Goal: Communication & Community: Answer question/provide support

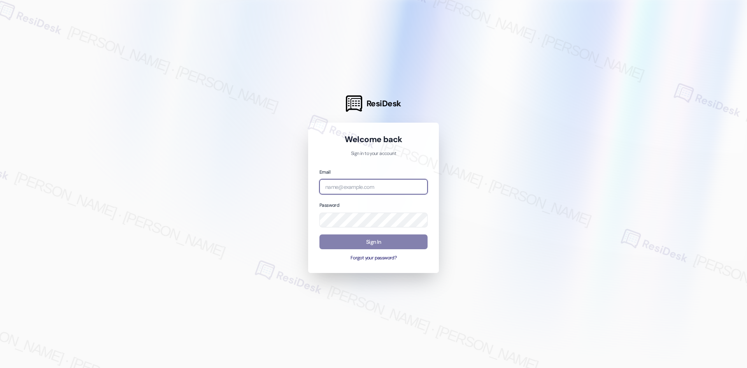
click at [344, 191] on input "email" at bounding box center [374, 186] width 108 height 15
type input "automated-surveys-asset_living-[PERSON_NAME].[PERSON_NAME].[PERSON_NAME]@asset_…"
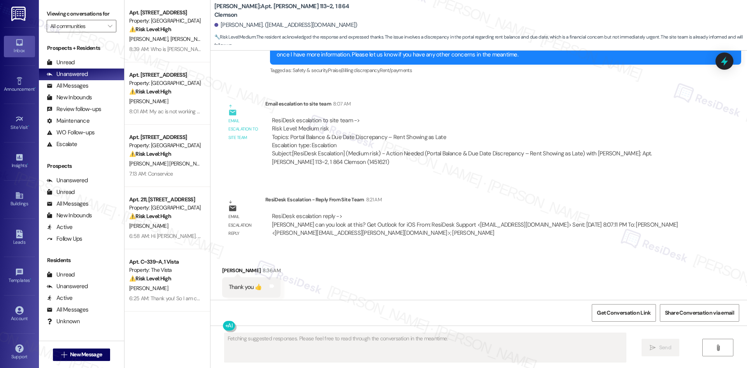
scroll to position [1275, 0]
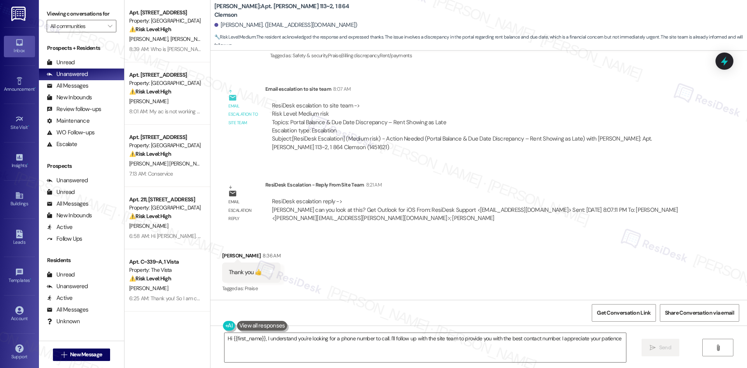
type textarea "Hi {{first_name}}, I understand you're looking for a phone number to call. I'll…"
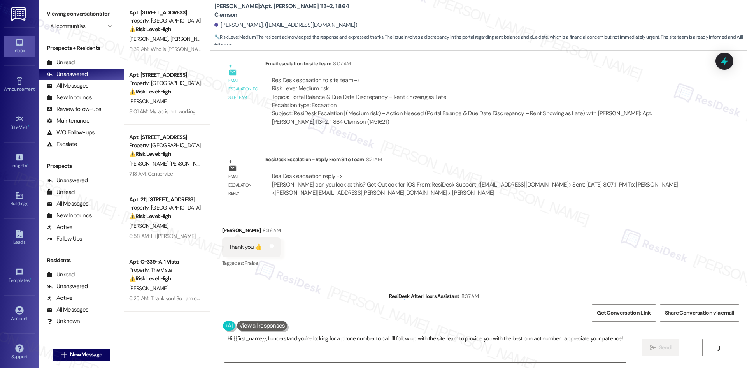
scroll to position [1413, 0]
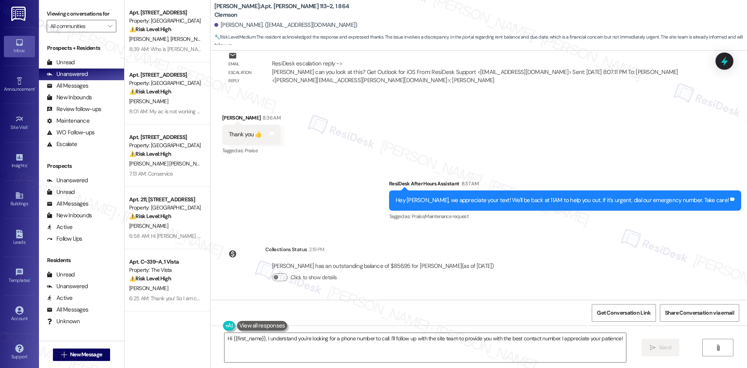
click at [306, 180] on div "Sent via SMS ResiDesk After Hours Assistant 8:37 AM Hey Ellie, we appreciate yo…" at bounding box center [479, 195] width 537 height 66
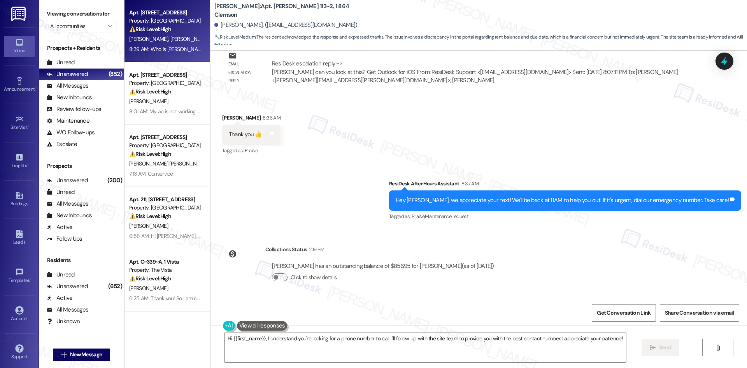
click at [164, 50] on div "8:39 AM: Who is Tessa 8:39 AM: Who is Tessa" at bounding box center [167, 49] width 77 height 7
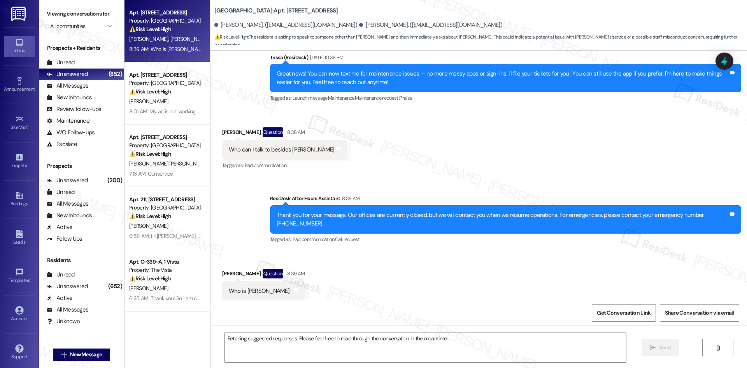
scroll to position [156, 0]
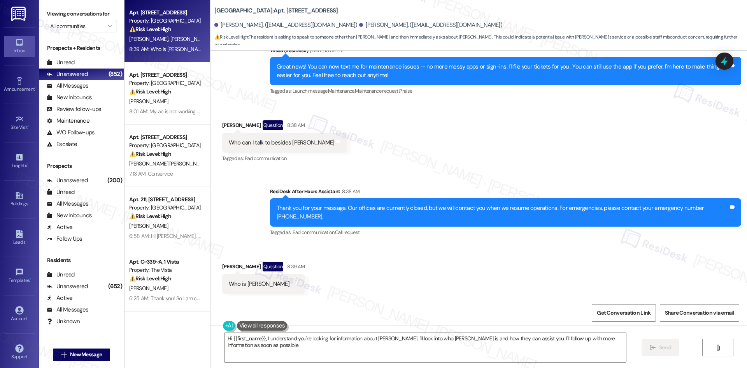
type textarea "Hi {{first_name}}, I understand you're looking for information about Tessa. I'l…"
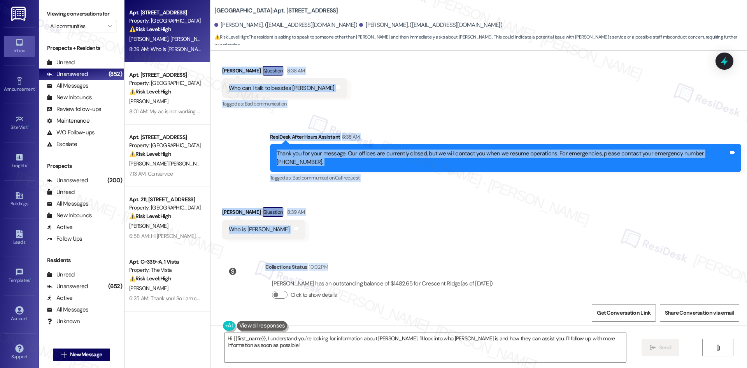
scroll to position [228, 0]
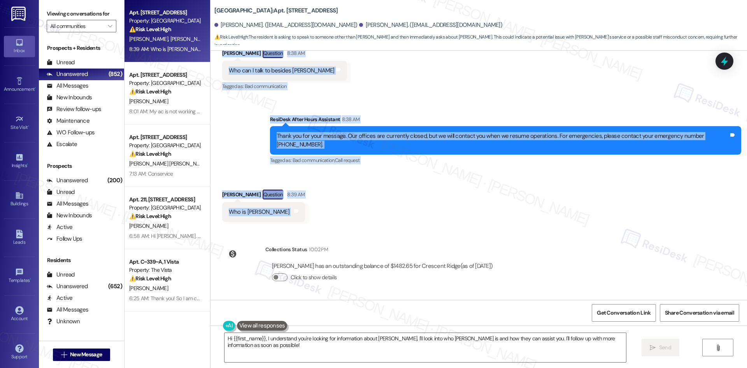
drag, startPoint x: 237, startPoint y: 198, endPoint x: 339, endPoint y: 211, distance: 103.2
click at [339, 211] on div "Lease started May 07, 2025 at 8:00 AM Announcement, sent via SMS Tessa (ResiDes…" at bounding box center [479, 175] width 537 height 249
copy div "Tessa (ResiDesk) Sep 05, 2025 at 10:38 PM Great news! You can now text me for m…"
click at [389, 214] on div "Received via SMS Wilson Vazquez Question 8:39 AM Who is Tessa Tags and notes" at bounding box center [479, 200] width 537 height 56
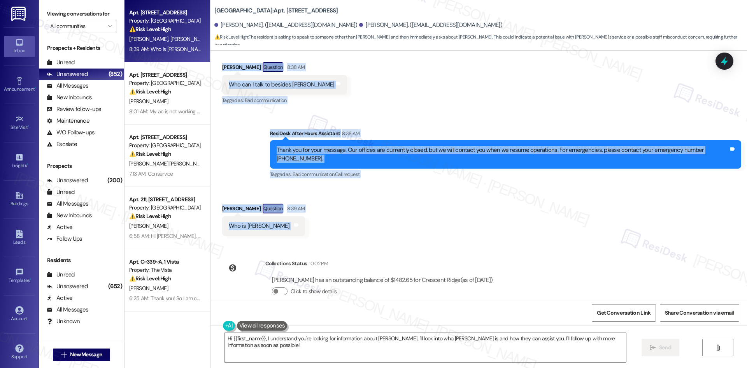
scroll to position [190, 0]
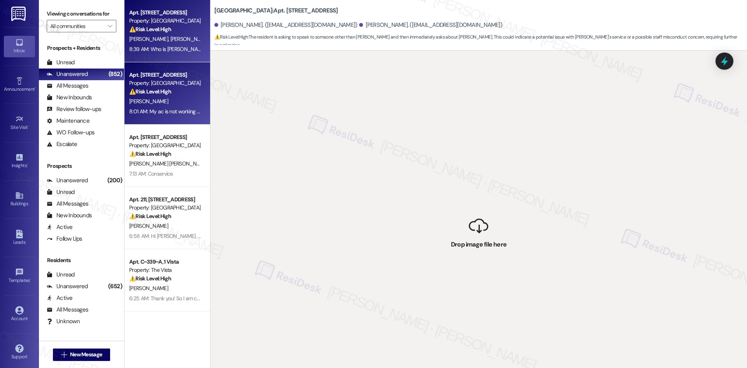
click at [164, 107] on div "8:01 AM: My ac is not working at all I been in the sun working all day can you …" at bounding box center [165, 112] width 74 height 10
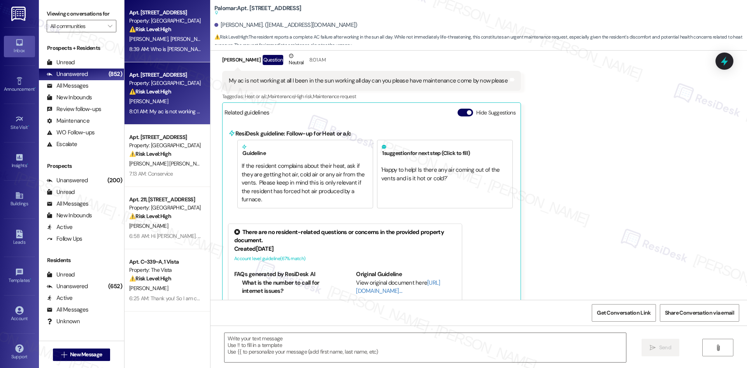
type textarea "Fetching suggested responses. Please feel free to read through the conversation…"
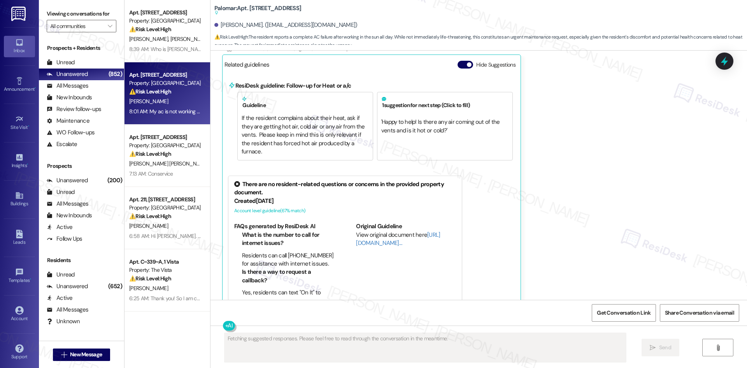
scroll to position [401, 0]
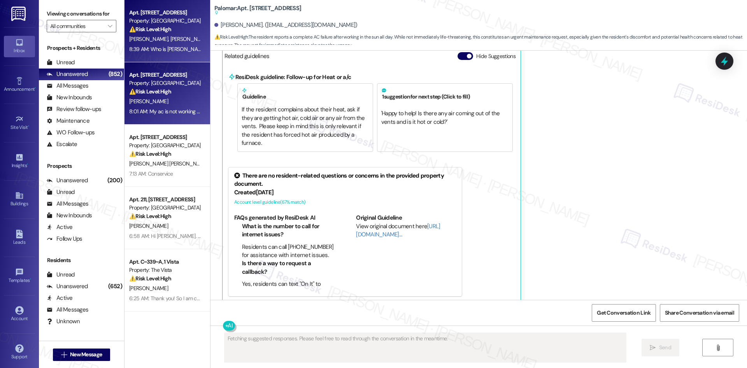
click at [176, 44] on div "W. Vazquez A. Quinteros" at bounding box center [165, 39] width 74 height 10
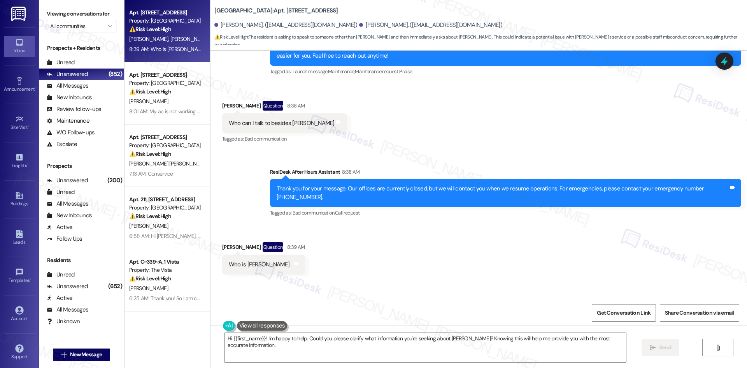
scroll to position [151, 0]
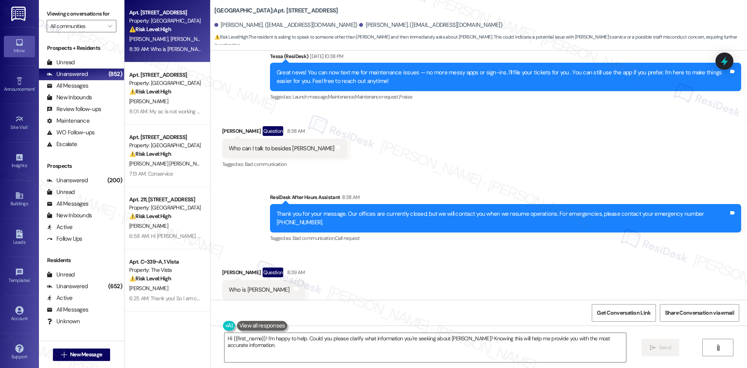
click at [391, 131] on div "Received via SMS Wilson Vazquez Question 8:38 AM Who can I talk to besides Gris…" at bounding box center [479, 142] width 537 height 67
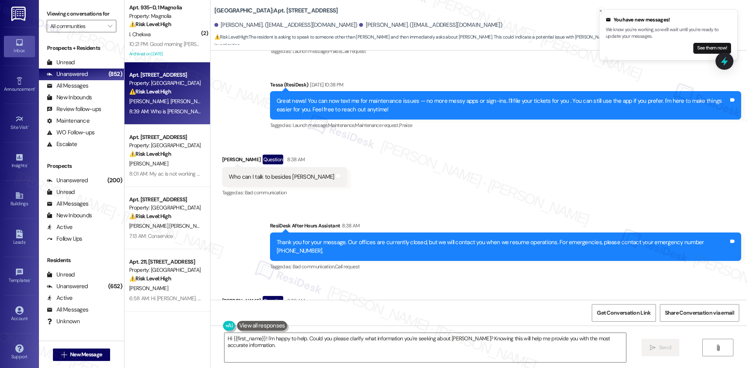
scroll to position [112, 0]
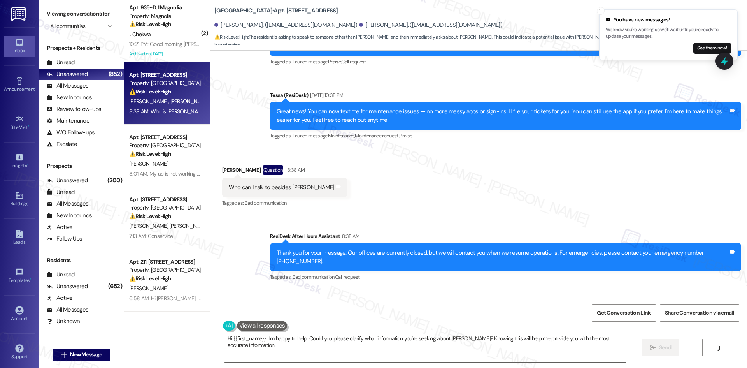
drag, startPoint x: 369, startPoint y: 198, endPoint x: 298, endPoint y: 211, distance: 71.9
click at [370, 202] on div "Received via SMS Wilson Vazquez Question 8:38 AM Who can I talk to besides Gris…" at bounding box center [479, 180] width 537 height 67
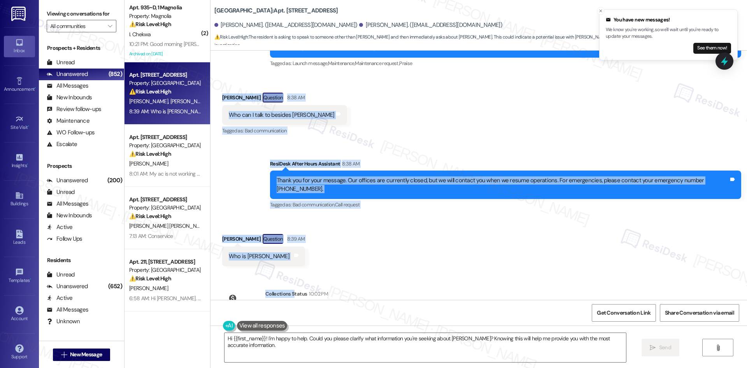
scroll to position [228, 0]
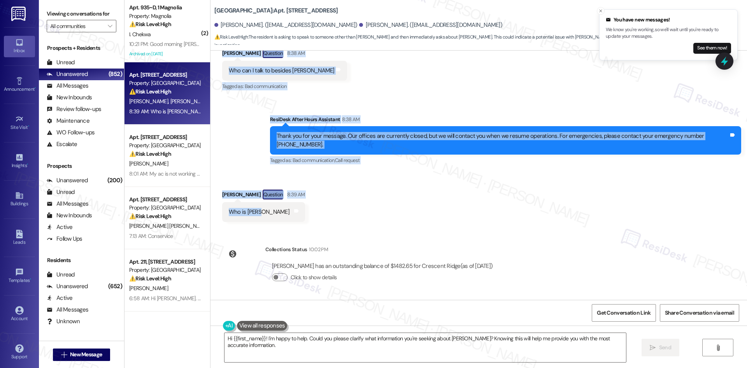
drag, startPoint x: 209, startPoint y: 161, endPoint x: 267, endPoint y: 215, distance: 79.0
click at [267, 215] on div "Lease started May 07, 2025 at 8:00 AM Announcement, sent via SMS Tessa (ResiDes…" at bounding box center [479, 175] width 537 height 249
copy div "Wilson Vazquez Question 8:38 AM Who can I talk to besides Griselda Tags and not…"
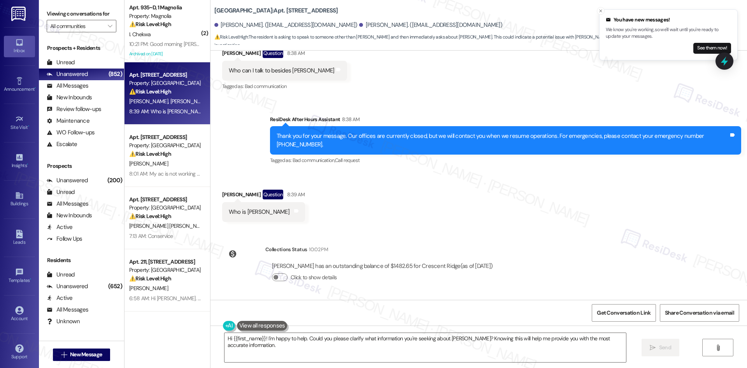
click at [347, 202] on div "Received via SMS Wilson Vazquez Question 8:39 AM Who is Tessa Tags and notes" at bounding box center [479, 200] width 537 height 56
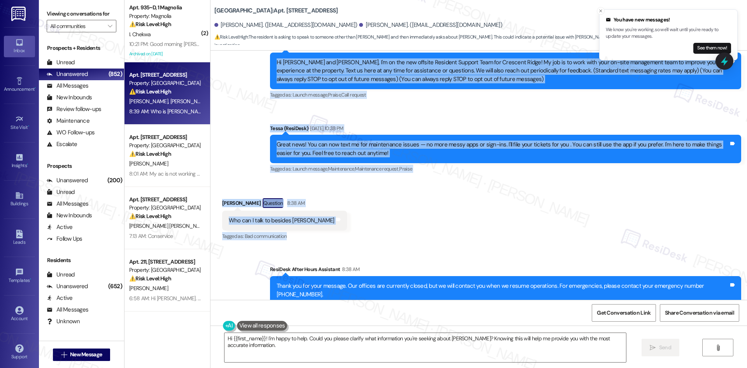
scroll to position [156, 0]
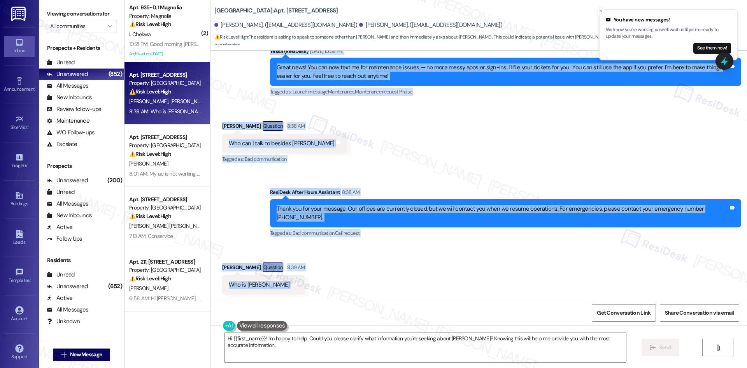
drag, startPoint x: 256, startPoint y: 124, endPoint x: 305, endPoint y: 288, distance: 171.4
click at [305, 288] on div "Lease started May 07, 2025 at 8:00 AM Announcement, sent via SMS Tessa (ResiDes…" at bounding box center [479, 175] width 537 height 249
copy div "Tessa (ResiDesk) Aug 29, 2025 at 1:08 AM Hi Analaura and Wilson, I'm on the new…"
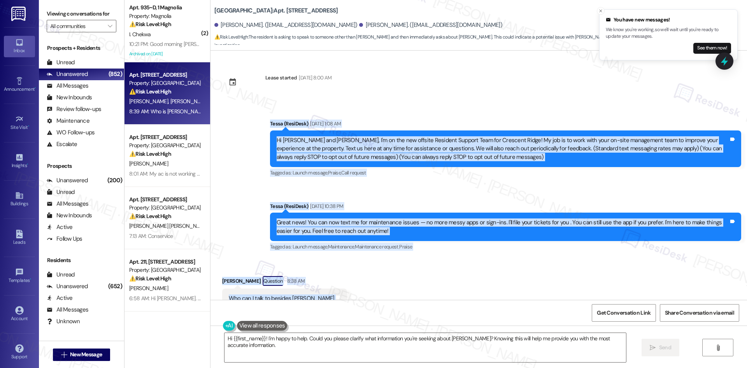
scroll to position [0, 0]
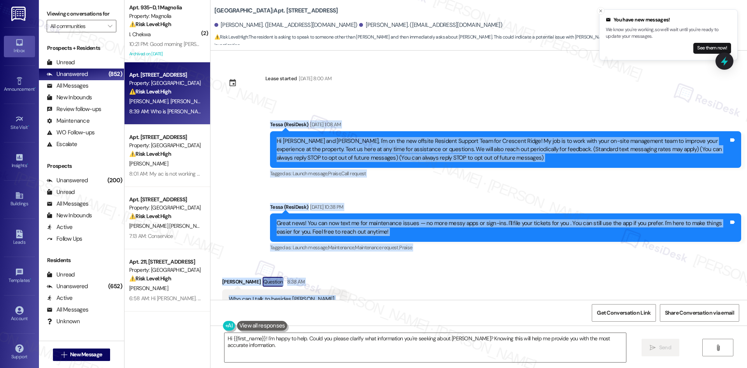
click at [353, 143] on div "Hi Analaura and Wilson, I'm on the new offsite Resident Support Team for Cresce…" at bounding box center [503, 149] width 452 height 25
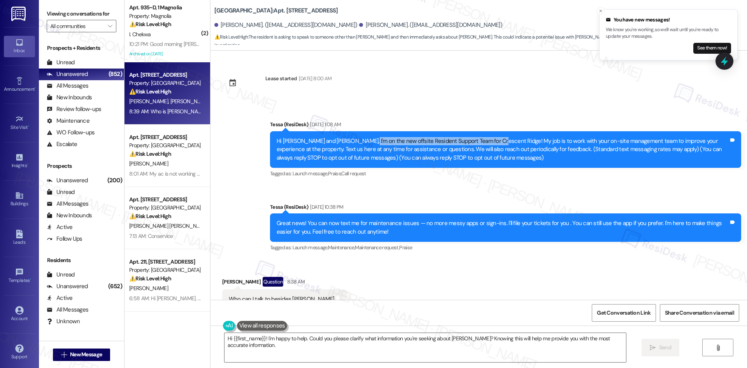
drag, startPoint x: 354, startPoint y: 140, endPoint x: 484, endPoint y: 143, distance: 130.0
click at [484, 143] on div "Hi Analaura and Wilson, I'm on the new offsite Resident Support Team for Cresce…" at bounding box center [503, 149] width 452 height 25
copy div "new offsite Resident Support Team for Crescent Ridge"
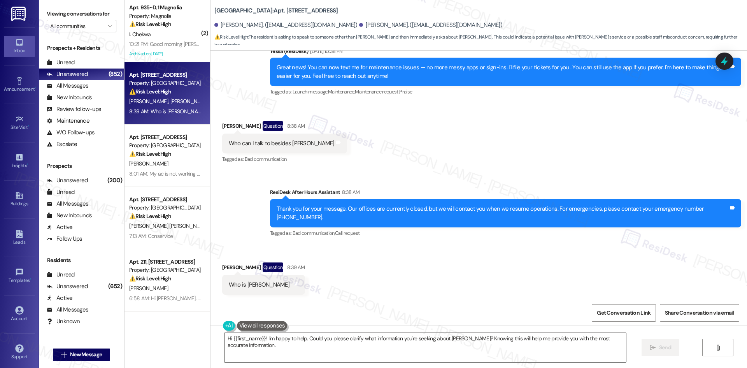
click at [290, 346] on textarea "Hi {{first_name}}! I'm happy to help. Could you please clarify what information…" at bounding box center [426, 347] width 402 height 29
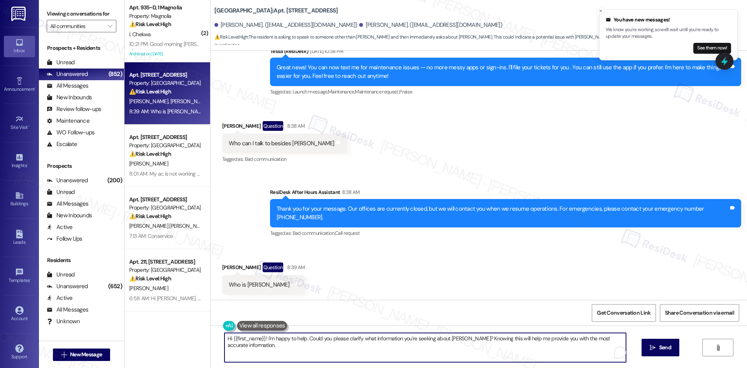
paste textarea "Wilson, I’m Tessa from the new offsite Resident Support Team for Crescent Ridge…"
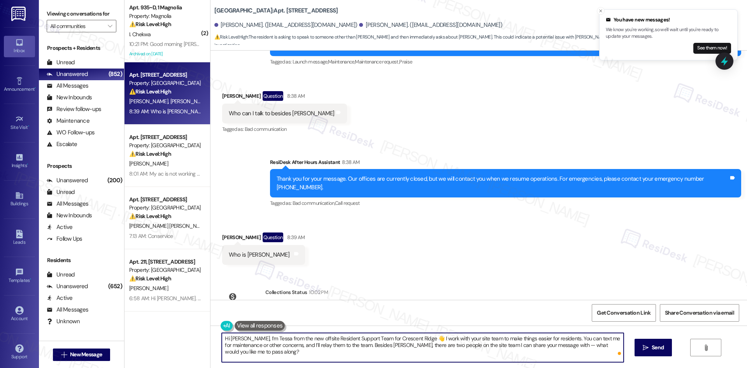
scroll to position [228, 0]
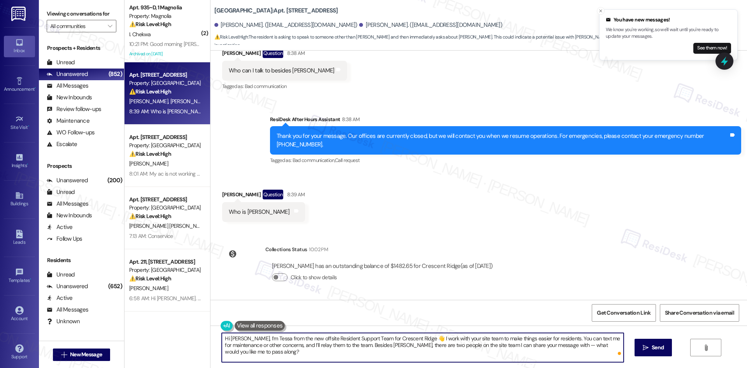
click at [349, 349] on textarea "Hi Wilson, I’m Tessa from the new offsite Resident Support Team for Crescent Ri…" at bounding box center [423, 347] width 402 height 29
drag, startPoint x: 284, startPoint y: 337, endPoint x: 293, endPoint y: 339, distance: 9.6
click at [293, 339] on textarea "Hi Wilson, I’m Tessa from the new offsite Resident Support Team for Crescent Ri…" at bounding box center [423, 347] width 402 height 29
click at [405, 337] on textarea "Hi Wilson, I’m Tessa from the offsite Resident Support Team for Crescent Ridge …" at bounding box center [423, 347] width 402 height 29
type textarea "Hi Wilson, I’m Tessa from the offsite Resident Support Team for Crescent Ridge.…"
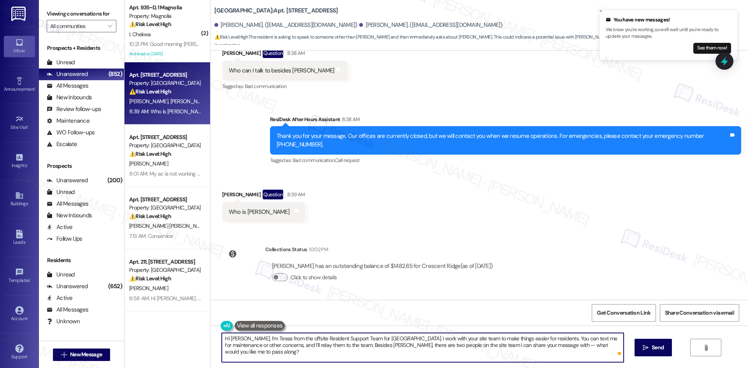
click at [581, 353] on textarea "Hi Wilson, I’m Tessa from the offsite Resident Support Team for Crescent Ridge.…" at bounding box center [423, 347] width 402 height 29
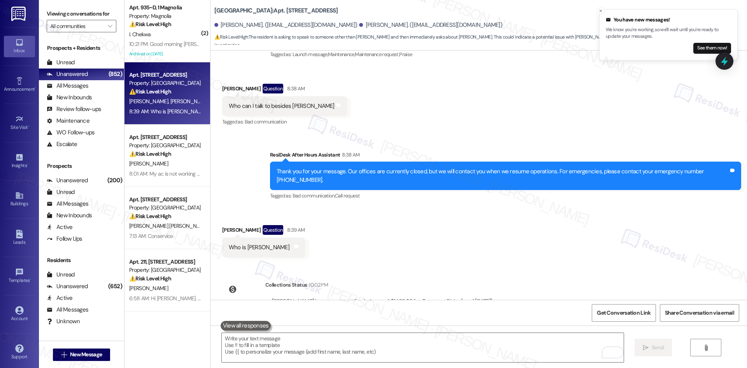
scroll to position [73, 0]
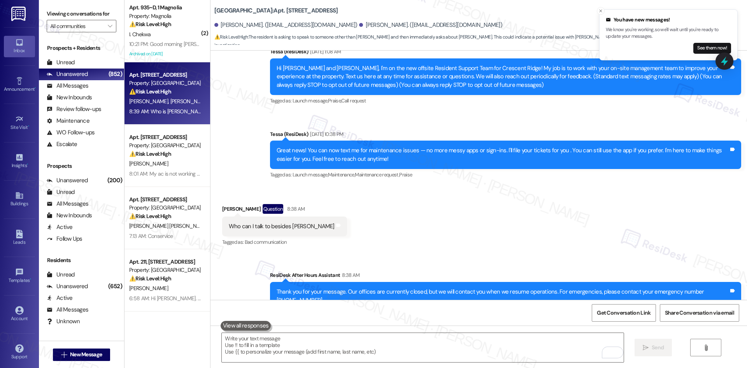
click at [366, 191] on div "Received via SMS Wilson Vazquez Question 8:38 AM Who can I talk to besides Gris…" at bounding box center [479, 219] width 537 height 67
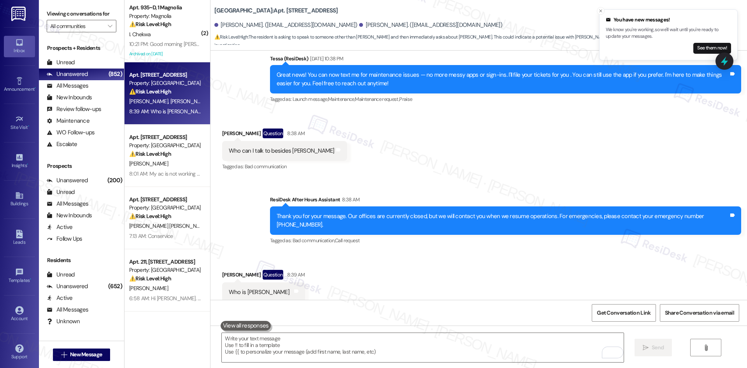
scroll to position [228, 0]
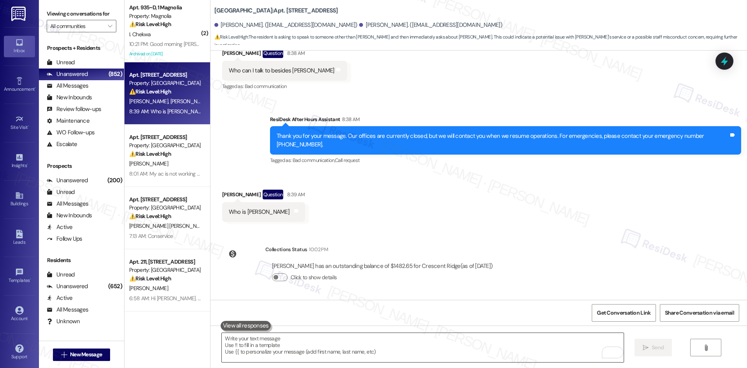
click at [325, 346] on textarea "To enrich screen reader interactions, please activate Accessibility in Grammarl…" at bounding box center [423, 347] width 402 height 29
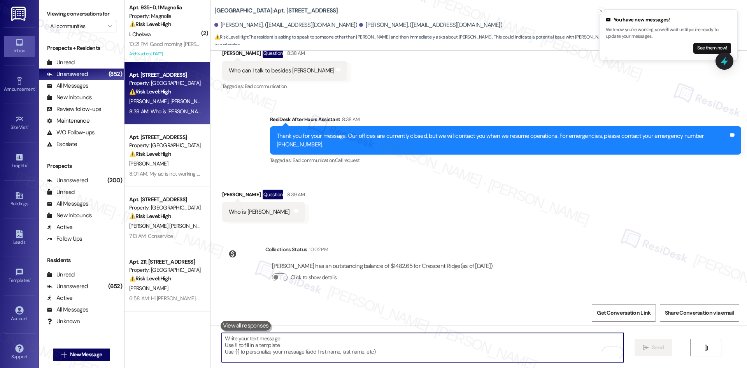
paste textarea "Hi Wilson, I’m Tessa from the offsite Resident Support Team for Crescent Ridge …"
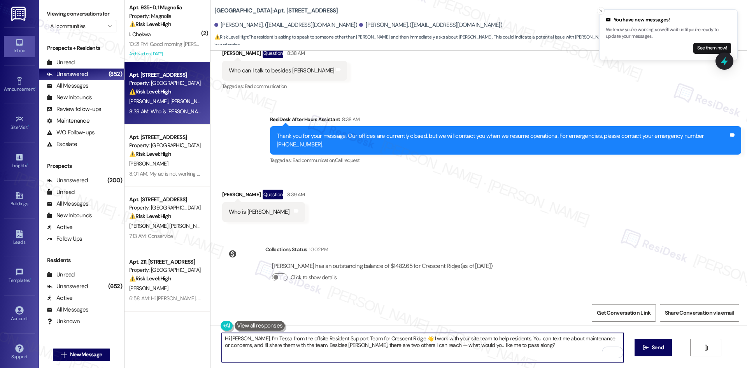
drag, startPoint x: 404, startPoint y: 339, endPoint x: 402, endPoint y: 367, distance: 28.9
click at [404, 338] on textarea "Hi Wilson, I’m Tessa from the offsite Resident Support Team for Crescent Ridge …" at bounding box center [423, 347] width 402 height 29
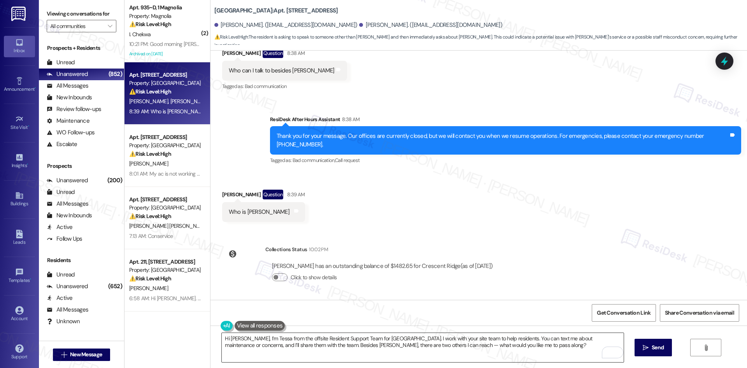
click at [435, 342] on textarea "Hi Wilson, I’m Tessa from the offsite Resident Support Team for Crescent Ridge.…" at bounding box center [423, 347] width 402 height 29
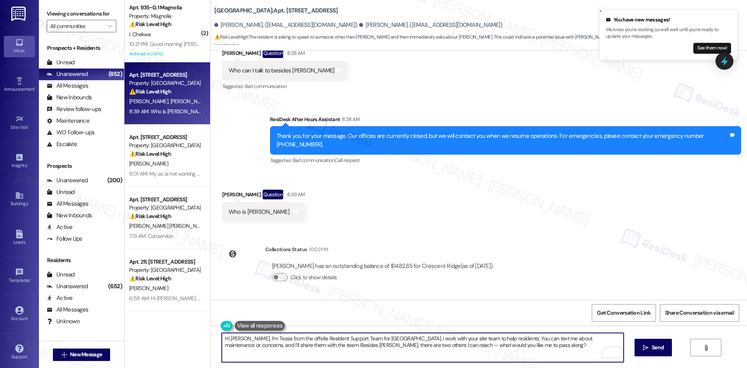
paste textarea "👋 I work with your site team to help residents. You can text me about maintenan…"
drag, startPoint x: 402, startPoint y: 340, endPoint x: 403, endPoint y: 349, distance: 9.8
click at [403, 340] on textarea "Hi Wilson, I’m Tessa from the offsite Resident Support Team for Crescent Ridge …" at bounding box center [423, 347] width 402 height 29
drag, startPoint x: 320, startPoint y: 341, endPoint x: 448, endPoint y: 348, distance: 127.8
click at [446, 348] on textarea "Hi Wilson, I’m Tessa from the offsite Resident Support Team for Crescent Ridge.…" at bounding box center [423, 347] width 402 height 29
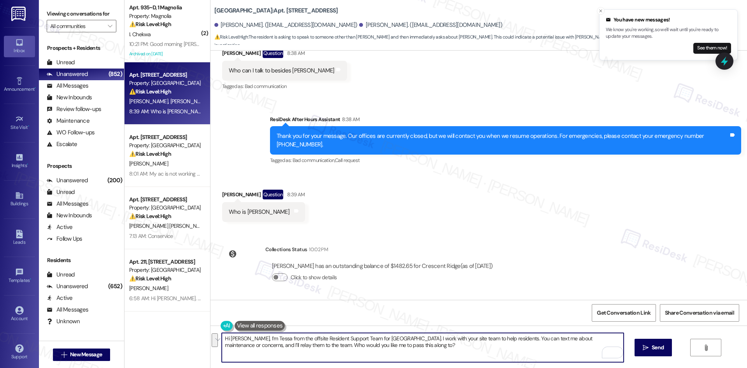
click at [444, 348] on textarea "Hi Wilson, I’m Tessa from the offsite Resident Support Team for Crescent Ridge.…" at bounding box center [423, 347] width 402 height 29
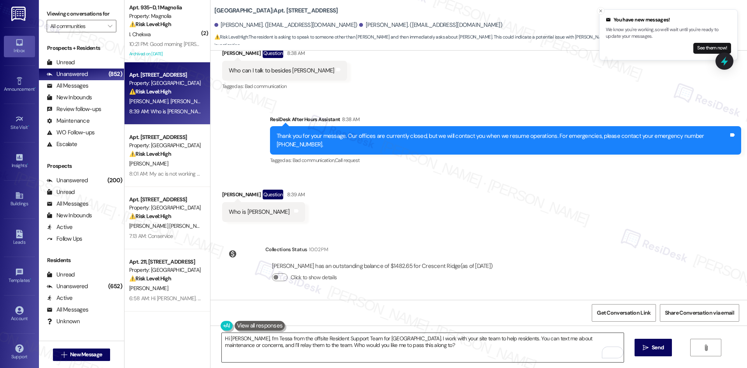
drag, startPoint x: 648, startPoint y: 349, endPoint x: 435, endPoint y: 351, distance: 213.3
click at [435, 351] on div "Hi Wilson, I’m Tessa from the offsite Resident Support Team for Crescent Ridge.…" at bounding box center [479, 354] width 537 height 58
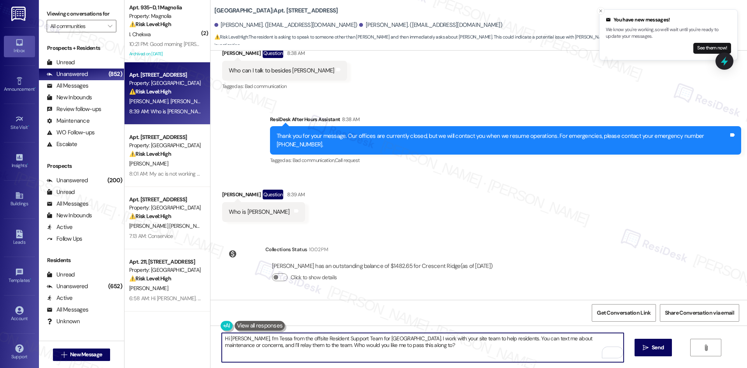
click at [435, 351] on textarea "Hi Wilson, I’m Tessa from the offsite Resident Support Team for Crescent Ridge.…" at bounding box center [423, 347] width 402 height 29
click at [398, 349] on textarea "Hi Wilson, I’m Tessa from the offsite Resident Support Team for Crescent Ridge.…" at bounding box center [423, 347] width 402 height 29
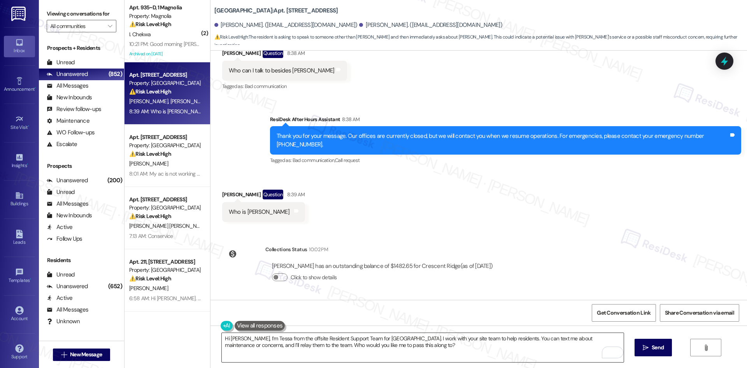
click at [383, 333] on div "Hi Wilson, I’m Tessa from the offsite Resident Support Team for Crescent Ridge.…" at bounding box center [422, 347] width 402 height 30
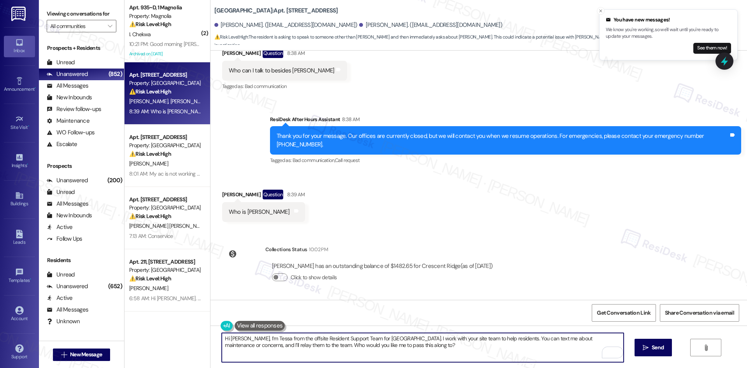
click at [386, 342] on textarea "Hi Wilson, I’m Tessa from the offsite Resident Support Team for Crescent Ridge.…" at bounding box center [423, 347] width 402 height 29
paste textarea "👋 I work with your site team to support residents. You can either stop by the o…"
click at [404, 338] on textarea "Hi Wilson, I’m Tessa from the offsite Resident Support Team for Crescent Ridge …" at bounding box center [423, 347] width 402 height 29
click at [318, 346] on textarea "Hi Wilson, I’m Tessa from the offsite Resident Support Team for Crescent Ridge.…" at bounding box center [423, 347] width 402 height 29
click at [248, 345] on textarea "Hi Wilson, I’m Tessa from the offsite Resident Support Team for Crescent Ridge.…" at bounding box center [423, 347] width 402 height 29
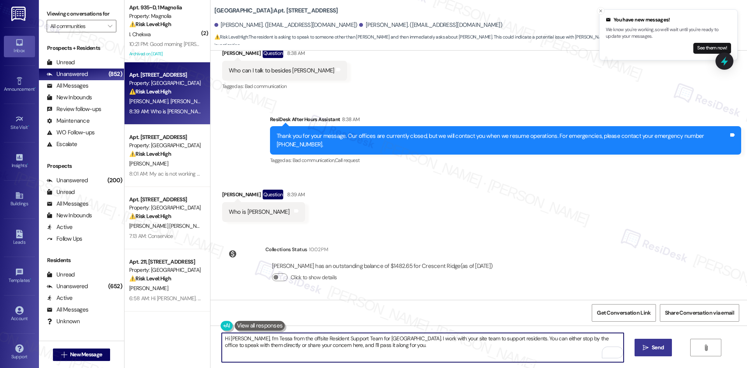
type textarea "Hi Wilson, I’m Tessa from the offsite Resident Support Team for Crescent Ridge.…"
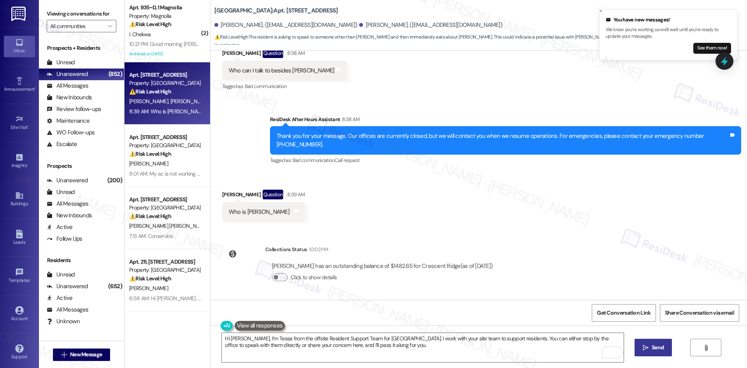
click at [656, 345] on span "Send" at bounding box center [658, 347] width 12 height 8
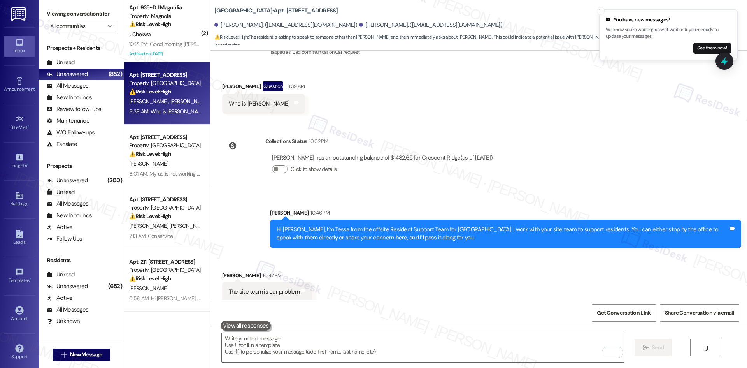
scroll to position [345, 0]
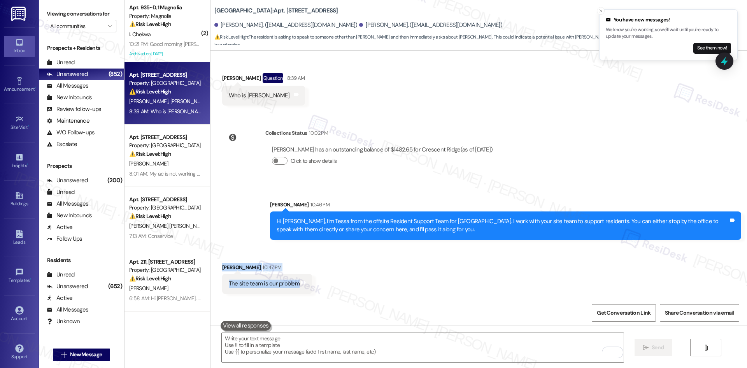
drag, startPoint x: 205, startPoint y: 257, endPoint x: 307, endPoint y: 285, distance: 106.1
click at [307, 285] on div "Received via SMS Wilson Vazquez 10:47 PM The site team is our problem Tags and …" at bounding box center [479, 273] width 537 height 54
copy div "Wilson Vazquez 10:47 PM The site team is our problem Tags and notes"
click at [251, 202] on div "Sent via SMS Sarah 10:46 PM Hi Wilson, I’m Tessa from the offsite Resident Supp…" at bounding box center [479, 214] width 537 height 63
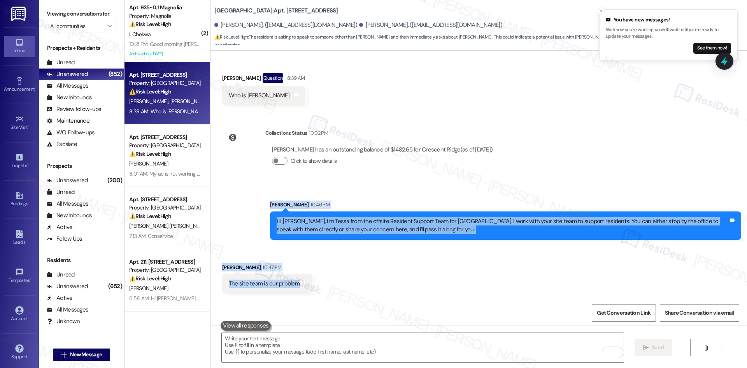
drag, startPoint x: 272, startPoint y: 213, endPoint x: 354, endPoint y: 286, distance: 110.0
click at [354, 286] on div "Lease started May 07, 2025 at 8:00 AM Announcement, sent via SMS Tessa (ResiDes…" at bounding box center [479, 175] width 537 height 249
copy div "Sarah 10:46 PM Hi Wilson, I’m Tessa from the offsite Resident Support Team for …"
click at [329, 278] on div "Received via SMS Wilson Vazquez 10:47 PM The site team is our problem Tags and …" at bounding box center [479, 300] width 537 height 109
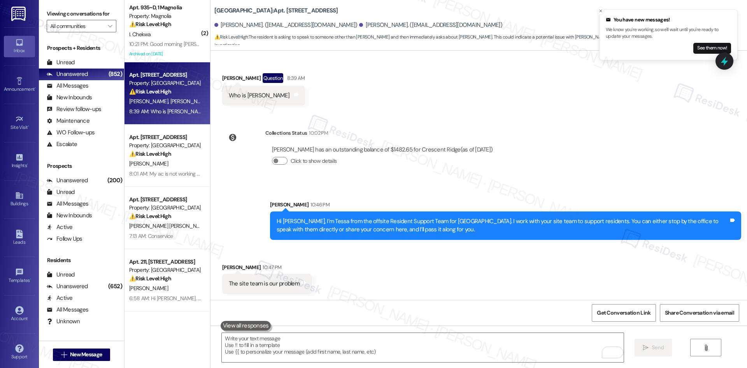
click at [382, 249] on div "Received via SMS Wilson Vazquez 10:47 PM The site team is our problem Tags and …" at bounding box center [479, 300] width 537 height 109
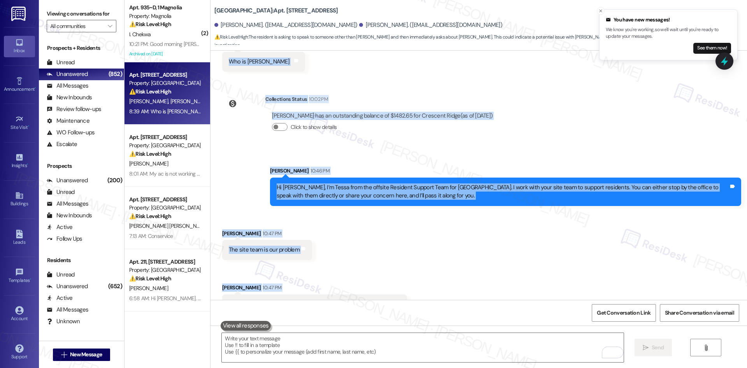
scroll to position [454, 0]
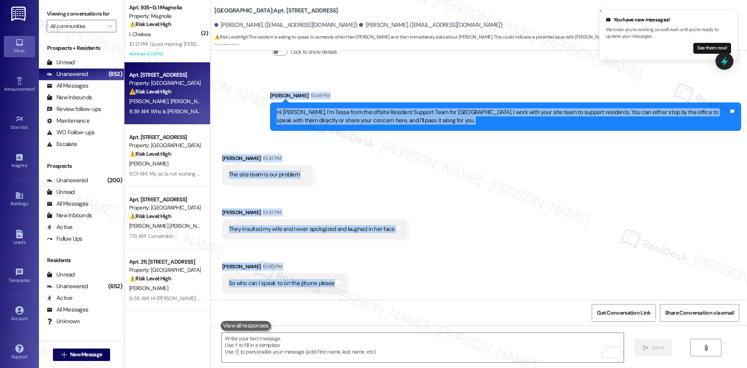
drag, startPoint x: 216, startPoint y: 98, endPoint x: 355, endPoint y: 294, distance: 240.3
click at [355, 294] on div "Lease started May 07, 2025 at 8:00 AM Announcement, sent via SMS Tessa (ResiDes…" at bounding box center [479, 175] width 537 height 249
copy div "Tessa (ResiDesk) Sep 05, 2025 at 10:38 PM Great news! You can now text me for m…"
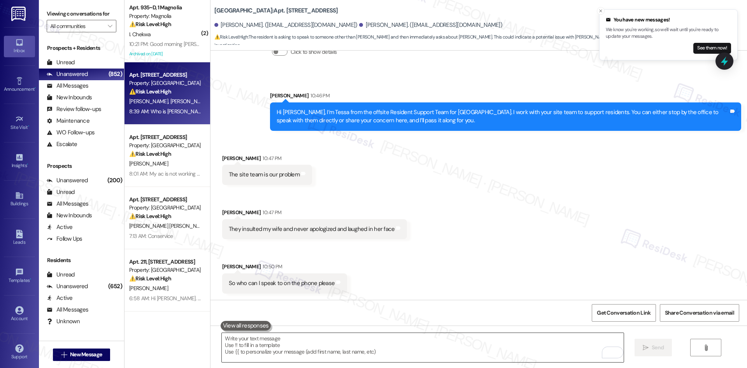
click at [288, 355] on textarea "To enrich screen reader interactions, please activate Accessibility in Grammarl…" at bounding box center [423, 347] width 402 height 29
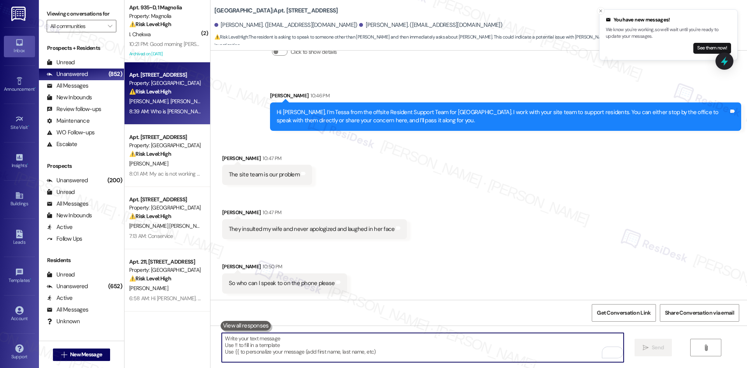
paste textarea "I’m so sorry to hear about your experience, Wilson. I can only assist by SMS an…"
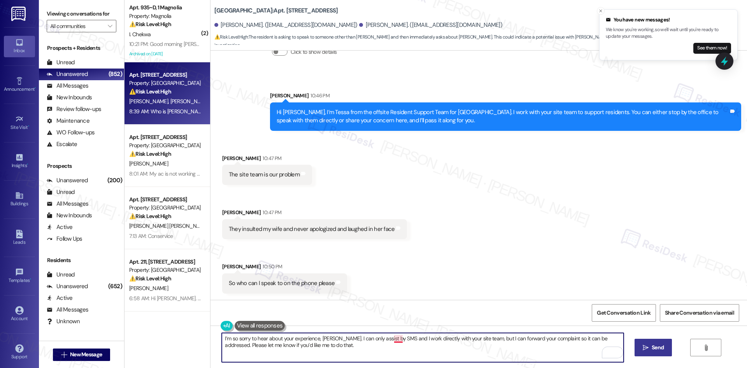
click at [392, 339] on textarea "I’m so sorry to hear about your experience, Wilson. I can only assist by SMS an…" at bounding box center [423, 347] width 402 height 29
type textarea "I’m so sorry to hear about your experience, Wilson. I can only assist by SMS, a…"
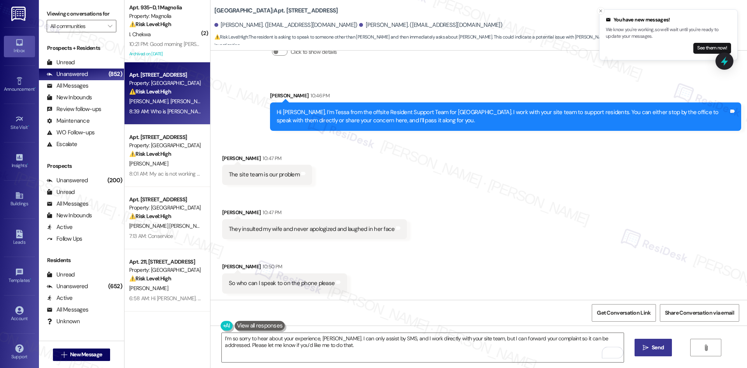
click at [650, 347] on span "Send" at bounding box center [657, 347] width 15 height 8
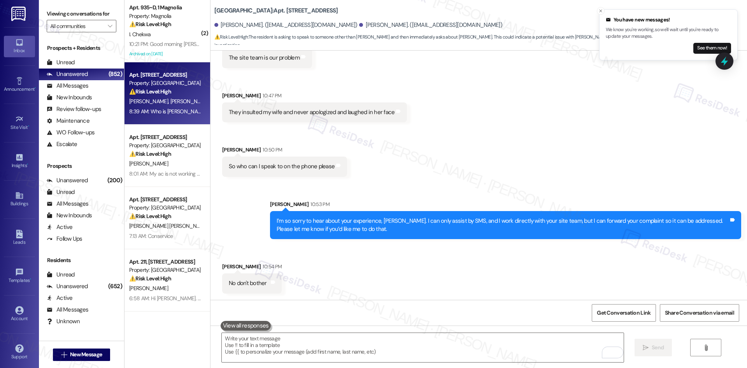
scroll to position [570, 0]
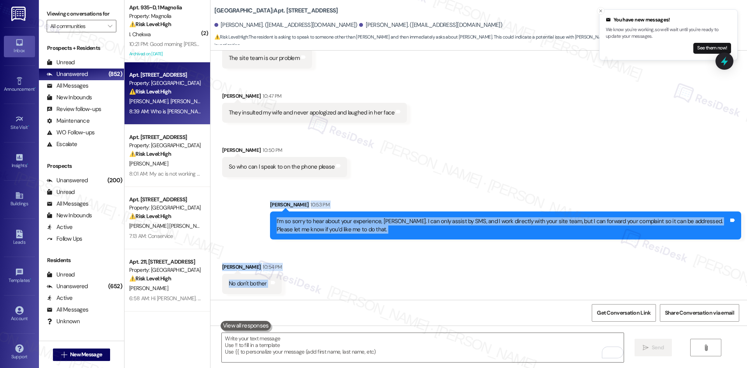
drag, startPoint x: 250, startPoint y: 202, endPoint x: 287, endPoint y: 283, distance: 88.4
click at [287, 283] on div "Lease started May 07, 2025 at 8:00 AM Announcement, sent via SMS Tessa (ResiDes…" at bounding box center [479, 175] width 537 height 249
copy div "Sarah 10:53 PM I’m so sorry to hear about your experience, Wilson. I can only a…"
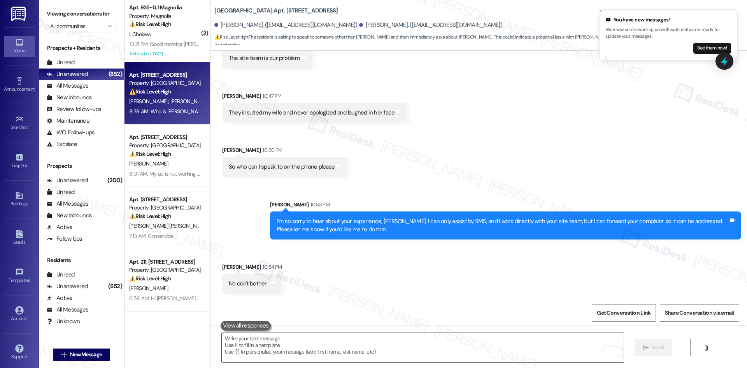
click at [359, 354] on textarea "To enrich screen reader interactions, please activate Accessibility in Grammarl…" at bounding box center [423, 347] width 402 height 29
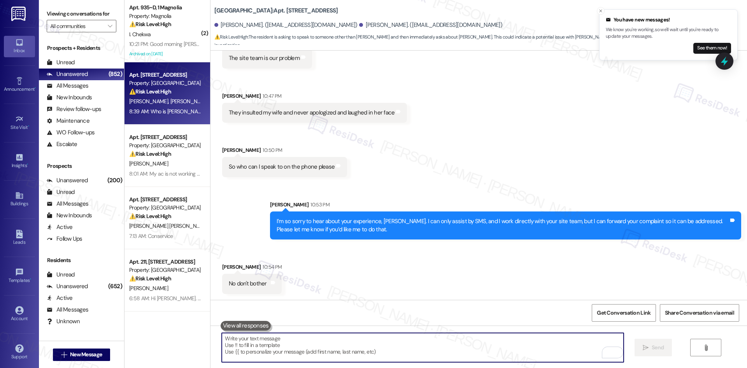
paste textarea "I understand, Wilson. Thank you for letting me know. If you change your mind la…"
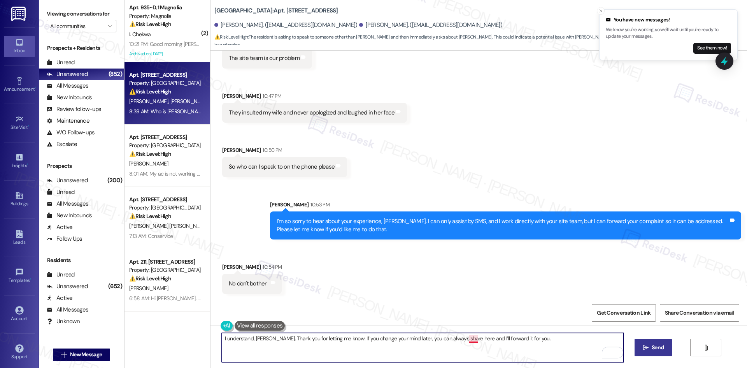
click at [470, 339] on textarea "I understand, Wilson. Thank you for letting me know. If you change your mind la…" at bounding box center [423, 347] width 402 height 29
type textarea "I understand, Wilson. Thank you for letting me know. If you change your mind la…"
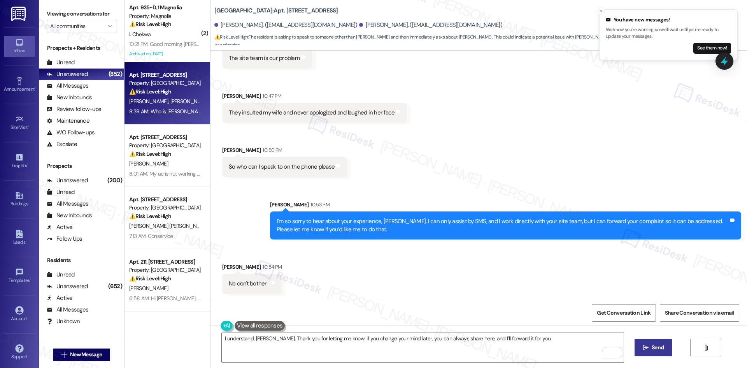
click at [658, 350] on span "Send" at bounding box center [658, 347] width 12 height 8
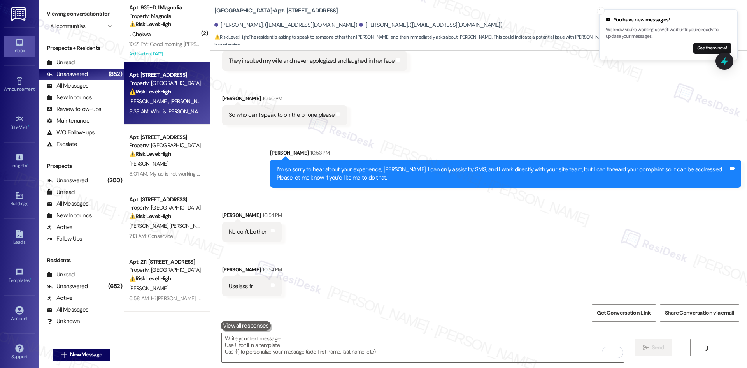
scroll to position [624, 0]
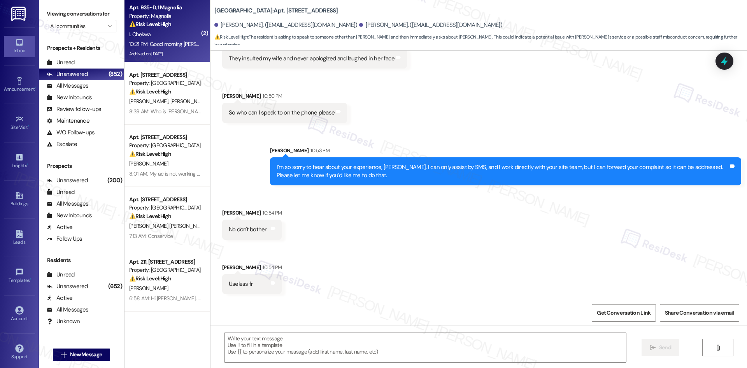
type textarea "Fetching suggested responses. Please feel free to read through the conversation…"
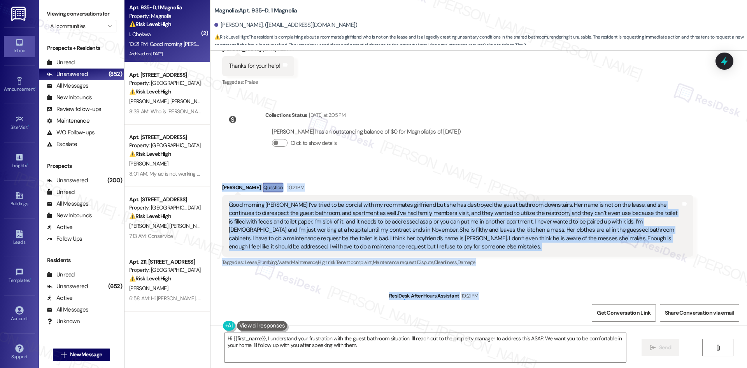
scroll to position [15269, 0]
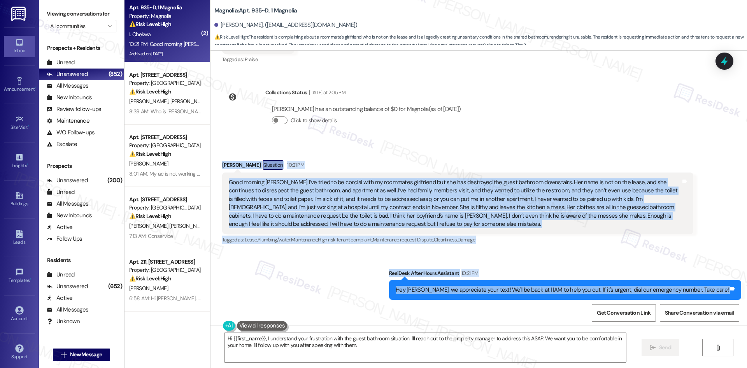
drag, startPoint x: 214, startPoint y: 118, endPoint x: 534, endPoint y: 279, distance: 357.5
click at [534, 279] on div "Announcement, sent via SMS Sarah (ResiDesk) Oct 06, 2023 at 3:35 AM Hello Isaac…" at bounding box center [479, 175] width 537 height 249
copy div "Isaac Chekwa Question 10:21 PM Good morning Sarah I’ve tried to be cordial with…"
click at [337, 251] on div "Sent via SMS ResiDesk After Hours Assistant 10:21 PM Hey Isaac, we appreciate y…" at bounding box center [479, 284] width 537 height 66
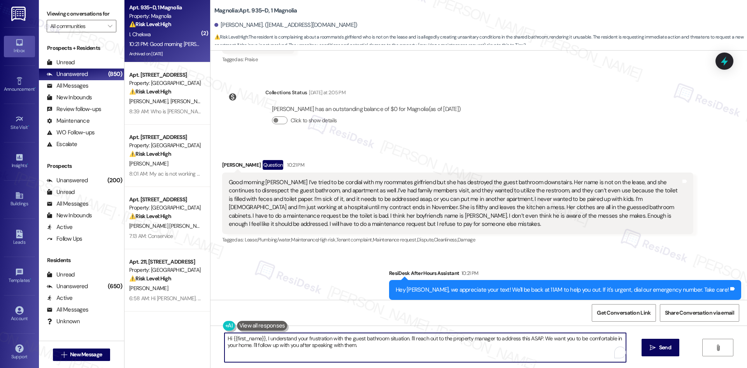
drag, startPoint x: 361, startPoint y: 347, endPoint x: 174, endPoint y: 342, distance: 187.3
click at [174, 343] on div "( 2 ) Apt. 935~D, 1 Magnolia Property: Magnolia ⚠️ Risk Level: High The residen…" at bounding box center [436, 184] width 623 height 368
click at [180, 342] on div "( 2 ) Apt. 935~D, 1 Magnolia Property: Magnolia ⚠️ Risk Level: High The residen…" at bounding box center [168, 184] width 86 height 368
click at [274, 343] on textarea "Hi {{first_name}}, I understand your frustration with the guest bathroom situat…" at bounding box center [426, 347] width 402 height 29
drag, startPoint x: 365, startPoint y: 345, endPoint x: 200, endPoint y: 334, distance: 165.0
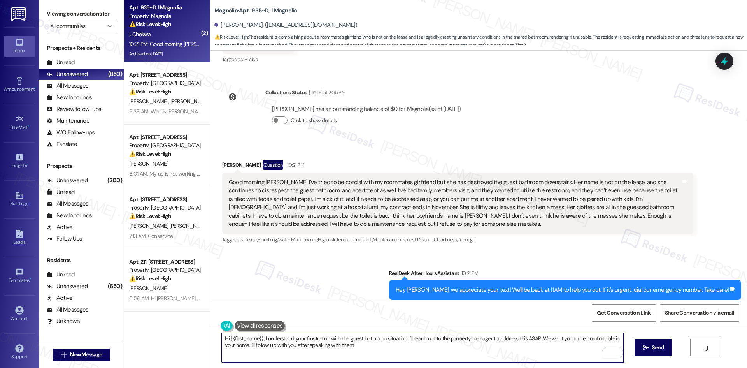
click at [200, 334] on div "( 2 ) Apt. 935~D, 1 Magnolia Property: Magnolia ⚠️ Risk Level: High The residen…" at bounding box center [436, 184] width 623 height 368
paste textarea "I’m sorry you’re dealing with this, Isaac. I understand your concern about the …"
click at [285, 346] on textarea "I’m sorry you’re dealing with this, Isaac. I understand your concern about the …" at bounding box center [423, 347] width 402 height 29
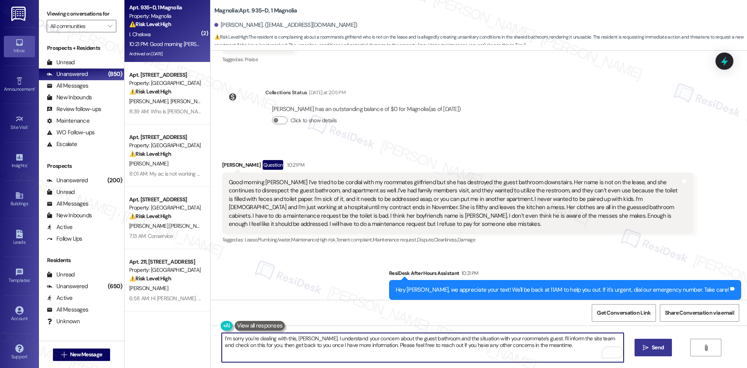
type textarea "I’m sorry you’re dealing with this, Isaac. I understand your concern about the …"
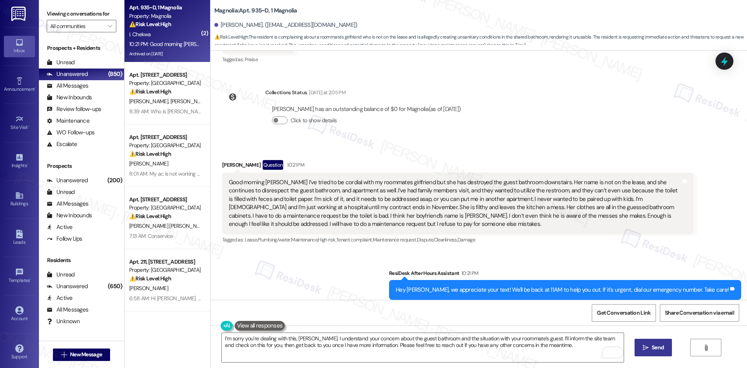
click at [648, 350] on icon "" at bounding box center [646, 347] width 6 height 6
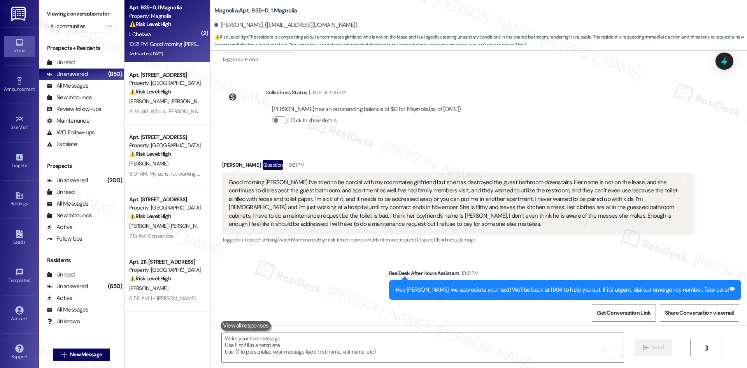
scroll to position [15269, 0]
click at [355, 252] on div "Sent via SMS ResiDesk After Hours Assistant 10:21 PM Hey Isaac, we appreciate y…" at bounding box center [479, 285] width 537 height 66
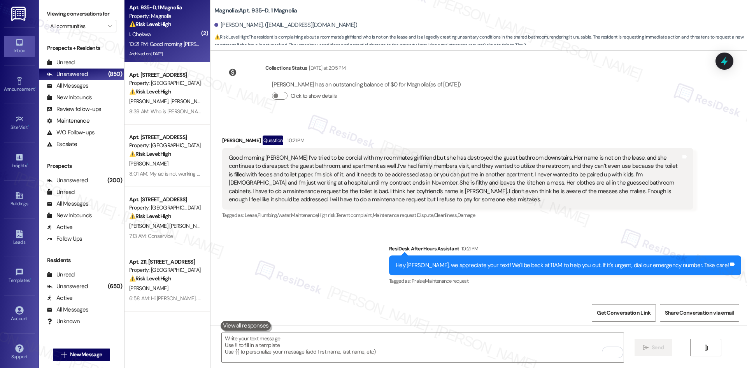
scroll to position [15332, 0]
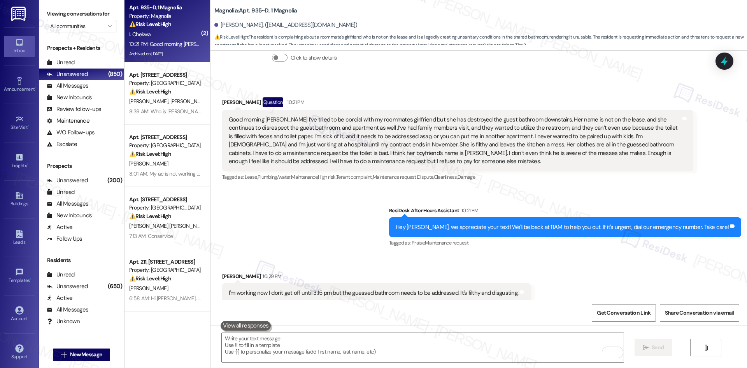
click at [318, 189] on div "Sent via SMS ResiDesk After Hours Assistant 10:21 PM Hey Isaac, we appreciate y…" at bounding box center [479, 222] width 537 height 66
click at [347, 189] on div "Sent via SMS ResiDesk After Hours Assistant 10:21 PM Hey Isaac, we appreciate y…" at bounding box center [479, 222] width 537 height 66
click at [335, 189] on div "Sent via SMS ResiDesk After Hours Assistant 10:21 PM Hey Isaac, we appreciate y…" at bounding box center [479, 222] width 537 height 66
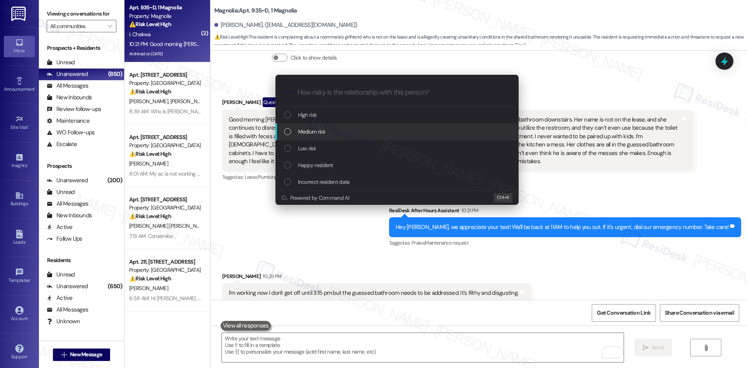
click at [325, 133] on span "Medium risk" at bounding box center [311, 131] width 27 height 9
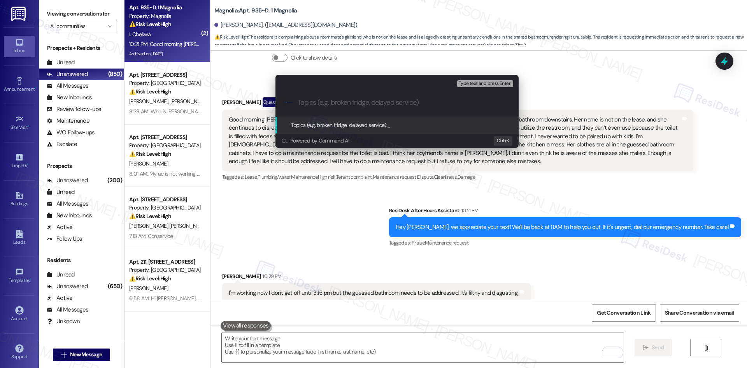
click at [342, 103] on input "Topics (e.g. broken fridge, delayed service)" at bounding box center [403, 102] width 211 height 8
paste input "Guest Bathroom Unsanitary & Roommate’s Guest Issues"
type input "Guest Bathroom Unsanitary & Roommate’s Guest Issues"
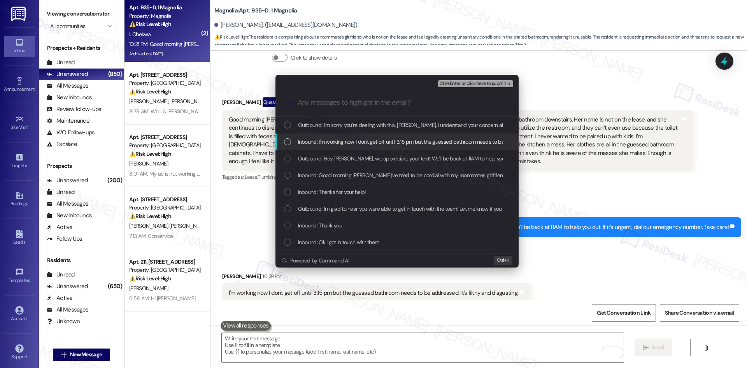
click at [335, 138] on span "Inbound: I'm working now I don't get off until 3:15 pm but the guessed bathroom…" at bounding box center [442, 141] width 288 height 9
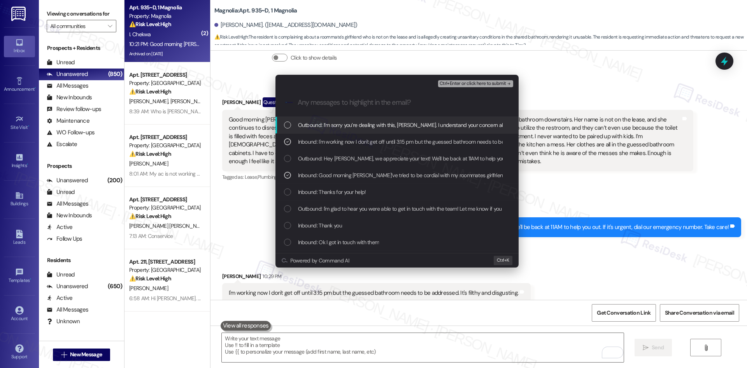
click at [481, 82] on span "Ctrl+Enter or click here to submit" at bounding box center [473, 83] width 67 height 5
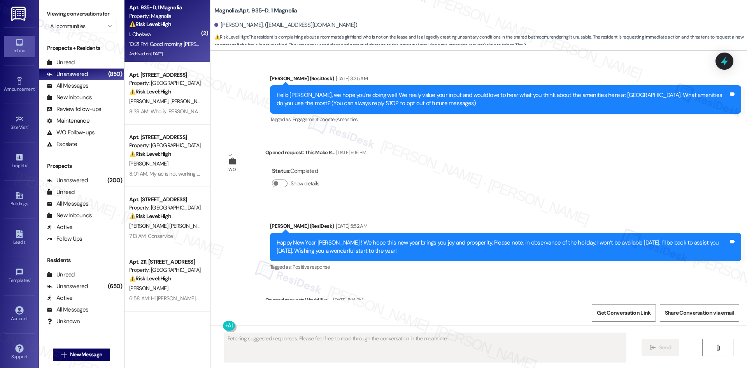
type textarea "Fetching suggested responses. Please feel free to read through the conversation…"
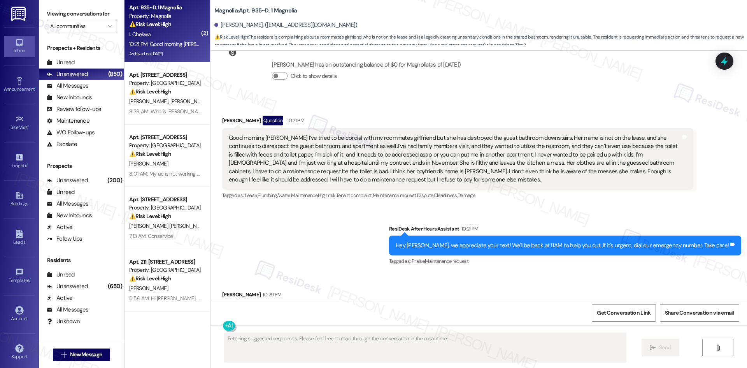
scroll to position [15343, 0]
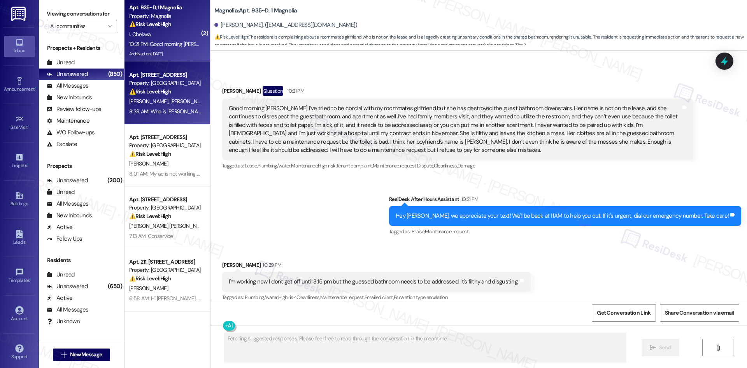
click at [165, 113] on div "8:39 AM: Who is Tessa 8:39 AM: Who is Tessa" at bounding box center [167, 111] width 77 height 7
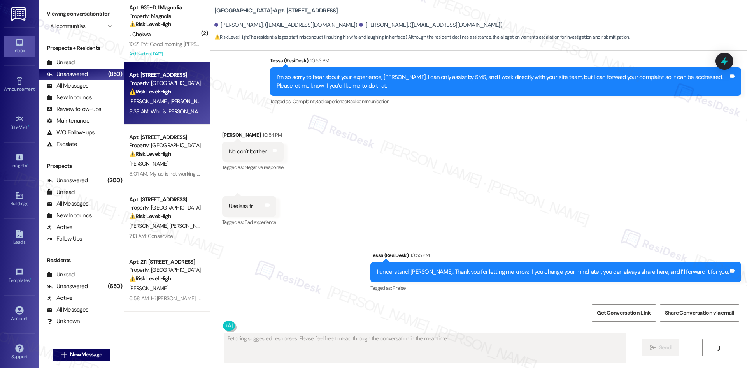
scroll to position [746, 0]
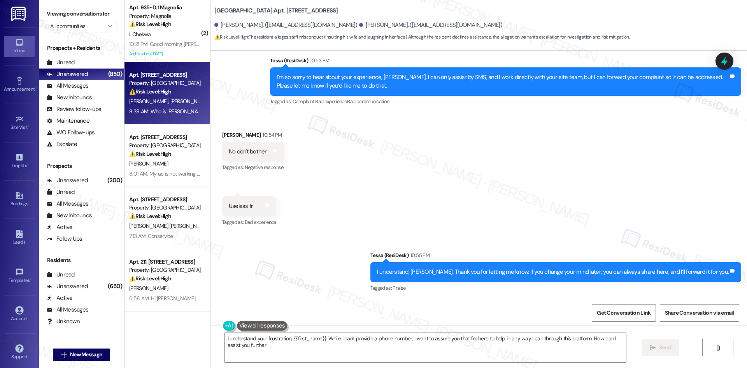
type textarea "I understand your frustration, {{first_name}}. While I can't provide a phone nu…"
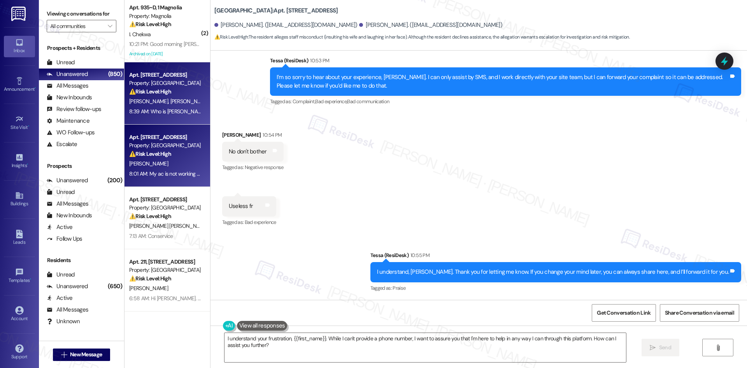
click at [158, 174] on div "8:01 AM: My ac is not working at all I been in the sun working all day can you …" at bounding box center [268, 173] width 279 height 7
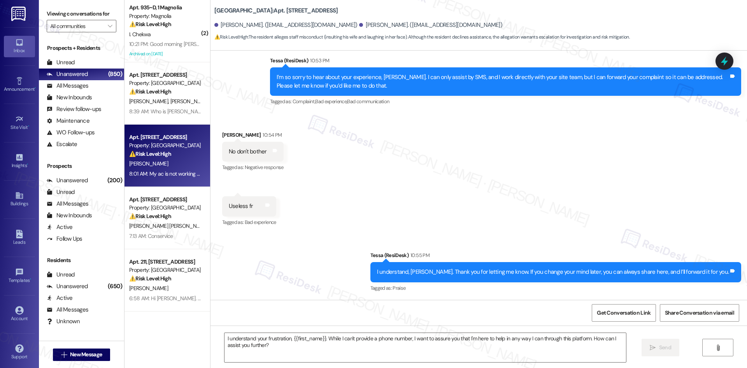
type textarea "Fetching suggested responses. Please feel free to read through the conversation…"
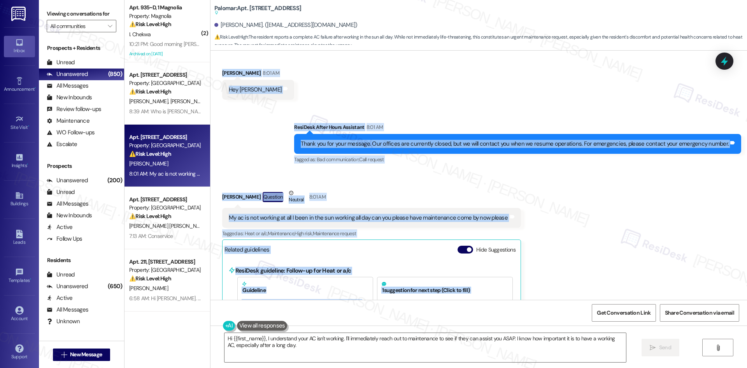
scroll to position [305, 0]
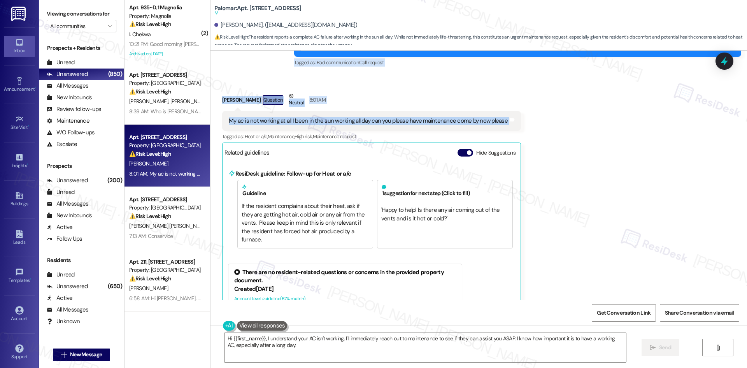
drag, startPoint x: 211, startPoint y: 143, endPoint x: 547, endPoint y: 120, distance: 336.6
click at [547, 120] on div "Lease started Aug 01, 2025 at 8:00 AM Announcement, sent via SMS Tessa (ResiDes…" at bounding box center [479, 175] width 537 height 249
copy div "Abraham Ramirez 8:01 AM Hey tessa Tags and notes Sent via SMS ResiDesk After Ho…"
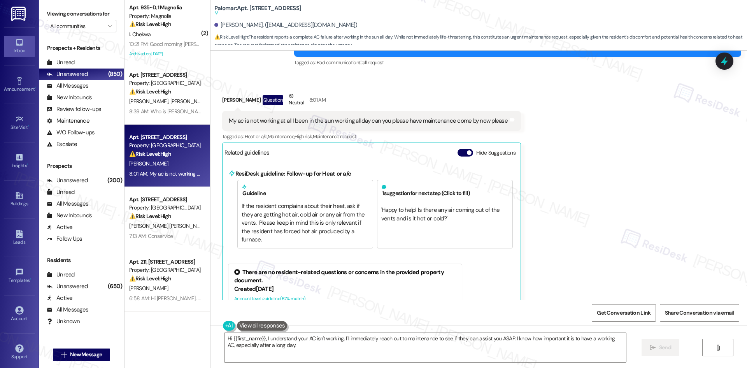
click at [651, 150] on div "Received via SMS Abraham Ramirez Question Neutral 8:01 AM My ac is not working …" at bounding box center [479, 239] width 537 height 330
click at [392, 350] on textarea "Hi {{first_name}}, I understand your AC isn't working. I'll immediately reach o…" at bounding box center [426, 347] width 402 height 29
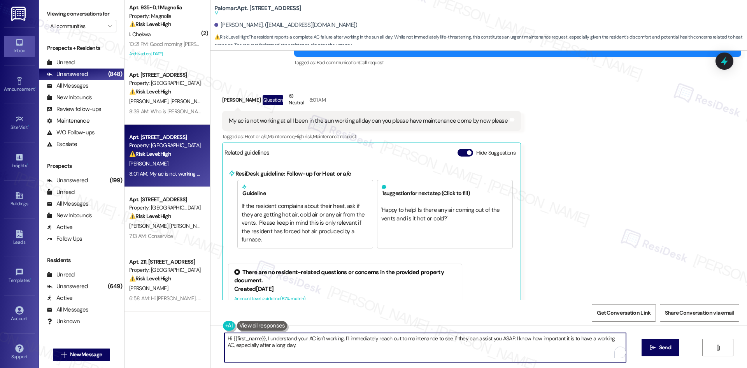
paste textarea "I’m sorry your AC isn’t working, Abraham — I know that’s especially tough after…"
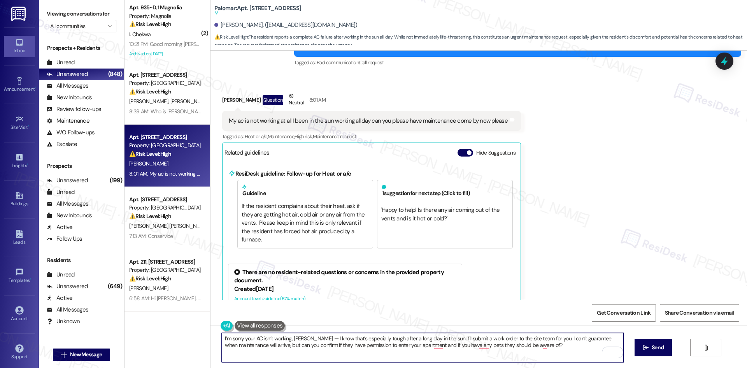
click at [576, 204] on div "Received via SMS Abraham Ramirez Question Neutral 8:01 AM My ac is not working …" at bounding box center [479, 239] width 537 height 330
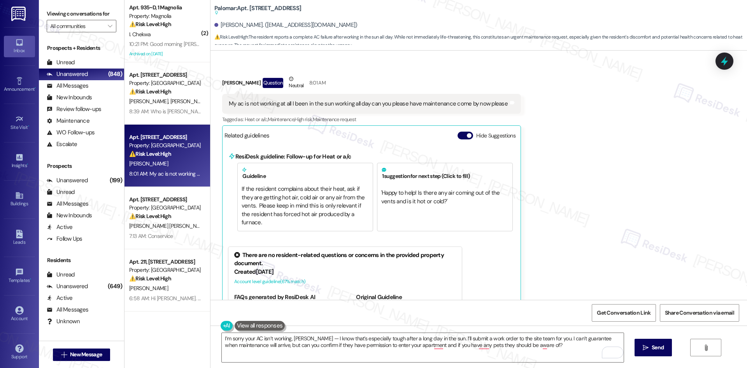
scroll to position [318, 0]
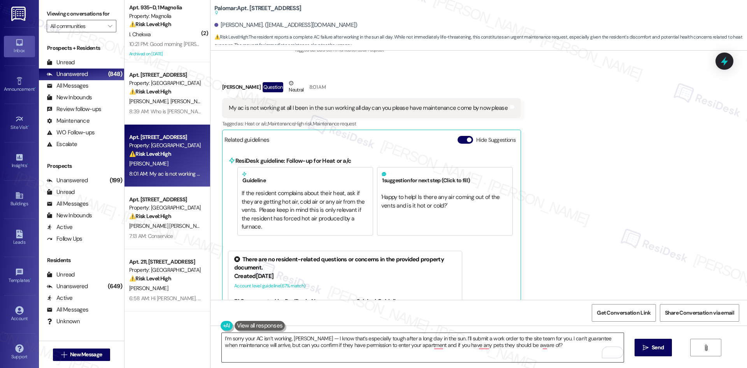
click at [404, 353] on textarea "I’m sorry your AC isn’t working, Abraham — I know that’s especially tough after…" at bounding box center [423, 347] width 402 height 29
click at [612, 198] on div "Received via SMS Abraham Ramirez Question Neutral 8:01 AM My ac is not working …" at bounding box center [479, 226] width 537 height 330
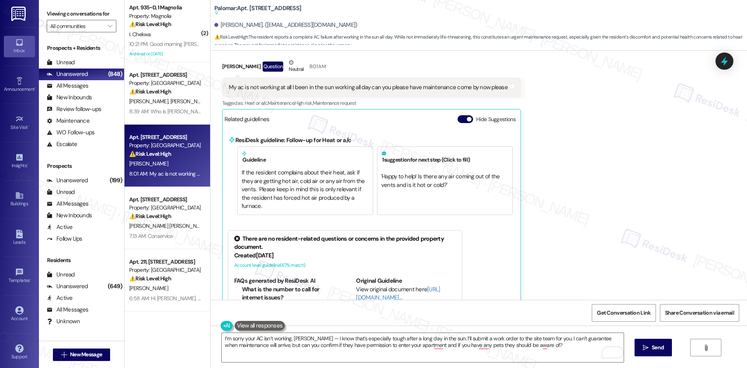
scroll to position [279, 0]
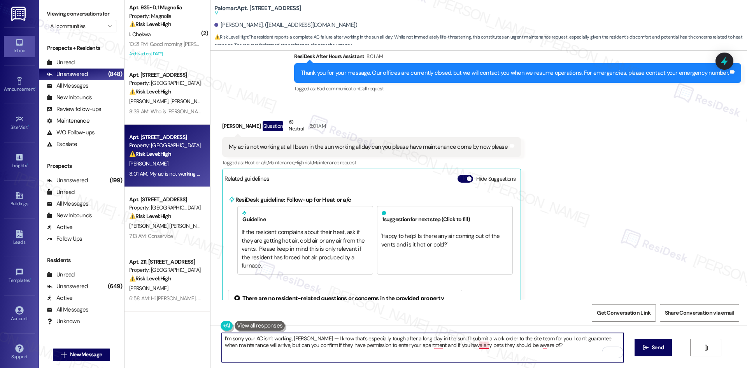
click at [477, 345] on textarea "I’m sorry your AC isn’t working, Abraham — I know that’s especially tough after…" at bounding box center [423, 347] width 402 height 29
click at [431, 347] on textarea "I’m sorry your AC isn’t working, Abraham — I know that’s especially tough after…" at bounding box center [423, 347] width 402 height 29
click at [540, 347] on textarea "I’m sorry your AC isn’t working, Abraham — I know that’s especially tough after…" at bounding box center [423, 347] width 402 height 29
type textarea "I’m sorry your AC isn’t working, Abraham — I know that’s especially tough after…"
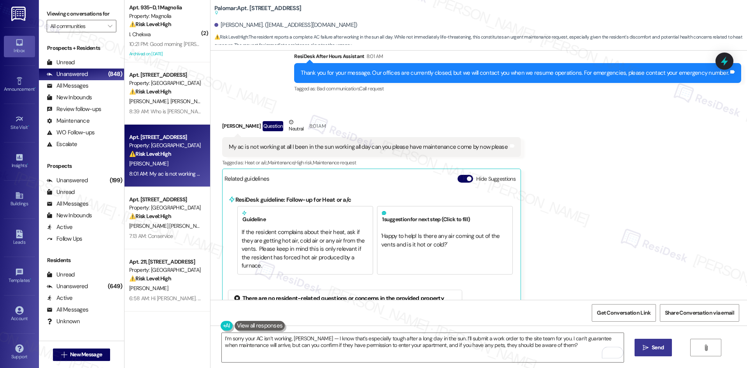
click at [650, 352] on button " Send" at bounding box center [654, 348] width 38 height 18
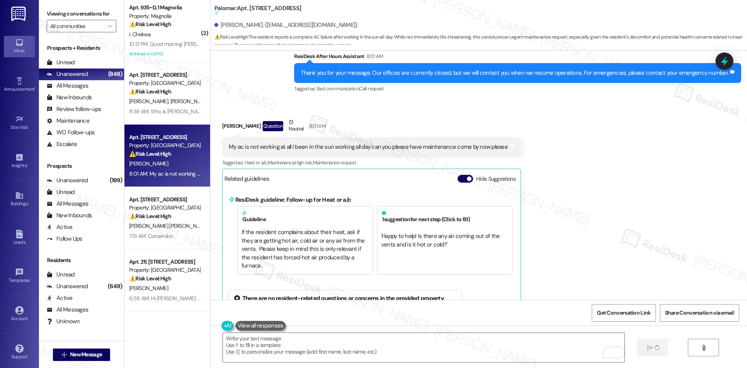
scroll to position [310, 0]
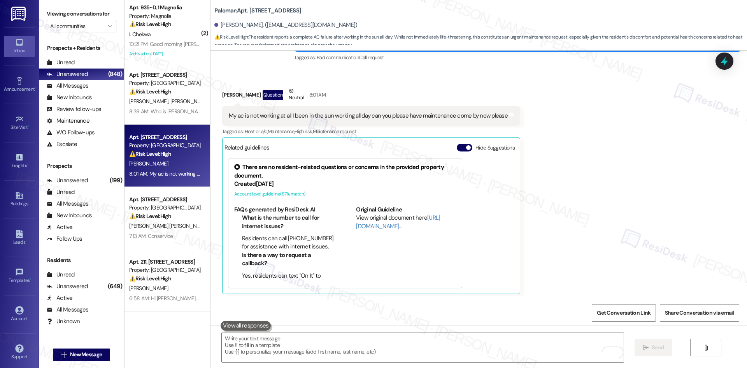
drag, startPoint x: 520, startPoint y: 144, endPoint x: 514, endPoint y: 129, distance: 16.3
click at [519, 142] on div "Received via SMS Abraham Ramirez Question Neutral 8:01 AM My ac is not working …" at bounding box center [479, 184] width 537 height 230
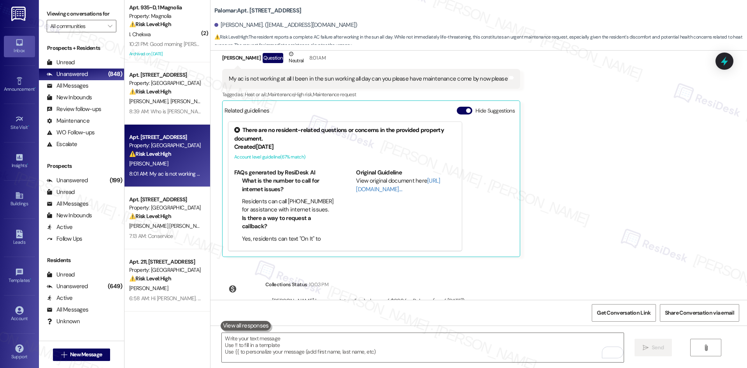
scroll to position [444, 0]
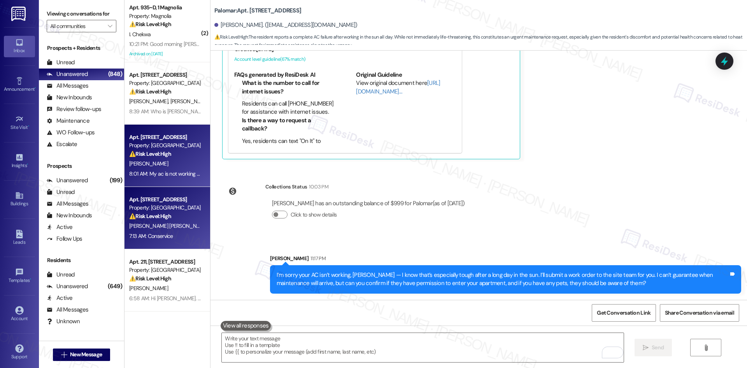
click at [151, 225] on span "J. Segovia Galvan" at bounding box center [168, 225] width 79 height 7
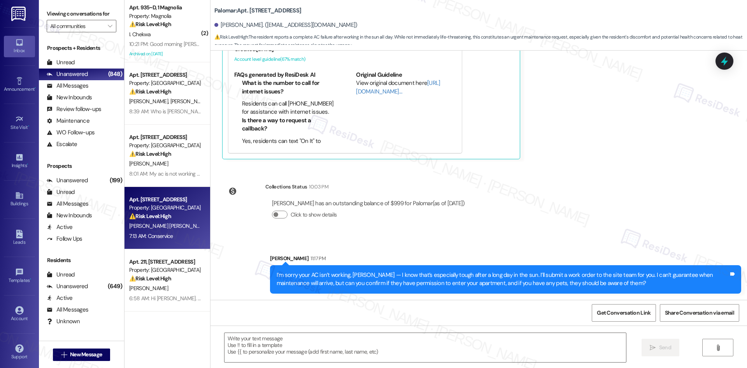
type textarea "Fetching suggested responses. Please feel free to read through the conversation…"
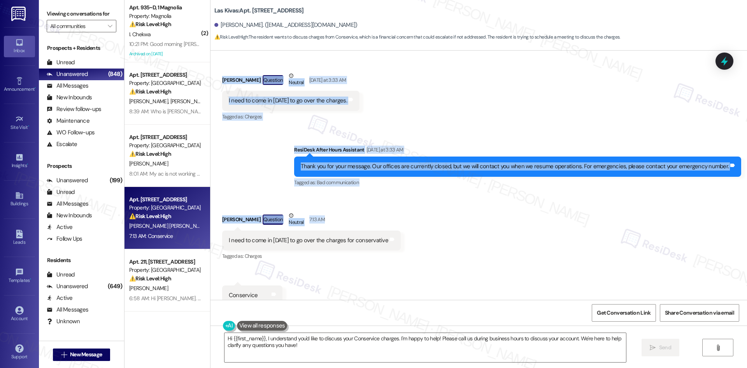
scroll to position [191, 0]
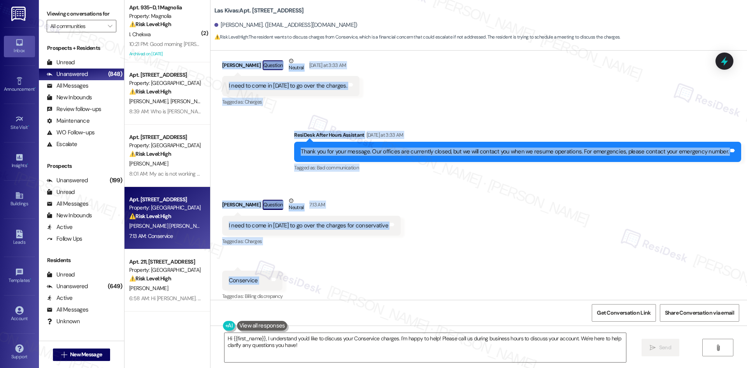
drag, startPoint x: 211, startPoint y: 128, endPoint x: 317, endPoint y: 279, distance: 184.0
click at [317, 279] on div "Lease started Aug 30, 2025 at 8:00 AM Received via SMS Jaime Segovia Galvan Sep…" at bounding box center [479, 175] width 537 height 249
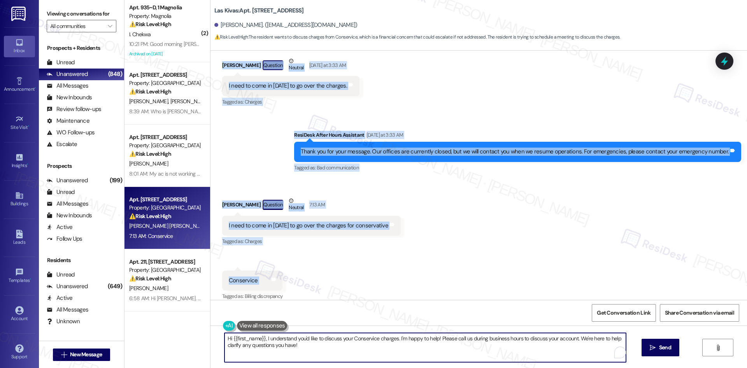
click at [300, 351] on textarea "Hi {{first_name}}, I understand you'd like to discuss your Conservice charges. …" at bounding box center [426, 347] width 402 height 29
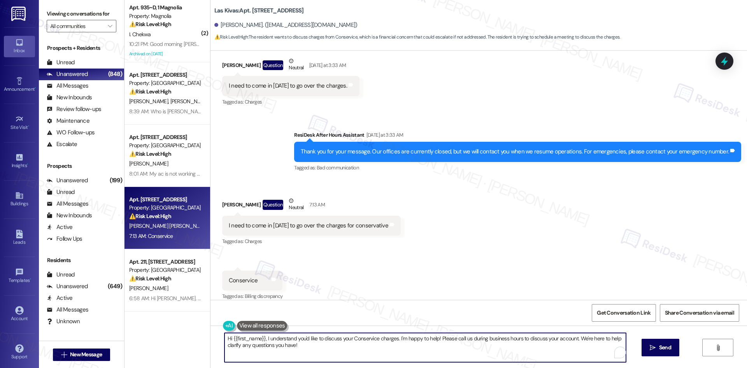
drag, startPoint x: 298, startPoint y: 346, endPoint x: 211, endPoint y: 331, distance: 88.5
click at [211, 331] on div "Hi {{first_name}}, I understand you'd like to discuss your Conservice charges. …" at bounding box center [479, 354] width 537 height 58
paste textarea "Sure, Jaime — you can stop by the office during business hours to go over the C…"
type textarea "Sure, Jaime — you can stop by the office during business hours to go over the C…"
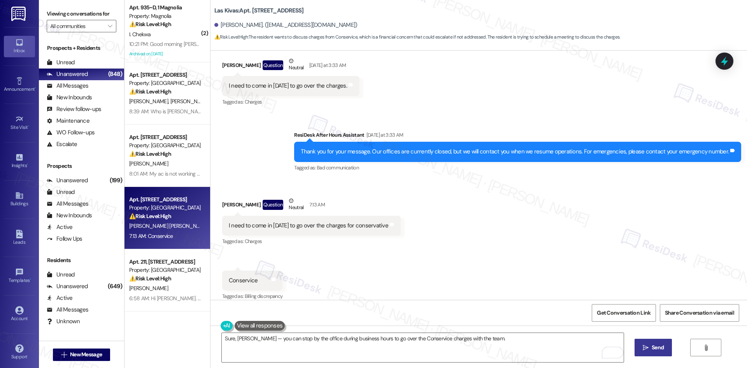
click at [659, 342] on button " Send" at bounding box center [654, 348] width 38 height 18
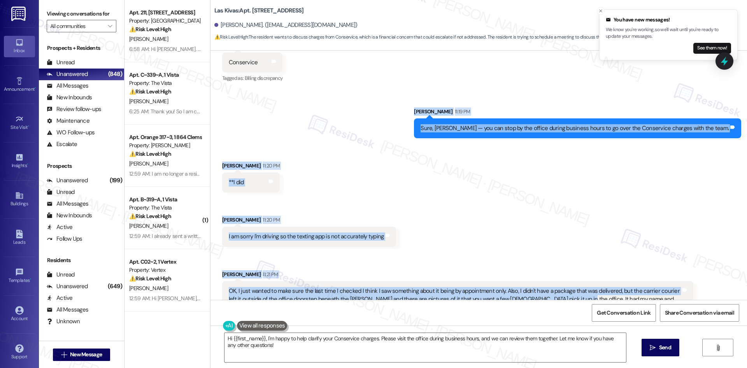
scroll to position [525, 0]
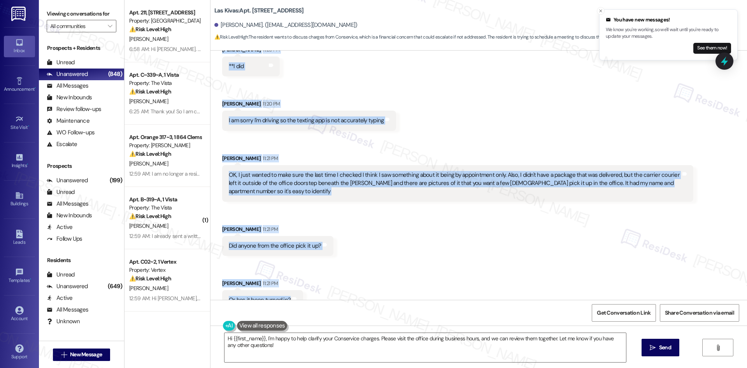
drag, startPoint x: 481, startPoint y: 195, endPoint x: 319, endPoint y: 293, distance: 190.2
click at [319, 293] on div "Lease started Aug 30, 2025 at 8:00 AM Received via SMS Jaime Segovia Galvan Sep…" at bounding box center [479, 175] width 537 height 249
click at [280, 219] on div "Received via SMS Jaime Segovia Galvan 11:21 PM Did anyone from the office pick …" at bounding box center [277, 240] width 123 height 42
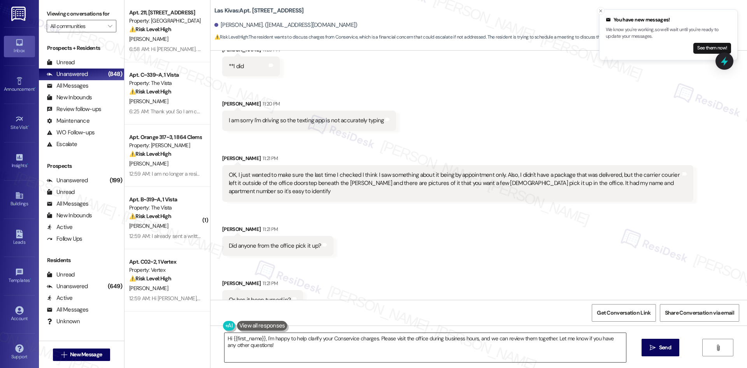
click at [300, 344] on textarea "Hi {{first_name}}, I'm happy to help clarify your Conservice charges. Please vi…" at bounding box center [426, 347] width 402 height 29
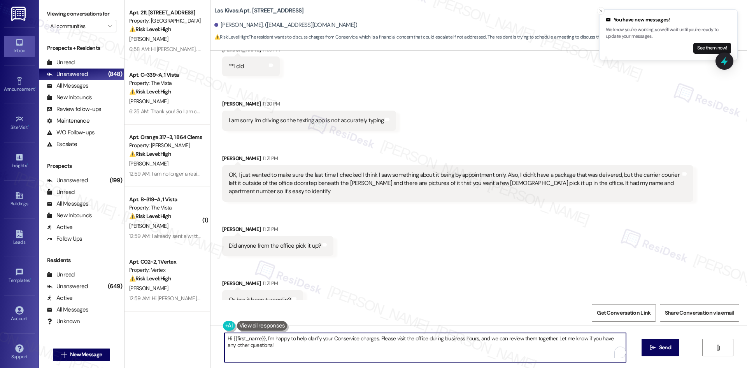
paste textarea "Thanks for clarifying, Jaime. I understand your concern about the office hours …"
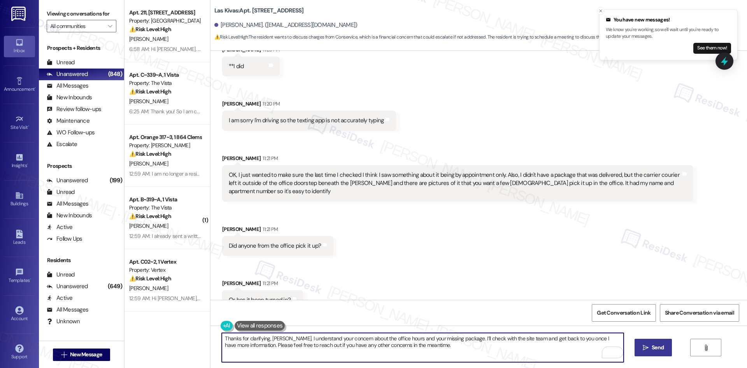
type textarea "Thanks for clarifying, Jaime. I understand your concern about the office hours …"
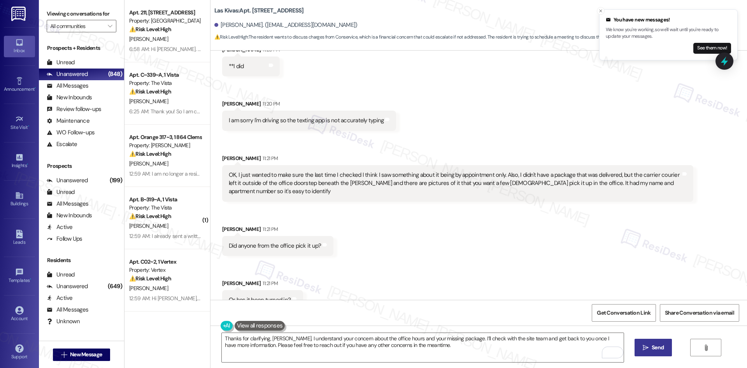
click at [648, 349] on span " Send" at bounding box center [653, 347] width 25 height 8
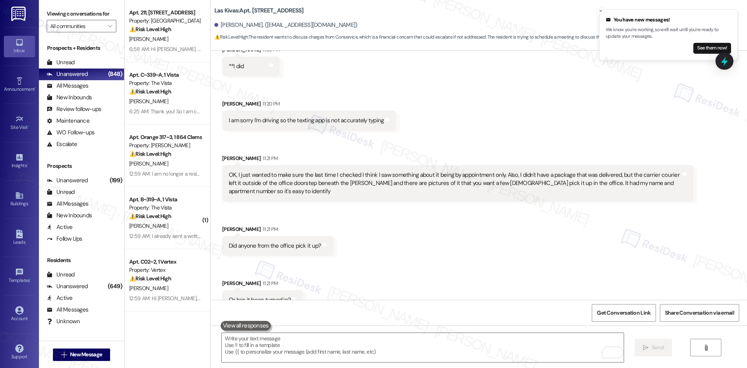
scroll to position [525, 0]
click at [443, 259] on div "Received via SMS Jaime Segovia Galvan 11:20 PM **I did Tags and notes Received …" at bounding box center [479, 172] width 537 height 288
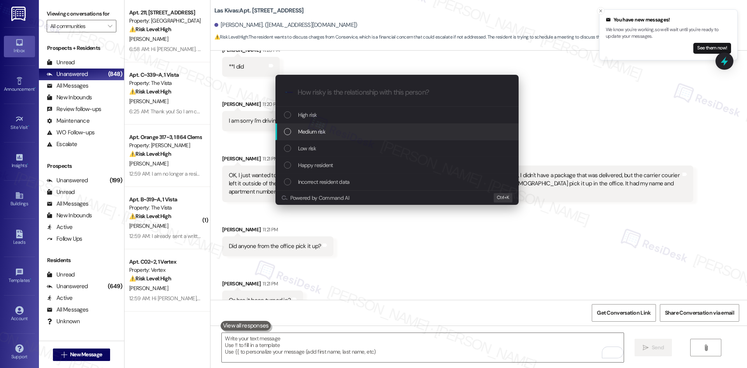
click at [339, 133] on div "Medium risk" at bounding box center [398, 131] width 228 height 9
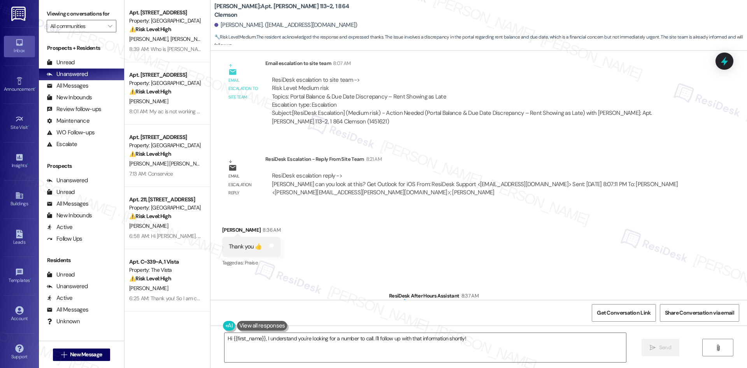
scroll to position [1413, 0]
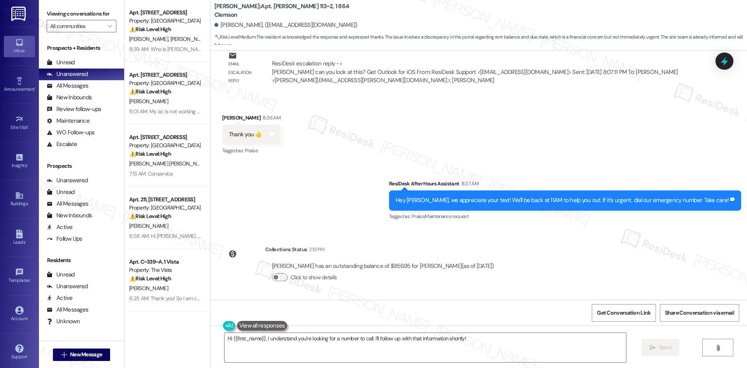
click at [211, 114] on div "Received via SMS Ellie Cucullu 8:36 AM Thank you 👍 Tags and notes Tagged as: Pr…" at bounding box center [479, 129] width 537 height 66
drag, startPoint x: 206, startPoint y: 114, endPoint x: 277, endPoint y: 136, distance: 74.0
click at [277, 136] on div "Received via SMS Ellie Cucullu 8:36 AM Thank you 👍 Tags and notes Tagged as: Pr…" at bounding box center [479, 129] width 537 height 66
click at [230, 135] on div "Thank you 👍" at bounding box center [245, 134] width 33 height 8
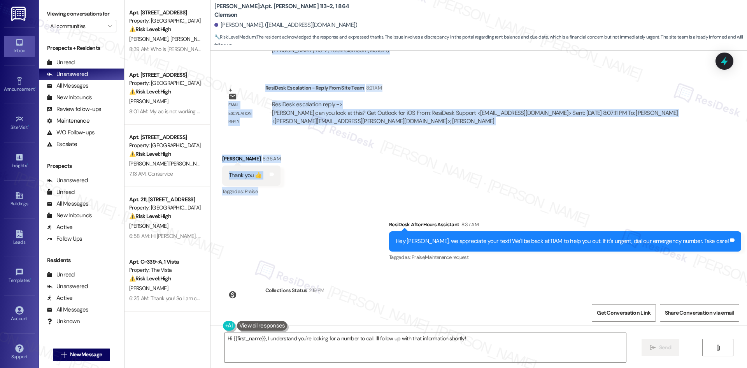
scroll to position [1374, 0]
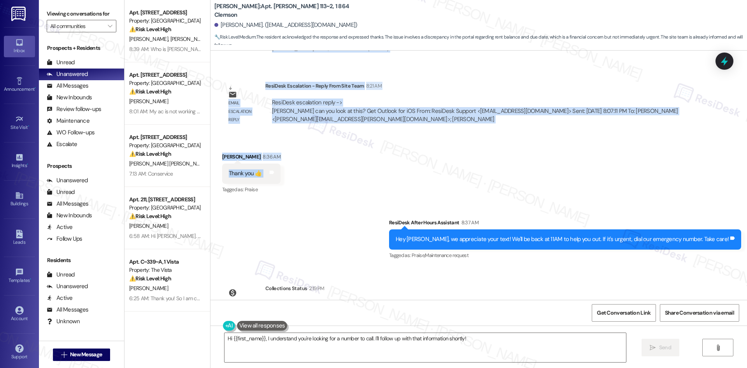
drag, startPoint x: 253, startPoint y: 110, endPoint x: 240, endPoint y: 175, distance: 66.3
click at [291, 169] on div "WO Lease started [DATE] 8:00 AM Show details Survey, sent via SMS Residesk Auto…" at bounding box center [479, 175] width 537 height 249
copy div "Sarah (ResiDesk) 8:05 AM Thank you for reaching out and explaining the situatio…"
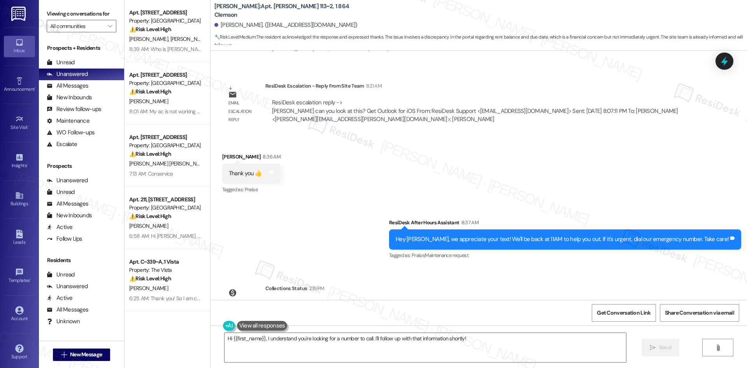
click at [353, 191] on div "Received via SMS [PERSON_NAME] 8:36 AM Thank you 👍 Tags and notes Tagged as: Pr…" at bounding box center [479, 168] width 537 height 66
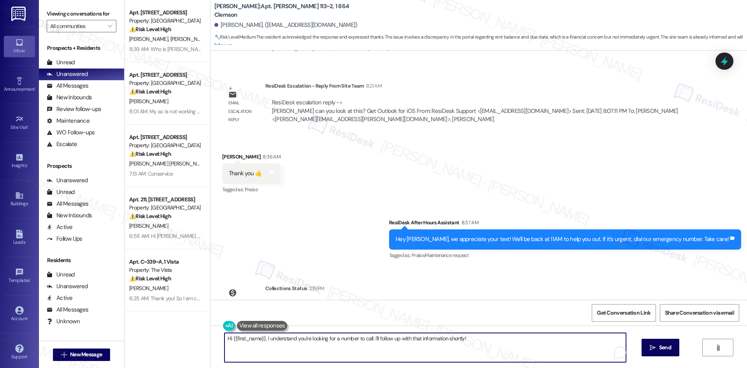
drag, startPoint x: 480, startPoint y: 340, endPoint x: 165, endPoint y: 340, distance: 315.2
click at [149, 340] on div "Apt. 10A8, 8200 Bridge Blvd SW Property: Crescent Ridge ⚠️ Risk Level: High The…" at bounding box center [436, 184] width 623 height 368
paste textarea "You’re welcome 👍 The team is checking on it and I’ll update you soon."
click at [276, 179] on div "Received via SMS [PERSON_NAME] 8:36 AM Thank you 👍 Tags and notes Tagged as: Pr…" at bounding box center [479, 168] width 537 height 66
drag, startPoint x: 257, startPoint y: 338, endPoint x: 334, endPoint y: 339, distance: 76.7
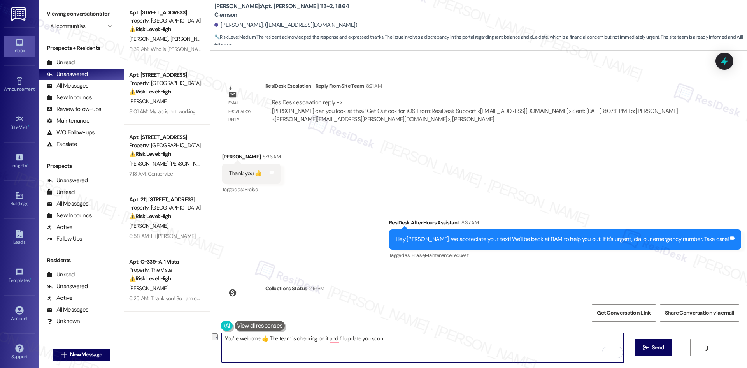
click at [334, 339] on textarea "You’re welcome 👍 The team is checking on it and I’ll update you soon." at bounding box center [423, 347] width 402 height 29
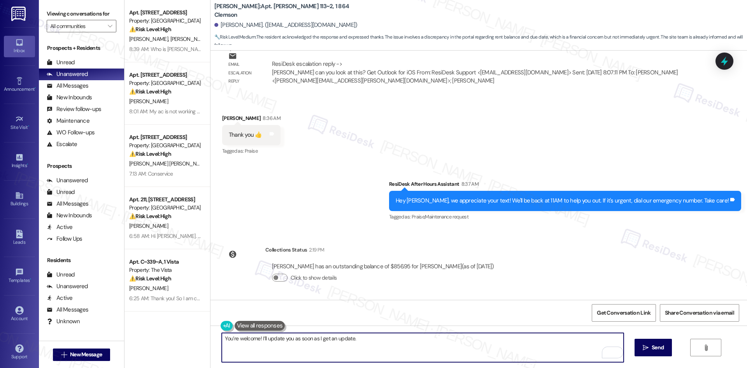
scroll to position [1413, 0]
type textarea "You’re welcome! I’ll update you as soon as I get an update."
click at [647, 348] on icon "" at bounding box center [646, 347] width 6 height 6
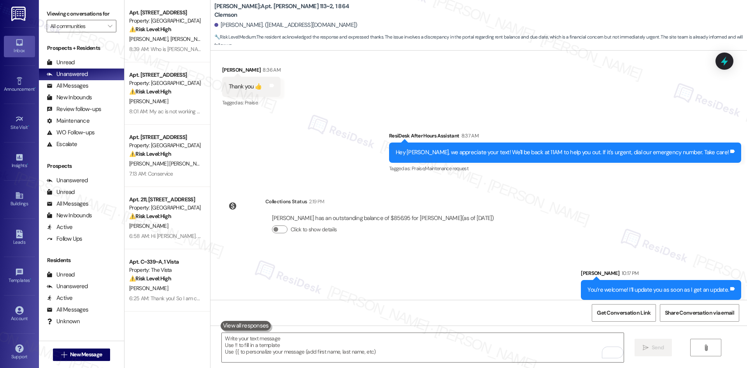
scroll to position [1467, 0]
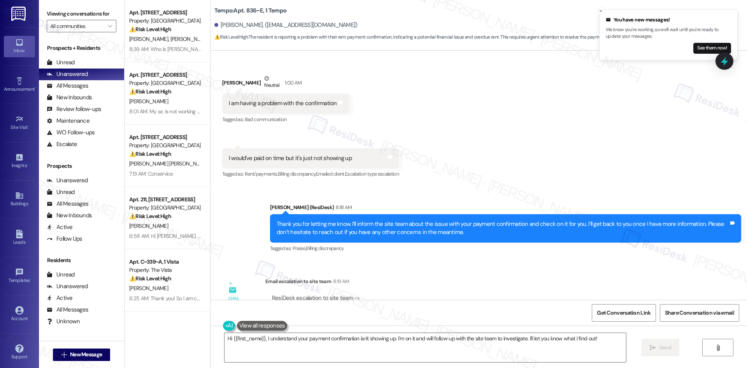
scroll to position [685, 0]
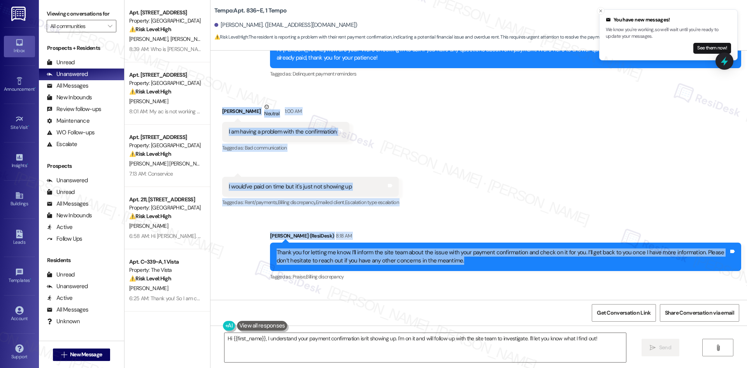
drag, startPoint x: 212, startPoint y: 112, endPoint x: 513, endPoint y: 263, distance: 335.7
click at [513, 263] on div "Lease started Aug 18, 2025 at 8:00 AM Survey, sent via SMS Residesk Automated S…" at bounding box center [479, 175] width 537 height 249
click at [513, 263] on div "Thank you for letting me know. I’ll inform the site team about the issue with y…" at bounding box center [503, 256] width 452 height 17
drag, startPoint x: 482, startPoint y: 257, endPoint x: 471, endPoint y: 264, distance: 13.0
click at [472, 264] on div "Lease started Aug 18, 2025 at 8:00 AM Survey, sent via SMS Residesk Automated S…" at bounding box center [479, 175] width 537 height 249
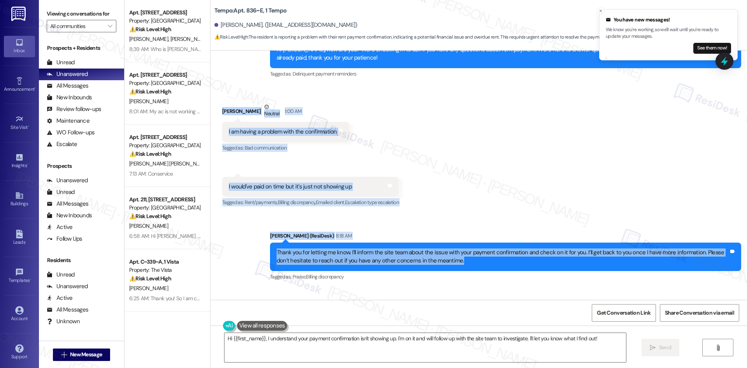
copy div "Hamzah Hassan Neutral 1:00 AM I am having a problem with the confirmation Tags …"
click at [460, 209] on div "Received via SMS Hamzah Hassan Neutral 1:00 AM I am having a problem with the c…" at bounding box center [479, 149] width 537 height 129
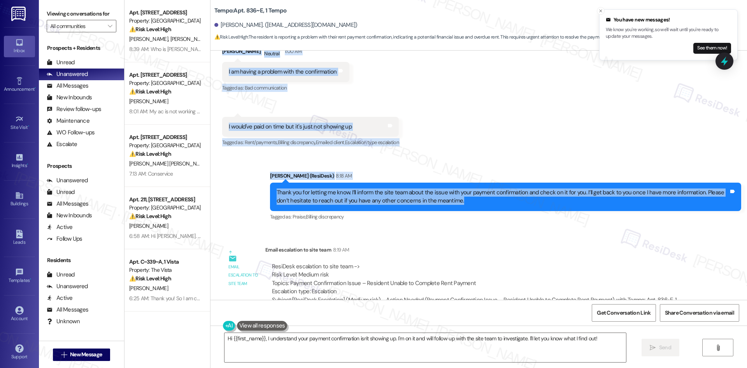
scroll to position [841, 0]
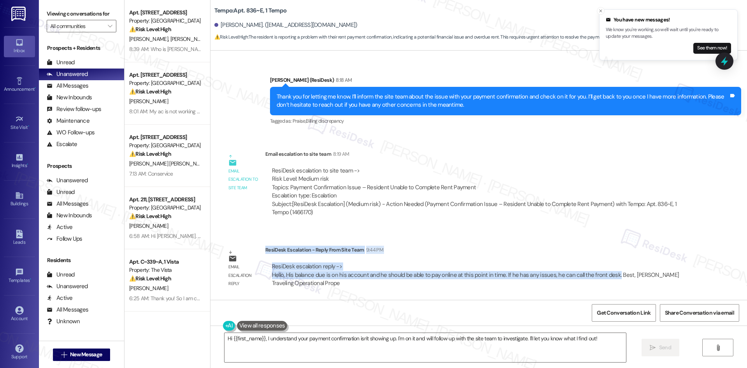
drag, startPoint x: 260, startPoint y: 251, endPoint x: 608, endPoint y: 279, distance: 349.1
click at [608, 279] on div "ResiDesk Escalation - Reply From Site Team 9:44 PM ResiDesk escalation reply ->…" at bounding box center [479, 269] width 428 height 47
copy div "ResiDesk Escalation - Reply From Site Team 9:44 PM ResiDesk escalation reply ->…"
drag, startPoint x: 360, startPoint y: 271, endPoint x: 349, endPoint y: 273, distance: 10.6
copy div "ResiDesk Escalation - Reply From Site Team 9:44 PM ResiDesk escalation reply ->…"
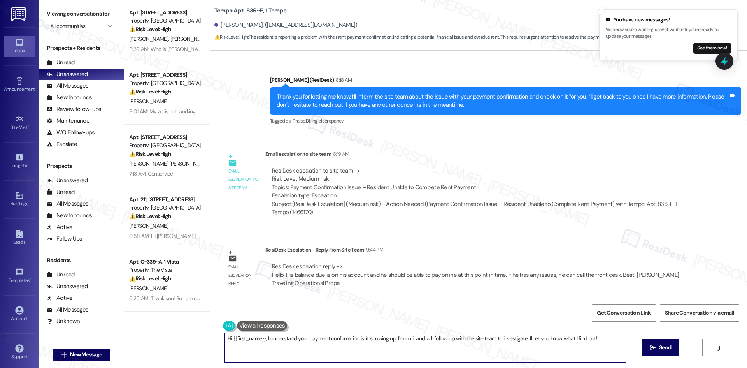
drag, startPoint x: 310, startPoint y: 337, endPoint x: 215, endPoint y: 343, distance: 95.6
click at [176, 336] on div "Apt. 10A8, 8200 Bridge Blvd SW Property: Crescent Ridge ⚠️ Risk Level: High The…" at bounding box center [436, 184] width 623 height 368
paste textarea "Thanks for your patience, Hamzah. The site team confirmed your balance is showi…"
type textarea "Thanks for your patience, Hamzah. The site team confirmed your balance is showi…"
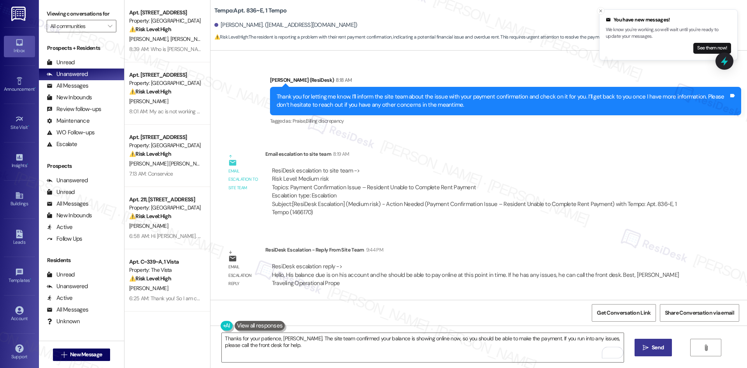
click at [639, 349] on button " Send" at bounding box center [654, 348] width 38 height 18
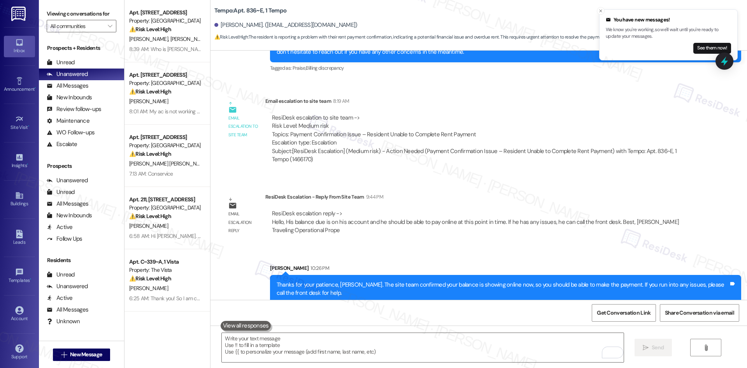
scroll to position [903, 0]
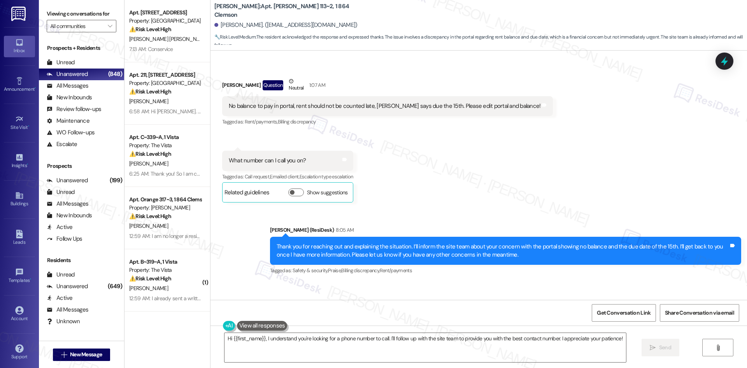
scroll to position [1043, 0]
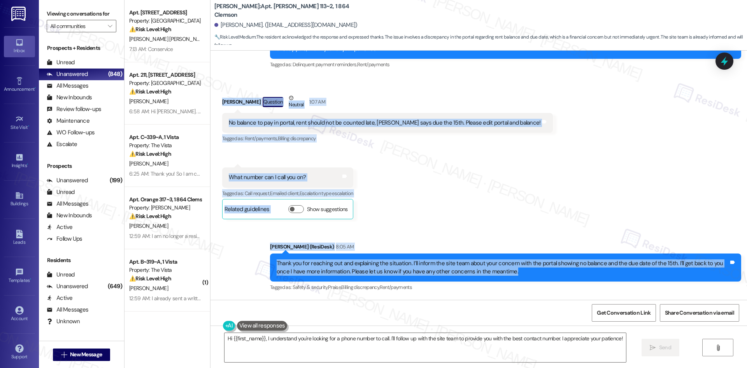
drag, startPoint x: 208, startPoint y: 95, endPoint x: 639, endPoint y: 280, distance: 469.0
click at [639, 280] on div "WO Lease started [DATE] 8:00 AM Show details Survey, sent via SMS Residesk Auto…" at bounding box center [479, 175] width 537 height 249
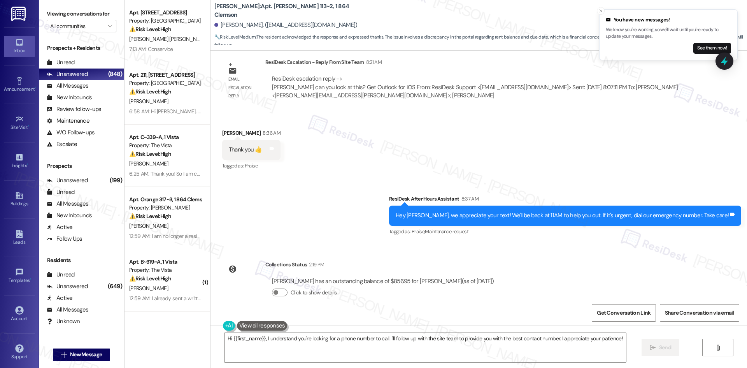
scroll to position [1394, 0]
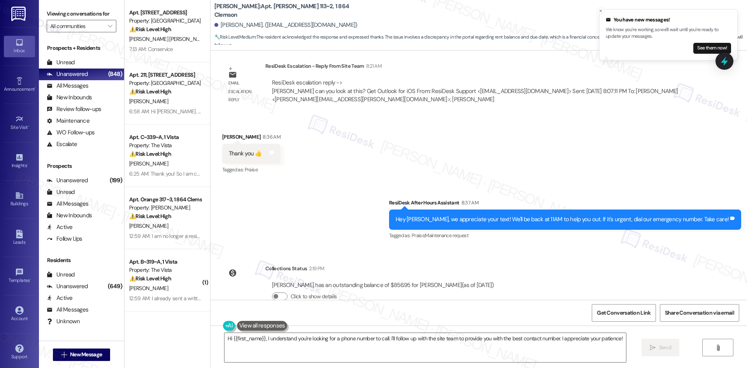
click at [216, 128] on div "Received via SMS Ellie Cucullu 8:36 AM Thank you 👍 Tags and notes Tagged as: Pr…" at bounding box center [251, 154] width 70 height 54
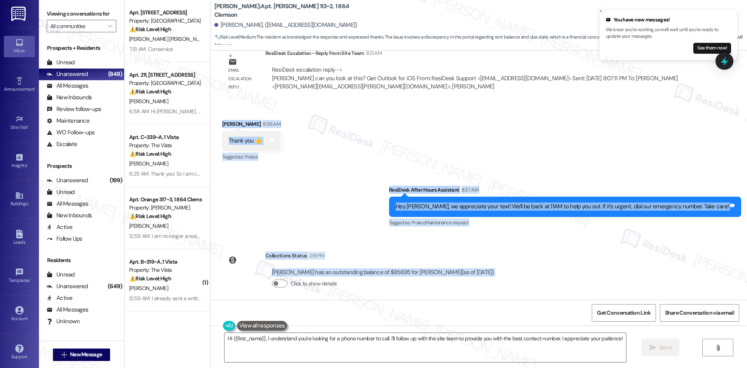
scroll to position [1549, 0]
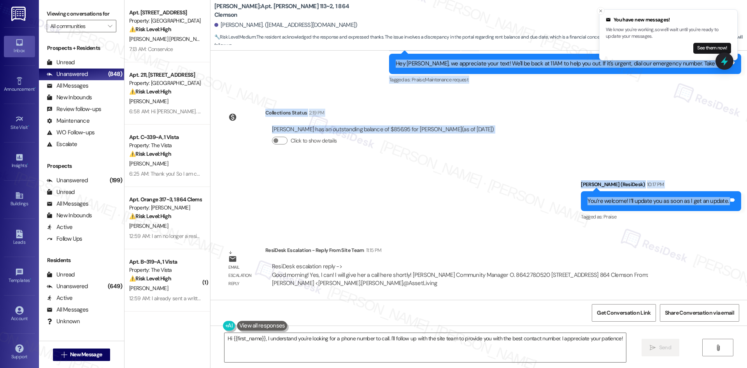
drag, startPoint x: 214, startPoint y: 130, endPoint x: 737, endPoint y: 204, distance: 529.1
click at [737, 204] on div "WO Lease started Aug 15, 2025 at 8:00 AM Show details Survey, sent via SMS Resi…" at bounding box center [479, 175] width 537 height 249
copy div "Ellie Cucullu 8:36 AM Thank you 👍 Tags and notes Tagged as: Praise Click to hig…"
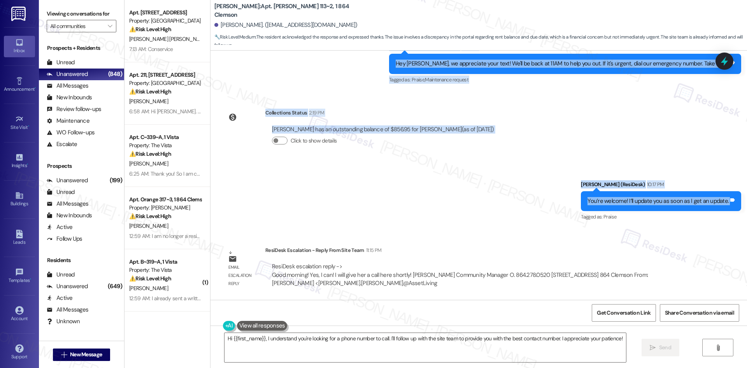
click at [465, 191] on div "Sent via SMS Sarah (ResiDesk) 10:17 PM You’re welcome! I’ll update you as soon …" at bounding box center [479, 196] width 537 height 66
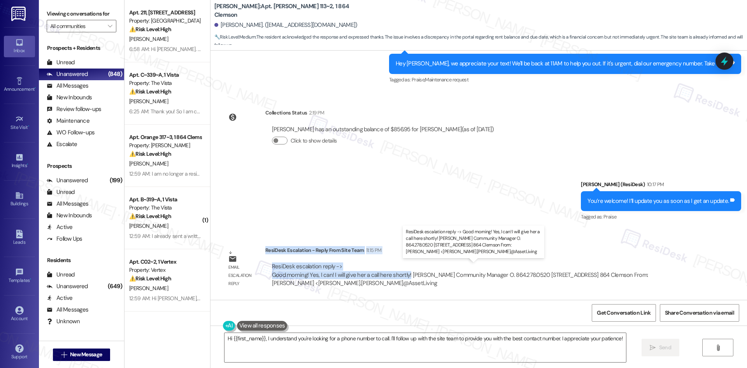
drag, startPoint x: 259, startPoint y: 249, endPoint x: 402, endPoint y: 274, distance: 145.4
click at [402, 274] on div "ResiDesk Escalation - Reply From Site Team 11:15 PM ResiDesk escalation reply -…" at bounding box center [479, 269] width 428 height 47
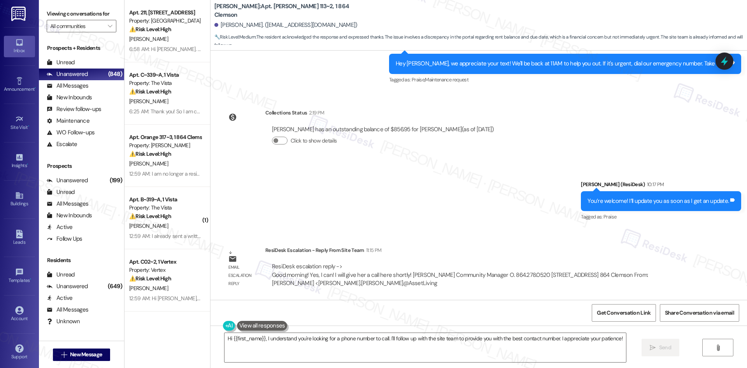
drag, startPoint x: 363, startPoint y: 279, endPoint x: 256, endPoint y: 255, distance: 109.5
click at [256, 255] on div "Email escalation reply" at bounding box center [243, 269] width 39 height 46
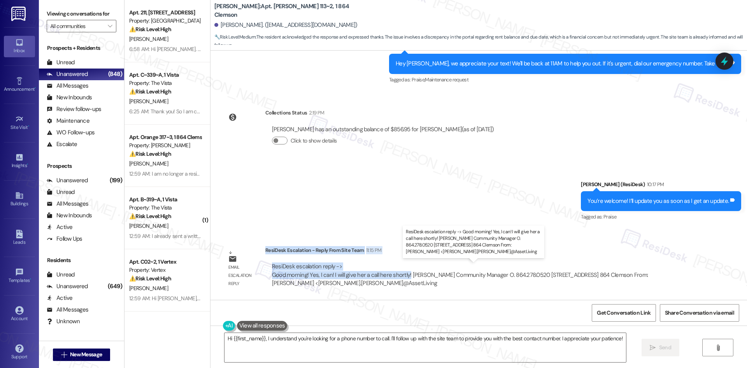
drag, startPoint x: 260, startPoint y: 250, endPoint x: 402, endPoint y: 276, distance: 144.7
click at [402, 276] on div "ResiDesk Escalation - Reply From Site Team 11:15 PM ResiDesk escalation reply -…" at bounding box center [479, 269] width 428 height 47
copy div "ResiDesk Escalation - Reply From Site Team 11:15 PM ResiDesk escalation reply -…"
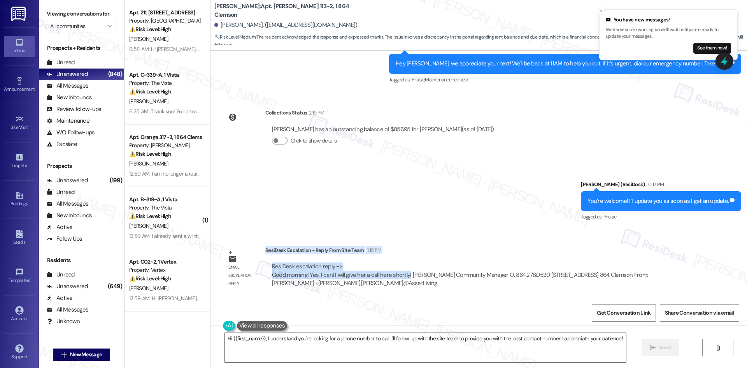
click at [281, 354] on textarea "Hi {{first_name}}, I understand you're looking for a phone number to call. I'll…" at bounding box center [426, 347] width 402 height 29
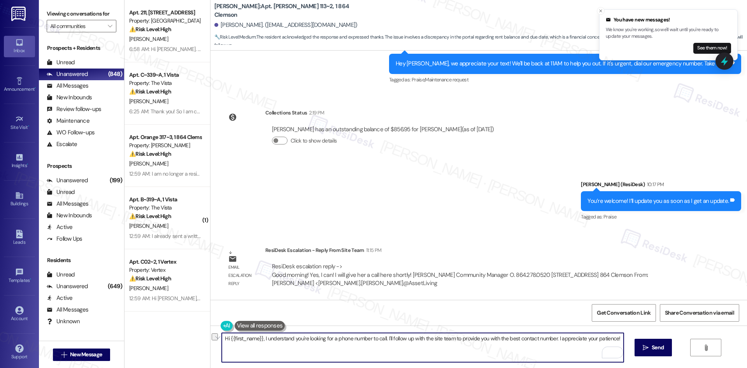
drag, startPoint x: 260, startPoint y: 338, endPoint x: 620, endPoint y: 343, distance: 360.8
click at [620, 343] on textarea "Hi {{first_name}}, I understand you're looking for a phone number to call. I'll…" at bounding box center [423, 347] width 402 height 29
paste textarea "Thank you for your patience 👍 The site team will be giving you a call shortly."
click at [262, 338] on textarea "Hi {{first_name}}, Thank you for your patience 👍 The site team will be giving y…" at bounding box center [423, 347] width 402 height 29
click at [330, 337] on textarea "Hi {{first_name}}, thank you for your patience 👍 The site team will be giving y…" at bounding box center [423, 347] width 402 height 29
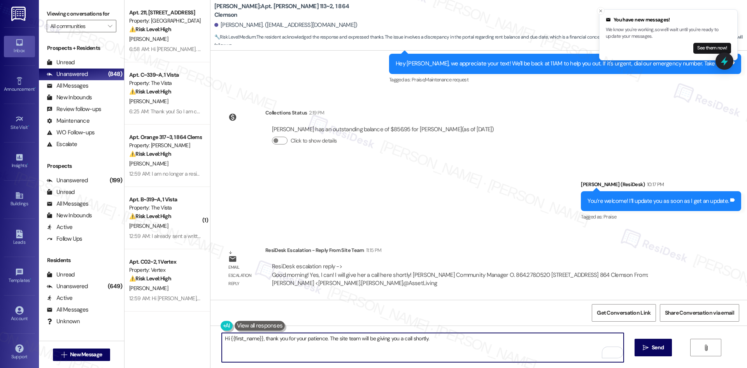
drag, startPoint x: 381, startPoint y: 355, endPoint x: 400, endPoint y: 355, distance: 18.3
click at [383, 355] on textarea "Hi {{first_name}}, thank you for your patience. The site team will be giving yo…" at bounding box center [423, 347] width 402 height 29
type textarea "Hi {{first_name}}, thank you for your patience. The site team will be giving yo…"
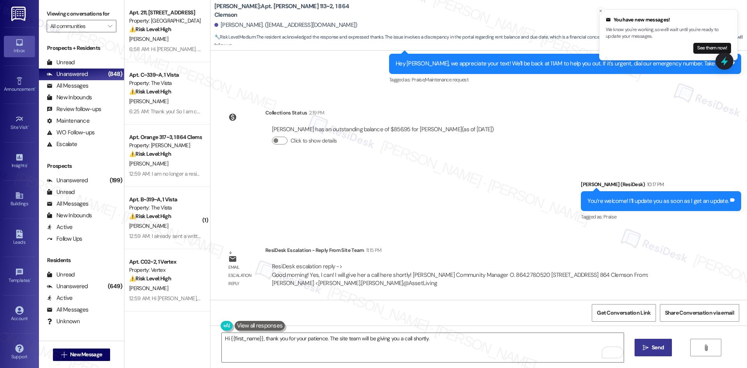
click at [660, 348] on span "Send" at bounding box center [658, 347] width 12 height 8
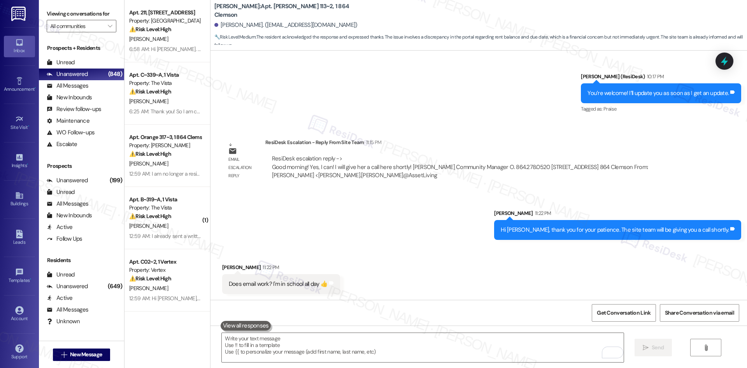
scroll to position [1658, 0]
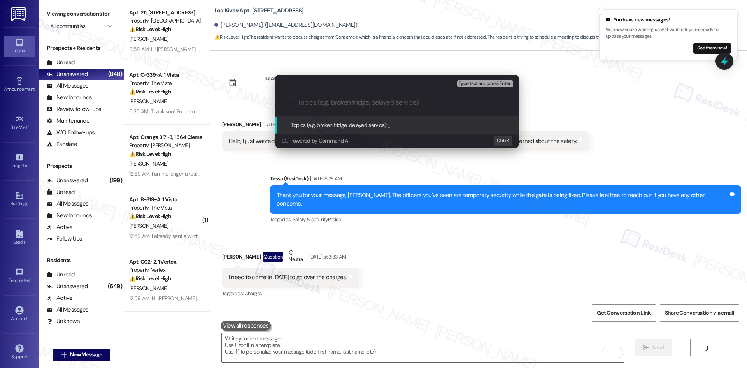
scroll to position [525, 0]
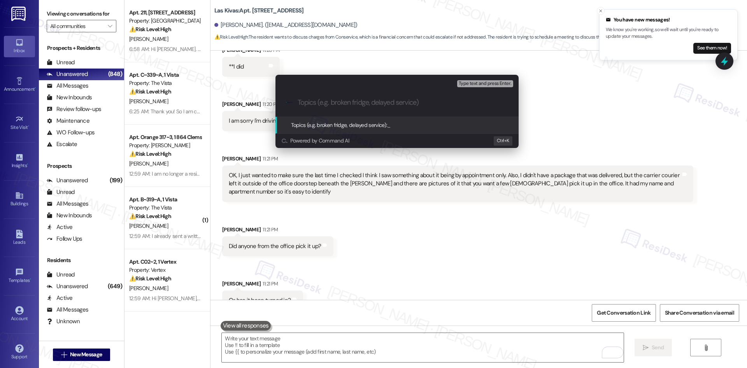
click at [316, 104] on input "Topics (e.g. broken fridge, delayed service)" at bounding box center [403, 102] width 211 height 8
paste input "Office Hours Clarification & Missing Package"
type input "Office Hours Clarification & Missing Package"
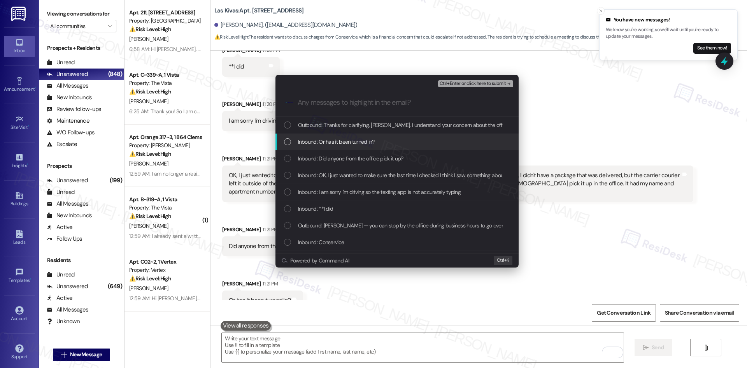
click at [316, 141] on span "Inbound: Or has it been turned in?" at bounding box center [336, 141] width 77 height 9
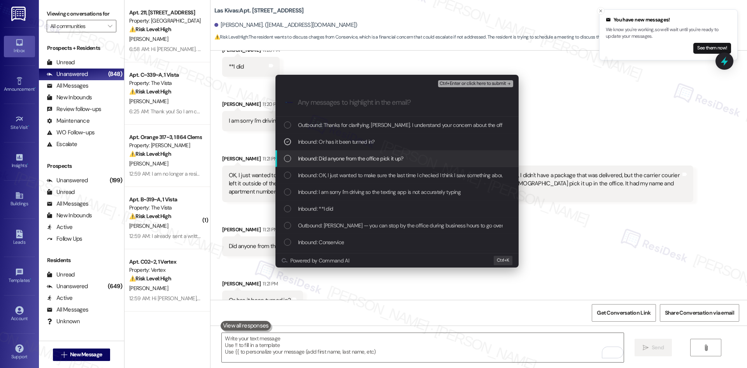
click at [321, 155] on span "Inbound: Did anyone from the office pick it up?" at bounding box center [350, 158] width 105 height 9
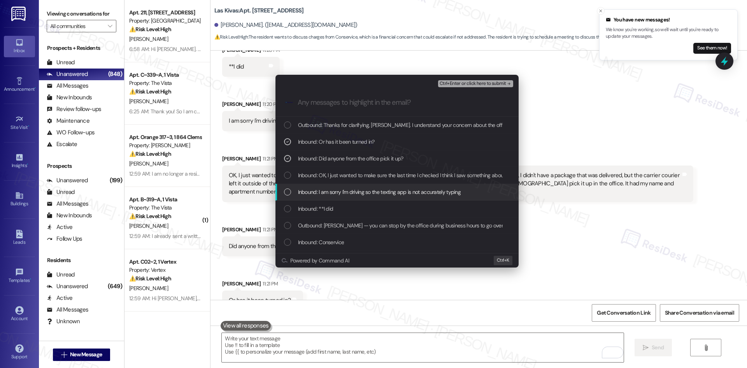
click at [386, 191] on span "Inbound: I am sorry I'm driving so the texting app is not accurately typing" at bounding box center [379, 192] width 163 height 9
click at [368, 209] on div "Inbound: **I did" at bounding box center [398, 208] width 228 height 9
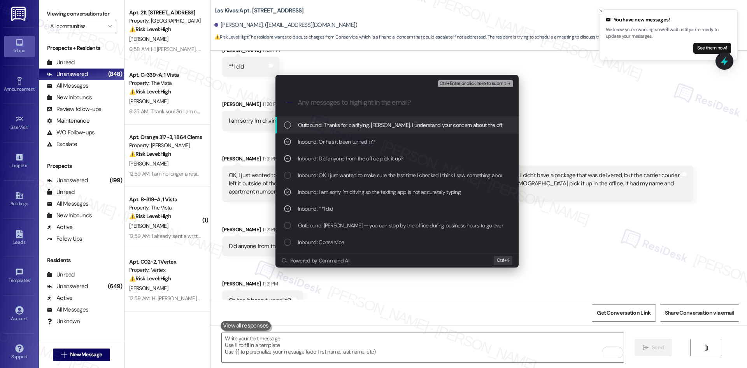
click at [504, 81] on span "Ctrl+Enter or click here to submit" at bounding box center [473, 83] width 67 height 5
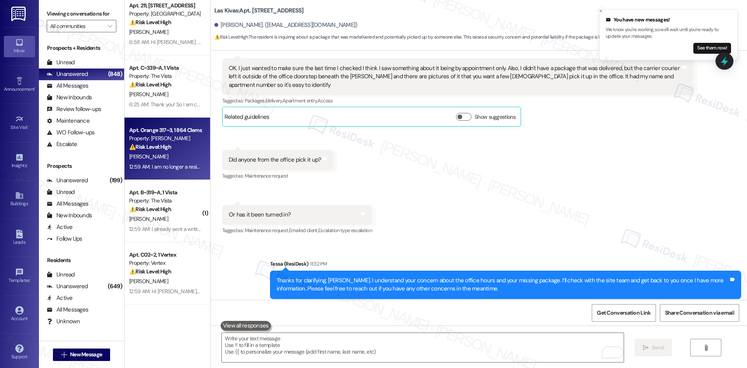
scroll to position [0, 0]
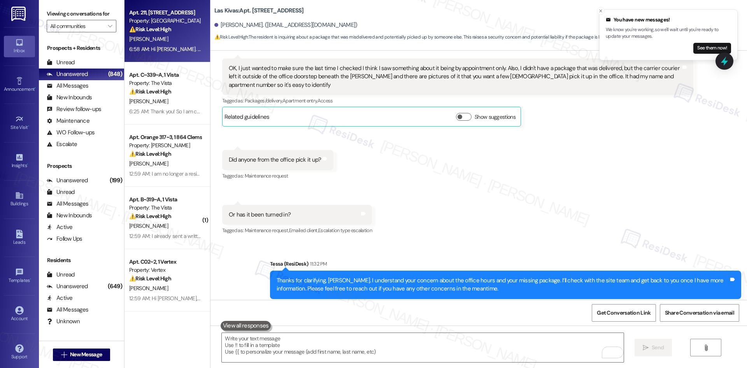
click at [166, 42] on div "I. Peterson" at bounding box center [165, 39] width 74 height 10
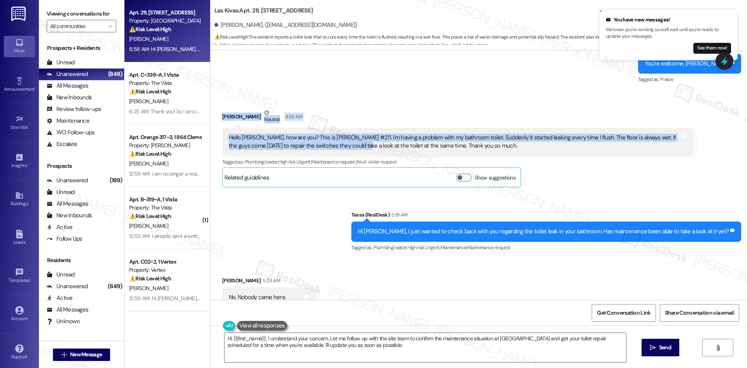
scroll to position [679, 0]
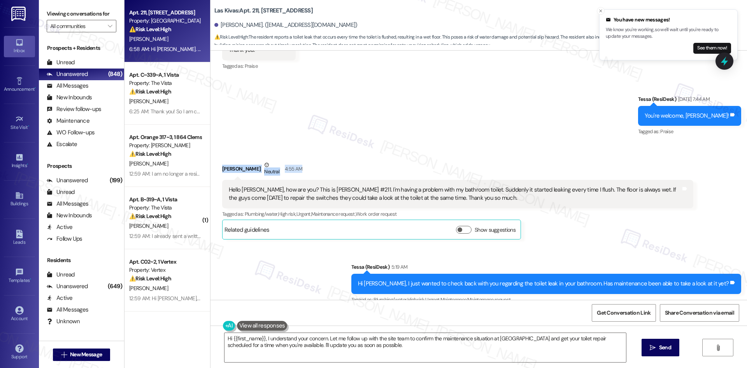
drag, startPoint x: 212, startPoint y: 126, endPoint x: 342, endPoint y: 168, distance: 136.5
click at [342, 168] on div "Received via SMS Isabella Peterson Neutral 4:55 AM Hello Tessa, how are you? Th…" at bounding box center [457, 200] width 483 height 91
click at [342, 168] on div "Isabella Peterson Neutral 4:55 AM" at bounding box center [457, 170] width 471 height 19
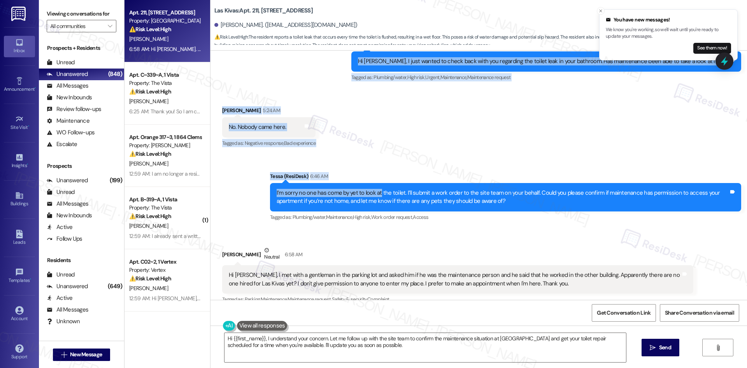
scroll to position [913, 0]
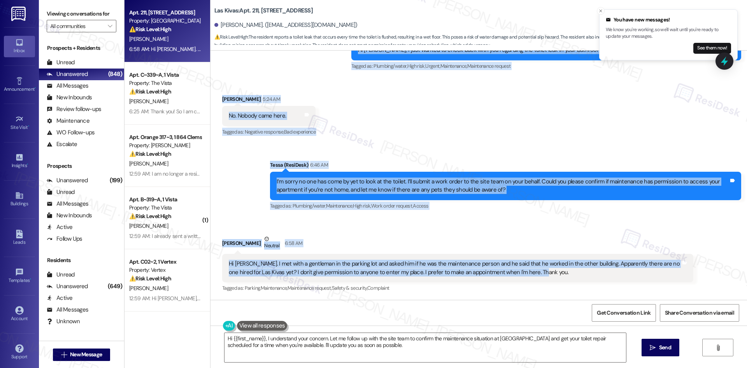
drag, startPoint x: 215, startPoint y: 124, endPoint x: 576, endPoint y: 272, distance: 390.0
click at [573, 278] on div "Lease started Jul 09, 2025 at 8:00 AM Announcement, sent via SMS Tessa (ResiDes…" at bounding box center [479, 175] width 537 height 249
copy div "Isabella Peterson Neutral 4:55 AM Hello Tessa, how are you? This is Maria Peter…"
click at [388, 146] on div "Sent via SMS Tessa (ResiDesk) 6:46 AM I’m sorry no one has come by yet to look …" at bounding box center [479, 180] width 537 height 74
click at [435, 235] on div "Isabella Peterson Neutral 6:58 AM" at bounding box center [457, 244] width 471 height 19
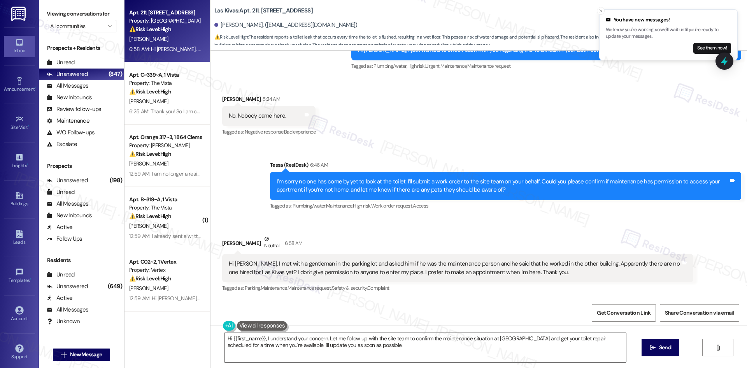
click at [309, 343] on textarea "Hi {{first_name}}, I understand your concern. Let me follow up with the site te…" at bounding box center [426, 347] width 402 height 29
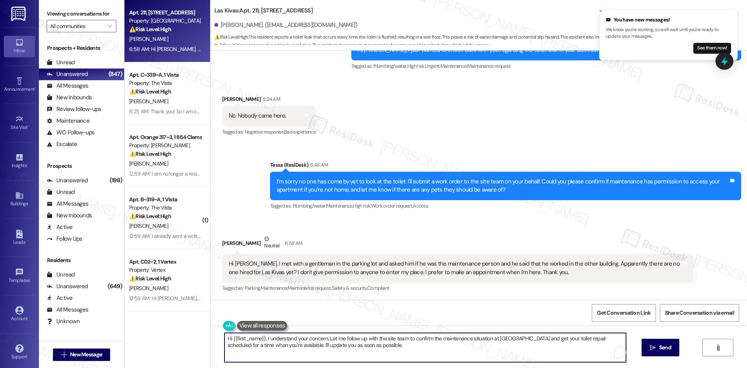
paste textarea "Thank you for letting me know, Maria. I’ll share this with the site team and ge…"
type textarea "Thank you for letting me know, Maria. I’ll share this with the site team and ge…"
click at [652, 349] on span "Send" at bounding box center [658, 347] width 12 height 8
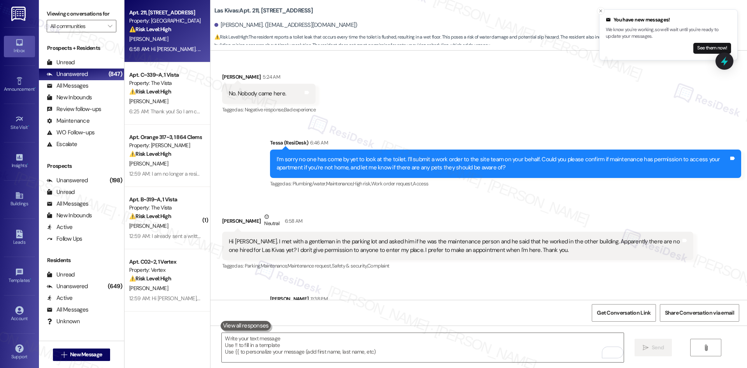
scroll to position [975, 0]
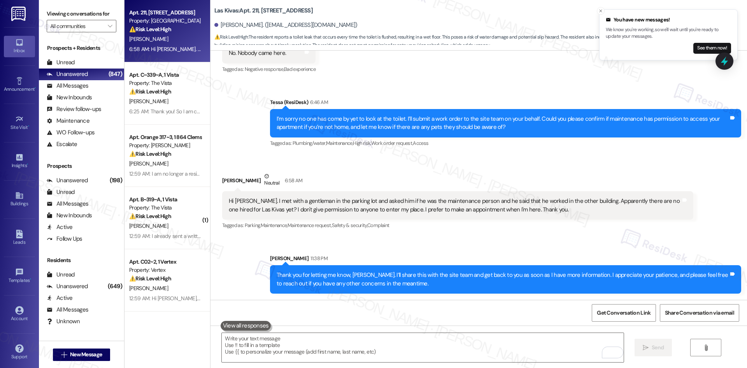
click at [562, 253] on div "Sent via SMS Sarah 11:38 PM Thank you for letting me know, Maria. I’ll share th…" at bounding box center [505, 273] width 483 height 51
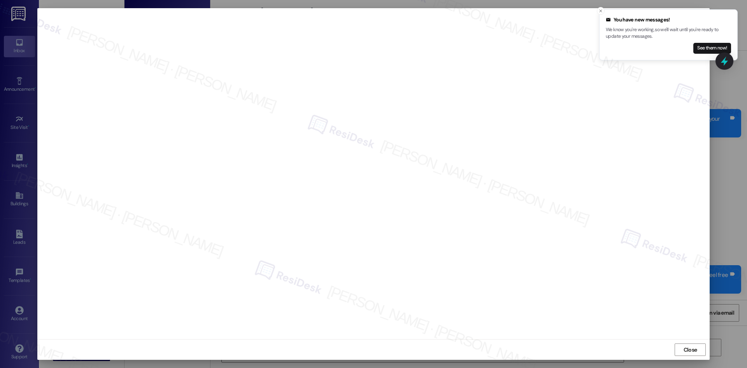
click at [577, 348] on div "Close" at bounding box center [373, 349] width 672 height 21
click at [692, 350] on span "Close" at bounding box center [691, 350] width 14 height 8
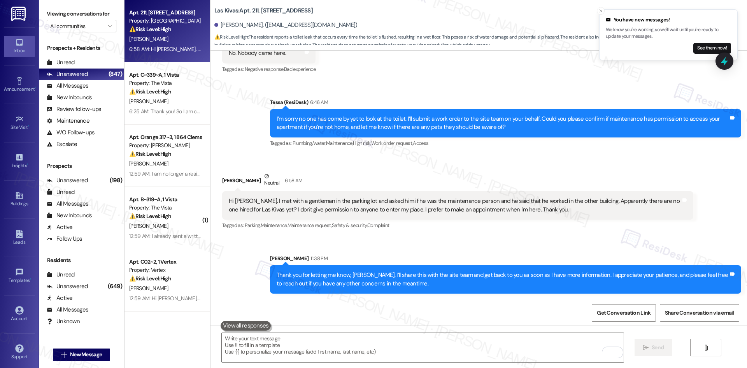
click at [476, 260] on div "Sarah 11:38 PM" at bounding box center [505, 259] width 471 height 11
click at [458, 249] on div "Sent via SMS Sarah 11:38 PM Thank you for letting me know, Maria. I’ll share th…" at bounding box center [505, 273] width 483 height 51
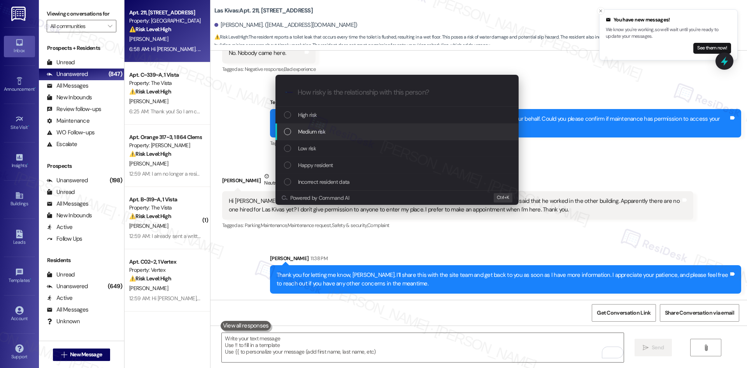
click at [335, 132] on div "Medium risk" at bounding box center [398, 131] width 228 height 9
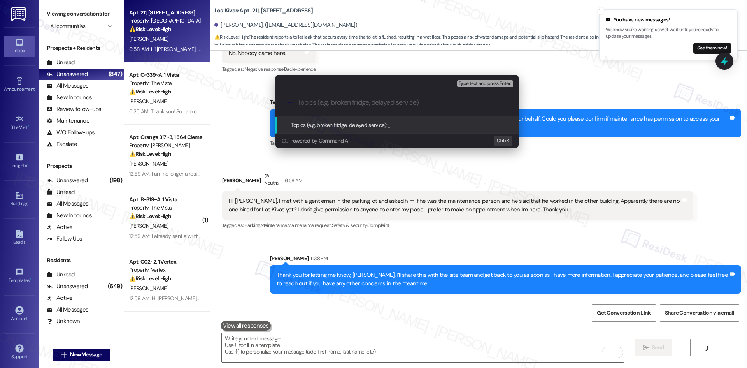
click at [448, 165] on div "Escalate Conversation Medium risk Topics (e.g. broken fridge, delayed service) …" at bounding box center [373, 184] width 747 height 368
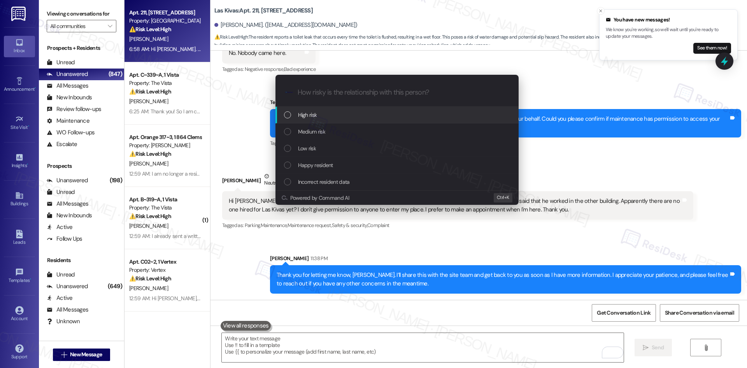
click at [358, 115] on div "High risk" at bounding box center [398, 115] width 228 height 9
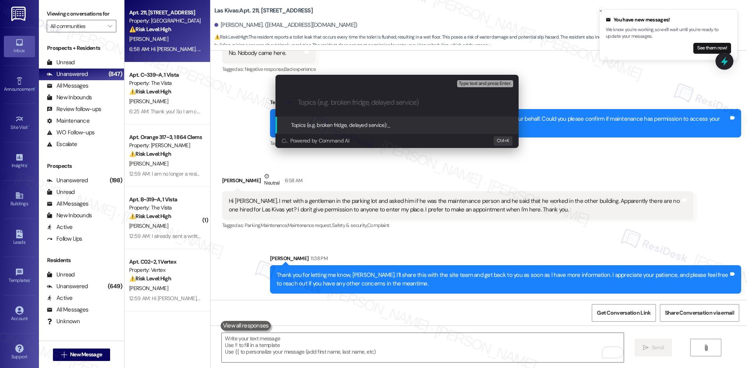
click at [317, 99] on input "Topics (e.g. broken fridge, delayed service)" at bounding box center [403, 102] width 211 height 8
paste input "1136052"
click at [354, 100] on input "1136052" at bounding box center [400, 102] width 205 height 8
paste input "Toilet Leak & Maintenance Availability –"
click at [430, 102] on input "Toilet Leak & Maintenance Availability –" at bounding box center [400, 102] width 205 height 8
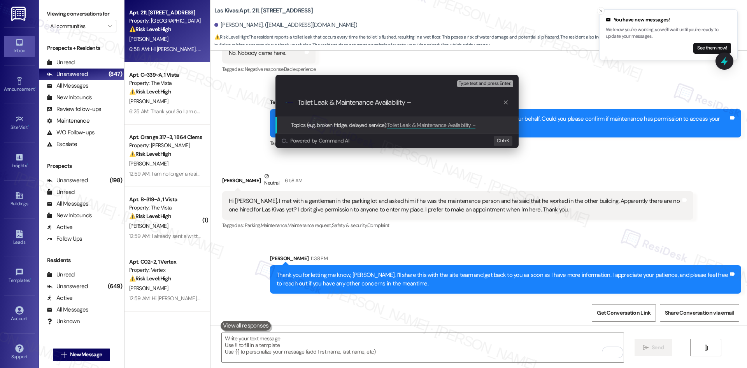
paste input "ID 1136052"
type input "Toilet Leak & Maintenance Availability – ID 1136052"
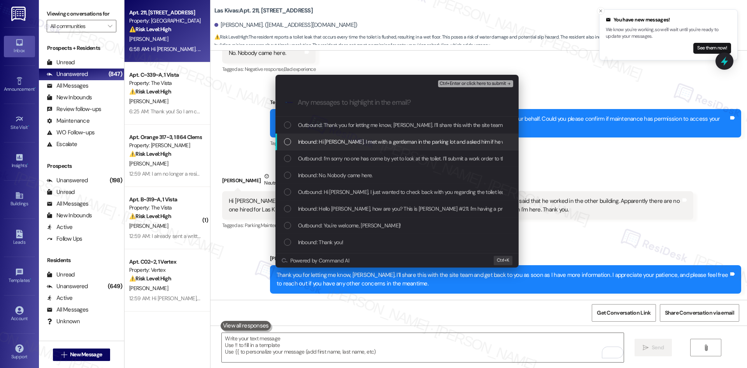
click at [379, 140] on span "Inbound: Hi Tessa. I met with a gentleman in the parking lot and asked him if h…" at bounding box center [671, 141] width 747 height 9
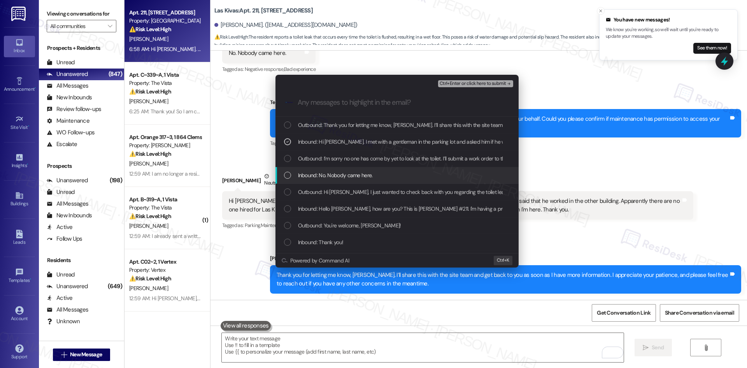
click at [374, 172] on div "Inbound: No. Nobody came here." at bounding box center [398, 175] width 228 height 9
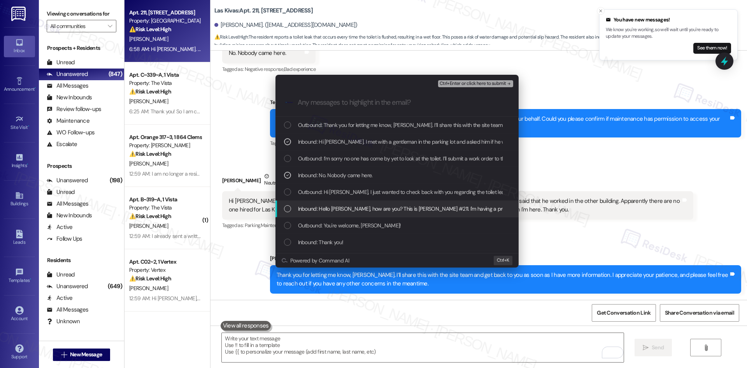
click at [452, 206] on span "Inbound: Hello Tessa, how are you? This is Maria Peterson #211. I'm having a pr…" at bounding box center [647, 208] width 698 height 9
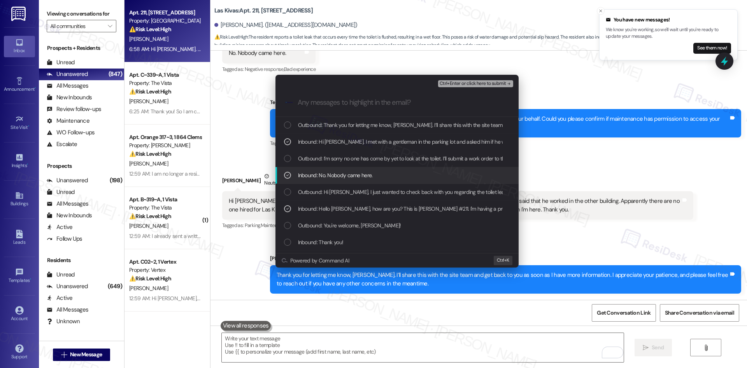
click at [507, 83] on icon "remove-block-ctrl+enter-or click here to submit" at bounding box center [508, 83] width 5 height 5
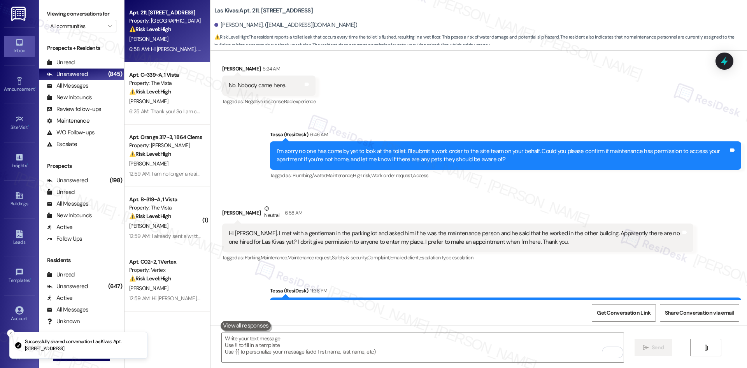
scroll to position [987, 0]
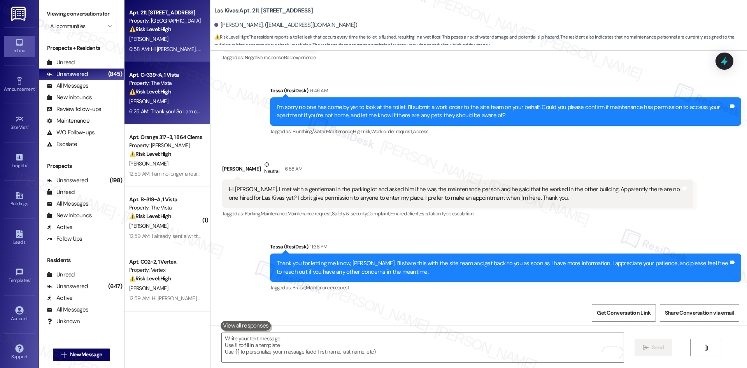
click at [169, 105] on div "[PERSON_NAME]" at bounding box center [165, 102] width 74 height 10
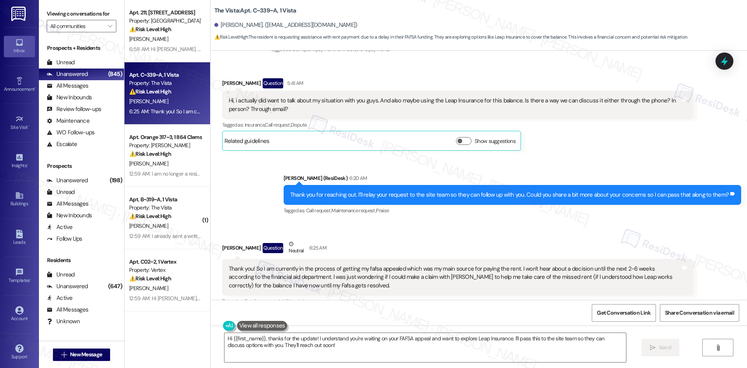
scroll to position [398, 0]
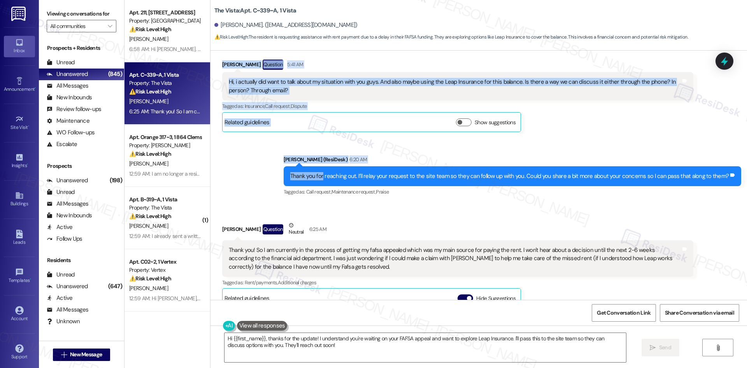
drag, startPoint x: 208, startPoint y: 138, endPoint x: 323, endPoint y: 167, distance: 118.8
click at [327, 164] on div "WO Lease started Aug 18, 2025 at 8:00 AM Show details Survey, sent via SMS Resi…" at bounding box center [479, 175] width 537 height 249
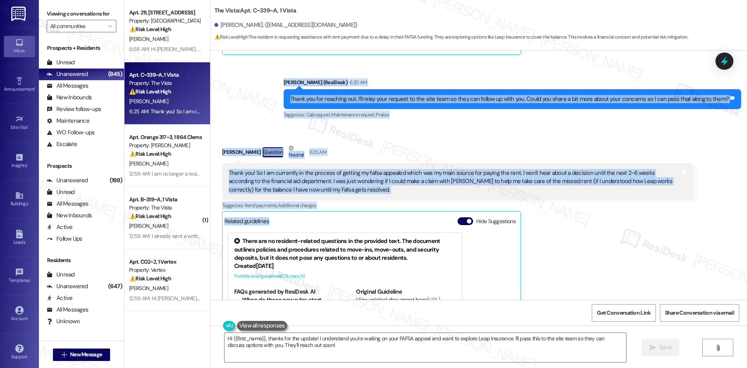
scroll to position [515, 0]
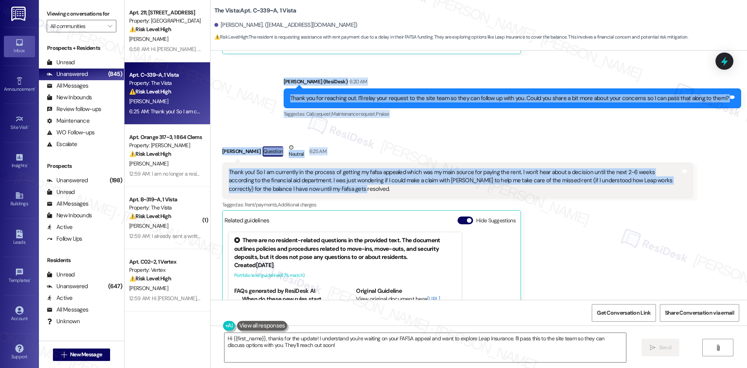
drag, startPoint x: 281, startPoint y: 158, endPoint x: 313, endPoint y: 187, distance: 42.7
click at [313, 187] on div "WO Lease started Aug 18, 2025 at 8:00 AM Show details Survey, sent via SMS Resi…" at bounding box center [479, 175] width 537 height 249
copy div "Residesk Automated Survey 12:50 AM Hi Victor, how are you? We're checking in to…"
click at [328, 192] on div "Thank you! So I am currently in the process of getting my fafsa appealed which …" at bounding box center [455, 180] width 452 height 25
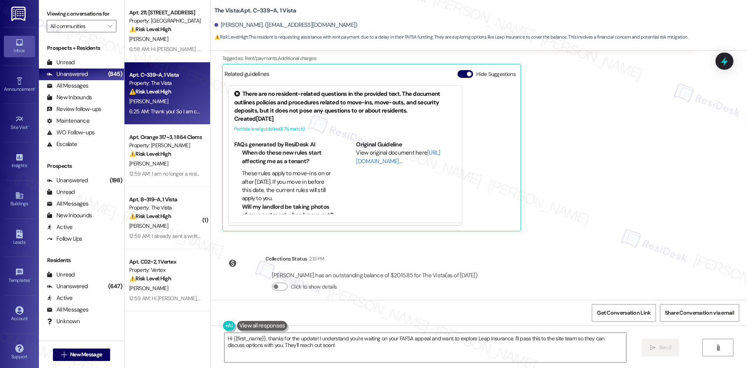
scroll to position [671, 0]
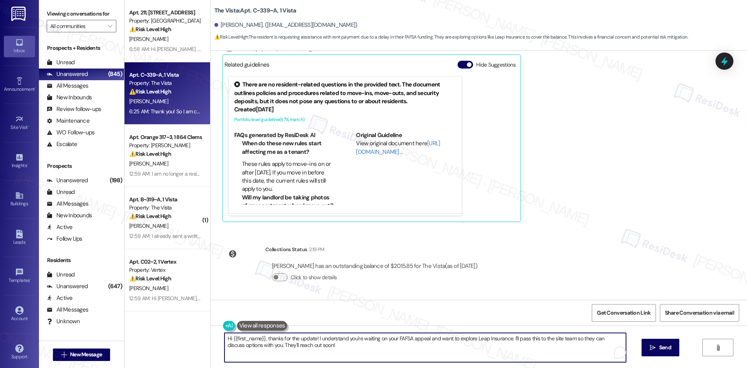
click at [343, 350] on textarea "Hi {{first_name}}, thanks for the update! I understand you're waiting on your F…" at bounding box center [426, 347] width 402 height 29
paste textarea "Thank you for explaining your situation, Victor. I understand your concern with…"
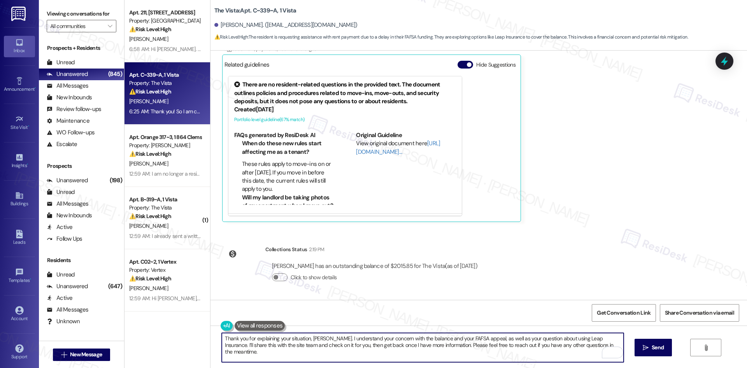
click at [327, 354] on textarea "Thank you for explaining your situation, Victor. I understand your concern with…" at bounding box center [423, 347] width 402 height 29
type textarea "Thank you for explaining your situation, Victor. I understand your concern with…"
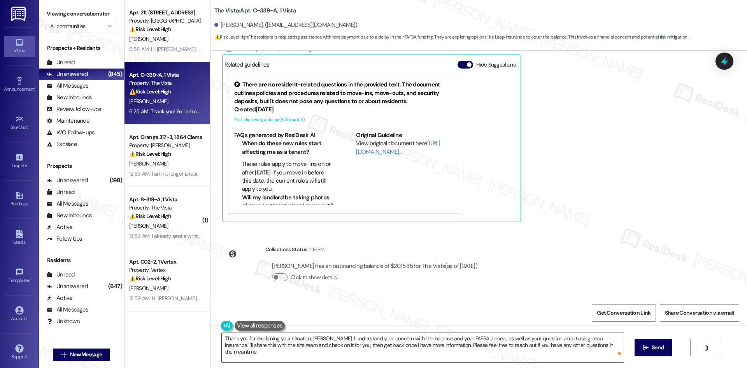
click at [394, 351] on textarea "Thank you for explaining your situation, Victor. I understand your concern with…" at bounding box center [423, 347] width 402 height 29
click at [644, 348] on icon "" at bounding box center [646, 347] width 6 height 6
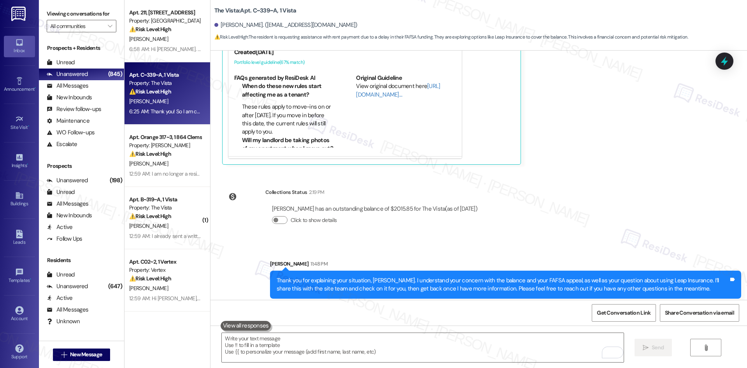
scroll to position [733, 0]
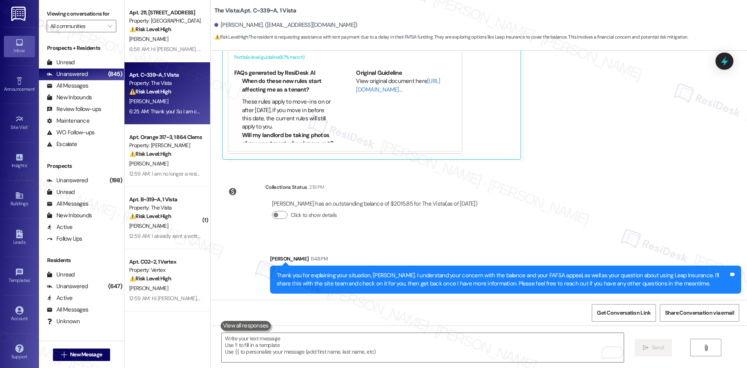
click at [569, 230] on div "WO Lease started Aug 18, 2025 at 8:00 AM Show details Survey, sent via SMS Resi…" at bounding box center [479, 175] width 537 height 249
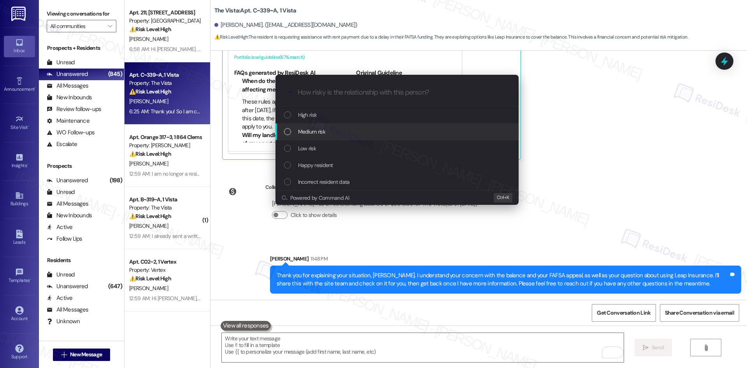
click at [345, 133] on div "Medium risk" at bounding box center [398, 131] width 228 height 9
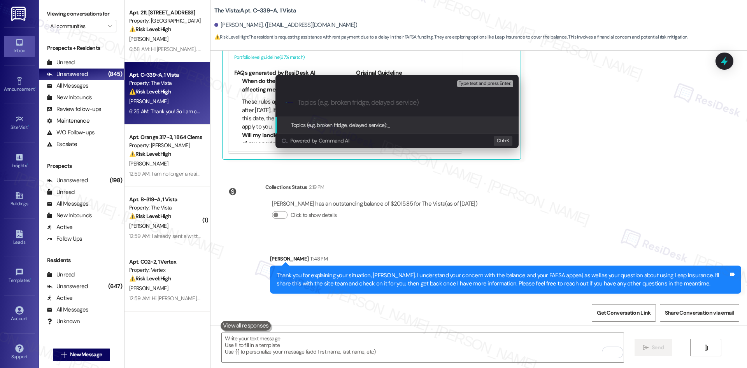
click at [332, 103] on input "Topics (e.g. broken fridge, delayed service)" at bounding box center [403, 102] width 211 height 8
paste input "Rent Balance & Leap Insurance Inquiry"
type input "Rent Balance & Leap Insurance Inquiry"
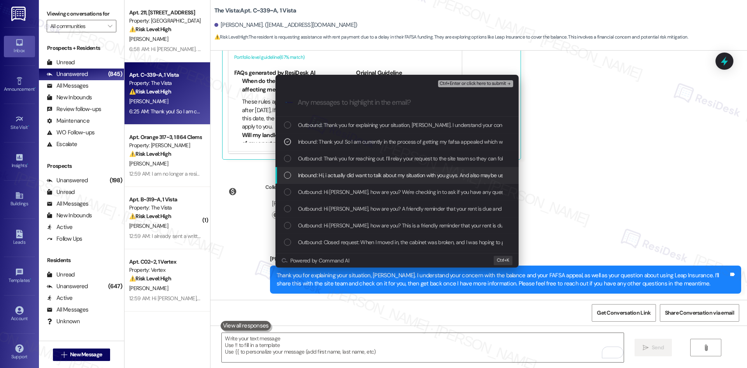
click at [376, 171] on span "Inbound: Hi, i actually did want to talk about my situation with you guys. And …" at bounding box center [541, 175] width 487 height 9
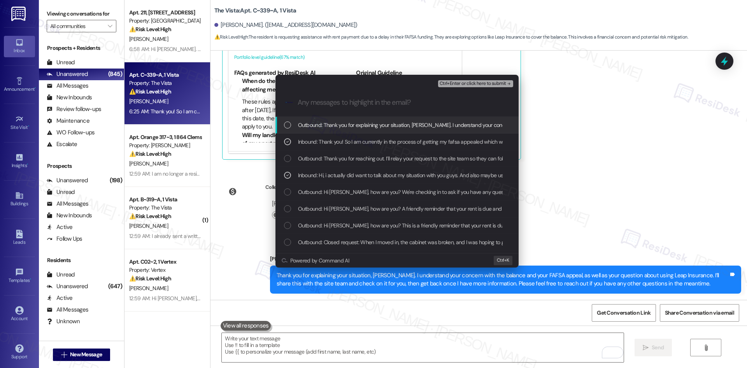
click at [487, 82] on span "Ctrl+Enter or click here to submit" at bounding box center [473, 83] width 67 height 5
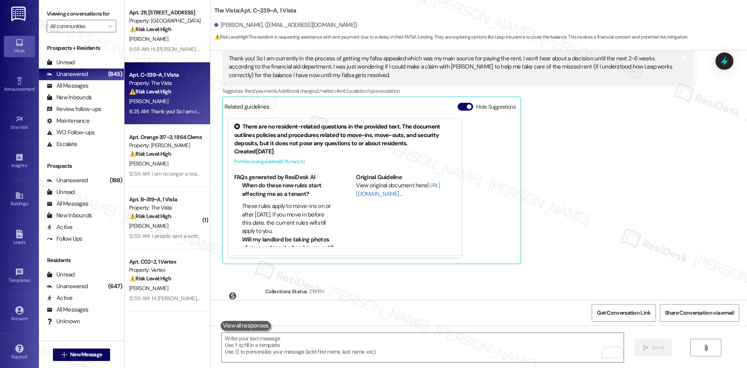
scroll to position [744, 0]
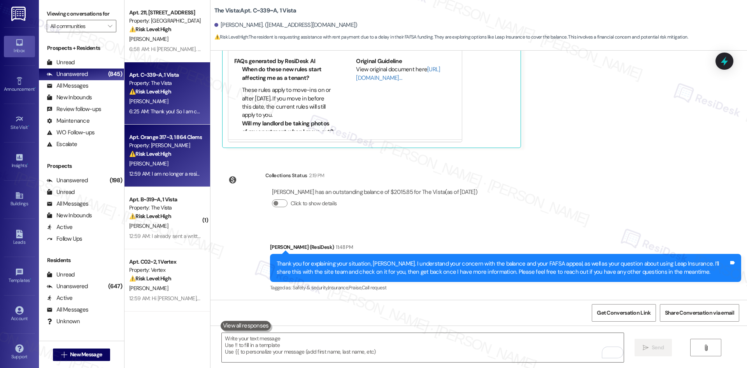
click at [169, 155] on div "⚠️ Risk Level: High The resident claims their lease ended in July, but the syst…" at bounding box center [165, 154] width 72 height 8
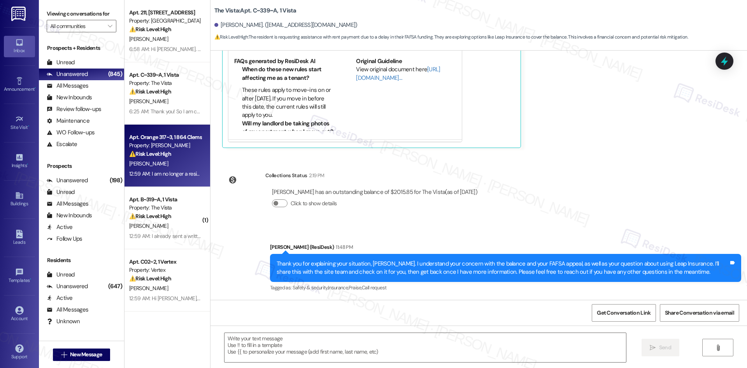
type textarea "Fetching suggested responses. Please feel free to read through the conversation…"
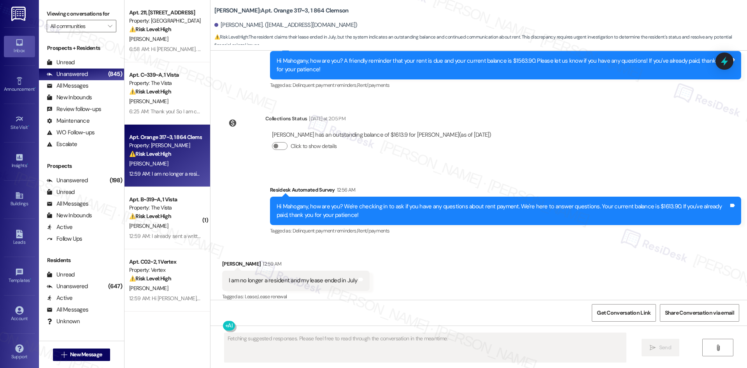
scroll to position [2562, 0]
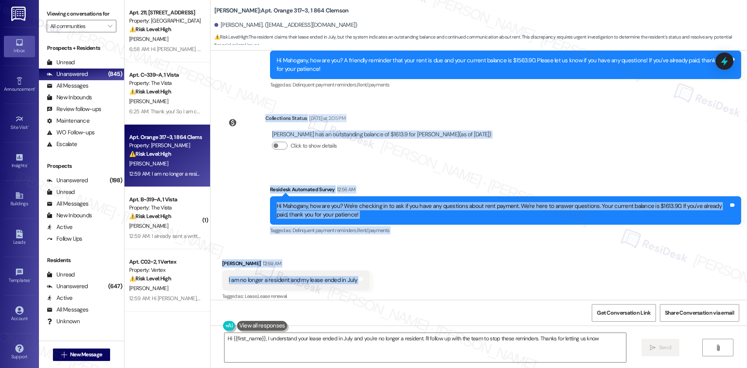
type textarea "Hi {{first_name}}, I understand your lease ended in July and you're no longer a…"
drag, startPoint x: 246, startPoint y: 104, endPoint x: 400, endPoint y: 270, distance: 226.1
click at [400, 270] on div "Survey, sent via SMS Residesk Automated Survey Jan 31, 2023 at 2:10 AM Hi Mahog…" at bounding box center [479, 175] width 537 height 249
click at [411, 261] on div "Received via SMS Mahogany Christopher 12:59 AM I am no longer a resident and my…" at bounding box center [479, 275] width 537 height 66
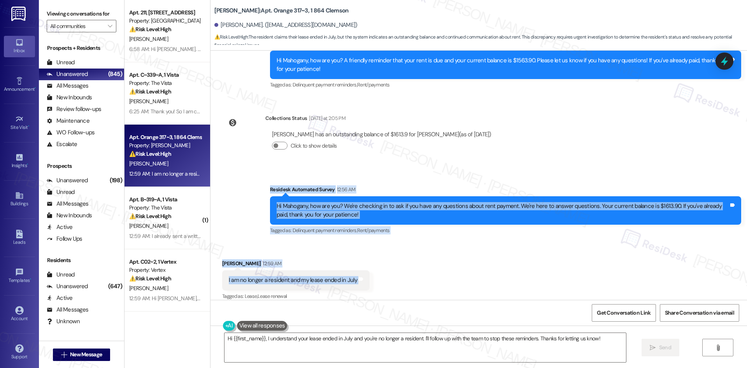
drag, startPoint x: 256, startPoint y: 185, endPoint x: 381, endPoint y: 274, distance: 154.3
click at [381, 274] on div "Survey, sent via SMS Residesk Automated Survey Jan 31, 2023 at 2:10 AM Hi Mahog…" at bounding box center [479, 175] width 537 height 249
copy div "Residesk Automated Survey 12:56 AM Hi Mahogany, how are you? We're checking in …"
click at [518, 185] on div "Residesk Automated Survey 12:56 AM" at bounding box center [505, 190] width 471 height 11
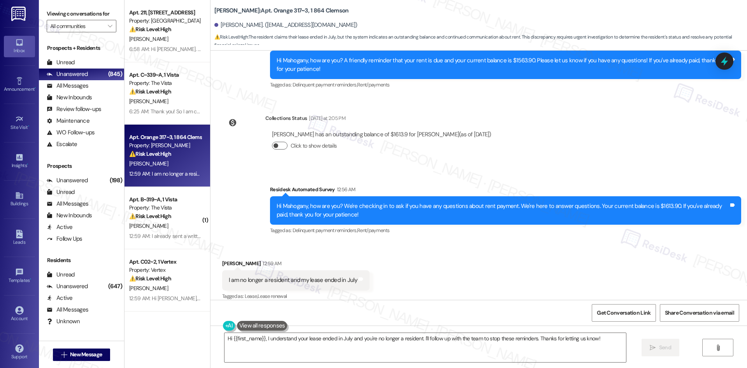
click at [274, 143] on span "button" at bounding box center [276, 145] width 5 height 5
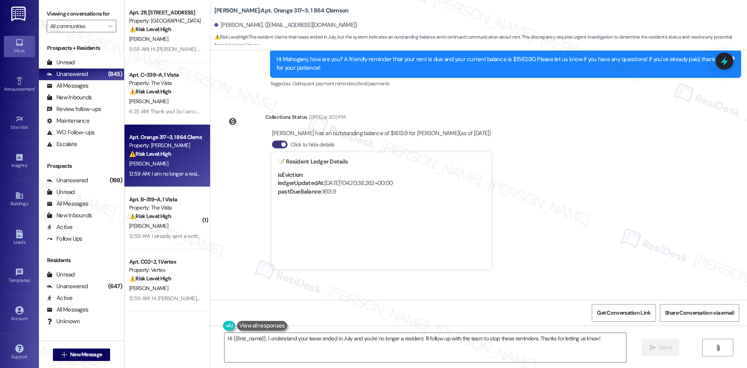
scroll to position [2523, 0]
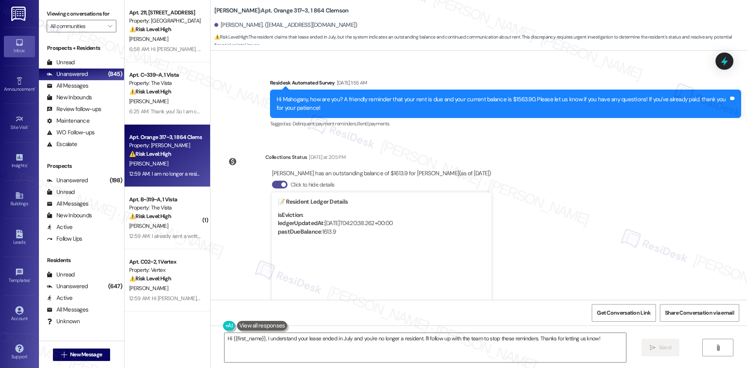
click at [272, 181] on button "Click to hide details" at bounding box center [280, 185] width 16 height 8
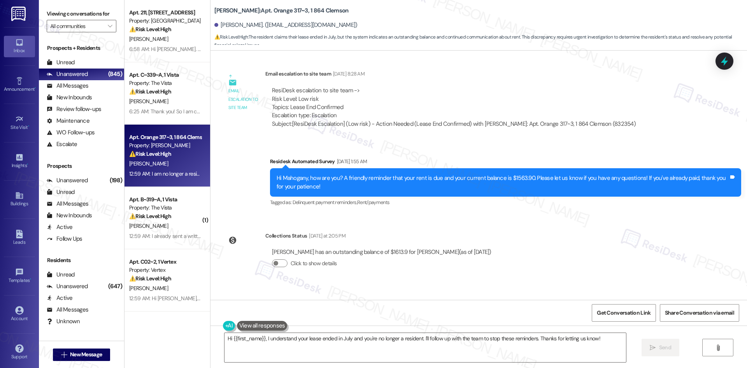
scroll to position [2445, 0]
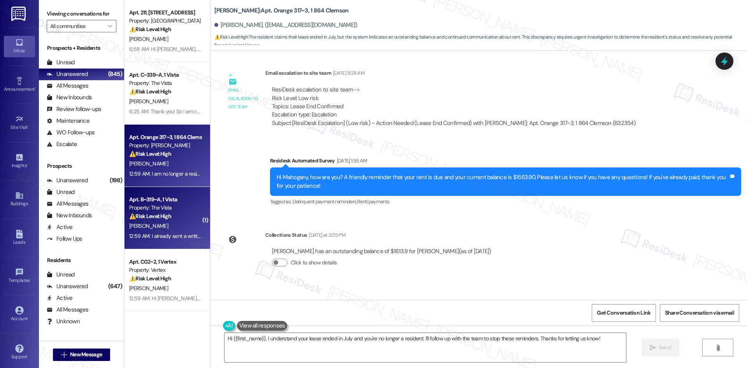
click at [175, 230] on div "[PERSON_NAME]" at bounding box center [165, 226] width 74 height 10
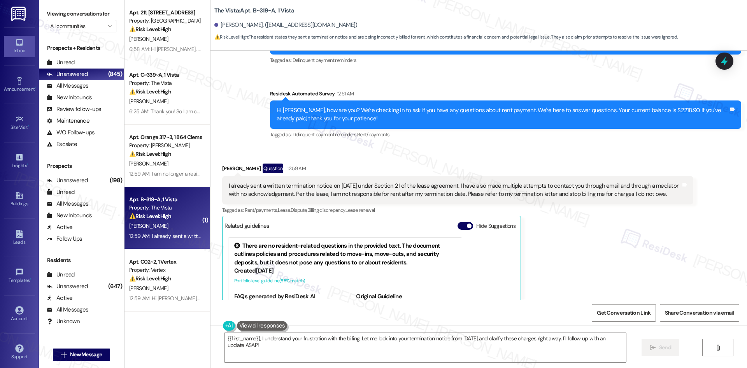
scroll to position [1568, 0]
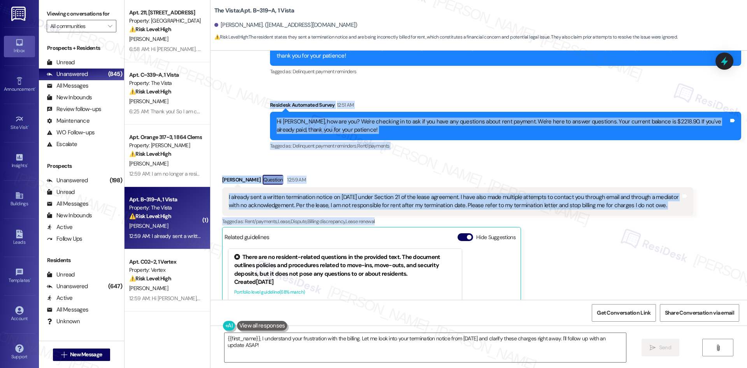
drag, startPoint x: 242, startPoint y: 83, endPoint x: 696, endPoint y: 201, distance: 468.5
click at [696, 201] on div "WO Opened request: My roommate... Aug 19, 2022 at 6:09 PM Status : Completed Sh…" at bounding box center [479, 175] width 537 height 249
click at [661, 195] on div "I already sent a written termination notice on August 21 under Section 21 of th…" at bounding box center [457, 201] width 471 height 28
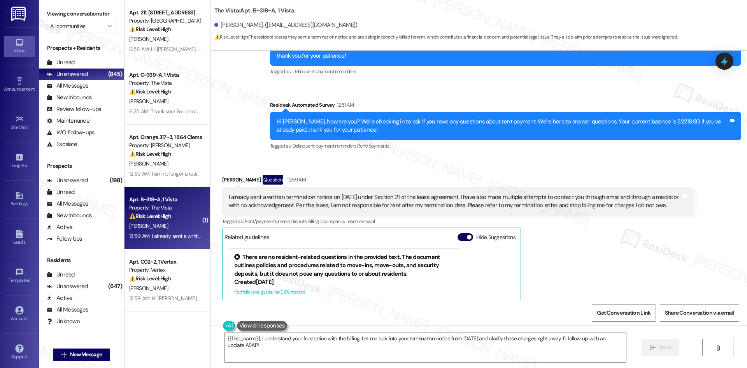
drag, startPoint x: 256, startPoint y: 79, endPoint x: 662, endPoint y: 195, distance: 423.0
click at [662, 195] on div "WO Opened request: My roommate... Aug 19, 2022 at 6:09 PM Status : Completed Sh…" at bounding box center [479, 175] width 537 height 249
copy div "Residesk Automated Survey 12:51 AM Hi Roberto, how are you? We're checking in t…"
click at [327, 169] on div "Received via SMS Roberto Herrera Question 12:59 AM I already sent a written ter…" at bounding box center [457, 284] width 483 height 231
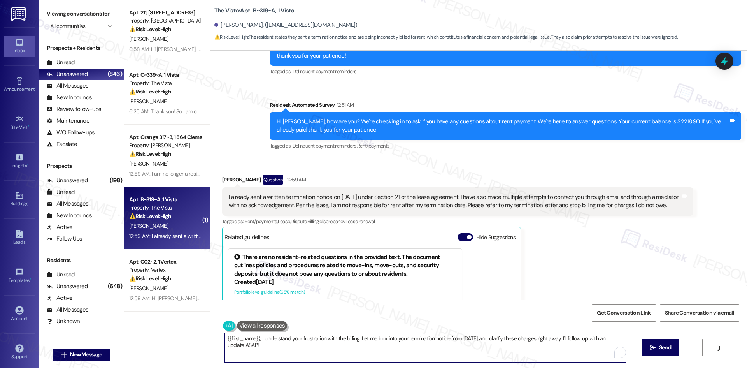
click at [363, 346] on textarea "{{first_name}}, I understand your frustration with the billing. Let me look int…" at bounding box center [426, 347] width 402 height 29
paste textarea "Thank you for reaching out, [PERSON_NAME]. I understand your concern about the …"
type textarea "Thank you for reaching out, [PERSON_NAME]. I understand your concern about the …"
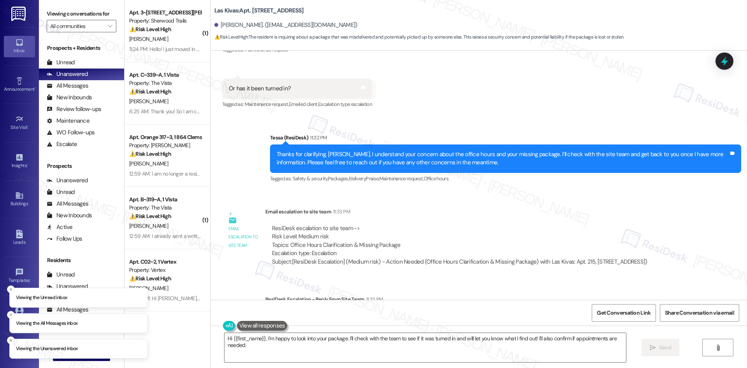
scroll to position [686, 0]
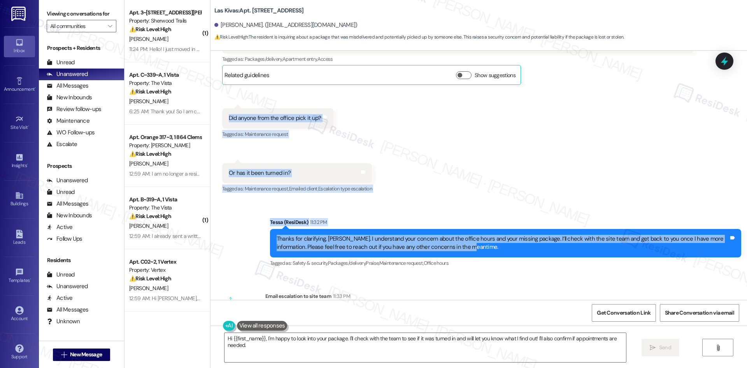
drag, startPoint x: 242, startPoint y: 106, endPoint x: 497, endPoint y: 233, distance: 284.2
click at [497, 233] on div "Lease started [DATE] 8:00 AM Received via SMS [PERSON_NAME] [DATE] 4:21 AM Hell…" at bounding box center [479, 175] width 537 height 249
copy div "Did anyone from the office pick it up? Tags and notes Tagged as: Maintenance re…"
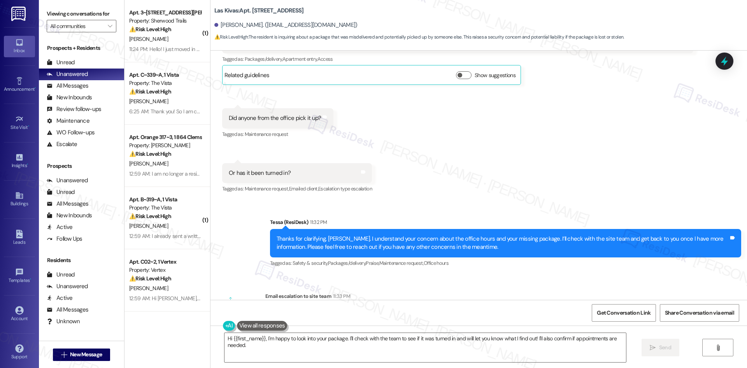
click at [428, 260] on div "Lease started [DATE] 8:00 AM Received via SMS [PERSON_NAME] [DATE] 4:21 AM Hell…" at bounding box center [479, 175] width 537 height 249
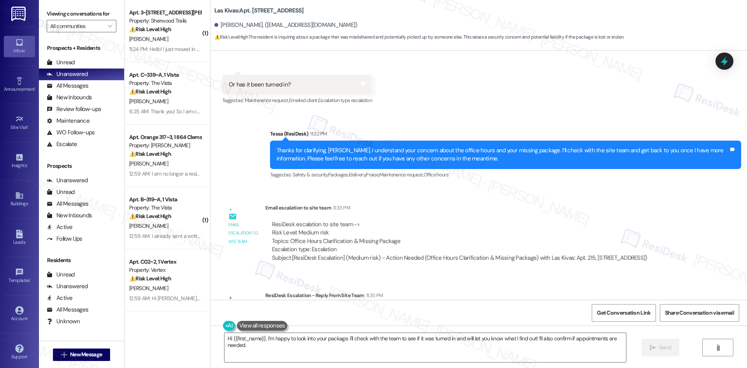
scroll to position [803, 0]
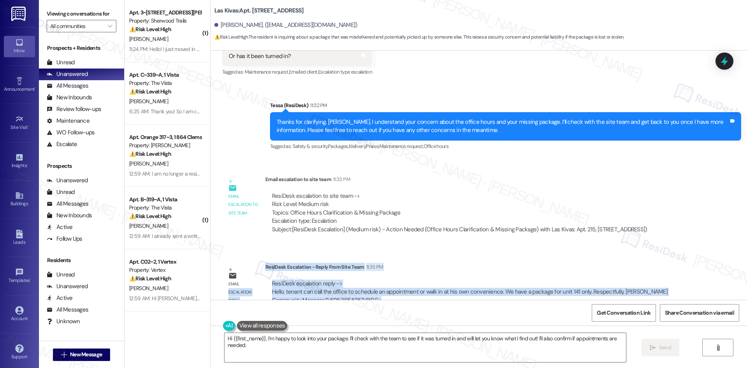
drag, startPoint x: 259, startPoint y: 250, endPoint x: 274, endPoint y: 254, distance: 16.0
click at [276, 257] on div "Email escalation reply ResiDesk Escalation - Reply From Site Team 11:35 PM Resi…" at bounding box center [457, 286] width 483 height 59
click at [274, 274] on div "ResiDesk escalation reply -> Hello, tenant can call the office to schedule an a…" at bounding box center [479, 292] width 428 height 37
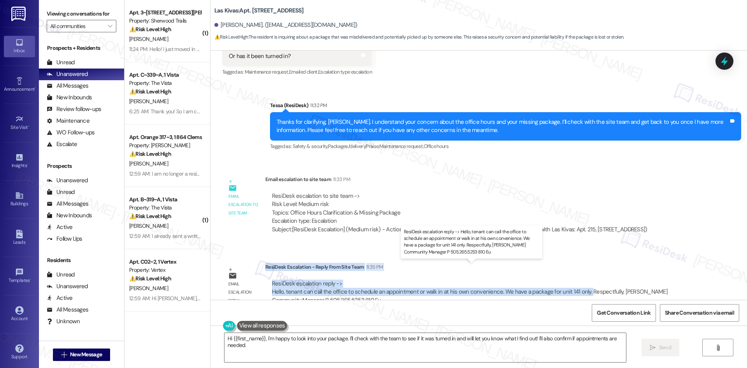
drag, startPoint x: 260, startPoint y: 250, endPoint x: 579, endPoint y: 278, distance: 320.3
click at [579, 278] on div "ResiDesk Escalation - Reply From Site Team 11:35 PM ResiDesk escalation reply -…" at bounding box center [479, 286] width 428 height 47
copy div "ResiDesk Escalation - Reply From Site Team 11:35 PM ResiDesk escalation reply -…"
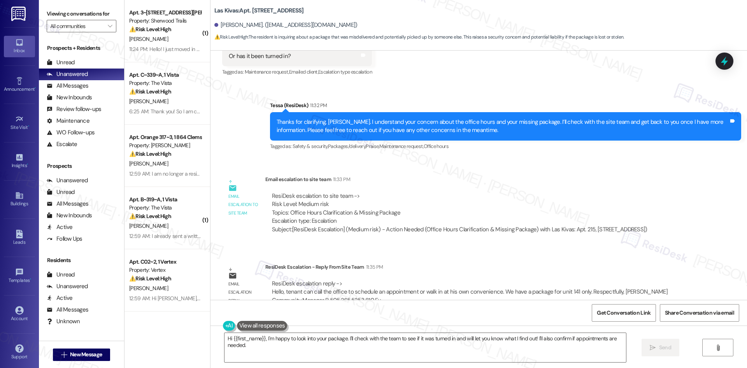
click at [442, 292] on div "ResiDesk escalation reply -> Hello, tenant can call the office to schedule an a…" at bounding box center [479, 292] width 428 height 37
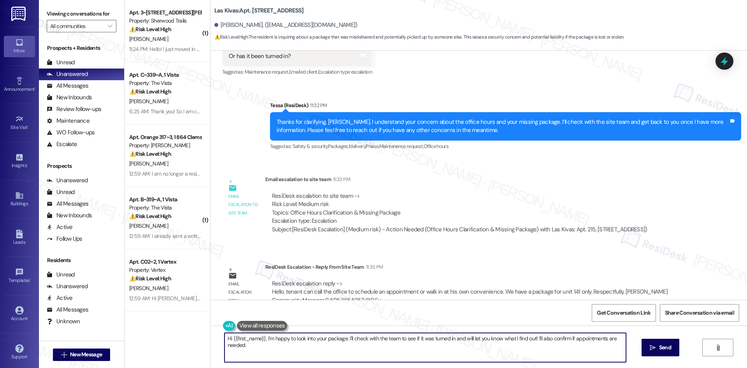
drag, startPoint x: 402, startPoint y: 347, endPoint x: 405, endPoint y: 344, distance: 4.2
click at [402, 346] on textarea "Hi {{first_name}}, I'm happy to look into your package. I'll check with the tea…" at bounding box center [426, 347] width 402 height 29
paste textarea "Thanks for your patience, [PERSON_NAME]. The site team confirmed you can either…"
click at [396, 346] on textarea "Thanks for your patience, [PERSON_NAME]. The site team confirmed you can either…" at bounding box center [423, 347] width 402 height 29
click at [381, 351] on textarea "Thanks for your patience, [PERSON_NAME]. The site team confirmed you can either…" at bounding box center [423, 347] width 402 height 29
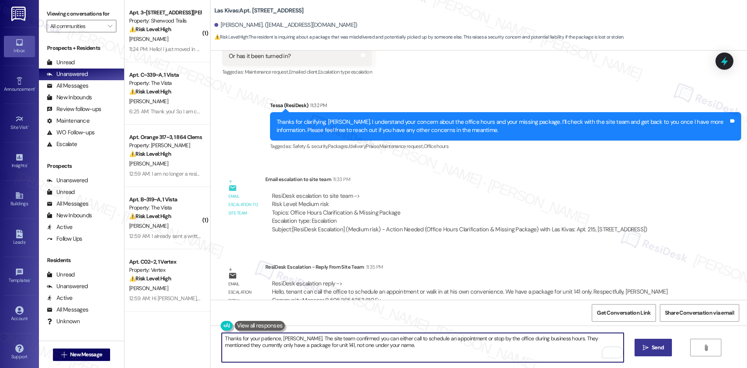
type textarea "Thanks for your patience, [PERSON_NAME]. The site team confirmed you can either…"
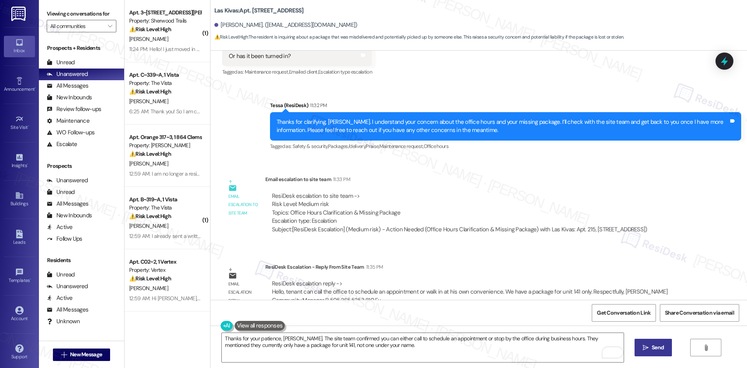
click at [652, 350] on span "Send" at bounding box center [658, 347] width 12 height 8
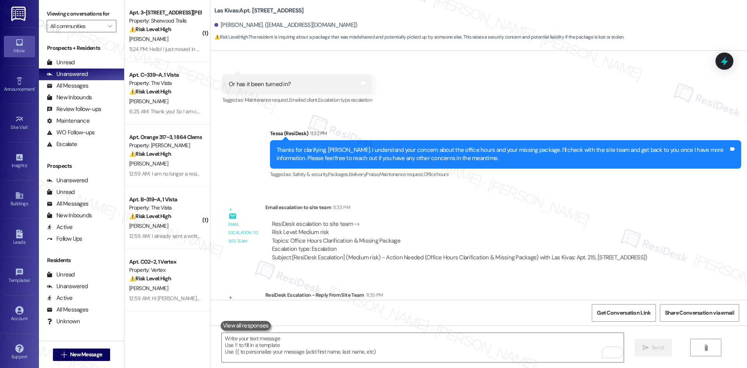
scroll to position [866, 0]
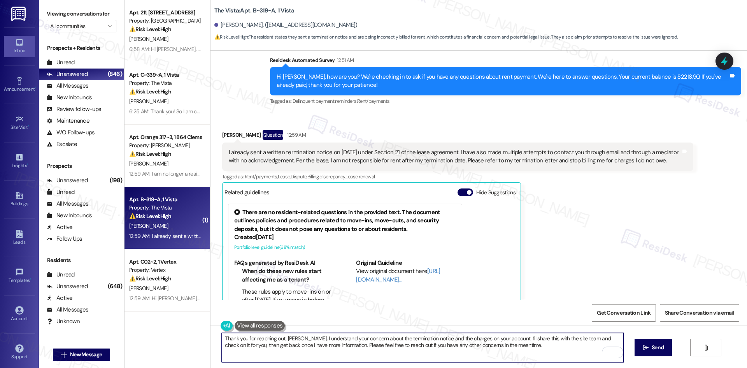
scroll to position [1607, 0]
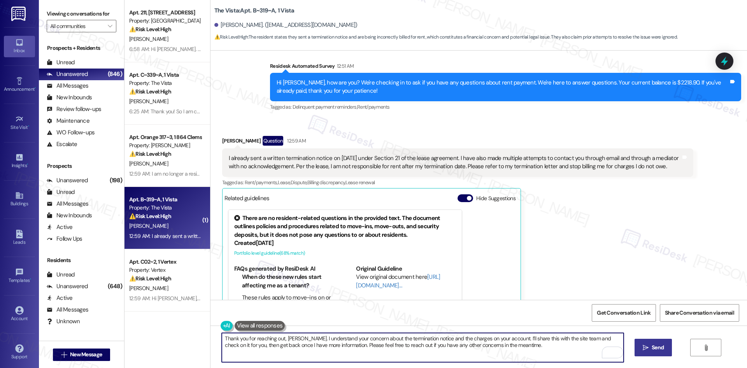
type textarea "Thank you for reaching out, [PERSON_NAME]. I understand your concern about the …"
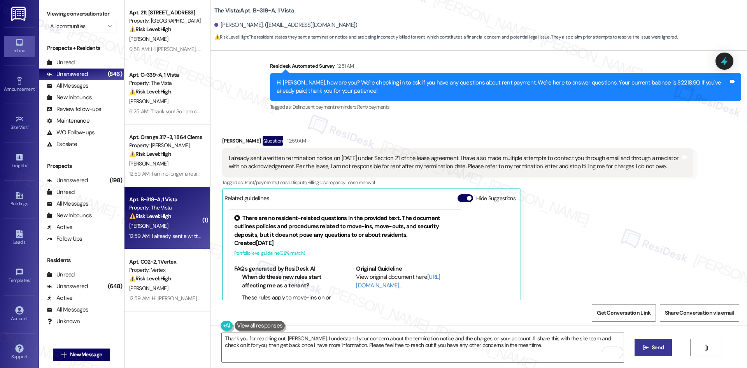
click at [656, 348] on span "Send" at bounding box center [658, 347] width 12 height 8
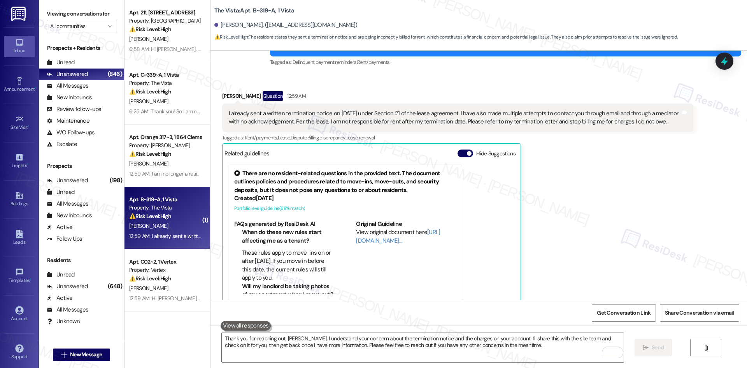
click at [591, 262] on div "[PERSON_NAME] Question 12:59 AM I already sent a written termination notice on …" at bounding box center [457, 200] width 471 height 219
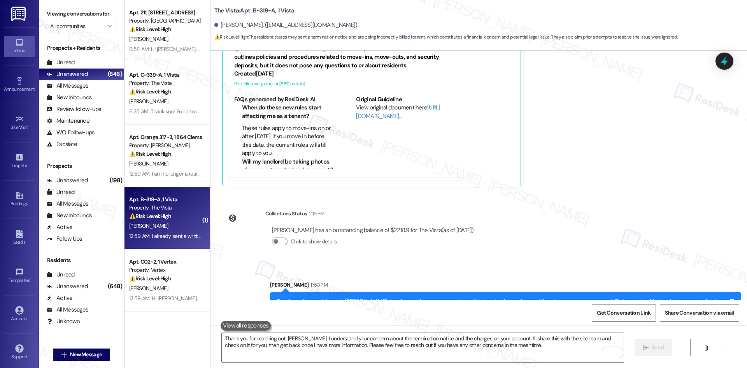
scroll to position [1786, 0]
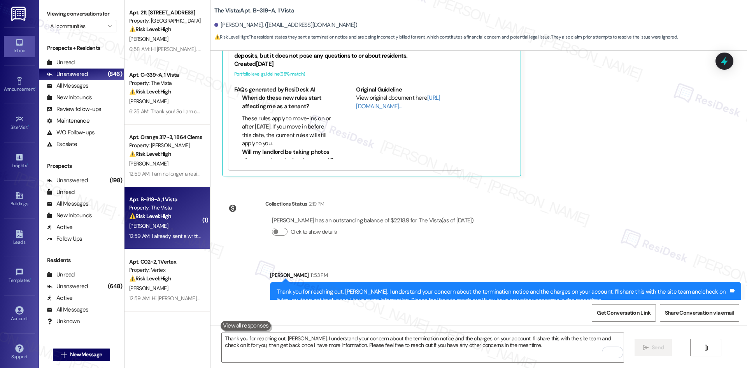
click at [585, 253] on div "Sent via SMS [PERSON_NAME] 11:53 PM Thank you for reaching out, [PERSON_NAME]. …" at bounding box center [479, 284] width 537 height 63
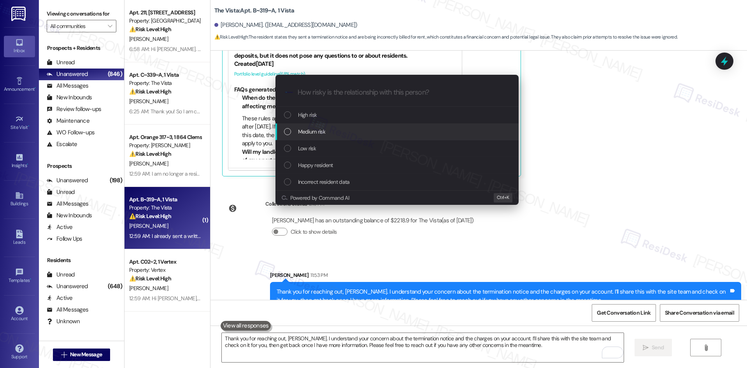
click at [314, 130] on span "Medium risk" at bounding box center [311, 131] width 27 height 9
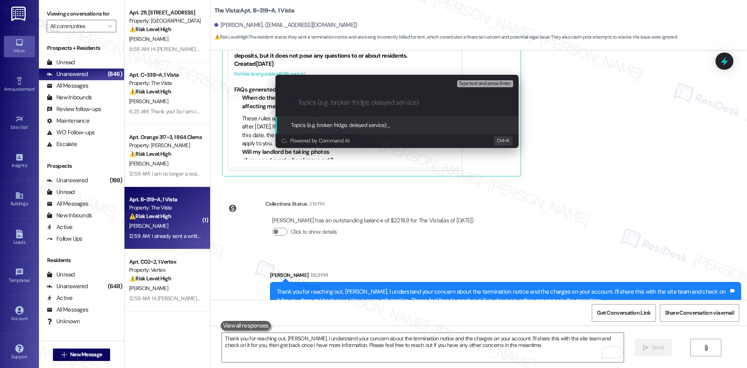
click at [317, 102] on input "Topics (e.g. broken fridge, delayed service)" at bounding box center [403, 102] width 211 height 8
paste input "Lease Termination Notice & Rent Charges"
type input "Lease Termination Notice & Rent Charges"
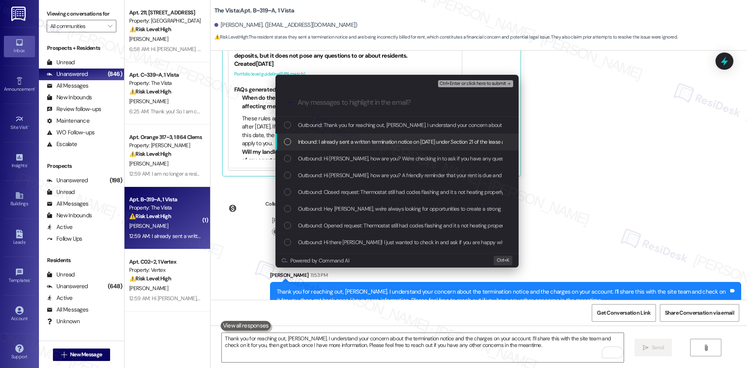
click at [320, 141] on span "Inbound: I already sent a written termination notice on [DATE] under Section 21…" at bounding box center [714, 141] width 832 height 9
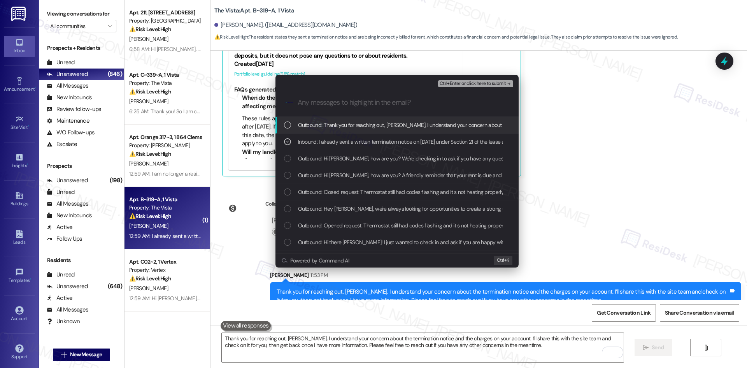
click at [499, 82] on span "Ctrl+Enter or click here to submit" at bounding box center [473, 83] width 67 height 5
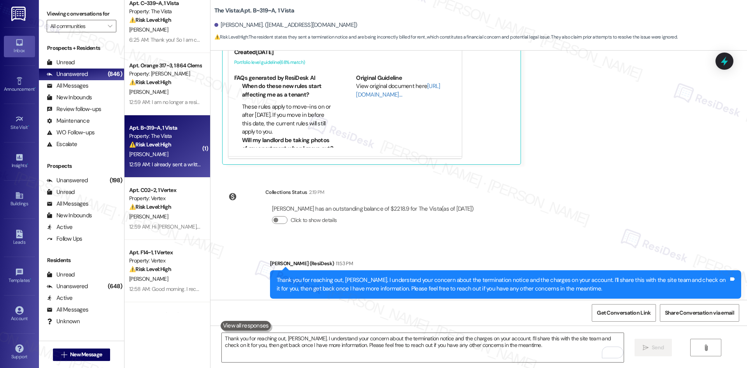
scroll to position [78, 0]
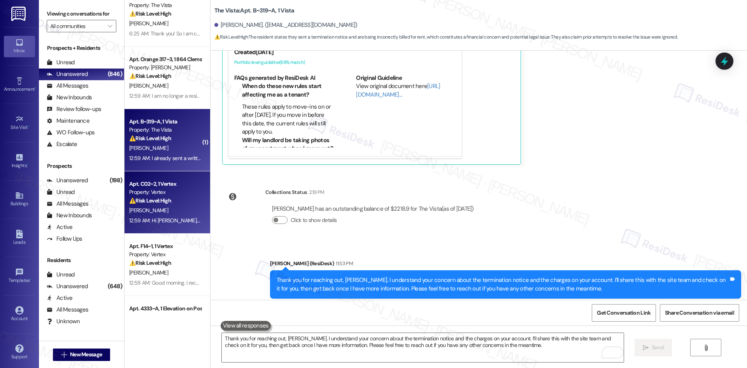
click at [163, 225] on div "12:59 AM: Hi [PERSON_NAME], I’m a bit confused because I already made the payme…" at bounding box center [165, 221] width 74 height 10
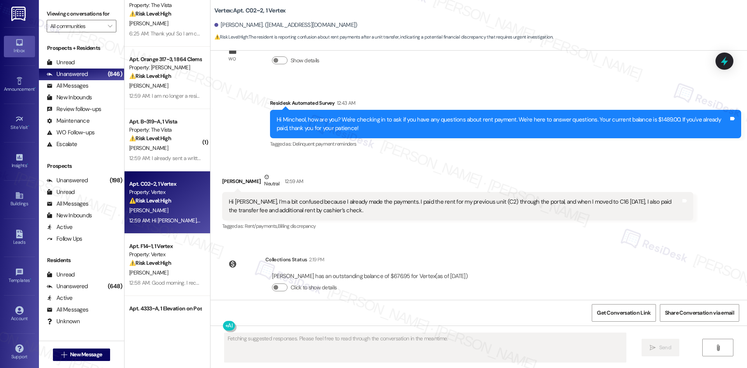
scroll to position [186, 0]
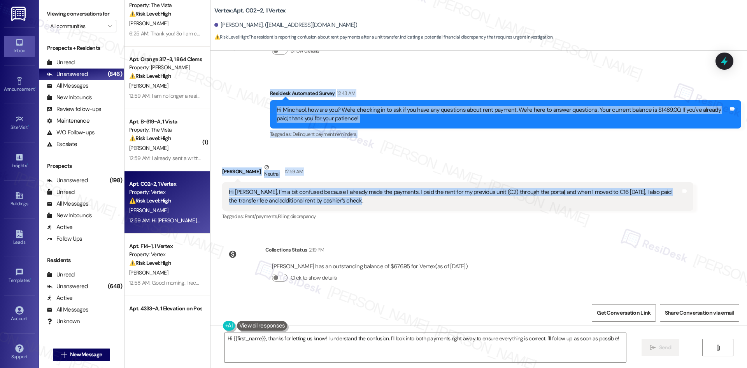
drag, startPoint x: 248, startPoint y: 92, endPoint x: 335, endPoint y: 204, distance: 142.0
click at [335, 204] on div "Survey, sent via SMS Residesk Automated Survey [DATE] 12:48 AM Hi Mincheol! We'…" at bounding box center [479, 175] width 537 height 249
copy div "Residesk Automated Survey 12:43 AM Hi Mincheol, how are you? We're checking in …"
click at [306, 155] on div "Received via SMS [PERSON_NAME] 12:59 AM Hi [PERSON_NAME], I’m a bit confused be…" at bounding box center [479, 187] width 537 height 82
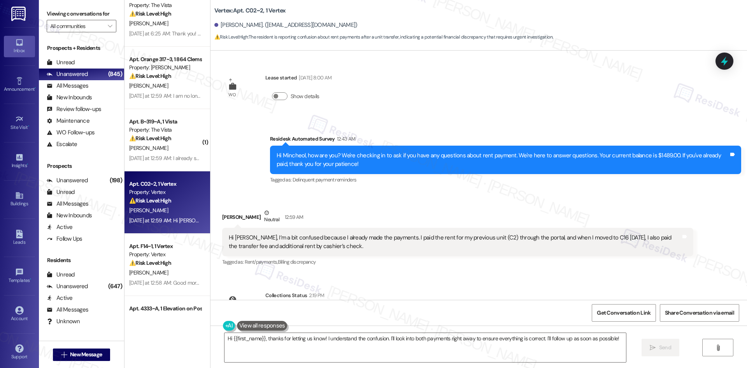
scroll to position [108, 0]
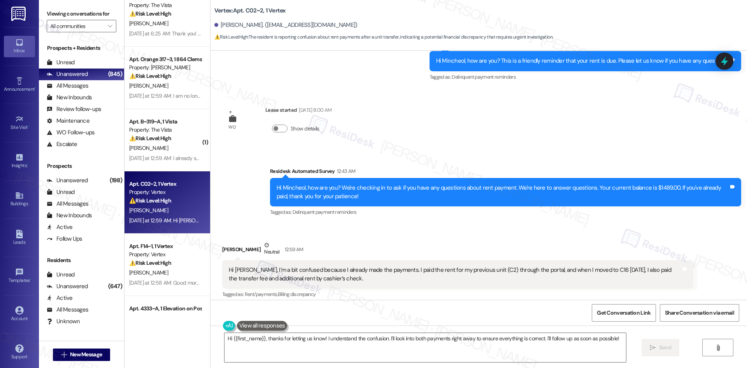
click at [425, 221] on div "Survey, sent via SMS Residesk Automated Survey 12:43 AM Hi Mincheol, how are yo…" at bounding box center [505, 192] width 483 height 62
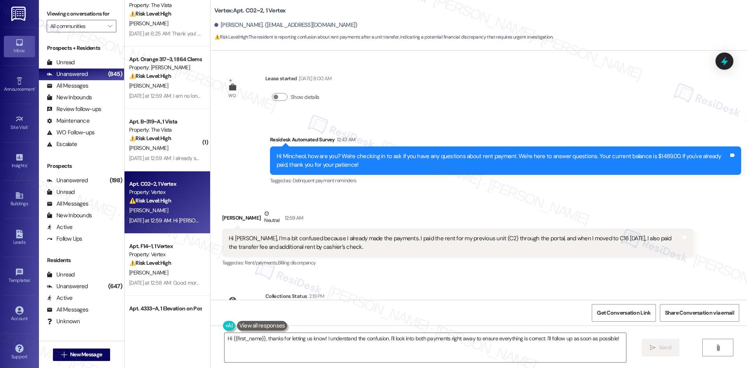
scroll to position [186, 0]
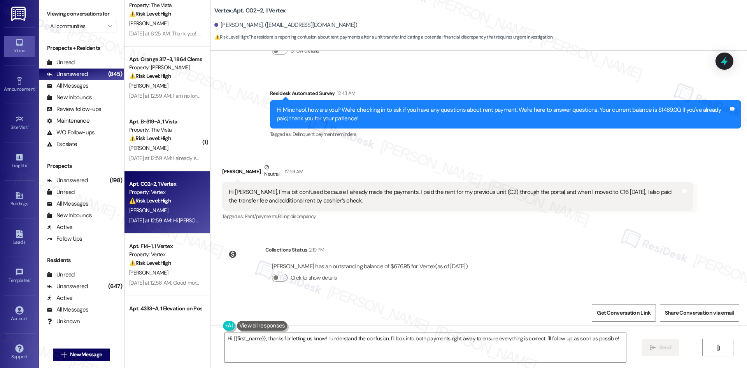
click at [442, 240] on div "Collections Status 2:19 PM [PERSON_NAME] has an outstanding balance of $676.95 …" at bounding box center [348, 270] width 264 height 60
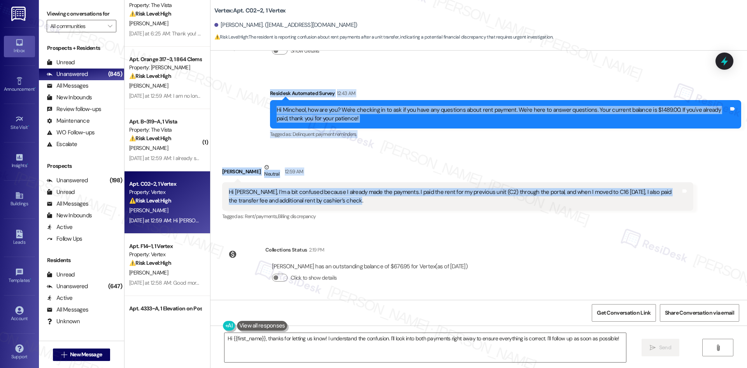
drag, startPoint x: 257, startPoint y: 84, endPoint x: 360, endPoint y: 209, distance: 161.7
click at [360, 209] on div "Survey, sent via SMS Residesk Automated Survey [DATE] 12:48 AM Hi Mincheol! We'…" at bounding box center [479, 175] width 537 height 249
copy div "Residesk Automated Survey 12:43 AM Hi Mincheol, how are you? We're checking in …"
click at [241, 72] on div "Survey, sent via SMS Residesk Automated Survey 12:43 AM Hi Mincheol, how are yo…" at bounding box center [479, 109] width 537 height 74
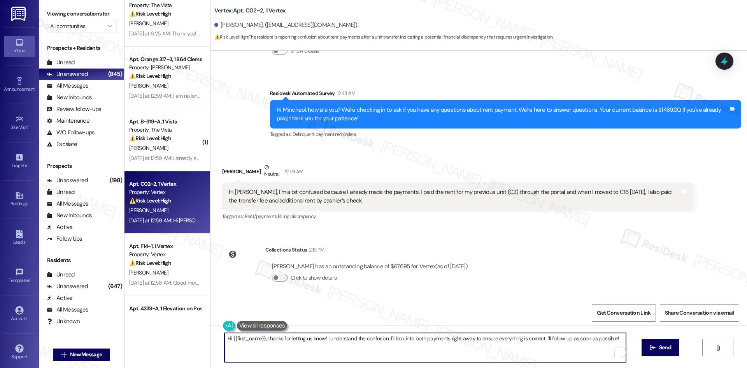
click at [365, 344] on textarea "Hi {{first_name}}, thanks for letting us know! I understand the confusion. I'll…" at bounding box center [426, 347] width 402 height 29
paste textarea "Thank you for reaching out, Mincheol. I understand your concern since you’ve al…"
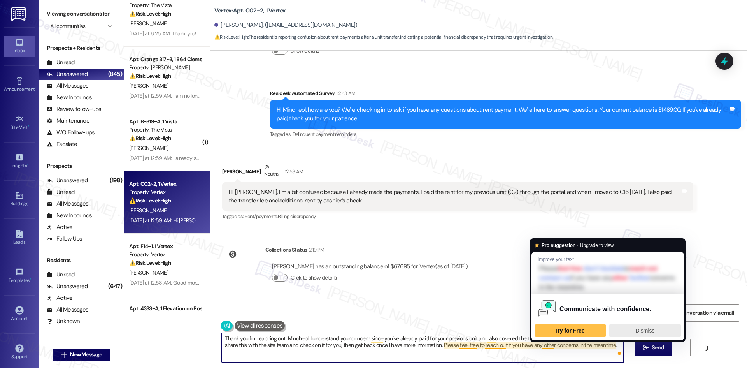
click at [634, 332] on div "Dismiss" at bounding box center [645, 330] width 65 height 12
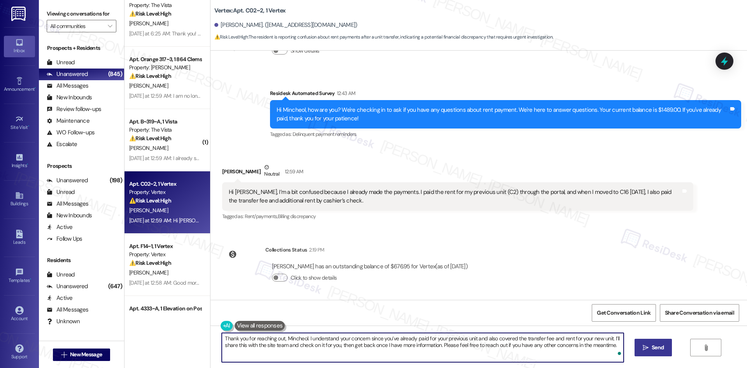
type textarea "Thank you for reaching out, Mincheol. I understand your concern since you’ve al…"
click at [657, 351] on span "Send" at bounding box center [658, 347] width 12 height 8
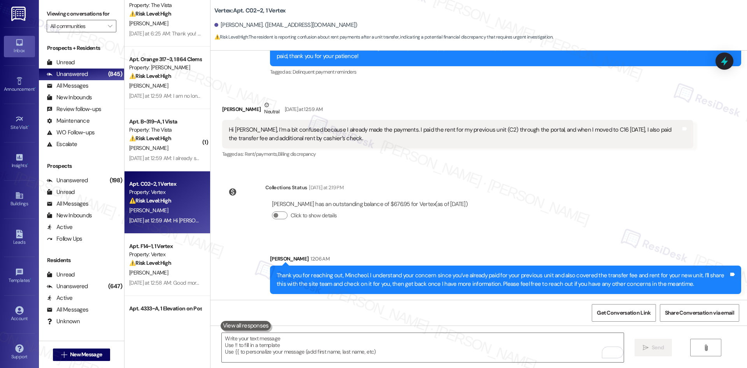
scroll to position [249, 0]
click at [530, 230] on div "Survey, sent via SMS Residesk Automated Survey [DATE] 12:48 AM Hi Mincheol! We'…" at bounding box center [479, 175] width 537 height 249
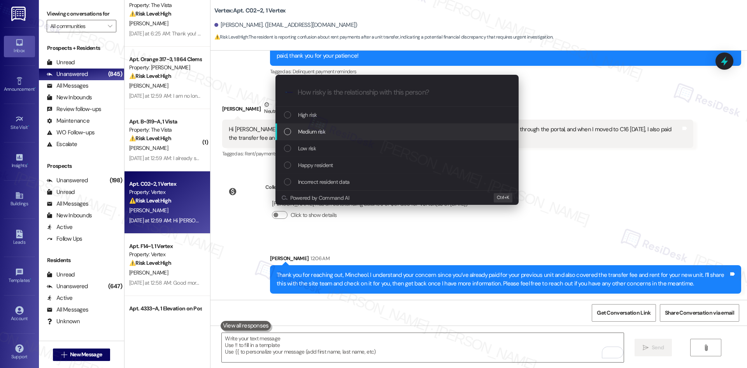
click at [364, 126] on div "Medium risk" at bounding box center [397, 131] width 243 height 17
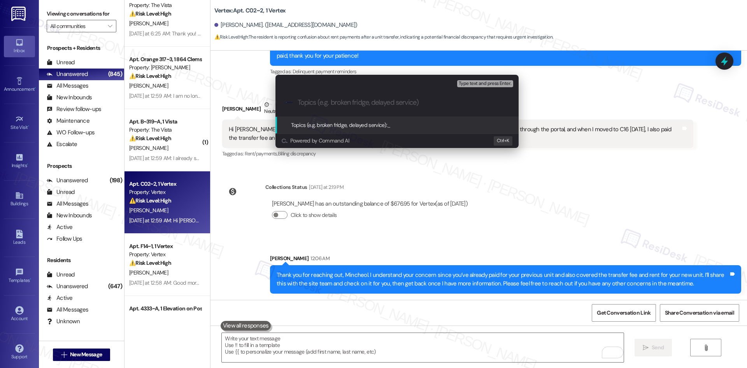
click at [337, 97] on div ".cls-1{fill:#0a055f;}.cls-2{fill:#0cc4c4;} resideskLogoBlueOrange" at bounding box center [397, 103] width 243 height 28
click at [315, 109] on div ".cls-1{fill:#0a055f;}.cls-2{fill:#0cc4c4;} resideskLogoBlueOrange" at bounding box center [397, 103] width 243 height 28
click at [301, 108] on div ".cls-1{fill:#0a055f;}.cls-2{fill:#0cc4c4;} resideskLogoBlueOrange" at bounding box center [397, 103] width 243 height 28
click at [304, 102] on input "Topics (e.g. broken fridge, delayed service)" at bounding box center [403, 102] width 211 height 8
paste input "Payment Confusion After Unit Transfer"
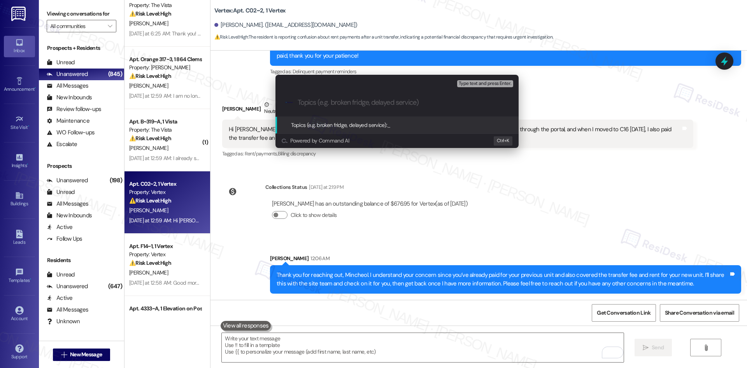
type input "Payment Confusion After Unit Transfer"
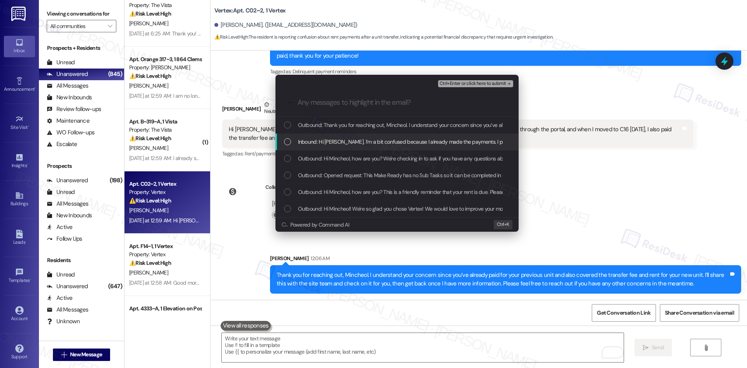
click at [354, 143] on span "Inbound: Hi [PERSON_NAME], I’m a bit confused because I already made the paymen…" at bounding box center [574, 141] width 553 height 9
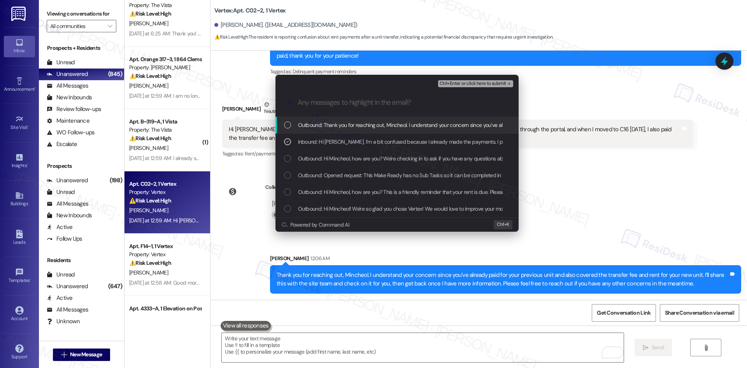
click at [491, 82] on span "Ctrl+Enter or click here to submit" at bounding box center [473, 83] width 67 height 5
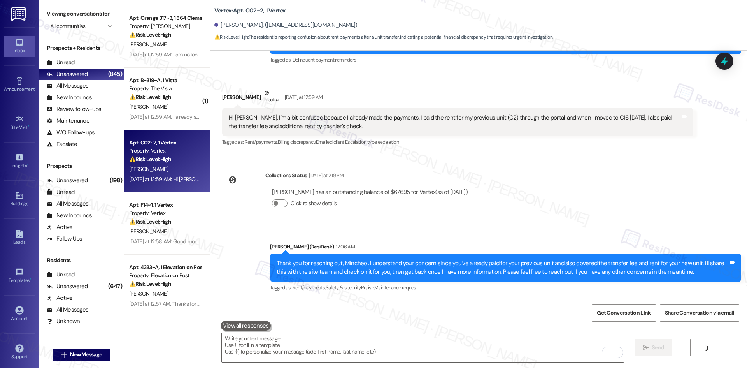
scroll to position [156, 0]
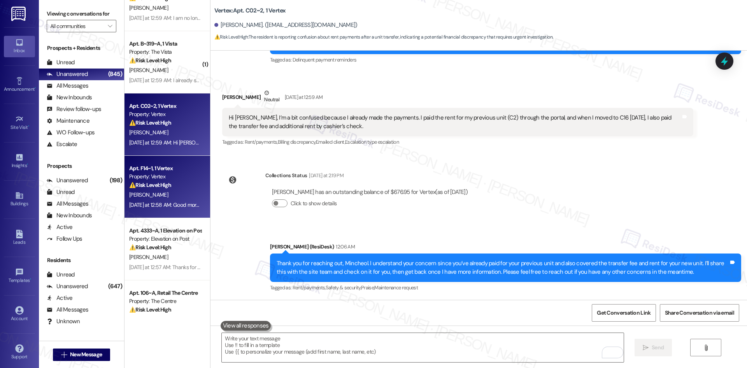
click at [159, 188] on div "⚠️ Risk Level: High The resident indicates an inability to pay rent in full due…" at bounding box center [165, 185] width 72 height 8
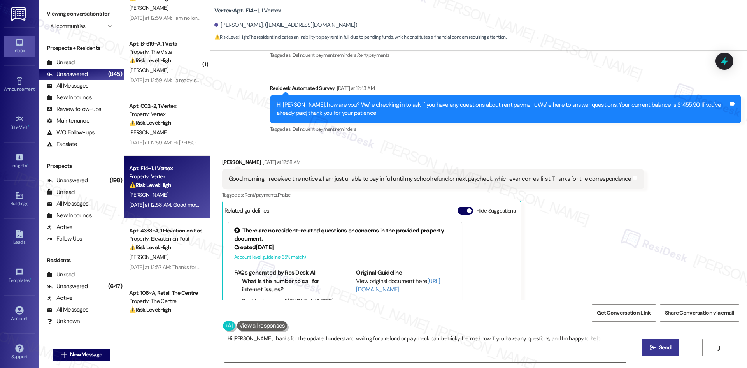
scroll to position [117, 0]
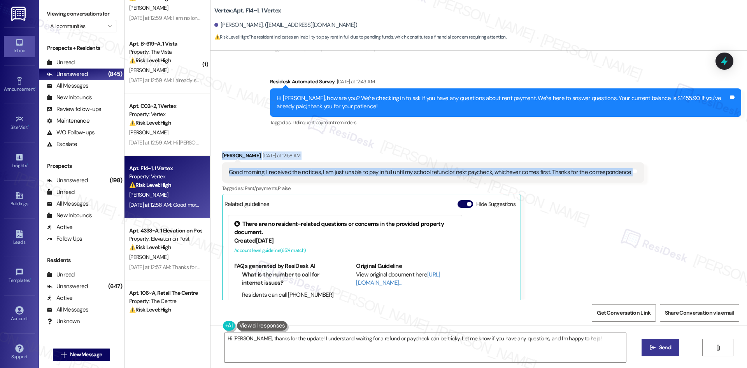
drag, startPoint x: 639, startPoint y: 174, endPoint x: 214, endPoint y: 158, distance: 425.3
click at [214, 158] on div "Received via SMS [PERSON_NAME] [DATE] at 12:58 AM Good morning. I received the …" at bounding box center [479, 245] width 537 height 222
copy div "[PERSON_NAME] [DATE] at 12:58 AM Good morning. I received the notices, I am jus…"
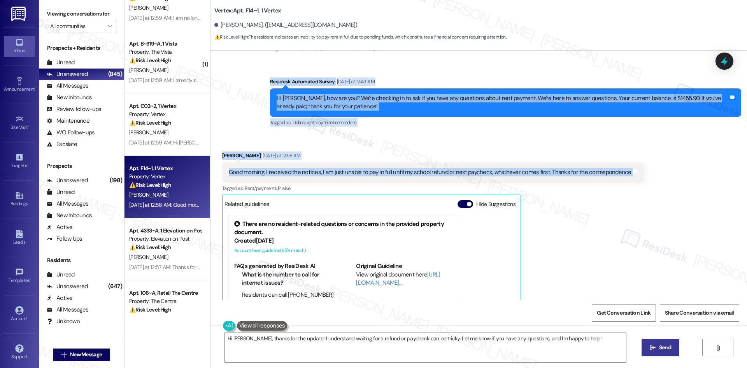
drag, startPoint x: 263, startPoint y: 82, endPoint x: 580, endPoint y: 175, distance: 330.2
click at [667, 177] on div "Lease started [DATE] 8:00 AM Survey, sent via SMS Residesk Automated Survey [DA…" at bounding box center [479, 175] width 537 height 249
copy div "Residesk Automated Survey [DATE] at 12:43 AM Hi [PERSON_NAME], how are you? We'…"
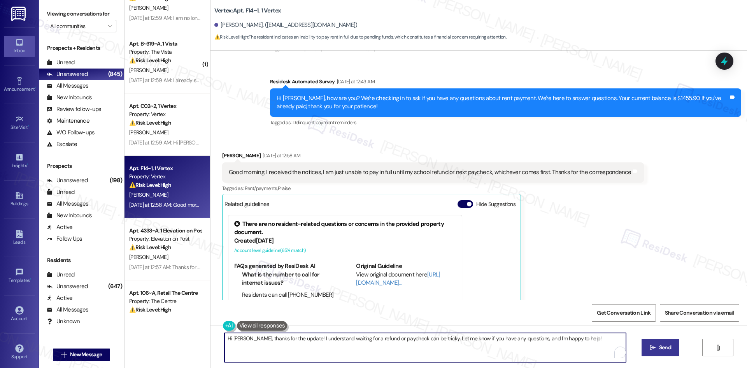
drag, startPoint x: 582, startPoint y: 341, endPoint x: 143, endPoint y: 334, distance: 439.0
click at [143, 334] on div "Apt. 211, [STREET_ADDRESS] Property: Las Kivas ⚠️ Risk Level: High The resident…" at bounding box center [436, 184] width 623 height 368
paste textarea "Thank you for letting me know, [PERSON_NAME]. I understand you’re waiting on yo…"
type textarea "Thank you for letting me know, [PERSON_NAME]. I understand you’re waiting on yo…"
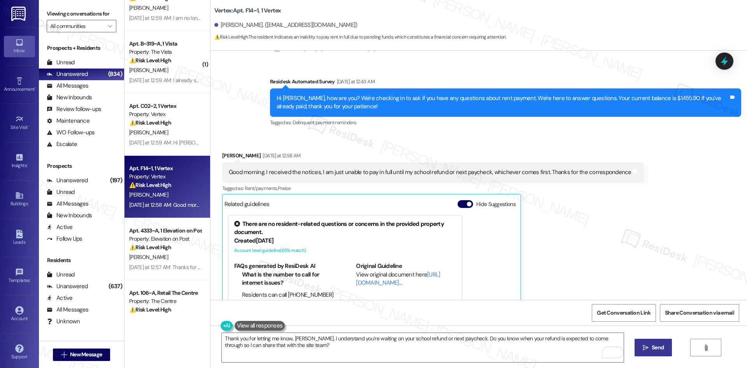
click at [655, 353] on button " Send" at bounding box center [654, 348] width 38 height 18
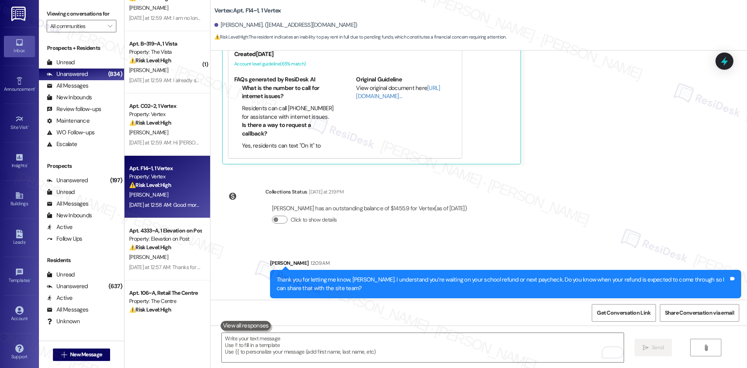
scroll to position [308, 0]
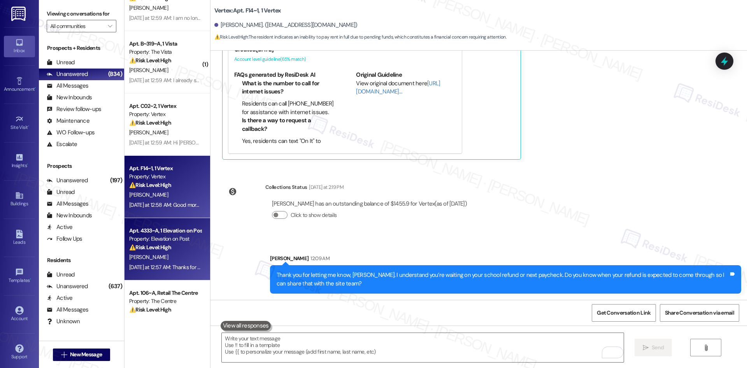
click at [161, 252] on div "[PERSON_NAME]" at bounding box center [165, 257] width 74 height 10
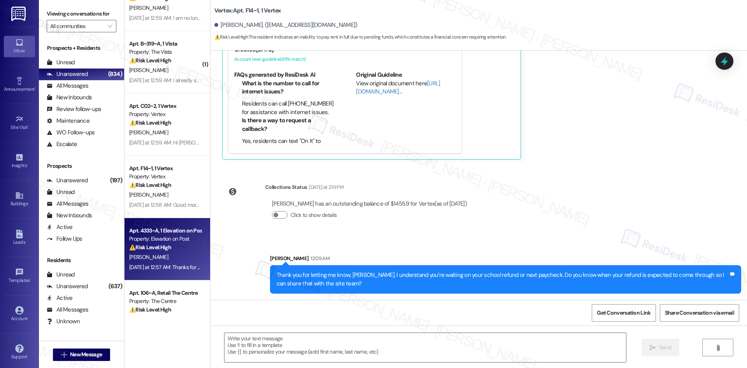
type textarea "Fetching suggested responses. Please feel free to read through the conversation…"
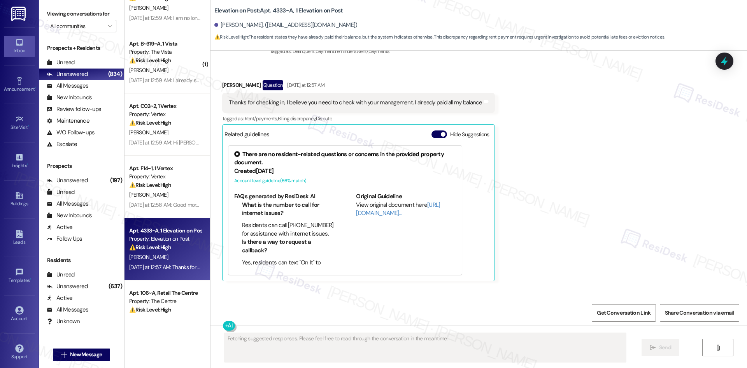
scroll to position [378, 0]
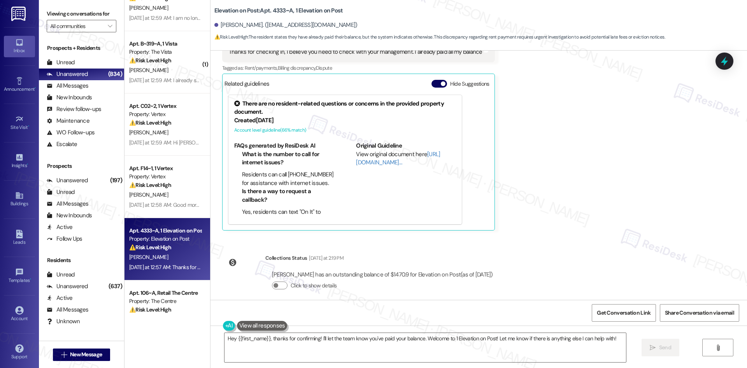
click at [657, 198] on div "Received via SMS [PERSON_NAME] Question [DATE] at 12:57 AM Thanks for checking …" at bounding box center [479, 124] width 537 height 224
click at [591, 175] on div "Received via SMS [PERSON_NAME] Question [DATE] at 12:57 AM Thanks for checking …" at bounding box center [479, 124] width 537 height 224
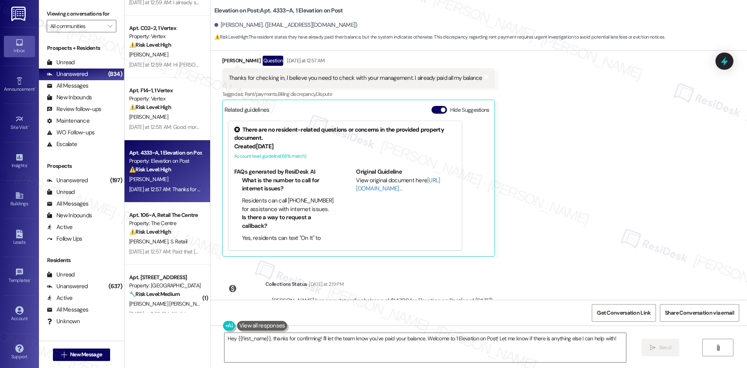
scroll to position [223, 0]
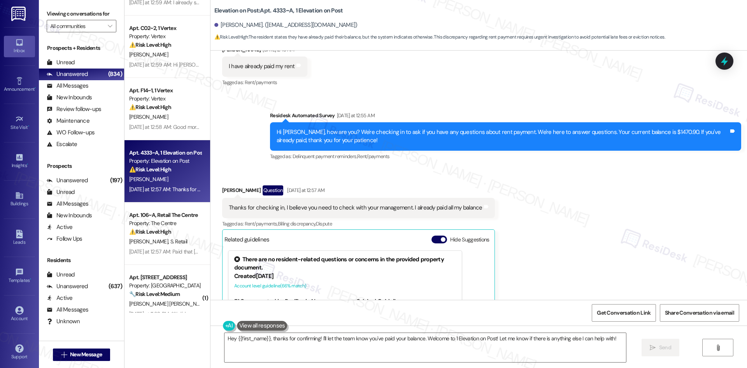
drag, startPoint x: 270, startPoint y: 107, endPoint x: 390, endPoint y: 165, distance: 133.8
click at [390, 165] on div "Lease started [DATE] 8:00 AM Survey, sent via SMS Residesk Automated Survey [DA…" at bounding box center [479, 175] width 537 height 249
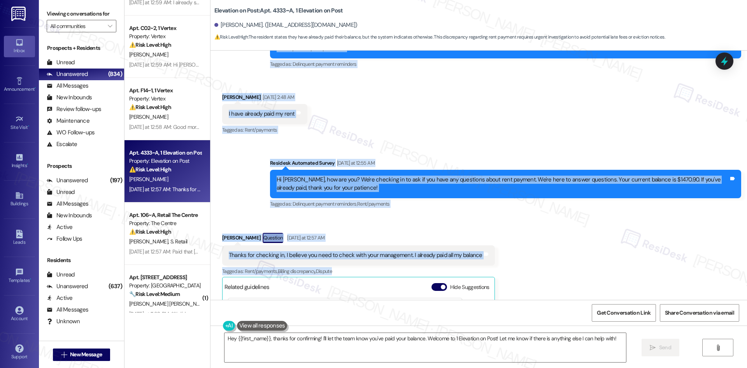
scroll to position [184, 0]
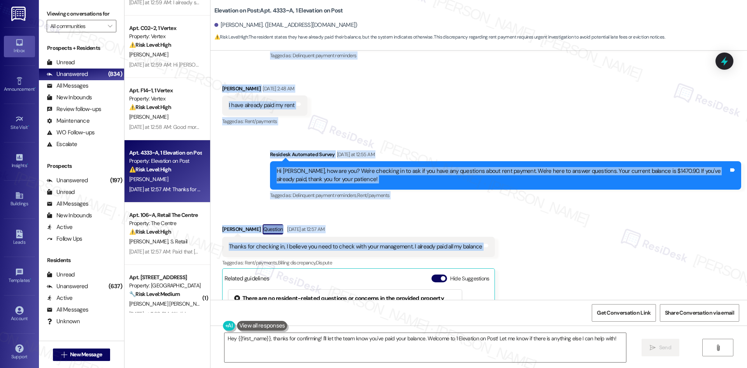
drag, startPoint x: 240, startPoint y: 85, endPoint x: 497, endPoint y: 241, distance: 301.2
click at [497, 241] on div "Lease started [DATE] 8:00 AM Survey, sent via SMS Residesk Automated Survey [DA…" at bounding box center [479, 175] width 537 height 249
copy div "Residesk Automated Survey [DATE] 1:53 AM Hi [PERSON_NAME], how are you? A frien…"
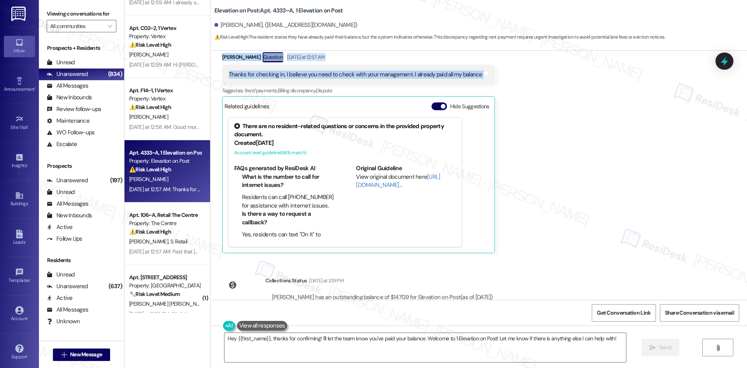
scroll to position [378, 0]
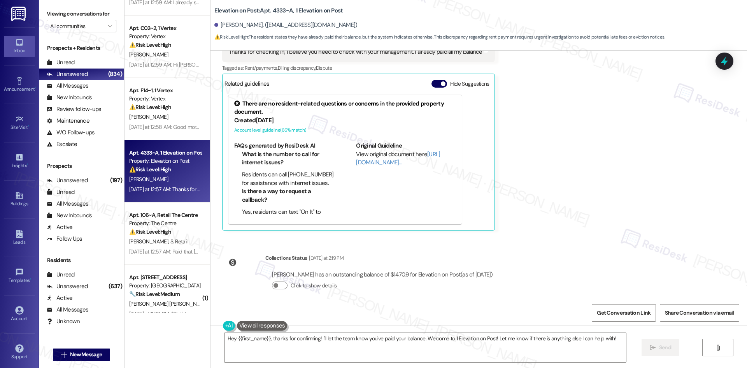
click at [542, 133] on div "Received via SMS [PERSON_NAME] Question [DATE] at 12:57 AM Thanks for checking …" at bounding box center [479, 124] width 537 height 224
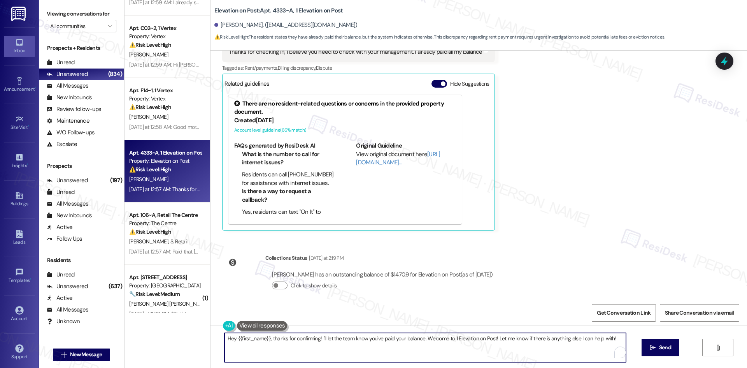
click at [440, 349] on textarea "Hey {{first_name}}, thanks for confirming! I'll let the team know you've paid y…" at bounding box center [426, 347] width 402 height 29
paste textarea "Thank you, [PERSON_NAME], and I apologize for the confusion. The previous messa…"
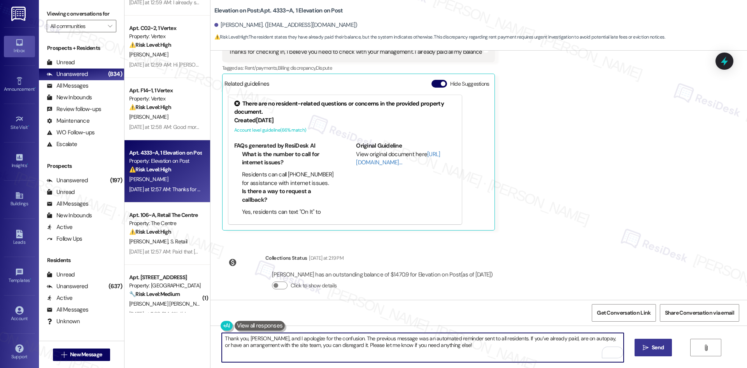
type textarea "Thank you, [PERSON_NAME], and I apologize for the confusion. The previous messa…"
click at [657, 343] on button " Send" at bounding box center [654, 348] width 38 height 18
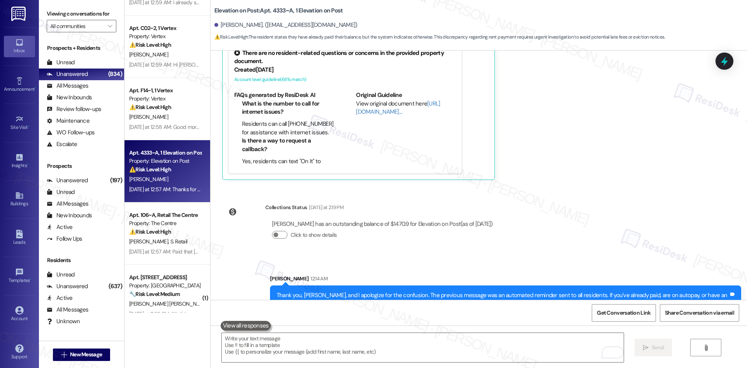
scroll to position [441, 0]
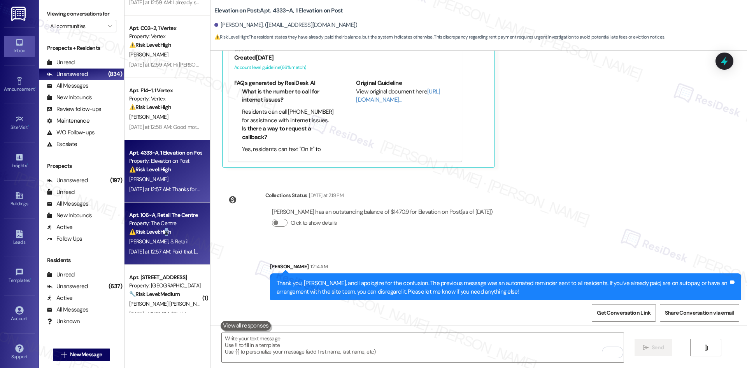
click at [163, 234] on strong "⚠️ Risk Level: High" at bounding box center [150, 231] width 42 height 7
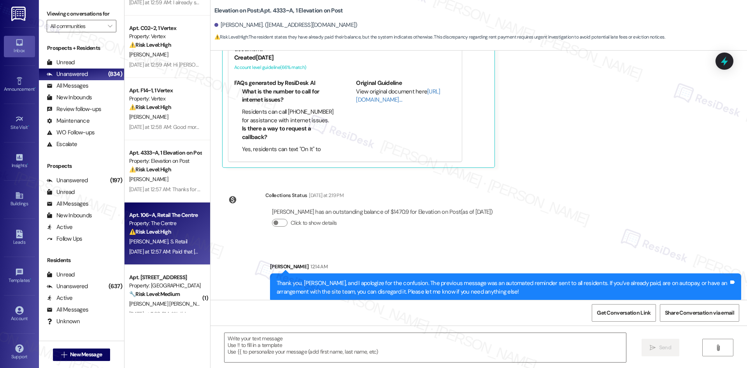
type textarea "Fetching suggested responses. Please feel free to read through the conversation…"
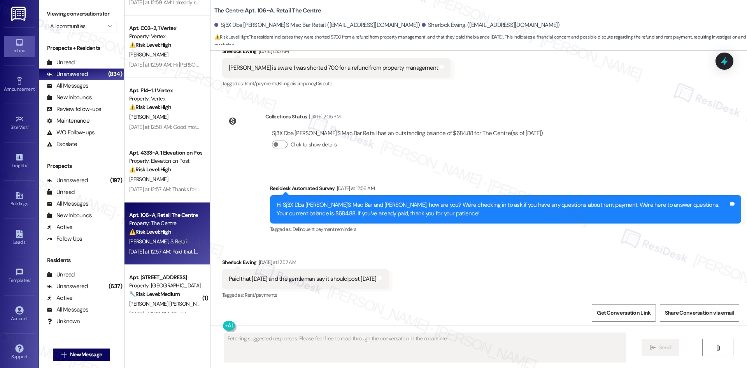
scroll to position [243, 0]
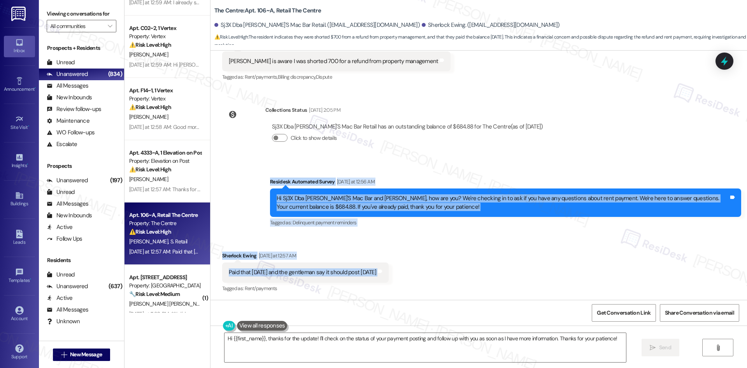
drag, startPoint x: 250, startPoint y: 176, endPoint x: 414, endPoint y: 275, distance: 191.0
click at [414, 275] on div "WO Lease started [DATE] 8:00 AM Show details Survey, sent via SMS Residesk Auto…" at bounding box center [479, 175] width 537 height 249
copy div "Residesk Automated Survey [DATE] at 12:56 AM Hi Sj3X Dba [PERSON_NAME]'S Mac Ba…"
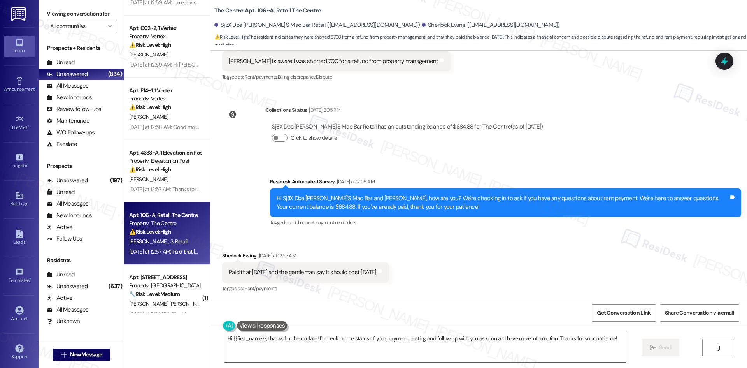
click at [445, 144] on div "Click to show details" at bounding box center [407, 139] width 271 height 17
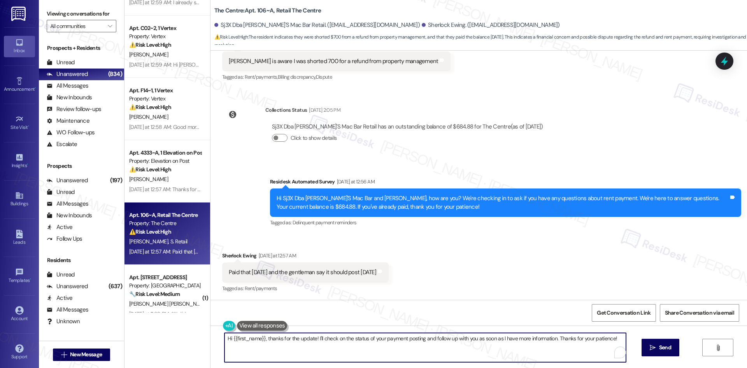
click at [307, 348] on textarea "Hi {{first_name}}, thanks for the update! I'll check on the status of your paym…" at bounding box center [426, 347] width 402 height 29
paste textarea "Thank you, [PERSON_NAME], and I apologize for the confusion. The message you re…"
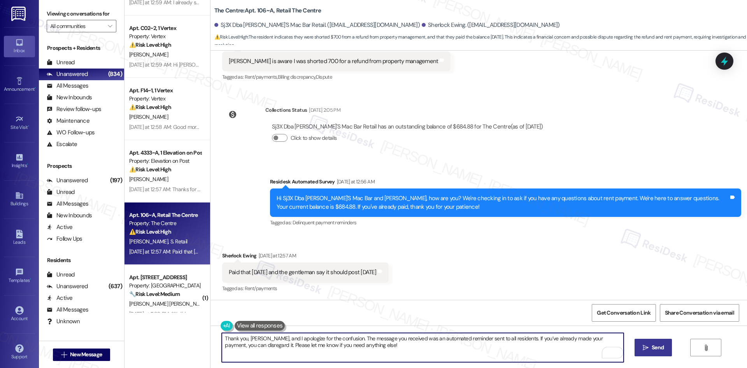
type textarea "Thank you, [PERSON_NAME], and I apologize for the confusion. The message you re…"
click at [647, 348] on icon "" at bounding box center [646, 347] width 6 height 6
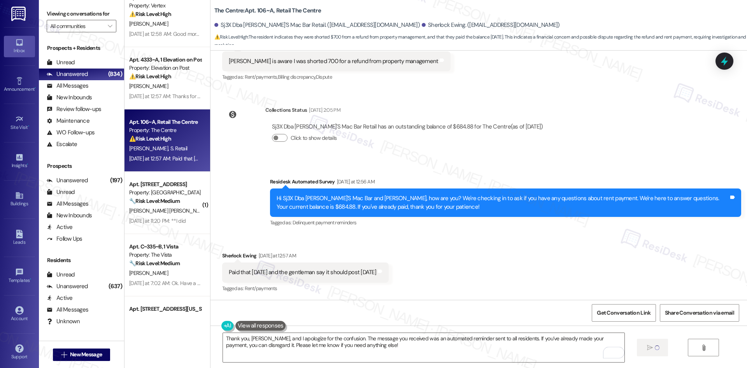
scroll to position [350, 0]
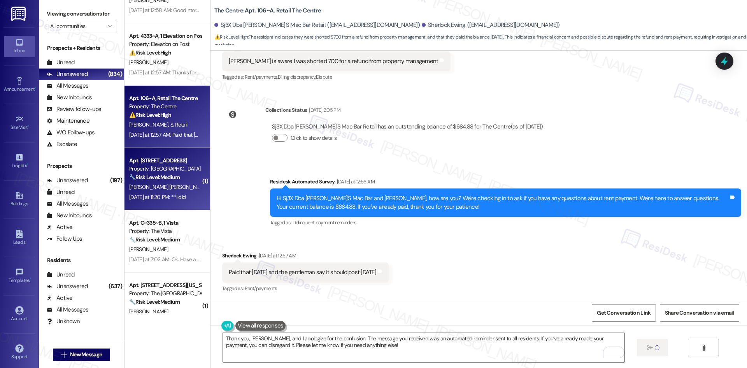
click at [155, 198] on div "[DATE] at 11:20 PM: **I did [DATE] at 11:20 PM: **I did" at bounding box center [157, 196] width 56 height 7
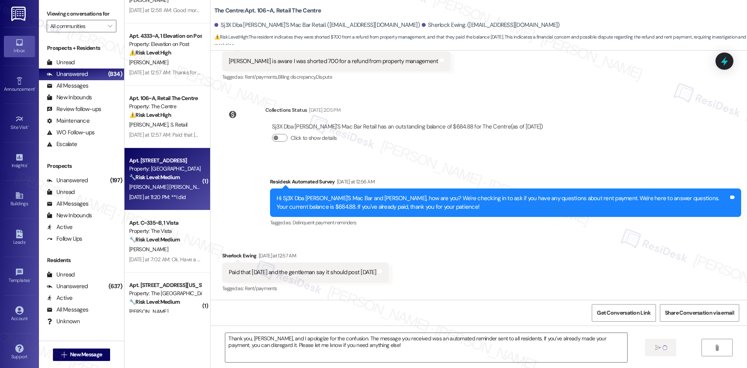
type textarea "Fetching suggested responses. Please feel free to read through the conversation…"
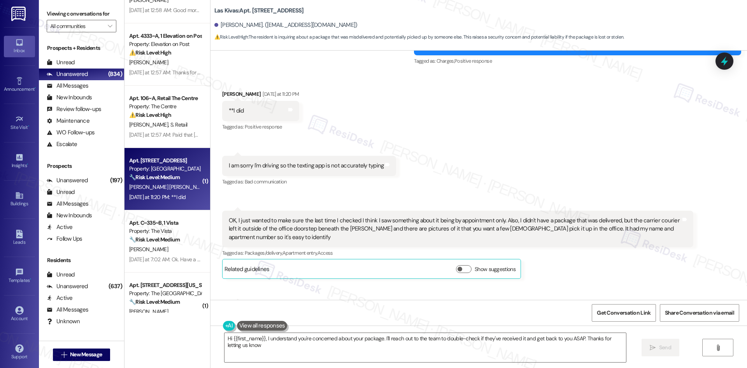
type textarea "Hi {{first_name}}, I understand you're concerned about your package. I'll reach…"
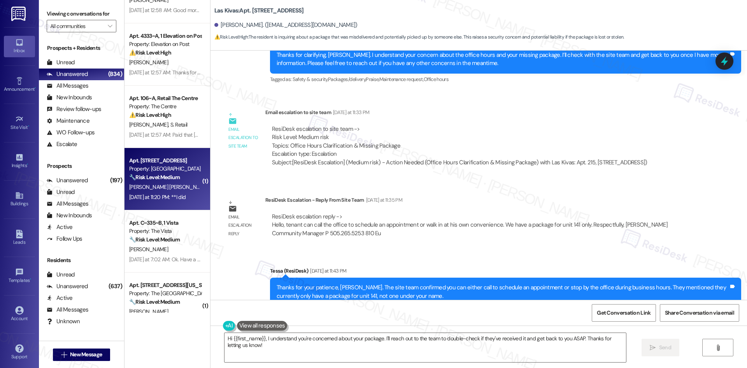
scroll to position [877, 0]
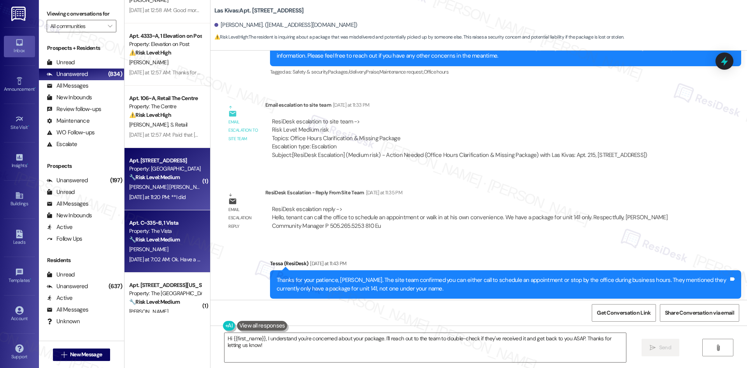
click at [174, 237] on strong "🔧 Risk Level: Medium" at bounding box center [154, 239] width 51 height 7
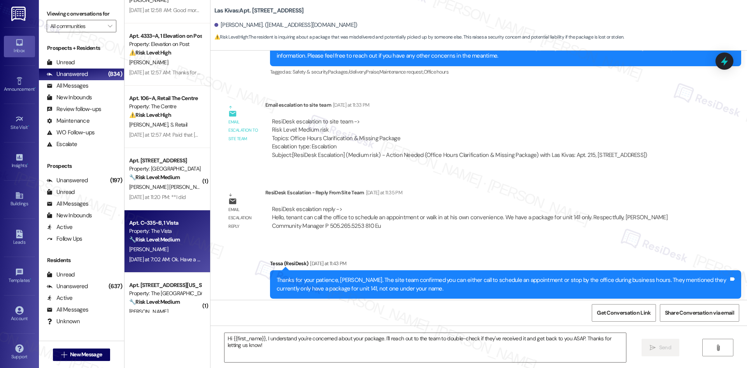
type textarea "Fetching suggested responses. Please feel free to read through the conversation…"
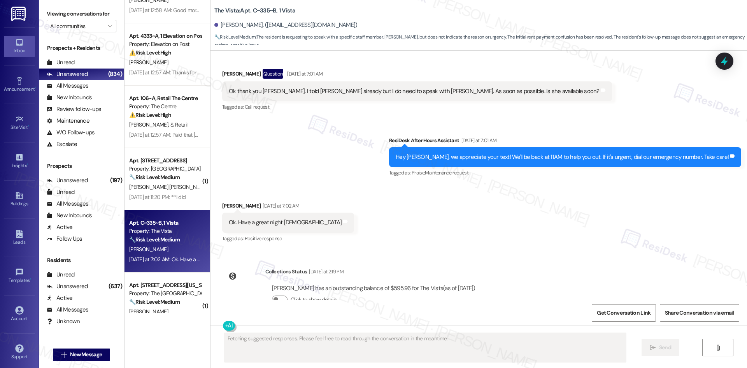
scroll to position [484, 0]
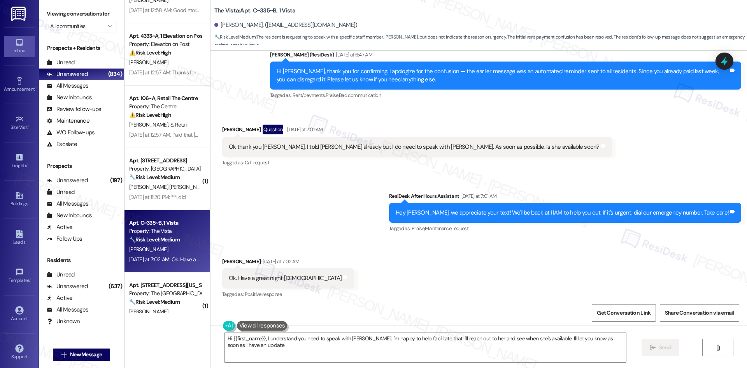
type textarea "Hi {{first_name}}, I understand you need to speak with [PERSON_NAME]. I'm happy…"
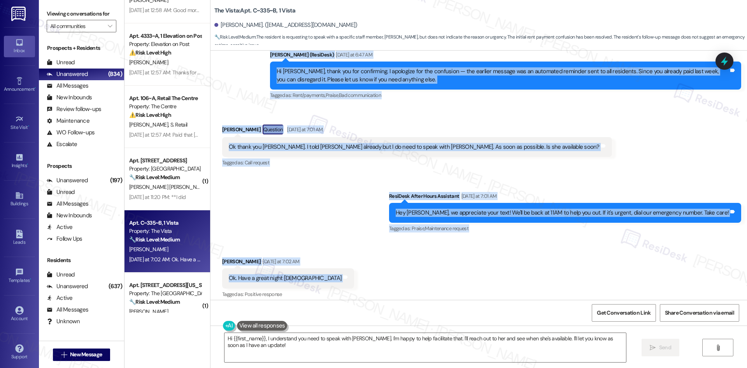
drag, startPoint x: 249, startPoint y: 65, endPoint x: 318, endPoint y: 281, distance: 226.3
click at [318, 281] on div "WO Opened request: A/C filter ... [DATE] 1:53 AM Status : Completed Show detail…" at bounding box center [479, 175] width 537 height 249
copy div "Loremips Dolorsita Consec Adipiscin el 96:82 SE Do Eiusm, tem inc utl? Et'do ma…"
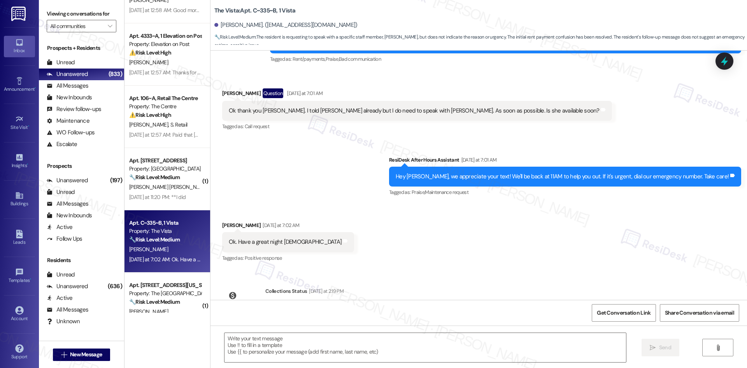
scroll to position [562, 0]
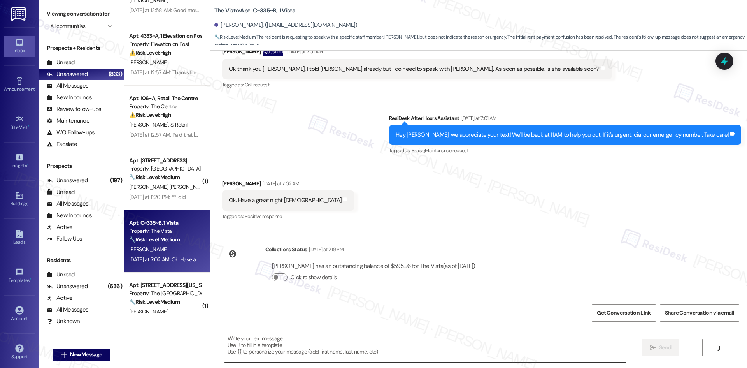
click at [346, 350] on textarea at bounding box center [426, 347] width 402 height 29
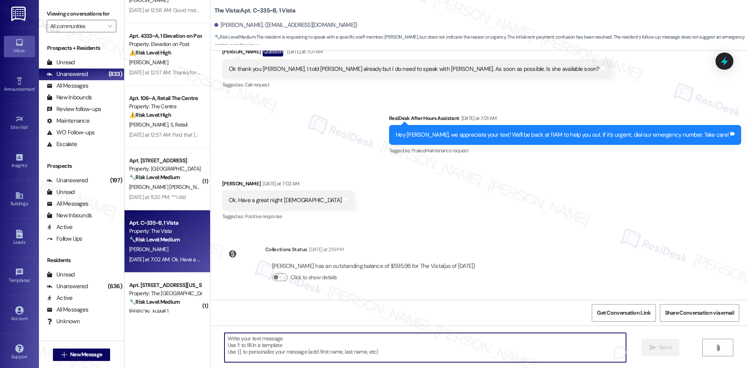
paste textarea "Thank you, [PERSON_NAME], I appreciate your message. I understand you’d like to…"
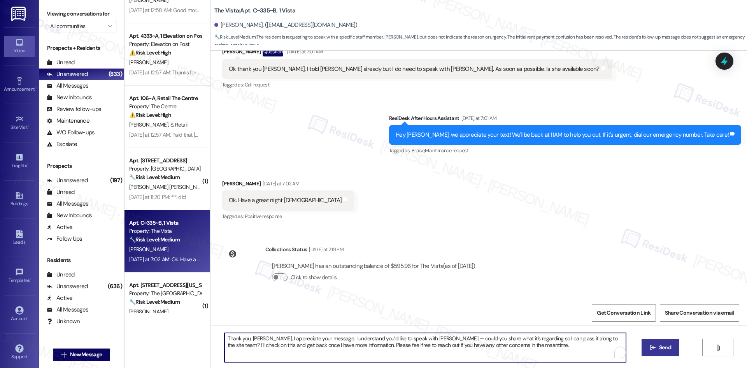
click at [670, 348] on span "Send" at bounding box center [665, 347] width 12 height 8
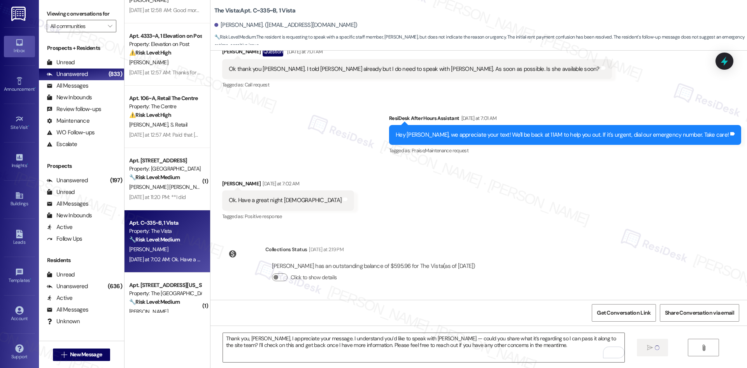
click at [366, 252] on div "Collections Status [DATE] at 2:19 PM" at bounding box center [373, 250] width 217 height 11
type textarea "Fetching suggested responses. Please feel free to read through the conversation…"
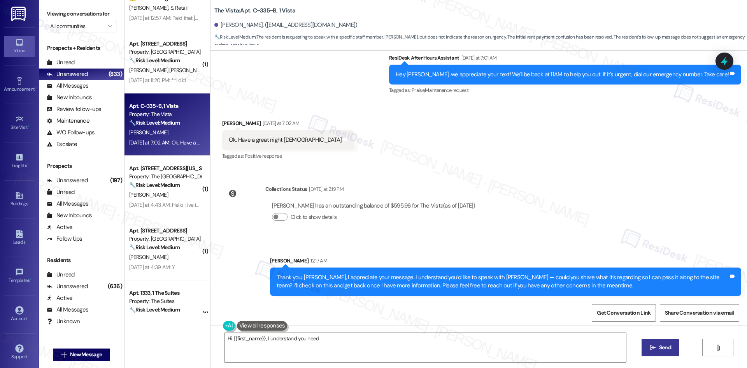
scroll to position [625, 0]
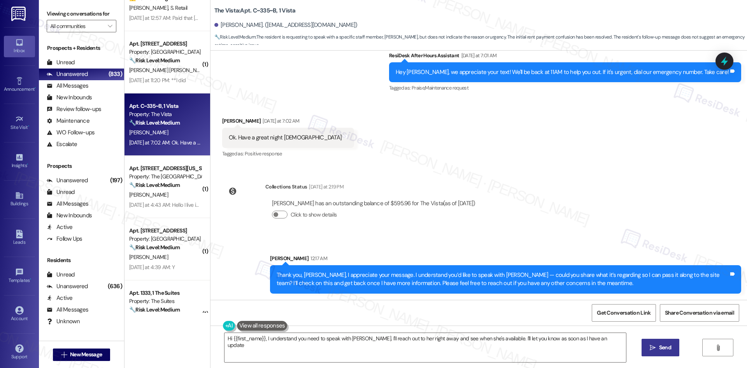
type textarea "Hi {{first_name}}, I understand you need to speak with [PERSON_NAME]. I'll reac…"
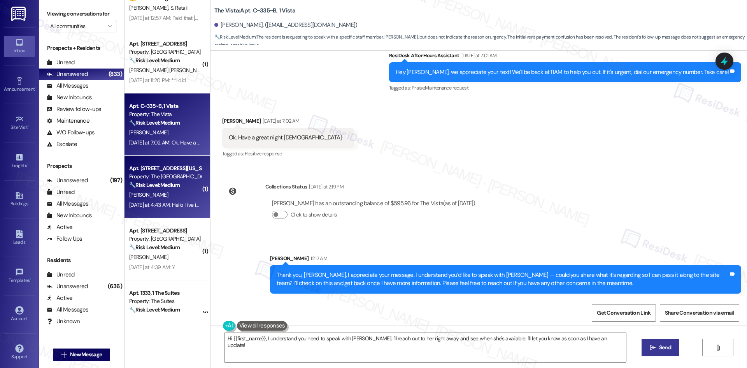
click at [159, 194] on span "[PERSON_NAME]" at bounding box center [148, 194] width 39 height 7
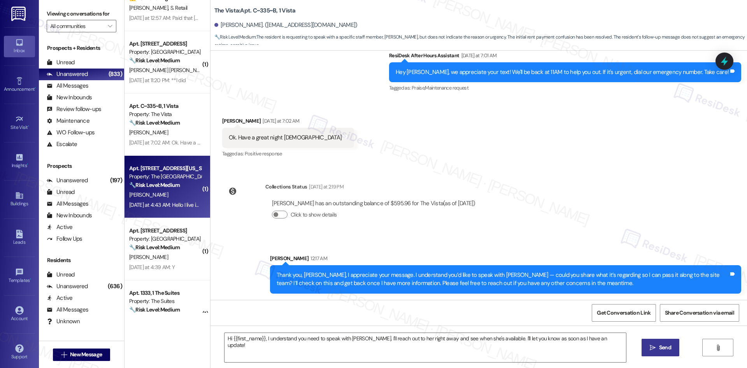
type textarea "Fetching suggested responses. Please feel free to read through the conversation…"
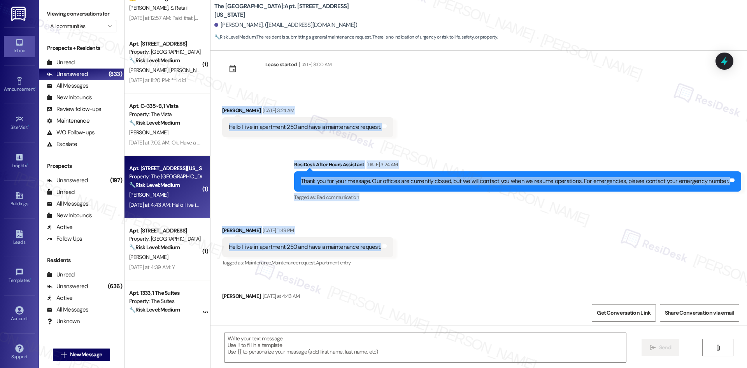
scroll to position [55, 0]
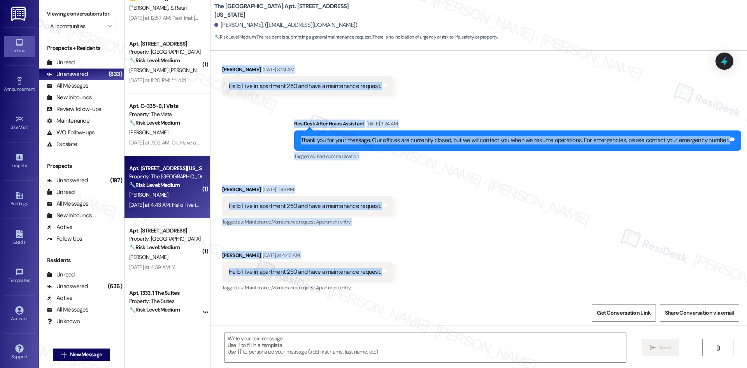
drag, startPoint x: 212, startPoint y: 116, endPoint x: 390, endPoint y: 275, distance: 238.7
click at [390, 275] on div "Lease started [DATE] 8:00 AM Received via SMS [PERSON_NAME] [DATE] 3:24 AM Hell…" at bounding box center [479, 175] width 537 height 249
drag, startPoint x: 354, startPoint y: 273, endPoint x: 268, endPoint y: 240, distance: 92.5
click at [268, 240] on div "Received via SMS [PERSON_NAME] [DATE] 11:49 PM Hello I live in apartment 250 an…" at bounding box center [479, 234] width 537 height 132
click at [221, 244] on div "Received via SMS [PERSON_NAME] [DATE] 11:49 PM Hello I live in apartment 250 an…" at bounding box center [479, 234] width 537 height 132
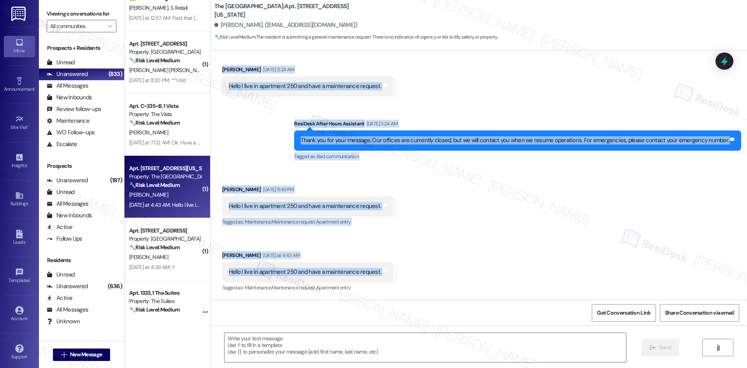
click at [214, 244] on div "Received via SMS [PERSON_NAME] [DATE] 11:49 PM Hello I live in apartment 250 an…" at bounding box center [479, 234] width 537 height 132
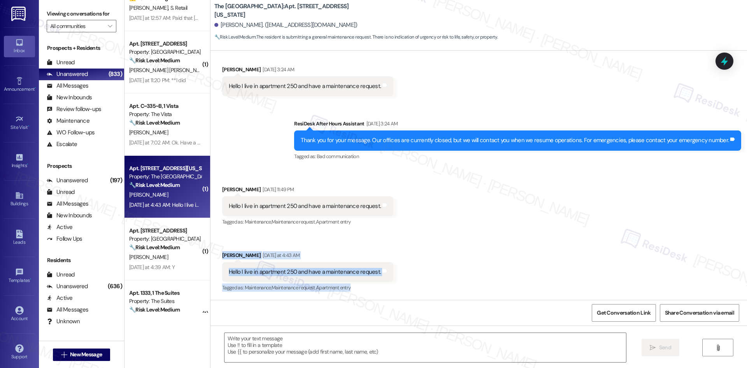
drag, startPoint x: 214, startPoint y: 251, endPoint x: 429, endPoint y: 281, distance: 217.0
click at [432, 282] on div "Received via SMS [PERSON_NAME] [DATE] 11:49 PM Hello I live in apartment 250 an…" at bounding box center [479, 234] width 537 height 132
drag, startPoint x: 341, startPoint y: 279, endPoint x: 286, endPoint y: 267, distance: 56.2
drag, startPoint x: 286, startPoint y: 267, endPoint x: 243, endPoint y: 250, distance: 46.7
click at [247, 250] on div "Received via SMS [PERSON_NAME] [DATE] at 4:43 AM Hello I live in apartment 250 …" at bounding box center [307, 272] width 183 height 54
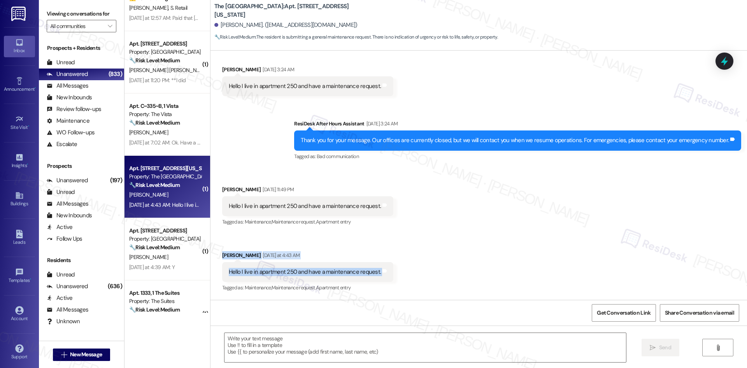
drag, startPoint x: 212, startPoint y: 253, endPoint x: 390, endPoint y: 276, distance: 179.4
click at [390, 276] on div "Received via SMS [PERSON_NAME] [DATE] 11:49 PM Hello I live in apartment 250 an…" at bounding box center [479, 234] width 537 height 132
copy div "[PERSON_NAME] [DATE] at 4:43 AM Hello I live in apartment 250 and have a mainte…"
drag, startPoint x: 362, startPoint y: 355, endPoint x: 368, endPoint y: 349, distance: 8.5
click at [366, 353] on textarea at bounding box center [426, 347] width 402 height 29
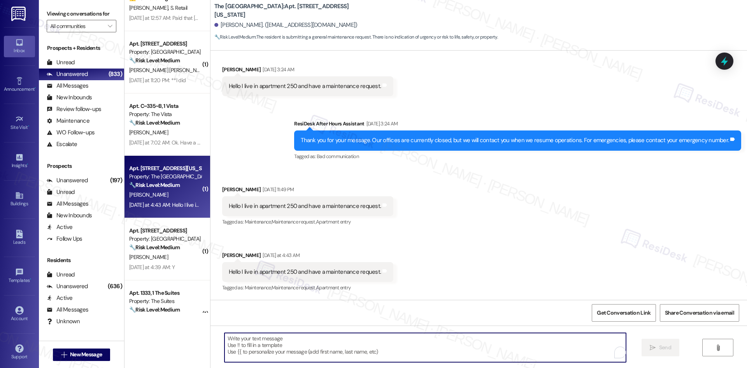
paste textarea "Hi [PERSON_NAME], thanks for reaching out. Could you share the details of your …"
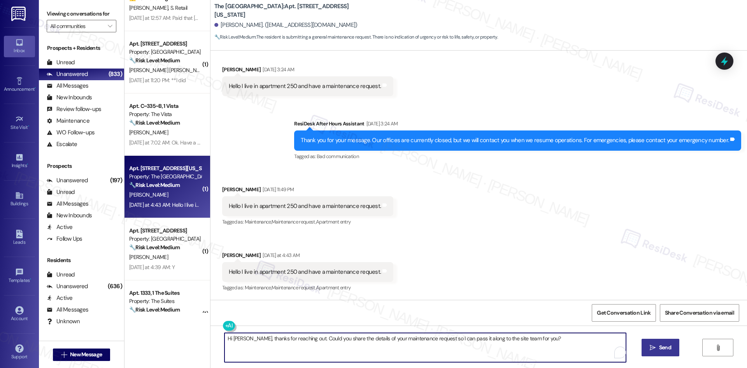
type textarea "Hi [PERSON_NAME], thanks for reaching out. Could you share the details of your …"
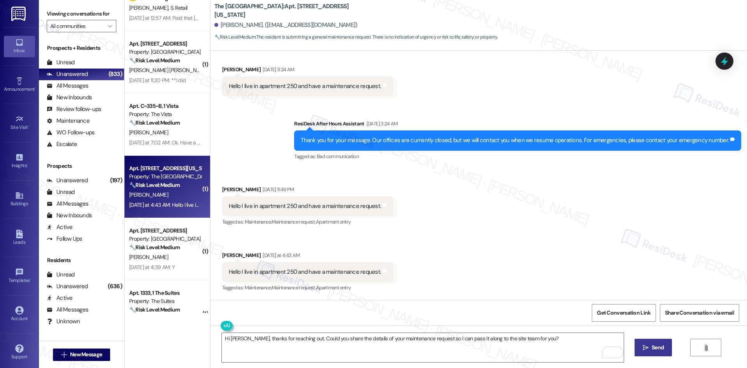
click at [657, 348] on span "Send" at bounding box center [657, 347] width 15 height 8
click at [547, 223] on div "Received via SMS [PERSON_NAME] [DATE] 11:49 PM Hello I live in apartment 250 an…" at bounding box center [479, 234] width 537 height 132
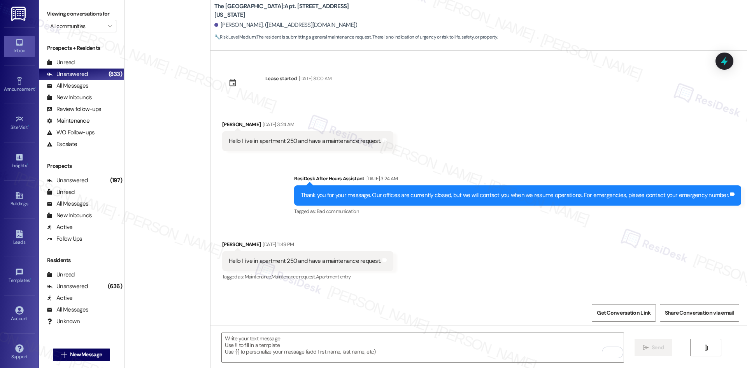
scroll to position [109, 0]
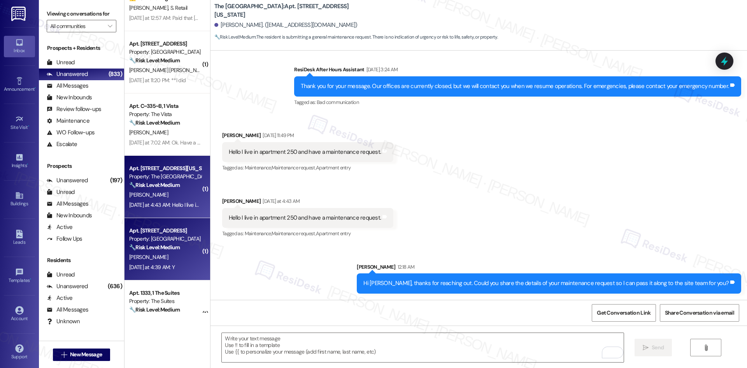
click at [154, 251] on div "🔧 Risk Level: Medium The resident responded 'Y' to confirm that the work order …" at bounding box center [165, 247] width 72 height 8
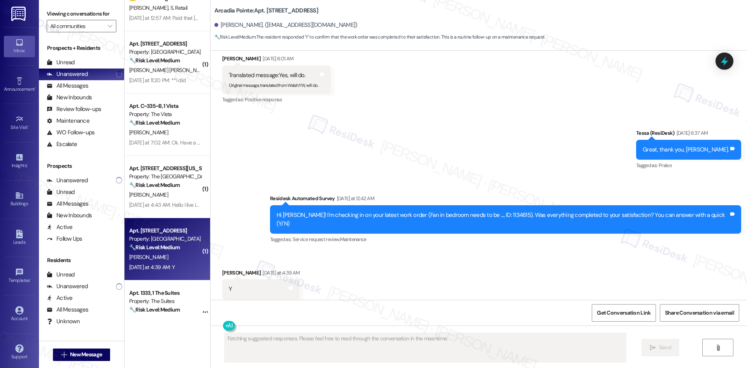
scroll to position [690, 0]
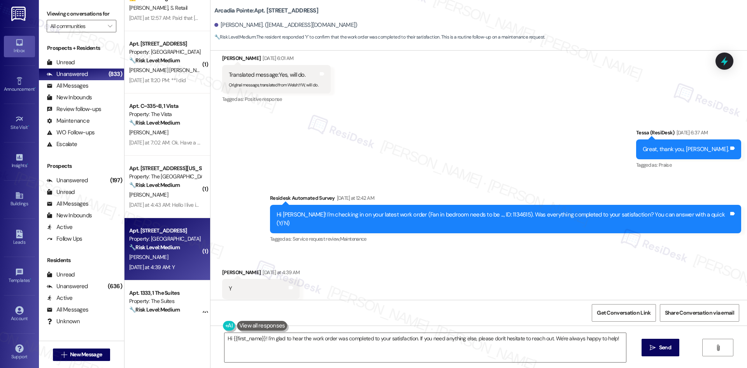
click at [393, 134] on div "Sent via SMS Tessa (ResiDesk) Sep 06, 2025 at 6:37 AM Great, thank you, Laurie.…" at bounding box center [479, 181] width 537 height 140
click at [454, 164] on div "Sent via SMS Tessa (ResiDesk) Sep 06, 2025 at 6:37 AM Great, thank you, Laurie.…" at bounding box center [479, 181] width 537 height 140
click at [385, 338] on textarea "Hi {{first_name}}! I'm glad to hear the work order was completed to your satisf…" at bounding box center [426, 347] width 402 height 29
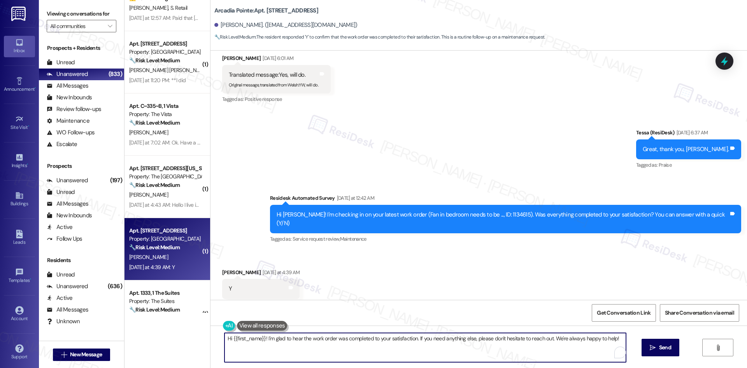
paste textarea "Thank you for confirming! I’m glad to hear everything was completed to your sat…"
type textarea "Thank you for confirming! I’m glad to hear everything was completed to your sat…"
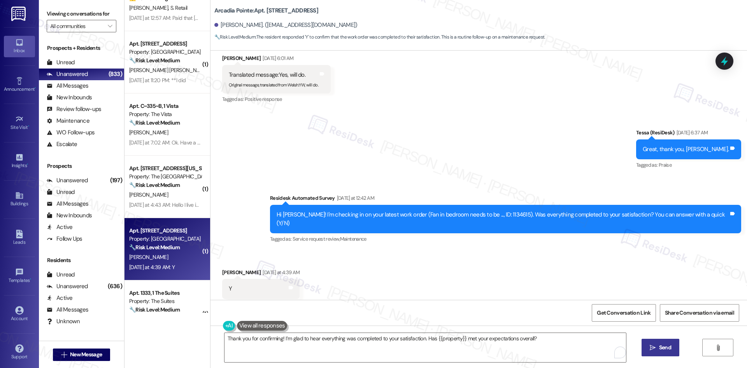
click at [647, 342] on button " Send" at bounding box center [661, 348] width 38 height 18
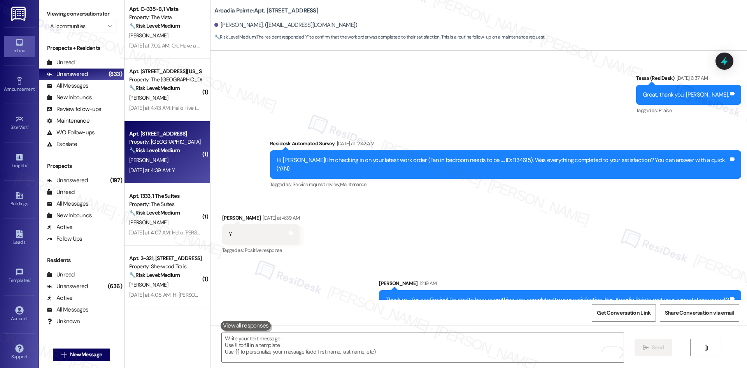
scroll to position [584, 0]
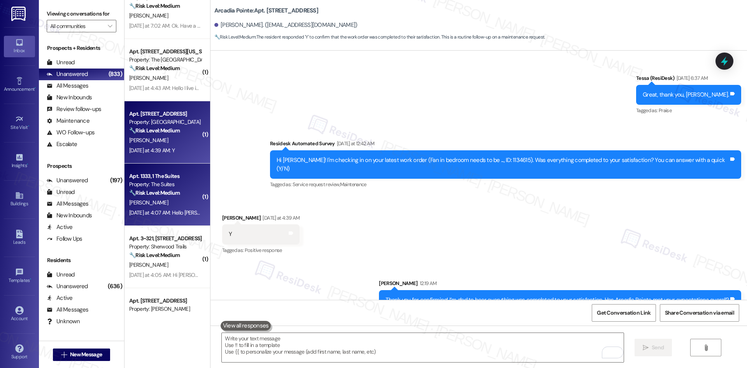
click at [172, 177] on div "Apt. 1333, 1 The Suites" at bounding box center [165, 176] width 72 height 8
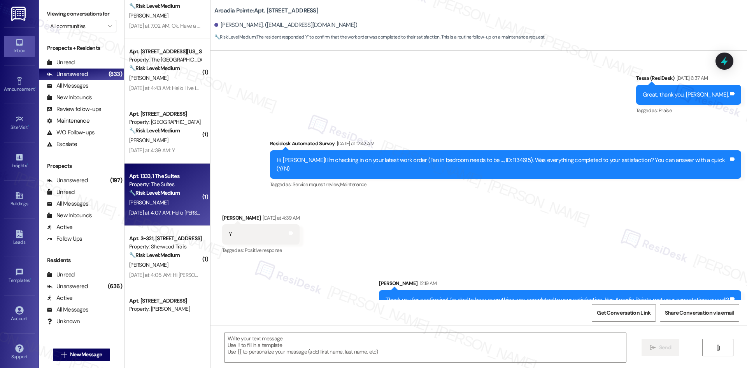
type textarea "Fetching suggested responses. Please feel free to read through the conversation…"
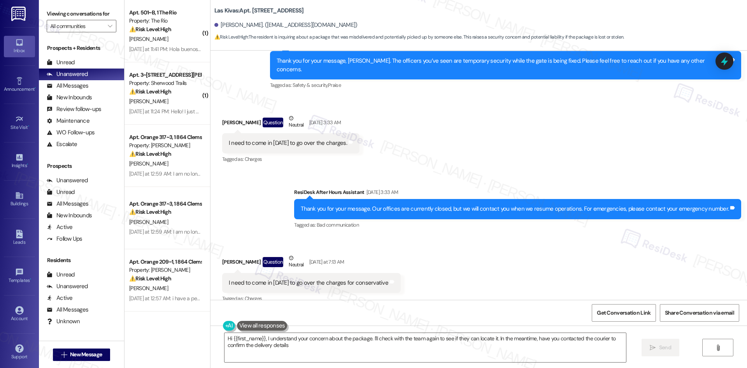
type textarea "Hi {{first_name}}, I understand your concern about the package. I'll check with…"
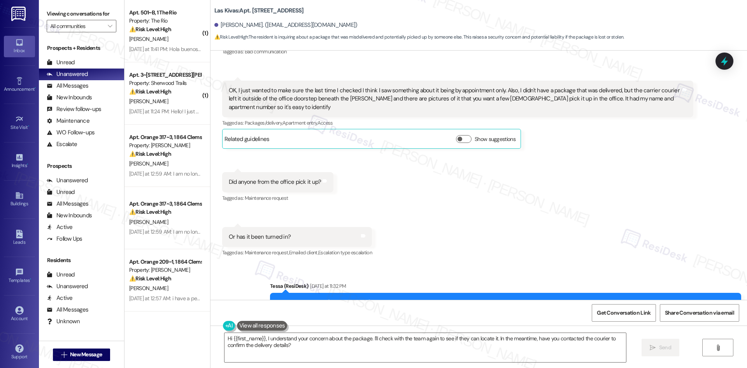
scroll to position [726, 0]
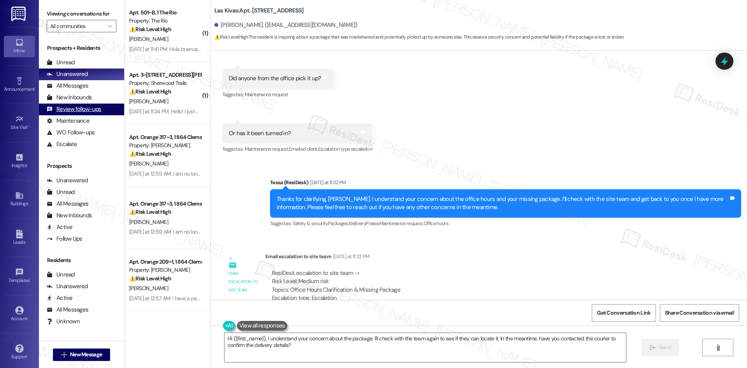
click at [74, 108] on div "Review follow-ups" at bounding box center [74, 109] width 54 height 8
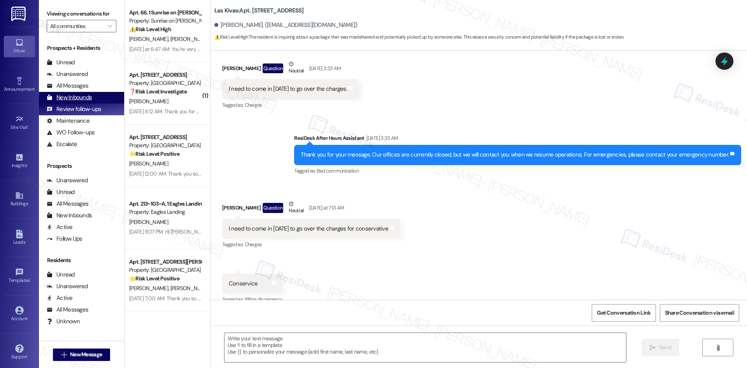
type textarea "Fetching suggested responses. Please feel free to read through the conversation…"
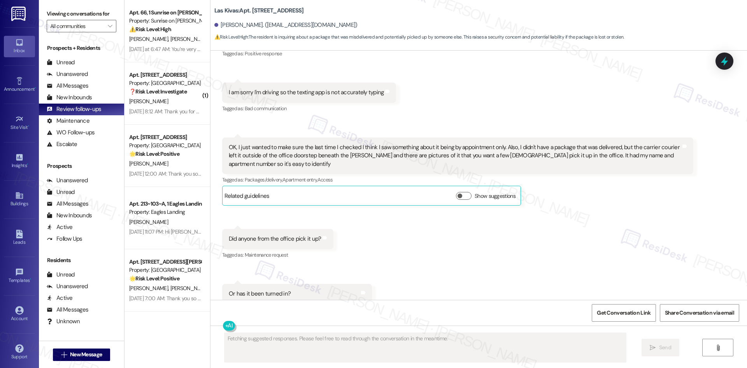
scroll to position [570, 0]
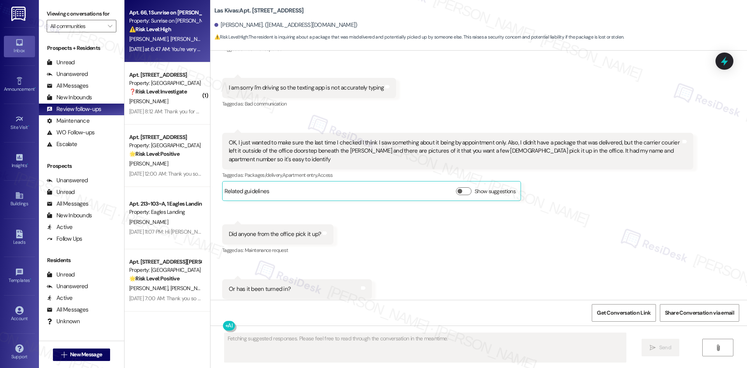
click at [175, 28] on div "⚠️ Risk Level: High The resident is reporting that their vehicle was towed, and…" at bounding box center [165, 29] width 72 height 8
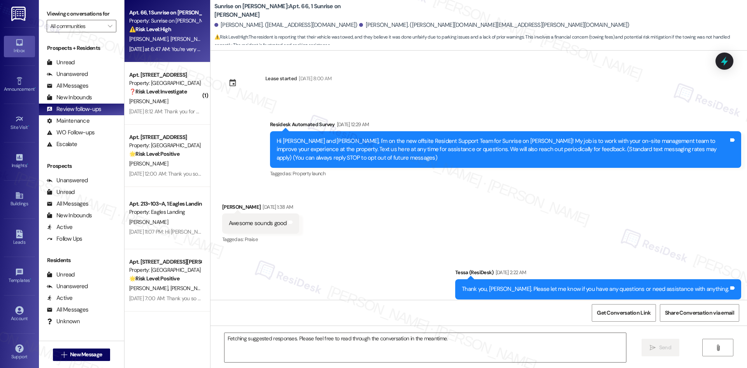
scroll to position [9895, 0]
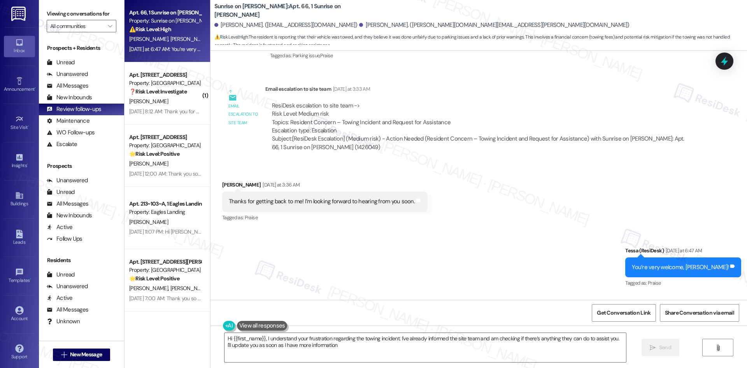
type textarea "Hi {{first_name}}, I understand your frustration regarding the towing incident.…"
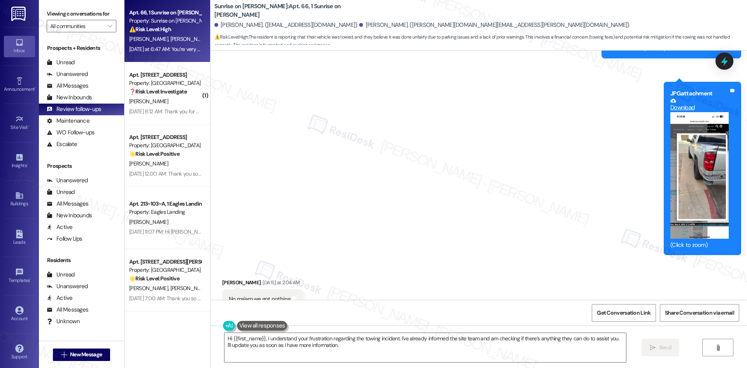
scroll to position [8883, 0]
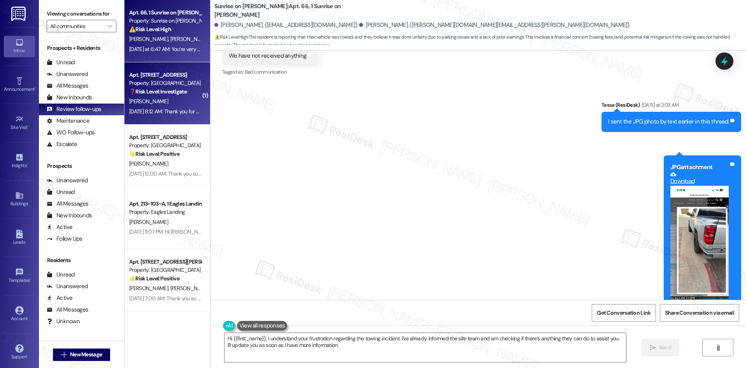
click at [161, 100] on span "P. Muran-De Assereto" at bounding box center [148, 101] width 39 height 7
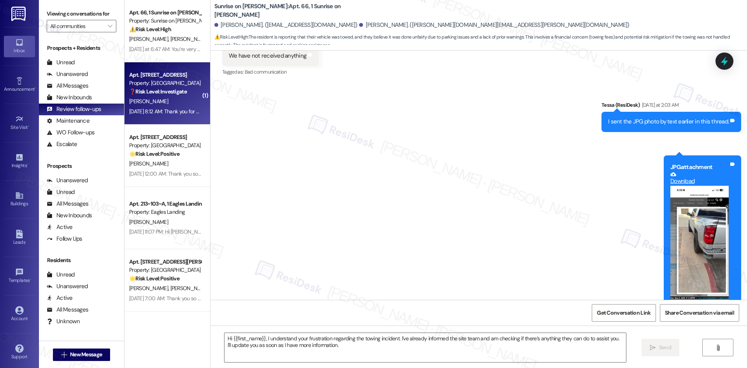
type textarea "Fetching suggested responses. Please feel free to read through the conversation…"
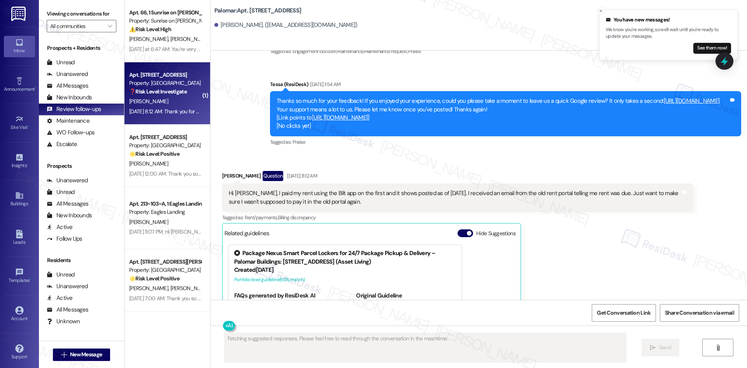
scroll to position [324, 0]
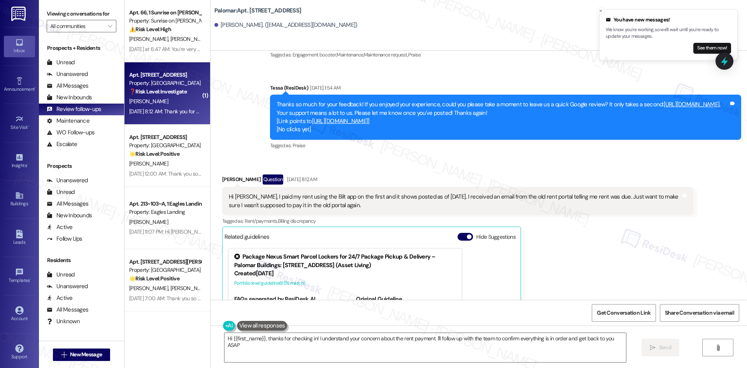
type textarea "Hi {{first_name}}, thanks for checking in! I understand your concern about the …"
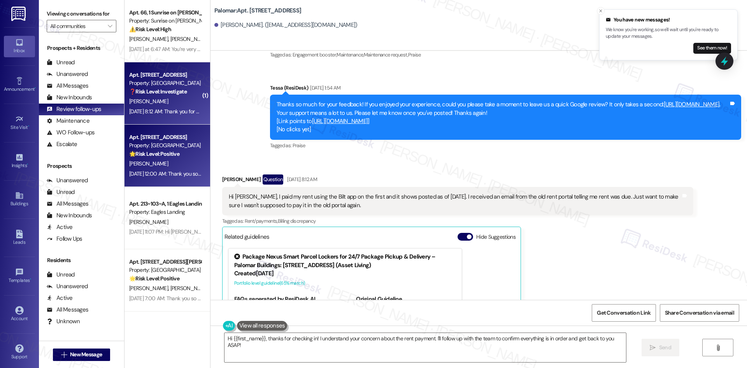
click at [165, 174] on div "Sep 05, 2025 at 12:00 AM: Thank you so much! Here's a quick link to leave us a …" at bounding box center [391, 173] width 525 height 7
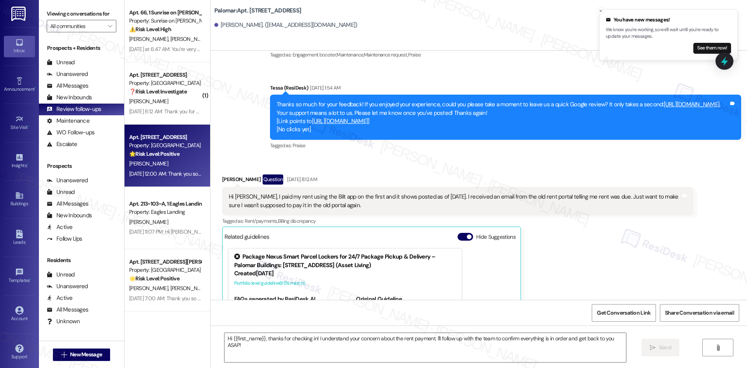
type textarea "Fetching suggested responses. Please feel free to read through the conversation…"
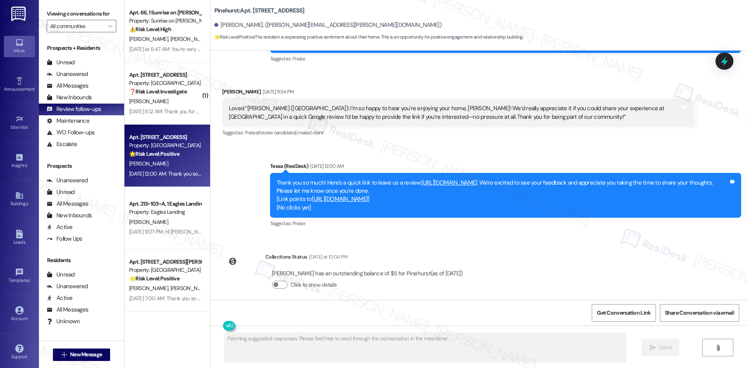
scroll to position [401, 0]
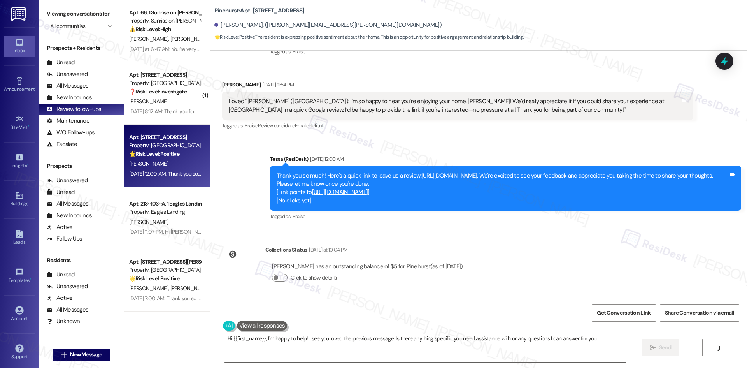
type textarea "Hi {{first_name}}, I'm happy to help! I see you loved the previous message. Is …"
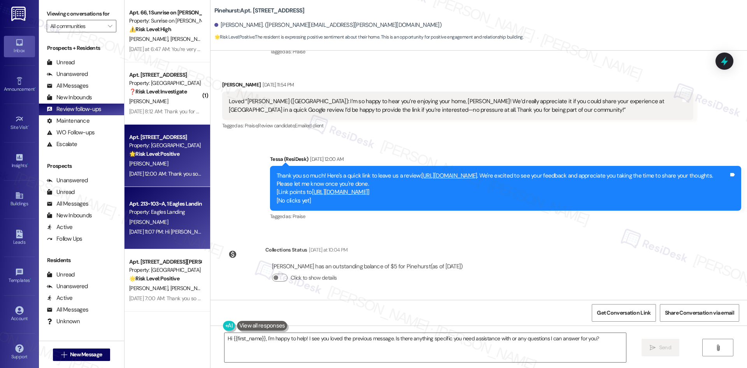
click at [142, 206] on div "Apt. 213~103~A, 1 Eagles Landing" at bounding box center [165, 204] width 72 height 8
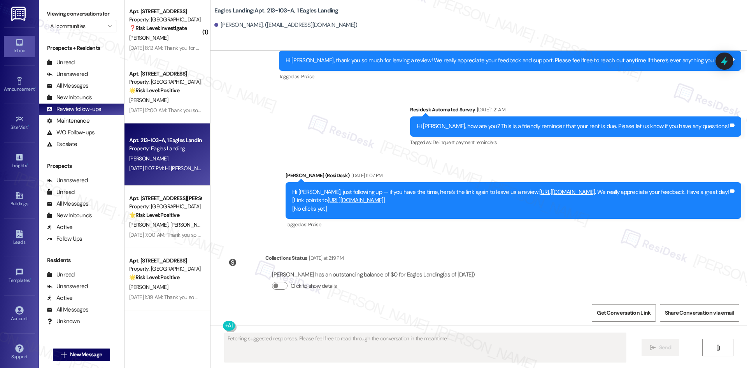
scroll to position [78, 0]
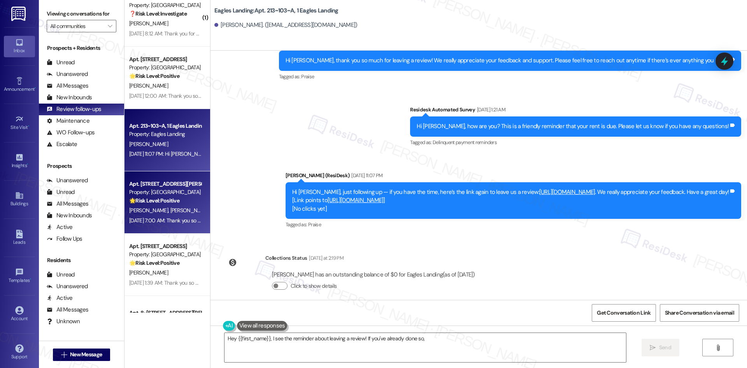
type textarea "Hey {{first_name}}, I see the reminder about leaving a review! If you've alread…"
click at [170, 195] on div "Property: [GEOGRAPHIC_DATA]" at bounding box center [165, 192] width 72 height 8
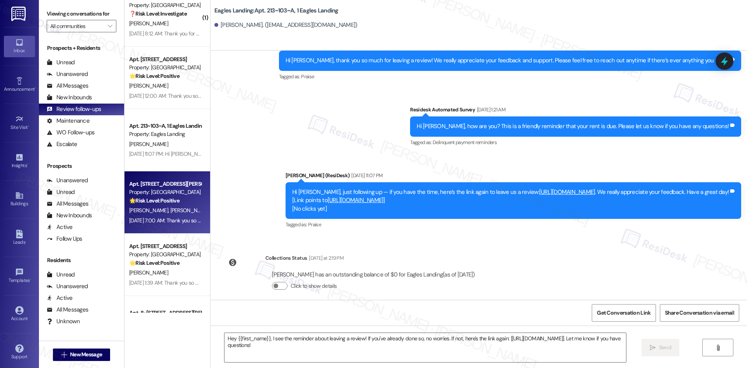
type textarea "Fetching suggested responses. Please feel free to read through the conversation…"
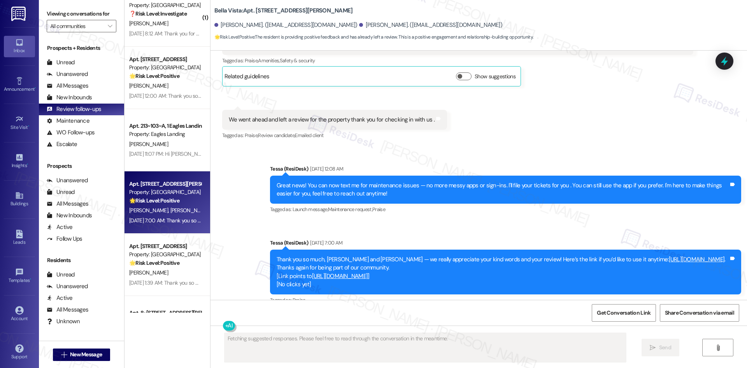
scroll to position [987, 0]
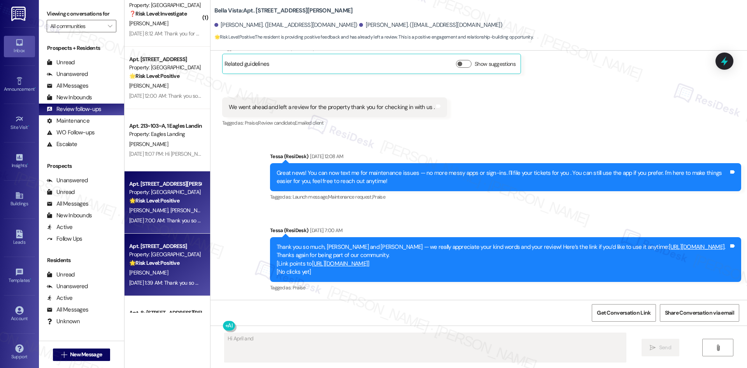
type textarea "Hi April and Bobbie"
click at [165, 267] on div "Apt. 1032, 500 NW 63rd Street Property: Pinehurst 🌟 Risk Level: Positive The re…" at bounding box center [165, 254] width 74 height 26
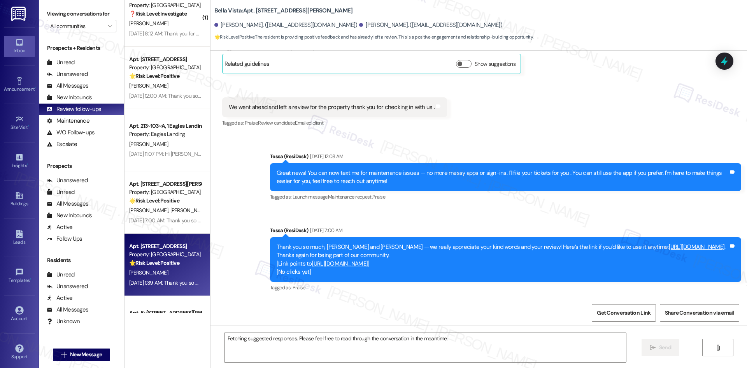
type textarea "Hi April and Bobbie, thank you so much for the wonderful review! We're so glad …"
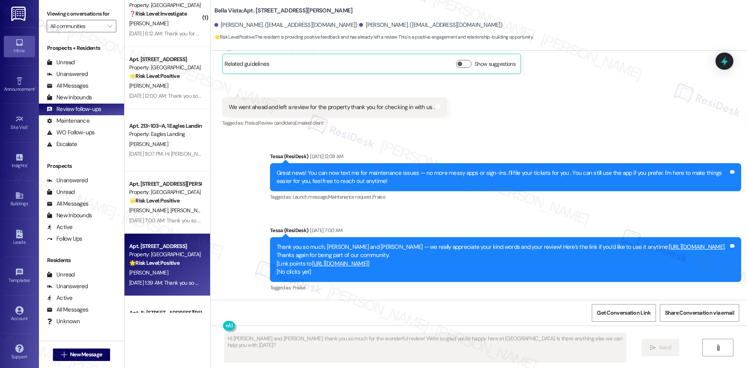
scroll to position [393, 0]
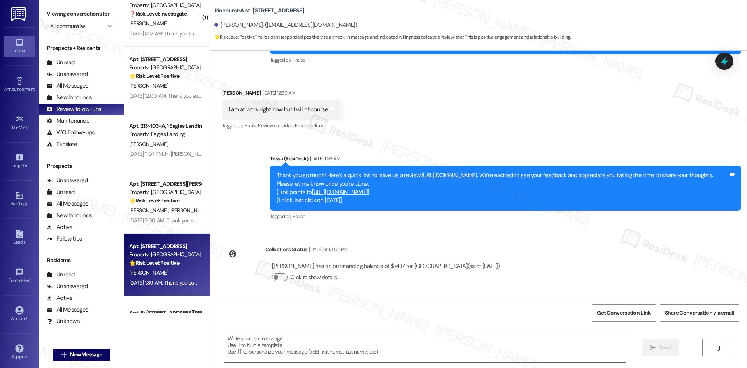
click at [476, 174] on link "https://www.theresidesk.com/links/review-ekyKTwtwI" at bounding box center [449, 175] width 56 height 8
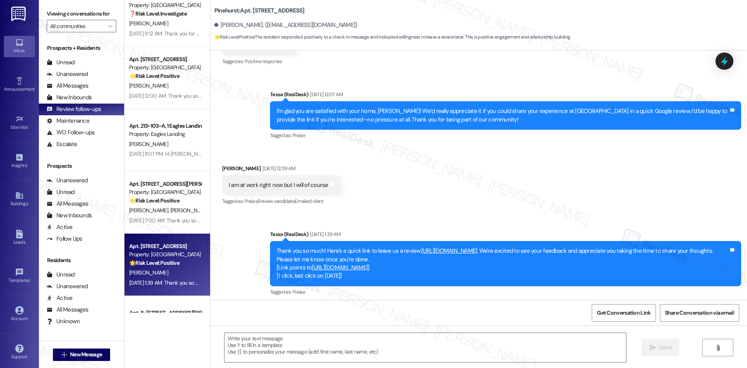
scroll to position [315, 0]
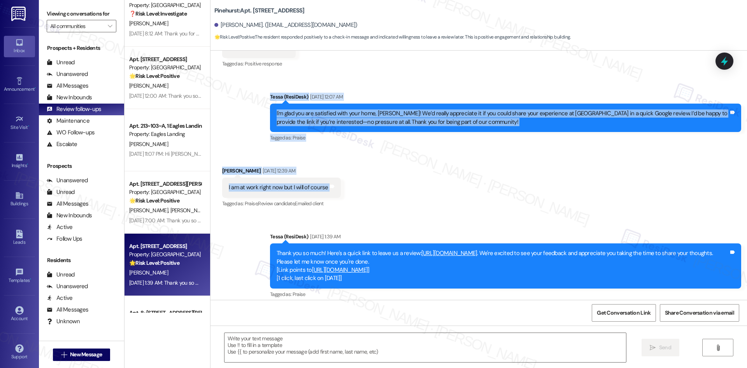
drag, startPoint x: 246, startPoint y: 95, endPoint x: 363, endPoint y: 193, distance: 153.3
click at [363, 193] on div "Lease started Jun 08, 2025 at 8:00 AM Announcement, sent via SMS Tessa (ResiDes…" at bounding box center [479, 175] width 537 height 249
copy div "Tessa (ResiDesk) Sep 04, 2025 at 12:07 AM I'm glad you are satisfied with your …"
click at [359, 353] on textarea at bounding box center [426, 347] width 402 height 29
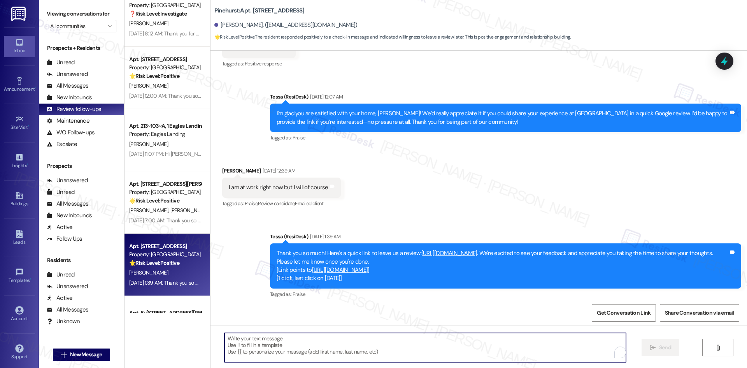
paste textarea "Thank you so much for leaving a review, Aleta 🌟 We truly appreciate you sharing…"
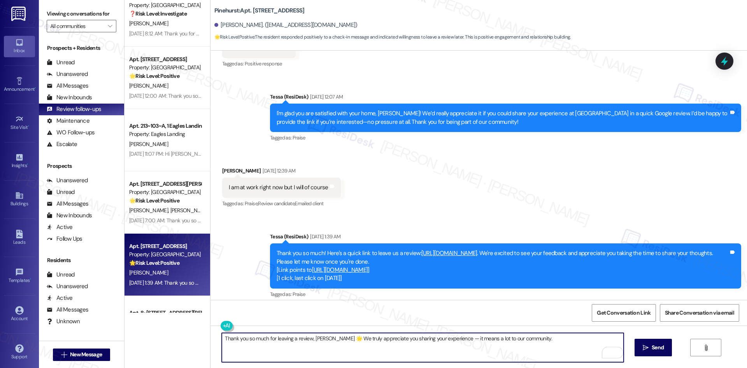
click at [326, 337] on textarea "Thank you so much for leaving a review, Aleta 🌟 We truly appreciate you sharing…" at bounding box center [423, 347] width 402 height 29
click at [325, 339] on textarea "Thank you so much for leaving a review, Aleta We truly appreciate you sharing y…" at bounding box center [423, 347] width 402 height 29
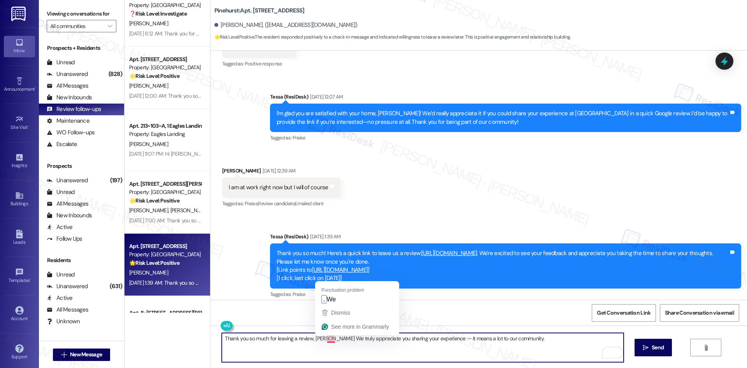
click at [321, 339] on textarea "Thank you so much for leaving a review, Aleta We truly appreciate you sharing y…" at bounding box center [423, 347] width 402 height 29
click at [324, 338] on textarea "Thank you so much for leaving a review, Aleta! We truly appreciate you sharing …" at bounding box center [423, 347] width 402 height 29
type textarea "Thank you so much for leaving a review, Aleta! We truly appreciate you sharing …"
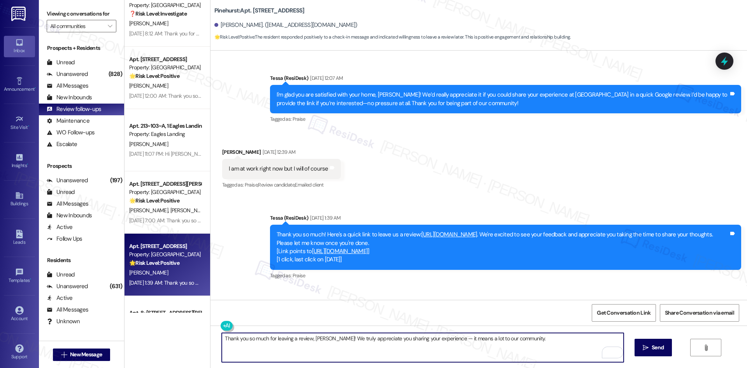
scroll to position [354, 0]
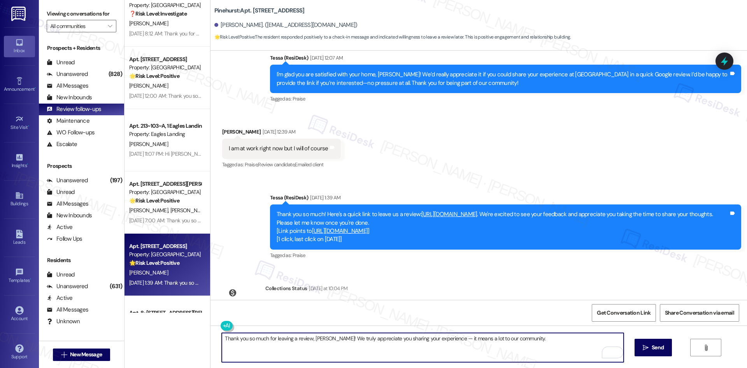
click at [219, 12] on b "Pinehurst: Apt. 1032, 500 NW 63rd Street" at bounding box center [259, 11] width 90 height 8
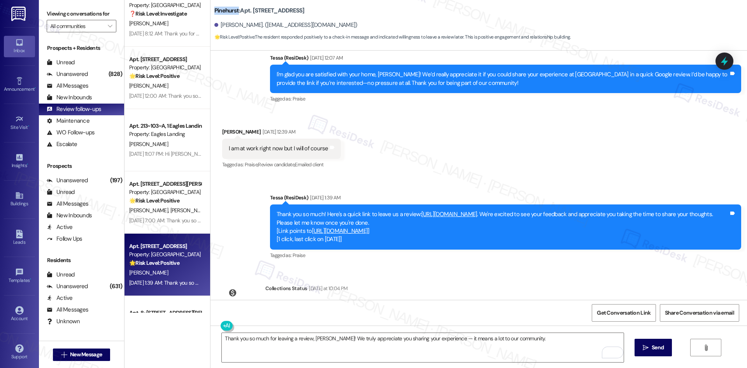
click at [219, 12] on b "Pinehurst: Apt. 1032, 500 NW 63rd Street" at bounding box center [259, 11] width 90 height 8
copy b "Pinehurst"
click at [652, 346] on span "Send" at bounding box center [658, 347] width 12 height 8
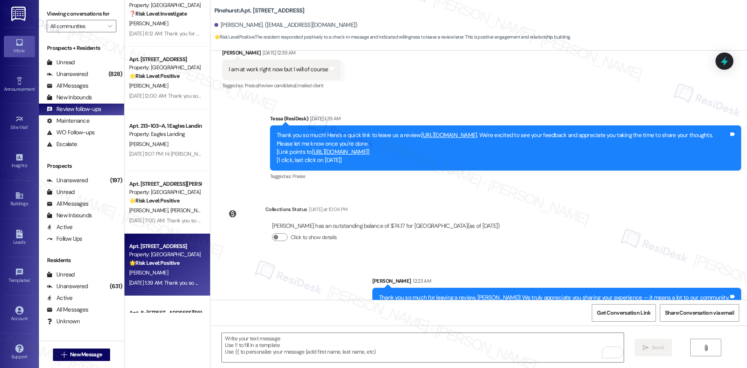
scroll to position [447, 0]
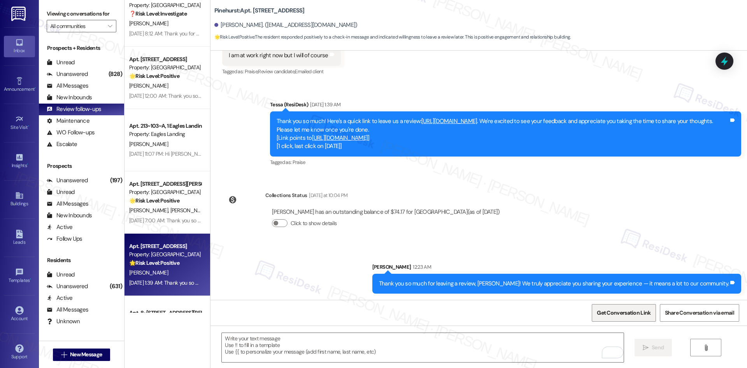
click at [618, 314] on span "Get Conversation Link" at bounding box center [624, 313] width 54 height 8
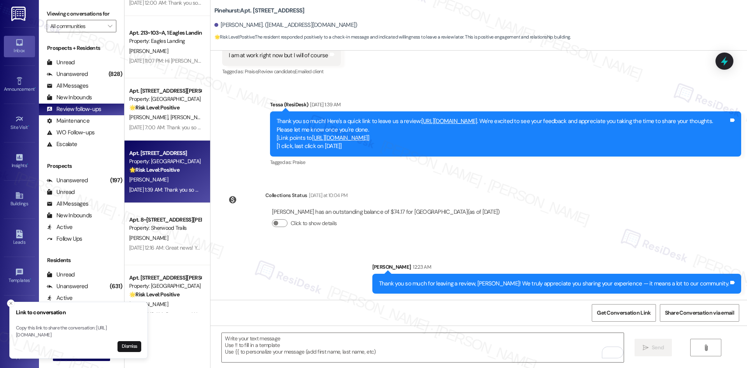
scroll to position [195, 0]
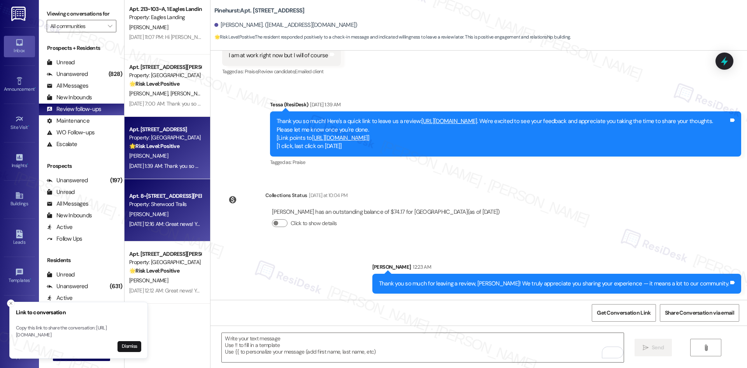
click at [158, 227] on div "Sep 04, 2025 at 12:16 AM: Great news! You can now text me for maintenance issue…" at bounding box center [165, 224] width 74 height 10
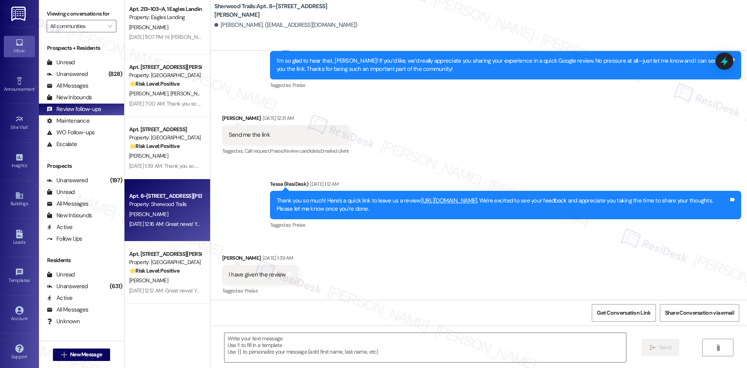
type textarea "Fetching suggested responses. Please feel free to read through the conversation…"
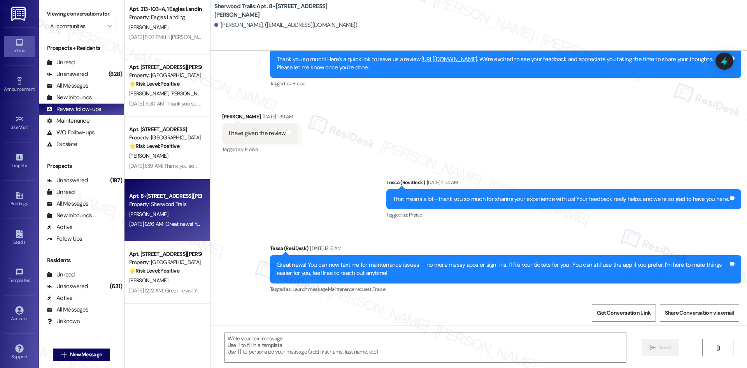
scroll to position [425, 0]
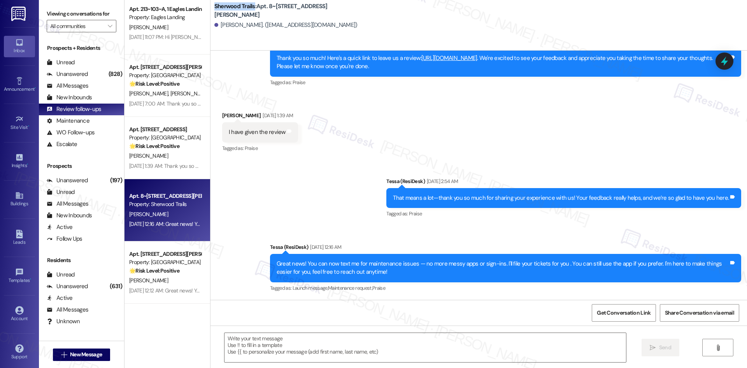
drag, startPoint x: 208, startPoint y: 10, endPoint x: 249, endPoint y: 11, distance: 41.3
click at [249, 11] on b "Sherwood Trails: Apt. 8~812, 10401 Brockington Road" at bounding box center [292, 10] width 156 height 17
copy b "Sherwood Trails"
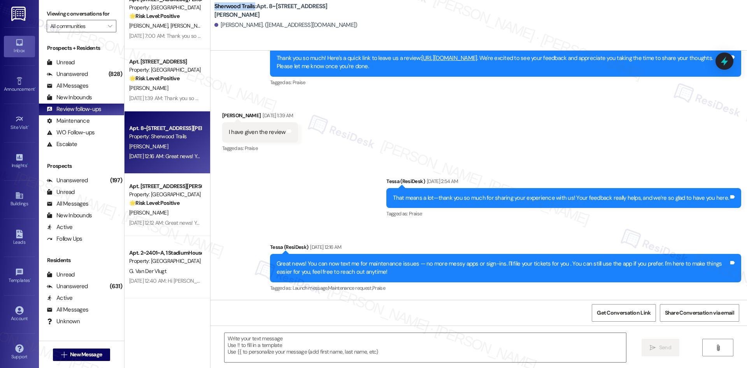
scroll to position [272, 0]
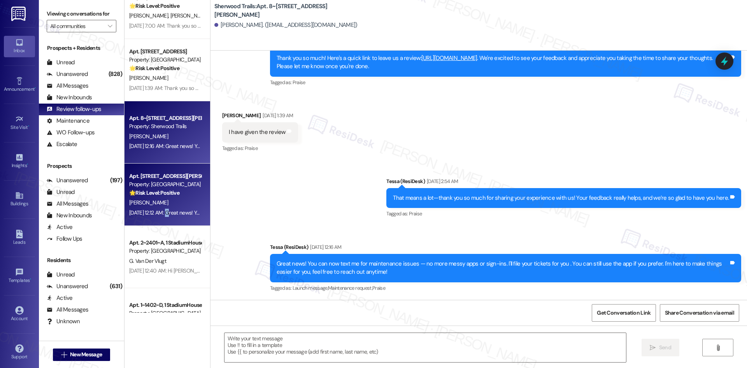
click at [163, 210] on div "Sep 04, 2025 at 12:12 AM: Great news! You can now text me for maintenance issue…" at bounding box center [401, 212] width 544 height 7
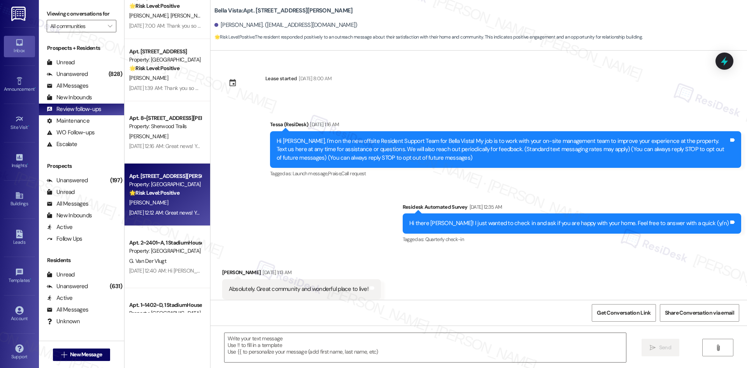
scroll to position [17, 0]
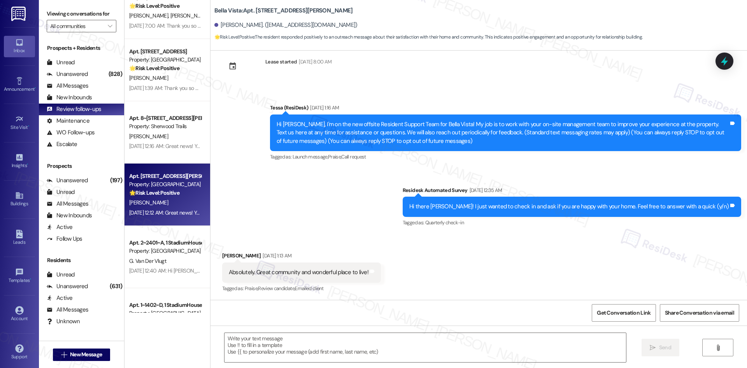
type textarea "Fetching suggested responses. Please feel free to read through the conversation…"
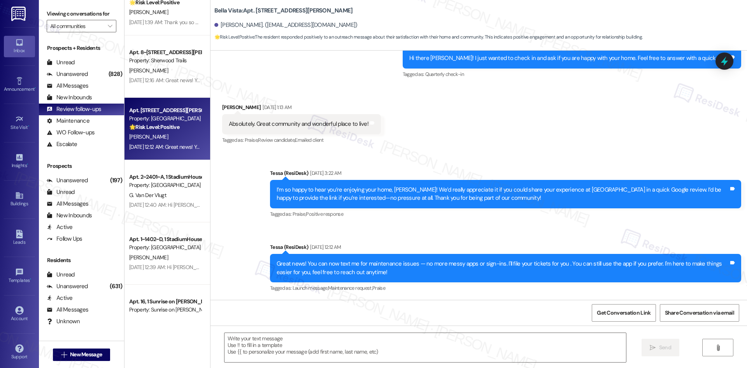
scroll to position [350, 0]
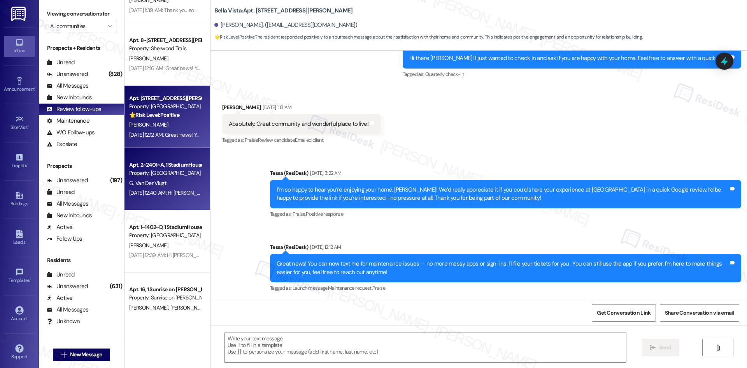
click at [156, 188] on div "Sep 03, 2025 at 12:40 AM: Hi Gerold, how are you? This is a friendly reminder t…" at bounding box center [165, 193] width 74 height 10
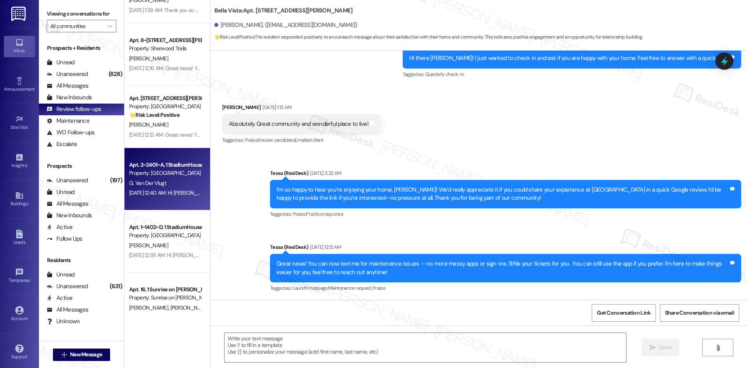
type textarea "Fetching suggested responses. Please feel free to read through the conversation…"
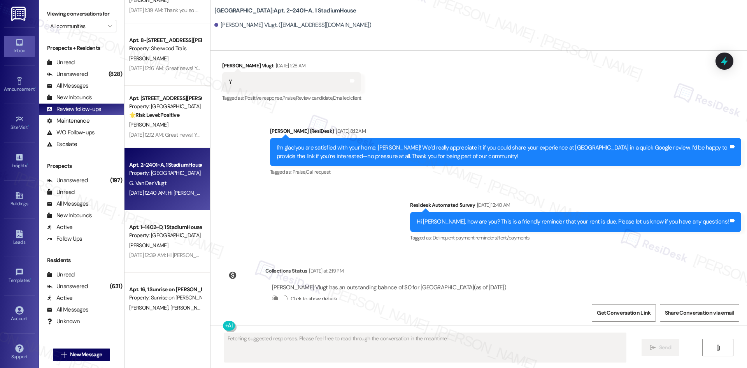
scroll to position [2713, 0]
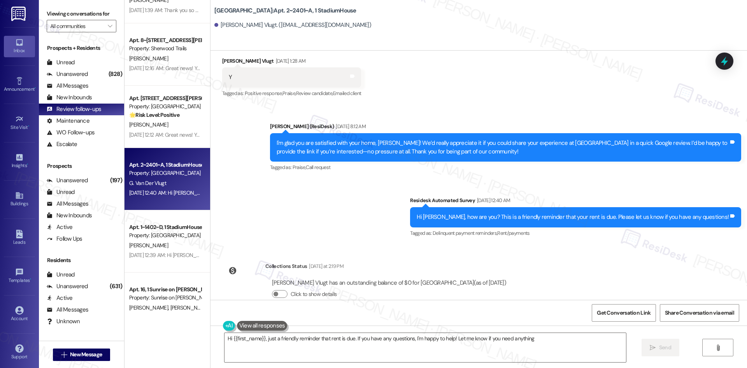
type textarea "Hi {{first_name}}, just a friendly reminder that rent is due. If you have any q…"
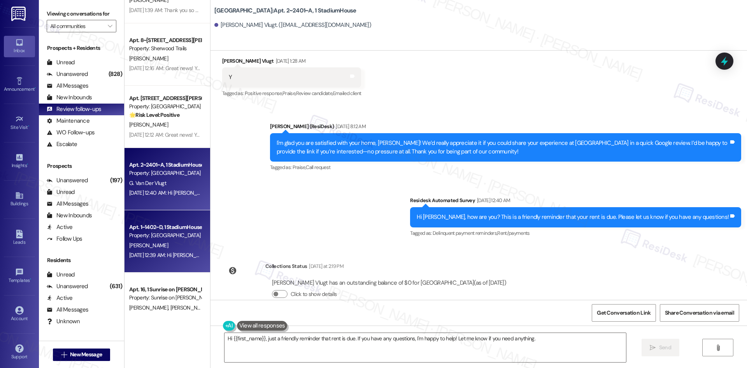
click at [183, 246] on div "M. Wolfe" at bounding box center [165, 246] width 74 height 10
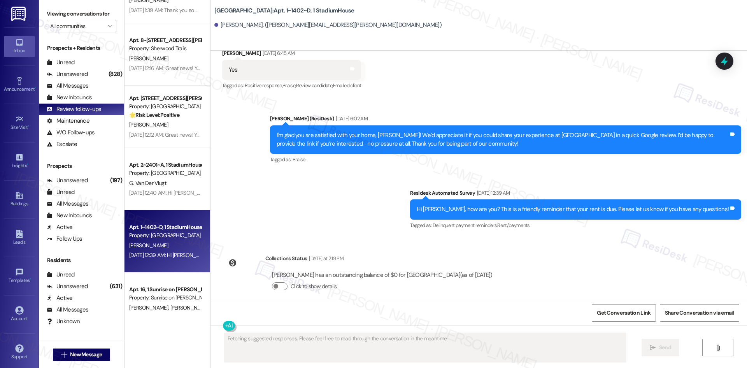
scroll to position [1057, 0]
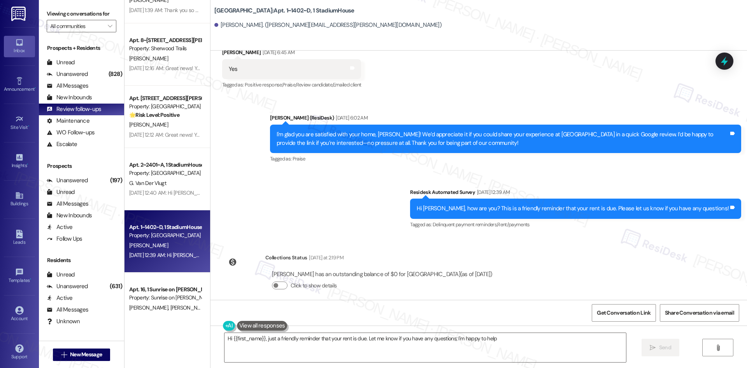
type textarea "Hi {{first_name}}, just a friendly reminder that your rent is due. Let me know …"
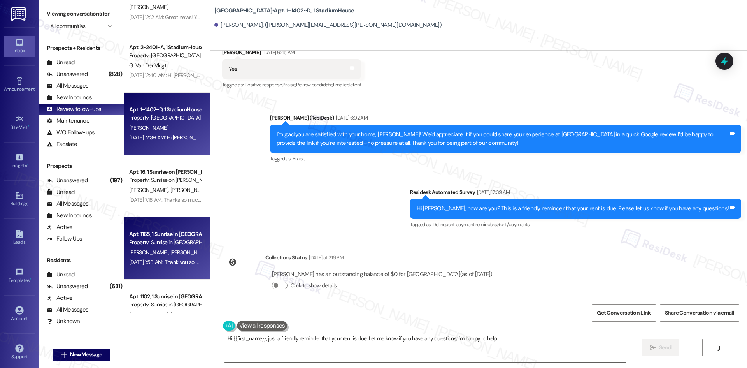
scroll to position [506, 0]
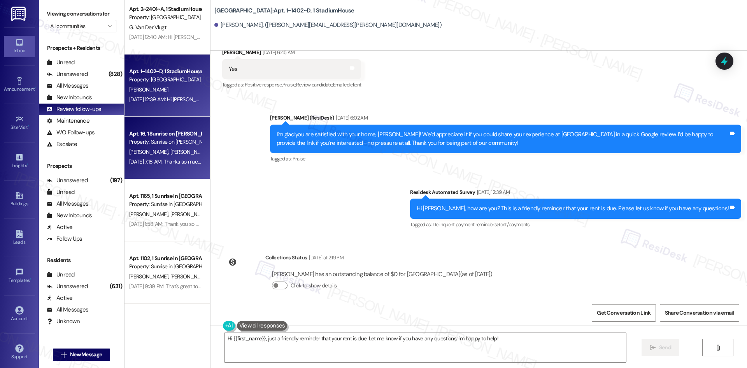
click at [211, 153] on span "N. Cervantes" at bounding box center [231, 151] width 41 height 7
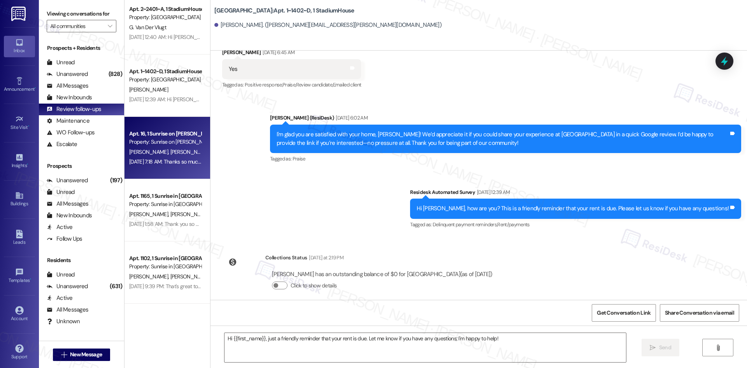
type textarea "Fetching suggested responses. Please feel free to read through the conversation…"
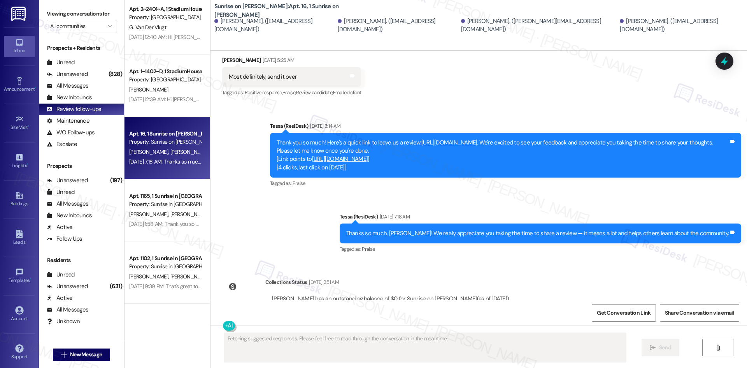
scroll to position [2292, 0]
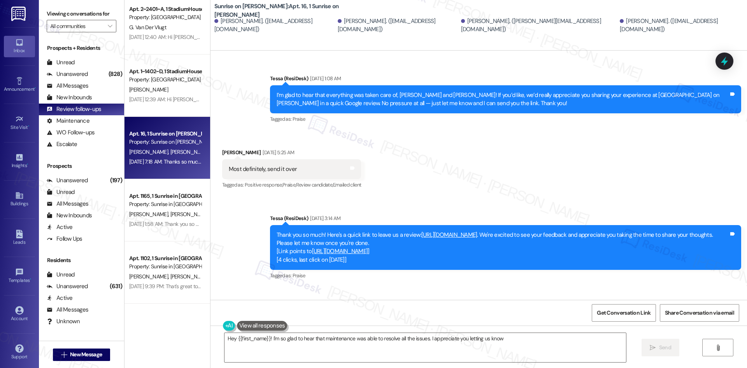
type textarea "Hey {{first_name}}! I'm so glad to hear that maintenance was able to resolve al…"
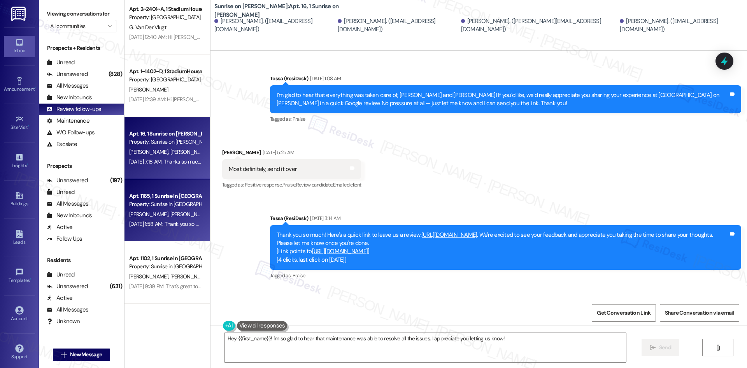
click at [162, 226] on div "Aug 30, 2025 at 1:58 AM: Thank you so much for taking the time to leave a revie…" at bounding box center [391, 223] width 525 height 7
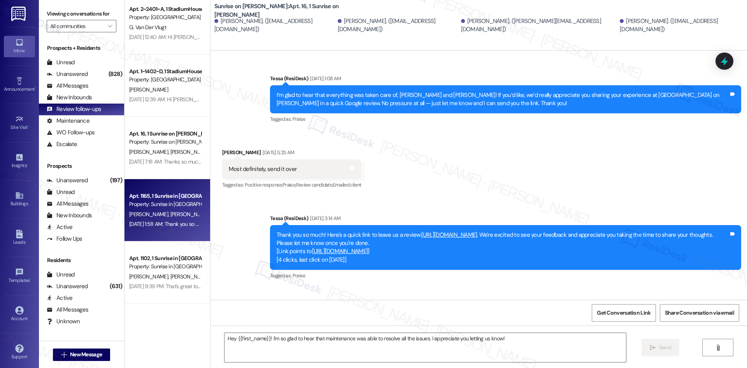
type textarea "Fetching suggested responses. Please feel free to read through the conversation…"
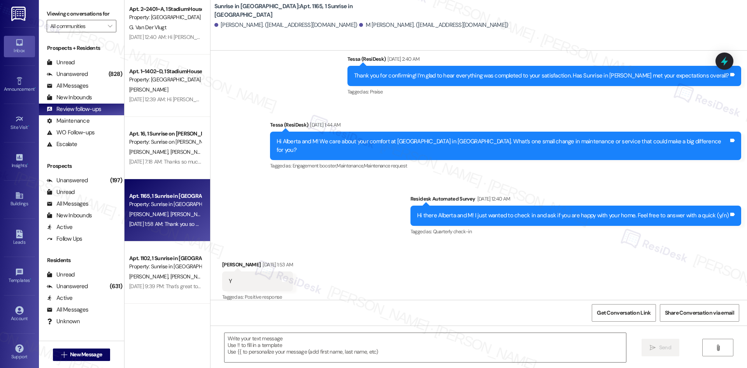
type textarea "Fetching suggested responses. Please feel free to read through the conversation…"
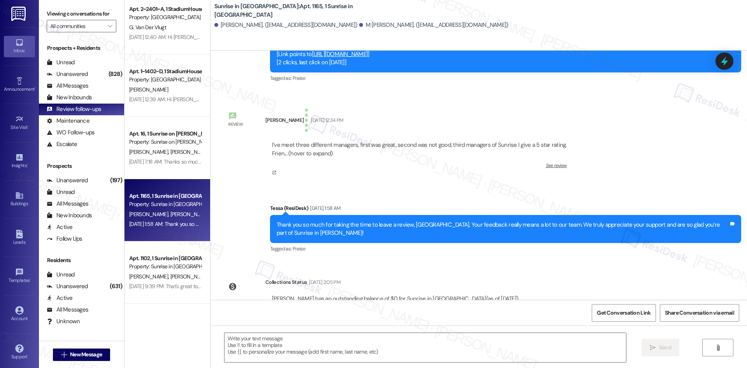
scroll to position [819, 0]
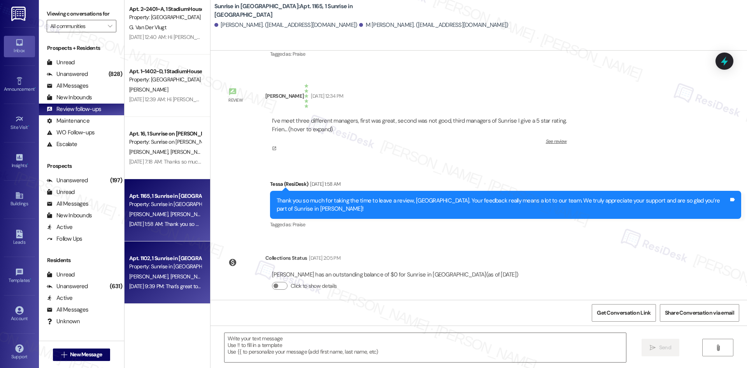
click at [171, 268] on div "Property: Sunrise in Chandler" at bounding box center [165, 266] width 72 height 8
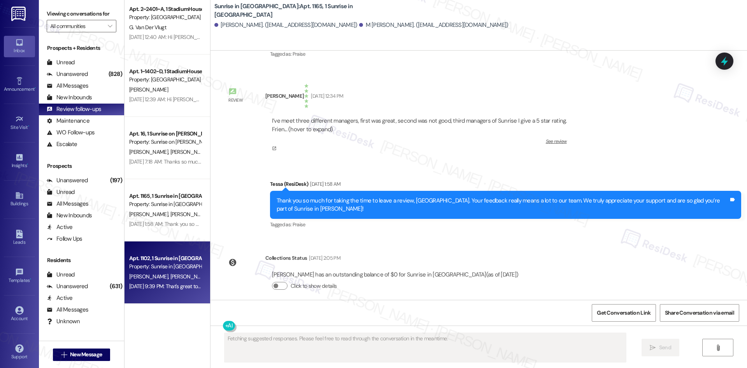
scroll to position [327, 0]
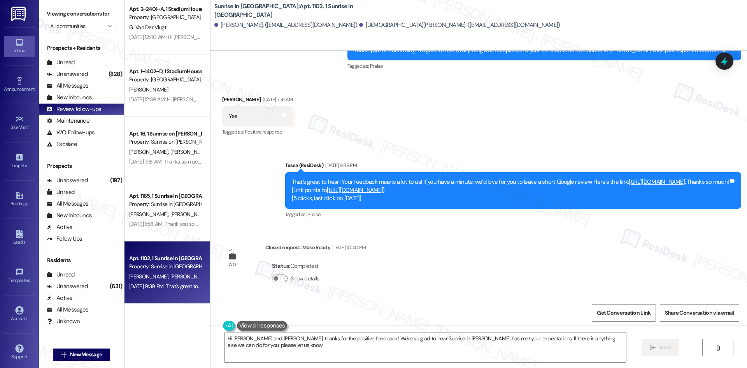
type textarea "Hi Vanessa and Jesus, thanks for the positive feedback! We're so glad to hear S…"
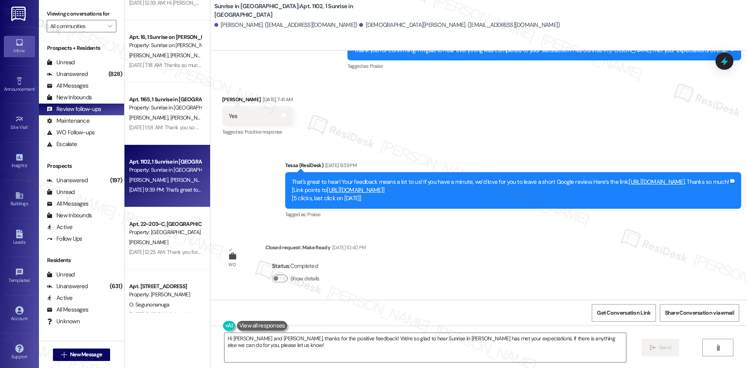
scroll to position [623, 0]
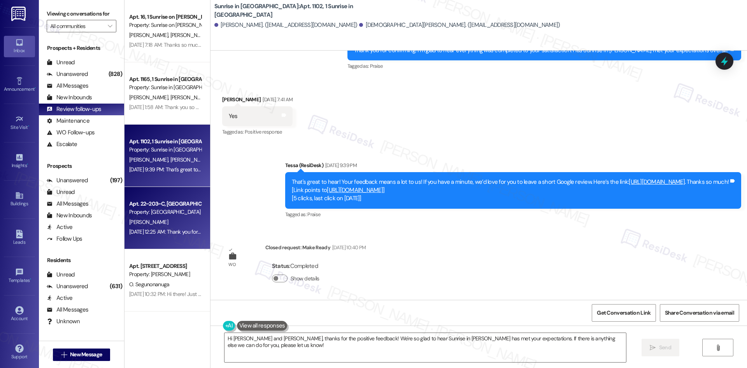
click at [163, 227] on div "Aug 29, 2025 at 12:25 AM: Thank you for your feedback, Malakai—I’m glad to hear…" at bounding box center [165, 232] width 74 height 10
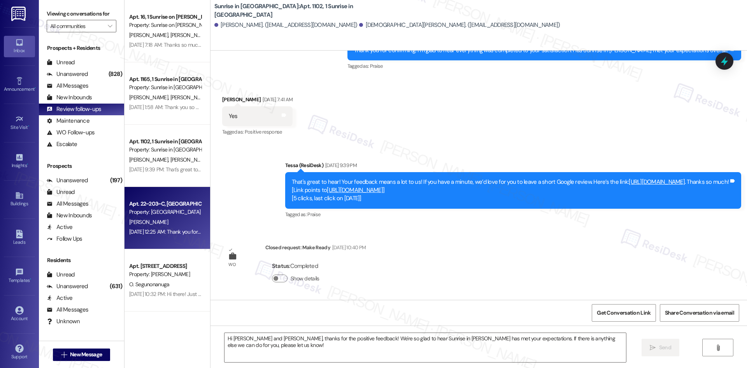
type textarea "Fetching suggested responses. Please feel free to read through the conversation…"
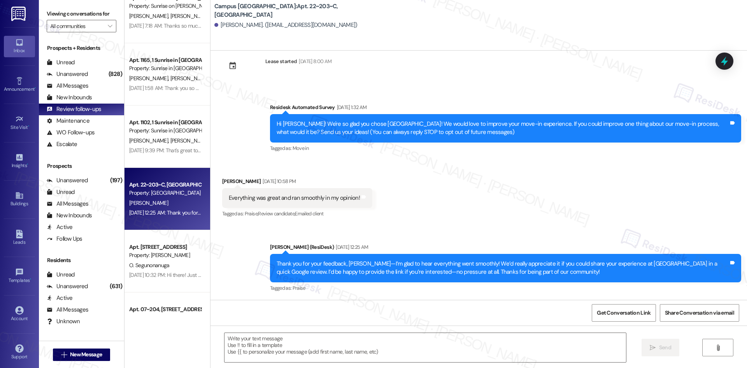
scroll to position [739, 0]
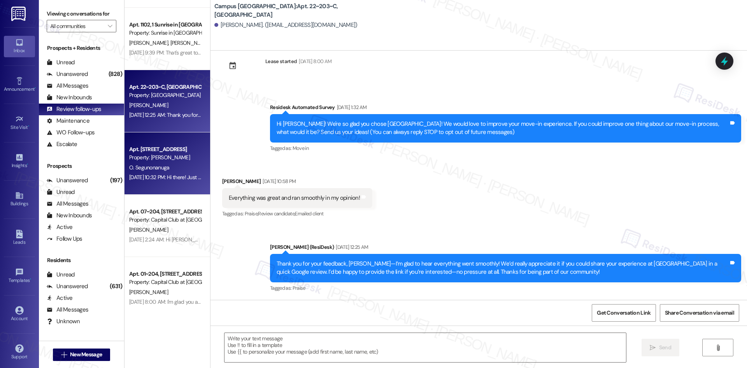
click at [172, 182] on div "Aug 28, 2025 at 10:32 PM: Hi there! Just checking in—were you able to leave a r…" at bounding box center [165, 177] width 74 height 10
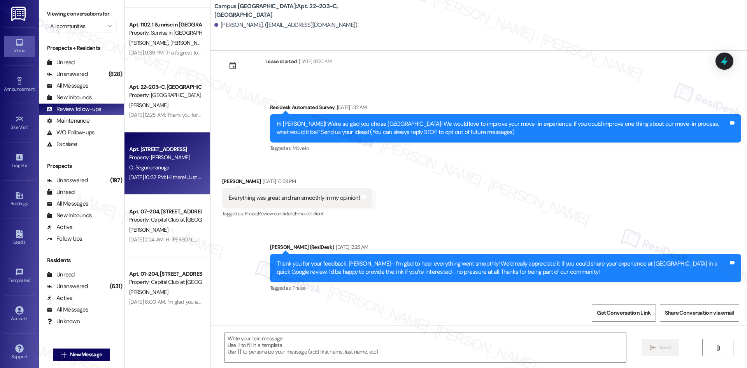
type textarea "Fetching suggested responses. Please feel free to read through the conversation…"
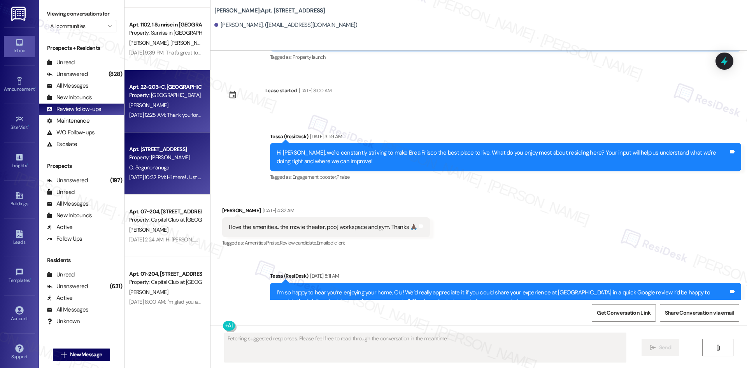
scroll to position [156, 0]
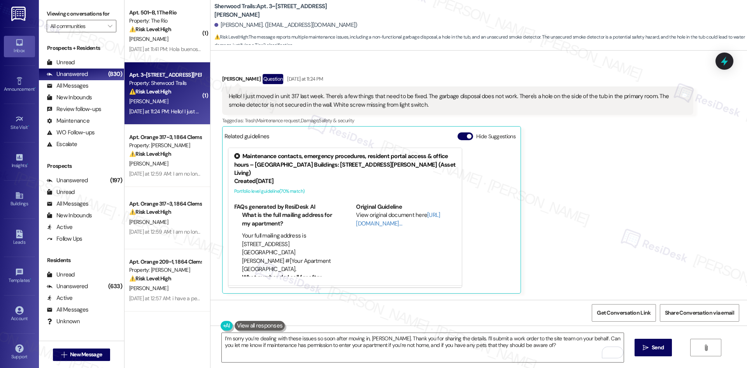
scroll to position [200, 0]
click at [555, 177] on div "[PERSON_NAME] Question [DATE] at 11:24 PM Hello! I just moved in unit 317 last …" at bounding box center [457, 183] width 471 height 219
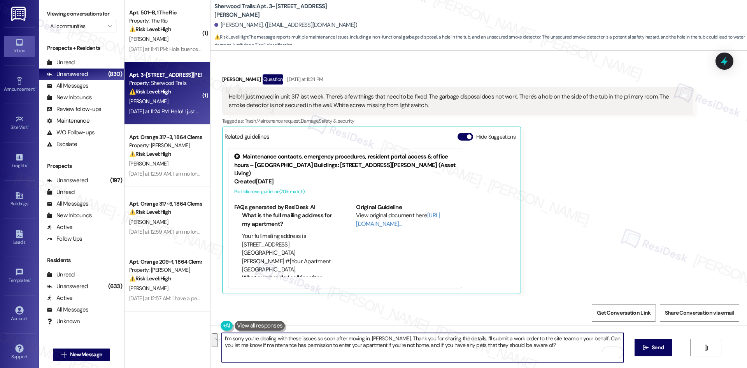
drag, startPoint x: 530, startPoint y: 347, endPoint x: 179, endPoint y: 334, distance: 351.3
click at [173, 332] on div "( 1 ) Apt. 501~B, 1 The Rio Property: The Rio ⚠️ Risk Level: High The resident …" at bounding box center [436, 184] width 623 height 368
paste textarea "ould you also describe the issue with the garbage disposal and confirm the loca…"
click at [320, 353] on textarea "I’m sorry you’re dealing with these issues so soon after moving in, Danielle. T…" at bounding box center [423, 347] width 402 height 29
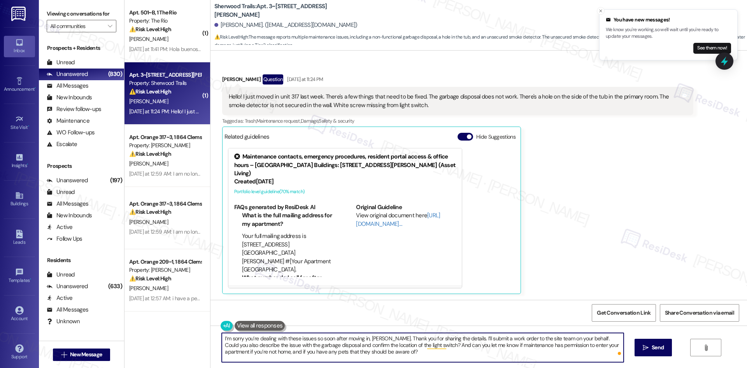
click at [428, 347] on textarea "I’m sorry you’re dealing with these issues so soon after moving in, Danielle. T…" at bounding box center [423, 347] width 402 height 29
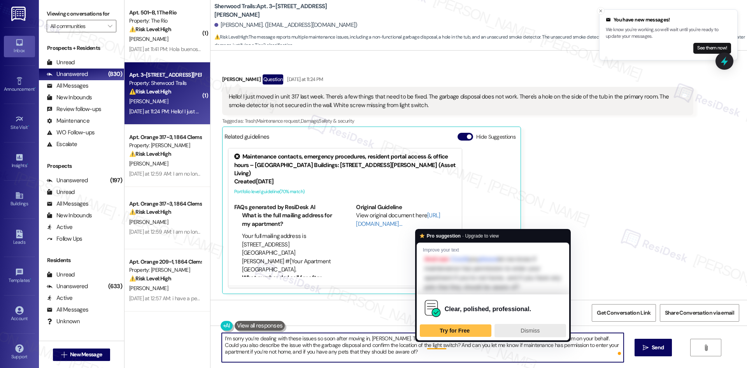
click at [510, 332] on div "Dismiss" at bounding box center [530, 330] width 65 height 12
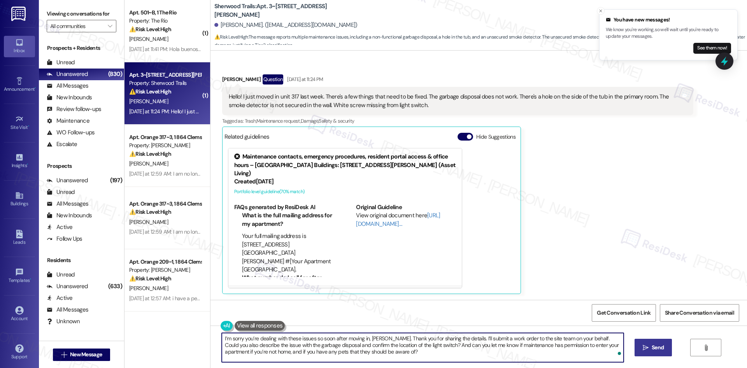
type textarea "I’m sorry you’re dealing with these issues so soon after moving in, Danielle. T…"
click at [659, 350] on span "Send" at bounding box center [658, 347] width 12 height 8
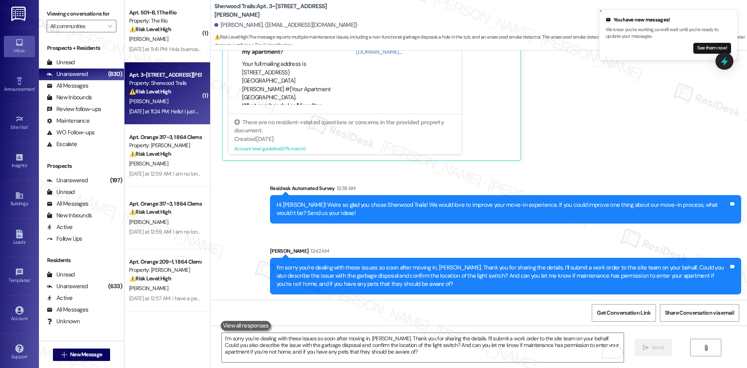
scroll to position [334, 0]
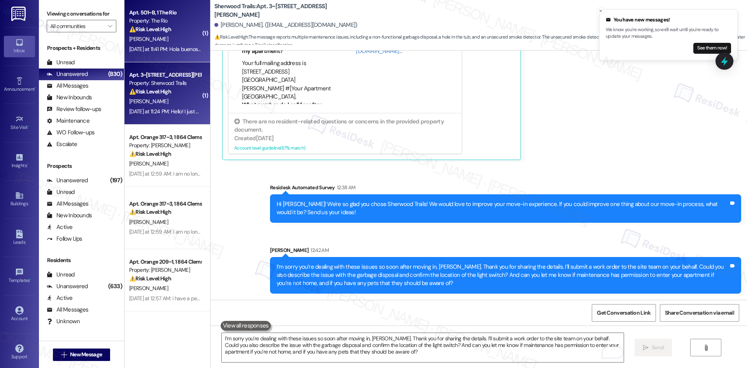
click at [154, 22] on div "Property: The Rio" at bounding box center [165, 21] width 72 height 8
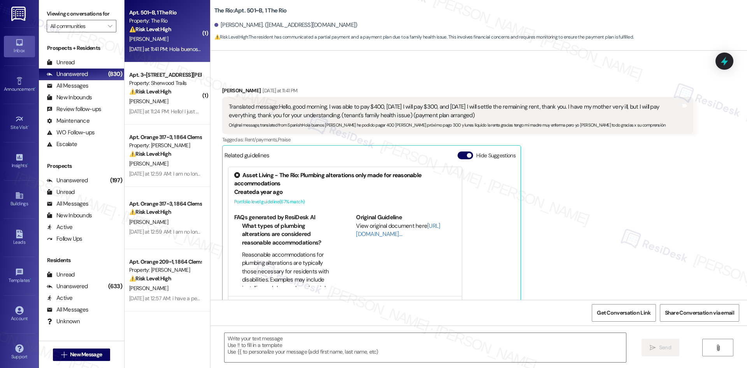
type textarea "Fetching suggested responses. Please feel free to read through the conversation…"
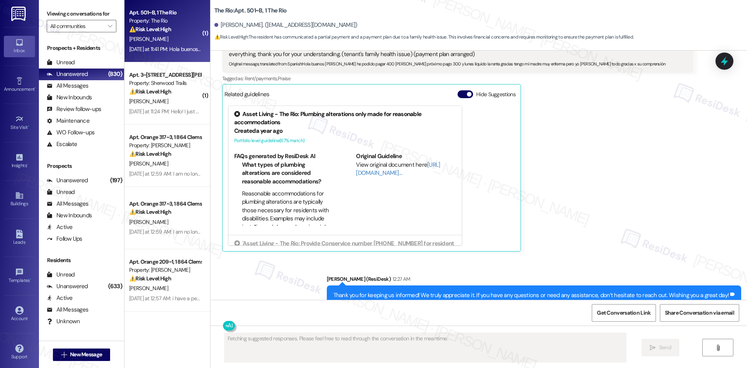
scroll to position [3030, 0]
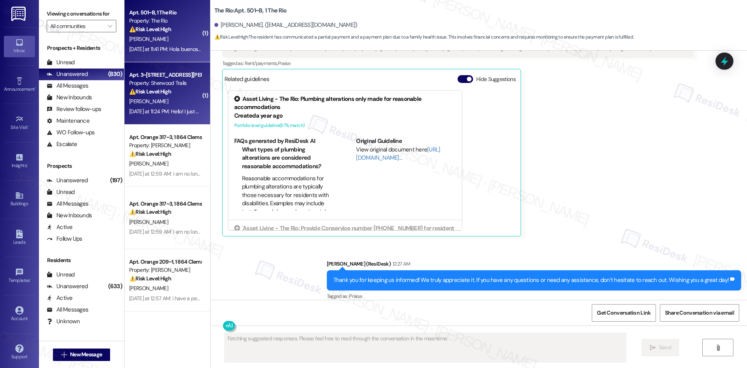
click at [145, 101] on span "[PERSON_NAME]" at bounding box center [148, 101] width 39 height 7
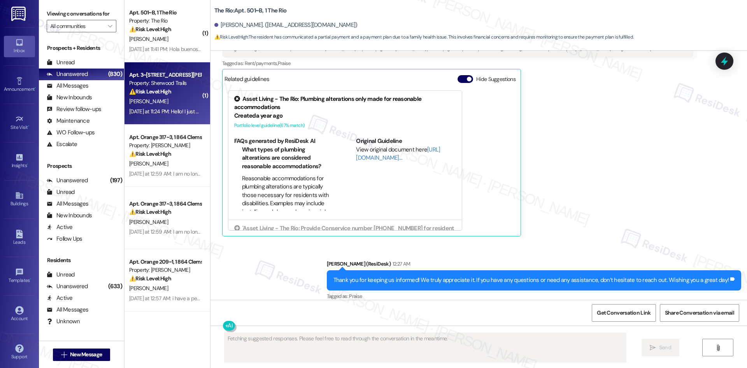
scroll to position [356, 0]
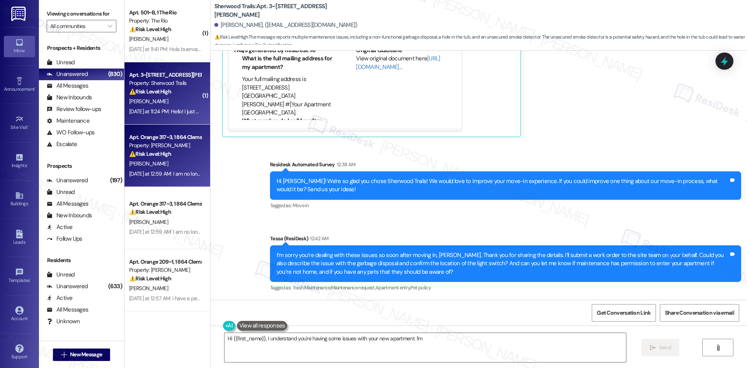
type textarea "Hi {{first_name}}, I understand you're having some issues with your new apartme…"
click at [151, 163] on span "M. Christopher" at bounding box center [148, 163] width 39 height 7
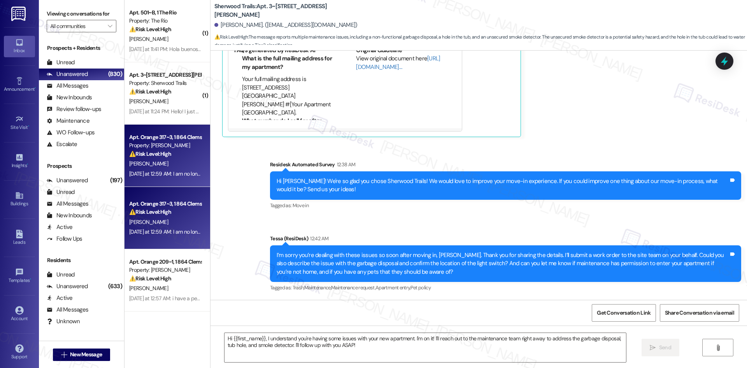
type textarea "Fetching suggested responses. Please feel free to read through the conversation…"
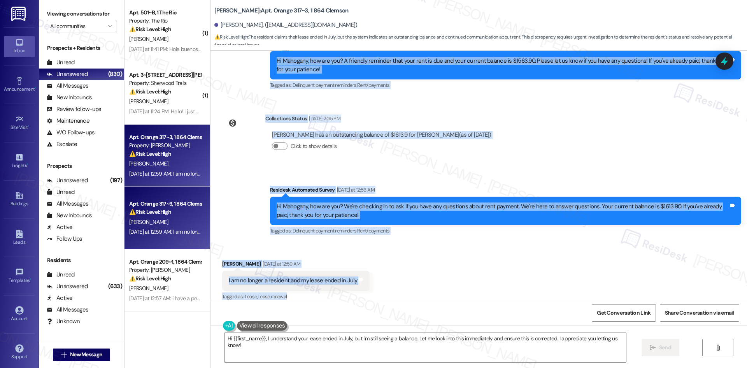
scroll to position [2562, 0]
drag, startPoint x: 212, startPoint y: 81, endPoint x: 379, endPoint y: 272, distance: 254.0
click at [379, 272] on div "Survey, sent via SMS Residesk Automated Survey Jan 31, 2023 at 2:10 AM Hi Mahog…" at bounding box center [479, 175] width 537 height 249
copy div "Mahogany Christopher Sep 03, 2025 at 4:40 AM I am no longer a resident and my l…"
click at [409, 156] on div "Collections Status Sep 08, 2025 at 2:05 PM Mahogany Christopher has an outstand…" at bounding box center [360, 138] width 288 height 60
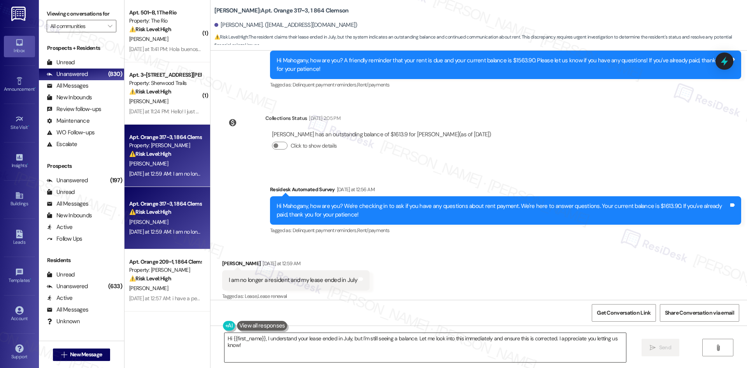
click at [313, 345] on textarea "Hi {{first_name}}, I understand your lease ended in July, but I'm still seeing …" at bounding box center [426, 347] width 402 height 29
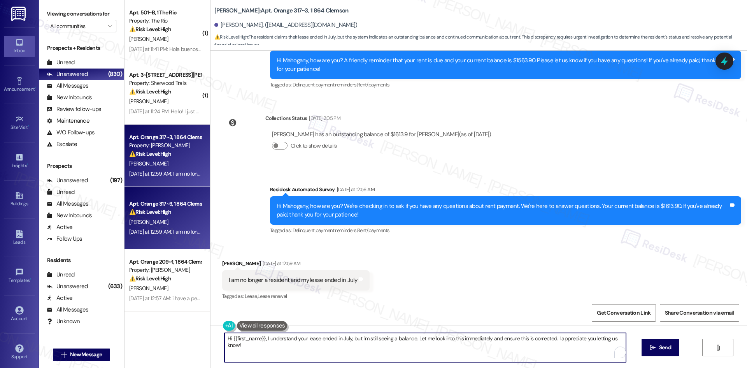
paste textarea "Thanks for clarifying, Mahogany. I understand your lease ended in July and you’…"
click at [271, 346] on textarea "Thanks for clarifying, Mahogany. I understand your lease ended in July and you’…" at bounding box center [423, 347] width 402 height 29
click at [302, 348] on textarea "Thanks for clarifying, Mahogany. I understand your lease ended in July and you’…" at bounding box center [423, 347] width 402 height 29
click at [310, 344] on textarea "Thanks for clarifying, Mahogany. I understand your lease ended in July and you’…" at bounding box center [423, 347] width 402 height 29
click at [297, 346] on textarea "Thanks for clarifying, Mahogany. I understand your lease ended in July and you’…" at bounding box center [423, 347] width 402 height 29
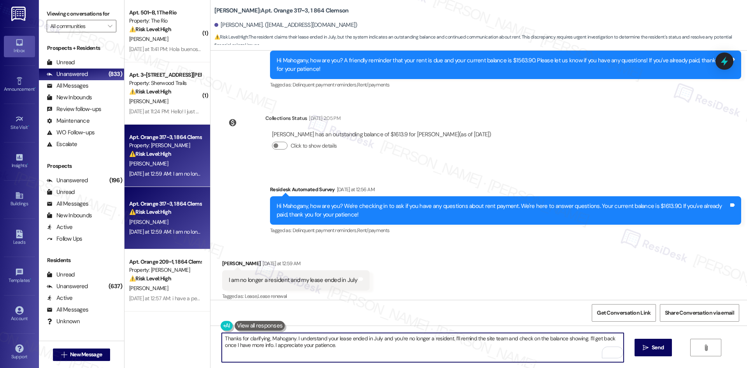
click at [324, 353] on textarea "Thanks for clarifying, Mahogany. I understand your lease ended in July and you’…" at bounding box center [423, 347] width 402 height 29
type textarea "Thanks for clarifying, Mahogany. I understand your lease ended in July and you’…"
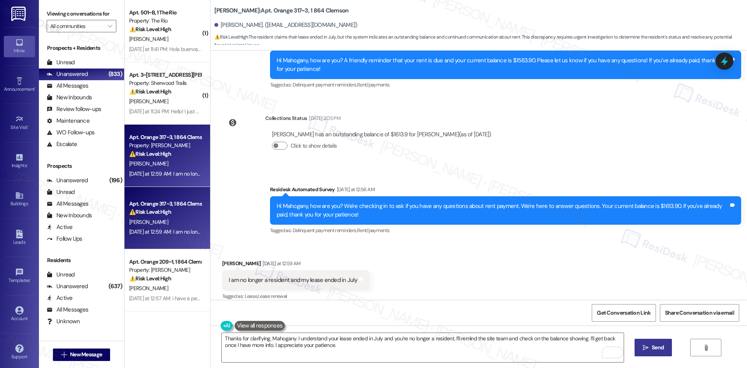
click at [642, 352] on button " Send" at bounding box center [654, 348] width 38 height 18
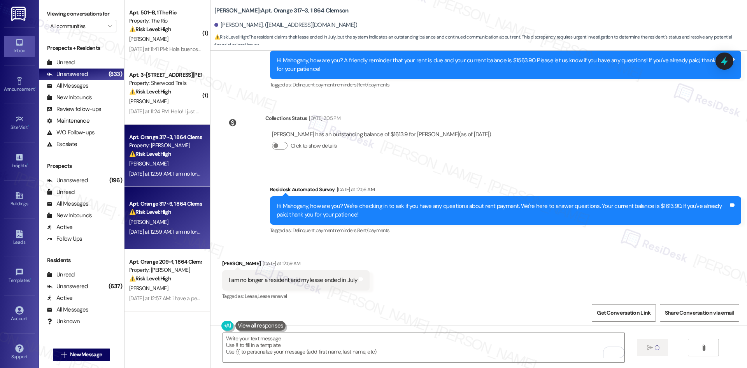
scroll to position [2561, 0]
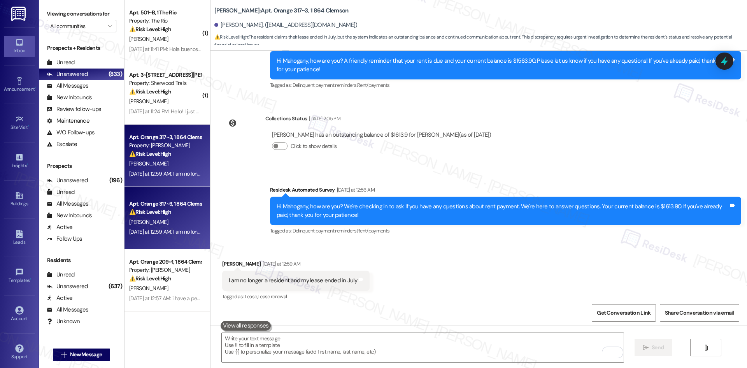
click at [354, 139] on div "Click to show details" at bounding box center [381, 147] width 219 height 17
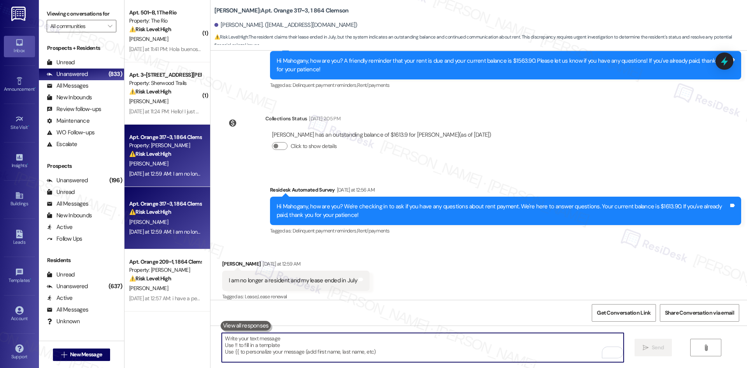
click at [336, 340] on textarea "To enrich screen reader interactions, please activate Accessibility in Grammarl…" at bounding box center [423, 347] width 402 height 29
paste textarea "Thanks for clarifying, Mahogany. I understand your lease ended in July and you’…"
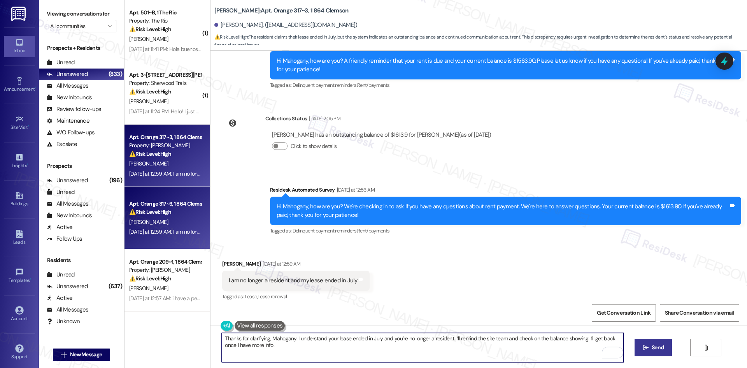
type textarea "Thanks for clarifying, Mahogany. I understand your lease ended in July and you’…"
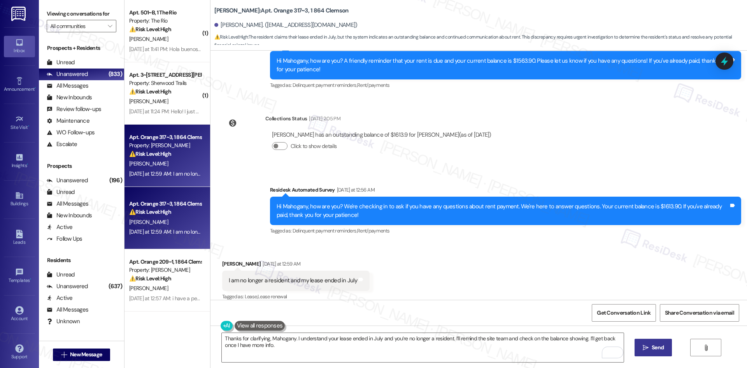
click at [648, 349] on icon "" at bounding box center [646, 347] width 6 height 6
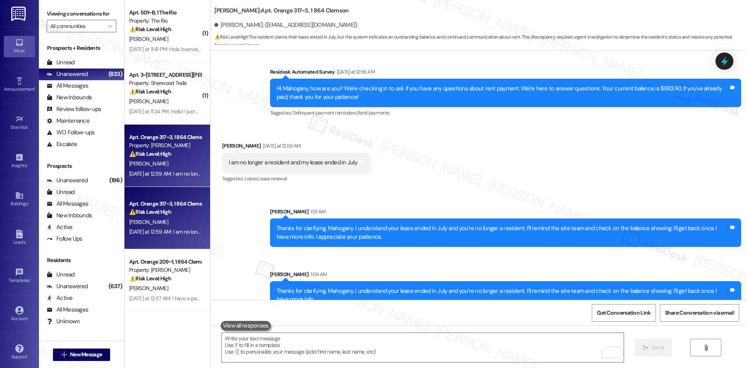
scroll to position [2686, 0]
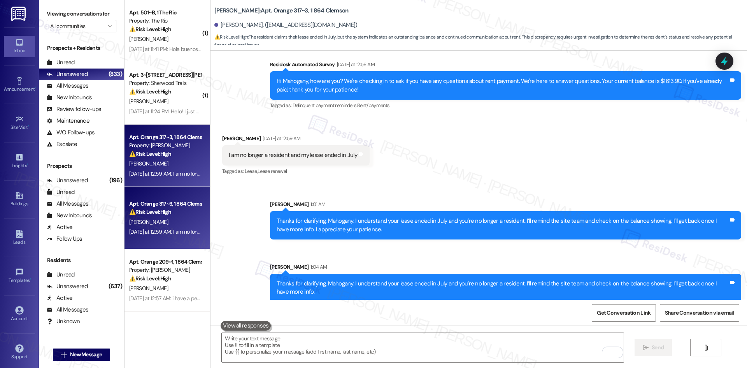
click at [505, 183] on div "Sent via SMS Sarah 1:01 AM Thanks for clarifying, Mahogany. I understand your l…" at bounding box center [479, 245] width 537 height 125
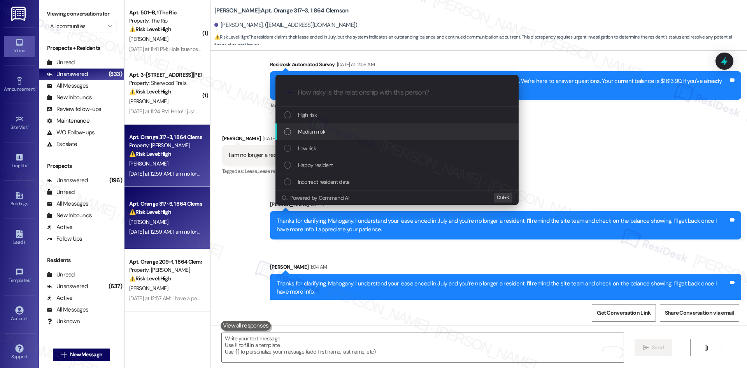
click at [343, 130] on div "Medium risk" at bounding box center [398, 131] width 228 height 9
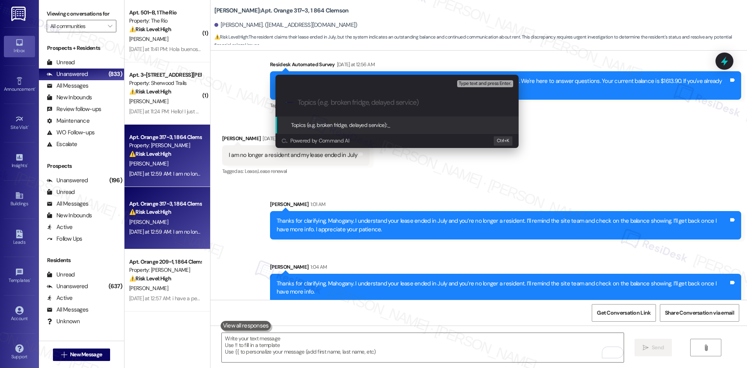
click at [421, 165] on div "Escalate Conversation Medium risk Topics (e.g. broken fridge, delayed service) …" at bounding box center [373, 184] width 747 height 368
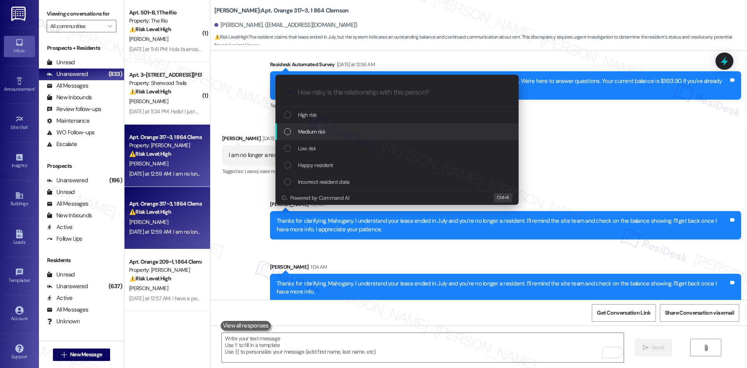
click at [353, 131] on div "Medium risk" at bounding box center [398, 131] width 228 height 9
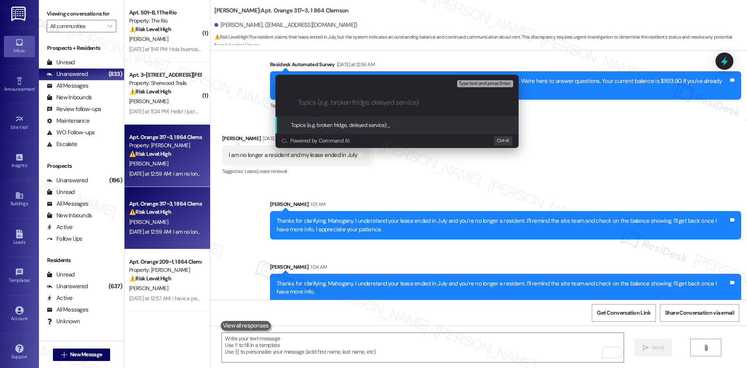
click at [323, 99] on div ".cls-1{fill:#0a055f;}.cls-2{fill:#0cc4c4;} resideskLogoBlueOrange" at bounding box center [397, 103] width 243 height 28
click at [322, 103] on input "Topics (e.g. broken fridge, delayed service)" at bounding box center [403, 102] width 211 height 8
paste input "Balance Showing After Lease End"
type input "Balance Showing After Lease End"
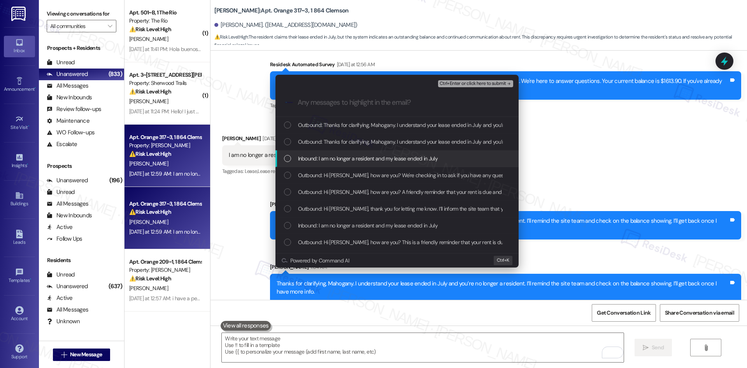
click at [370, 159] on span "Inbound: I am no longer a resident and my lease ended in July" at bounding box center [368, 158] width 140 height 9
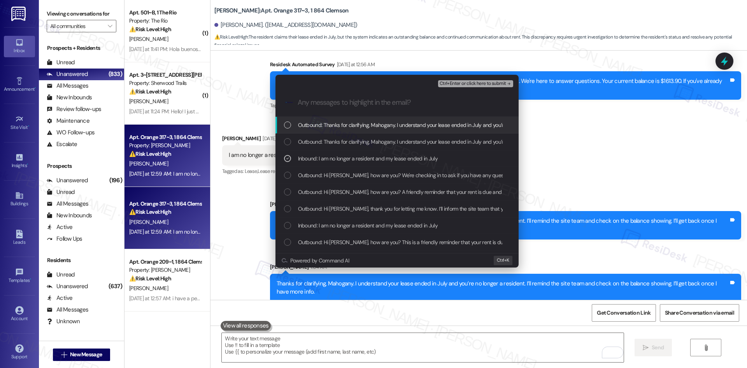
click at [489, 83] on span "Ctrl+Enter or click here to submit" at bounding box center [473, 83] width 67 height 5
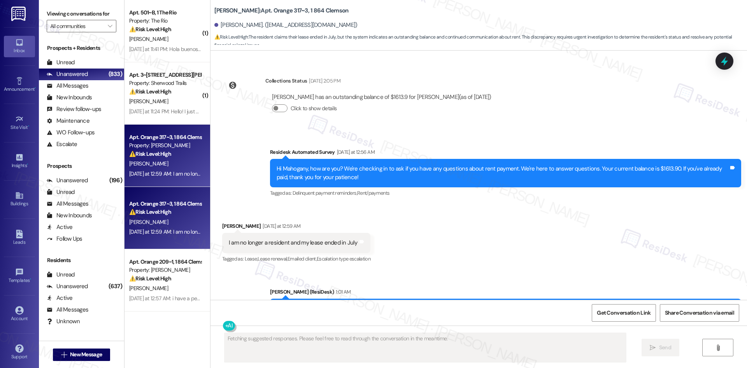
scroll to position [2699, 0]
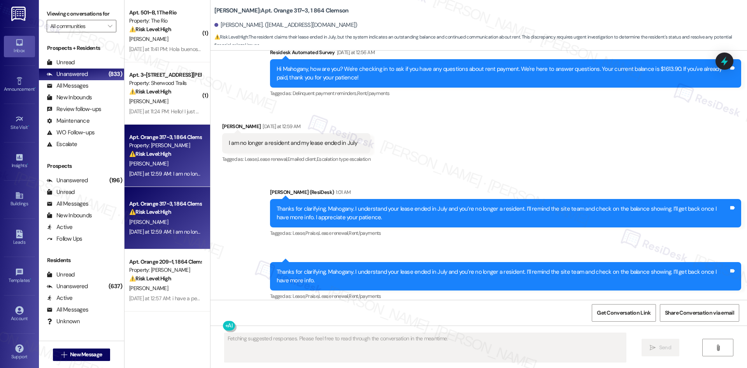
click at [482, 160] on div "Received via SMS Mahogany Christopher Yesterday at 12:59 AM I am no longer a re…" at bounding box center [479, 138] width 537 height 66
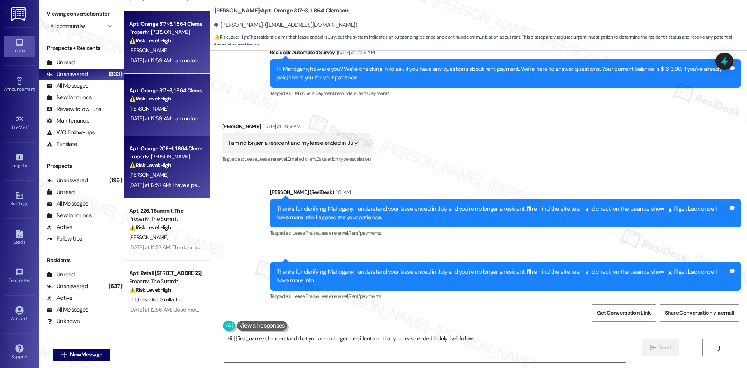
scroll to position [117, 0]
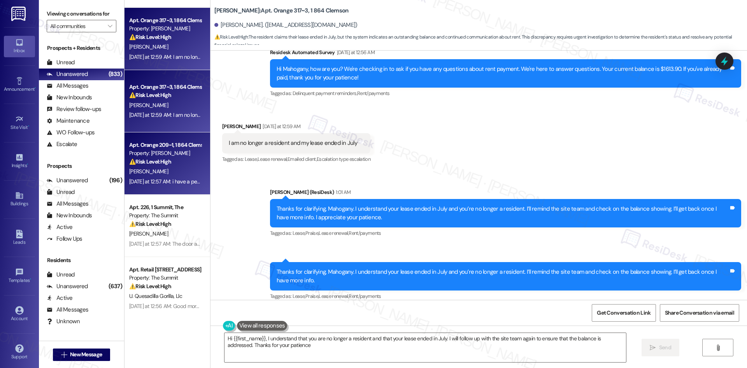
type textarea "Hi {{first_name}}, I understand that you are no longer a resident and that your…"
click at [155, 163] on strong "⚠️ Risk Level: High" at bounding box center [150, 161] width 42 height 7
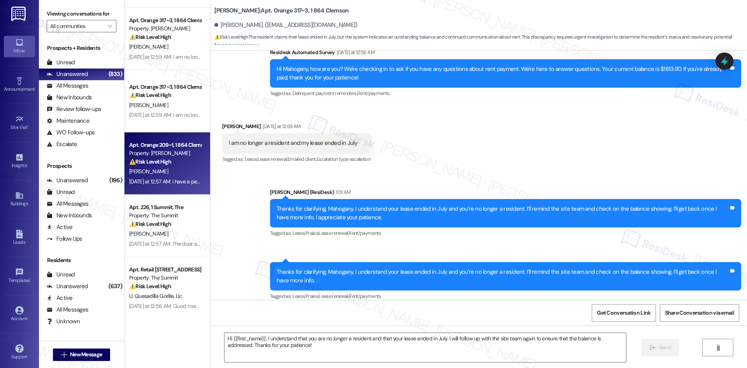
type textarea "Fetching suggested responses. Please feel free to read through the conversation…"
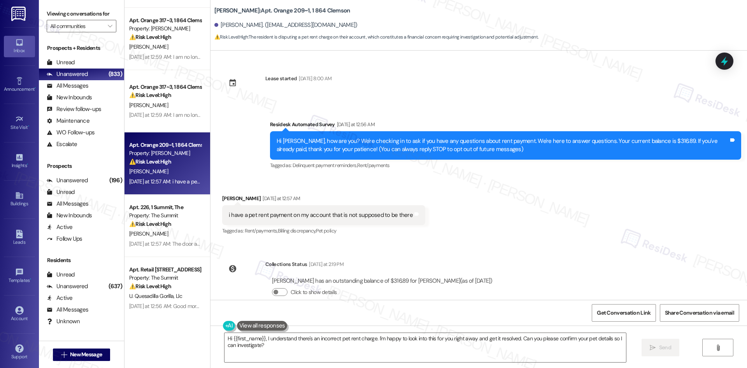
scroll to position [15, 0]
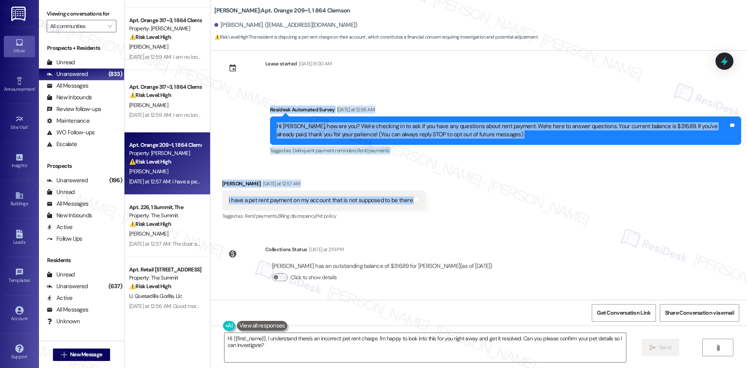
drag, startPoint x: 230, startPoint y: 107, endPoint x: 458, endPoint y: 208, distance: 250.1
click at [458, 208] on div "Lease started Aug 15, 2025 at 8:00 AM Survey, sent via SMS Residesk Automated S…" at bounding box center [479, 175] width 537 height 249
copy div "Residesk Automated Survey Yesterday at 12:56 AM Hi Ashley, how are you? We're c…"
click at [393, 197] on div "i have a pet rent payment on my account that is not supposed to be there" at bounding box center [321, 200] width 184 height 8
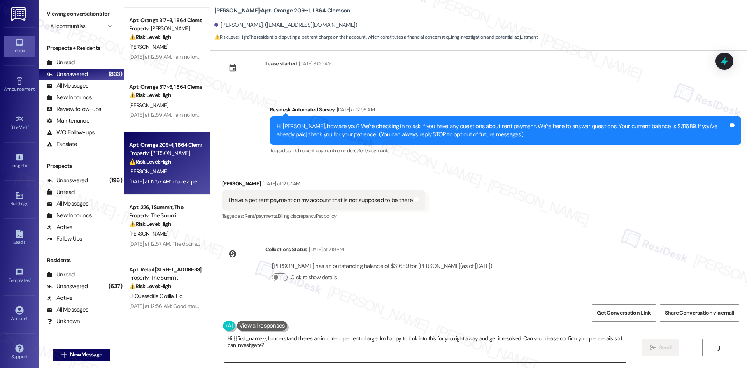
click at [335, 346] on textarea "Hi {{first_name}}, I understand there's an incorrect pet rent charge. I'm happy…" at bounding box center [426, 347] width 402 height 29
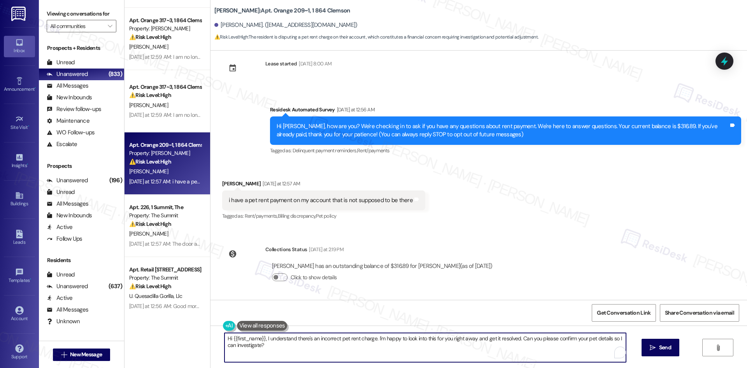
paste textarea "Thank you for reaching out, Ashley. I understand your concern about the pet ren…"
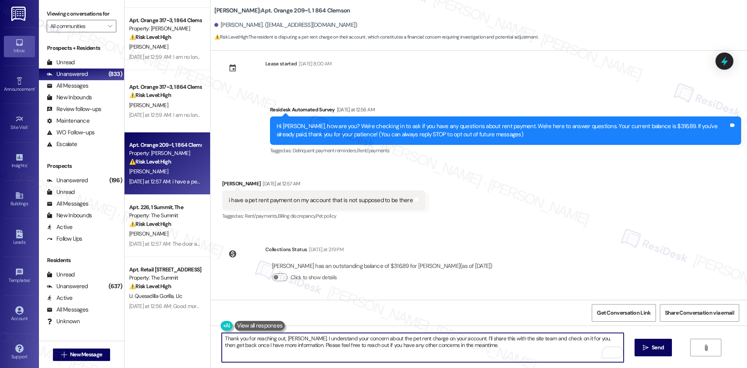
type textarea "Thank you for reaching out, Ashley. I understand your concern about the pet ren…"
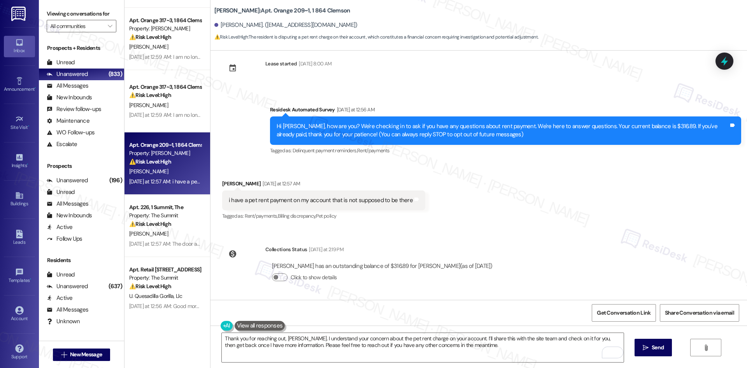
click at [441, 224] on div "Received via SMS Ashley Canaday Yesterday at 12:57 AM i have a pet rent payment…" at bounding box center [479, 195] width 537 height 66
click at [411, 237] on div "Lease started Aug 15, 2025 at 8:00 AM Survey, sent via SMS Residesk Automated S…" at bounding box center [479, 175] width 537 height 249
click at [343, 353] on textarea "Thank you for reaching out, Ashley. I understand your concern about the pet ren…" at bounding box center [423, 347] width 402 height 29
drag, startPoint x: 661, startPoint y: 352, endPoint x: 632, endPoint y: 255, distance: 101.5
click at [661, 352] on button " Send" at bounding box center [654, 348] width 38 height 18
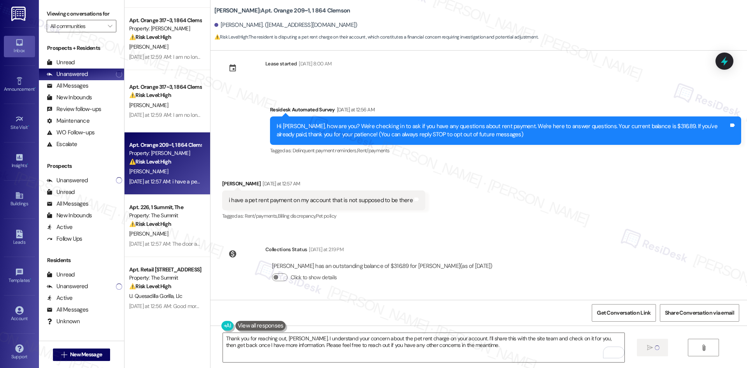
click at [579, 227] on div "Received via SMS Ashley Canaday Yesterday at 12:57 AM i have a pet rent payment…" at bounding box center [479, 195] width 537 height 66
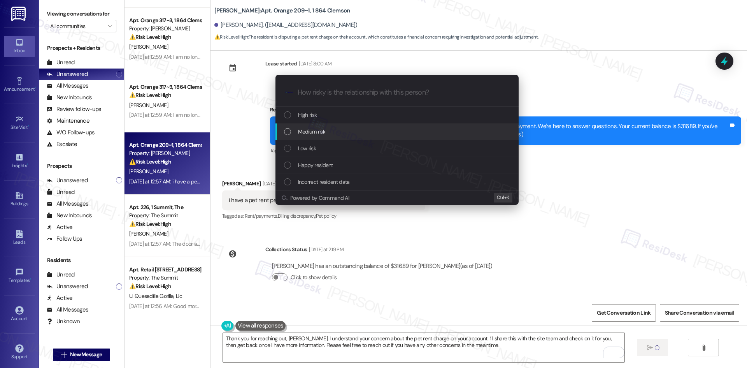
click at [310, 133] on span "Medium risk" at bounding box center [311, 131] width 27 height 9
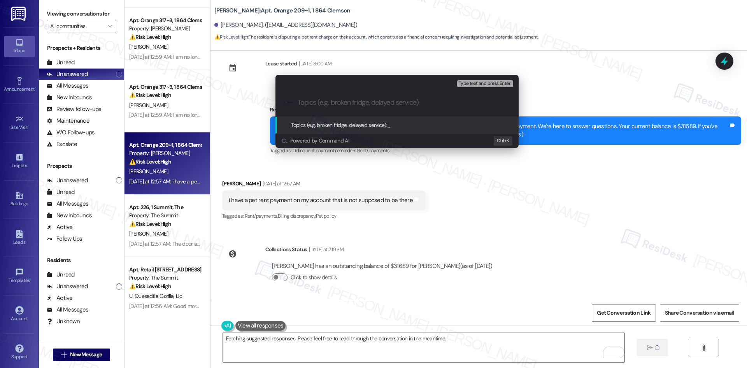
scroll to position [0, 0]
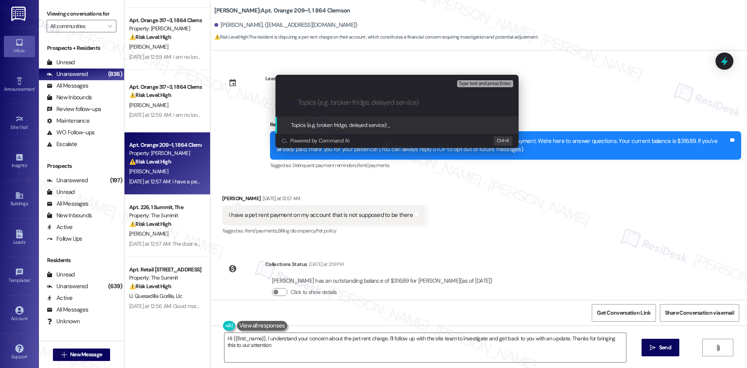
type textarea "Hi {{first_name}}, I understand your concern about the pet rent charge. I'll fo…"
click at [302, 104] on input "Topics (e.g. broken fridge, delayed service)" at bounding box center [403, 102] width 211 height 8
paste input "Incorrect Pet Rent Charge"
type input "Incorrect Pet Rent Charge"
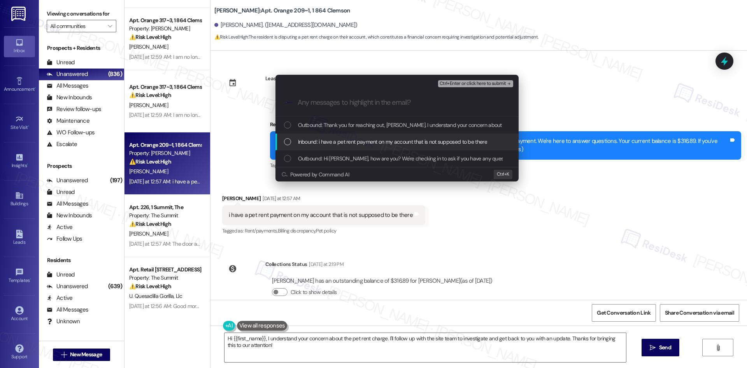
click at [344, 139] on span "Inbound: i have a pet rent payment on my account that is not supposed to be the…" at bounding box center [392, 141] width 189 height 9
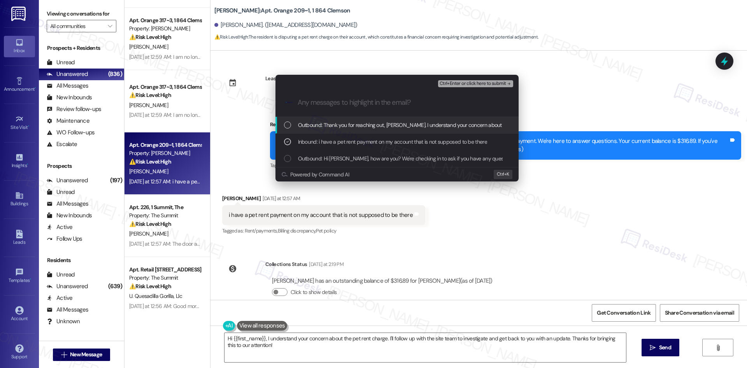
click at [501, 84] on span "Ctrl+Enter or click here to submit" at bounding box center [473, 83] width 67 height 5
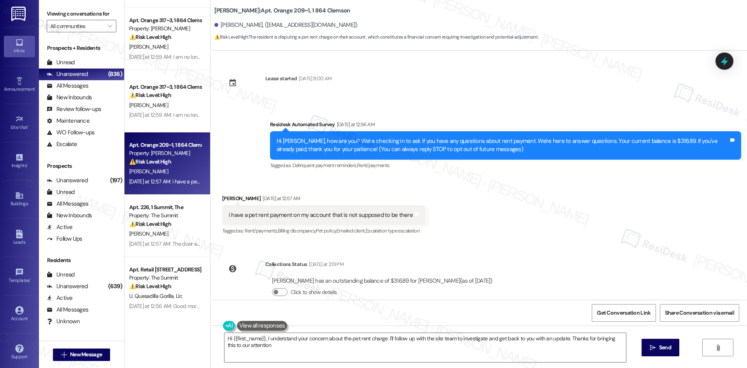
type textarea "Hi {{first_name}}, I understand your concern about the pet rent charge. I'll fo…"
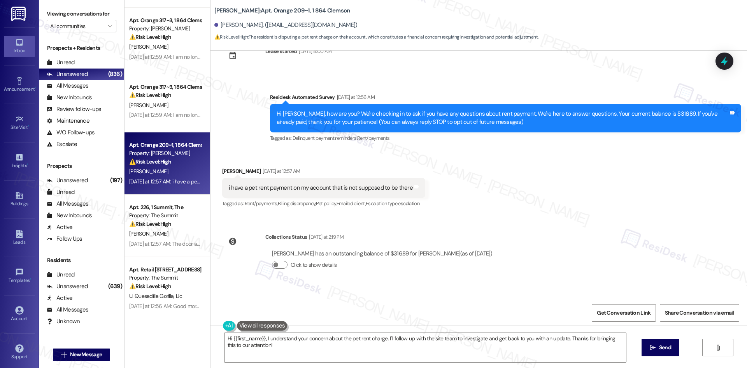
scroll to position [89, 0]
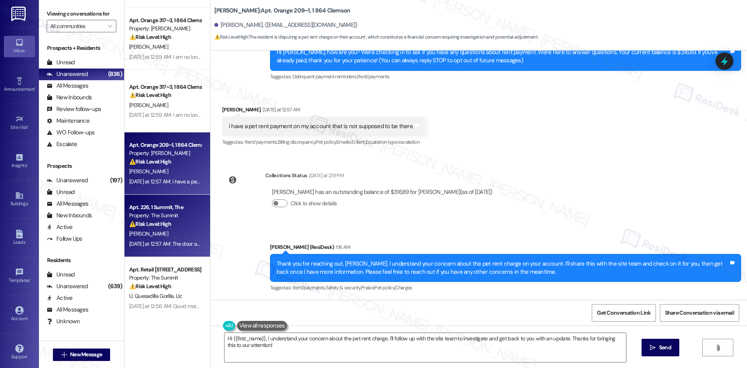
click at [146, 228] on div "⚠️ Risk Level: High The resident is complaining about the door app not working,…" at bounding box center [165, 224] width 72 height 8
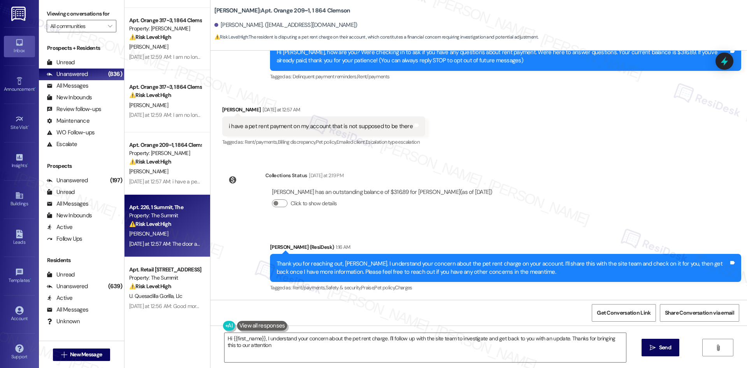
type textarea "Hi {{first_name}}, I understand your concern about the pet rent charge. I'll fo…"
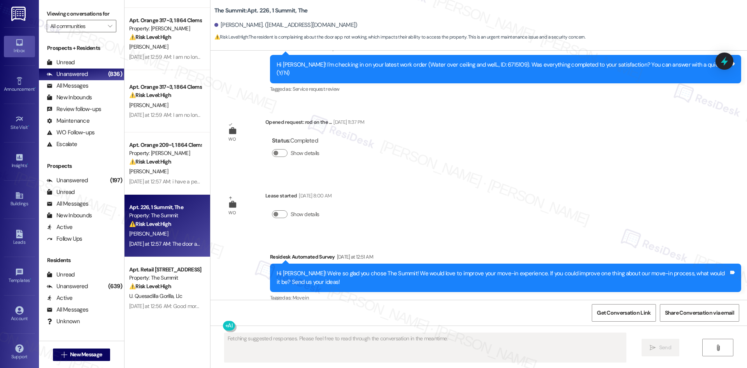
scroll to position [5710, 0]
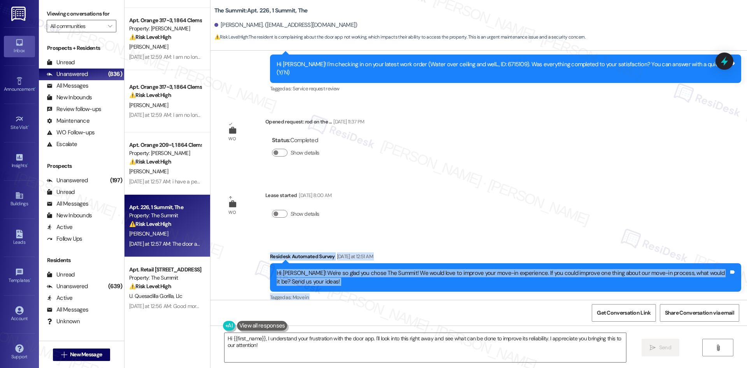
drag, startPoint x: 252, startPoint y: 167, endPoint x: 342, endPoint y: 274, distance: 140.0
click at [342, 274] on div "Announcement, sent via SMS Sarah (ResiDesk) Mar 10, 2023 at 4:40 AM Hi Corey, Y…" at bounding box center [479, 175] width 537 height 249
copy div "Residesk Automated Survey Yesterday at 12:51 AM Hi Corey! We're so glad you cho…"
click at [436, 235] on div "Survey, sent via SMS Residesk Automated Survey Yesterday at 12:51 AM Hi Corey! …" at bounding box center [479, 272] width 537 height 74
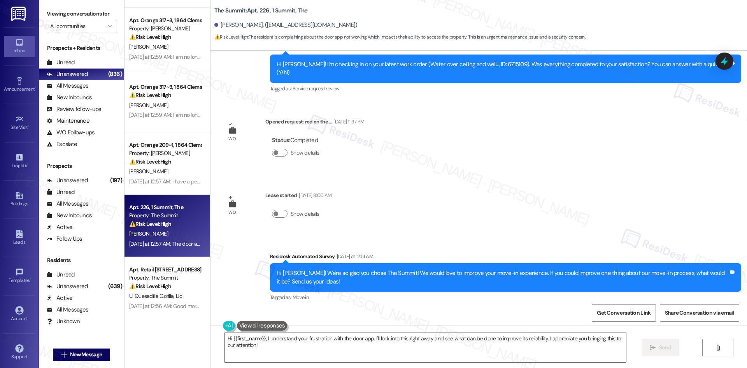
click at [373, 346] on textarea "Hi {{first_name}}, I understand your frustration with the door app. I'll look i…" at bounding box center [426, 347] width 402 height 29
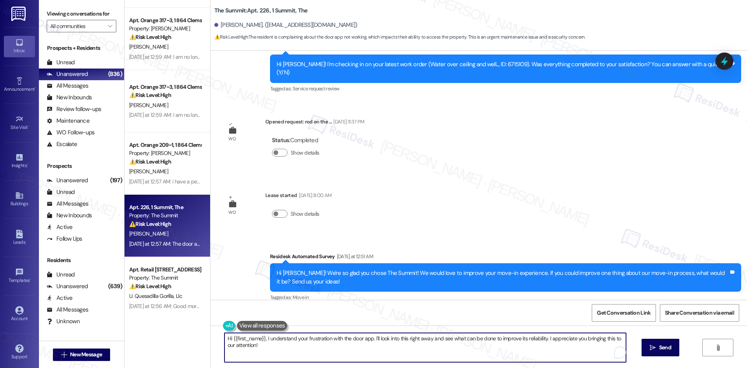
paste textarea "Thank you for sharing your feedback, Corey. I understand your frustration with …"
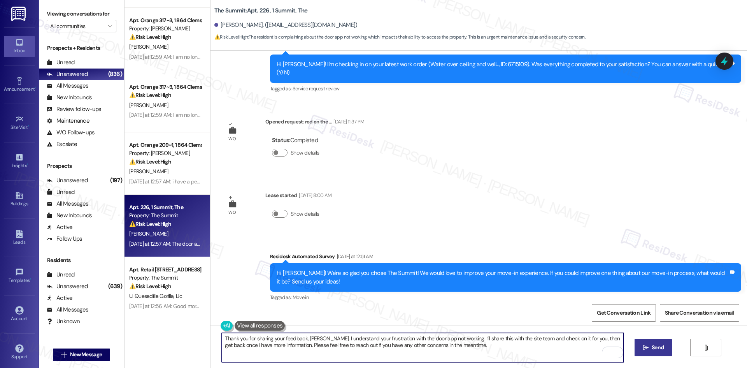
type textarea "Thank you for sharing your feedback, Corey. I understand your frustration with …"
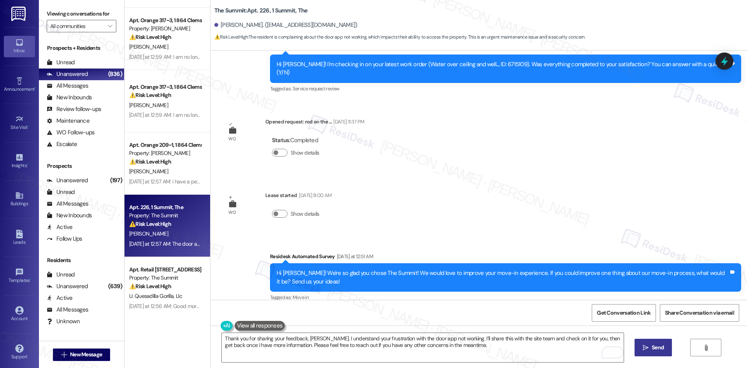
click at [669, 348] on button " Send" at bounding box center [654, 348] width 38 height 18
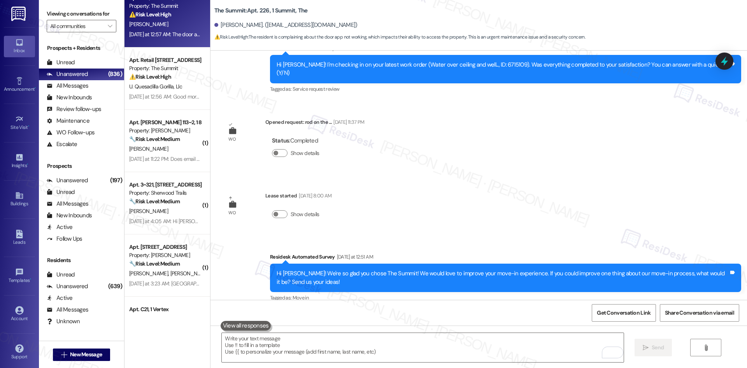
scroll to position [311, 0]
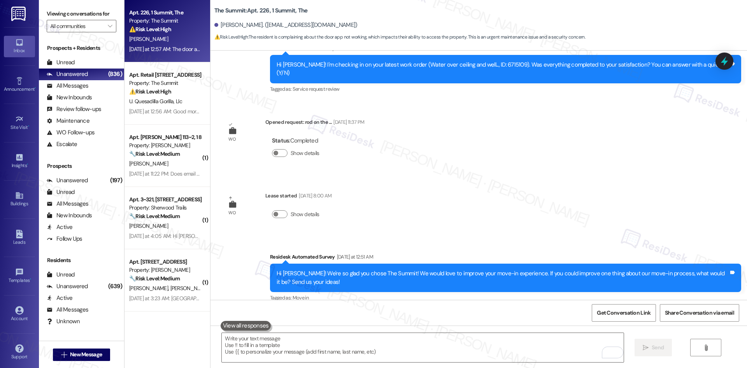
click at [522, 309] on div "Received via SMS Corey Patton Neutral Yesterday at 12:57 AM The door app im sic…" at bounding box center [479, 346] width 537 height 74
click at [483, 309] on div "Received via SMS Corey Patton Neutral Yesterday at 12:57 AM The door app im sic…" at bounding box center [479, 346] width 537 height 74
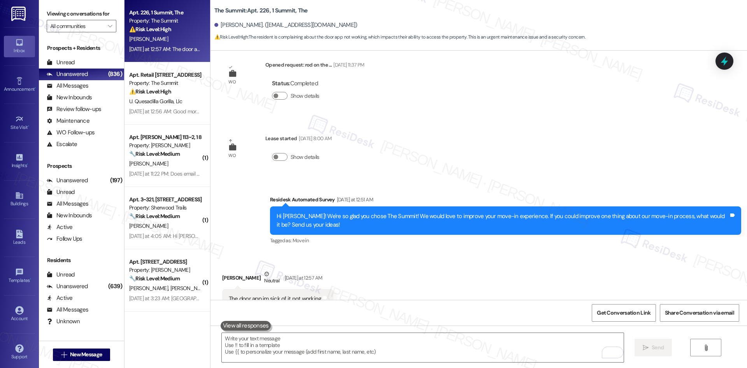
scroll to position [5773, 0]
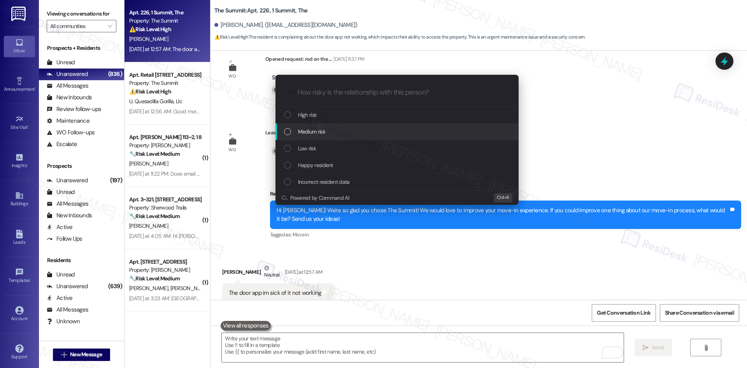
click at [332, 130] on div "Medium risk" at bounding box center [398, 131] width 228 height 9
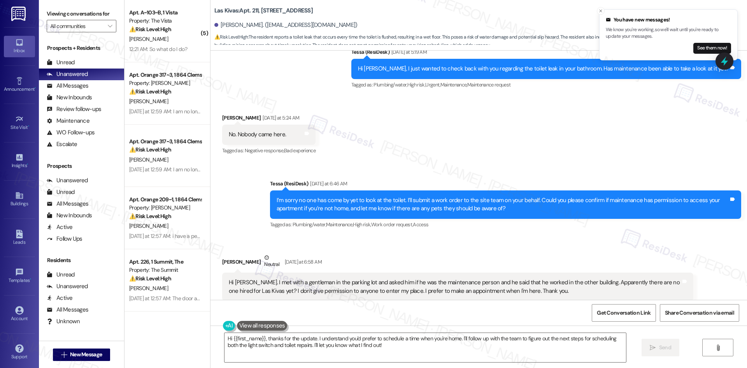
scroll to position [834, 0]
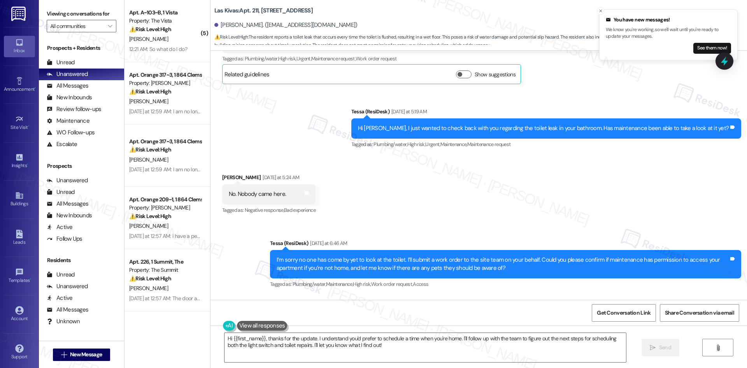
click at [515, 172] on div "Received via SMS [PERSON_NAME] [DATE] at 5:24 AM No. Nobody came here. Tags and…" at bounding box center [479, 189] width 537 height 66
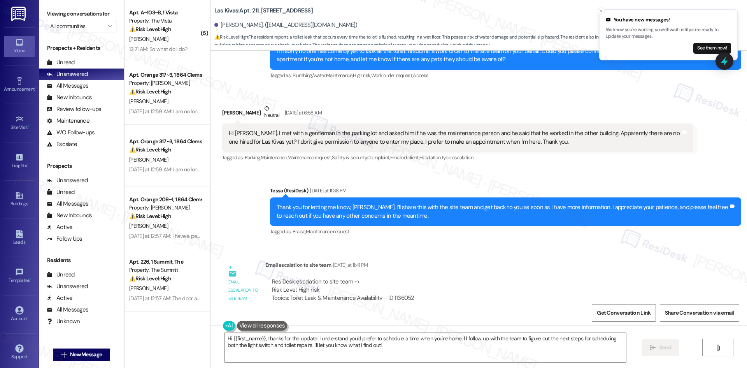
scroll to position [1029, 0]
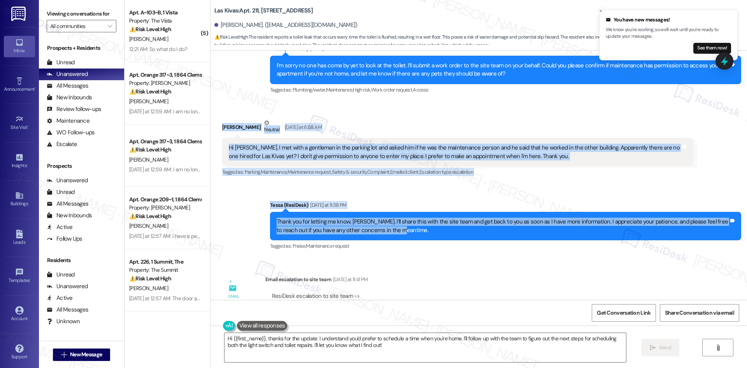
drag, startPoint x: 212, startPoint y: 121, endPoint x: 410, endPoint y: 232, distance: 226.5
click at [410, 232] on div "Lease started [DATE] 8:00 AM Announcement, sent via SMS Tessa (ResiDesk) [DATE]…" at bounding box center [479, 175] width 537 height 249
copy div "Loremips Dolorsit Ametcon Adipiscin el 3:50 SE Do Eiusm. T inc utla e doloremag…"
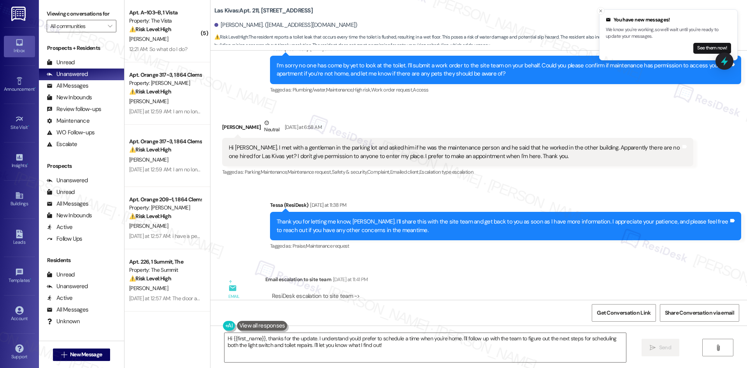
click at [426, 253] on div "Sent via SMS Tessa (ResiDesk) [DATE] at 11:38 PM Thank you for letting me know,…" at bounding box center [505, 226] width 483 height 62
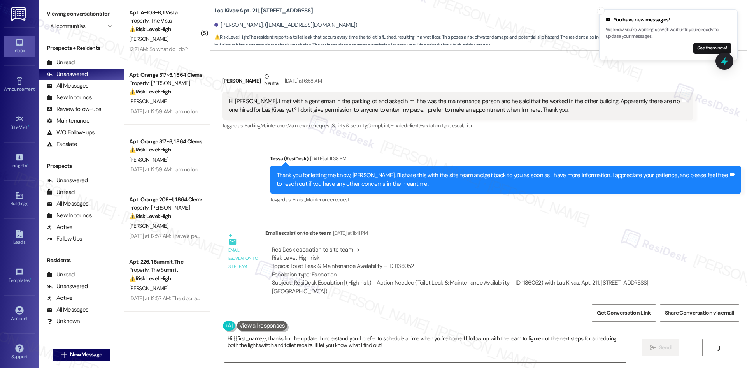
scroll to position [1145, 0]
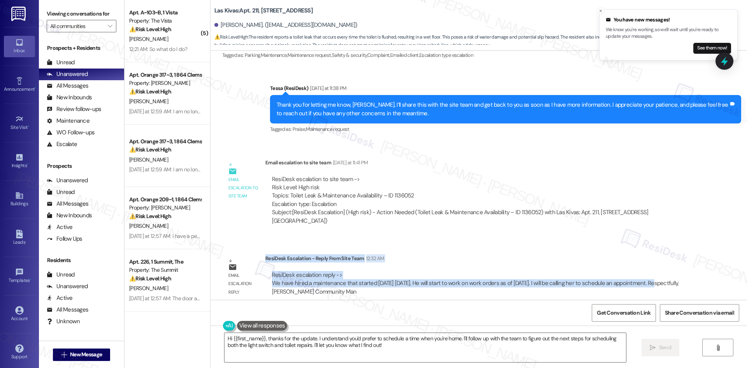
drag, startPoint x: 260, startPoint y: 250, endPoint x: 644, endPoint y: 278, distance: 384.4
click at [646, 279] on div "ResiDesk Escalation - Reply From Site Team 12:32 AM ResiDesk escalation reply -…" at bounding box center [479, 277] width 428 height 47
click at [645, 279] on div "ResiDesk escalation reply -> We have hired a maintenance that started [DATE] [D…" at bounding box center [479, 283] width 416 height 25
copy div "ResiDesk Escalation - Reply From Site Team 12:32 AM ResiDesk escalation reply -…"
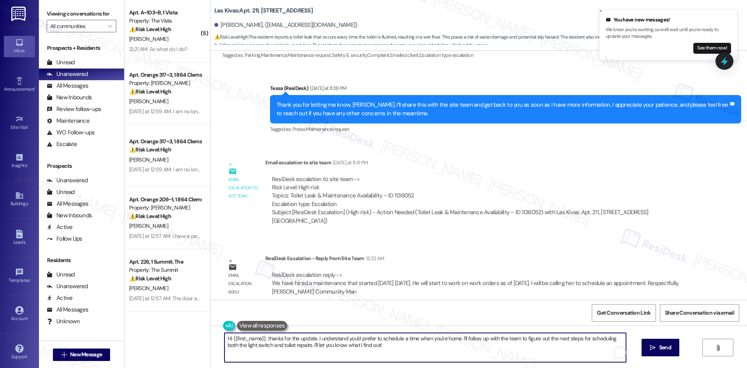
drag, startPoint x: 311, startPoint y: 339, endPoint x: 212, endPoint y: 323, distance: 100.5
click at [212, 323] on div "Lease started [DATE] 8:00 AM Announcement, sent via SMS Tessa (ResiDesk) [DATE]…" at bounding box center [479, 235] width 537 height 368
paste textarea "Thank you for your patience, [PERSON_NAME]. The site team let me know that a ne…"
type textarea "Thank you for your patience, [PERSON_NAME]. The site team let me know that a ne…"
click at [648, 349] on span " Send" at bounding box center [653, 347] width 25 height 8
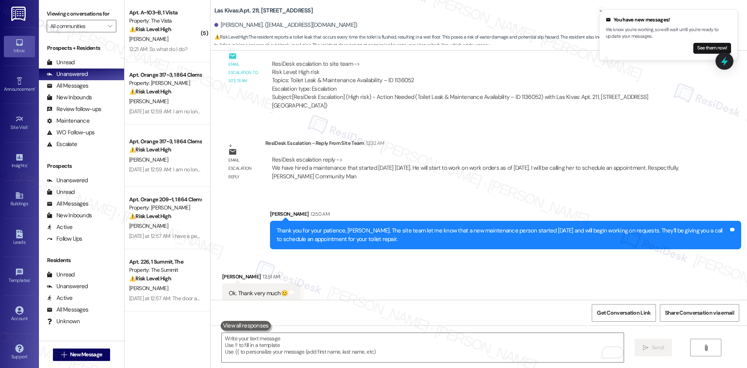
scroll to position [1262, 0]
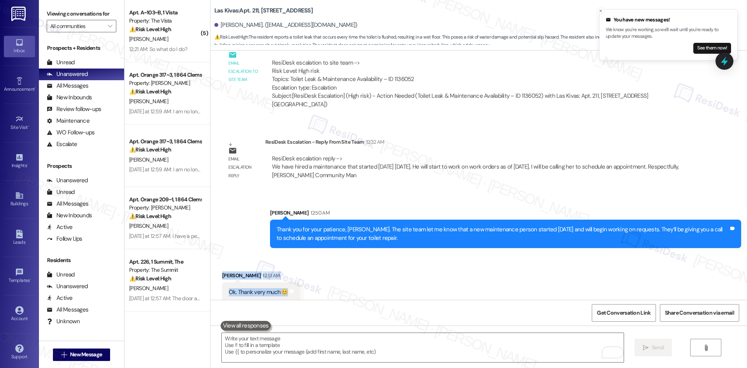
drag, startPoint x: 214, startPoint y: 263, endPoint x: 295, endPoint y: 284, distance: 83.7
click at [295, 284] on div "Received via SMS [PERSON_NAME] 12:51 AM Ok. Thank very much😊 Tags and notes" at bounding box center [261, 286] width 90 height 42
copy div "[PERSON_NAME] 12:51 AM Ok. Thank very much😊 Tags and notes"
click at [324, 345] on textarea "To enrich screen reader interactions, please activate Accessibility in Grammarl…" at bounding box center [423, 347] width 402 height 29
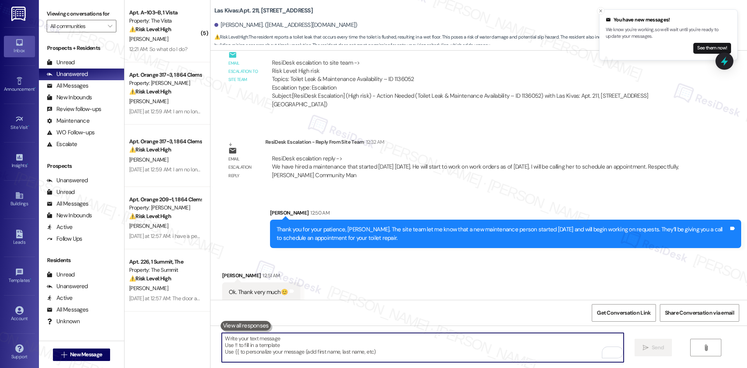
paste textarea "You’re very welcome, [PERSON_NAME] 😊 I’m glad I could help."
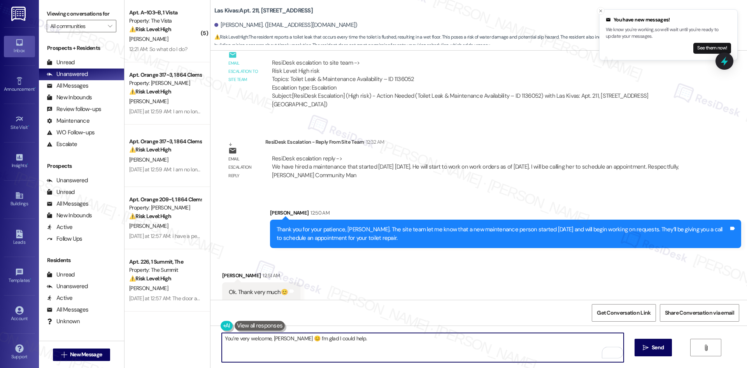
click at [287, 339] on textarea "You’re very welcome, [PERSON_NAME] 😊 I’m glad I could help." at bounding box center [423, 347] width 402 height 29
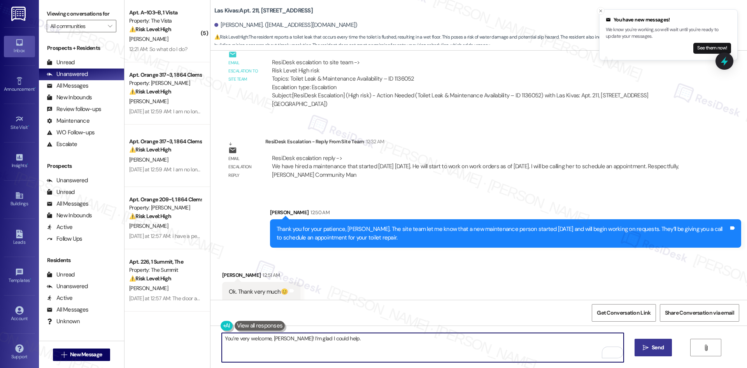
type textarea "You’re very welcome, [PERSON_NAME]! I’m glad I could help."
click at [653, 348] on span "Send" at bounding box center [658, 347] width 12 height 8
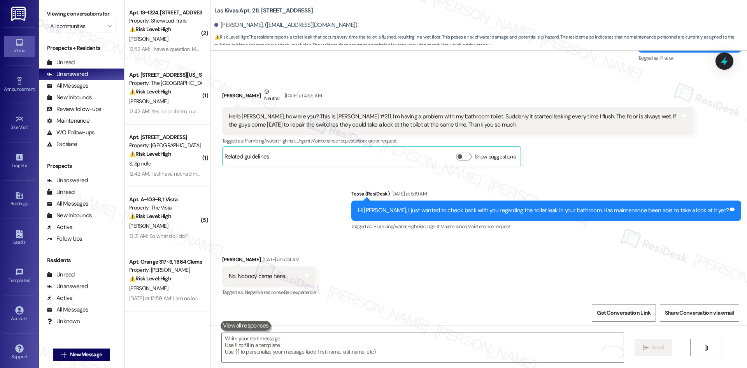
scroll to position [732, 0]
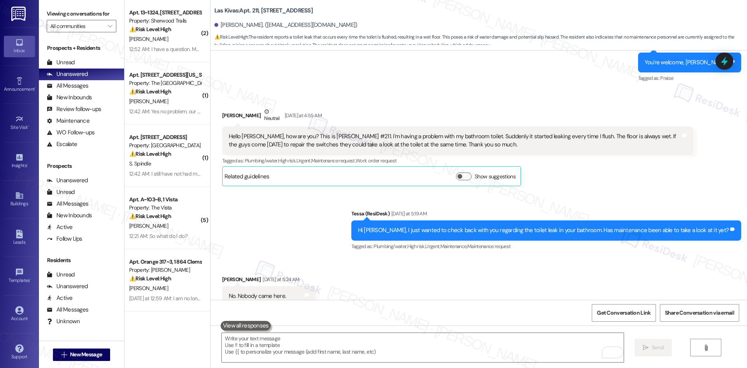
click at [350, 253] on div "Sent via SMS Tessa (ResiDesk) [DATE] at 5:19 AM Hi [PERSON_NAME], I just wanted…" at bounding box center [479, 225] width 537 height 66
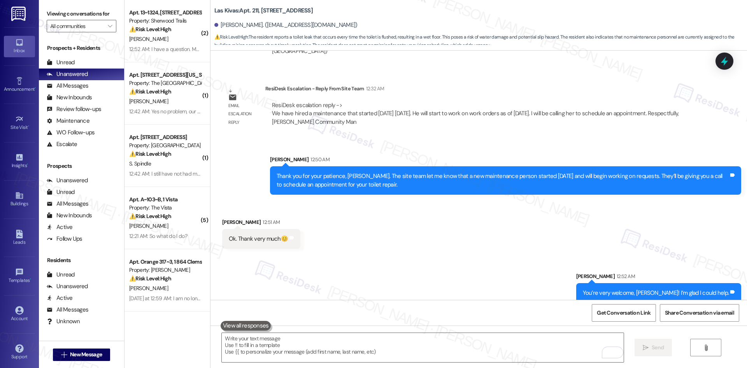
scroll to position [1316, 0]
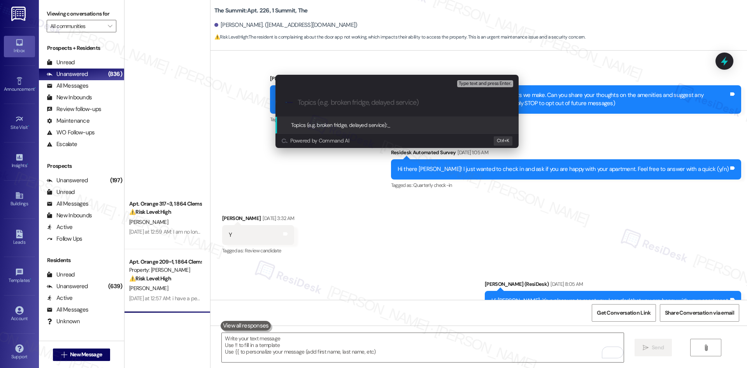
scroll to position [5773, 0]
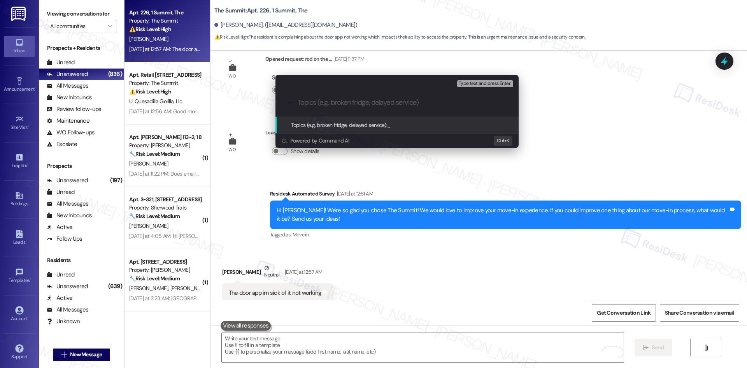
click at [306, 98] on input "Topics (e.g. broken fridge, delayed service)" at bounding box center [403, 102] width 211 height 8
paste input "Door App Not Working"
type input "Door App Not Working"
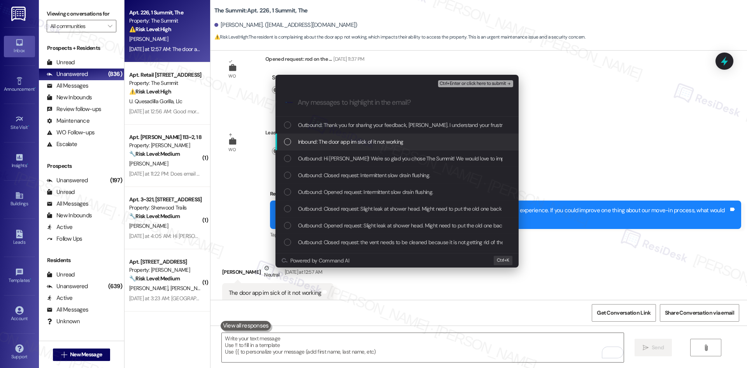
click at [362, 141] on span "Inbound: The door app im sick of it not working" at bounding box center [350, 141] width 105 height 9
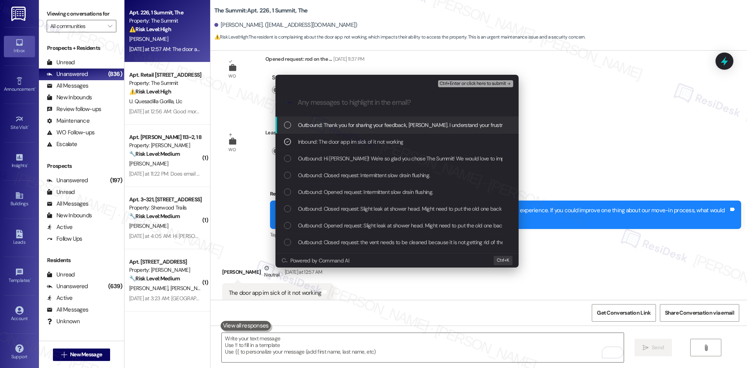
click at [487, 85] on span "Ctrl+Enter or click here to submit" at bounding box center [473, 83] width 67 height 5
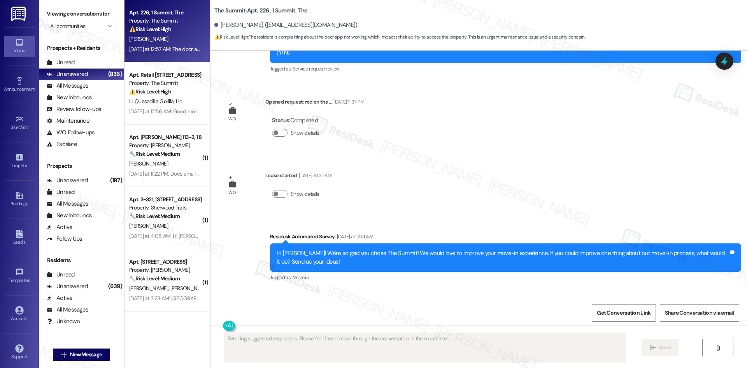
scroll to position [5784, 0]
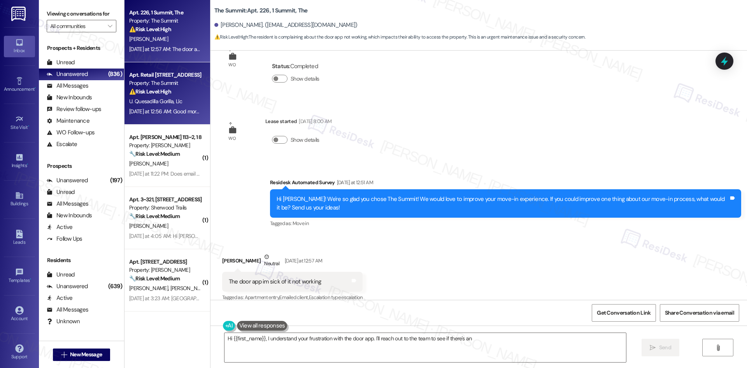
type textarea "Hi {{first_name}}, I understand your frustration with the door app. I'll reach …"
click at [185, 91] on div "⚠️ Risk Level: High The resident indicates they have not paid rent and are expe…" at bounding box center [165, 92] width 72 height 8
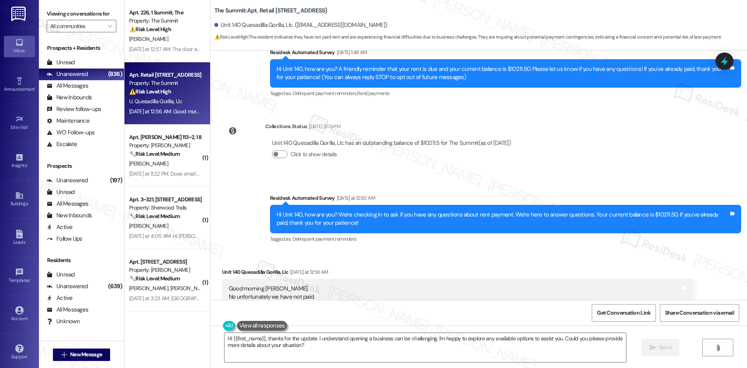
scroll to position [130, 0]
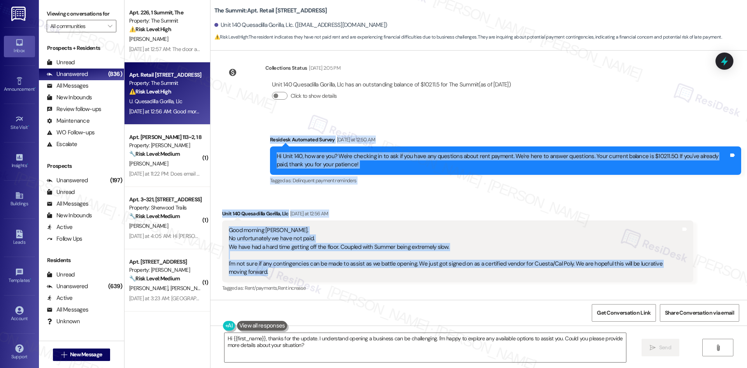
drag, startPoint x: 264, startPoint y: 151, endPoint x: 319, endPoint y: 271, distance: 132.2
click at [319, 271] on div "Lease started Dec 07, 2024 at 8:00 AM Survey, sent via SMS Residesk Automated S…" at bounding box center [479, 175] width 537 height 249
copy div "Residesk Automated Survey Yesterday at 12:50 AM Hi Unit 140, how are you? We're…"
click at [307, 195] on div "Received via SMS Unit 140 Quesadilla Gorilla, Llc Yesterday at 12:56 AM Good mo…" at bounding box center [479, 245] width 537 height 107
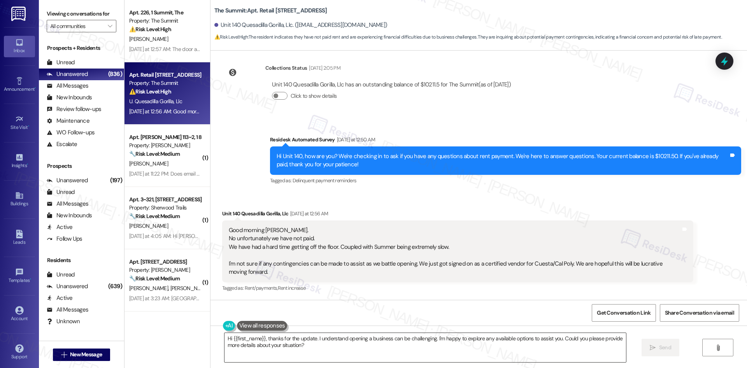
click at [301, 346] on textarea "Hi {{first_name}}, thanks for the update. I understand opening a business can b…" at bounding box center [426, 347] width 402 height 29
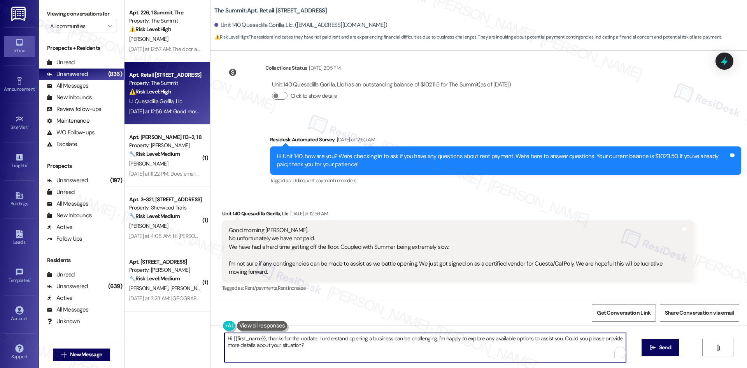
paste textarea "Thank you for sharing this, and I understand the challenges you’re facing with …"
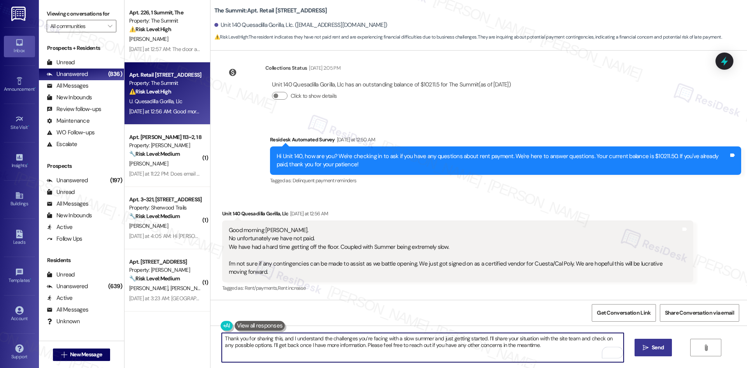
type textarea "Thank you for sharing this, and I understand the challenges you’re facing with …"
click at [664, 349] on span "Send" at bounding box center [657, 347] width 15 height 8
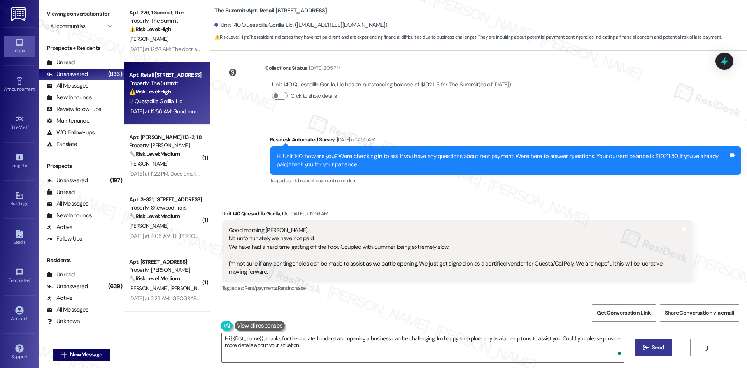
type textarea "Hi {{first_name}}, thanks for the update. I understand opening a business can b…"
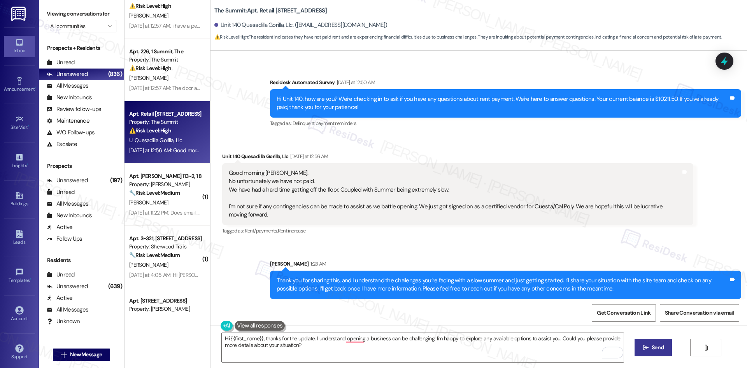
scroll to position [193, 0]
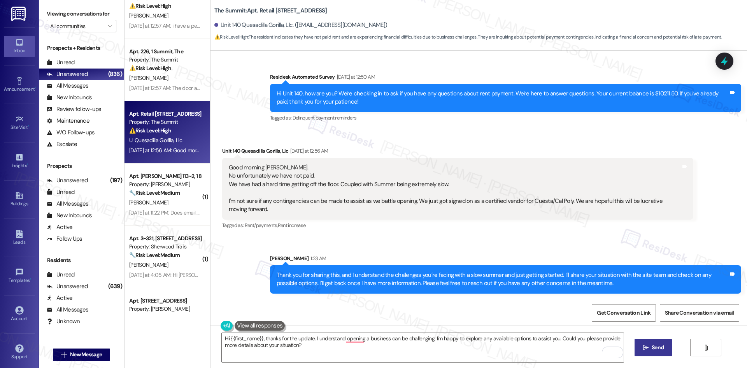
click at [630, 249] on div "Sent via SMS Sarah 1:23 AM Thank you for sharing this, and I understand the cha…" at bounding box center [505, 273] width 483 height 51
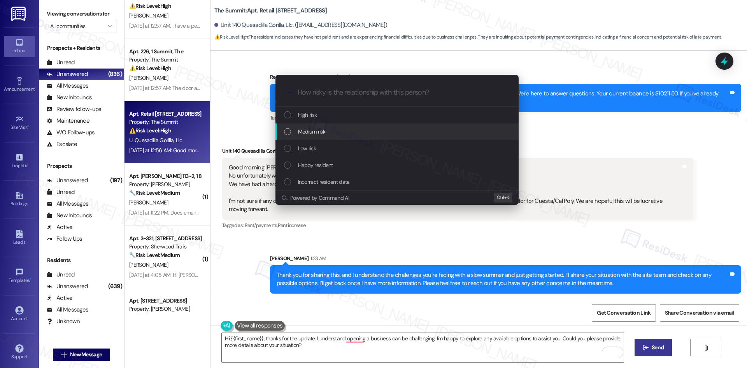
click at [310, 130] on span "Medium risk" at bounding box center [311, 131] width 27 height 9
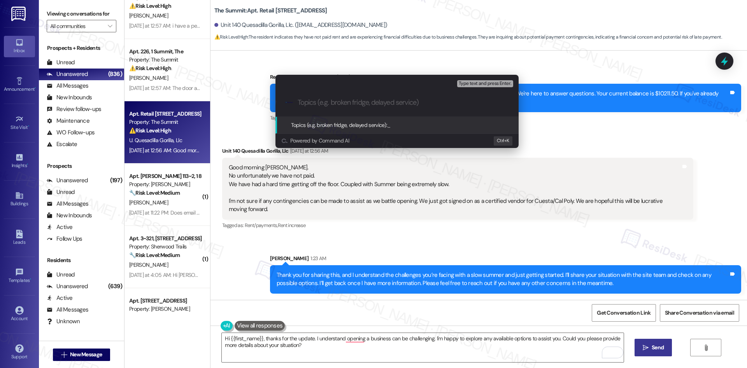
click at [320, 102] on input "Topics (e.g. broken fridge, delayed service)" at bounding box center [403, 102] width 211 height 8
paste input "Request for Assistance with Rent Balance – Unit 140 Quesadilla Gorilla, LLC"
type input "Request for Assistance with Rent Balance – Unit 140 Quesadilla Gorilla, LLC"
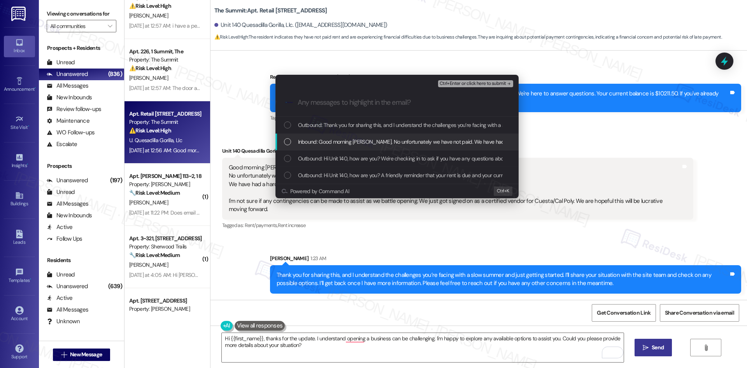
click at [332, 137] on div "Inbound: Good morning Sarah. No unfortunately we have not paid. We have had a h…" at bounding box center [397, 141] width 243 height 17
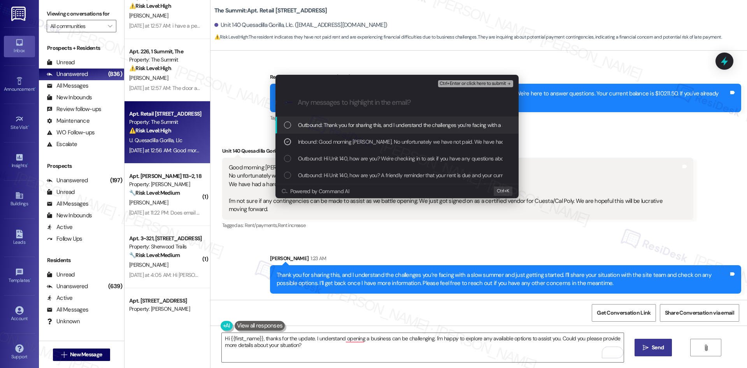
click at [492, 81] on span "Ctrl+Enter or click here to submit" at bounding box center [473, 83] width 67 height 5
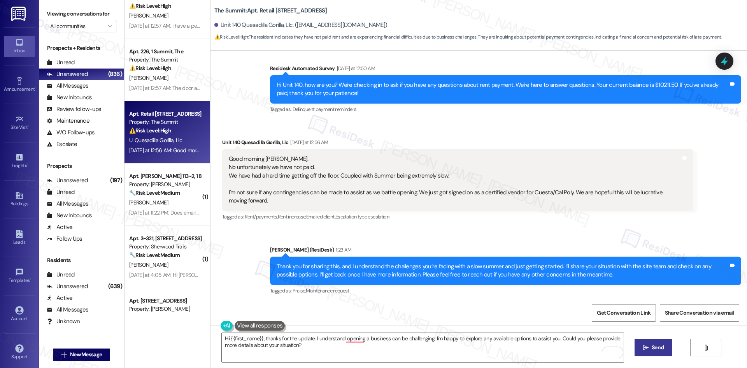
scroll to position [204, 0]
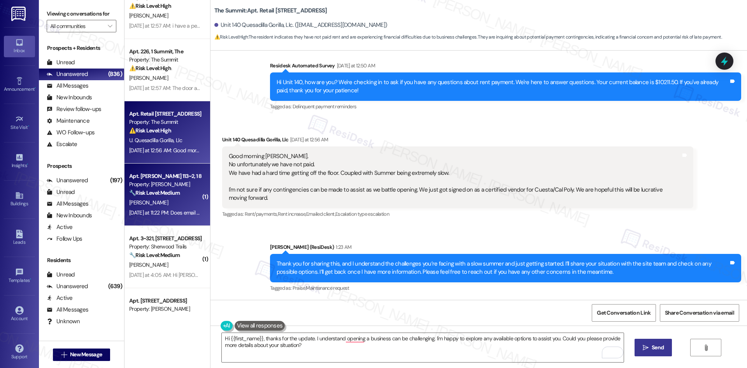
click at [166, 191] on strong "🔧 Risk Level: Medium" at bounding box center [154, 192] width 51 height 7
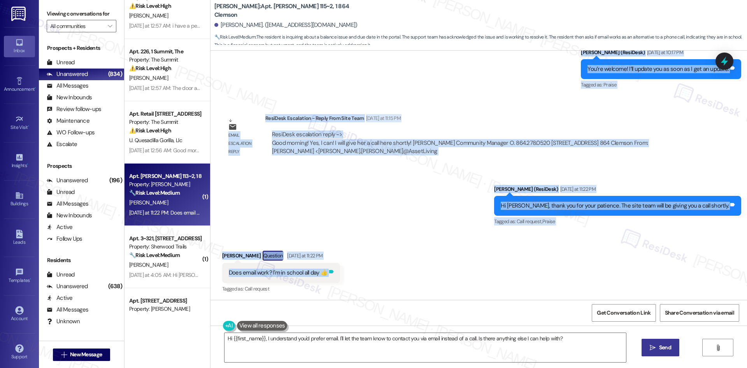
scroll to position [1682, 0]
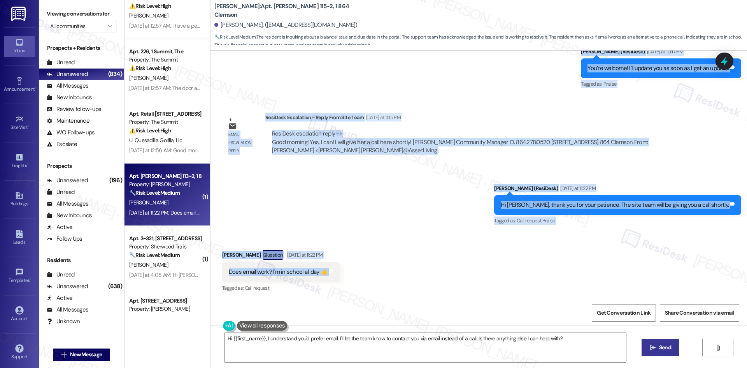
drag, startPoint x: 264, startPoint y: 152, endPoint x: 307, endPoint y: 270, distance: 125.8
click at [357, 270] on div "WO Opened request: Roach infes... Aug 20, 2025 at 6:21 AM Status : Completed Sh…" at bounding box center [479, 175] width 537 height 249
copy div "Sarah (ResiDesk) Yesterday at 8:05 AM Thank you for reaching out and explaining…"
click at [448, 180] on div "Sent via SMS Sarah (ResiDesk) Yesterday at 11:22 PM Hi Ellie, thank you for you…" at bounding box center [479, 200] width 537 height 66
click at [384, 350] on textarea "Hi {{first_name}}, I understand you'd prefer email. I'll let the team know to c…" at bounding box center [426, 347] width 402 height 29
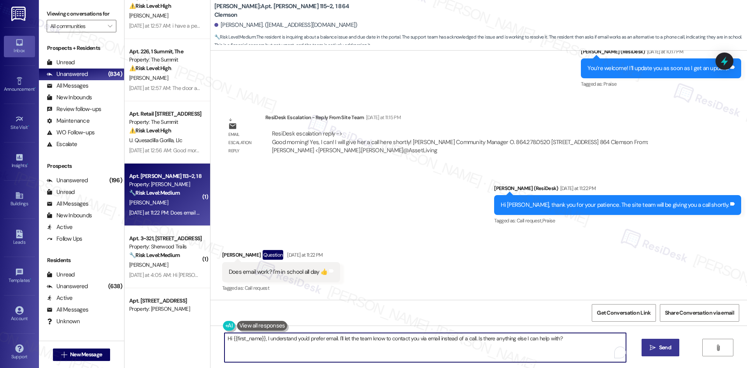
paste textarea "Thanks for letting me know, Ellie. I’ll check with the site team about using em…"
type textarea "Thanks for letting me know, Ellie. I’ll check with the site team about using em…"
click at [654, 346] on span "Send" at bounding box center [658, 347] width 12 height 8
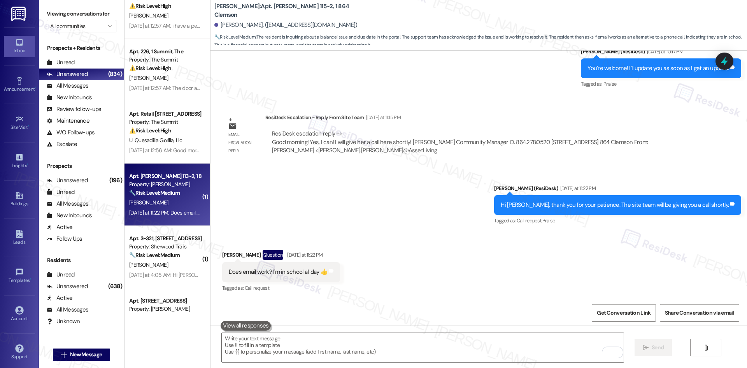
scroll to position [1682, 0]
click at [473, 228] on div "Sent via SMS Sarah (ResiDesk) Yesterday at 11:22 PM Hi Ellie, thank you for you…" at bounding box center [479, 200] width 537 height 66
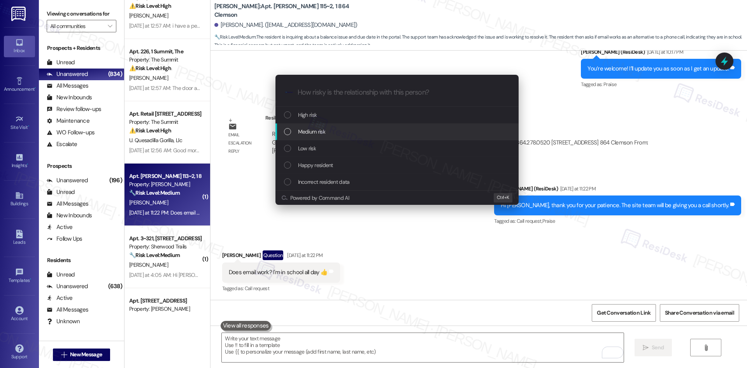
click at [329, 132] on div "Medium risk" at bounding box center [398, 131] width 228 height 9
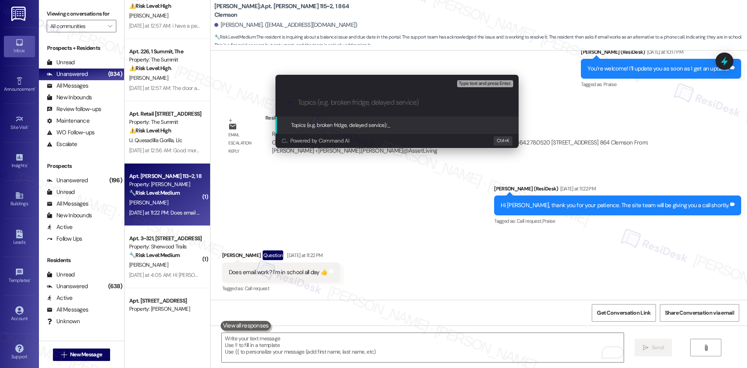
click at [353, 105] on input "Topics (e.g. broken fridge, delayed service)" at bounding box center [403, 102] width 211 height 8
paste input "Email Communication Preferred Over Phone Call"
type input "Email Communication Preferred Over Phone Call"
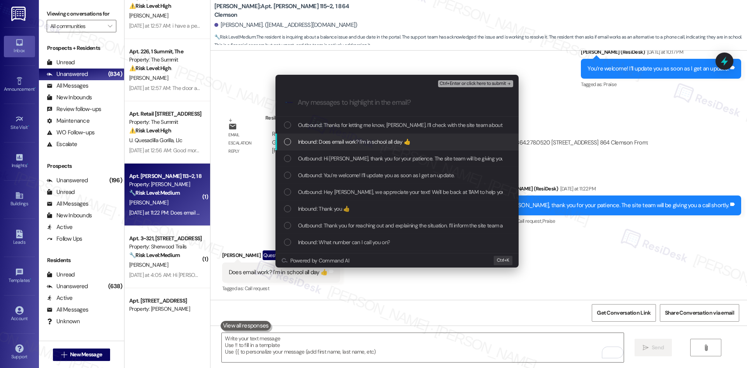
click at [365, 140] on span "Inbound: Does email work? I'm in school all day 👍" at bounding box center [354, 141] width 112 height 9
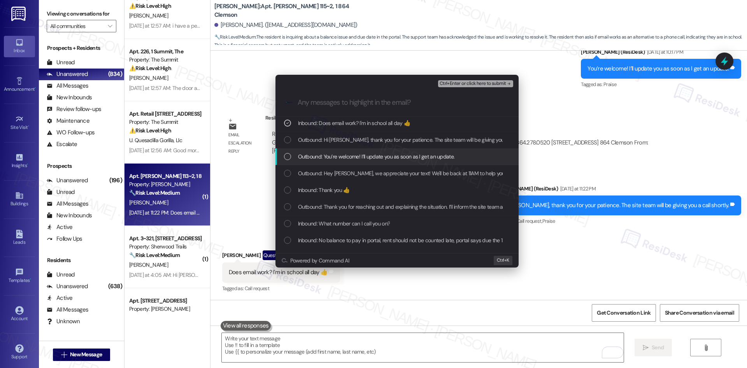
scroll to position [39, 0]
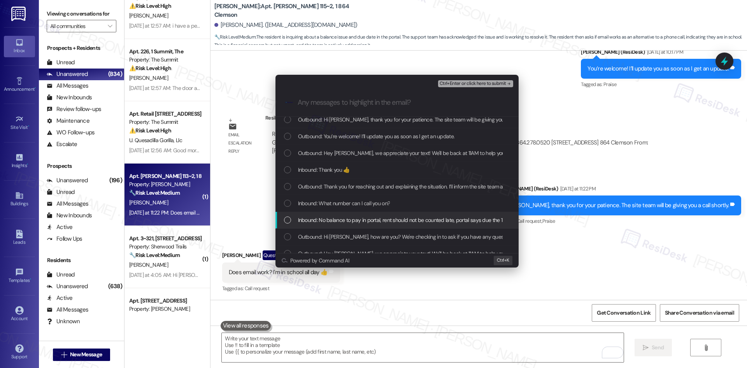
click at [391, 216] on span "Inbound: No balance to pay in portal, rent should not be counted late, portal s…" at bounding box center [440, 220] width 284 height 9
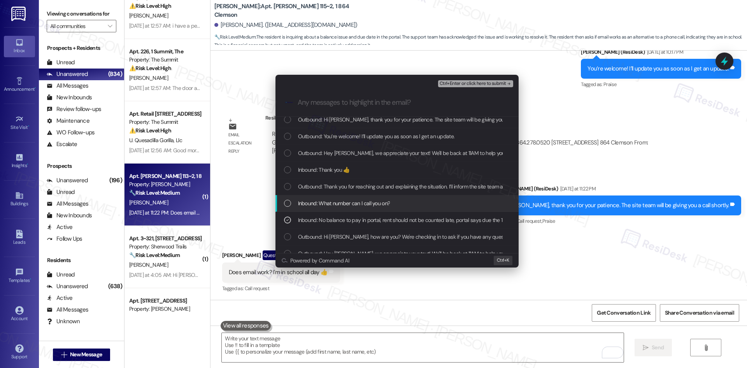
click at [388, 204] on span "Inbound: What number can I call you on?" at bounding box center [344, 203] width 92 height 9
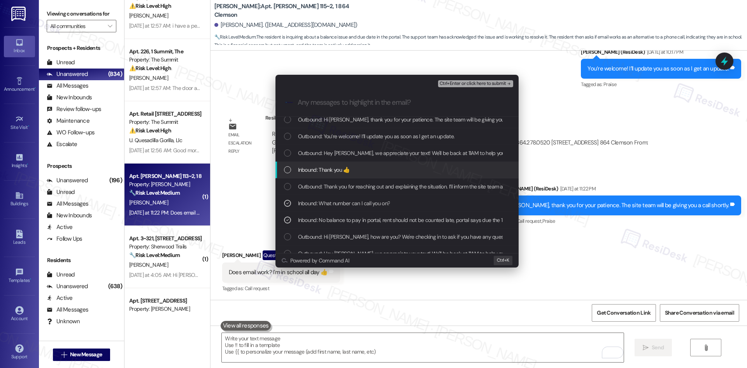
click at [388, 171] on div "Inbound: Thank you 👍" at bounding box center [398, 169] width 228 height 9
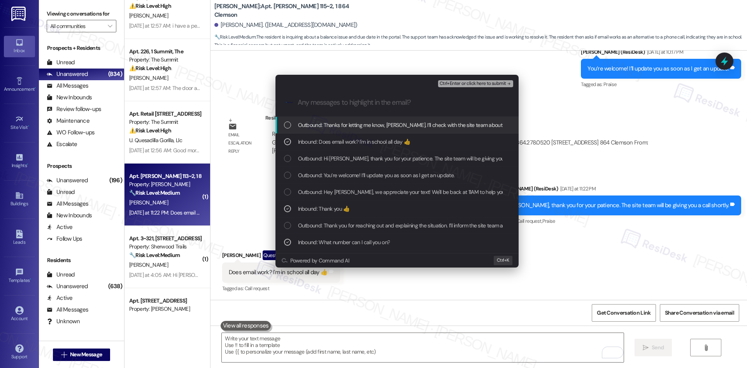
click at [486, 83] on span "Ctrl+Enter or click here to submit" at bounding box center [473, 83] width 67 height 5
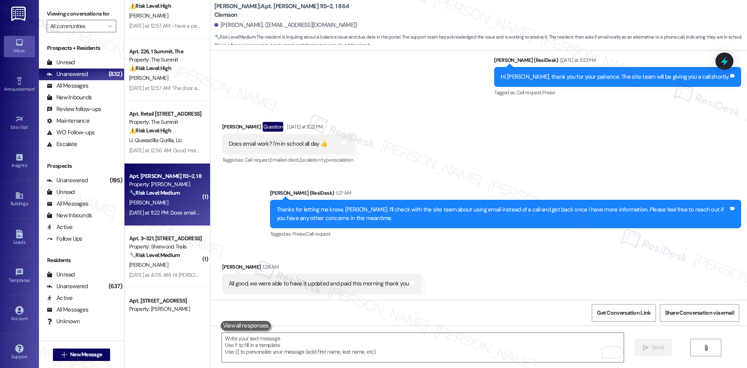
scroll to position [1810, 0]
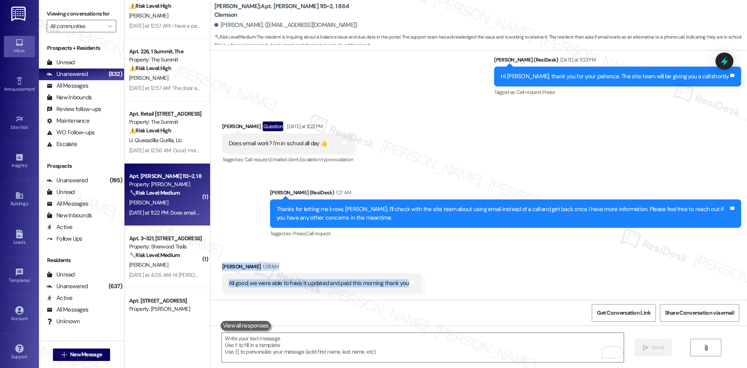
drag, startPoint x: 211, startPoint y: 263, endPoint x: 414, endPoint y: 287, distance: 204.5
click at [422, 287] on div "Received via SMS Ellie Cucullu 1:28 AM All good, we were able to have it update…" at bounding box center [479, 272] width 537 height 54
copy div "Ellie Cucullu 1:28 AM All good, we were able to have it updated and paid this m…"
drag, startPoint x: 432, startPoint y: 283, endPoint x: 425, endPoint y: 278, distance: 8.2
click at [432, 282] on div "Received via SMS Ellie Cucullu 1:28 AM All good, we were able to have it update…" at bounding box center [479, 272] width 537 height 54
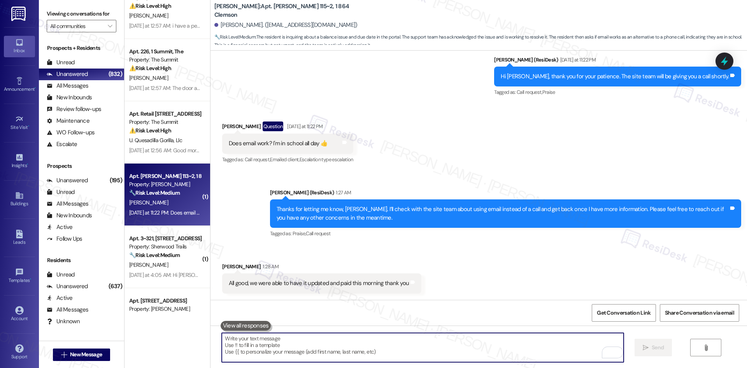
drag, startPoint x: 334, startPoint y: 350, endPoint x: 342, endPoint y: 348, distance: 9.0
click at [335, 349] on textarea "To enrich screen reader interactions, please activate Accessibility in Grammarl…" at bounding box center [423, 347] width 402 height 29
paste textarea "That’s great to hear, Ellie — thank you for letting me know! I’m glad it’s all …"
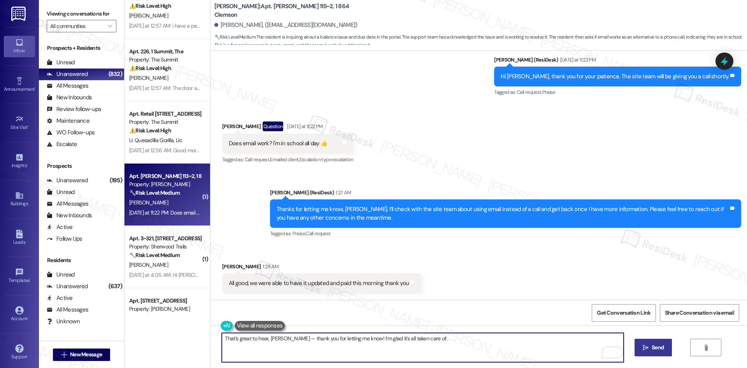
type textarea "That’s great to hear, Ellie — thank you for letting me know! I’m glad it’s all …"
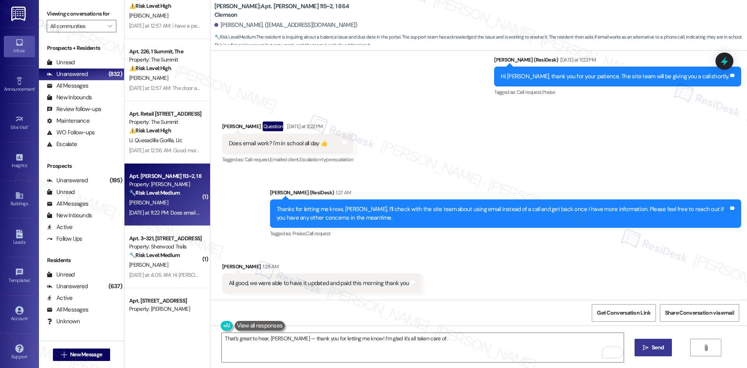
drag, startPoint x: 645, startPoint y: 344, endPoint x: 638, endPoint y: 344, distance: 6.7
click at [643, 344] on icon "" at bounding box center [646, 347] width 6 height 6
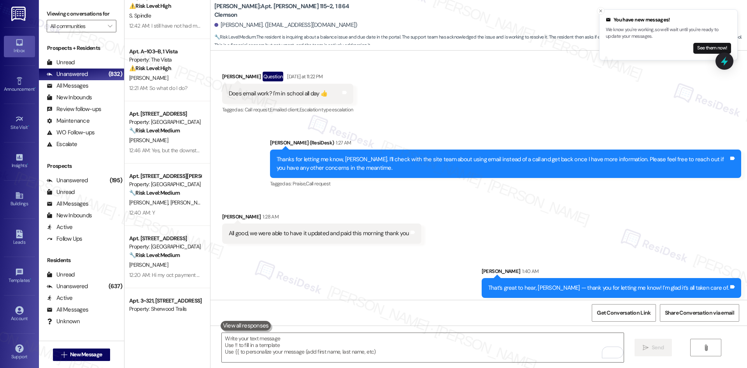
scroll to position [1865, 0]
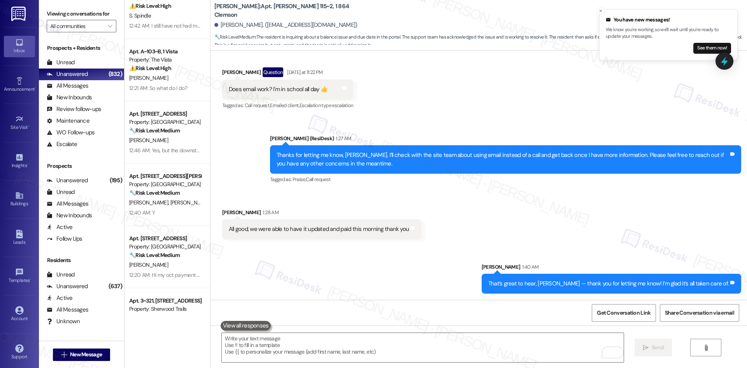
click at [270, 181] on div "Tagged as: Praise , Click to highlight conversations about Praise Call request …" at bounding box center [505, 179] width 471 height 11
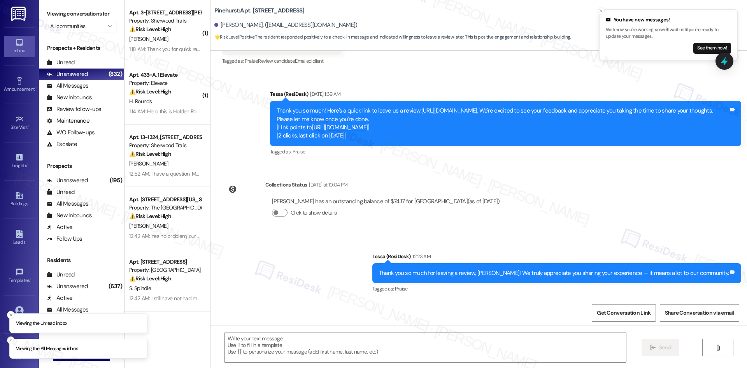
scroll to position [459, 0]
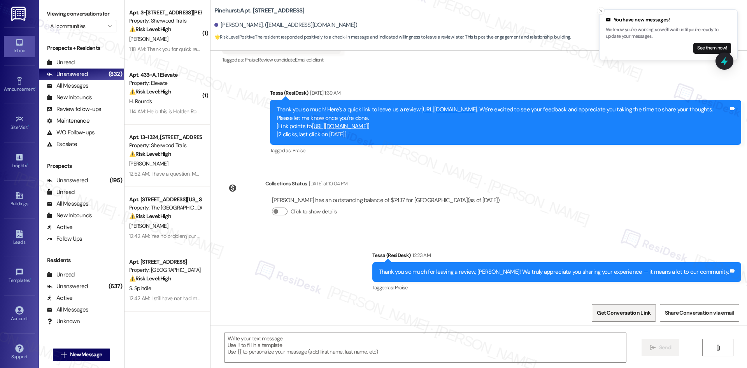
click at [627, 311] on span "Get Conversation Link" at bounding box center [624, 313] width 54 height 8
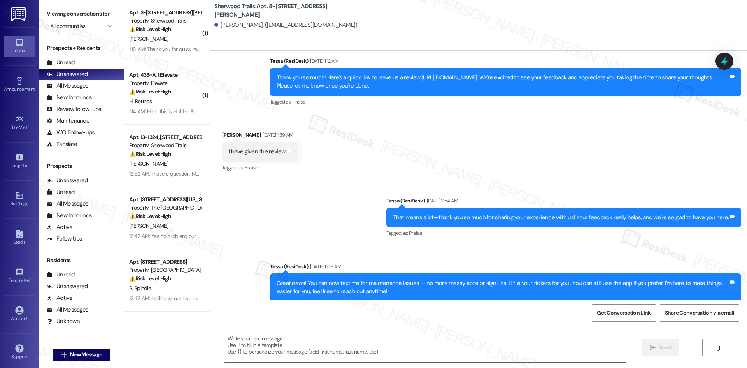
scroll to position [425, 0]
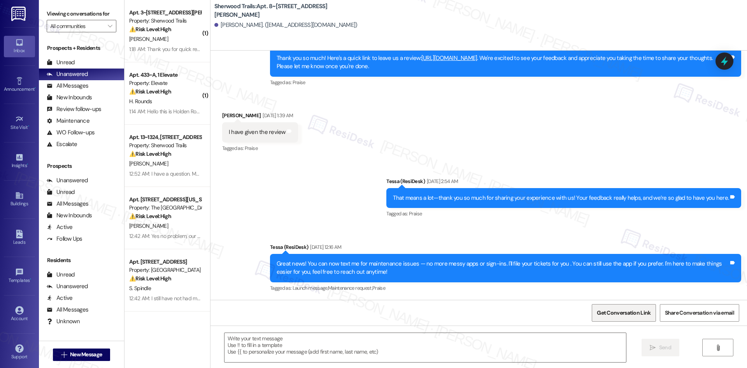
click at [645, 314] on span "Get Conversation Link" at bounding box center [624, 313] width 54 height 8
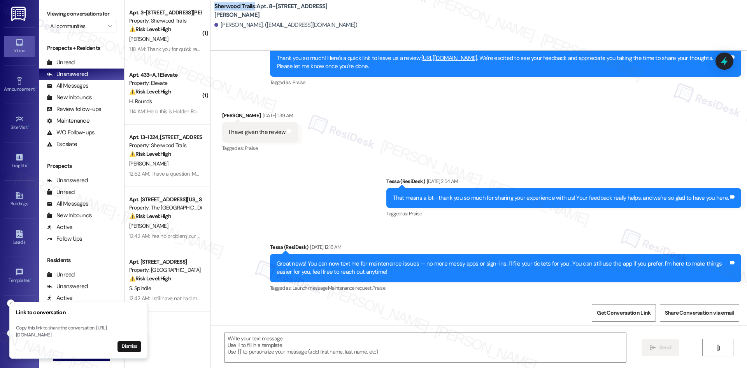
drag, startPoint x: 207, startPoint y: 10, endPoint x: 248, endPoint y: 12, distance: 40.9
click at [248, 12] on div "Sherwood Trails: Apt. 8~812, [STREET_ADDRESS][GEOGRAPHIC_DATA][PERSON_NAME][PER…" at bounding box center [479, 17] width 537 height 31
copy b "Sherwood Trails"
click at [9, 299] on button "Close toast" at bounding box center [11, 303] width 8 height 8
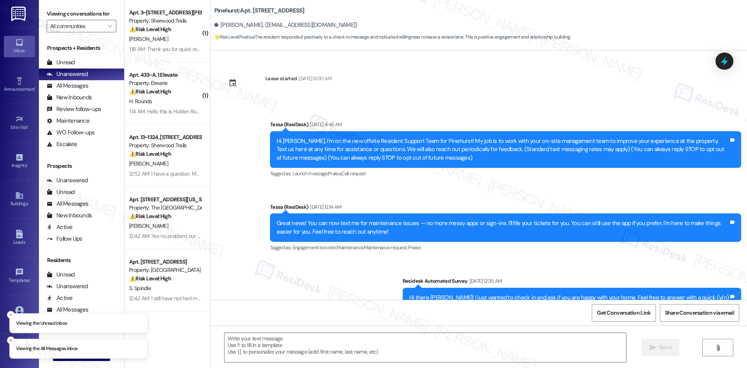
type textarea "Fetching suggested responses. Please feel free to read through the conversation…"
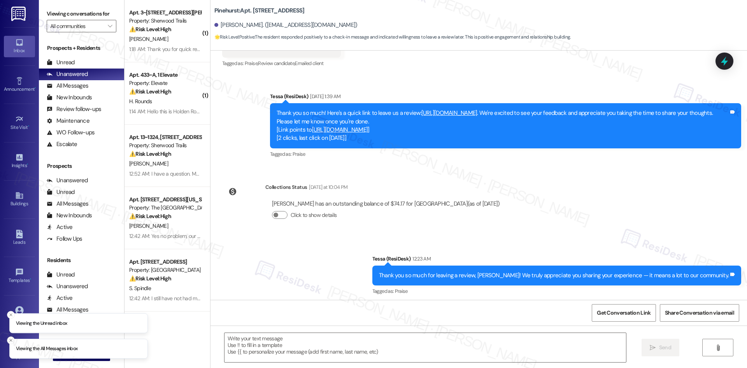
scroll to position [459, 0]
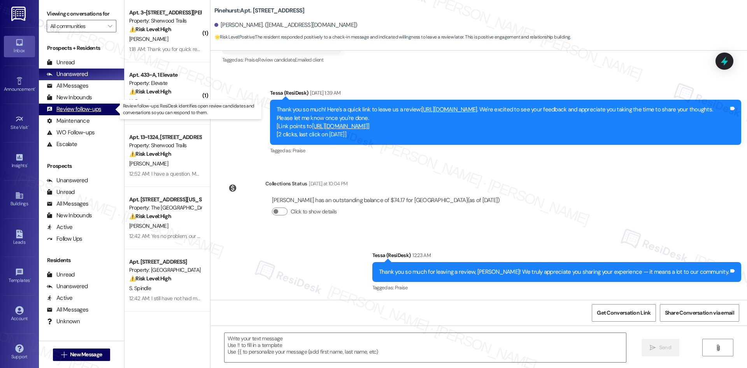
click at [85, 107] on div "Review follow-ups" at bounding box center [74, 109] width 54 height 8
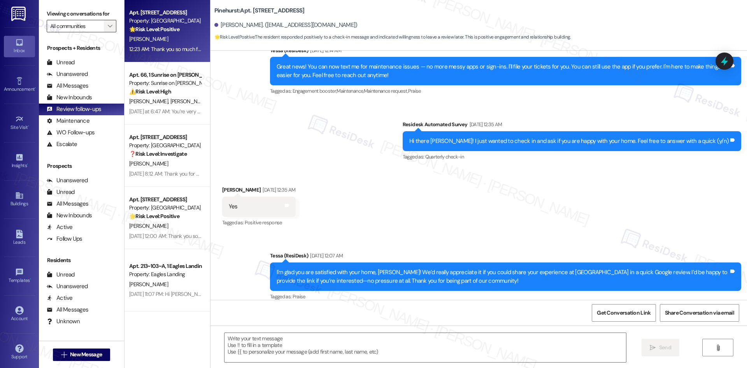
click at [108, 26] on icon "" at bounding box center [110, 26] width 4 height 6
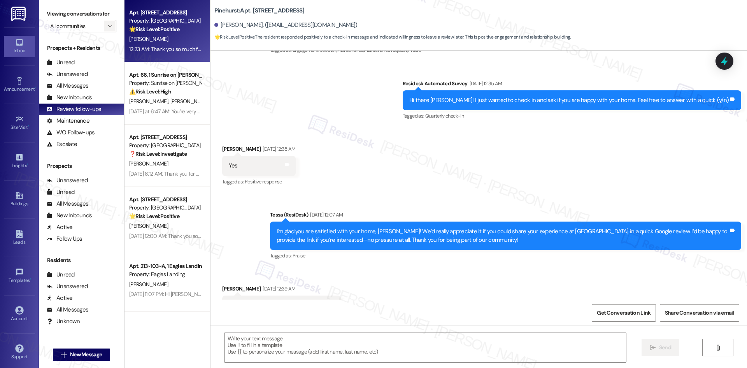
type textarea "Fetching suggested responses. Please feel free to read through the conversation…"
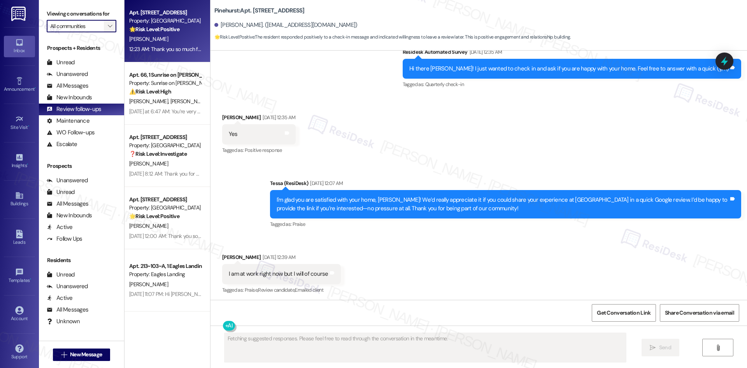
scroll to position [230, 0]
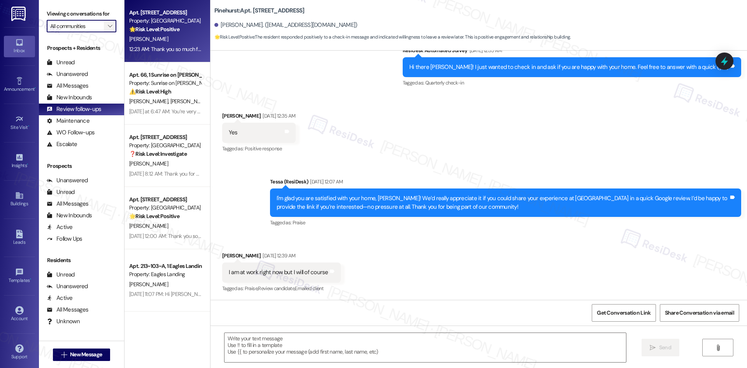
click at [108, 27] on icon "" at bounding box center [110, 26] width 4 height 6
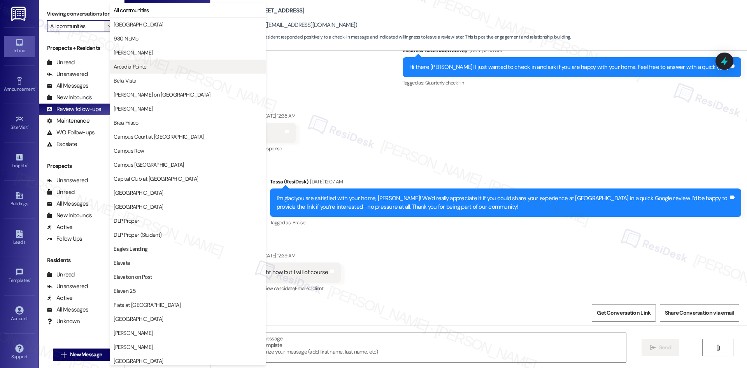
click at [162, 66] on span "Arcadia Pointe" at bounding box center [188, 67] width 149 height 8
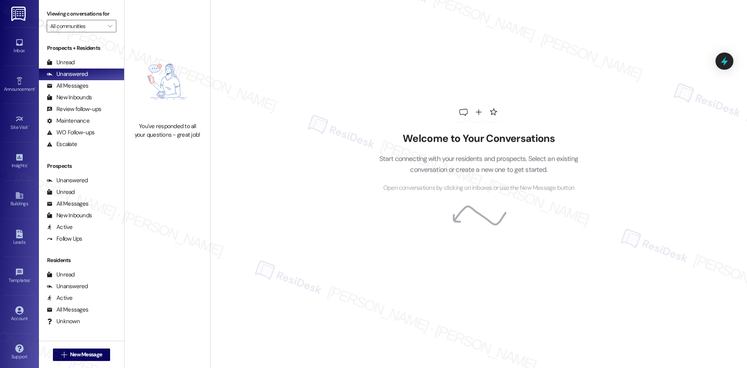
type input "Arcadia Pointe"
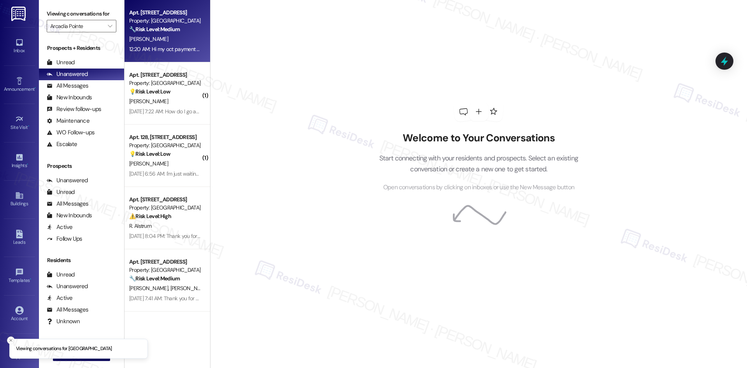
click at [173, 35] on div "[PERSON_NAME]" at bounding box center [165, 39] width 74 height 10
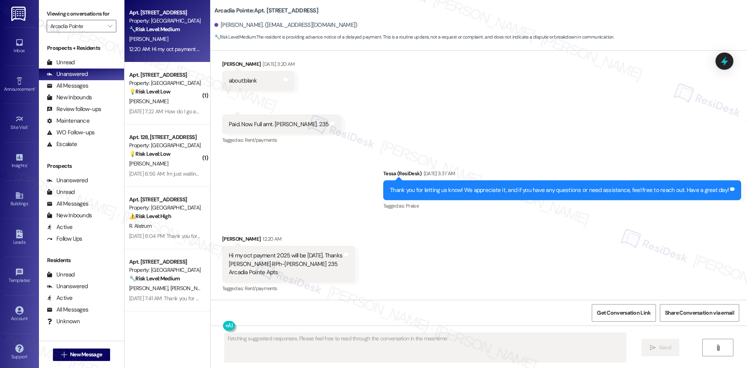
scroll to position [859, 0]
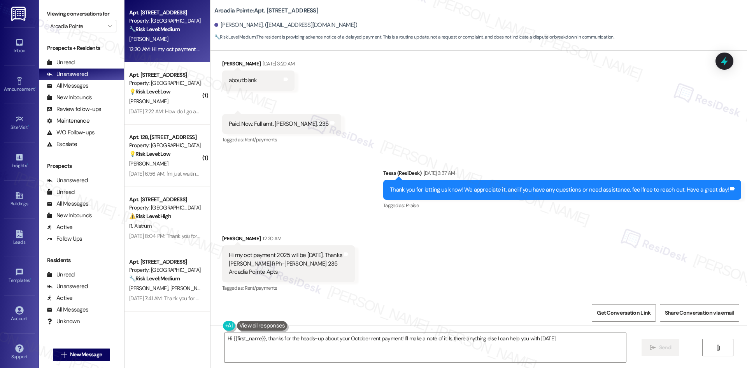
type textarea "Hi {{first_name}}, thanks for the heads-up about your October rent payment! I'l…"
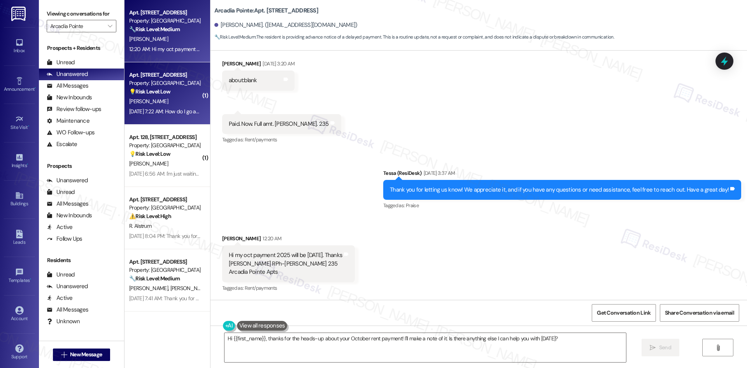
click at [182, 119] on div "Apt. [STREET_ADDRESS] Property: Arcadia Pointe 💡 Risk Level: Low The resident i…" at bounding box center [168, 93] width 86 height 62
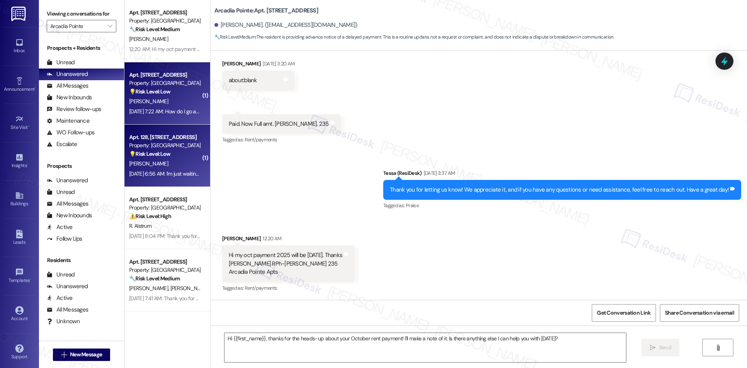
type textarea "Fetching suggested responses. Please feel free to read through the conversation…"
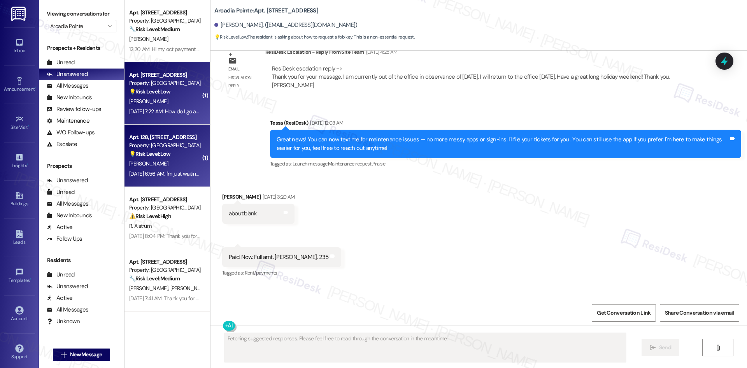
click at [177, 180] on div "Apt. [STREET_ADDRESS] Property: Arcadia Pointe 💡 Risk Level: Low The resident i…" at bounding box center [168, 156] width 86 height 62
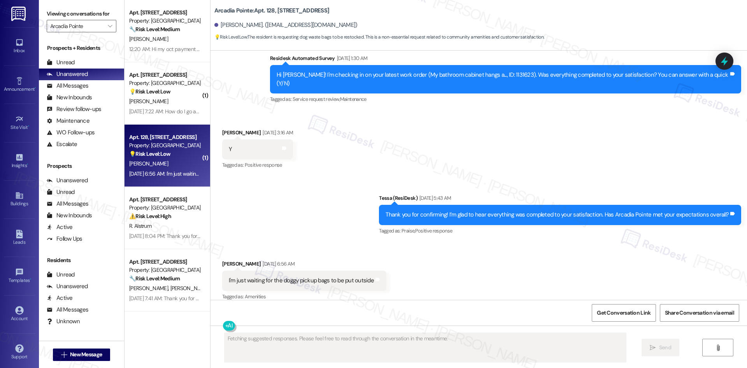
scroll to position [294, 0]
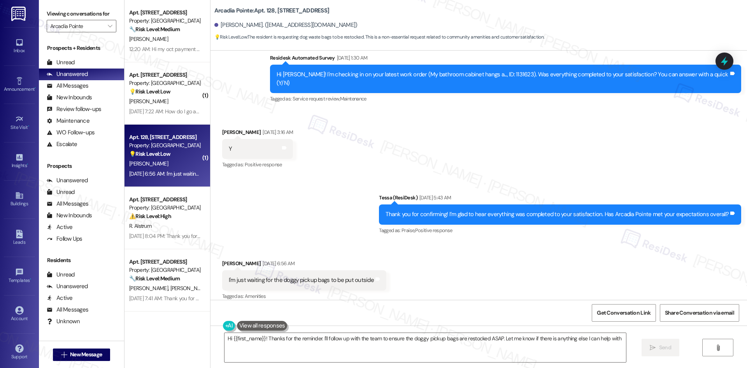
type textarea "Hi {{first_name}}! Thanks for the reminder. I'll follow up with the team to ens…"
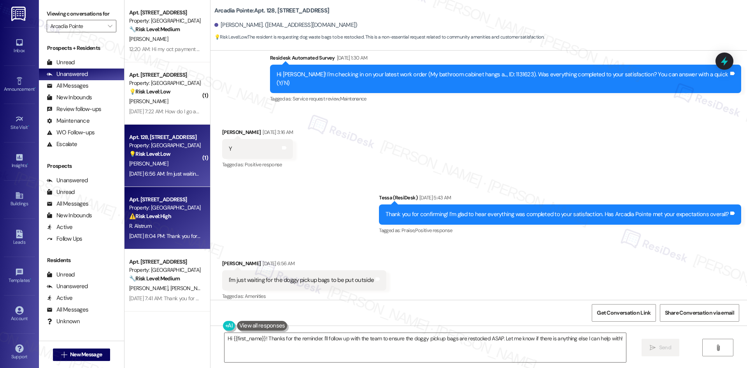
click at [180, 211] on div "Property: [GEOGRAPHIC_DATA]" at bounding box center [165, 208] width 72 height 8
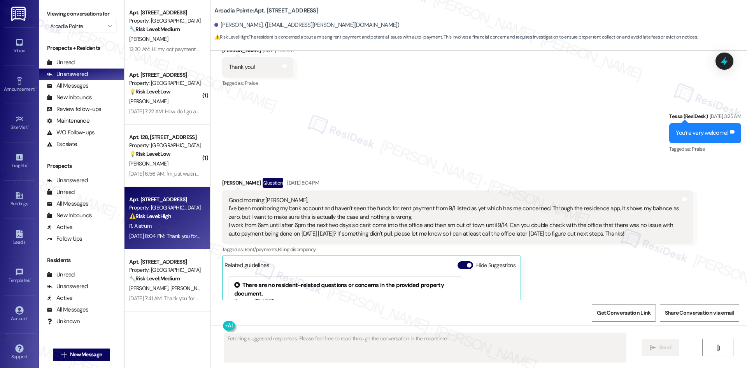
scroll to position [291, 0]
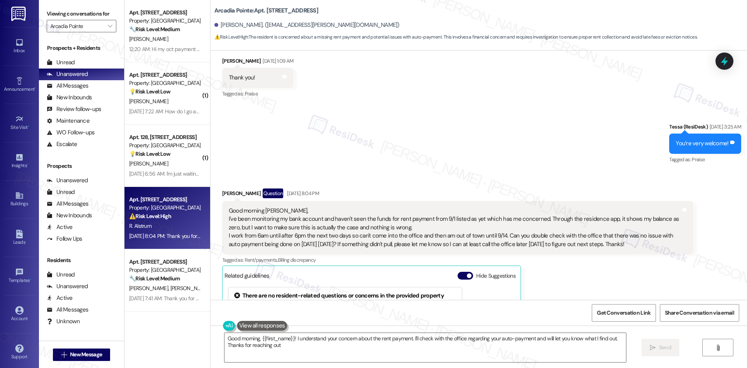
type textarea "Good morning, {{first_name}}! I understand your concern about the rent payment.…"
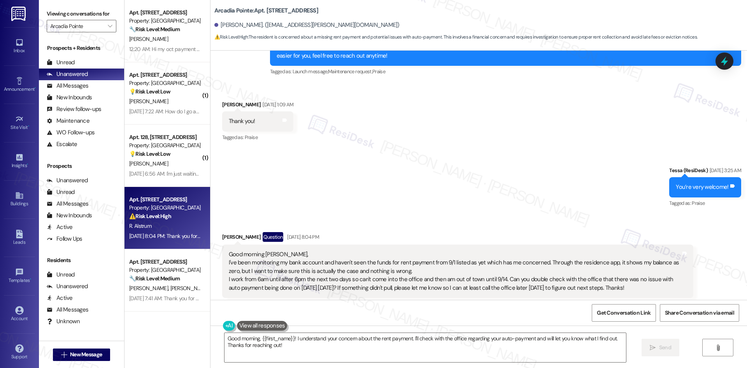
scroll to position [252, 0]
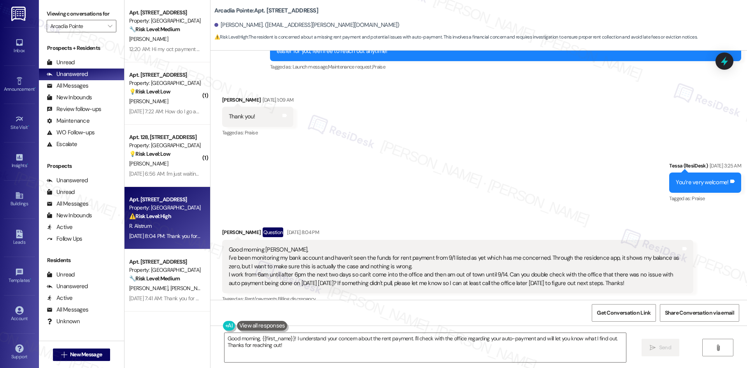
click at [449, 174] on div "Sent via SMS Tessa (ResiDesk) [DATE] 3:25 AM You’re very welcome! Tags and note…" at bounding box center [479, 177] width 537 height 66
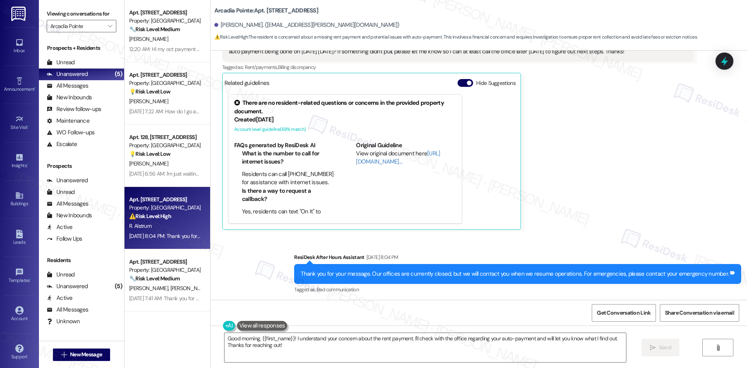
scroll to position [486, 0]
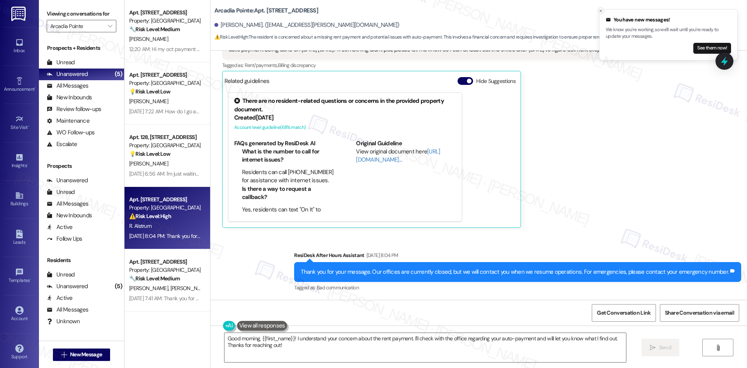
click at [601, 10] on icon "Close toast" at bounding box center [601, 11] width 5 height 5
click at [577, 202] on div "[PERSON_NAME] Question [DATE] 8:04 PM Good morning [PERSON_NAME], I've been mon…" at bounding box center [457, 111] width 471 height 234
click at [701, 49] on button "See them now!" at bounding box center [713, 48] width 38 height 11
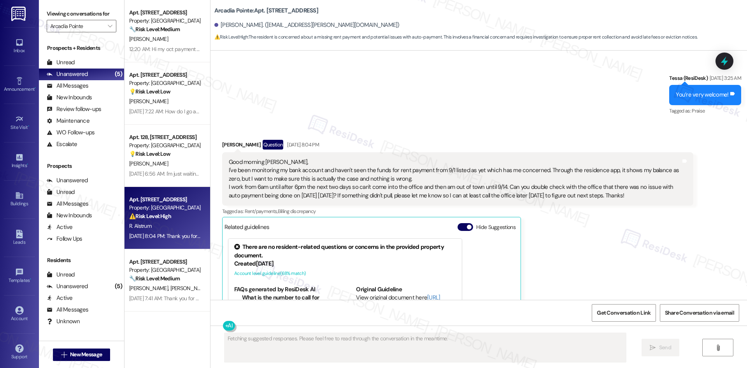
scroll to position [420, 0]
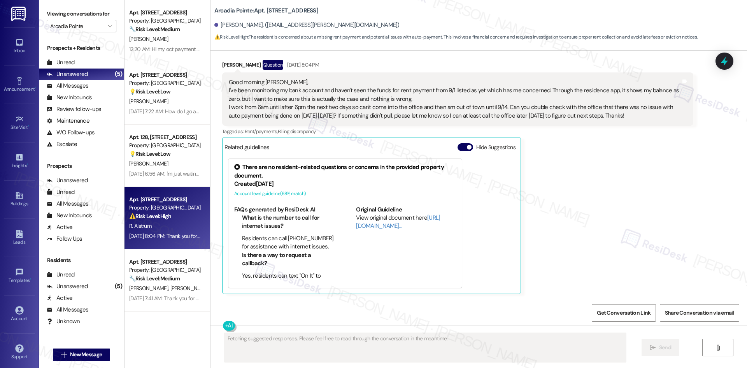
click at [91, 26] on input "Arcadia Pointe" at bounding box center [77, 26] width 54 height 12
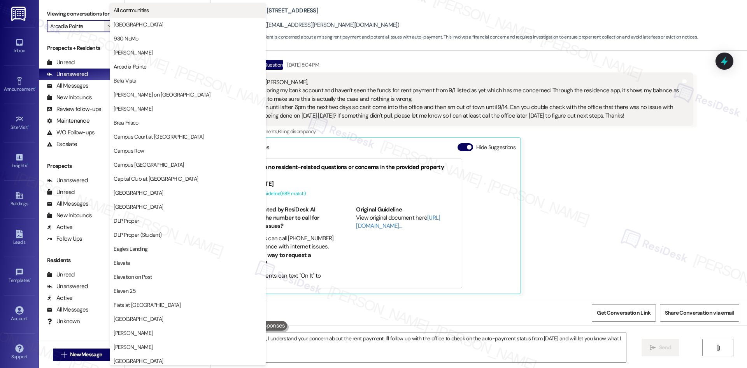
type textarea "Hi {{first_name}}, I understand your concern about the rent payment. I'll follo…"
click at [158, 17] on button "All communities" at bounding box center [188, 10] width 156 height 14
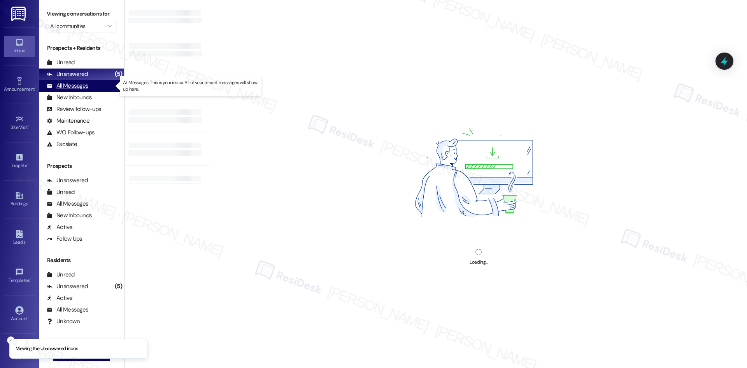
click at [90, 81] on div "All Messages (undefined)" at bounding box center [81, 86] width 85 height 12
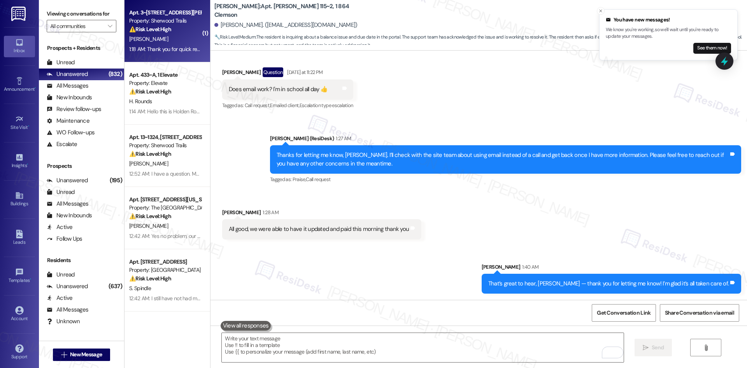
click at [177, 40] on div "[PERSON_NAME]" at bounding box center [165, 39] width 74 height 10
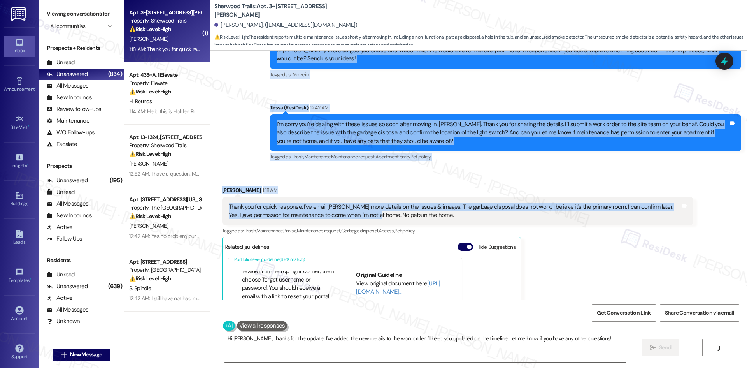
scroll to position [372, 0]
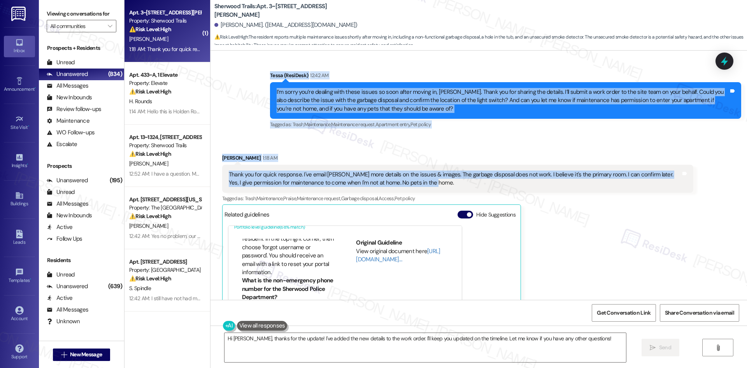
drag, startPoint x: 209, startPoint y: 135, endPoint x: 453, endPoint y: 186, distance: 250.0
click at [455, 186] on div "Lease started [DATE] 8:00 AM Announcement, sent via SMS Tessa (ResiDesk) [DATE]…" at bounding box center [479, 175] width 537 height 249
copy div "[PERSON_NAME] Question [DATE] at 11:24 PM Hello! I just moved in unit 317 last …"
click at [431, 160] on div "[PERSON_NAME] 1:18 AM" at bounding box center [457, 159] width 471 height 11
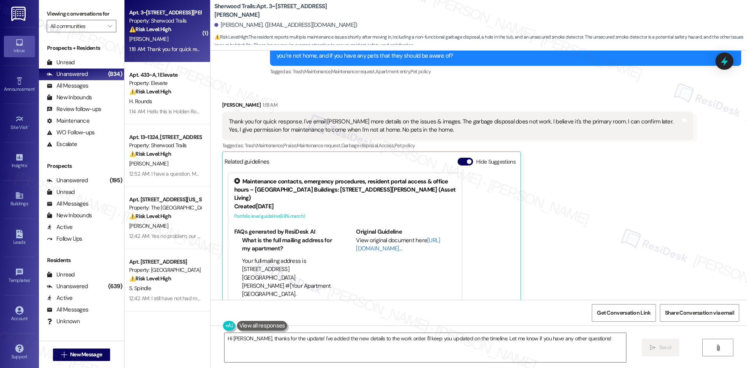
scroll to position [450, 0]
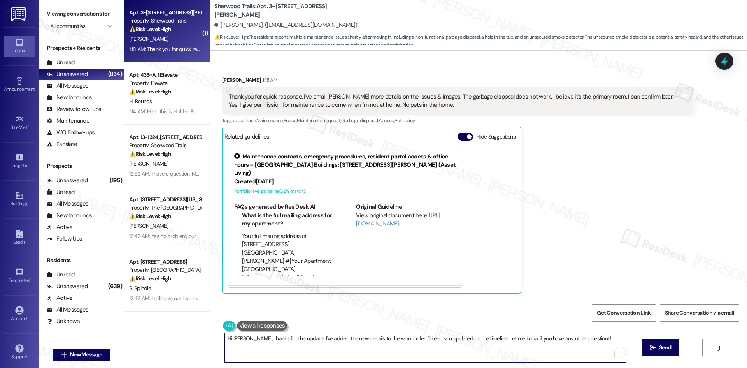
drag, startPoint x: 594, startPoint y: 341, endPoint x: 182, endPoint y: 339, distance: 412.1
click at [182, 339] on div "( 1 ) Apt. 3~317, [STREET_ADDRESS][PERSON_NAME] Property: Sherwood Trails ⚠️ Ri…" at bounding box center [436, 184] width 623 height 368
paste textarea "Thank you for sharing the details and images, [PERSON_NAME]. I’ll let the site …"
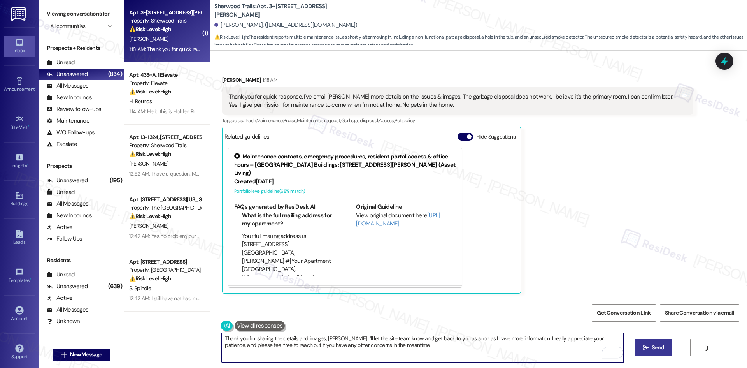
type textarea "Thank you for sharing the details and images, [PERSON_NAME]. I’ll let the site …"
click at [656, 346] on span "Send" at bounding box center [658, 347] width 12 height 8
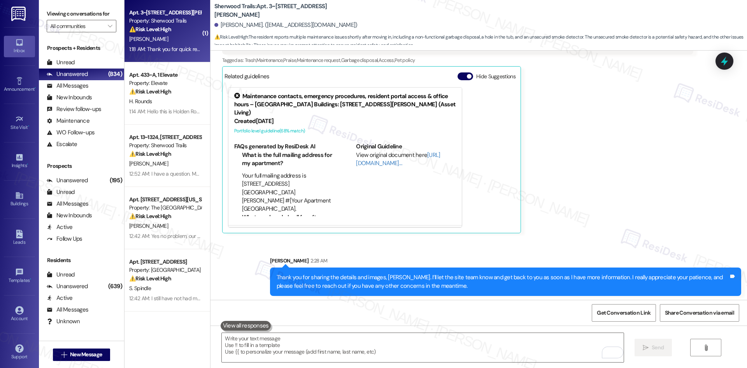
scroll to position [513, 0]
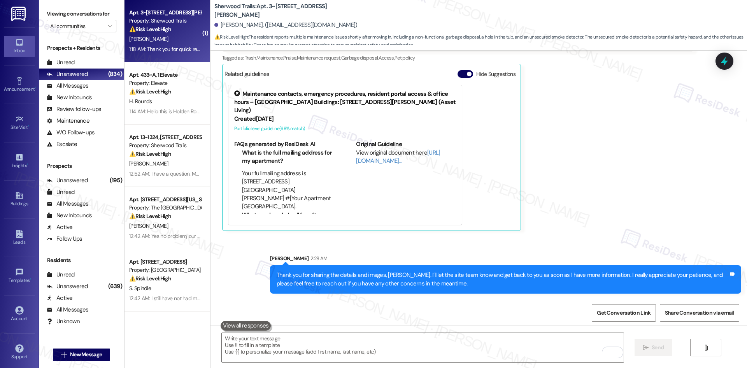
click at [600, 202] on div "[PERSON_NAME] 1:18 AM Thank you for quick response. I've email [PERSON_NAME] mo…" at bounding box center [457, 122] width 471 height 218
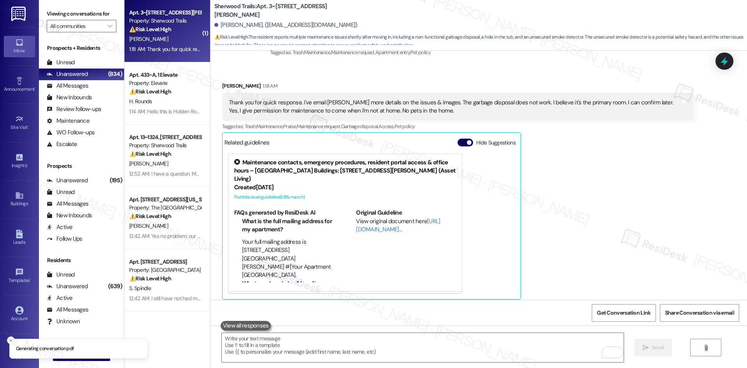
scroll to position [396, 0]
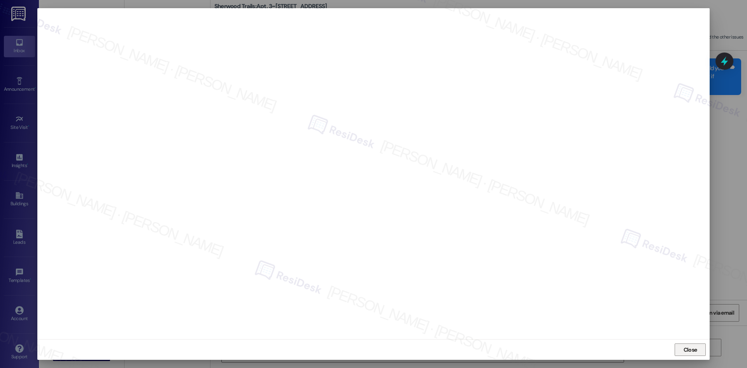
click at [689, 348] on span "Close" at bounding box center [691, 350] width 14 height 8
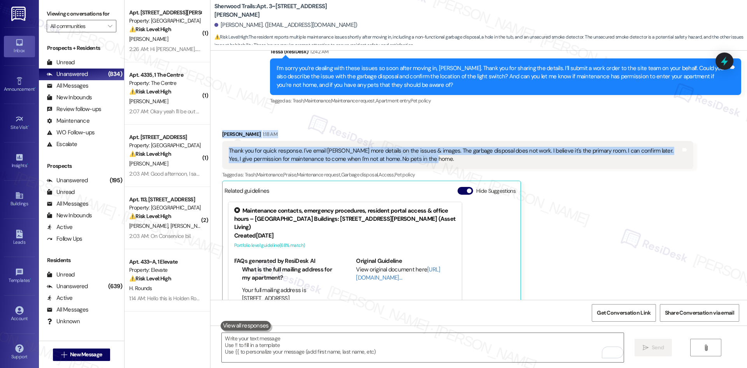
drag, startPoint x: 220, startPoint y: 129, endPoint x: 436, endPoint y: 162, distance: 218.8
click at [436, 162] on div "Received via SMS [PERSON_NAME] 1:18 AM Thank you for quick response. I've email…" at bounding box center [479, 232] width 537 height 241
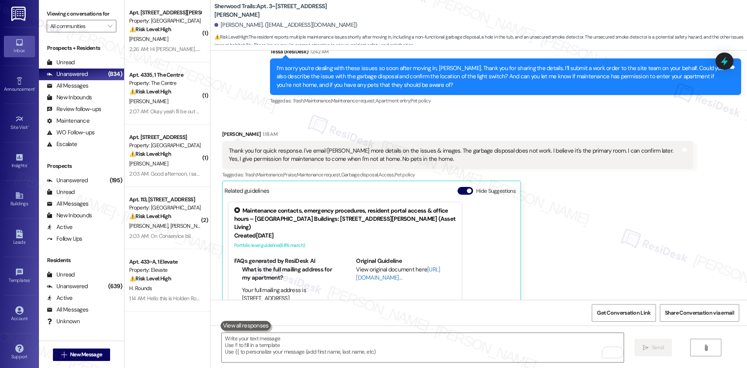
click at [618, 244] on div "[PERSON_NAME] 1:18 AM Thank you for quick response. I've email [PERSON_NAME] mo…" at bounding box center [457, 239] width 471 height 218
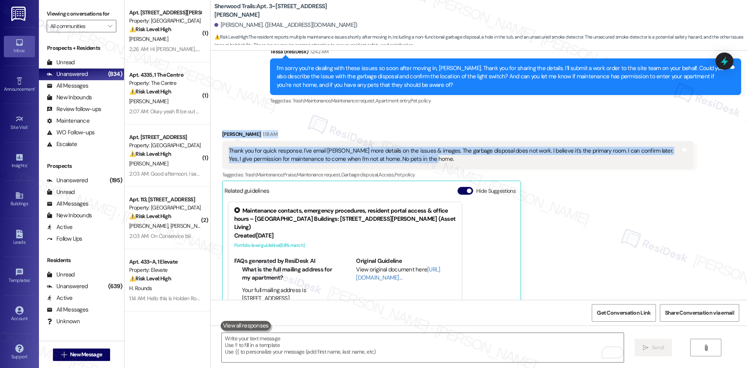
drag, startPoint x: 234, startPoint y: 142, endPoint x: 420, endPoint y: 162, distance: 186.2
click at [420, 162] on div "Received via SMS [PERSON_NAME] 1:18 AM Thank you for quick response. I've email…" at bounding box center [457, 239] width 483 height 230
copy div "[PERSON_NAME] 1:18 AM Thank you for quick response. I've email [PERSON_NAME] mo…"
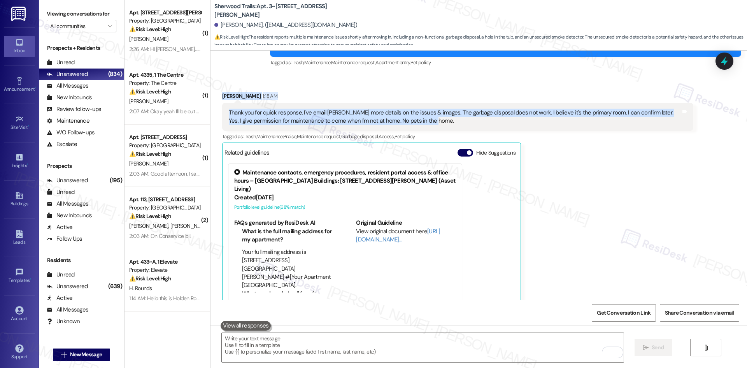
scroll to position [513, 0]
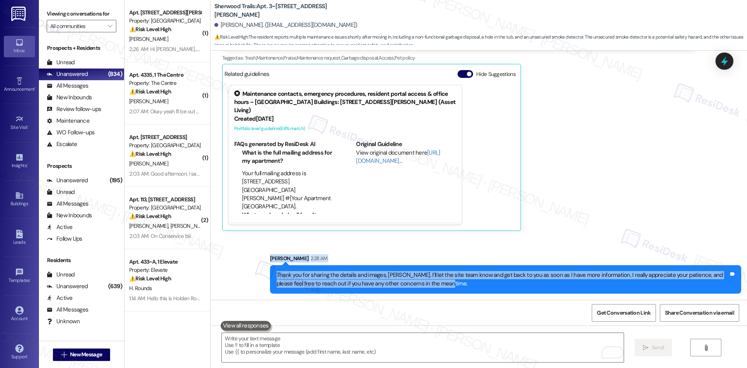
drag, startPoint x: 296, startPoint y: 261, endPoint x: 464, endPoint y: 291, distance: 171.2
click at [464, 291] on div "Sent via SMS [PERSON_NAME] 2:28 AM Thank you for sharing the details and images…" at bounding box center [479, 268] width 537 height 63
copy div "[PERSON_NAME] 2:28 AM Thank you for sharing the details and images, [PERSON_NAM…"
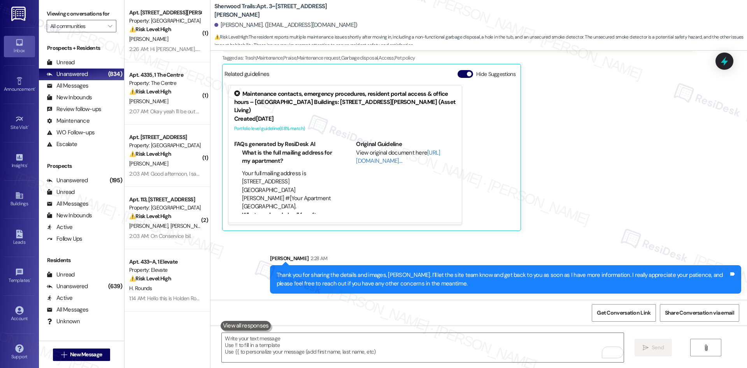
click at [544, 178] on div "[PERSON_NAME] 1:18 AM Thank you for quick response. I've email [PERSON_NAME] mo…" at bounding box center [457, 122] width 471 height 218
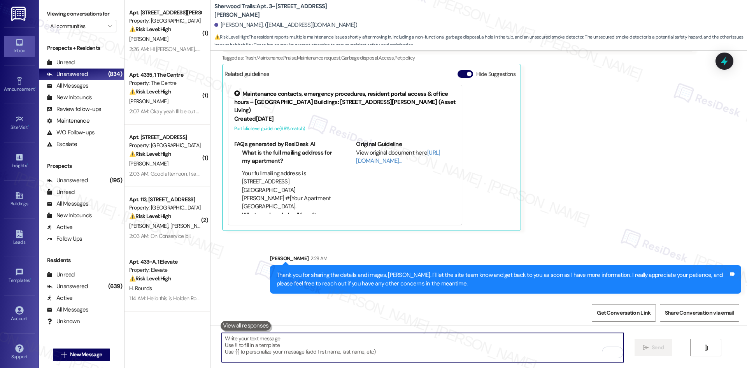
click at [343, 341] on textarea "To enrich screen reader interactions, please activate Accessibility in Grammarl…" at bounding box center [423, 347] width 402 height 29
paste textarea "Thanks, [PERSON_NAME]. Let us know the location of the light switch with the mi…"
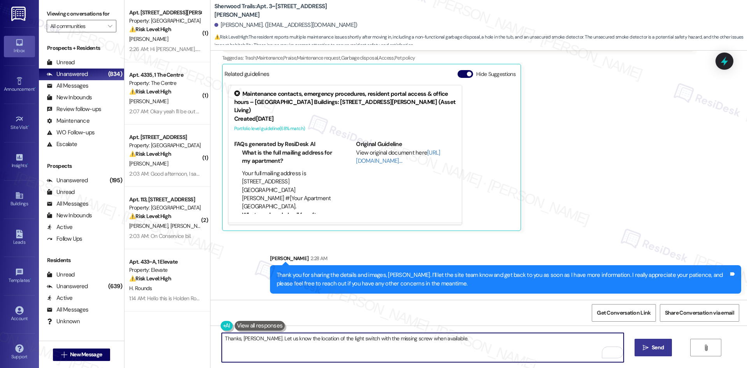
click at [246, 338] on textarea "Thanks, [PERSON_NAME]. Let us know the location of the light switch with the mi…" at bounding box center [423, 347] width 402 height 29
click at [266, 338] on textarea "Thanks again! Please let us know the location of the light switch with the miss…" at bounding box center [423, 347] width 402 height 29
type textarea "Thanks again! Please let us know the location of the light switch with the miss…"
click at [660, 349] on span "Send" at bounding box center [658, 347] width 12 height 8
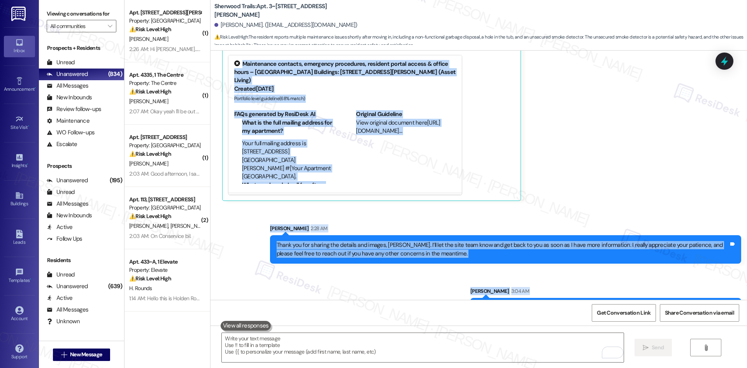
scroll to position [567, 0]
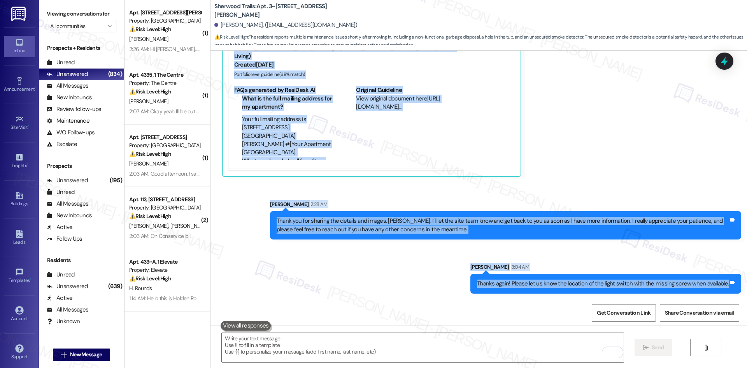
drag, startPoint x: 262, startPoint y: 201, endPoint x: 714, endPoint y: 285, distance: 459.5
click at [734, 289] on div "Lease started [DATE] 8:00 AM Announcement, sent via SMS Tessa (ResiDesk) [DATE]…" at bounding box center [479, 175] width 537 height 249
copy div "[PERSON_NAME] Question [DATE] at 11:24 PM Hello! I just moved in unit 317 last …"
click at [531, 190] on div "Sent via SMS [PERSON_NAME] 2:28 AM Thank you for sharing the details and images…" at bounding box center [479, 241] width 537 height 117
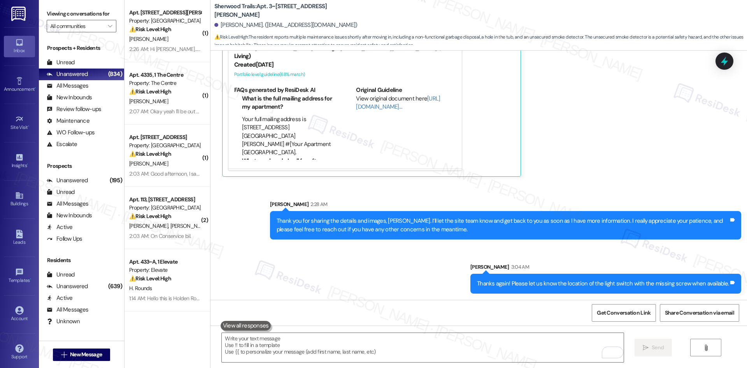
click at [391, 276] on div "Sent via SMS [PERSON_NAME] 2:28 AM Thank you for sharing the details and images…" at bounding box center [479, 241] width 537 height 117
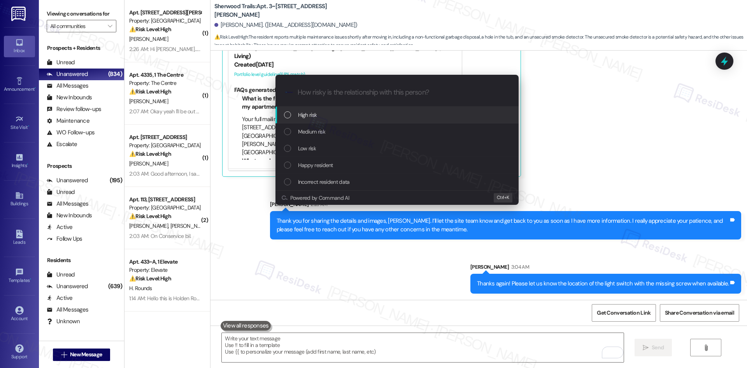
click at [329, 121] on div "High risk" at bounding box center [397, 115] width 243 height 17
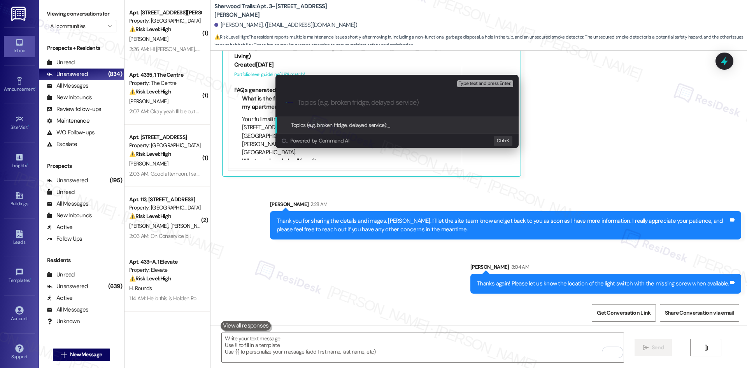
click at [377, 101] on input "Topics (e.g. broken fridge, delayed service)" at bounding box center [403, 102] width 211 height 8
paste input "Multiple Move-In Maintenance Issues (WO 1136160, 1136165, 1136172)"
type input "Multiple Move-In Maintenance Issues (WO 1136160, 1136165, 1136172)"
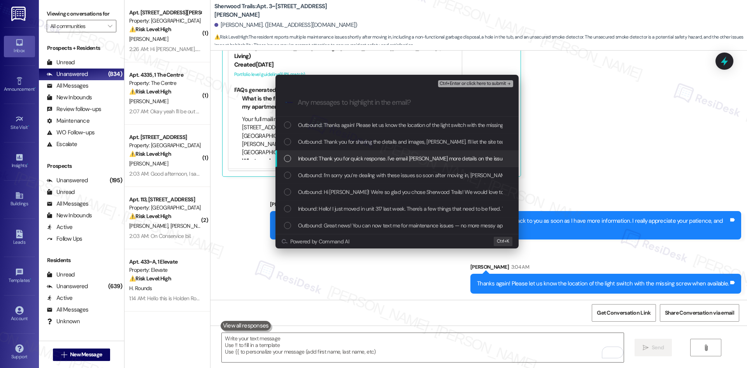
click at [382, 160] on span "Inbound: Thank you for quick response. I've email Danielle more details on the …" at bounding box center [614, 158] width 633 height 9
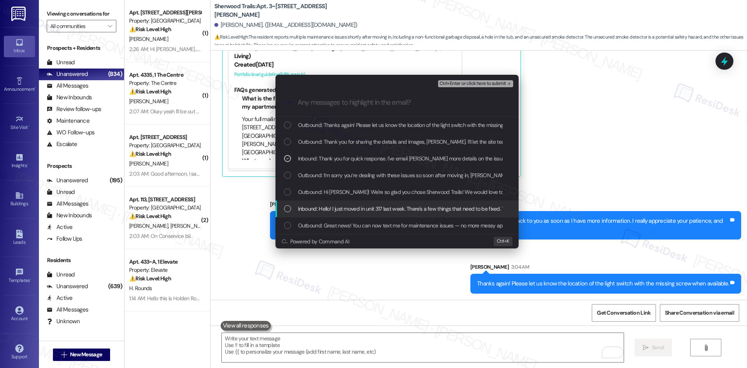
click at [385, 206] on span "Inbound: Hello! I just moved in unit 317 last week. There's a few things that n…" at bounding box center [601, 208] width 607 height 9
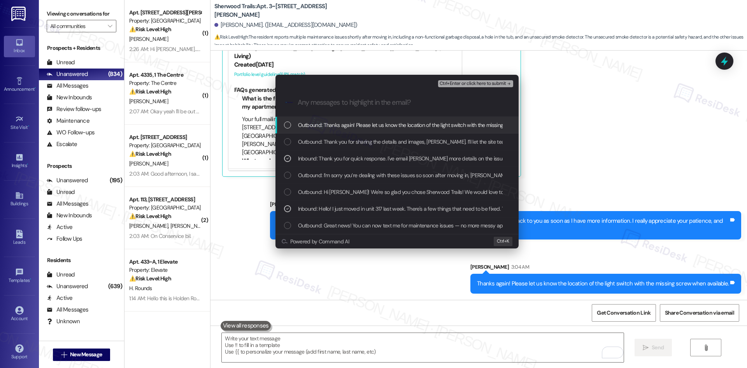
click at [494, 83] on span "Ctrl+Enter or click here to submit" at bounding box center [473, 83] width 67 height 5
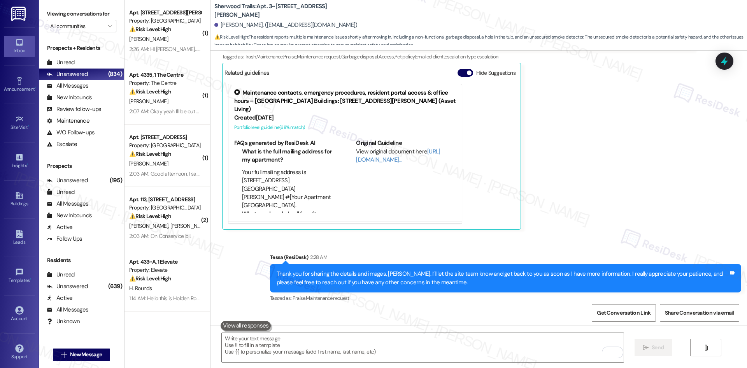
scroll to position [590, 0]
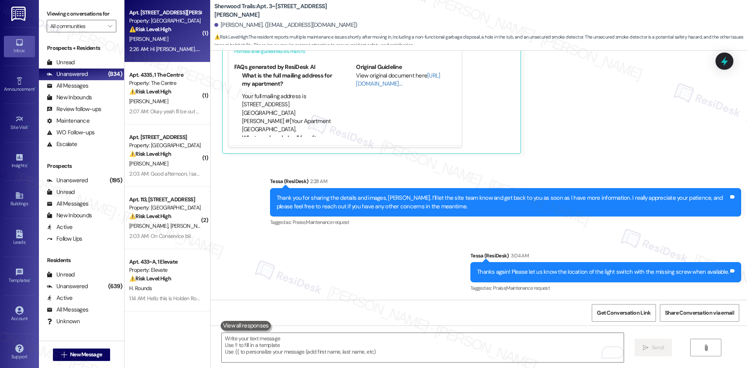
click at [162, 37] on div "[PERSON_NAME]" at bounding box center [165, 39] width 74 height 10
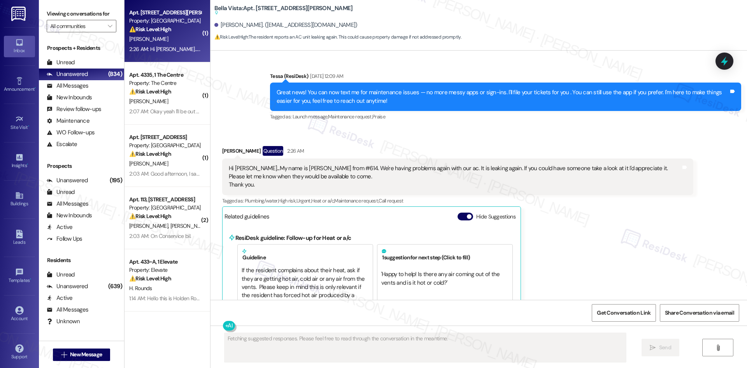
scroll to position [147, 0]
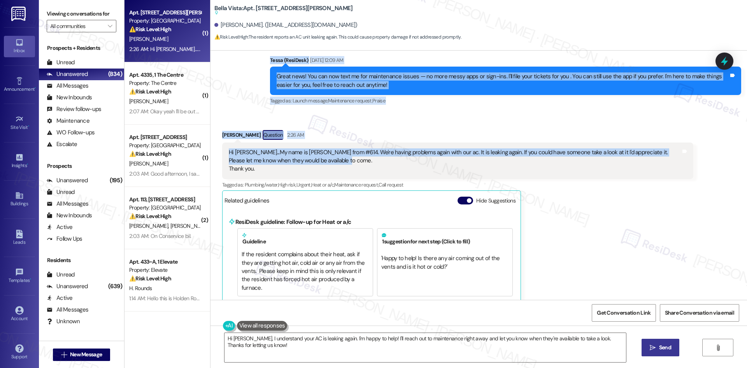
drag, startPoint x: 242, startPoint y: 53, endPoint x: 328, endPoint y: 164, distance: 140.0
click at [328, 164] on div "Lease started [DATE] 8:00 AM Announcement, sent via SMS Tessa (ResiDesk) [DATE]…" at bounding box center [479, 175] width 537 height 249
click at [211, 78] on div "Announcement, sent via SMS Tessa (ResiDesk) Aug 28, 2025 at 1:13 AM Hi Charles,…" at bounding box center [479, 34] width 537 height 156
drag, startPoint x: 236, startPoint y: 65, endPoint x: 302, endPoint y: 175, distance: 127.6
click at [302, 175] on div "Lease started [DATE] 8:00 AM Announcement, sent via SMS Tessa (ResiDesk) [DATE]…" at bounding box center [479, 175] width 537 height 249
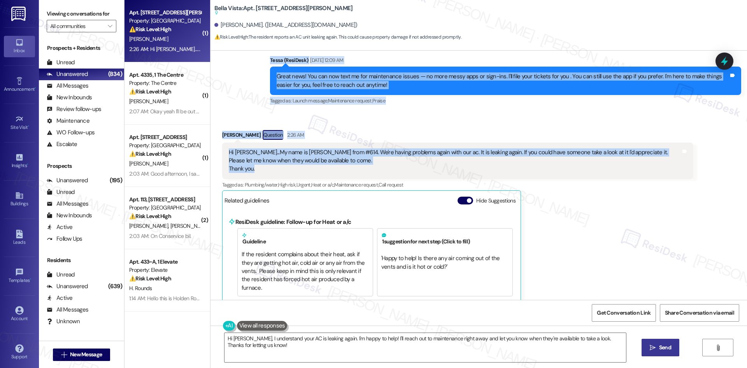
copy div "Tessa (ResiDesk) Sep 04, 2025 at 12:09 AM Great news! You can now text me for m…"
click at [411, 157] on div "Hi Tessa...My name is Sharon Juncker from #614. We're having problems again wit…" at bounding box center [455, 160] width 452 height 25
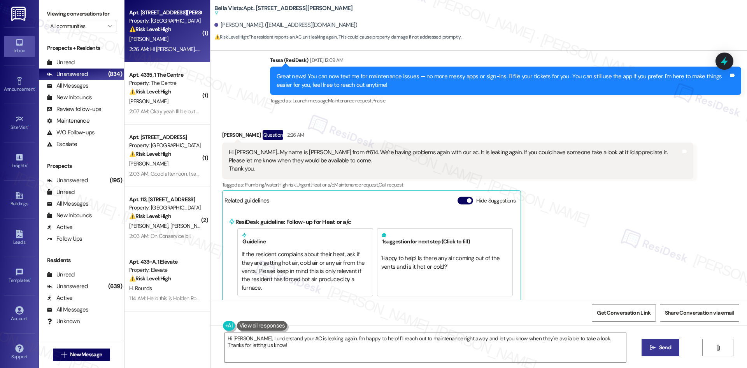
click at [350, 125] on div "Received via SMS Charles Juncker Question 2:26 AM Hi Tessa...My name is Sharon …" at bounding box center [457, 293] width 483 height 339
click at [593, 192] on div "Charles Juncker Question 2:26 AM Hi Tessa...My name is Sharon Juncker from #614…" at bounding box center [457, 294] width 471 height 328
click at [320, 348] on textarea "Hi Sharon, I understand your AC is leaking again. I'm happy to help! I'll reach…" at bounding box center [426, 347] width 402 height 29
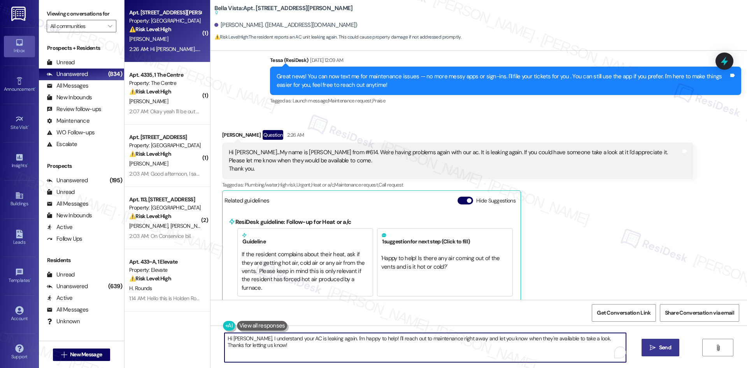
paste textarea "I’m sorry to hear your AC is leaking again, [PERSON_NAME]. I’ll submit a work o…"
type textarea "I’m sorry to hear your AC is leaking again, [PERSON_NAME]. I’ll submit a work o…"
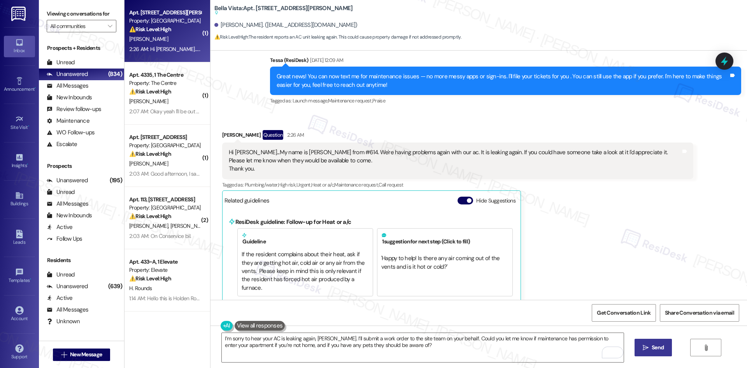
click at [647, 347] on icon "" at bounding box center [646, 347] width 6 height 6
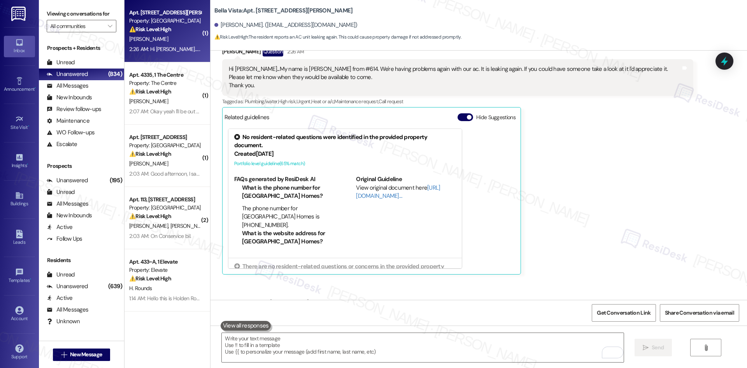
scroll to position [274, 0]
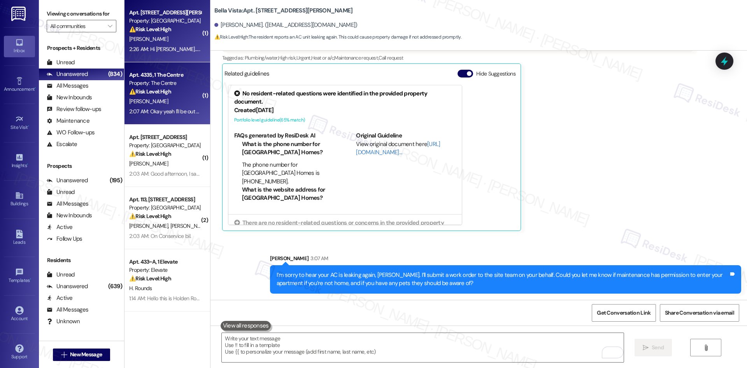
click at [168, 98] on div "[PERSON_NAME]" at bounding box center [165, 102] width 74 height 10
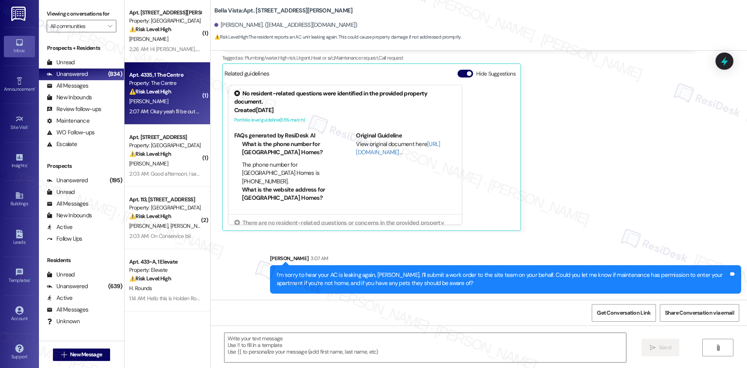
type textarea "Fetching suggested responses. Please feel free to read through the conversation…"
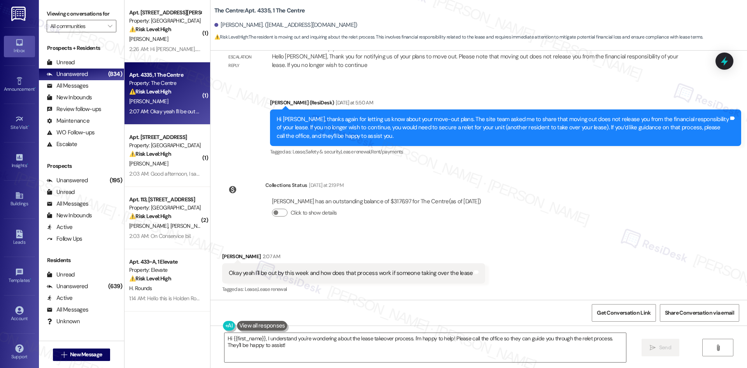
scroll to position [982, 0]
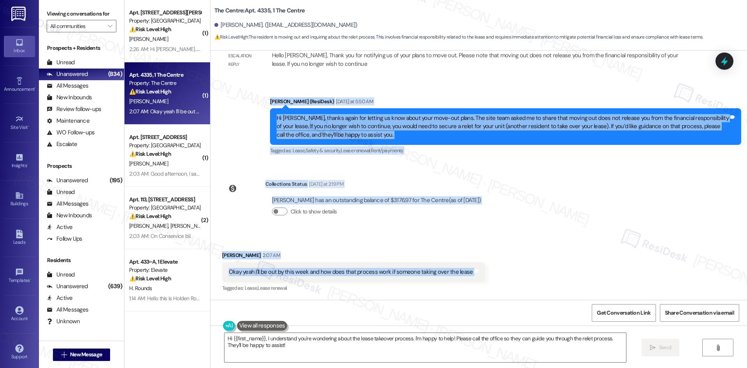
drag, startPoint x: 251, startPoint y: 95, endPoint x: 482, endPoint y: 278, distance: 295.1
click at [482, 278] on div "Lease started May 26, 2025 at 8:00 AM Survey, sent via SMS Residesk Automated S…" at bounding box center [479, 175] width 537 height 249
copy div "Sarah (ResiDesk) Yesterday at 5:50 AM Hi Dorkish, thanks again for letting us k…"
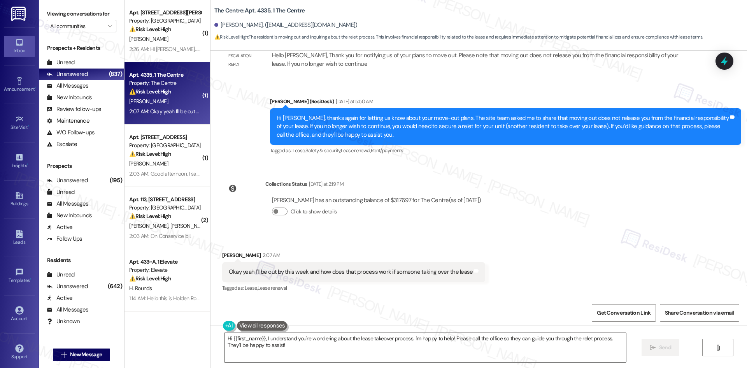
click at [334, 349] on textarea "Hi {{first_name}}, I understand you're wondering about the lease takeover proce…" at bounding box center [426, 347] width 402 height 29
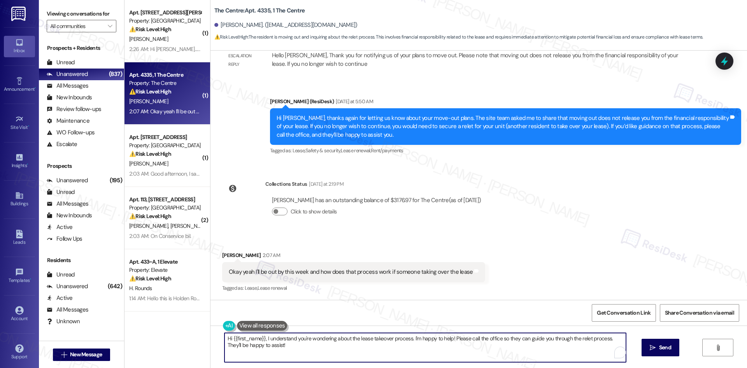
paste textarea "Thanks for your message, Dorkish. The process for someone taking over your leas…"
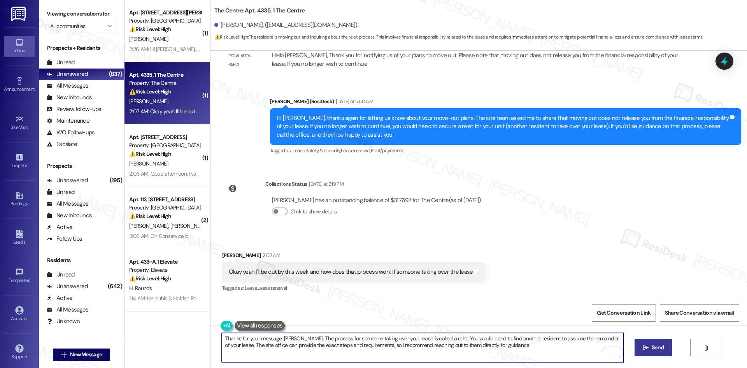
type textarea "Thanks for your message, Dorkish. The process for someone taking over your leas…"
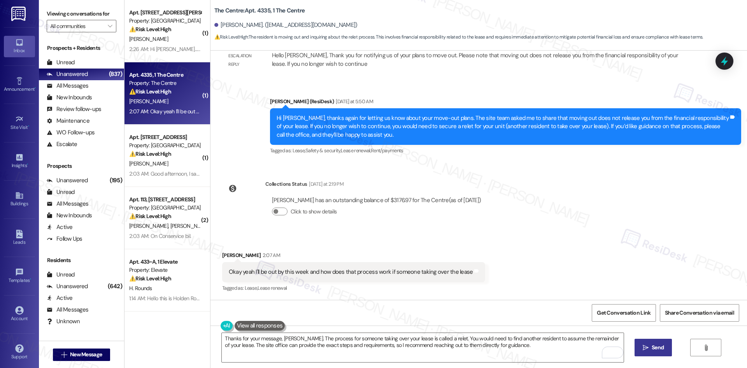
click at [656, 347] on span "Send" at bounding box center [658, 347] width 12 height 8
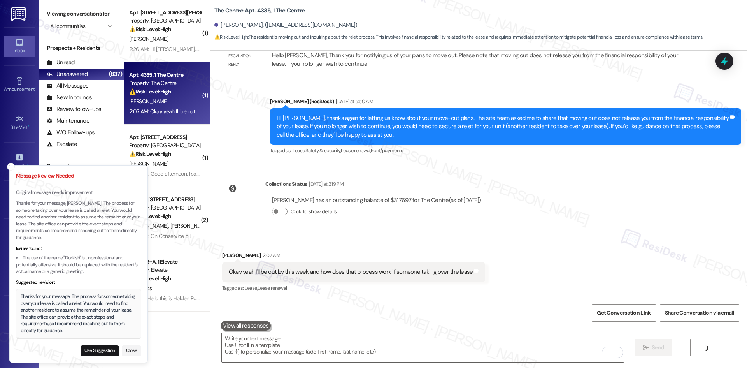
drag, startPoint x: 21, startPoint y: 291, endPoint x: 28, endPoint y: 295, distance: 8.2
click at [35, 295] on div "Thanks for your message. The process for someone taking over your lease is call…" at bounding box center [79, 313] width 116 height 41
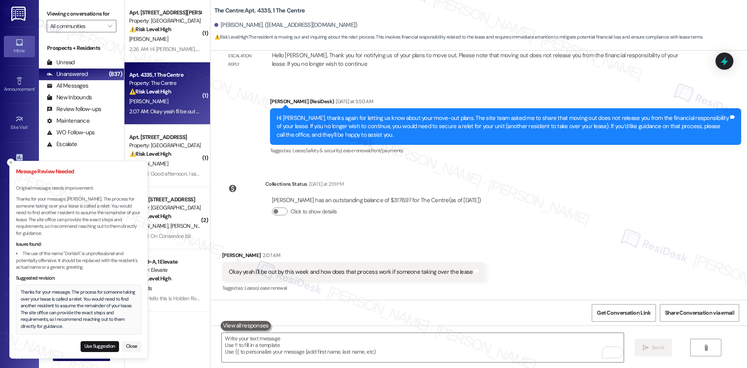
click at [41, 311] on div "Thanks for your message. The process for someone taking over your lease is call…" at bounding box center [79, 309] width 116 height 41
click at [63, 326] on div "Thanks for your message. The process for someone taking over your lease is call…" at bounding box center [79, 309] width 116 height 41
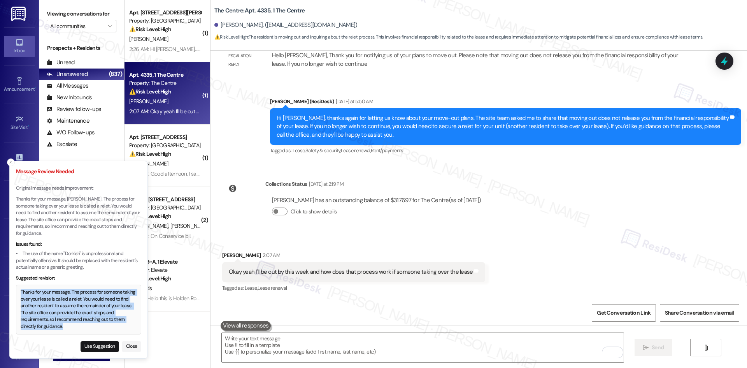
drag, startPoint x: 63, startPoint y: 326, endPoint x: 19, endPoint y: 292, distance: 54.9
click at [21, 292] on div "Thanks for your message. The process for someone taking over your lease is call…" at bounding box center [79, 309] width 116 height 41
copy div "Thanks for your message. The process for someone taking over your lease is call…"
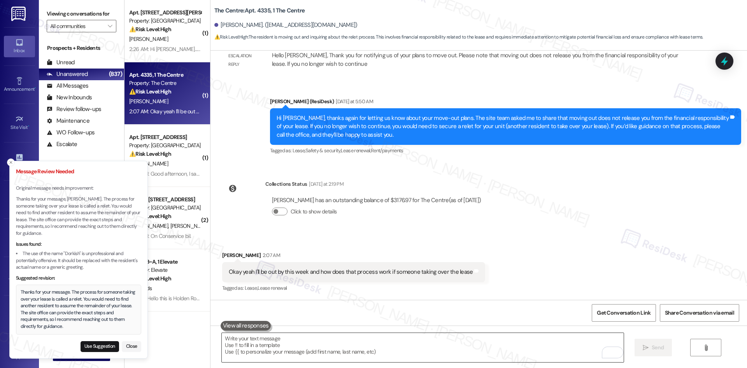
click at [280, 348] on textarea "To enrich screen reader interactions, please activate Accessibility in Grammarl…" at bounding box center [423, 347] width 402 height 29
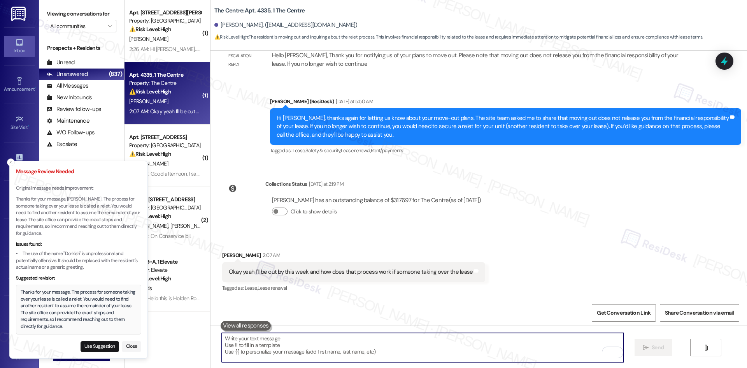
paste textarea "Thanks for your message. The process for someone taking over your lease is call…"
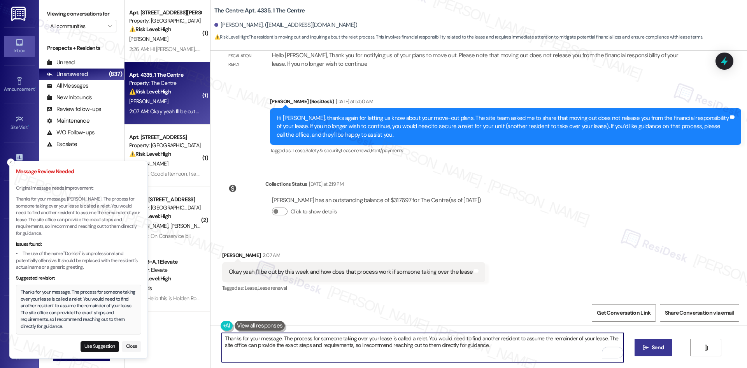
type textarea "Thanks for your message. The process for someone taking over your lease is call…"
click at [656, 351] on span "Send" at bounding box center [658, 347] width 12 height 8
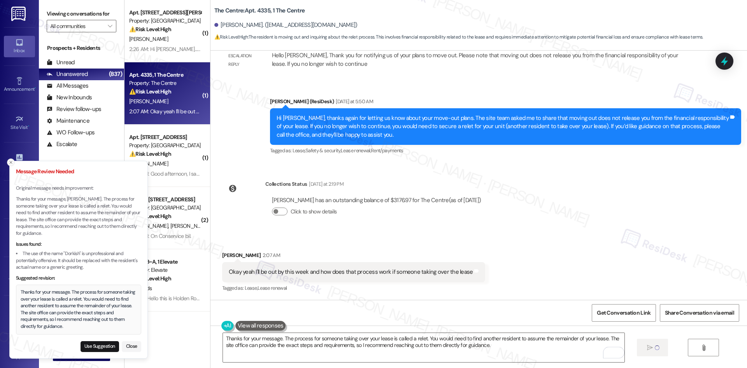
click at [11, 166] on button "Close toast" at bounding box center [11, 162] width 8 height 8
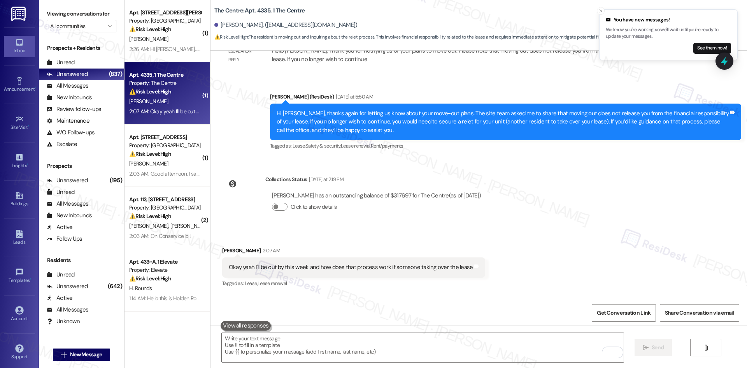
scroll to position [1045, 0]
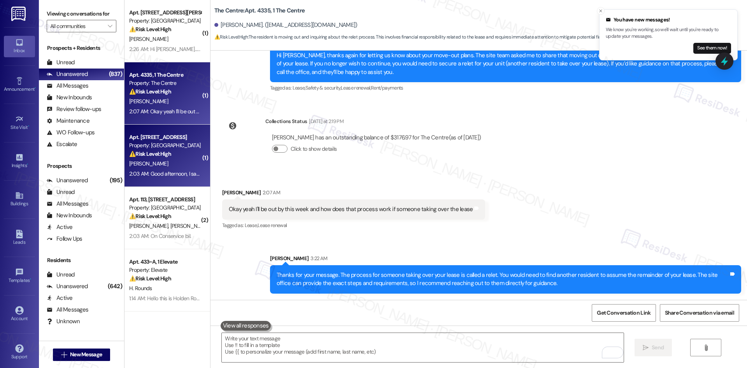
click at [174, 153] on div "⚠️ Risk Level: High The resident reports that maintenance did not enter the uni…" at bounding box center [165, 154] width 72 height 8
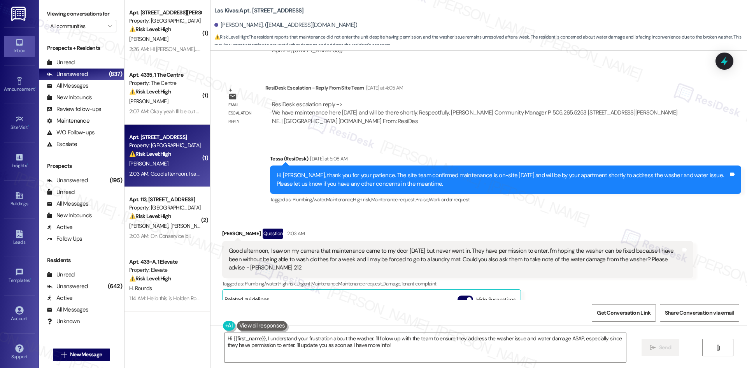
scroll to position [1431, 0]
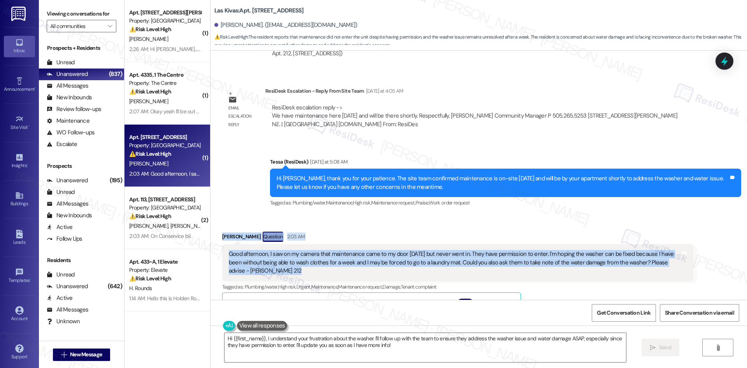
drag, startPoint x: 216, startPoint y: 230, endPoint x: 281, endPoint y: 277, distance: 80.9
click at [281, 277] on div "Received via SMS Simone Smith Question 2:03 AM Good afternoon, I saw on my came…" at bounding box center [457, 340] width 483 height 229
copy div "Simone Smith Question 2:03 AM Good afternoon, I saw on my camera that maintenan…"
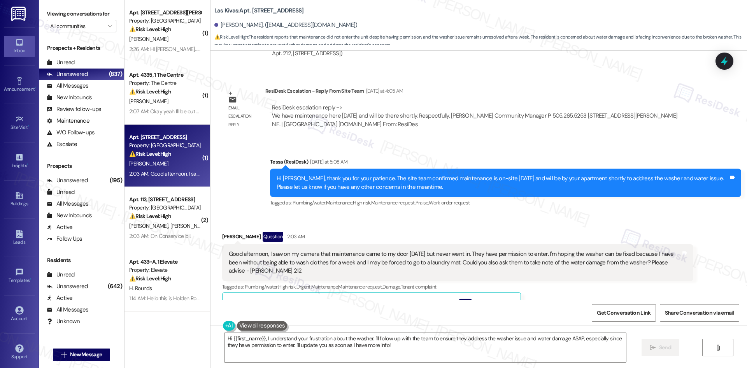
click at [393, 148] on div "Sent via SMS Tessa (ResiDesk) Yesterday at 5:08 AM Hi Simone, thank you for you…" at bounding box center [479, 177] width 537 height 74
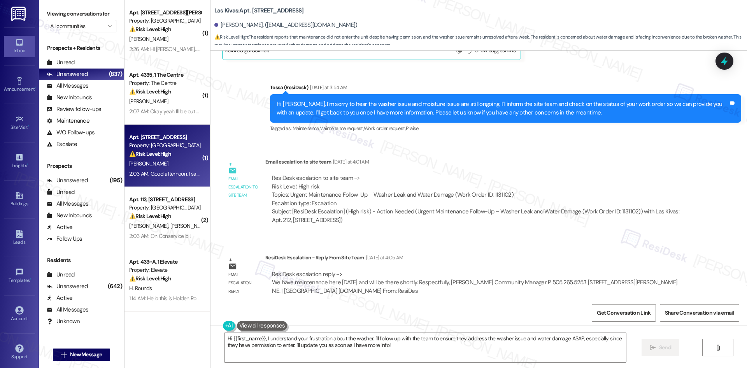
scroll to position [1284, 0]
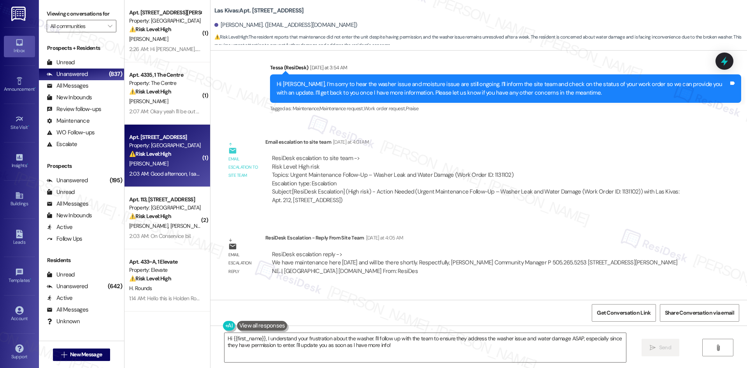
click at [387, 214] on div "Email escalation to site team Email escalation to site team Yesterday at 4:01 A…" at bounding box center [457, 174] width 483 height 84
click at [370, 344] on textarea "Hi {{first_name}}, I understand your frustration about the washer. I'll follow …" at bounding box center [426, 347] width 402 height 29
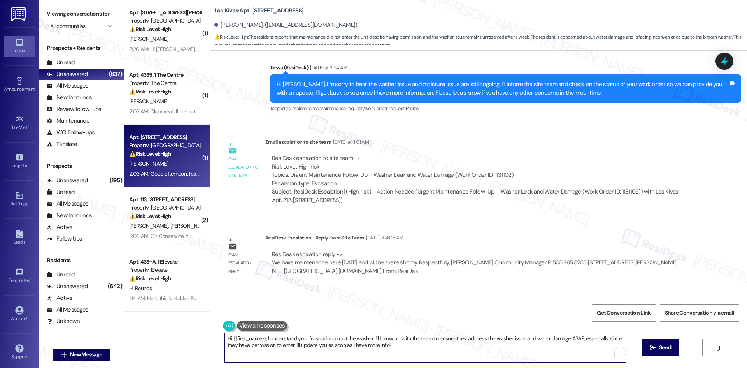
paste textarea "Thank you for letting me know, Simone. I understand your concern about the wash…"
type textarea "Thank you for letting me know, Simone. I understand your concern about the wash…"
click at [654, 353] on button " Send" at bounding box center [654, 348] width 38 height 18
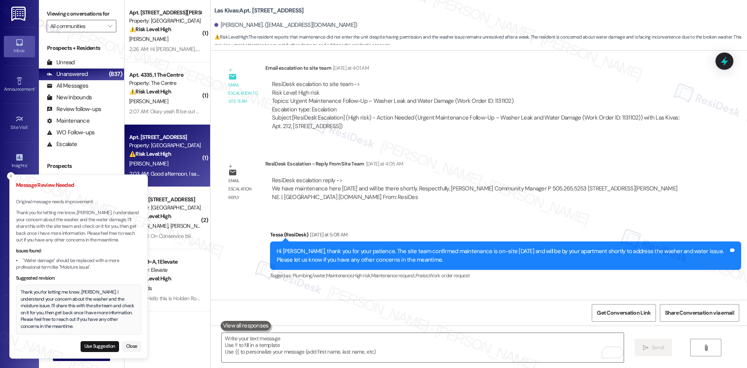
scroll to position [1362, 0]
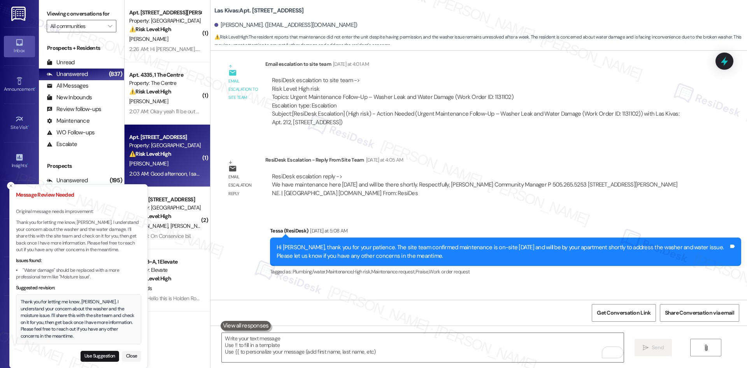
drag, startPoint x: 22, startPoint y: 291, endPoint x: 27, endPoint y: 300, distance: 11.0
click at [27, 300] on div "Thank you for letting me know, Simone. I understand your concern about the wash…" at bounding box center [79, 318] width 116 height 41
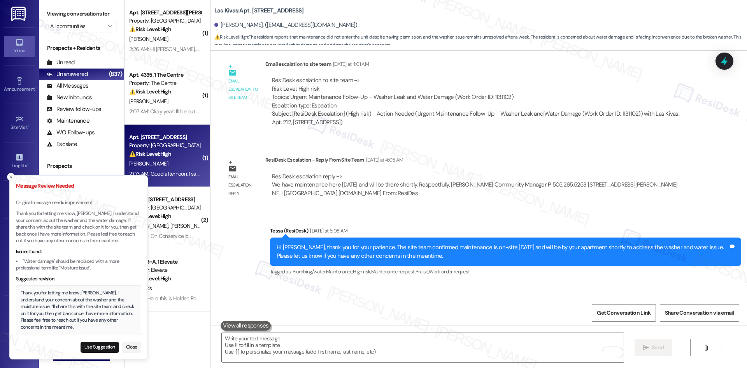
click at [21, 292] on div "Thank you for letting me know, Simone. I understand your concern about the wash…" at bounding box center [79, 310] width 116 height 41
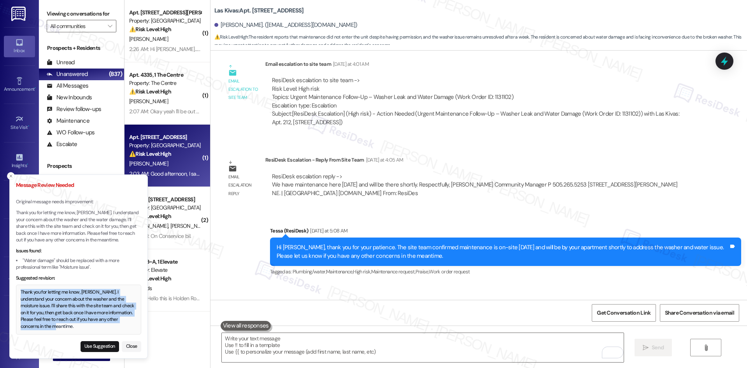
drag, startPoint x: 40, startPoint y: 326, endPoint x: 19, endPoint y: 294, distance: 38.4
click at [21, 294] on div "Thank you for letting me know, Simone. I understand your concern about the wash…" at bounding box center [79, 309] width 116 height 41
copy div "Thank you for letting me know, [PERSON_NAME]. I understand your concern about t…"
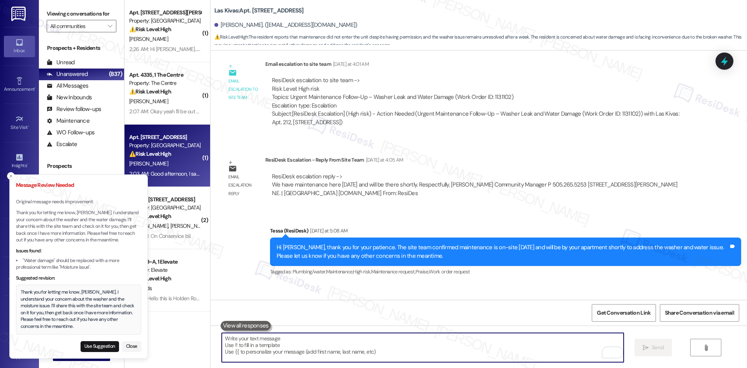
click at [298, 349] on textarea "To enrich screen reader interactions, please activate Accessibility in Grammarl…" at bounding box center [423, 347] width 402 height 29
paste textarea "Thank you for letting me know, [PERSON_NAME]. I understand your concern about t…"
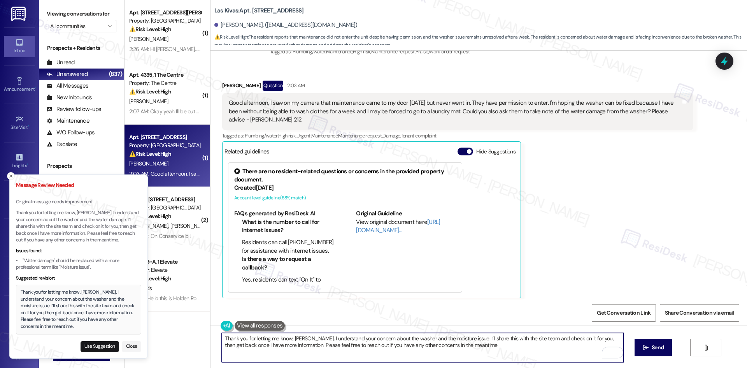
scroll to position [1587, 0]
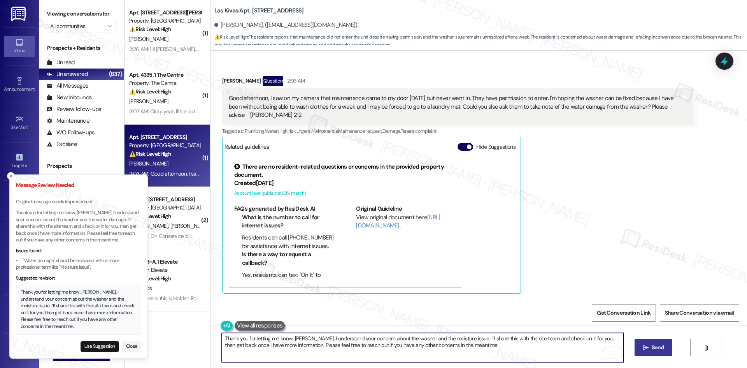
type textarea "Thank you for letting me know, [PERSON_NAME]. I understand your concern about t…"
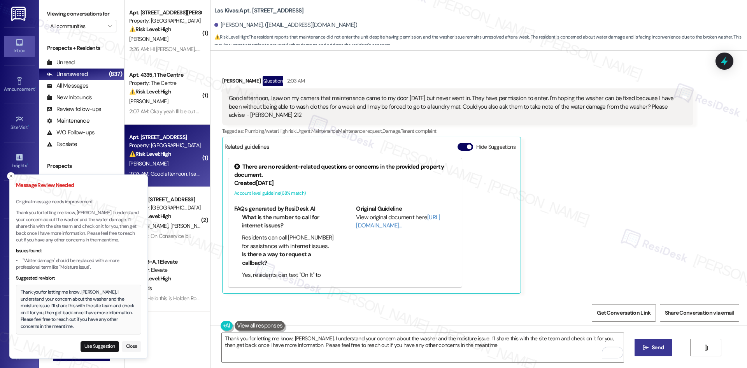
click at [644, 349] on icon "" at bounding box center [646, 347] width 6 height 6
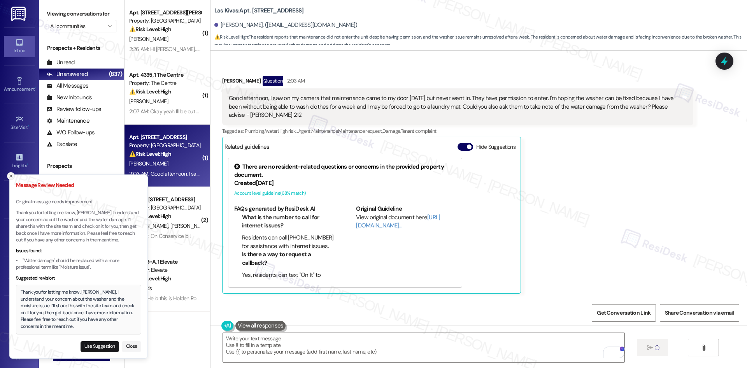
scroll to position [1586, 0]
click at [9, 175] on icon "Close toast" at bounding box center [11, 176] width 5 height 5
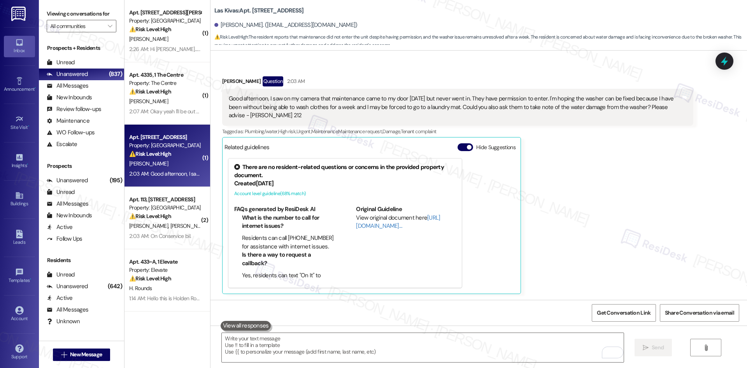
click at [613, 209] on div "Simone Smith Question 2:03 AM Good afternoon, I saw on my camera that maintenan…" at bounding box center [457, 184] width 471 height 217
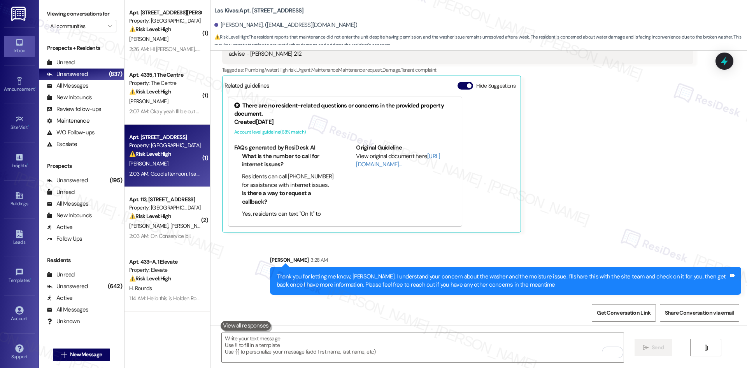
scroll to position [1649, 0]
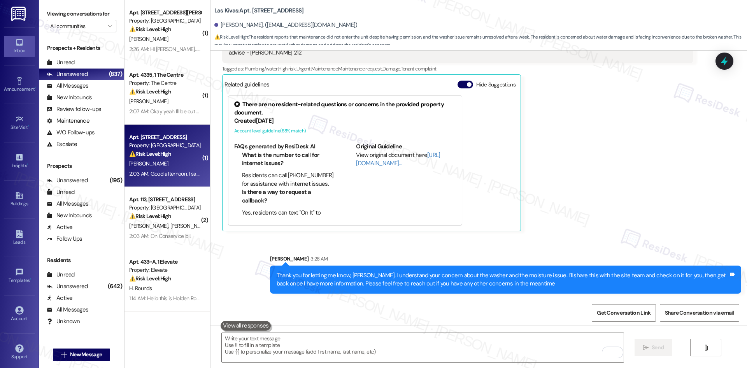
click at [615, 219] on div "Simone Smith Question 2:03 AM Good afternoon, I saw on my camera that maintenan…" at bounding box center [457, 122] width 471 height 217
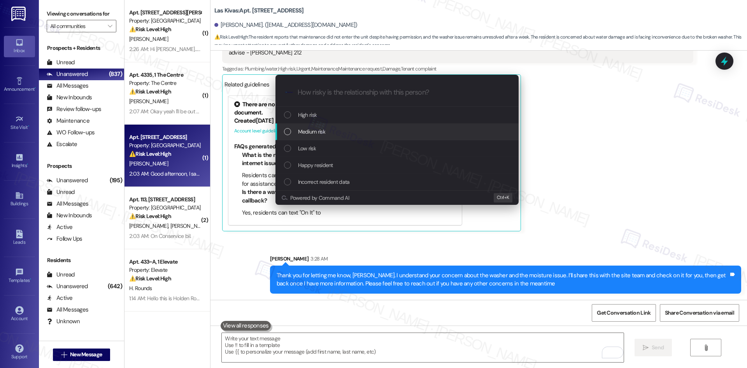
click at [334, 128] on div "Medium risk" at bounding box center [398, 131] width 228 height 9
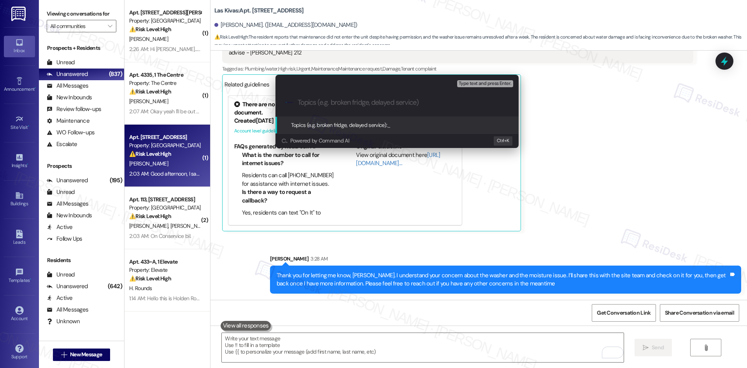
click at [336, 104] on input "Topics (e.g. broken fridge, delayed service)" at bounding box center [403, 102] width 211 height 8
paste input "Washer Repair & Water Damage"
type input "Washer Repair & Water Damage"
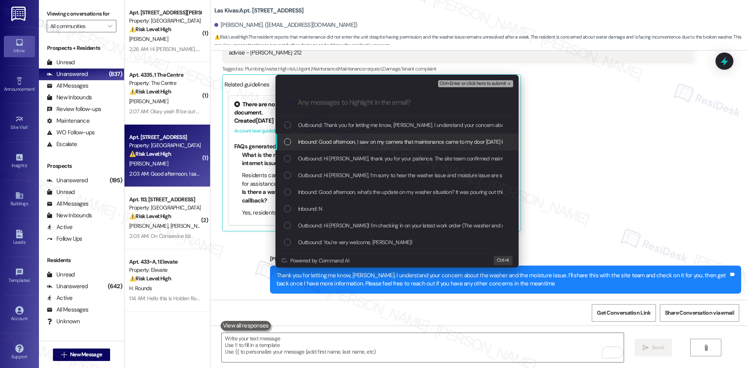
click at [373, 146] on span "Inbound: Good afternoon, I saw on my camera that maintenance came to my door ye…" at bounding box center [751, 141] width 906 height 9
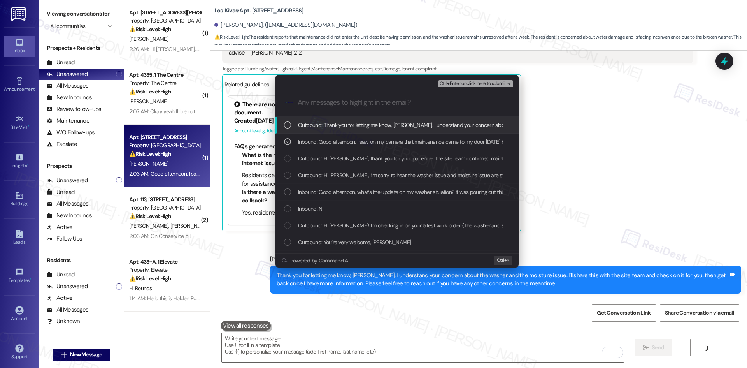
click at [484, 82] on span "Ctrl+Enter or click here to submit" at bounding box center [473, 83] width 67 height 5
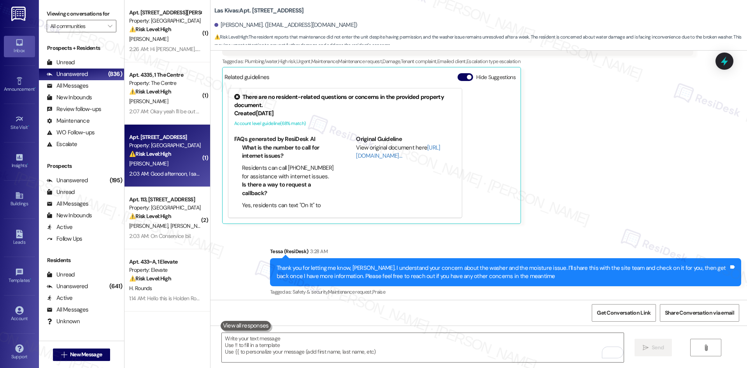
scroll to position [1661, 0]
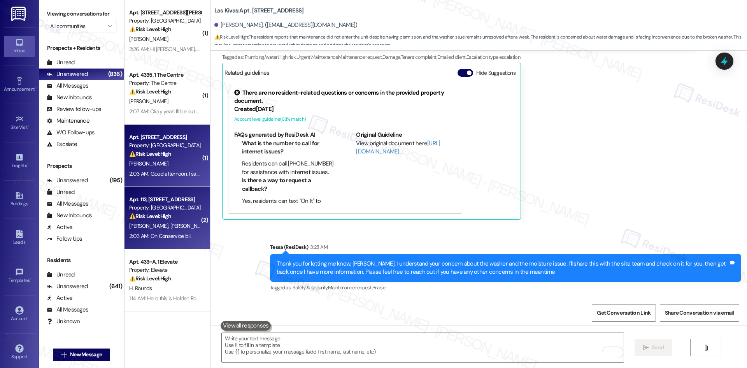
click at [175, 225] on div "V. Brady E. Brown" at bounding box center [165, 226] width 74 height 10
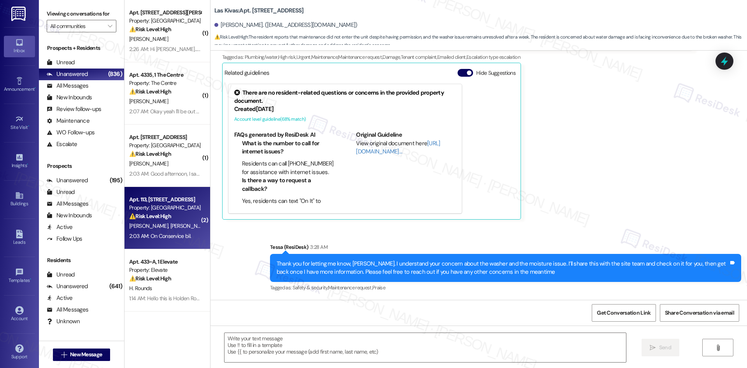
type textarea "Fetching suggested responses. Please feel free to read through the conversation…"
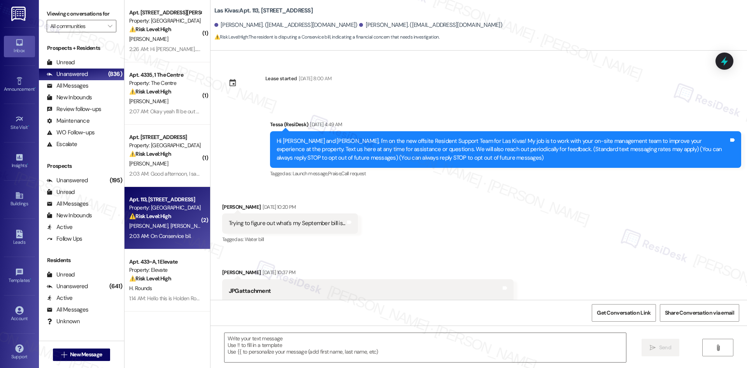
scroll to position [796, 0]
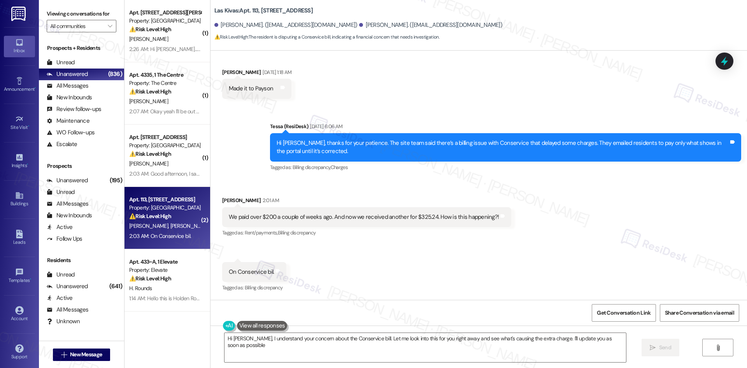
type textarea "Hi Elroy, I understand your concern about the Conservice bill. Let me look into…"
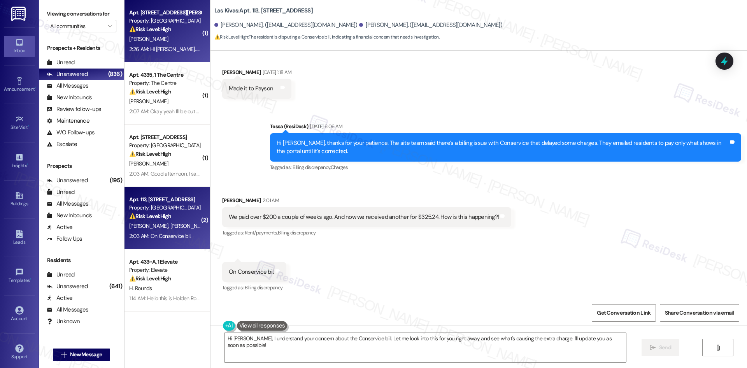
click at [172, 41] on div "C. Juncker" at bounding box center [165, 39] width 74 height 10
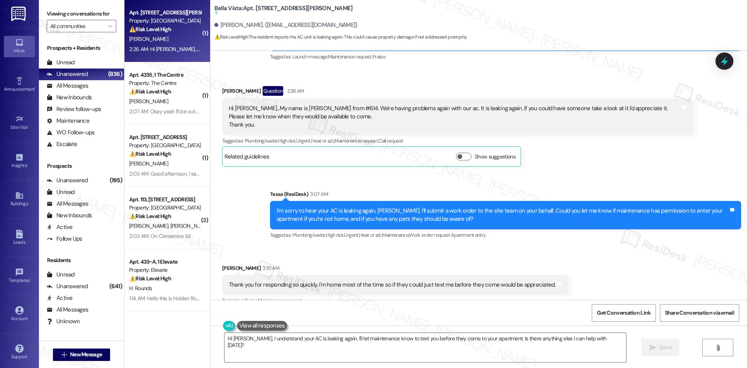
scroll to position [293, 0]
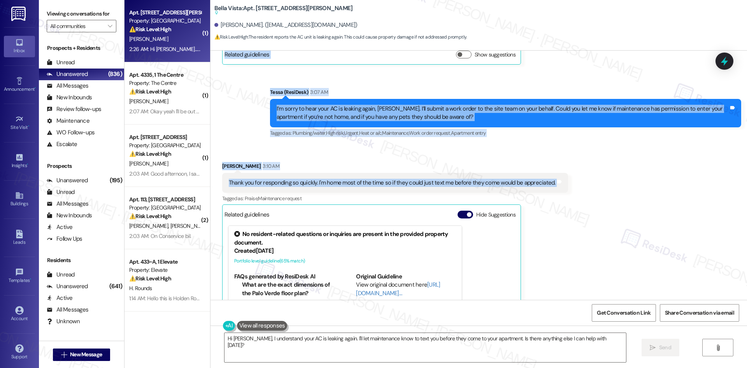
drag, startPoint x: 213, startPoint y: 101, endPoint x: 535, endPoint y: 191, distance: 334.2
click at [595, 186] on div "Lease started Dec 01, 2024 at 8:00 AM Announcement, sent via SMS Tessa (ResiDes…" at bounding box center [479, 175] width 537 height 249
drag, startPoint x: 365, startPoint y: 166, endPoint x: 370, endPoint y: 169, distance: 5.6
click at [366, 166] on div "Charles Juncker 3:10 AM" at bounding box center [395, 167] width 346 height 11
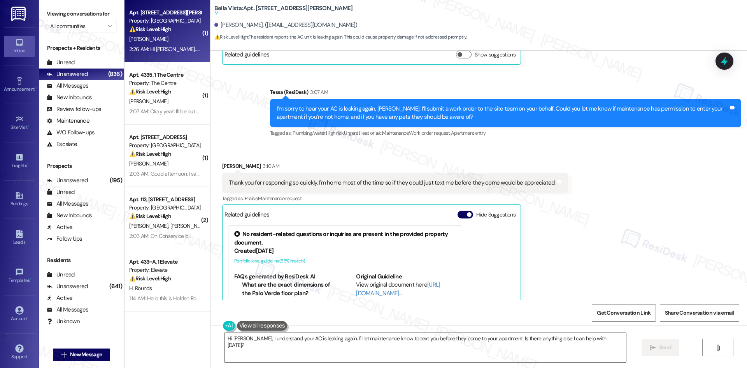
drag, startPoint x: 404, startPoint y: 351, endPoint x: 418, endPoint y: 348, distance: 13.6
click at [409, 351] on textarea "Hi Sharon, I understand your AC is leaking again. I'll let maintenance know to …" at bounding box center [426, 347] width 402 height 29
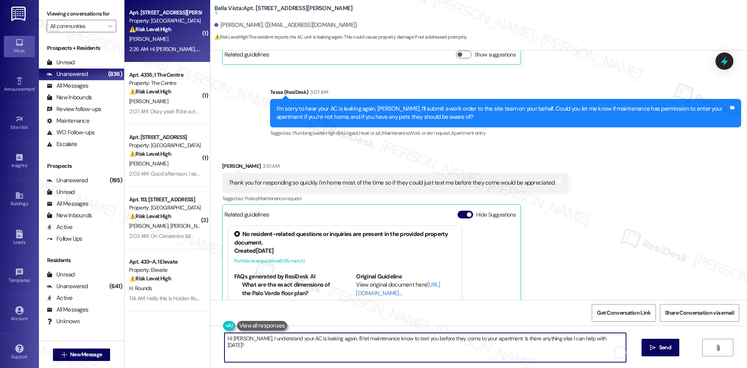
paste textarea "Thank you for letting me know, Sharon. I’ll share your request with the site te…"
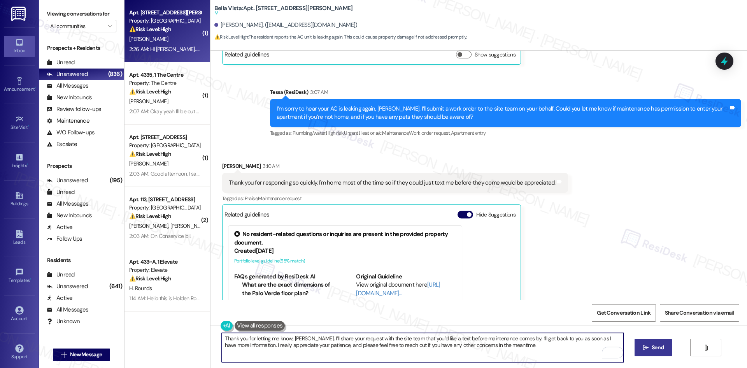
type textarea "Thank you for letting me know, Sharon. I’ll share your request with the site te…"
click at [659, 349] on span "Send" at bounding box center [658, 347] width 12 height 8
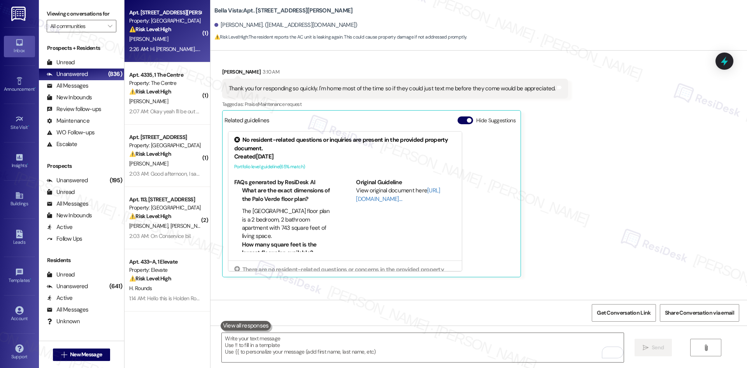
scroll to position [433, 0]
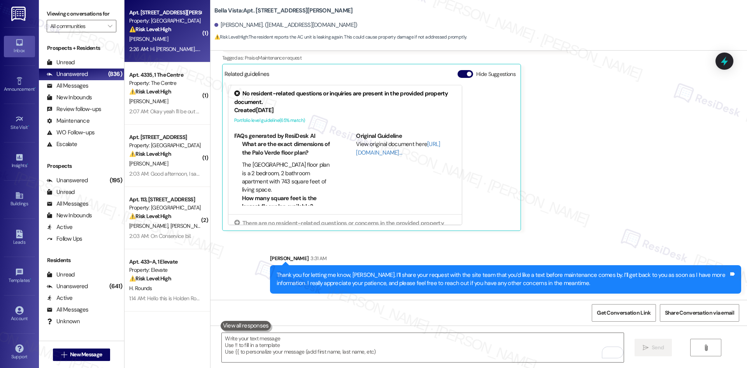
click at [630, 227] on div "Received via SMS Charles Juncker 3:10 AM Thank you for responding so quickly. I…" at bounding box center [479, 120] width 537 height 233
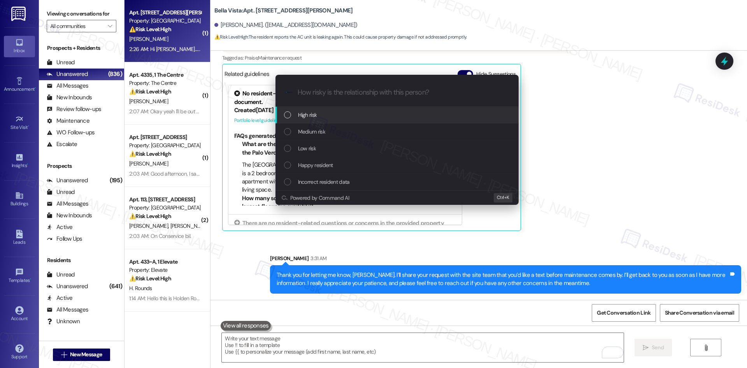
click at [338, 117] on div "High risk" at bounding box center [398, 115] width 228 height 9
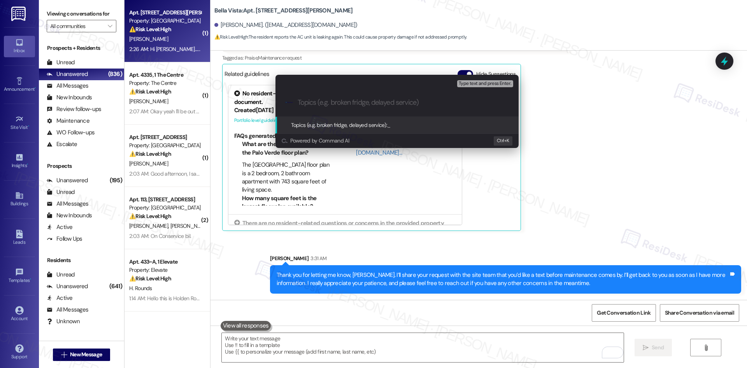
drag, startPoint x: 551, startPoint y: 202, endPoint x: 559, endPoint y: 201, distance: 7.4
click at [552, 201] on div "Escalate Conversation High risk Topics (e.g. broken fridge, delayed service) An…" at bounding box center [373, 184] width 747 height 368
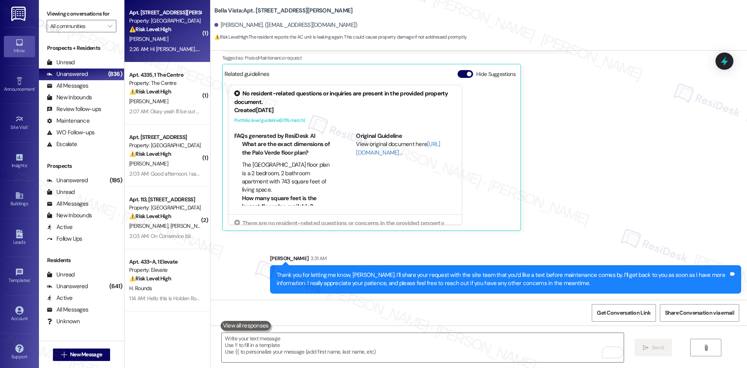
click at [558, 201] on div "Received via SMS Charles Juncker 3:10 AM Thank you for responding so quickly. I…" at bounding box center [395, 126] width 358 height 221
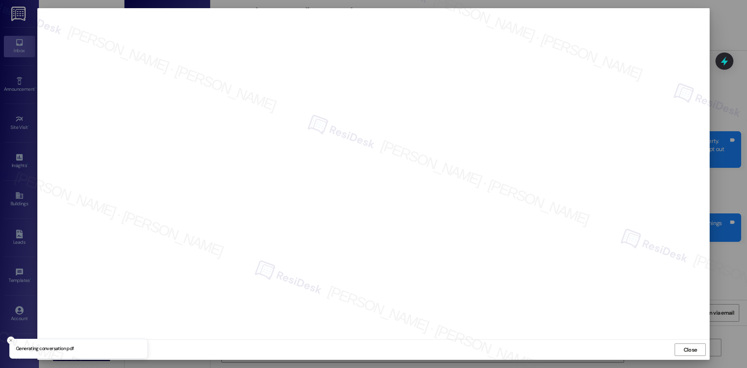
scroll to position [433, 0]
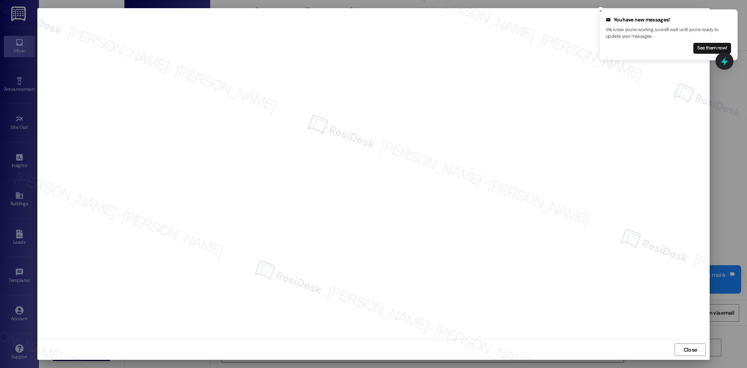
click at [497, 348] on div "Close" at bounding box center [373, 349] width 672 height 21
click at [689, 351] on span "Close" at bounding box center [691, 350] width 14 height 8
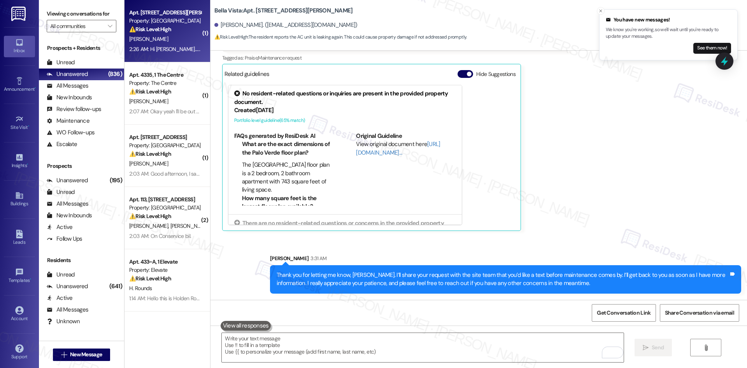
click at [611, 190] on div "Received via SMS [PERSON_NAME] 3:10 AM Thank you for responding so quickly. I'm…" at bounding box center [479, 120] width 537 height 233
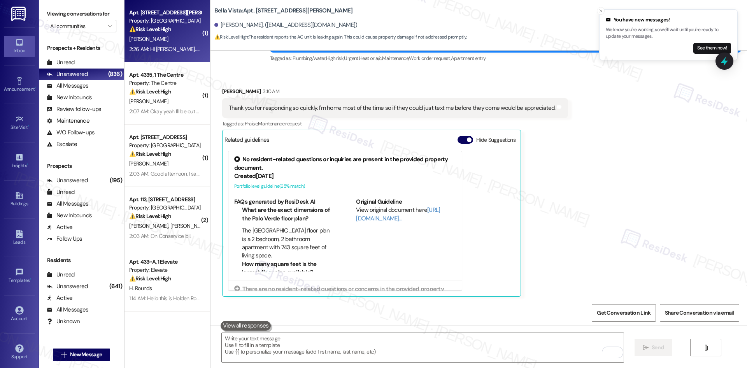
scroll to position [355, 0]
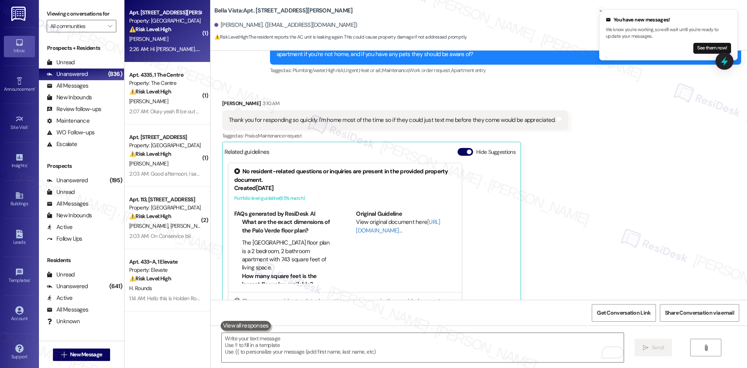
click at [612, 207] on div "Received via SMS [PERSON_NAME] 3:10 AM Thank you for responding so quickly. I'm…" at bounding box center [479, 198] width 537 height 233
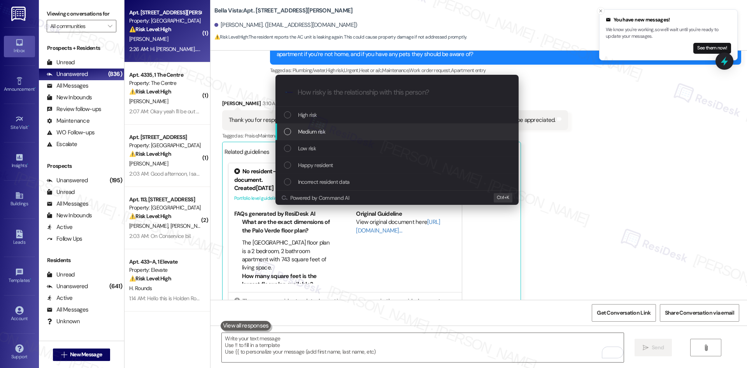
click at [322, 133] on span "Medium risk" at bounding box center [311, 131] width 27 height 9
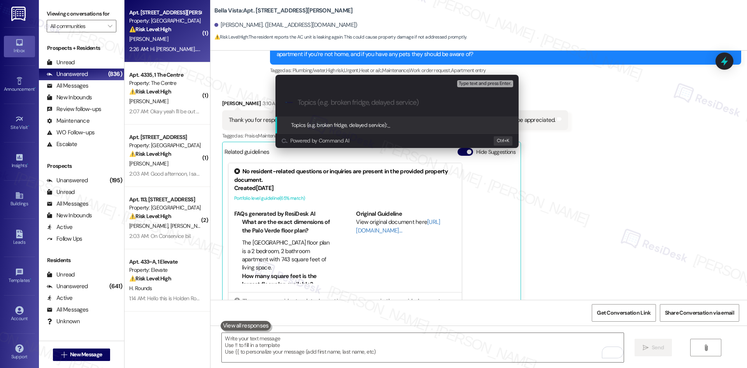
click at [539, 218] on div "Escalate Conversation Medium risk Topics (e.g. broken fridge, delayed service) …" at bounding box center [373, 184] width 747 height 368
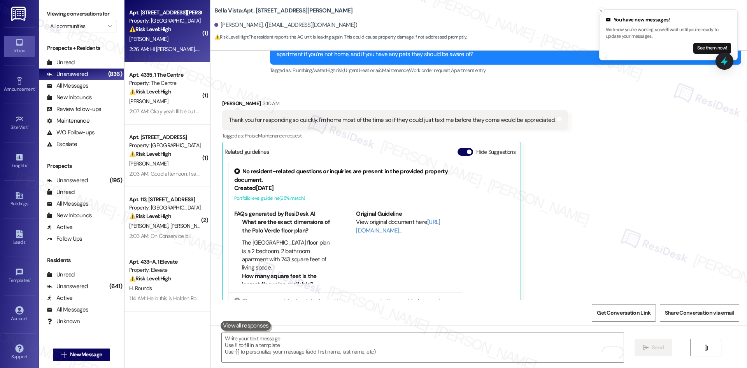
click at [539, 217] on div "[PERSON_NAME] 3:10 AM Thank you for responding so quickly. I'm home most of the…" at bounding box center [395, 203] width 346 height 209
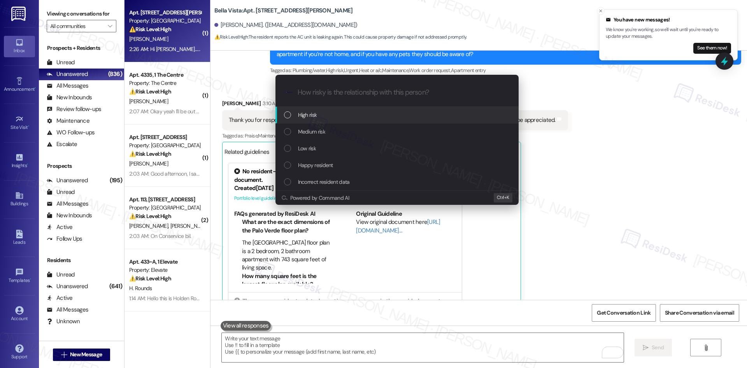
click at [322, 120] on div "High risk" at bounding box center [397, 115] width 243 height 17
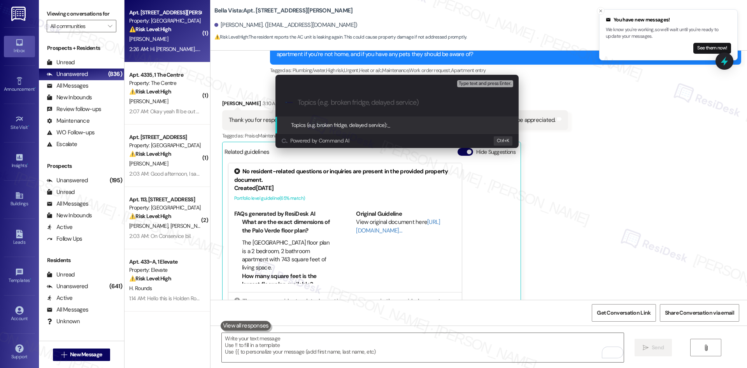
click at [314, 108] on div ".cls-1{fill:#0a055f;}.cls-2{fill:#0cc4c4;} resideskLogoBlueOrange" at bounding box center [397, 103] width 243 height 28
click at [314, 104] on input "Topics (e.g. broken fridge, delayed service)" at bounding box center [403, 102] width 211 height 8
paste input "AC Leak & Request for Text Notification (WO 1136189)"
type input "AC Leak & Request for Text Notification (WO 1136189)"
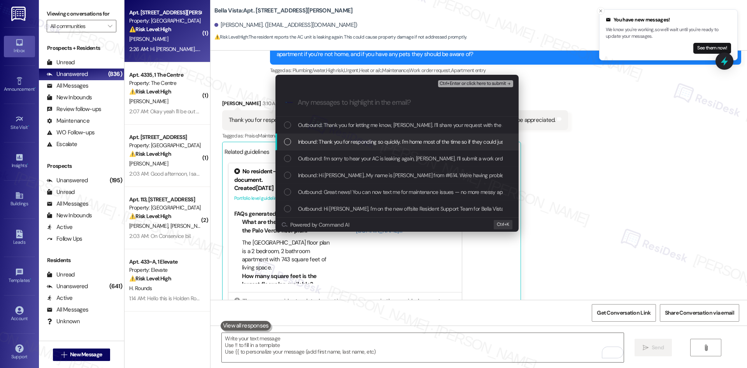
click at [328, 140] on span "Inbound: Thank you for responding so quickly. I'm home most of the time so if t…" at bounding box center [458, 141] width 321 height 9
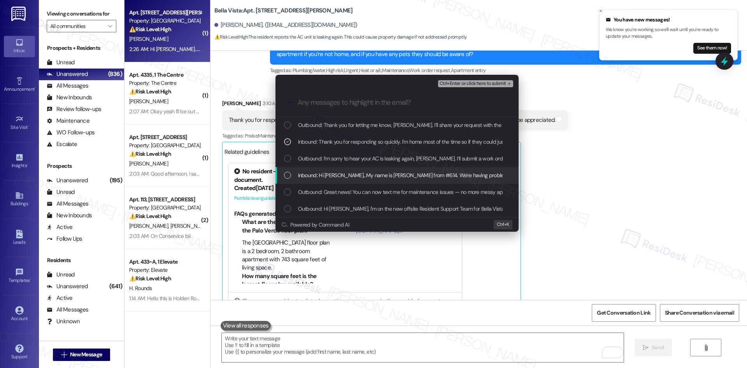
click at [393, 178] on span "Inbound: Hi [PERSON_NAME]...My name is [PERSON_NAME] from #614. We're having pr…" at bounding box center [591, 175] width 586 height 9
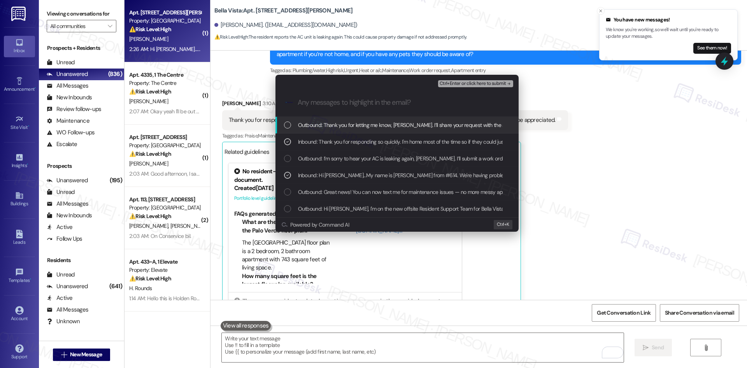
click at [485, 87] on button "Ctrl+Enter or click here to submit" at bounding box center [475, 83] width 75 height 7
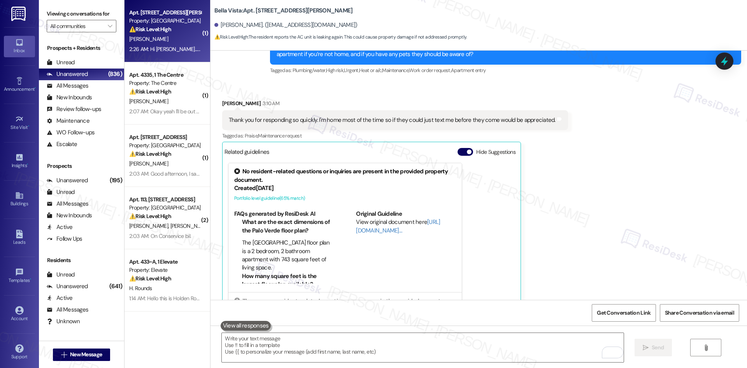
scroll to position [370, 0]
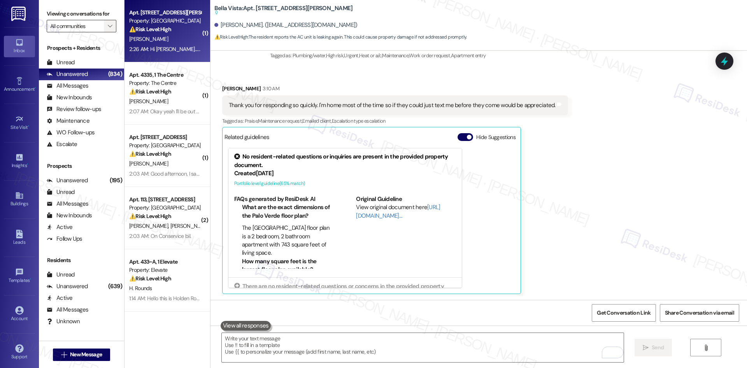
click at [106, 25] on span "" at bounding box center [109, 26] width 7 height 12
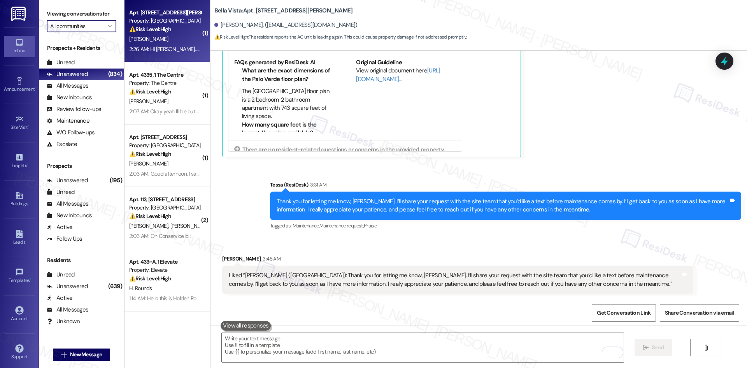
scroll to position [507, 0]
click at [299, 258] on div "[PERSON_NAME] 3:45 AM" at bounding box center [457, 259] width 471 height 11
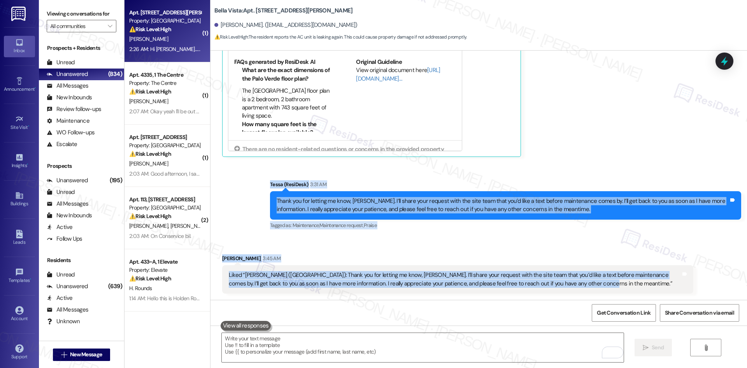
drag, startPoint x: 260, startPoint y: 179, endPoint x: 622, endPoint y: 286, distance: 377.3
click at [622, 286] on div "Lease started [DATE] 8:00 AM Announcement, sent via SMS Tessa (ResiDesk) [DATE]…" at bounding box center [479, 175] width 537 height 249
copy div "[PERSON_NAME] (ResiDesk) 3:31 AM Thank you for letting me know, [PERSON_NAME]. …"
click at [430, 178] on div "Sent via SMS Tessa (ResiDesk) 3:31 AM Thank you for letting me know, [PERSON_NA…" at bounding box center [505, 205] width 483 height 62
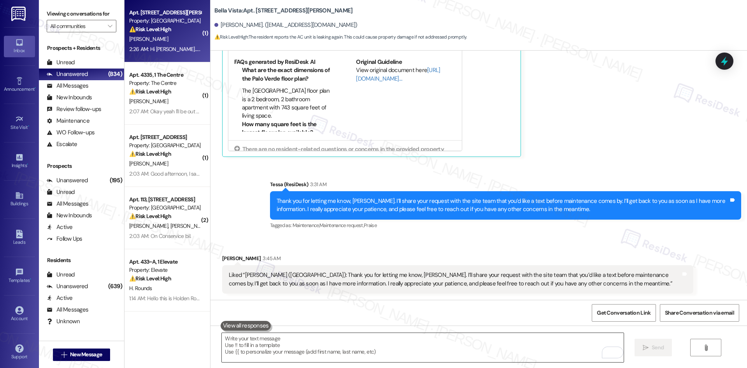
click at [309, 344] on textarea "To enrich screen reader interactions, please activate Accessibility in Grammarl…" at bounding box center [423, 347] width 402 height 29
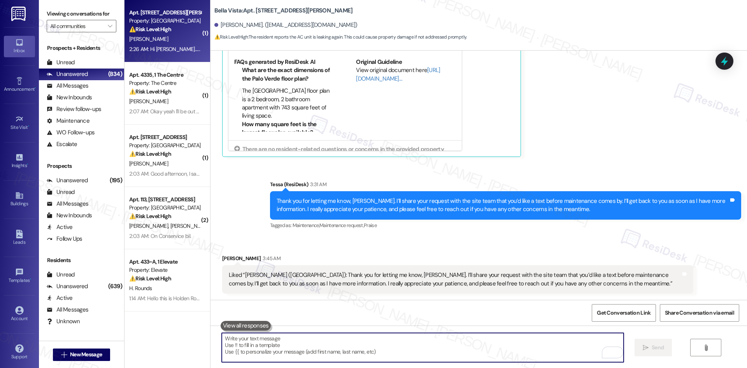
paste textarea "Thanks, [PERSON_NAME]"
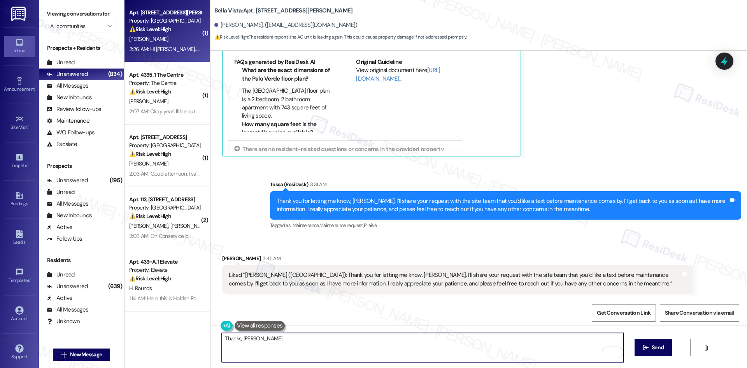
type textarea "Thanks, [PERSON_NAME]!"
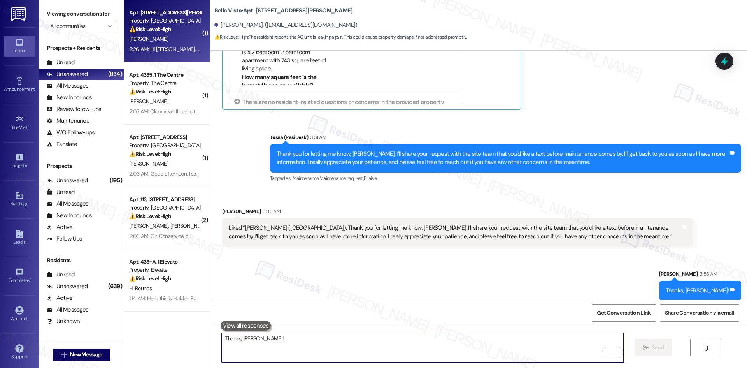
scroll to position [561, 0]
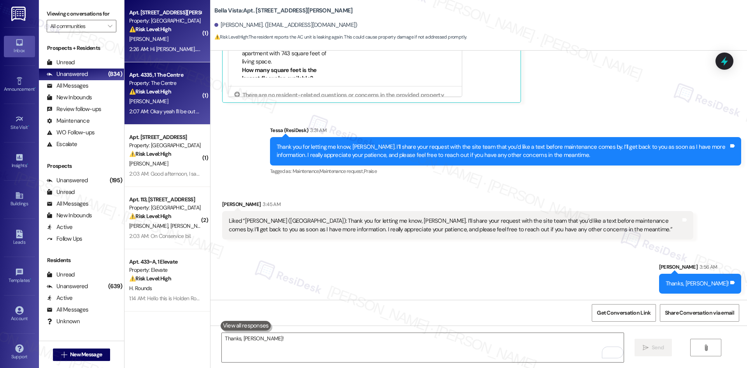
click at [149, 110] on div "2:07 AM: Okay yeah I'll be out by this week and how does that process work if s…" at bounding box center [251, 111] width 245 height 7
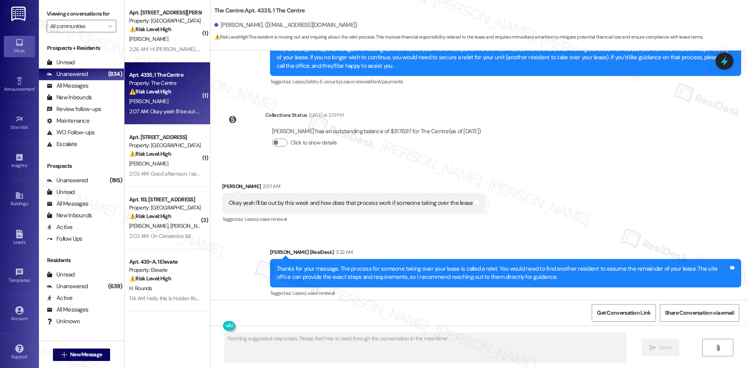
scroll to position [1056, 0]
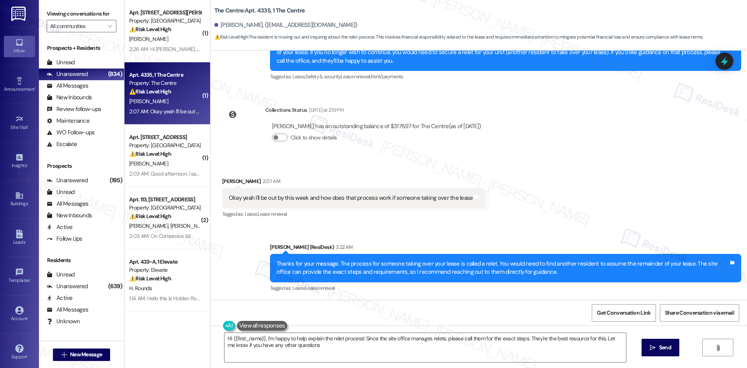
type textarea "Hi {{first_name}}, I'm happy to help explain the relet process! Since the site …"
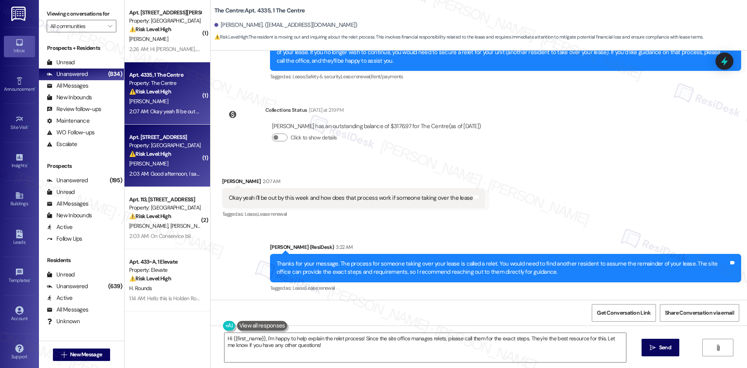
click at [164, 162] on div "[PERSON_NAME]" at bounding box center [165, 164] width 74 height 10
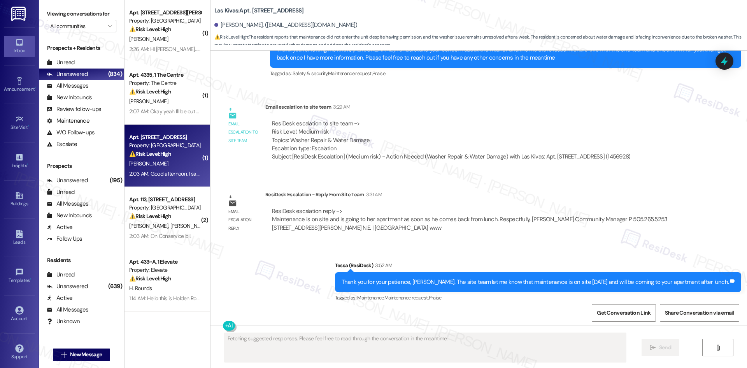
scroll to position [1885, 0]
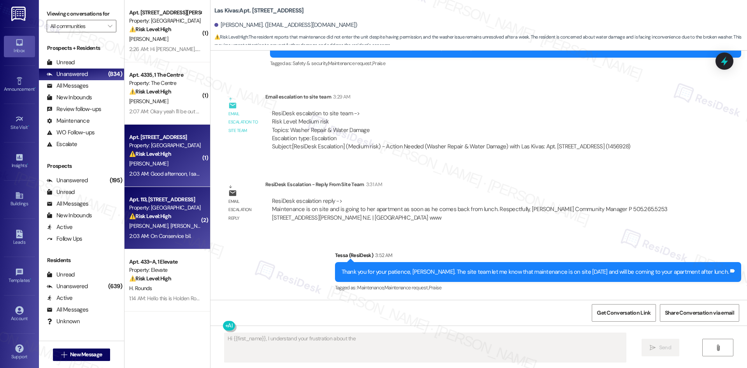
type textarea "Hi {{first_name}}, I understand your frustration about the washer"
click at [142, 220] on div "⚠️ Risk Level: High The resident is disputing a Conservice bill, indicating a f…" at bounding box center [165, 216] width 72 height 8
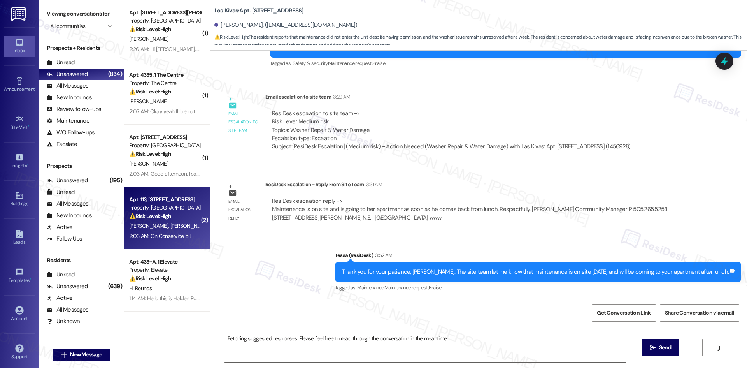
type textarea "Hi {{first_name}}, I understand your frustration about the washer and water dam…"
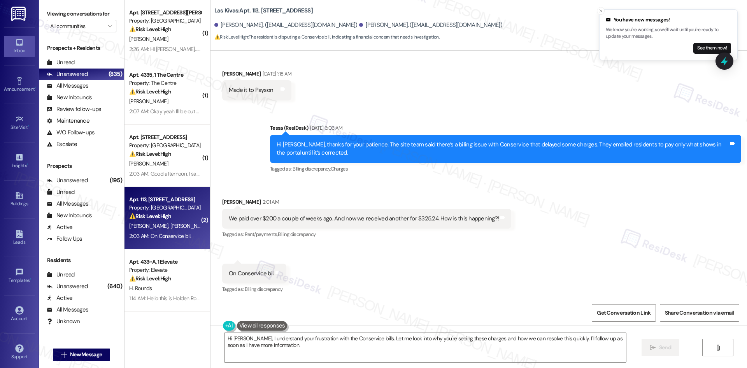
scroll to position [796, 0]
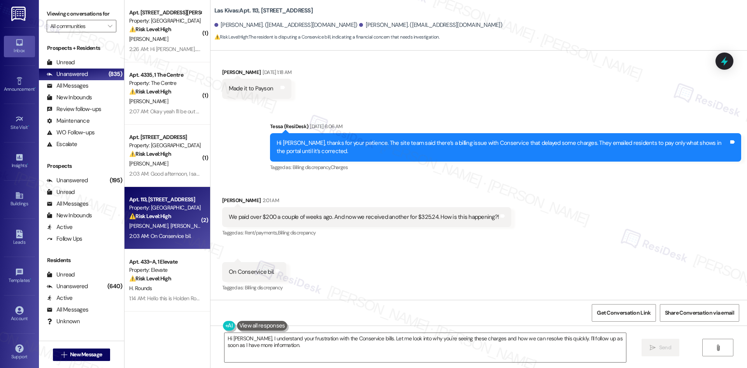
click at [335, 291] on div "Received via SMS [PERSON_NAME] 2:01 AM We paid over $200 a couple of weeks ago.…" at bounding box center [479, 239] width 537 height 121
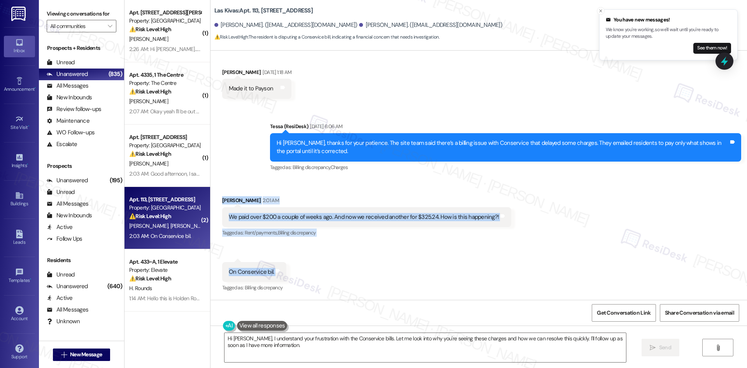
drag, startPoint x: 217, startPoint y: 207, endPoint x: 289, endPoint y: 276, distance: 99.1
click at [289, 278] on div "Received via SMS [PERSON_NAME] 2:01 AM We paid over $200 a couple of weeks ago.…" at bounding box center [479, 239] width 537 height 121
copy div "[PERSON_NAME] 2:01 AM We paid over $200 a couple of weeks ago. And now we recei…"
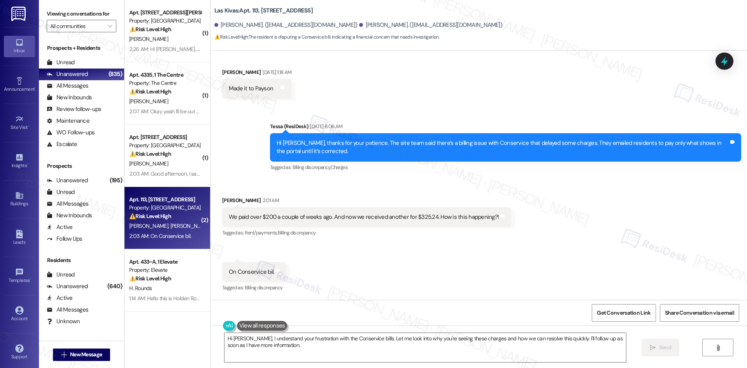
click at [250, 170] on div "Sent via SMS Tessa (ResiDesk) [DATE] 6:06 AM Hi [PERSON_NAME], thanks for your …" at bounding box center [479, 142] width 537 height 74
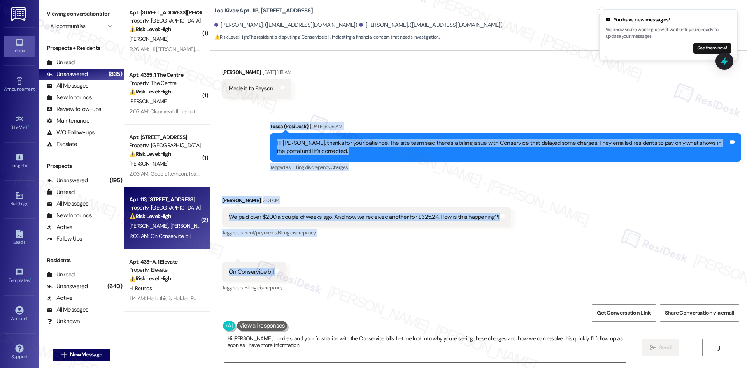
drag, startPoint x: 256, startPoint y: 126, endPoint x: 294, endPoint y: 274, distance: 152.3
click at [291, 276] on div "Lease started [DATE] 8:00 AM Announcement, sent via SMS Tessa (ResiDesk) [DATE]…" at bounding box center [479, 175] width 537 height 249
copy div "Tessa (ResiDesk) [DATE] 6:06 AM Hi [PERSON_NAME], thanks for your patience. The…"
click at [404, 256] on div "Received via SMS [PERSON_NAME] 2:01 AM We paid over $200 a couple of weeks ago.…" at bounding box center [479, 239] width 537 height 121
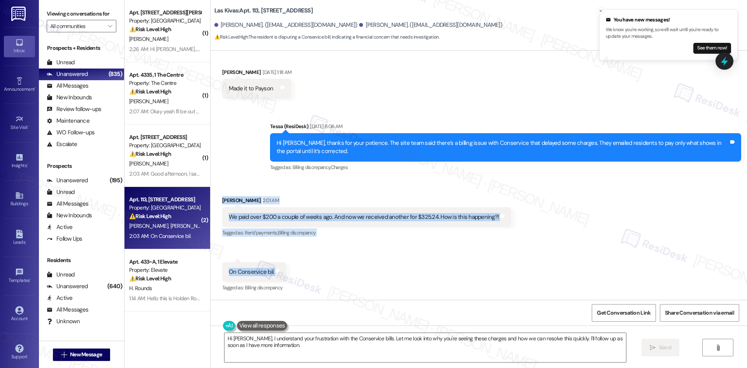
drag, startPoint x: 212, startPoint y: 197, endPoint x: 277, endPoint y: 279, distance: 105.5
click at [277, 279] on div "Received via SMS [PERSON_NAME] 2:01 AM We paid over $200 a couple of weeks ago.…" at bounding box center [479, 239] width 537 height 121
copy div "[PERSON_NAME] 2:01 AM We paid over $200 a couple of weeks ago. And now we recei…"
click at [323, 182] on div "Received via SMS [PERSON_NAME] 2:01 AM We paid over $200 a couple of weeks ago.…" at bounding box center [479, 239] width 537 height 121
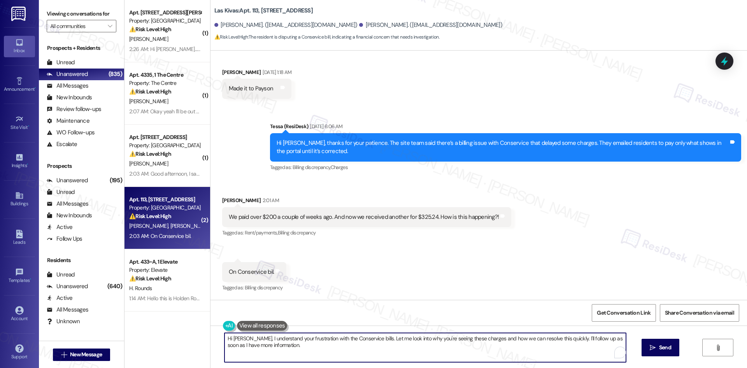
click at [329, 354] on textarea "Hi [PERSON_NAME], I understand your frustration with the Conservice bills. Let …" at bounding box center [426, 347] width 402 height 29
paste textarea "Thank you for letting me know, [PERSON_NAME]. I understand your concern about t…"
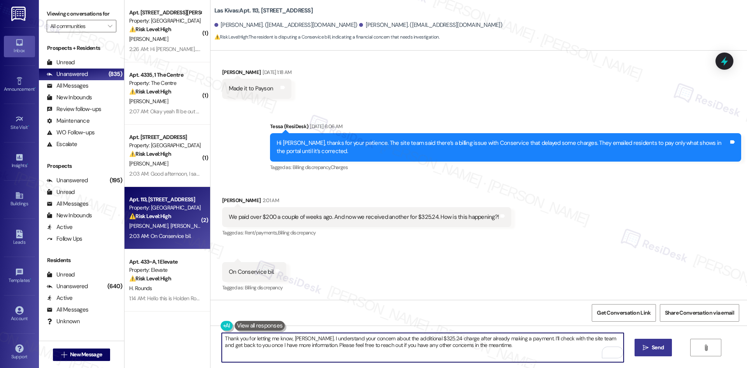
type textarea "Thank you for letting me know, [PERSON_NAME]. I understand your concern about t…"
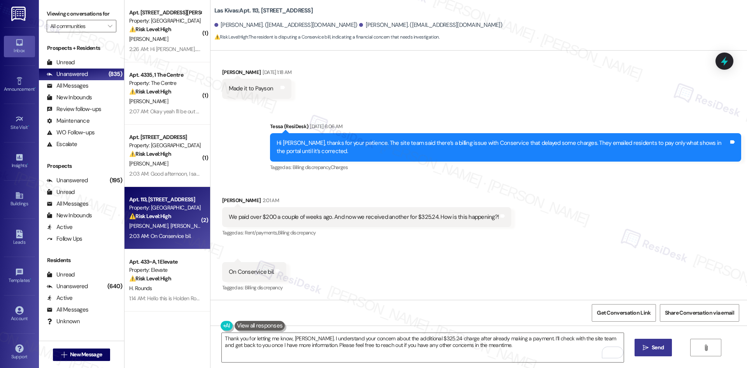
click at [658, 350] on span "Send" at bounding box center [658, 347] width 12 height 8
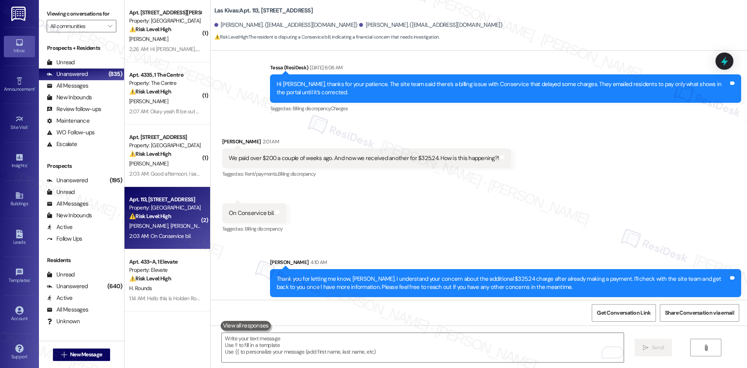
scroll to position [859, 0]
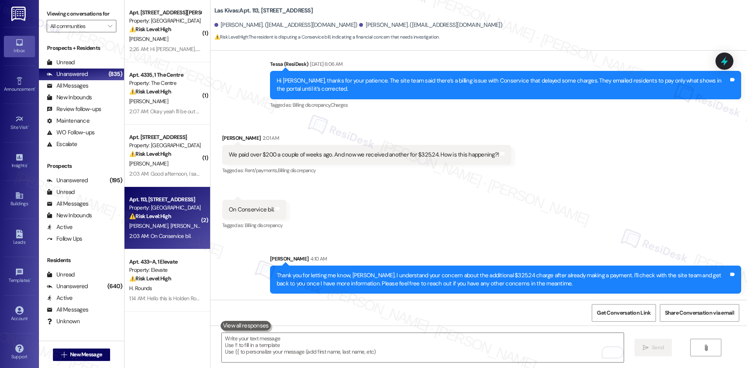
click at [510, 221] on div "Received via SMS [PERSON_NAME] 2:01 AM We paid over $200 a couple of weeks ago.…" at bounding box center [479, 176] width 537 height 121
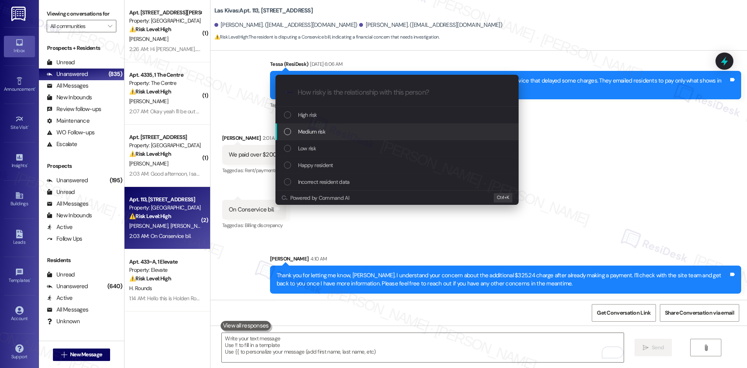
click at [333, 127] on div "Medium risk" at bounding box center [398, 131] width 228 height 9
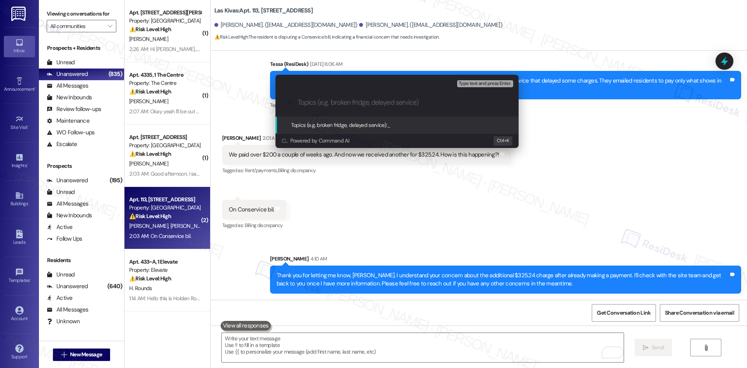
click at [344, 100] on input "Topics (e.g. broken fridge, delayed service)" at bounding box center [403, 102] width 211 height 8
paste input "Conservice Billing Discrepancy"
type input "Conservice Billing Discrepancy"
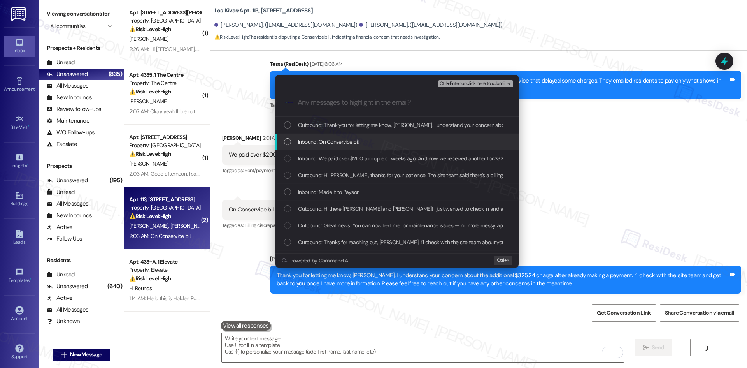
click at [354, 145] on span "Inbound: On Conservice bil." at bounding box center [328, 141] width 61 height 9
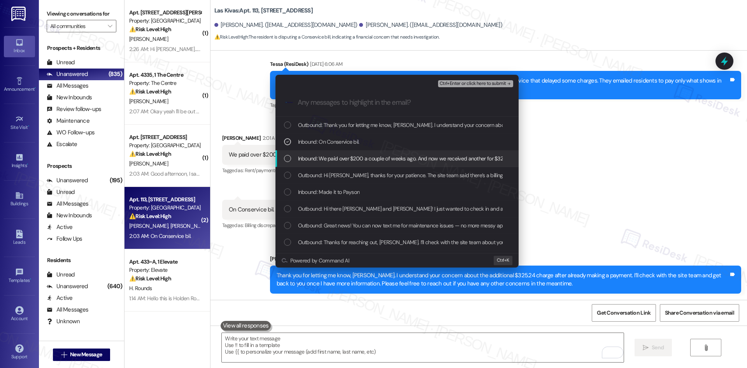
click at [363, 158] on span "Inbound: We paid over $200 a couple of weeks ago. And now we received another f…" at bounding box center [433, 158] width 271 height 9
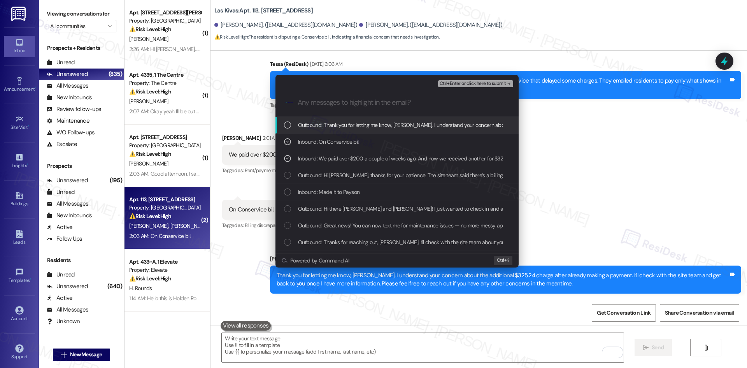
click at [483, 84] on span "Ctrl+Enter or click here to submit" at bounding box center [473, 83] width 67 height 5
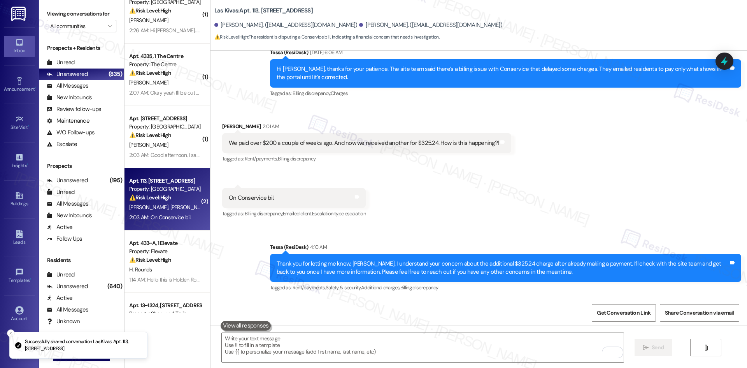
scroll to position [117, 0]
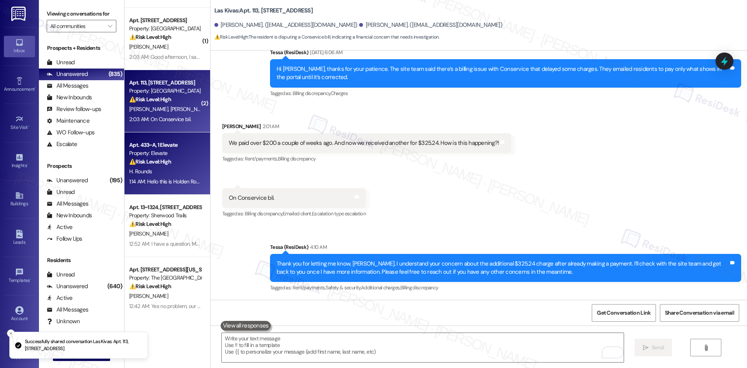
click at [173, 158] on div "⚠️ Risk Level: High The resident acknowledges the overdue rent and requests a p…" at bounding box center [165, 162] width 72 height 8
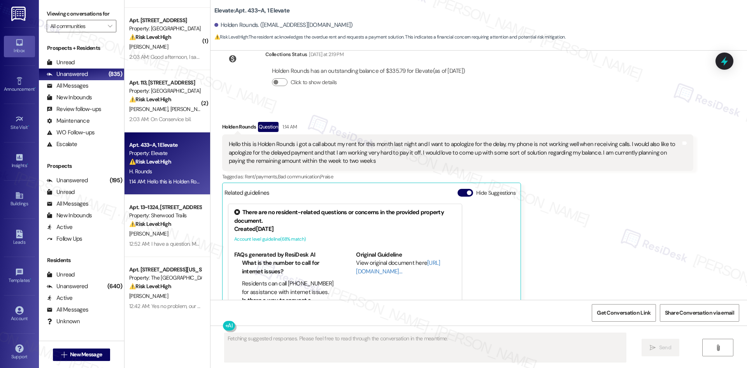
scroll to position [3167, 0]
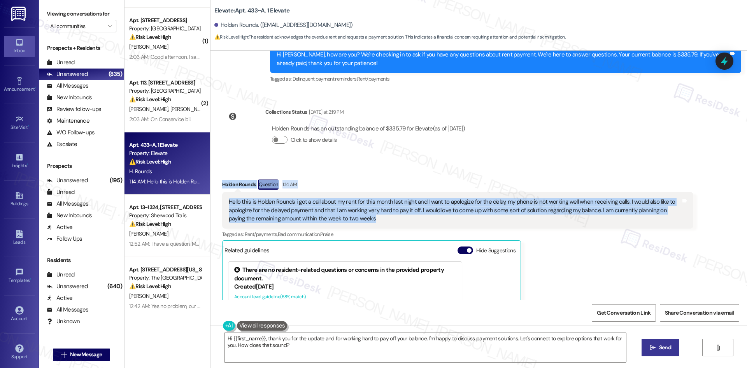
drag, startPoint x: 212, startPoint y: 152, endPoint x: 378, endPoint y: 197, distance: 172.6
click at [378, 197] on div "Received via SMS Holden Rounds Question 1:14 AM Hello this is [PERSON_NAME] Rou…" at bounding box center [457, 288] width 483 height 229
copy div "Holden Rounds Question 1:14 AM Hello this is [PERSON_NAME] Rounds i got a call …"
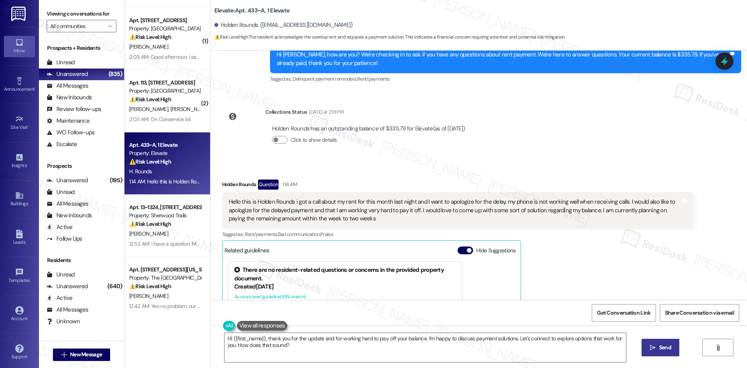
click at [100, 342] on div " New Message" at bounding box center [81, 354] width 85 height 27
click at [98, 340] on div "Viewing conversations for All communities  Prospects + Residents Unread (0) Un…" at bounding box center [82, 184] width 86 height 368
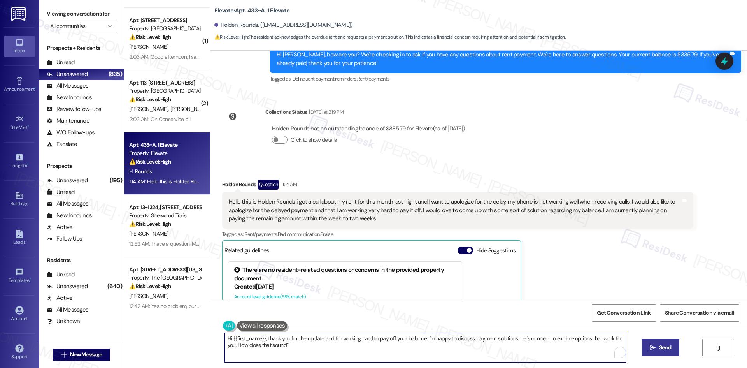
click at [481, 351] on textarea "Hi {{first_name}}, thank you for the update and for working hard to pay off you…" at bounding box center [426, 347] width 402 height 29
paste textarea "Thank you for your message, [PERSON_NAME]. I understand you’re working on payin…"
click at [506, 341] on textarea "Thank you for your message, [PERSON_NAME]. I understand you’re working on payin…" at bounding box center [423, 347] width 402 height 29
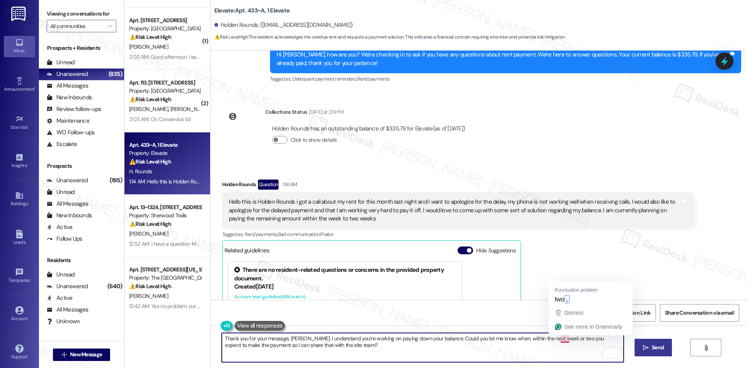
click at [560, 340] on textarea "Thank you for your message, [PERSON_NAME]. I understand you’re working on payin…" at bounding box center [423, 347] width 402 height 29
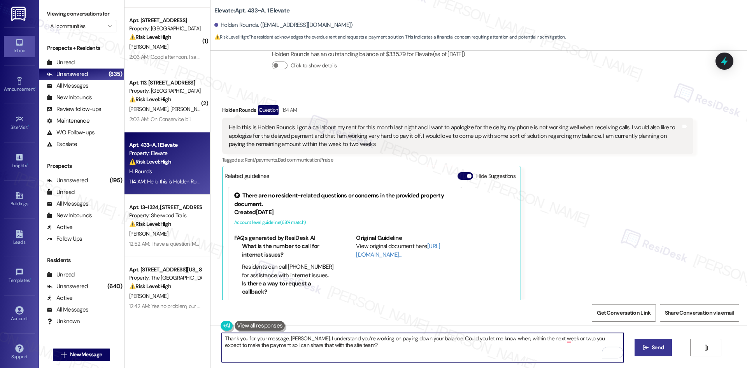
scroll to position [3245, 0]
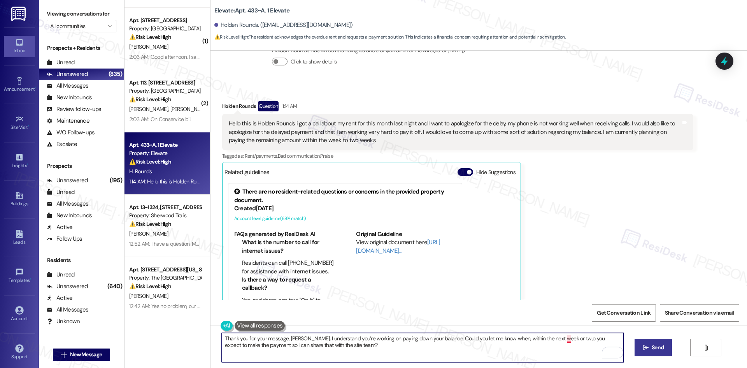
click at [562, 340] on textarea "Thank you for your message, [PERSON_NAME]. I understand you’re working on payin…" at bounding box center [423, 347] width 402 height 29
click at [561, 339] on textarea "Thank you for your message, [PERSON_NAME]. I understand you’re working on payin…" at bounding box center [423, 347] width 402 height 29
click at [568, 338] on textarea "Thank you for your message, [PERSON_NAME]. I understand you’re working on payin…" at bounding box center [423, 347] width 402 height 29
click at [515, 352] on textarea "Thank you for your message, [PERSON_NAME]. I understand you’re working on payin…" at bounding box center [423, 347] width 402 height 29
drag, startPoint x: 560, startPoint y: 337, endPoint x: 564, endPoint y: 346, distance: 10.1
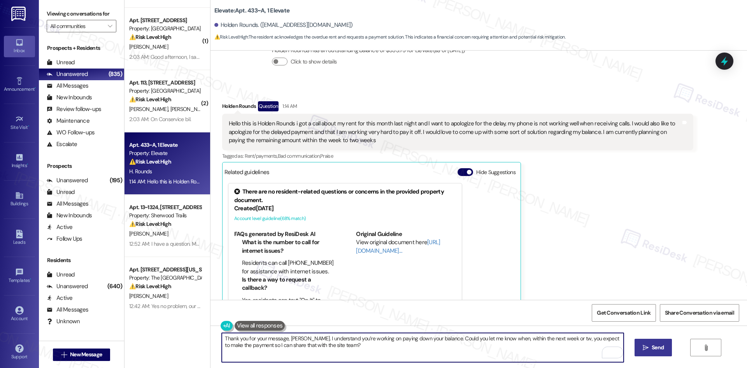
click at [560, 337] on textarea "Thank you for your message, [PERSON_NAME]. I understand you’re working on payin…" at bounding box center [423, 347] width 402 height 29
type textarea "Thank you for your message, [PERSON_NAME]. I understand you’re working on payin…"
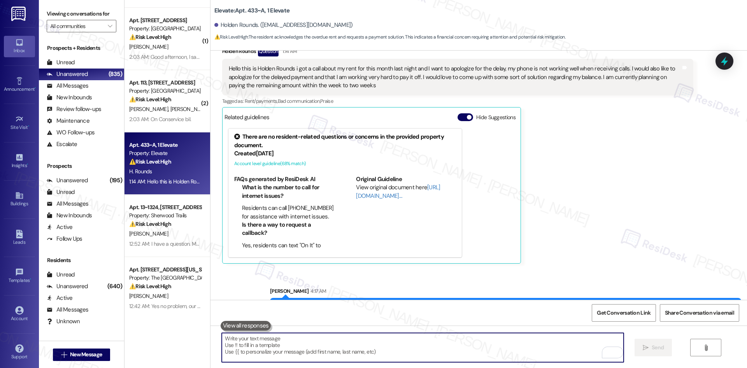
scroll to position [3308, 0]
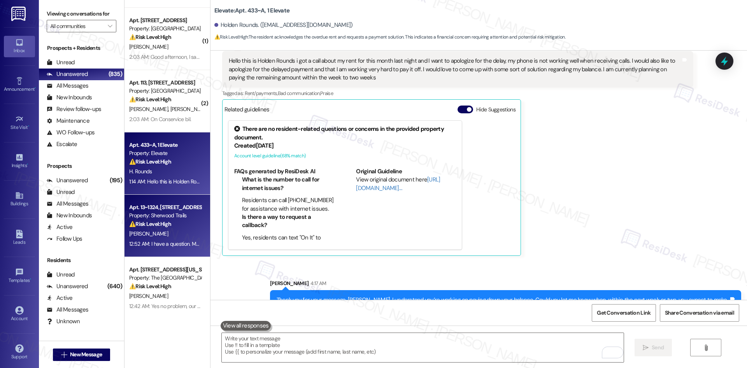
click at [191, 238] on div "[PERSON_NAME]" at bounding box center [165, 234] width 74 height 10
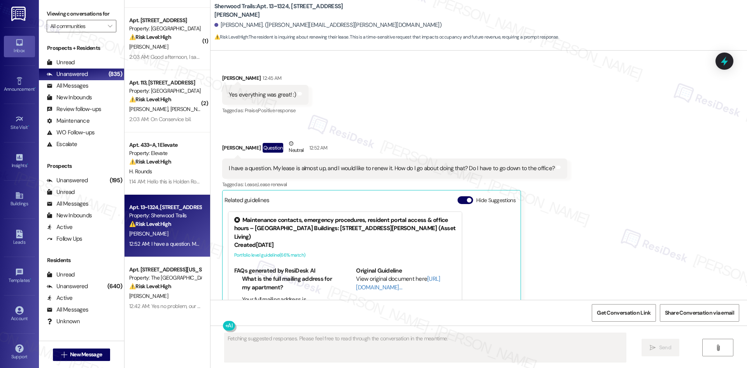
scroll to position [325, 0]
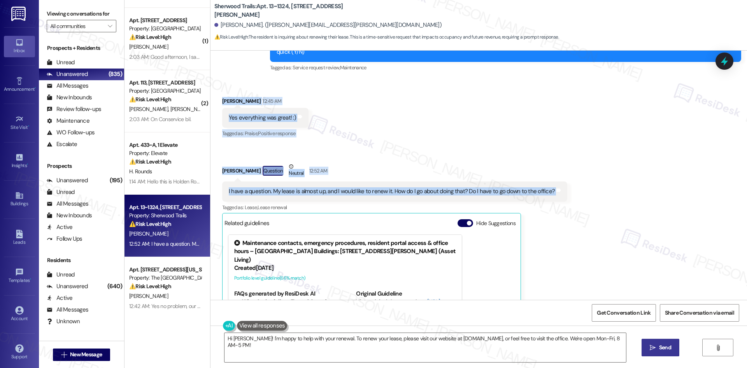
drag, startPoint x: 212, startPoint y: 87, endPoint x: 577, endPoint y: 188, distance: 378.9
click at [577, 188] on div "Received via SMS [PERSON_NAME] 12:45 AM Yes everything was great! :) Tags and n…" at bounding box center [479, 232] width 537 height 307
copy div "[PERSON_NAME] 12:45 AM Yes everything was great! :) Tags and notes Tagged as: P…"
click at [393, 139] on div "Received via SMS [PERSON_NAME] 12:45 AM Yes everything was great! :) Tags and n…" at bounding box center [479, 232] width 537 height 307
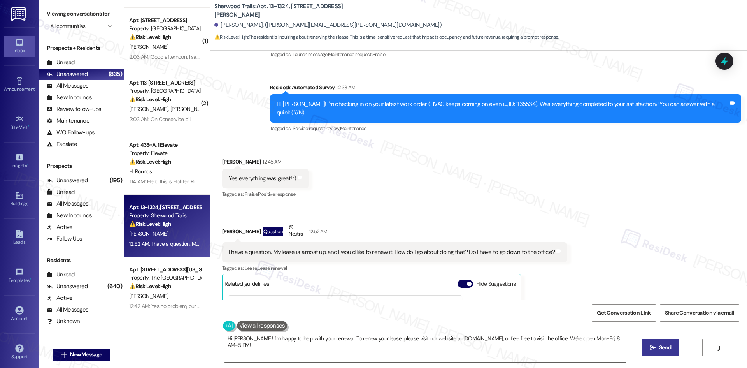
scroll to position [248, 0]
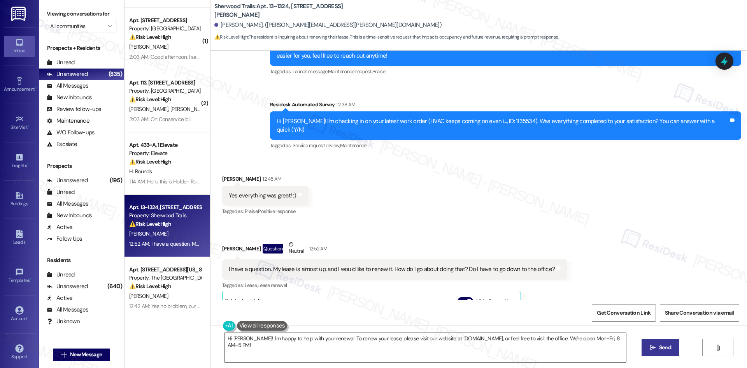
drag, startPoint x: 350, startPoint y: 348, endPoint x: 345, endPoint y: 346, distance: 5.7
click at [351, 348] on textarea "Hi [PERSON_NAME]! I'm happy to help with your renewal. To renew your lease, ple…" at bounding box center [426, 347] width 402 height 29
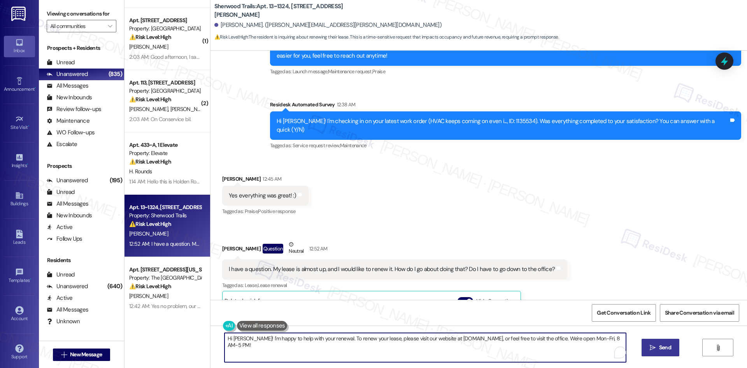
paste textarea "Thank you, [PERSON_NAME] — I’m glad to hear everything’s been great! I understa…"
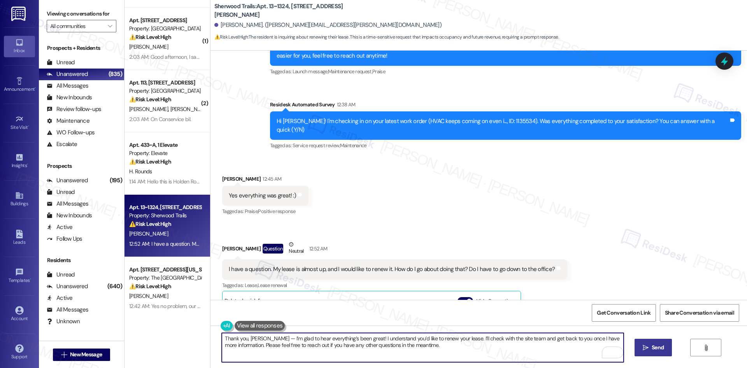
type textarea "Thank you, [PERSON_NAME] — I’m glad to hear everything’s been great! I understa…"
click at [654, 349] on span "Send" at bounding box center [658, 347] width 12 height 8
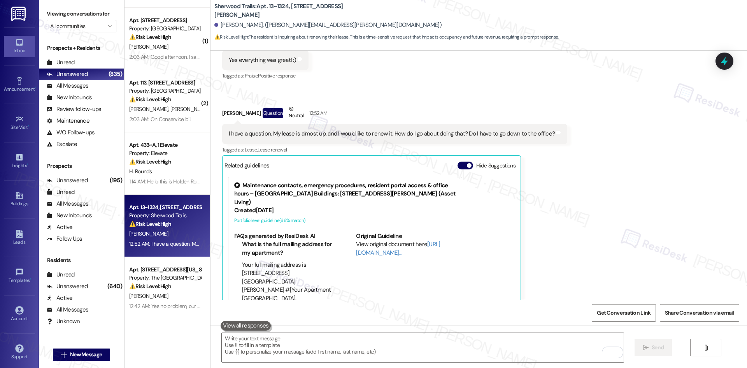
scroll to position [403, 0]
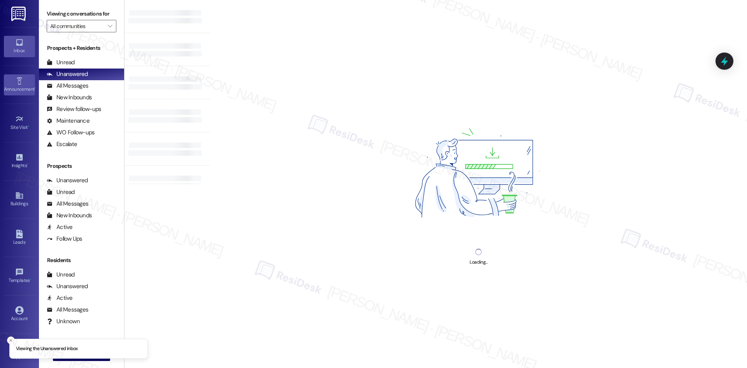
click at [19, 83] on icon at bounding box center [18, 80] width 5 height 7
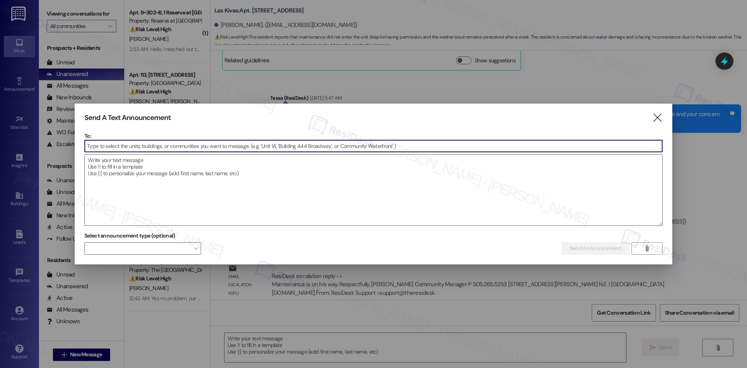
type textarea "Fetching suggested responses. Please feel free to read through the conversation…"
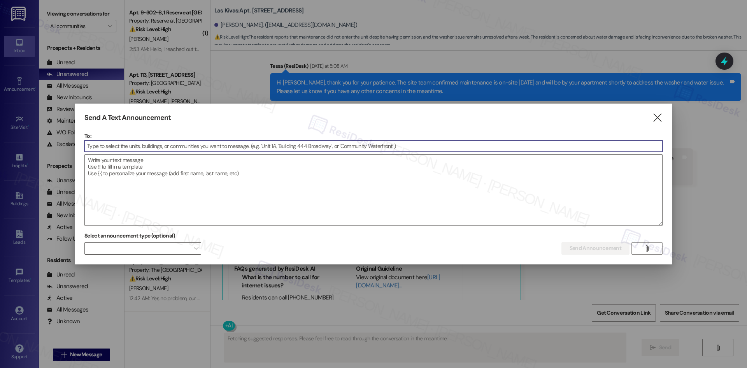
scroll to position [1586, 0]
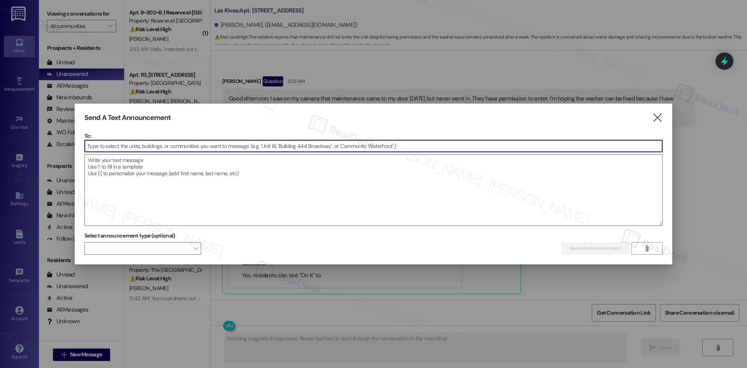
click at [121, 146] on input at bounding box center [374, 146] width 578 height 12
type input "the row"
type textarea "Hi"
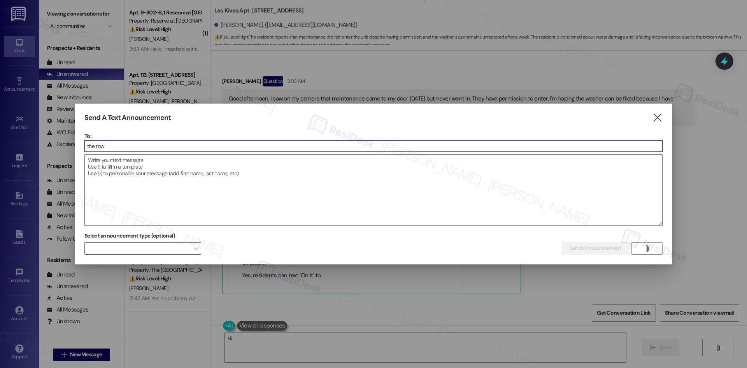
type input "the rown"
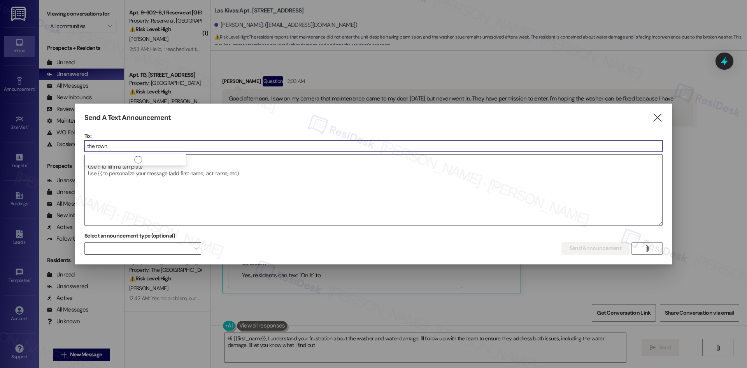
type textarea "Hi {{first_name}}, I understand your frustration about the washer and water dam…"
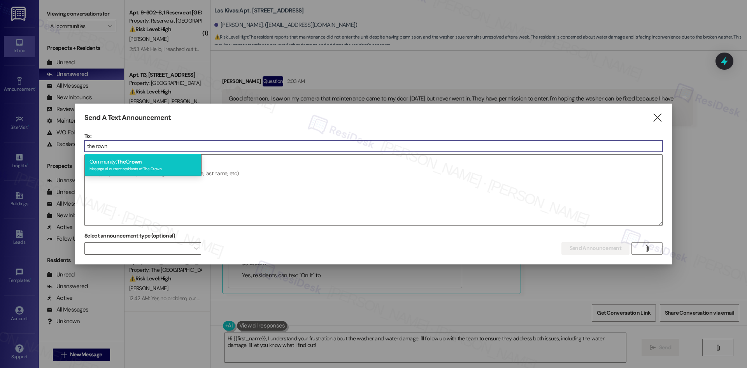
type input "the rown"
click at [166, 167] on div "Message all current residents of The Crown" at bounding box center [143, 168] width 107 height 7
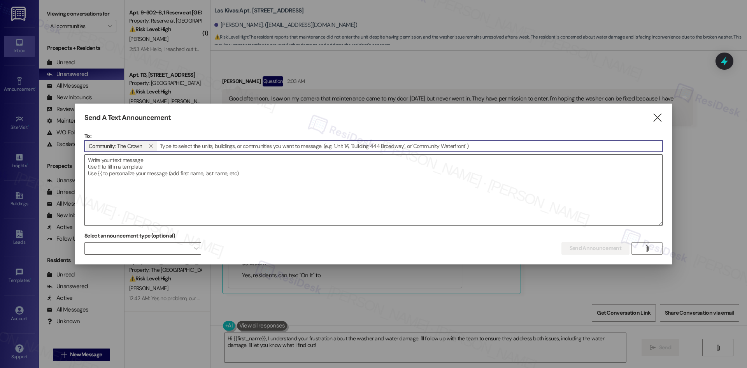
click at [170, 167] on textarea at bounding box center [374, 190] width 578 height 71
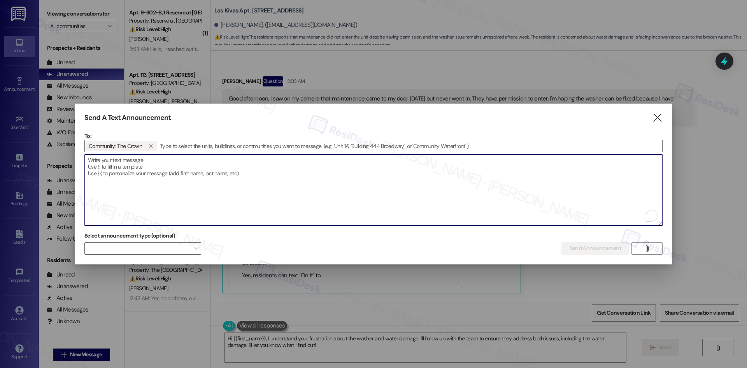
paste textarea "Hi {{first_name}}! We’re taking a short break from this texting service at {{pr…"
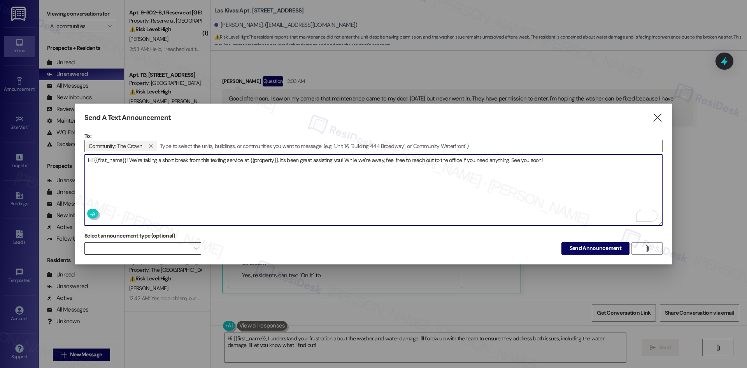
type textarea "Hi {{first_name}}! We’re taking a short break from this texting service at {{pr…"
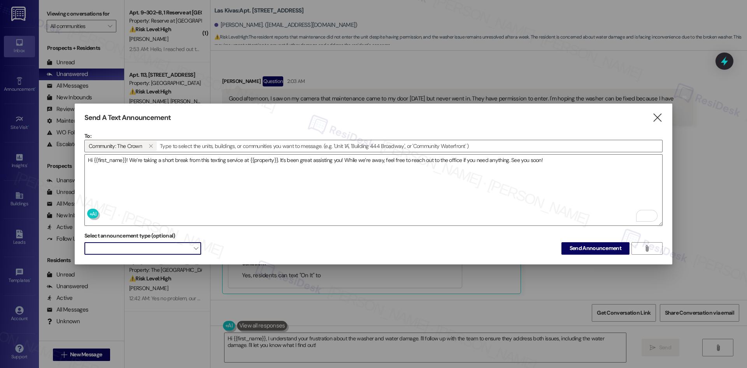
drag, startPoint x: 149, startPoint y: 247, endPoint x: 147, endPoint y: 241, distance: 5.8
click at [149, 247] on span at bounding box center [142, 248] width 117 height 12
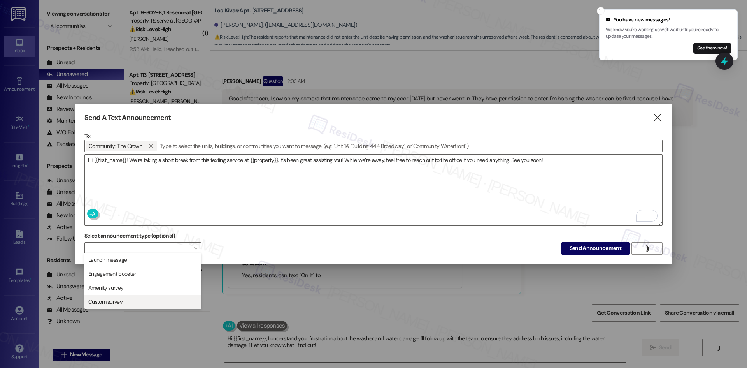
click at [133, 299] on span "Custom survey" at bounding box center [143, 301] width 110 height 9
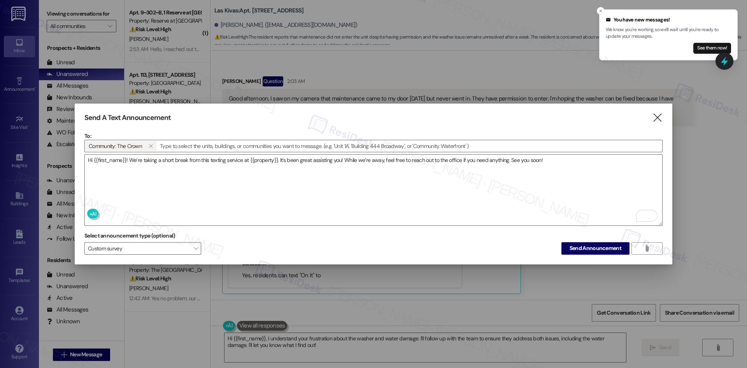
click at [247, 245] on div "Select announcement type (optional) Custom survey  Send Announcement " at bounding box center [373, 242] width 578 height 25
click at [155, 244] on span "Custom survey" at bounding box center [142, 248] width 117 height 12
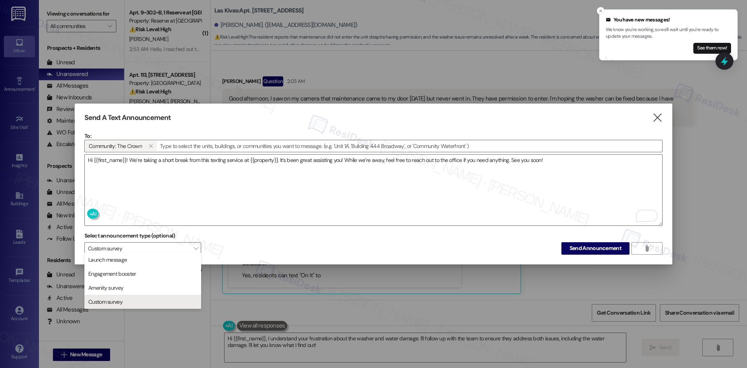
click at [239, 239] on div "Select announcement type (optional) Custom survey  Send Announcement " at bounding box center [373, 242] width 578 height 25
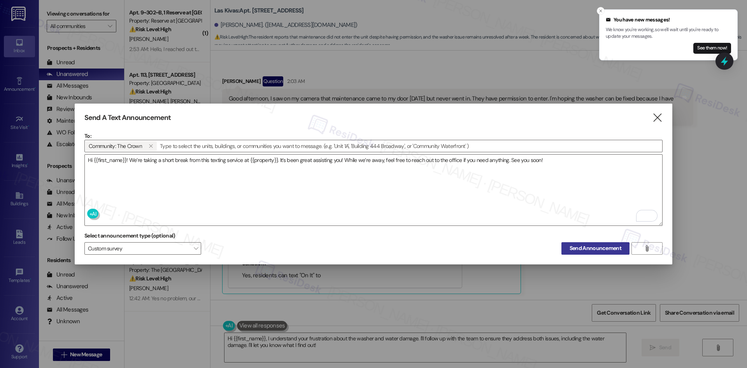
click at [588, 247] on span "Send Announcement" at bounding box center [596, 248] width 52 height 8
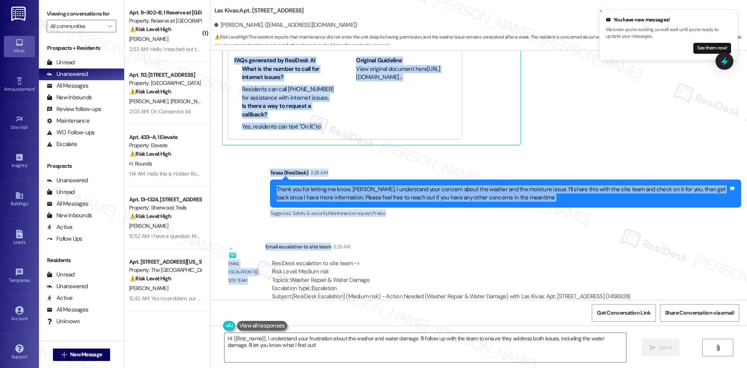
scroll to position [1780, 0]
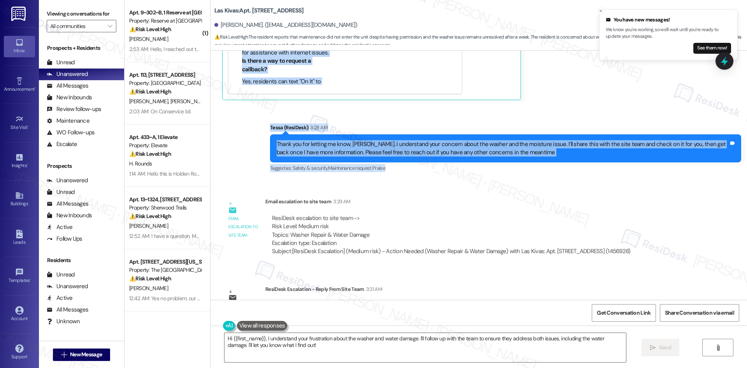
drag, startPoint x: 212, startPoint y: 119, endPoint x: 550, endPoint y: 160, distance: 339.5
click at [550, 160] on div "Lease started [DATE] 8:00 AM Announcement, sent via SMS Tessa (ResiDesk) [DATE]…" at bounding box center [479, 175] width 537 height 249
copy div "[PERSON_NAME] Question 2:03 AM Good afternoon, I saw on my camera that maintena…"
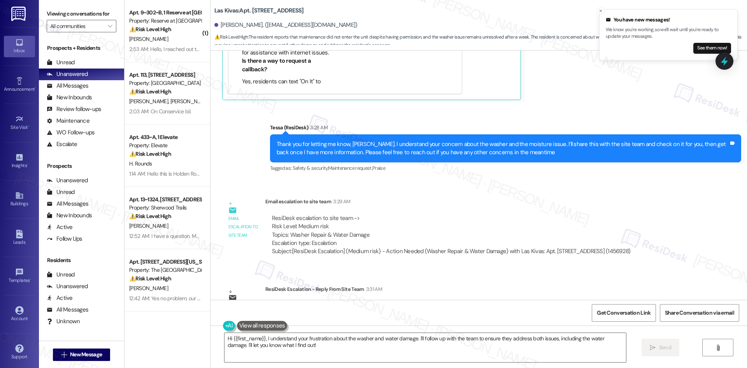
click at [382, 217] on div "ResiDesk escalation to site team -> Risk Level: Medium risk Topics: Washer Repa…" at bounding box center [451, 230] width 359 height 33
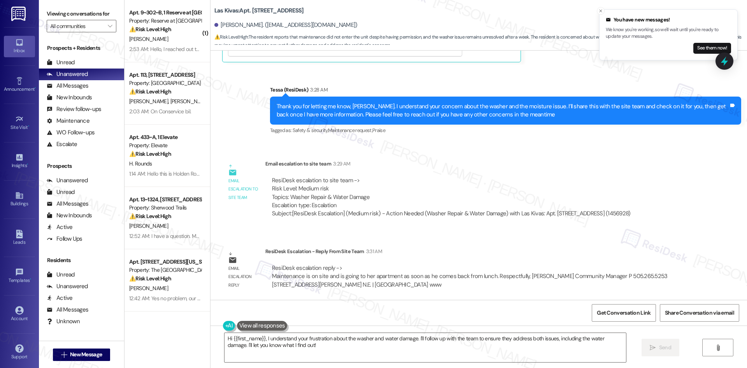
scroll to position [1819, 0]
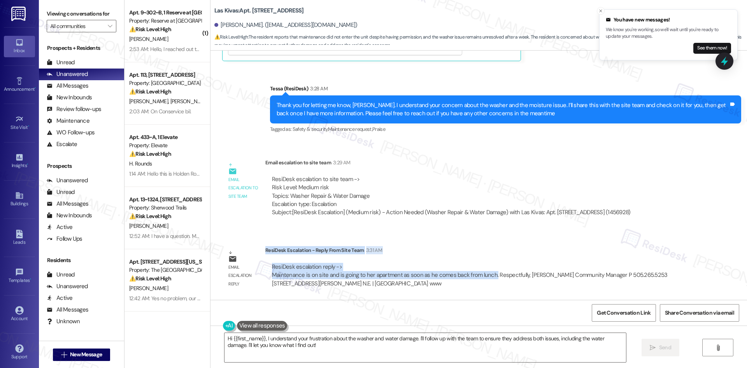
drag, startPoint x: 259, startPoint y: 250, endPoint x: 486, endPoint y: 279, distance: 228.8
click at [486, 279] on div "ResiDesk Escalation - Reply From Site Team 3:31 AM ResiDesk escalation reply ->…" at bounding box center [479, 269] width 428 height 47
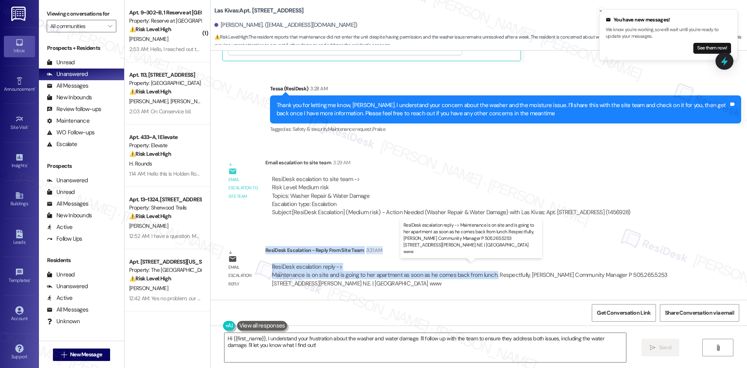
copy div "ResiDesk Escalation - Reply From Site Team 3:31 AM ResiDesk escalation reply ->…"
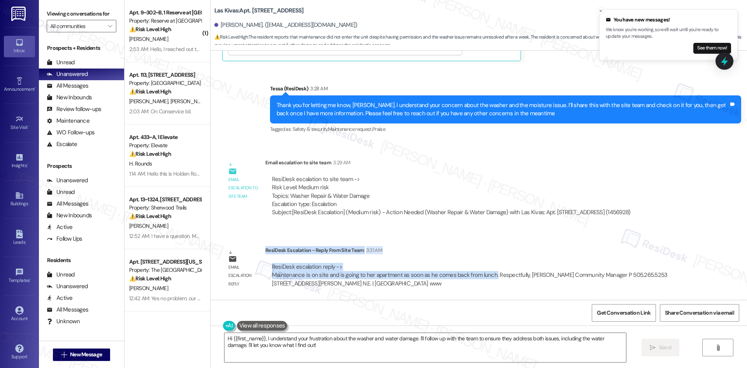
click at [462, 244] on div "Email escalation reply ResiDesk Escalation - Reply From Site Team 3:31 AM ResiD…" at bounding box center [457, 269] width 483 height 59
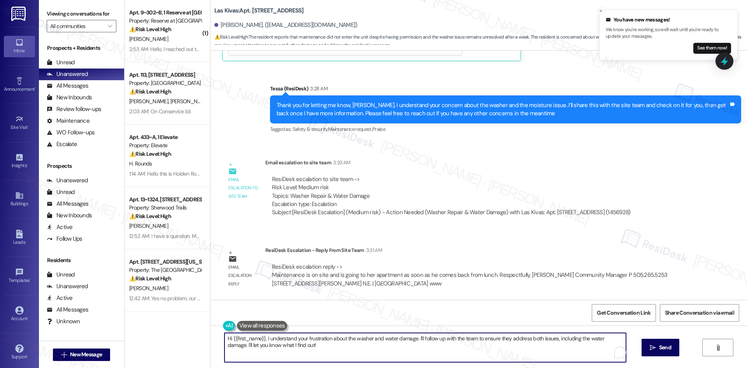
click at [307, 346] on textarea "Hi {{first_name}}, I understand your frustration about the washer and water dam…" at bounding box center [426, 347] width 402 height 29
paste textarea "Thank you for your patience, [PERSON_NAME]. The site team let me know that main…"
type textarea "Thank you for your patience, [PERSON_NAME]. The site team let me know that main…"
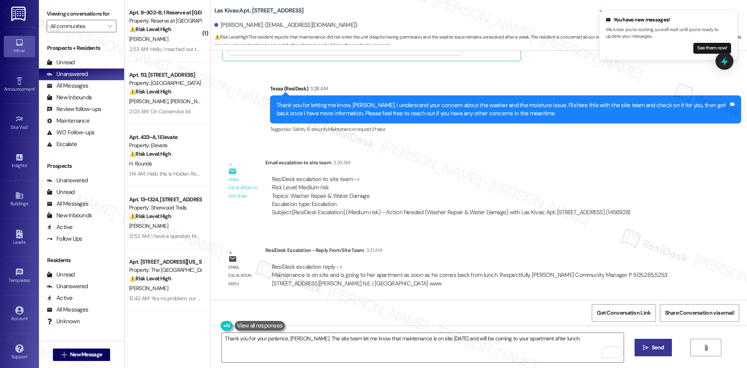
click at [657, 348] on span "Send" at bounding box center [658, 347] width 12 height 8
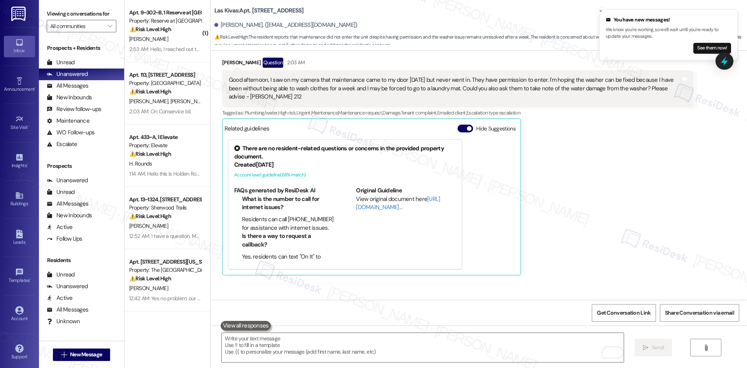
scroll to position [1586, 0]
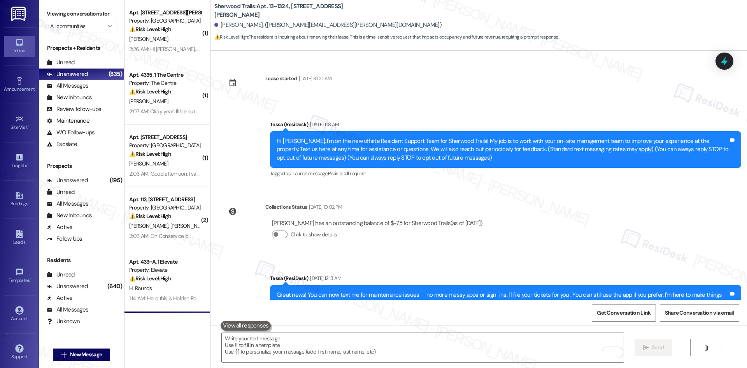
scroll to position [403, 0]
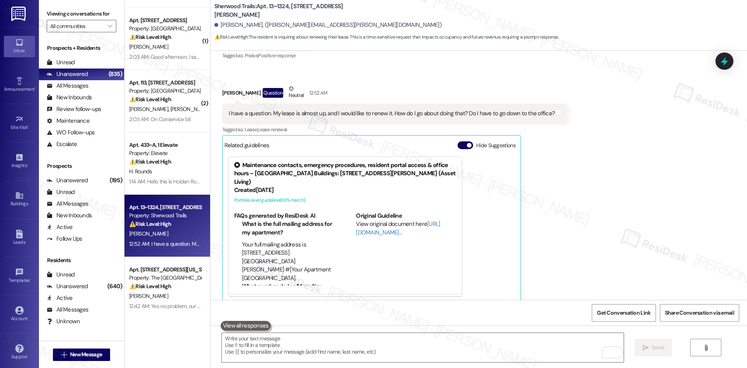
click at [585, 202] on div "Received via SMS [PERSON_NAME] 12:45 AM Yes everything was great! :) Tags and n…" at bounding box center [479, 155] width 537 height 307
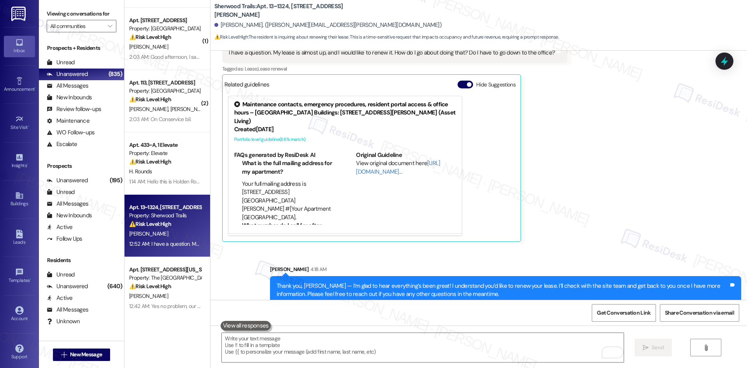
scroll to position [466, 0]
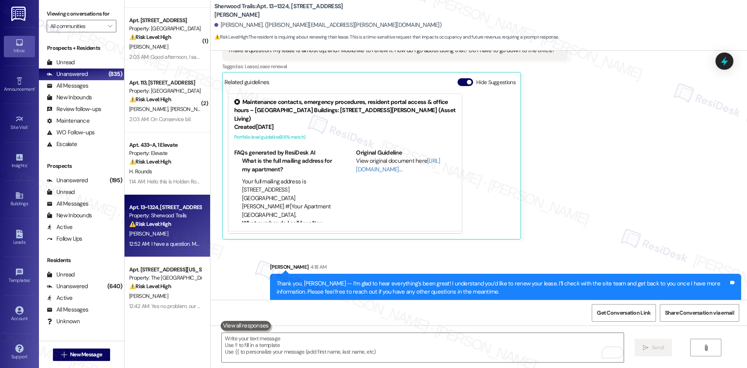
click at [593, 235] on div "Received via SMS [PERSON_NAME] 12:45 AM Yes everything was great! :) Tags and n…" at bounding box center [479, 92] width 537 height 307
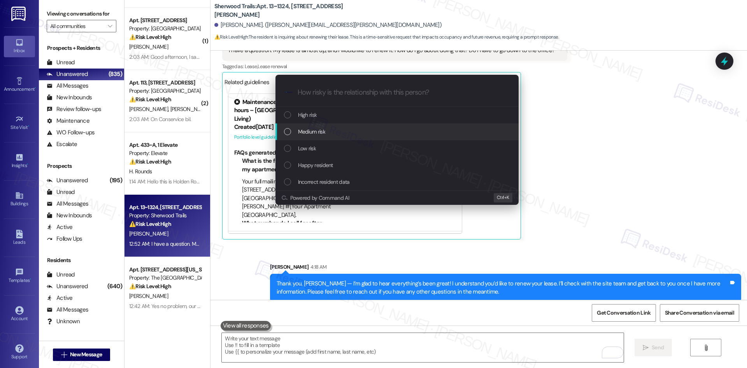
click at [318, 129] on span "Medium risk" at bounding box center [311, 131] width 27 height 9
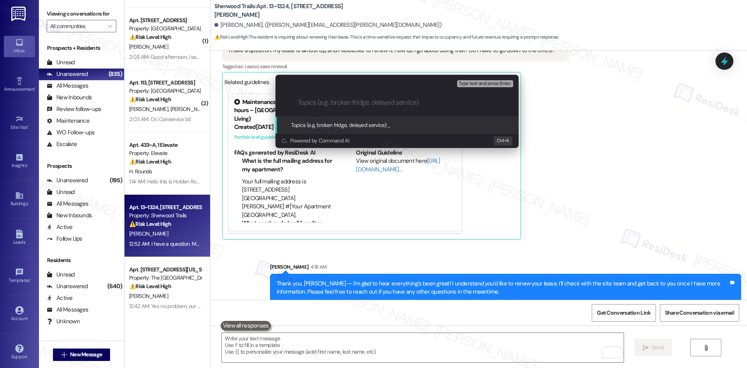
click at [323, 98] on div ".cls-1{fill:#0a055f;}.cls-2{fill:#0cc4c4;} resideskLogoBlueOrange" at bounding box center [397, 103] width 243 height 28
click at [325, 101] on input "Topics (e.g. broken fridge, delayed service)" at bounding box center [403, 102] width 211 height 8
paste input "Lease Renewal Process"
type input "Lease Renewal Process"
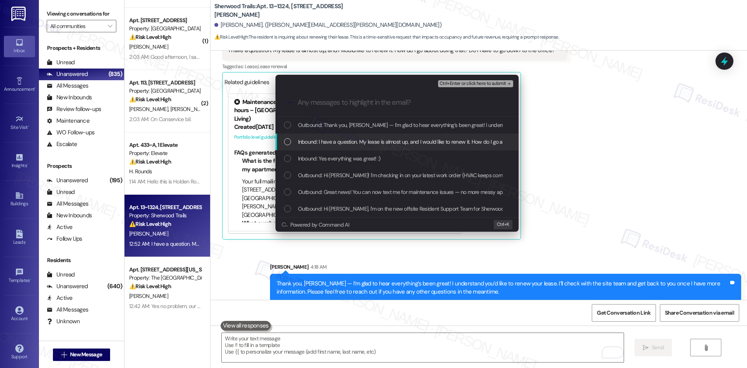
click at [347, 142] on span "Inbound: I have a question. My lease is almost up, and I would like to renew it…" at bounding box center [459, 141] width 322 height 9
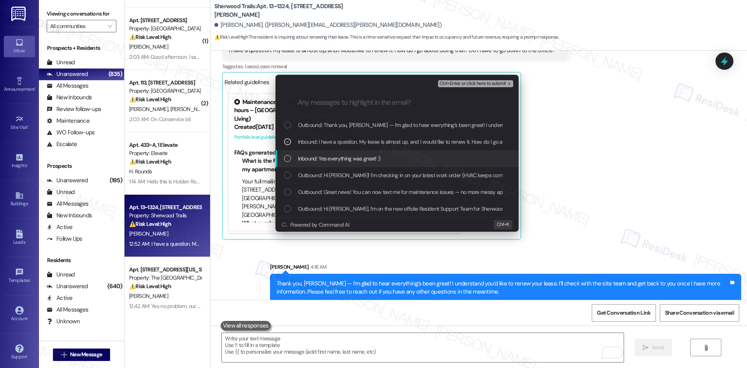
click at [355, 163] on div "Inbound: Yes everything was great! :)" at bounding box center [397, 158] width 243 height 17
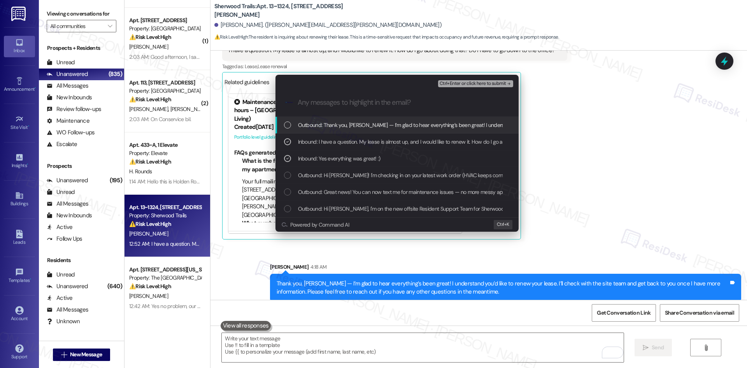
click at [481, 84] on span "Ctrl+Enter or click here to submit" at bounding box center [473, 83] width 67 height 5
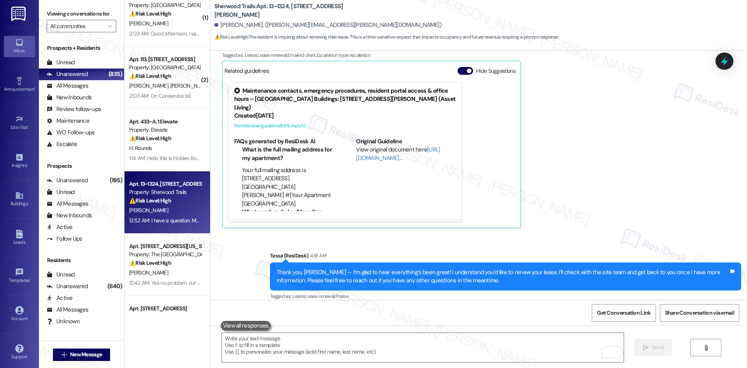
scroll to position [234, 0]
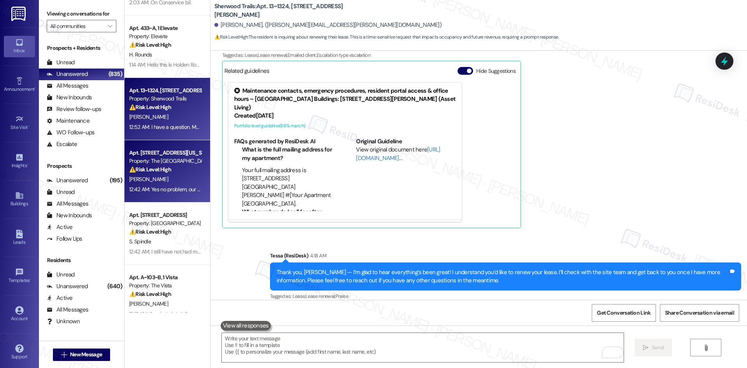
click at [166, 175] on div "[PERSON_NAME]" at bounding box center [165, 179] width 74 height 10
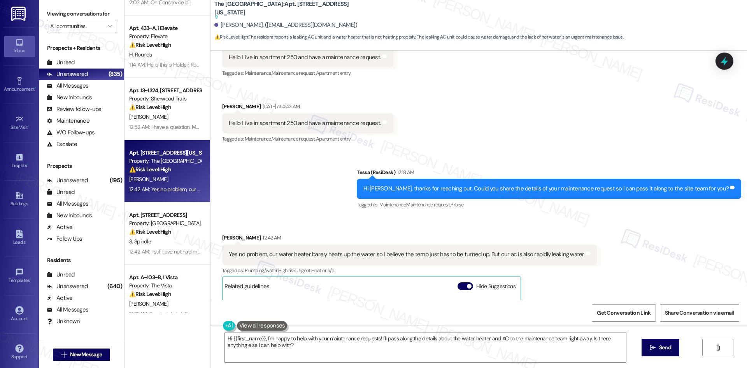
scroll to position [201, 0]
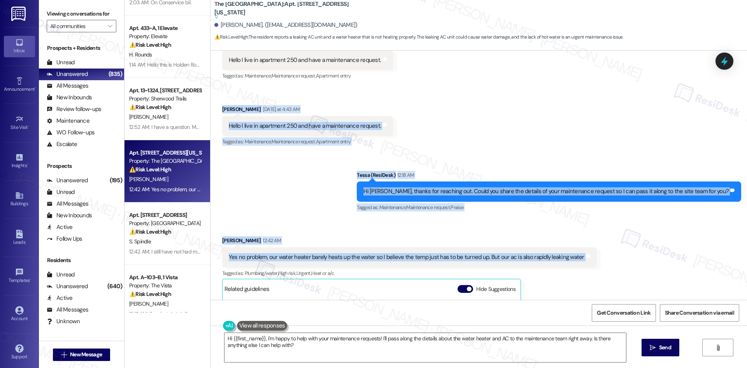
drag, startPoint x: 216, startPoint y: 109, endPoint x: 630, endPoint y: 263, distance: 441.8
click at [630, 263] on div "Lease started [DATE] 8:00 AM Received via SMS [PERSON_NAME] [DATE] 3:24 AM Hell…" at bounding box center [479, 175] width 537 height 249
copy div "[PERSON_NAME] [DATE] at 4:43 AM Hello I live in apartment 250 and have a mainte…"
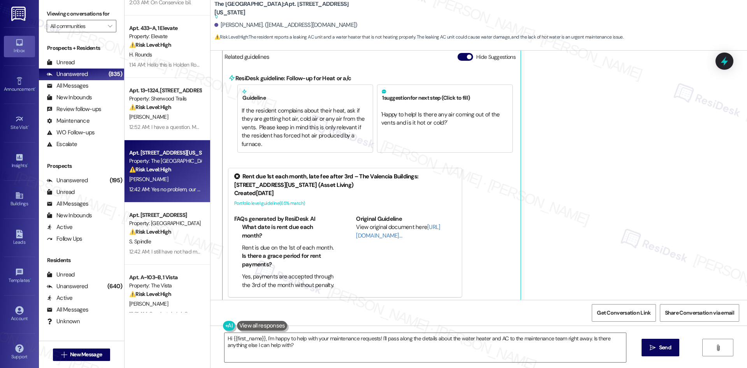
scroll to position [434, 0]
drag, startPoint x: 642, startPoint y: 86, endPoint x: 642, endPoint y: 98, distance: 12.5
click at [642, 87] on div "Received via SMS [PERSON_NAME] 12:42 AM Yes no problem, our water heater barely…" at bounding box center [479, 146] width 537 height 322
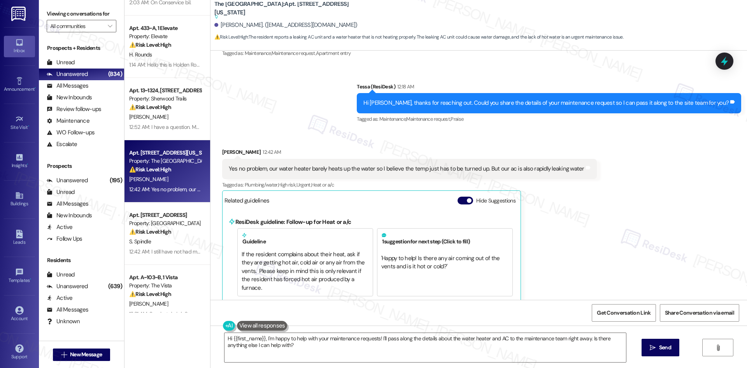
scroll to position [279, 0]
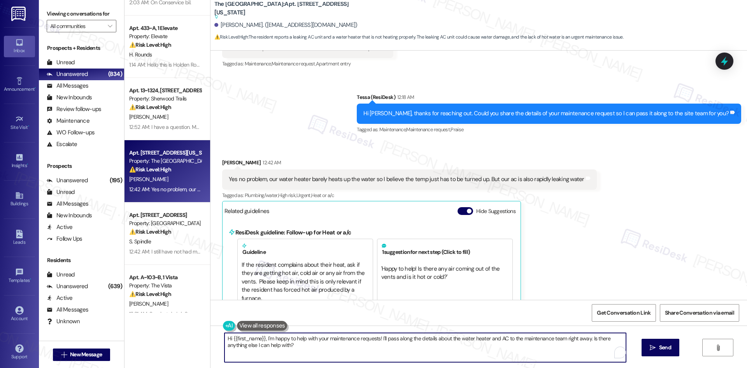
click at [445, 354] on textarea "Hi {{first_name}}, I'm happy to help with your maintenance requests! I'll pass …" at bounding box center [426, 347] width 402 height 29
paste textarea "I’m sorry you’re having trouble with the water heater and AC, [PERSON_NAME]. I’…"
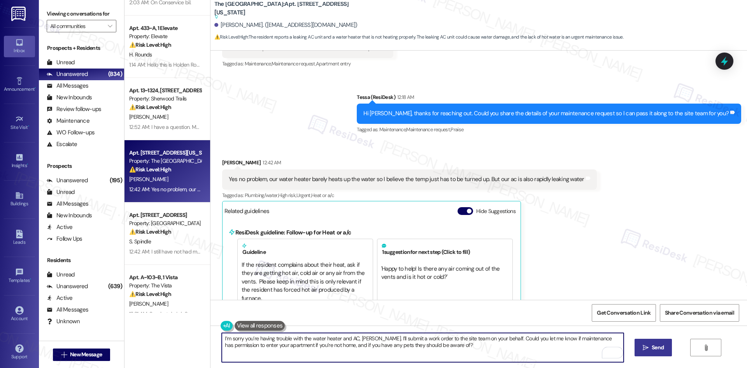
type textarea "I’m sorry you’re having trouble with the water heater and AC, [PERSON_NAME]. I’…"
click at [662, 346] on span "Send" at bounding box center [658, 347] width 12 height 8
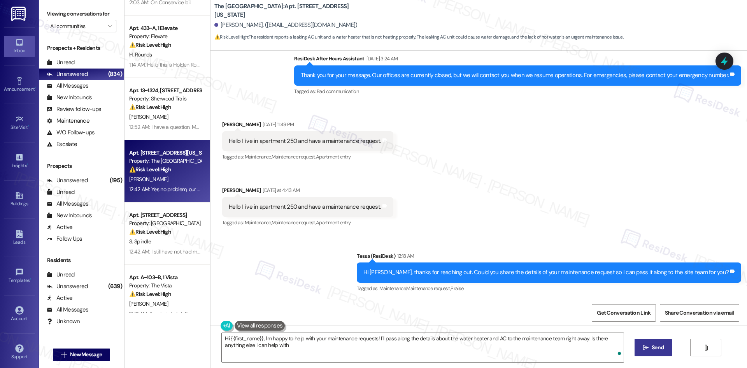
type textarea "Hi {{first_name}}, I'm happy to help with your maintenance requests! I'll pass …"
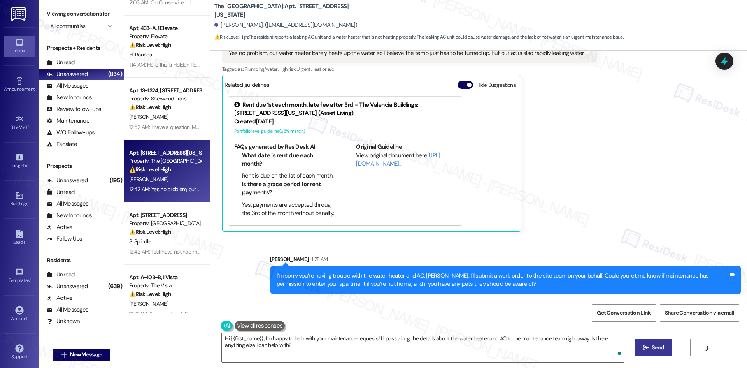
scroll to position [405, 0]
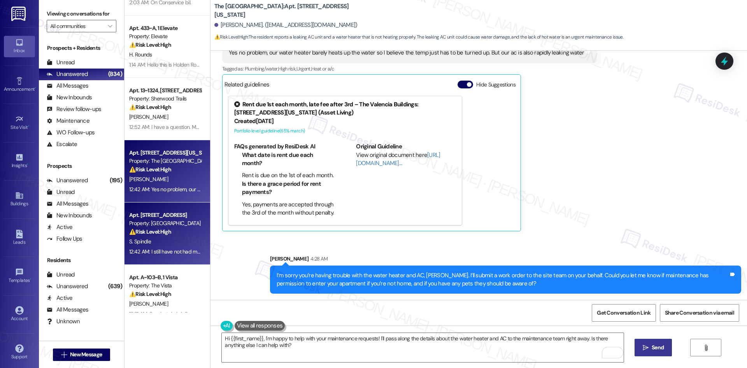
click at [151, 237] on div "S. Spindle" at bounding box center [165, 242] width 74 height 10
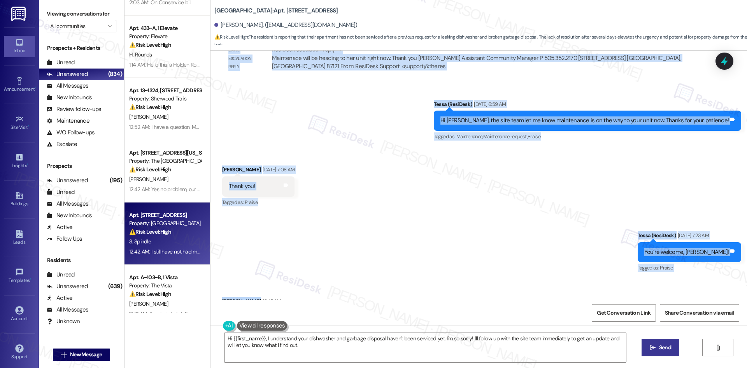
scroll to position [710, 0]
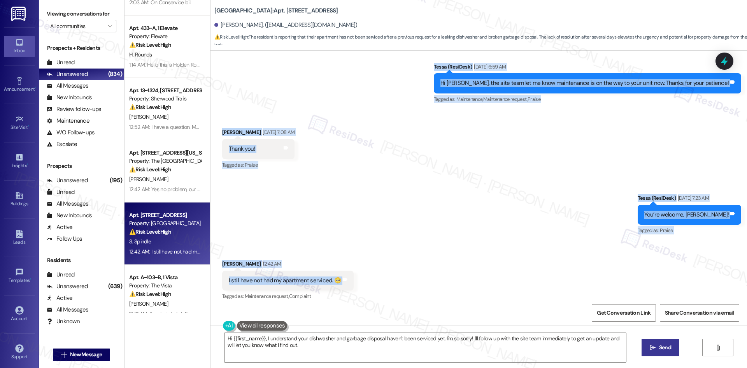
drag, startPoint x: 244, startPoint y: 79, endPoint x: 362, endPoint y: 273, distance: 227.7
click at [365, 273] on div "Lease started [DATE] 8:00 AM Announcement, sent via SMS Tessa (ResiDesk) [DATE]…" at bounding box center [479, 175] width 537 height 249
copy div "Lorem (IpsuMdol) Sit 68, 1424 am 5:83 CO Adipi eli sed doe tempori, Utlab. E’do…"
click at [406, 193] on div "Sent via SMS Tessa (ResiDesk) [DATE] 7:23 AM You’re welcome, [PERSON_NAME]! Tag…" at bounding box center [479, 209] width 537 height 66
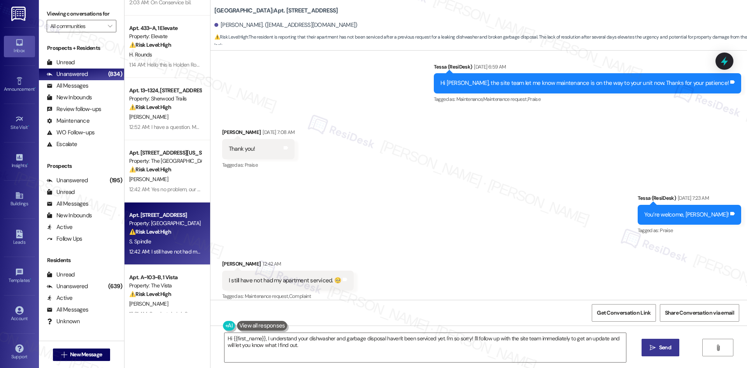
click at [442, 246] on div "Received via SMS [PERSON_NAME] 12:42 AM I still have not had my apartment servi…" at bounding box center [479, 275] width 537 height 66
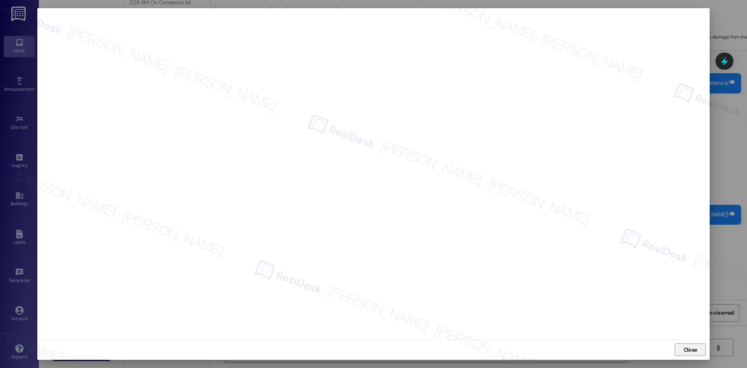
click at [689, 351] on span "Close" at bounding box center [691, 350] width 14 height 8
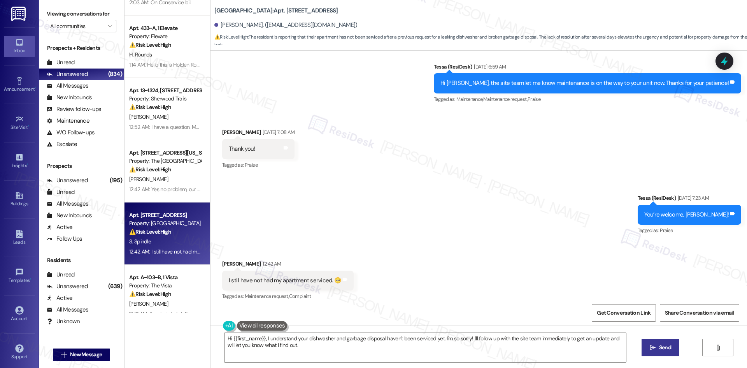
drag, startPoint x: 402, startPoint y: 176, endPoint x: 402, endPoint y: 186, distance: 10.1
click at [403, 177] on div "Sent via SMS Tessa (ResiDesk) [DATE] 7:23 AM You’re welcome, [PERSON_NAME]! Tag…" at bounding box center [479, 209] width 537 height 66
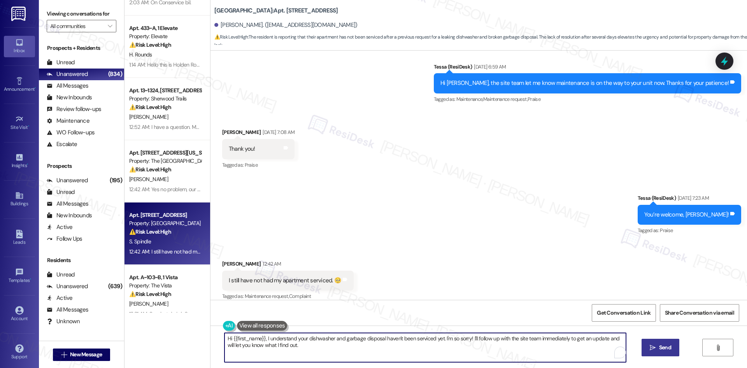
click at [343, 351] on textarea "Hi {{first_name}}, I understand your dishwasher and garbage disposal haven't be…" at bounding box center [426, 347] width 402 height 29
paste textarea "I’m so sorry to hear your apartment still hasn’t been serviced, [PERSON_NAME]. …"
type textarea "I’m so sorry to hear your apartment still hasn’t been serviced, [PERSON_NAME]. …"
click at [656, 351] on span "Send" at bounding box center [658, 347] width 12 height 8
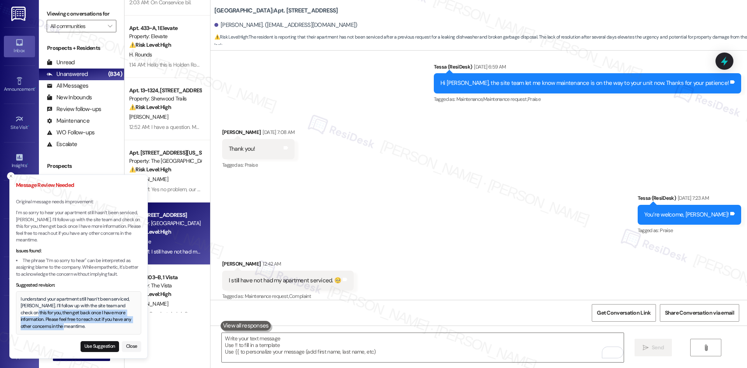
drag, startPoint x: 73, startPoint y: 325, endPoint x: 25, endPoint y: 313, distance: 49.6
click at [25, 313] on div "I understand your apartment still hasn’t been serviced, [PERSON_NAME]. I’ll fol…" at bounding box center [79, 313] width 116 height 34
click at [22, 300] on div "I understand your apartment still hasn’t been serviced, [PERSON_NAME]. I’ll fol…" at bounding box center [79, 313] width 116 height 34
drag, startPoint x: 21, startPoint y: 298, endPoint x: 87, endPoint y: 327, distance: 72.0
click at [87, 327] on div "I understand your apartment still hasn’t been serviced, [PERSON_NAME]. I’ll fol…" at bounding box center [79, 313] width 116 height 34
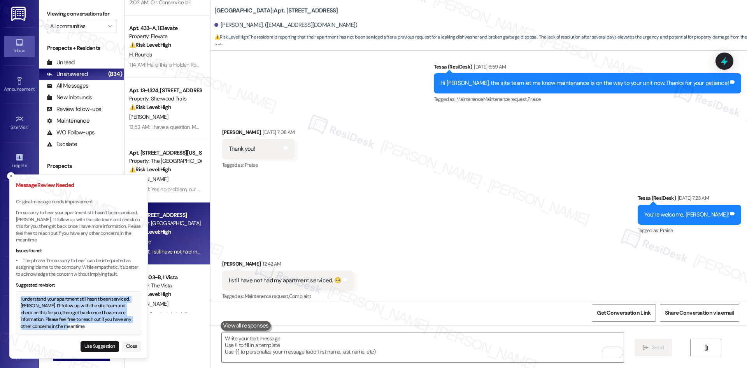
copy div "I understand your apartment still hasn’t been serviced, [PERSON_NAME]. I’ll fol…"
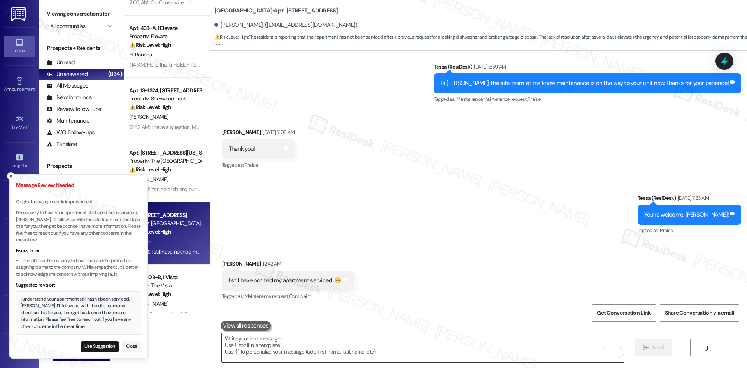
click at [371, 342] on textarea "To enrich screen reader interactions, please activate Accessibility in Grammarl…" at bounding box center [423, 347] width 402 height 29
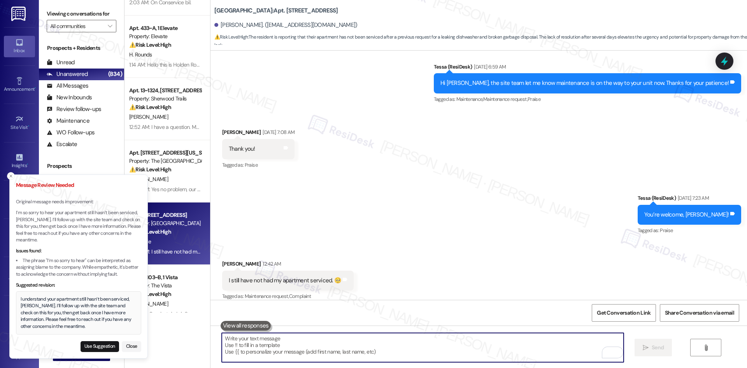
paste textarea "I understand your apartment still hasn’t been serviced, [PERSON_NAME]. I’ll fol…"
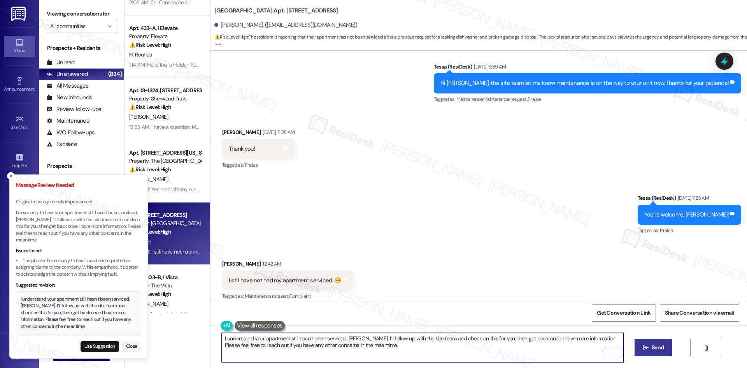
type textarea "I understand your apartment still hasn’t been serviced, [PERSON_NAME]. I’ll fol…"
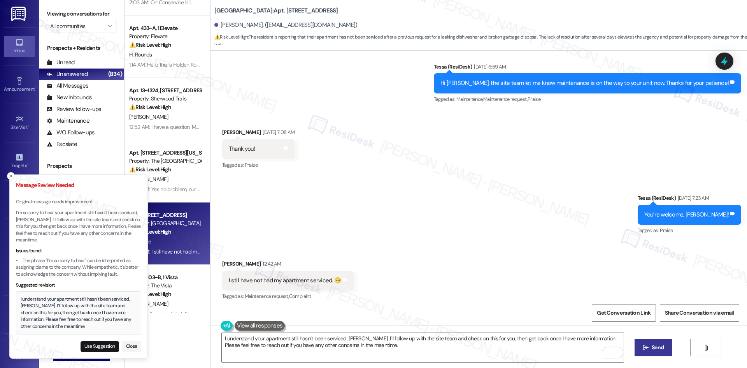
click at [658, 348] on span "Send" at bounding box center [658, 347] width 12 height 8
click at [9, 174] on icon "Close toast" at bounding box center [11, 176] width 5 height 5
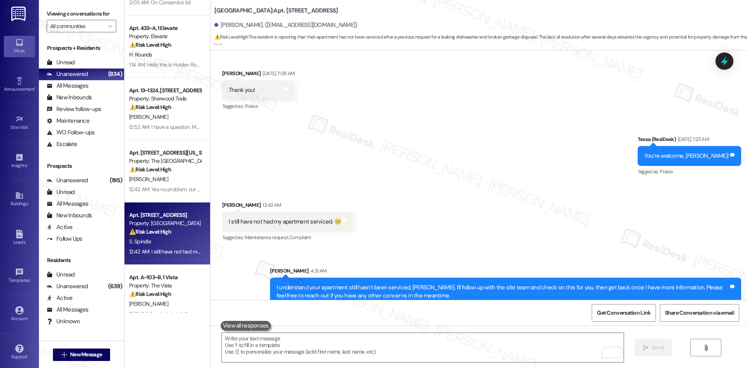
scroll to position [773, 0]
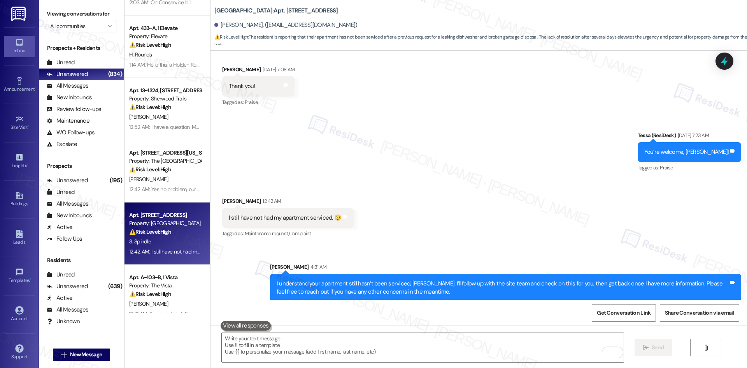
click at [423, 232] on div "Received via SMS [PERSON_NAME] 12:42 AM I still have not had my apartment servi…" at bounding box center [479, 212] width 537 height 66
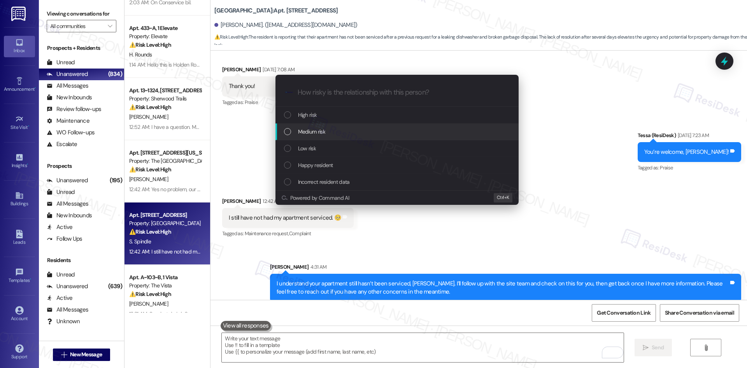
click at [335, 131] on div "Medium risk" at bounding box center [398, 131] width 228 height 9
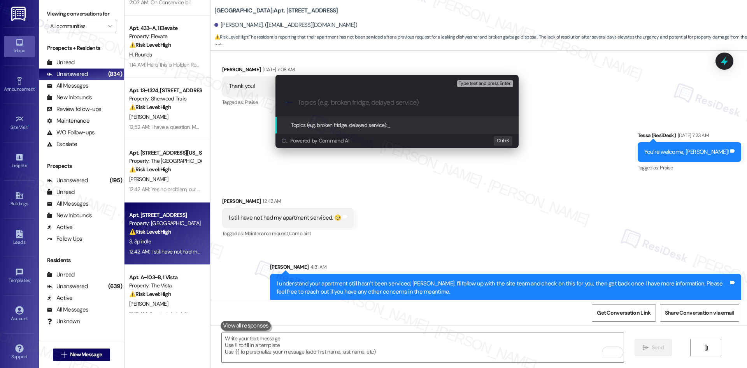
click at [357, 105] on input "Topics (e.g. broken fridge, delayed service)" at bounding box center [403, 102] width 211 height 8
paste input "Dishwasher & Garbage Disposal Repairs Still Not Completed (WO #1135096 & #11350…"
type input "Dishwasher & Garbage Disposal Repairs Still Not Completed (WO #1135096 & #11350…"
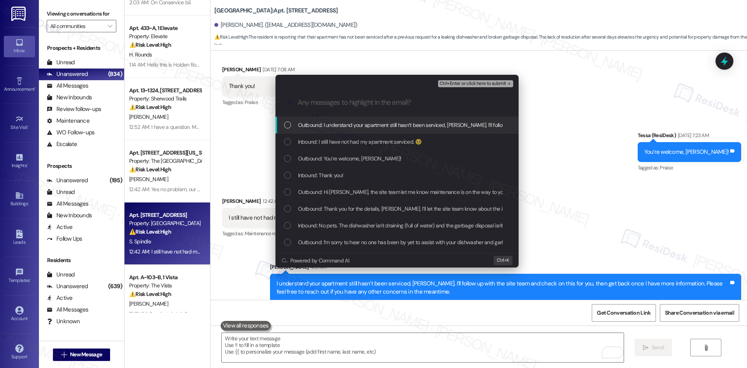
scroll to position [0, 0]
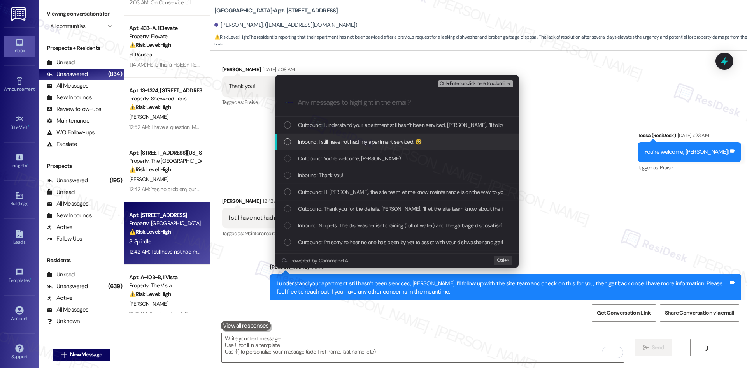
click at [363, 141] on span "Inbound: I still have not had my apartment serviced. 🥺" at bounding box center [360, 141] width 124 height 9
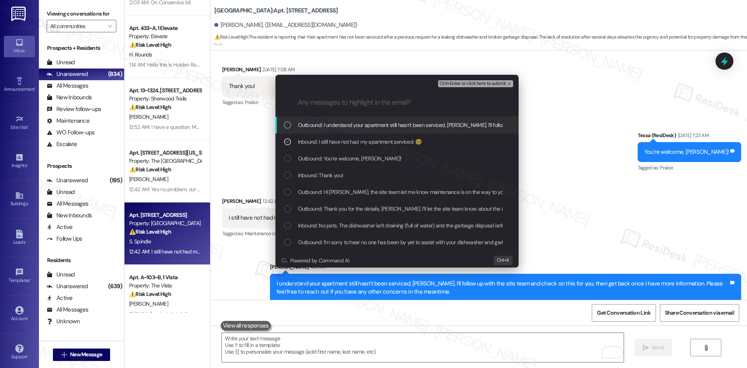
click at [503, 83] on span "Ctrl+Enter or click here to submit" at bounding box center [473, 83] width 67 height 5
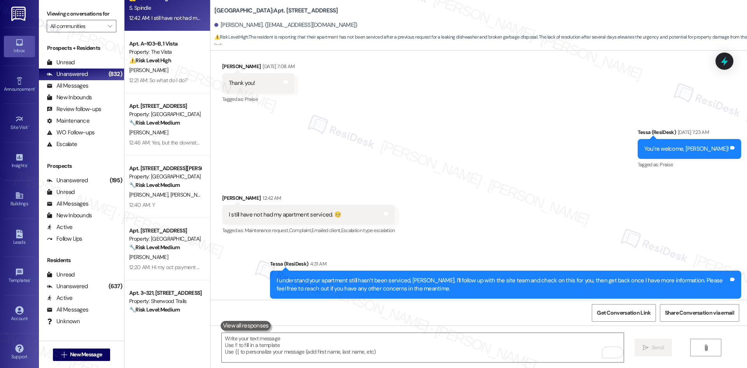
scroll to position [784, 0]
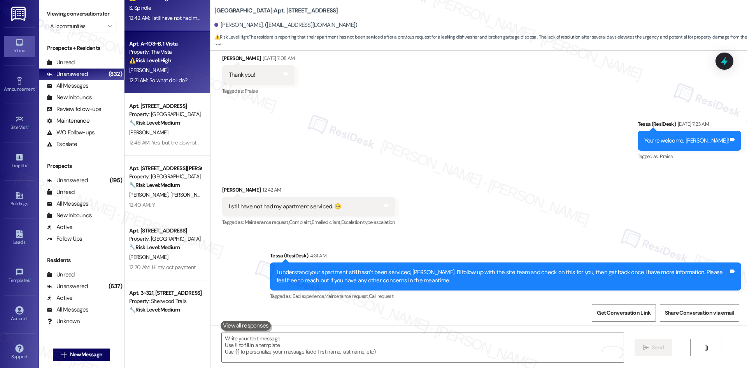
click at [168, 71] on div "[PERSON_NAME]" at bounding box center [165, 70] width 74 height 10
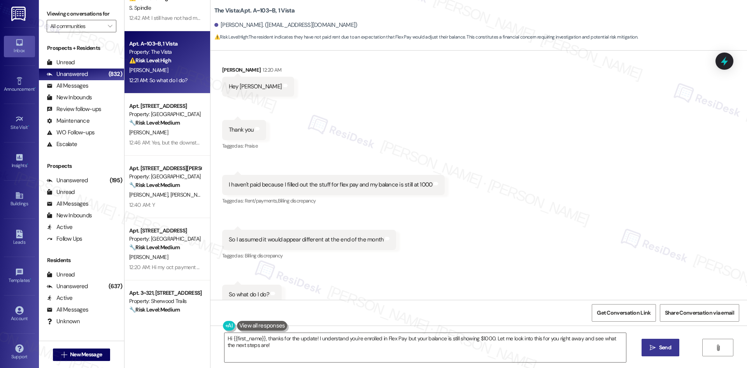
scroll to position [141, 0]
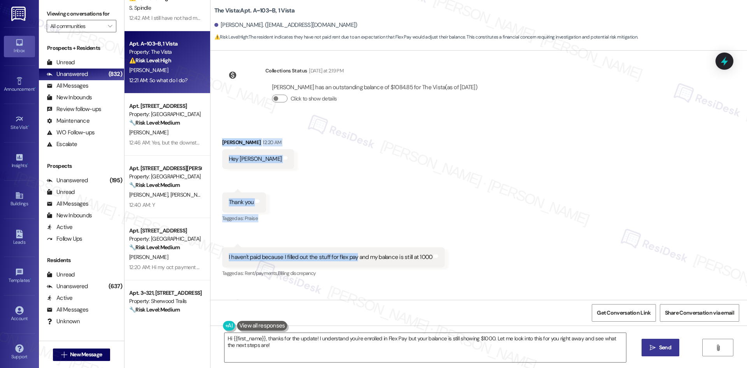
drag, startPoint x: 211, startPoint y: 156, endPoint x: 350, endPoint y: 187, distance: 142.3
click at [350, 185] on div "Received via SMS De'Shaun Brown 12:20 AM Hey Sara Tags and notes Received via S…" at bounding box center [479, 258] width 537 height 274
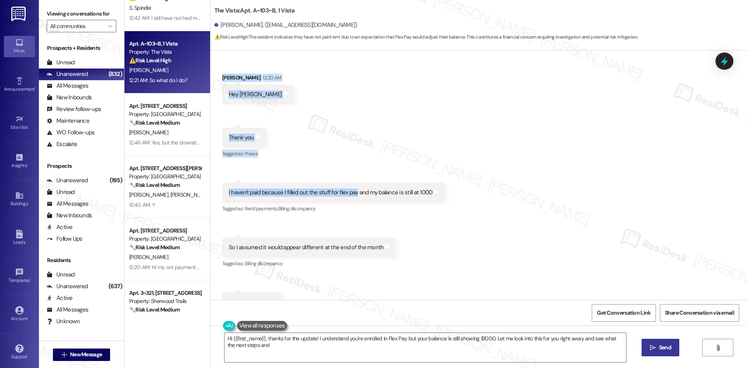
scroll to position [297, 0]
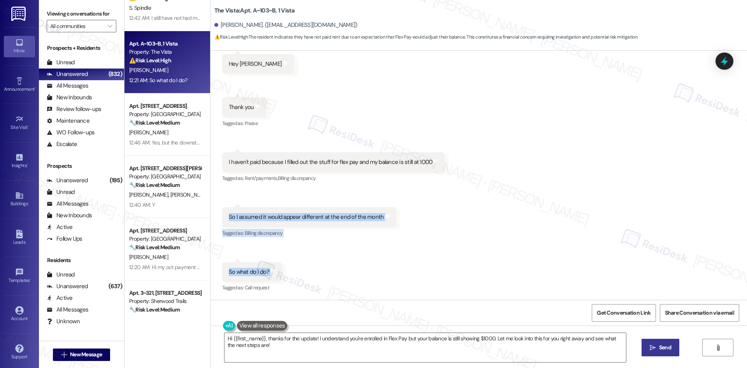
drag, startPoint x: 330, startPoint y: 234, endPoint x: 270, endPoint y: 277, distance: 73.9
click at [290, 281] on div "Received via SMS De'Shaun Brown 12:20 AM Hey Sara Tags and notes Received via S…" at bounding box center [479, 163] width 537 height 274
copy div "Click to highlight conversations about Billing discrepancy Received via SMS 12:…"
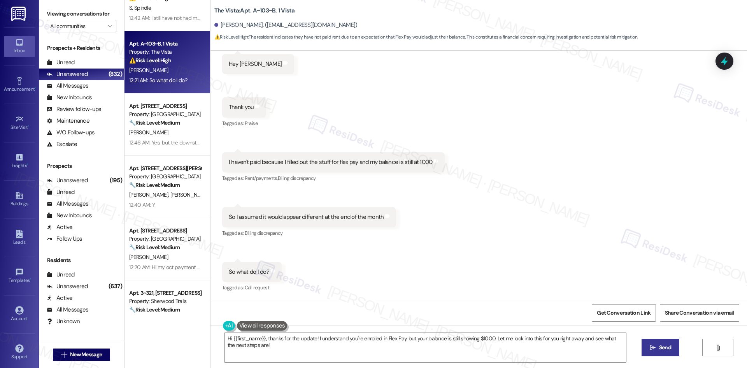
click at [286, 178] on span "Billing discrepancy" at bounding box center [297, 178] width 38 height 7
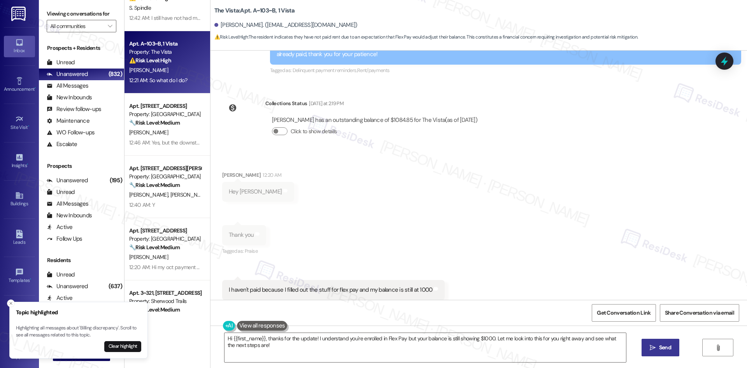
scroll to position [141, 0]
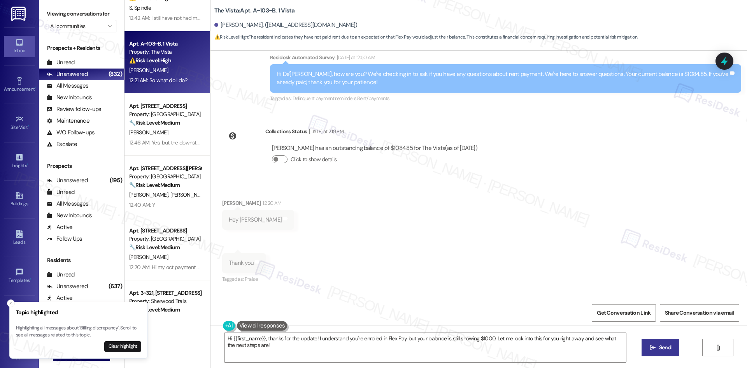
click at [227, 190] on div "Received via SMS De'Shaun Brown 12:20 AM Hey Sara Tags and notes Received via S…" at bounding box center [479, 318] width 537 height 274
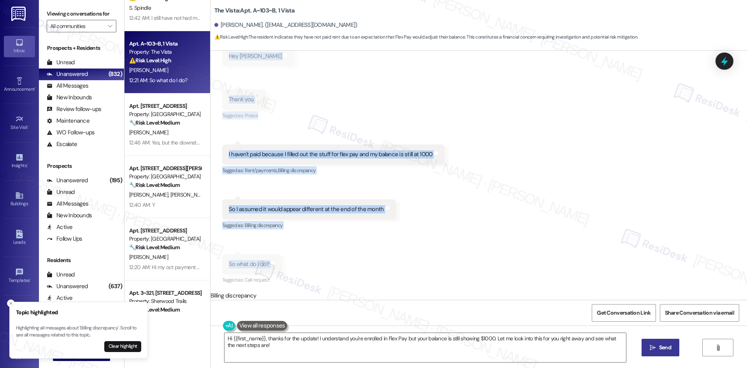
scroll to position [305, 0]
drag, startPoint x: 212, startPoint y: 201, endPoint x: 277, endPoint y: 266, distance: 91.6
click at [277, 266] on div "Received via SMS De'Shaun Brown 12:20 AM Hey Sara Tags and notes Received via S…" at bounding box center [479, 155] width 537 height 274
copy div "De'Shaun Brown 12:20 AM Hey Sara Tags and notes Received via SMS 12:20 AM De'Sh…"
click at [414, 190] on div "Received via SMS De'Shaun Brown 12:20 AM Hey Sara Tags and notes Received via S…" at bounding box center [479, 155] width 537 height 274
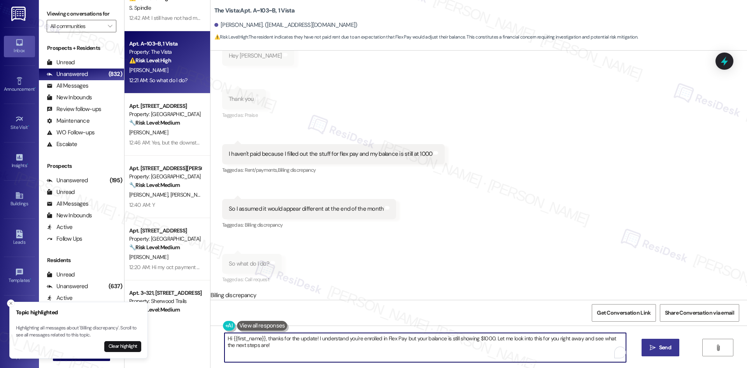
click at [363, 346] on textarea "Hi {{first_name}}, thanks for the update! I understand you're enrolled in Flex …" at bounding box center [426, 347] width 402 height 29
paste textarea "Thank you for reaching out, De’Shaun. I understand your concern about your bala…"
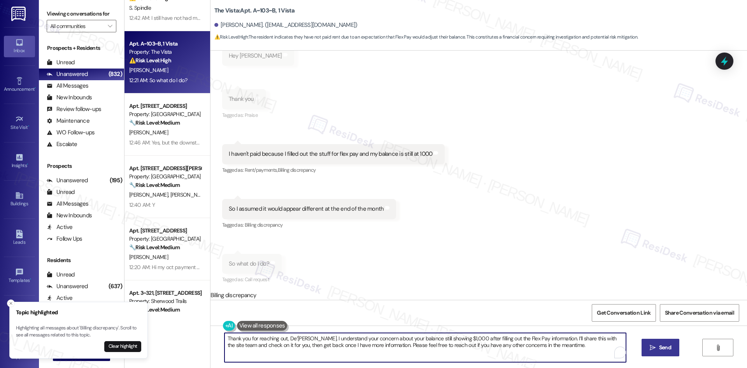
type textarea "Thank you for reaching out, De’Shaun. I understand your concern about your bala…"
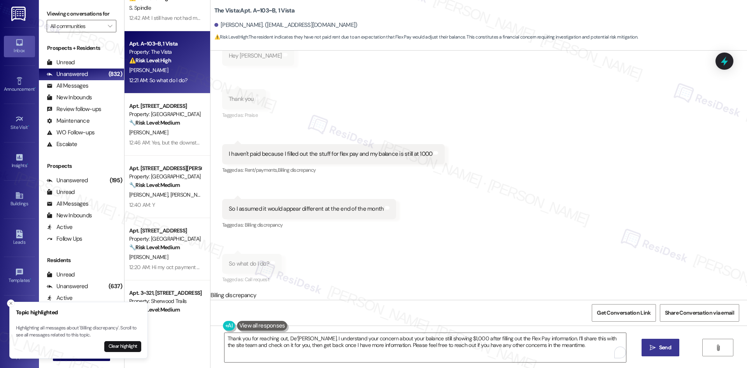
click at [658, 350] on span "Send" at bounding box center [665, 347] width 15 height 8
click at [543, 242] on div "Received via SMS De'Shaun Brown 12:20 AM Hey Sara Tags and notes Received via S…" at bounding box center [479, 155] width 537 height 274
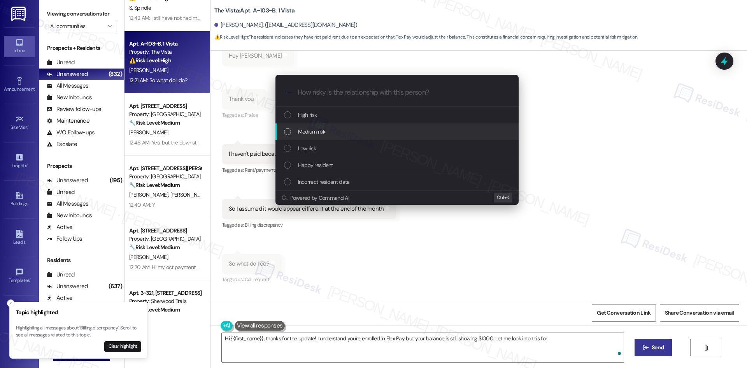
click at [332, 130] on div "Medium risk" at bounding box center [398, 131] width 228 height 9
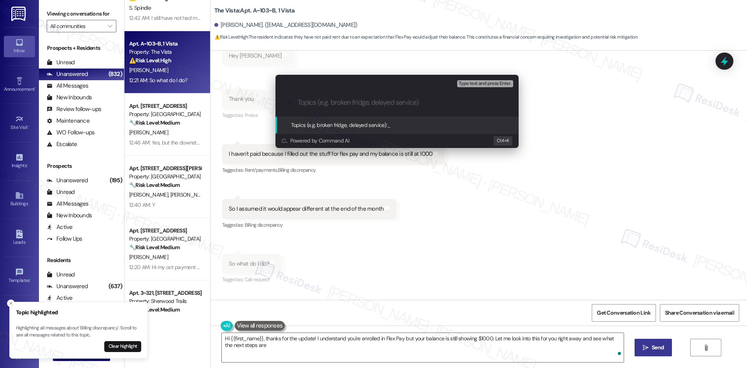
type textarea "Hi {{first_name}}, thanks for the update! I understand you're enrolled in Flex …"
click at [512, 209] on div "Escalate Conversation Medium risk Topics (e.g. broken fridge, delayed service) …" at bounding box center [373, 184] width 747 height 368
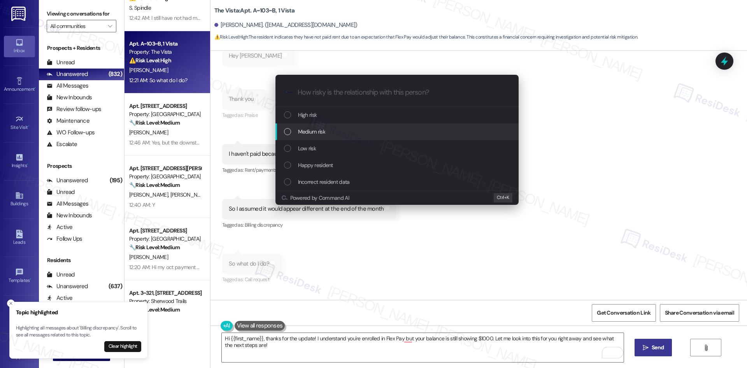
click at [347, 134] on div "Medium risk" at bounding box center [398, 131] width 228 height 9
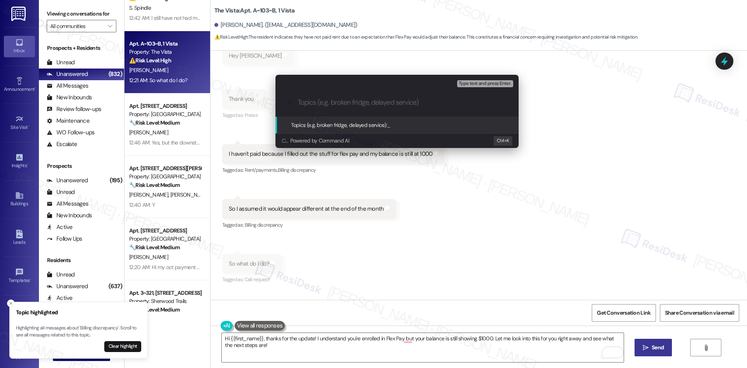
click at [340, 98] on input "Topics (e.g. broken fridge, delayed service)" at bounding box center [403, 102] width 211 height 8
paste input "Flex Pay Balance Discrepancy"
type input "Flex Pay Balance Discrepancy"
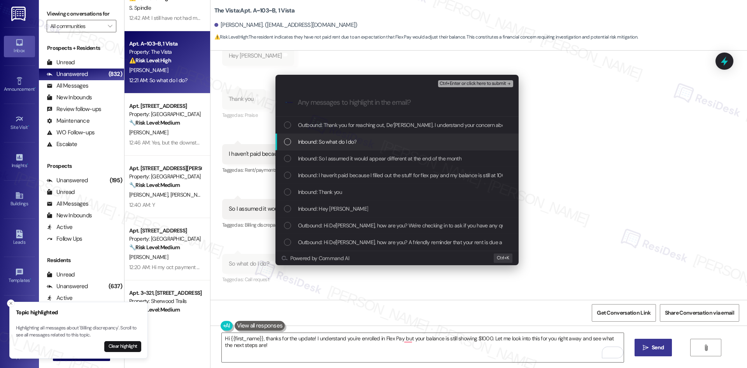
click at [342, 139] on span "Inbound: So what do I do?" at bounding box center [327, 141] width 59 height 9
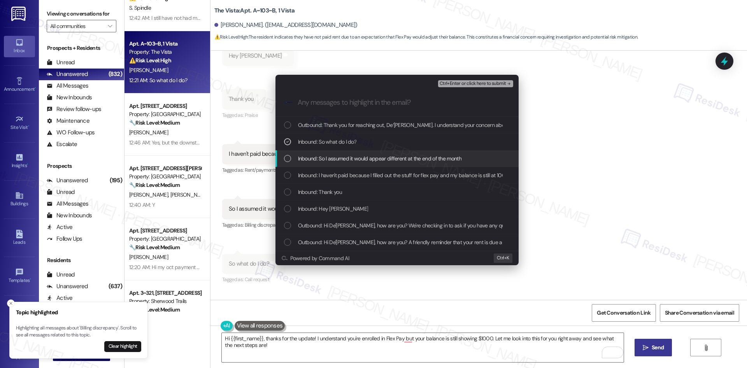
click at [352, 160] on span "Inbound: So I assumed it would appear different at the end of the month" at bounding box center [379, 158] width 163 height 9
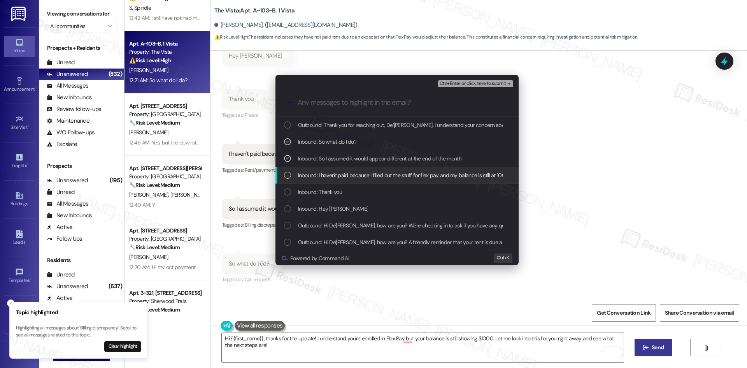
drag, startPoint x: 353, startPoint y: 176, endPoint x: 361, endPoint y: 196, distance: 21.6
click at [353, 176] on span "Inbound: I haven't paid because I filled out the stuff for flex pay and my bala…" at bounding box center [403, 175] width 211 height 9
click at [331, 199] on div "Inbound: Thank you" at bounding box center [397, 192] width 243 height 17
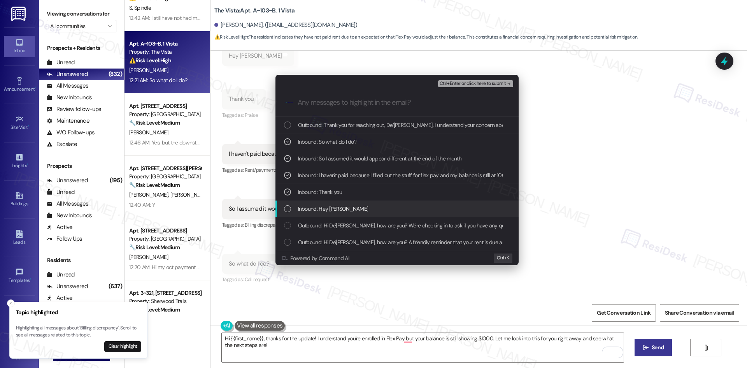
drag, startPoint x: 330, startPoint y: 216, endPoint x: 350, endPoint y: 214, distance: 19.6
click at [332, 215] on div "Inbound: Hey Sara" at bounding box center [397, 208] width 243 height 17
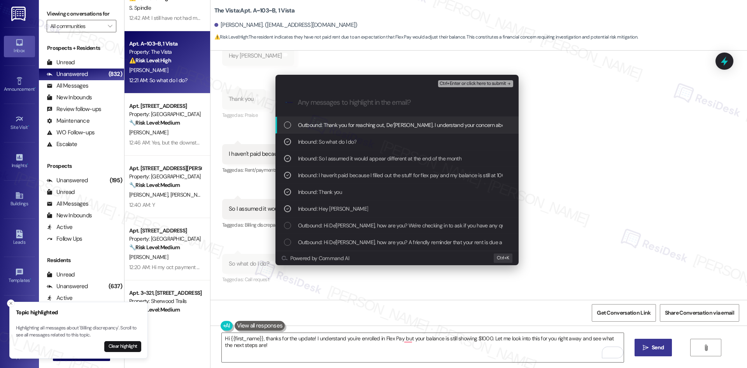
click at [497, 84] on span "Ctrl+Enter or click here to submit" at bounding box center [473, 83] width 67 height 5
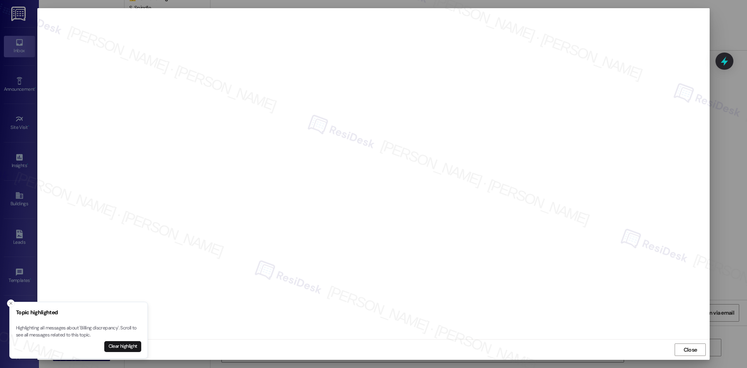
scroll to position [296, 0]
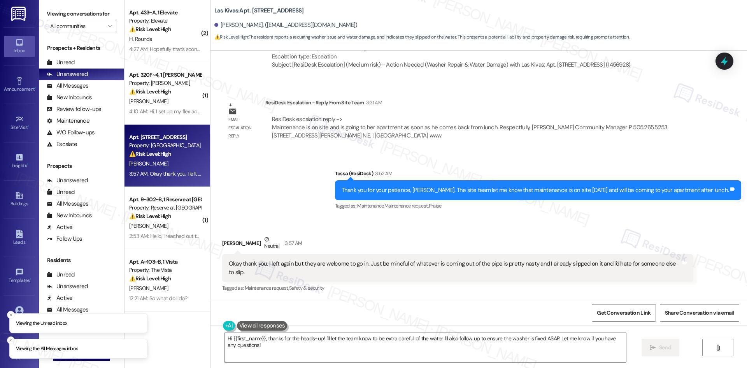
scroll to position [1830, 0]
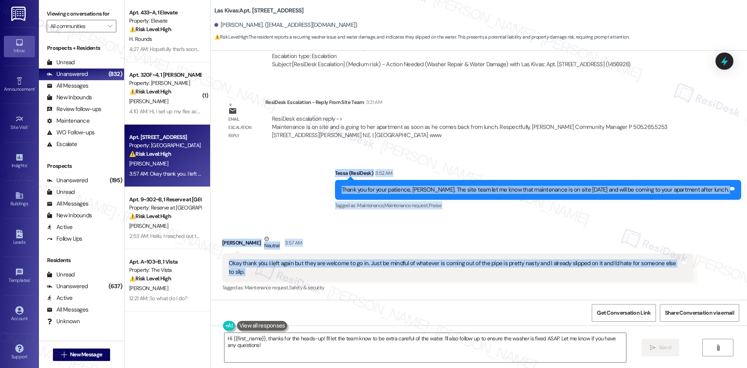
drag, startPoint x: 352, startPoint y: 173, endPoint x: 719, endPoint y: 272, distance: 380.3
click at [719, 272] on div "Lease started [DATE] 8:00 AM Announcement, sent via SMS Tessa (ResiDesk) [DATE]…" at bounding box center [479, 175] width 537 height 249
copy div "[PERSON_NAME] (ResiDesk) 3:52 AM Thank you for your patience, [PERSON_NAME]. Th…"
click at [304, 205] on div "Sent via SMS Tessa (ResiDesk) 3:52 AM Thank you for your patience, [PERSON_NAME…" at bounding box center [479, 184] width 537 height 66
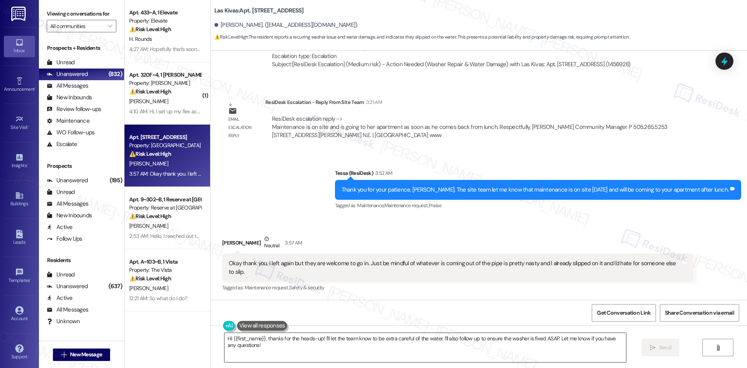
click at [403, 354] on textarea "Hi {{first_name}}, thanks for the heads-up! I'll let the team know to be extra …" at bounding box center [426, 347] width 402 height 29
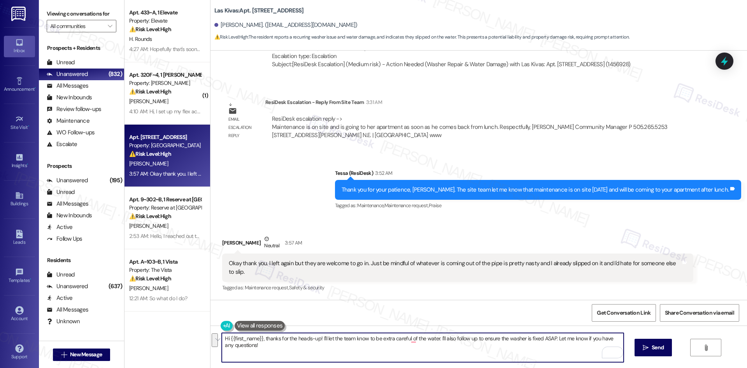
click at [328, 341] on textarea "Hi {{first_name}}, thanks for the heads-up! I'll let the team know to be extra …" at bounding box center [423, 347] width 402 height 29
paste textarea "Thank you for letting me know, [PERSON_NAME]. I’m sorry you slipped — that soun…"
type textarea "Thank you for letting me know, [PERSON_NAME]. I’m sorry you slipped — that soun…"
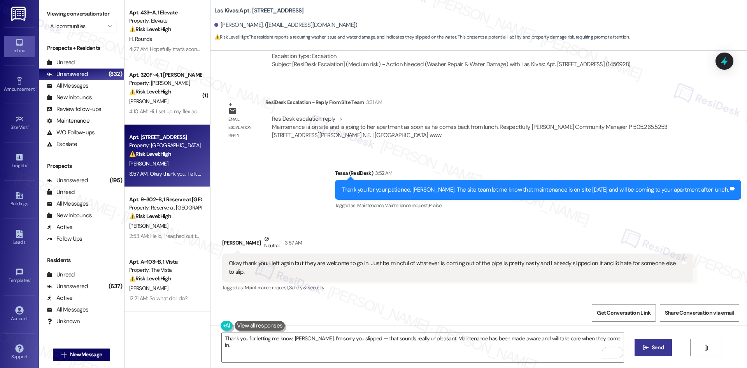
click at [655, 349] on span "Send" at bounding box center [658, 347] width 12 height 8
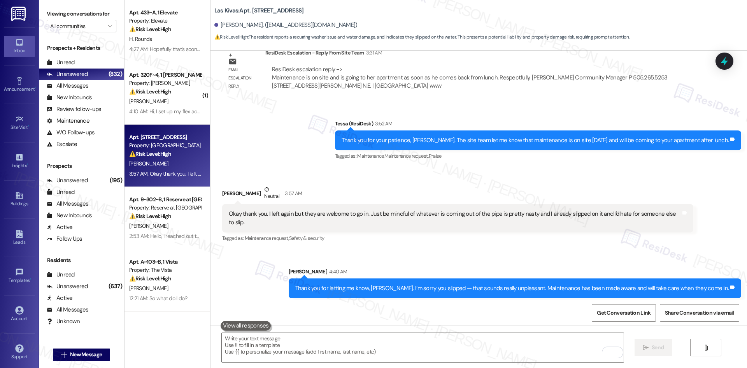
scroll to position [1884, 0]
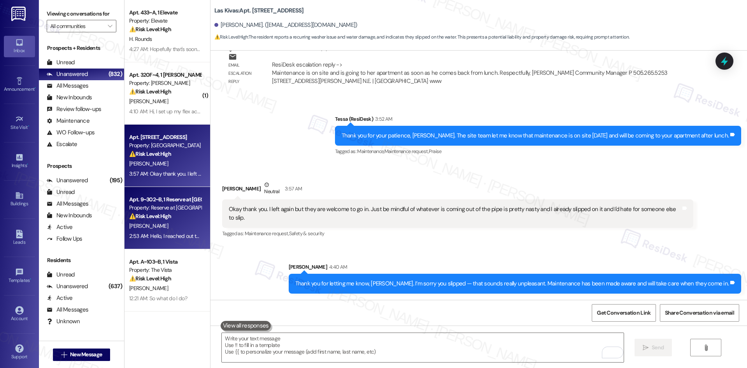
click at [155, 211] on div "Property: Reserve at [GEOGRAPHIC_DATA]" at bounding box center [165, 208] width 72 height 8
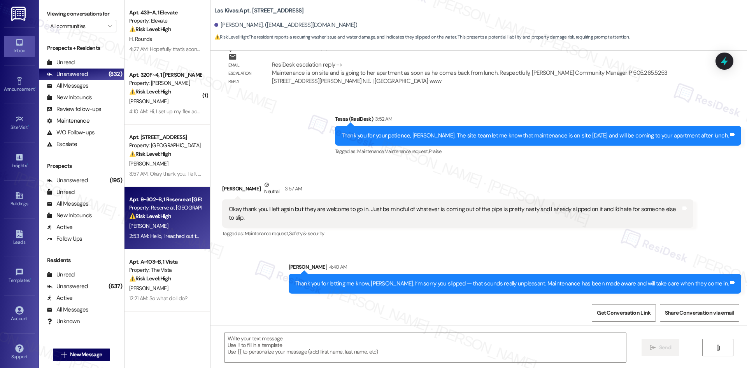
type textarea "Fetching suggested responses. Please feel free to read through the conversation…"
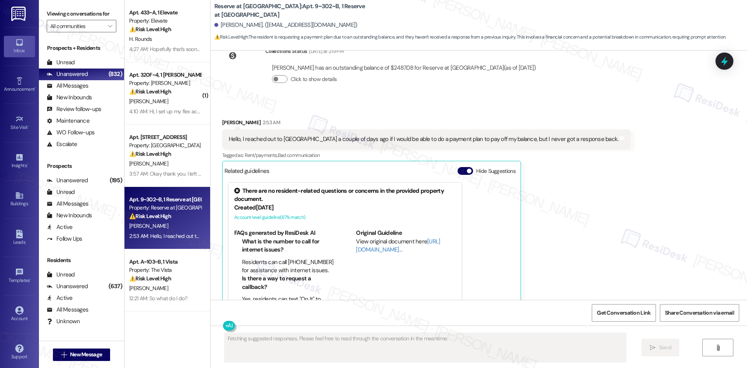
scroll to position [1671, 0]
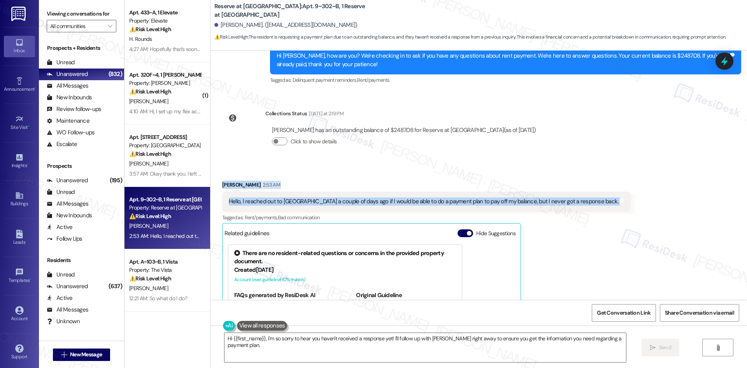
drag, startPoint x: 274, startPoint y: 183, endPoint x: 602, endPoint y: 193, distance: 327.8
click at [602, 193] on div "Received via SMS [PERSON_NAME] 2:53 AM Hello, I reached out to [GEOGRAPHIC_DATA…" at bounding box center [479, 274] width 537 height 222
copy div "[PERSON_NAME] 2:53 AM Hello, I reached out to [GEOGRAPHIC_DATA] a couple of day…"
click at [430, 163] on div "Received via SMS [PERSON_NAME] 2:53 AM Hello, I reached out to [GEOGRAPHIC_DATA…" at bounding box center [479, 274] width 537 height 222
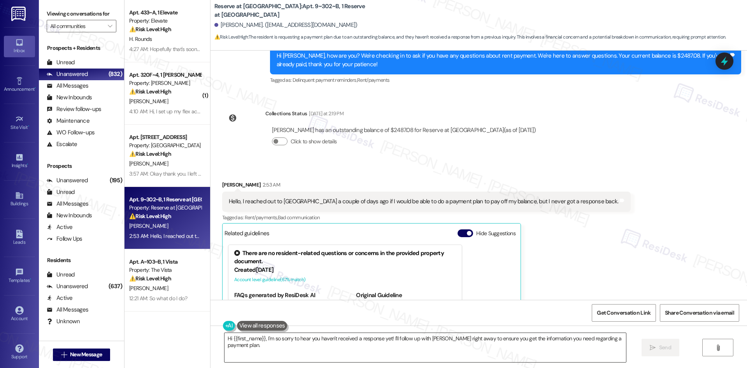
click at [393, 349] on textarea "Hi {{first_name}}, I'm so sorry to hear you haven't received a response yet! I'…" at bounding box center [426, 347] width 402 height 29
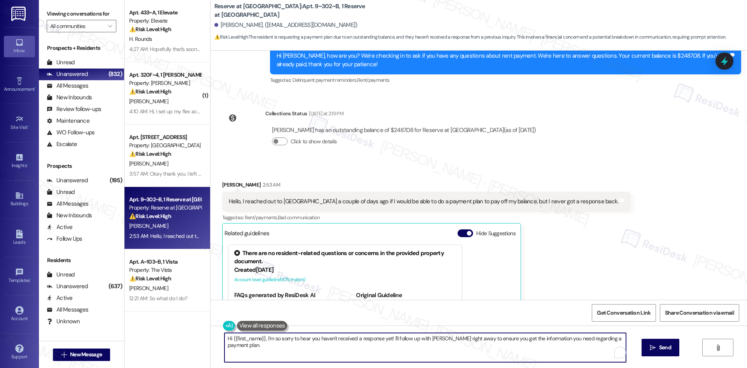
paste textarea "I’m sorry you haven’t received a response yet, [PERSON_NAME]. I understand your…"
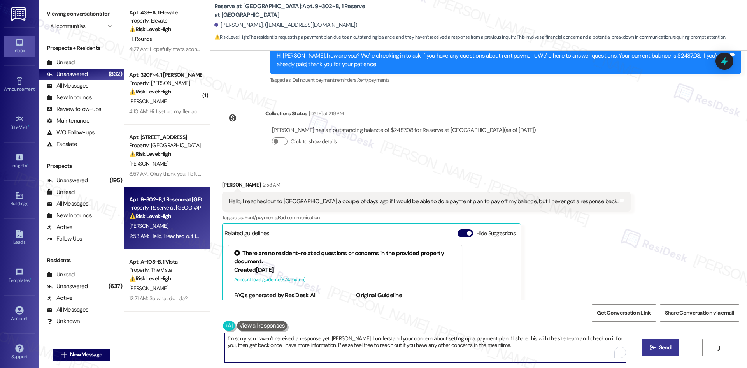
type textarea "I’m sorry you haven’t received a response yet, [PERSON_NAME]. I understand your…"
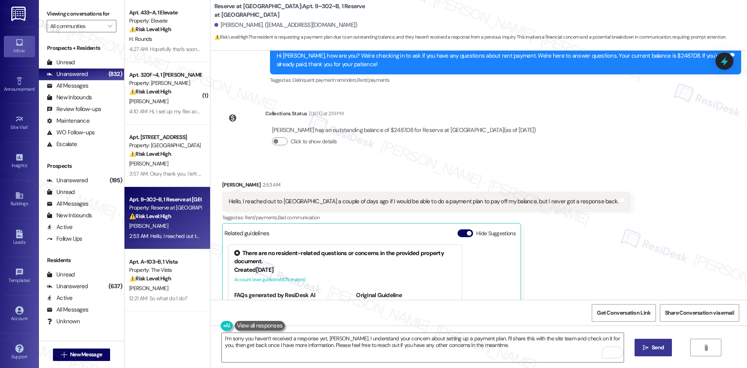
click at [649, 348] on span " Send" at bounding box center [653, 347] width 25 height 8
click at [608, 262] on div "Received via SMS [PERSON_NAME] 2:53 AM Hello, I reached out to [GEOGRAPHIC_DATA…" at bounding box center [479, 274] width 537 height 222
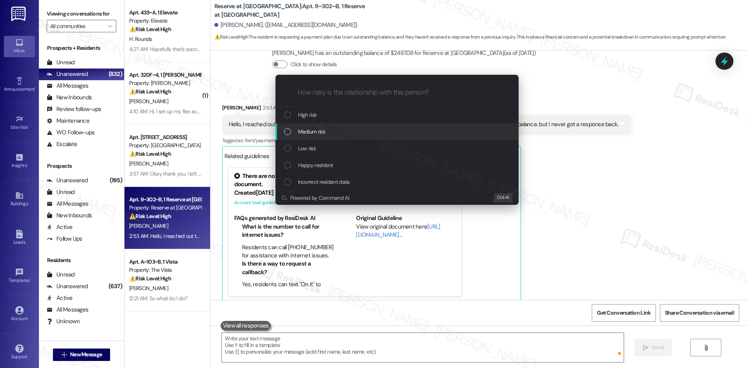
click at [318, 130] on span "Medium risk" at bounding box center [311, 131] width 27 height 9
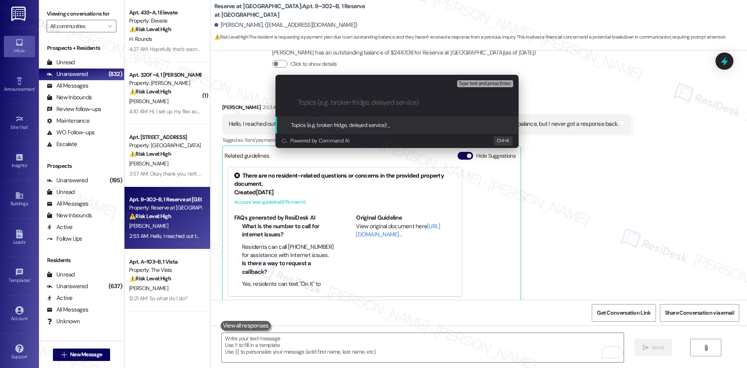
click at [323, 104] on input "Topics (e.g. broken fridge, delayed service)" at bounding box center [403, 102] width 211 height 8
paste input "Payment Plan Request"
type input "Payment Plan Request"
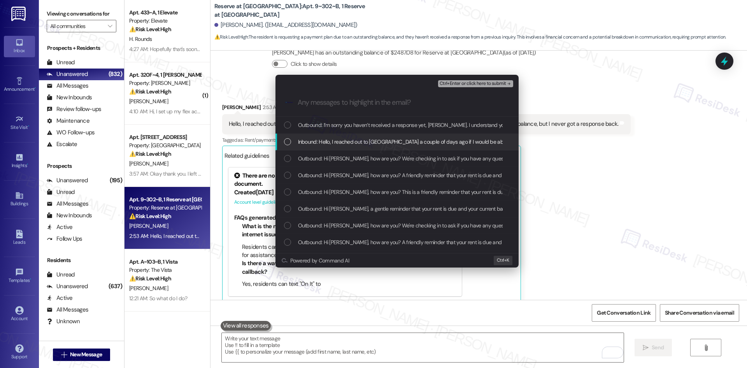
drag, startPoint x: 320, startPoint y: 142, endPoint x: 313, endPoint y: 142, distance: 7.0
click at [322, 143] on span "Inbound: Hello, I reached out to [GEOGRAPHIC_DATA] a couple of days ago if I wo…" at bounding box center [491, 141] width 386 height 9
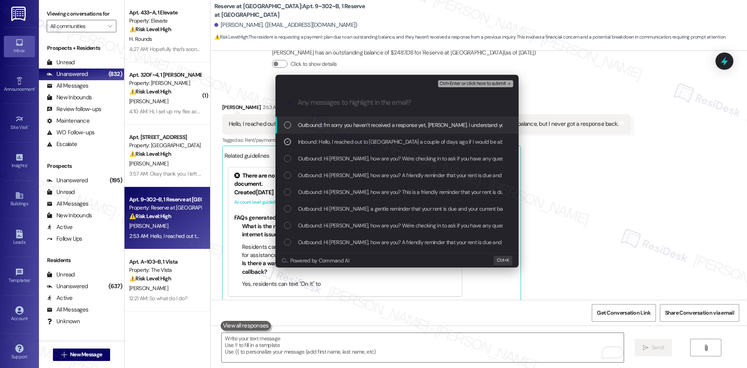
click at [504, 82] on span "Ctrl+Enter or click here to submit" at bounding box center [473, 83] width 67 height 5
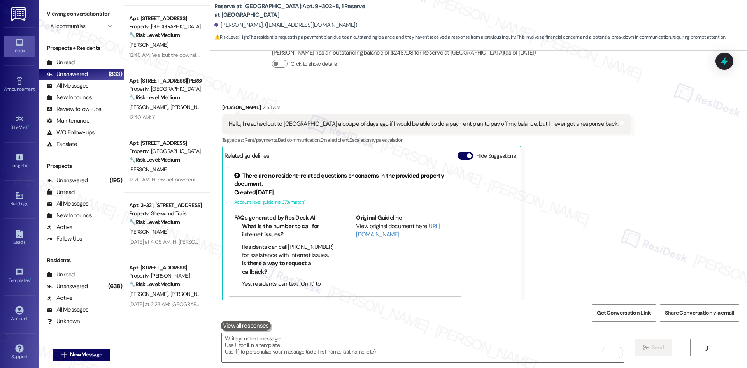
scroll to position [506, 0]
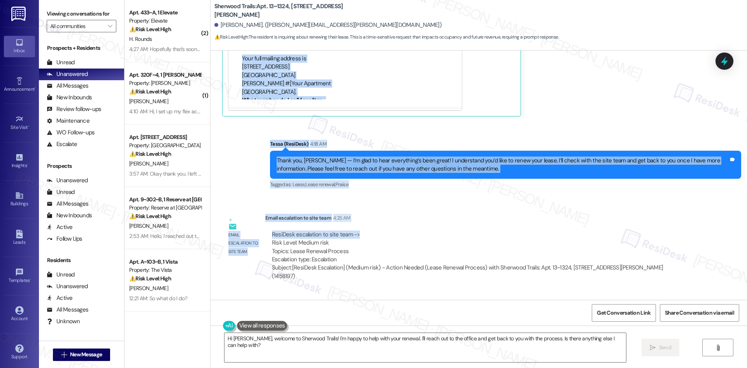
scroll to position [598, 0]
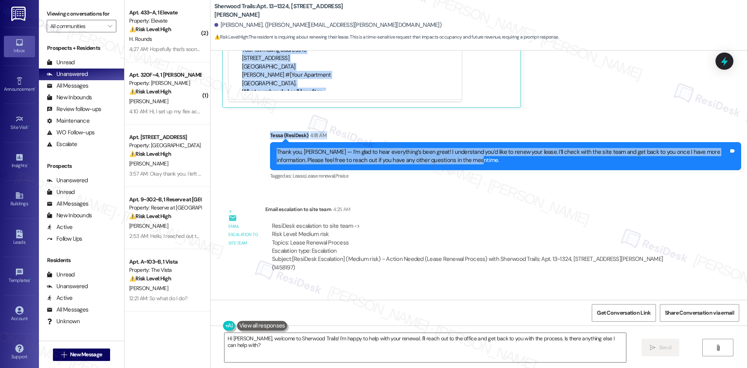
drag, startPoint x: 223, startPoint y: 139, endPoint x: 501, endPoint y: 152, distance: 278.2
click at [501, 152] on div "Lease started Oct 10, 2024 at 8:00 AM Announcement, sent via SMS Tessa (ResiDes…" at bounding box center [479, 175] width 537 height 249
copy div "Zackery Gillespie 12:45 AM Yes everything was great! :) Tags and notes Tagged a…"
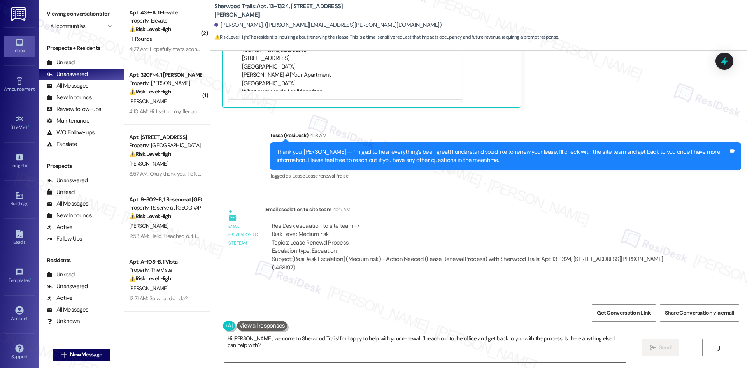
click at [401, 239] on div "ResiDesk escalation to site team -> Risk Level: Medium risk Topics: Lease Renew…" at bounding box center [479, 238] width 415 height 33
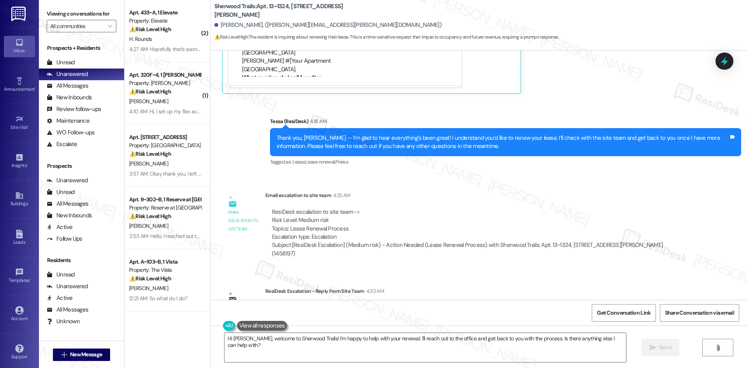
scroll to position [636, 0]
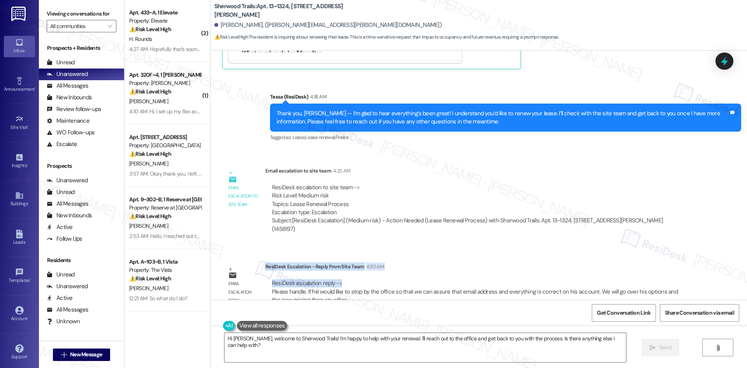
drag, startPoint x: 260, startPoint y: 250, endPoint x: 339, endPoint y: 268, distance: 80.6
click at [339, 268] on div "ResiDesk Escalation - Reply From Site Team 4:30 AM ResiDesk escalation reply ->…" at bounding box center [479, 285] width 428 height 47
copy div "ResiDesk Escalation - Reply From Site Team 4:30 AM ResiDesk escalation reply ->"
click at [458, 183] on div "ResiDesk escalation to site team -> Risk Level: Medium risk Topics: Lease Renew…" at bounding box center [479, 199] width 415 height 33
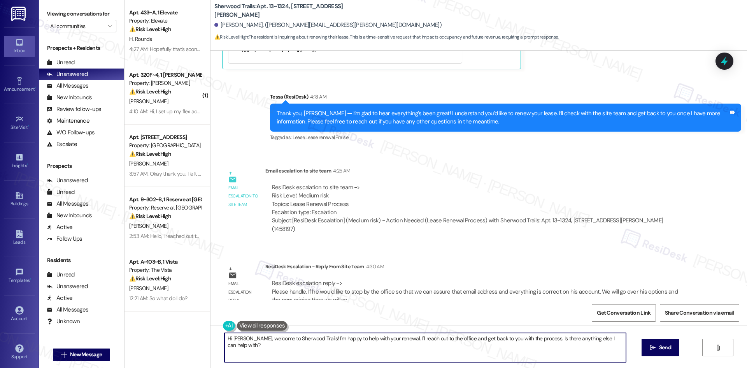
click at [270, 347] on textarea "Hi Zackery, welcome to Sherwood Trails! I'm happy to help with your renewal. I'…" at bounding box center [426, 347] width 402 height 29
paste textarea "Thanks for your patience, [PERSON_NAME]. The site team shared that you can stop…"
type textarea "Thanks for your patience, [PERSON_NAME]. The site team shared that you can stop…"
click at [644, 350] on icon "" at bounding box center [646, 347] width 6 height 6
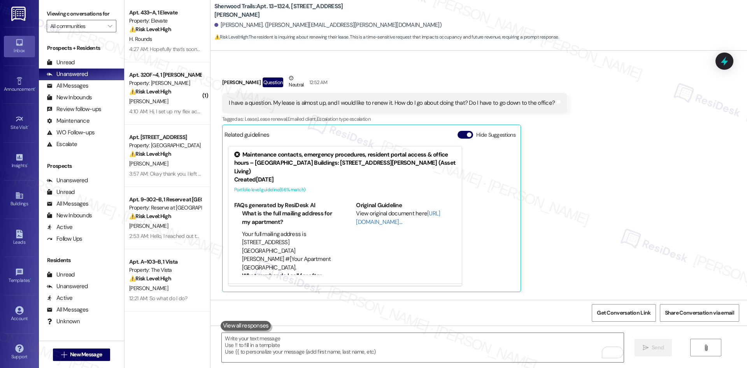
scroll to position [403, 0]
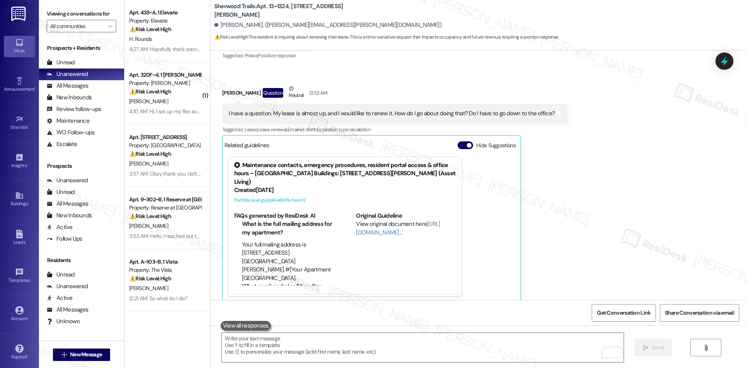
click at [597, 148] on div "Received via SMS Zackery Gillespie 12:45 AM Yes everything was great! :) Tags a…" at bounding box center [479, 155] width 537 height 307
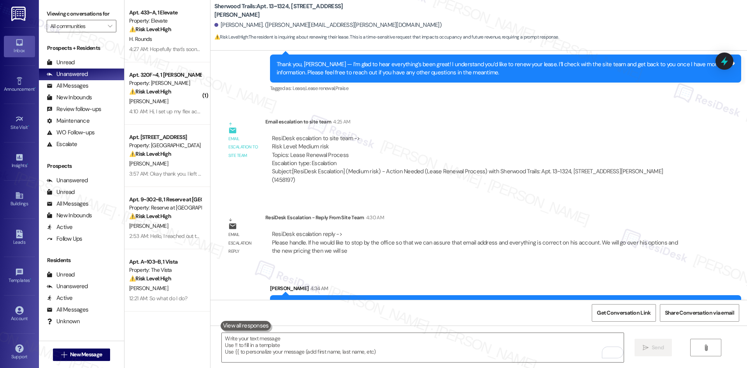
scroll to position [699, 0]
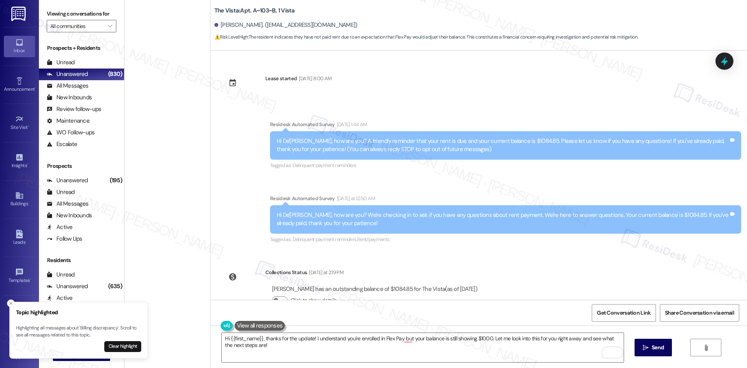
scroll to position [296, 0]
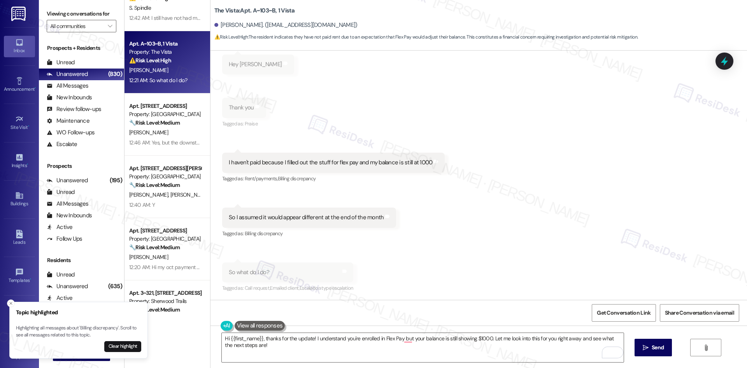
click at [307, 116] on div "Received via SMS [PERSON_NAME] 12:20 AM Hey [PERSON_NAME] and notes Received vi…" at bounding box center [479, 163] width 537 height 274
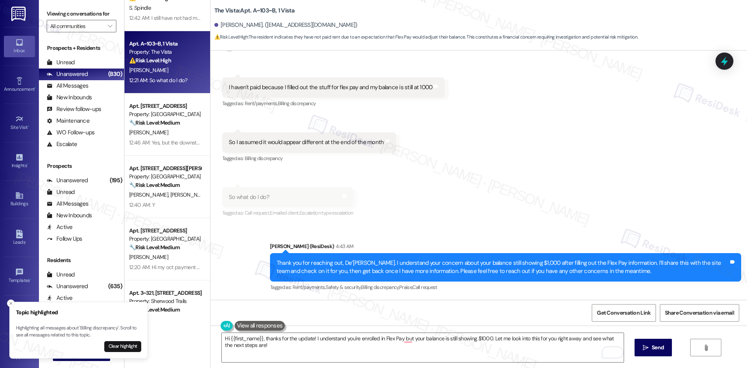
scroll to position [379, 0]
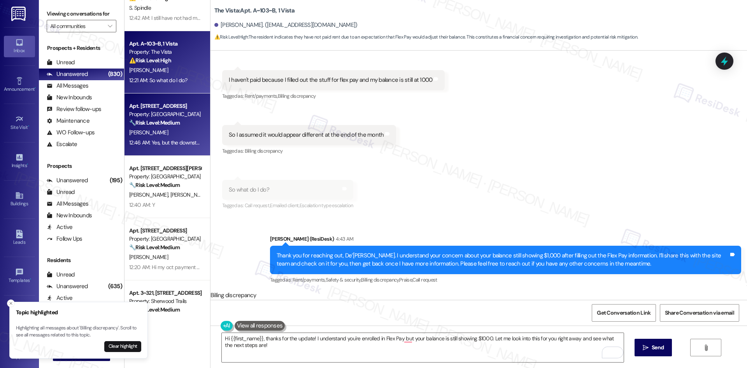
click at [161, 131] on div "[PERSON_NAME]" at bounding box center [165, 133] width 74 height 10
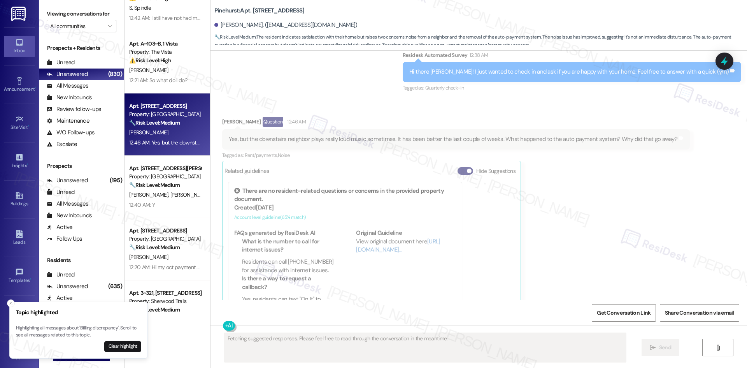
scroll to position [296, 0]
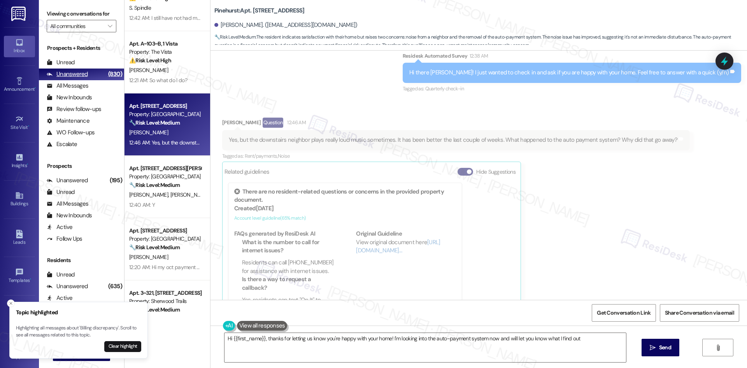
type textarea "Hi {{first_name}}, thanks for letting us know you're happy with your home! I'm …"
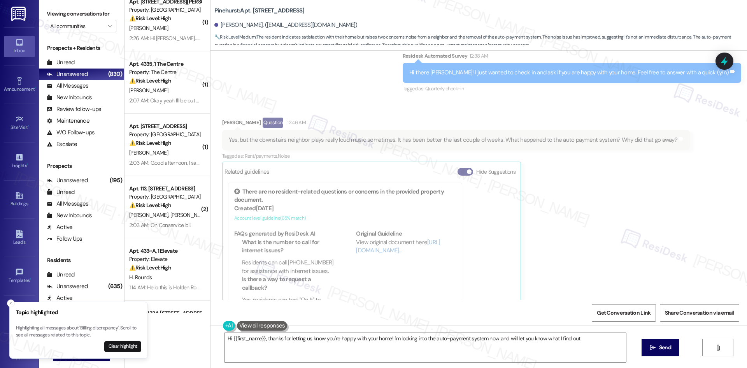
scroll to position [0, 0]
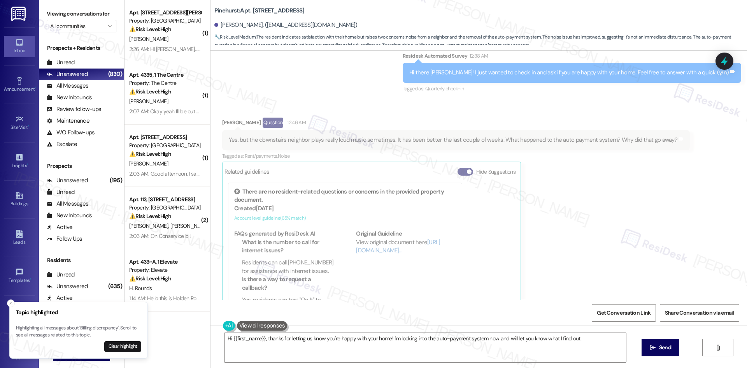
click at [169, 34] on div "[PERSON_NAME]" at bounding box center [165, 39] width 74 height 10
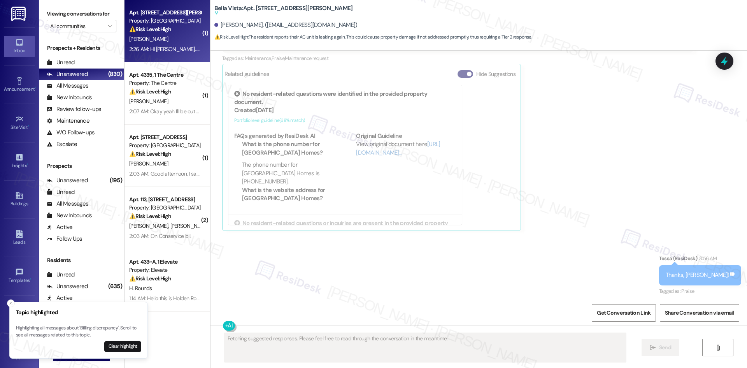
scroll to position [702, 0]
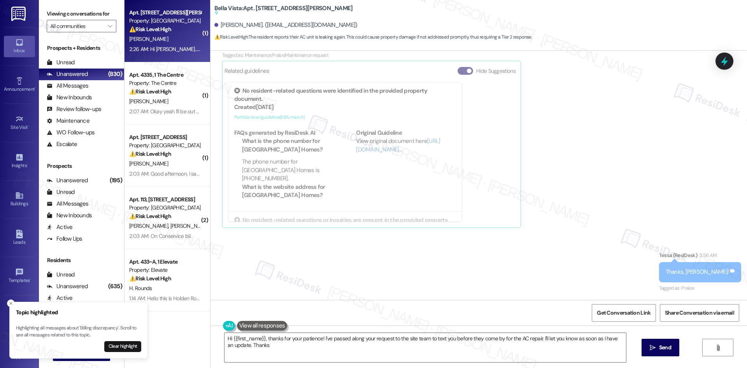
type textarea "Hi {{first_name}}, thanks for your patience! I've passed along your request to …"
click at [7, 303] on button "Close toast" at bounding box center [11, 303] width 8 height 8
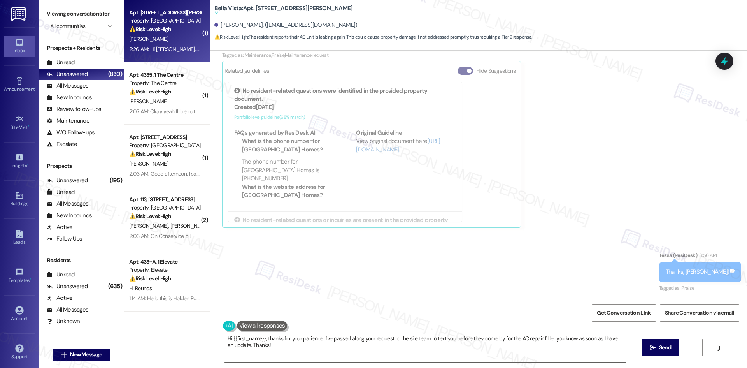
click at [427, 268] on div "Sent via SMS Tessa (ResiDesk) 3:56 AM Thanks, Sharon! Tags and notes Tagged as:…" at bounding box center [479, 267] width 537 height 66
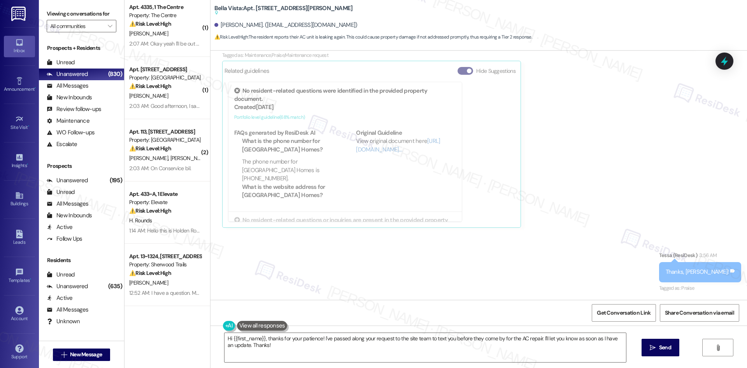
scroll to position [195, 0]
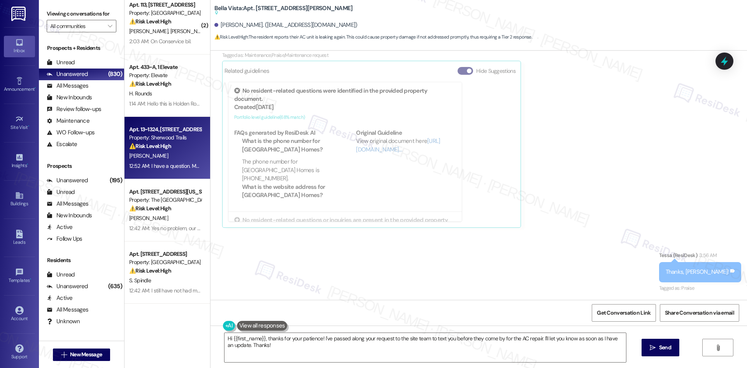
click at [175, 153] on div "Z. Gillespie" at bounding box center [165, 156] width 74 height 10
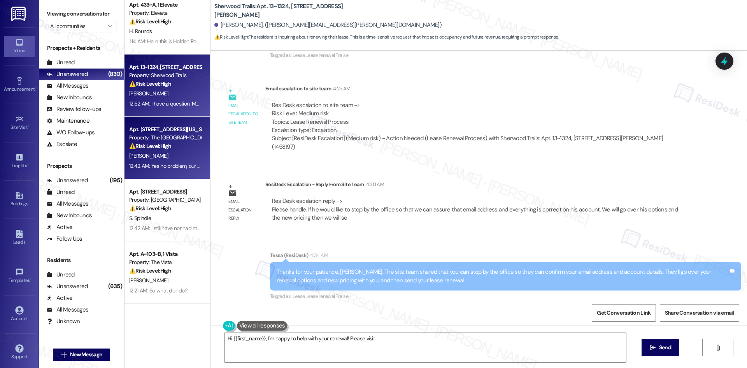
scroll to position [272, 0]
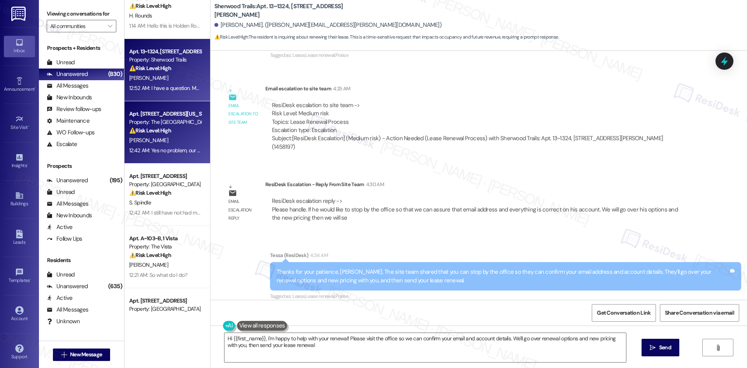
type textarea "Hi {{first_name}}, I'm happy to help with your renewal! Please visit the office…"
click at [163, 133] on strong "⚠️ Risk Level: High" at bounding box center [150, 130] width 42 height 7
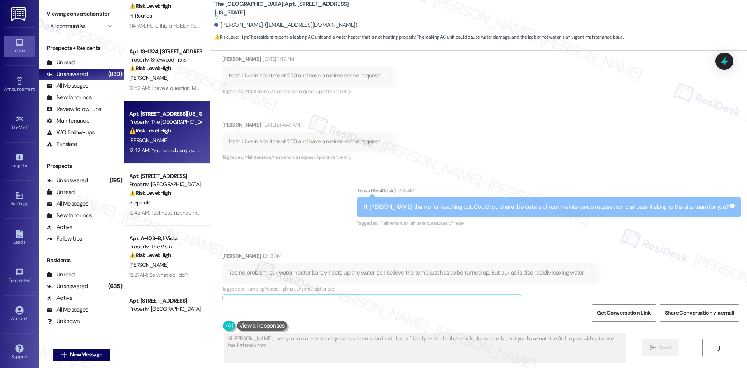
scroll to position [120, 0]
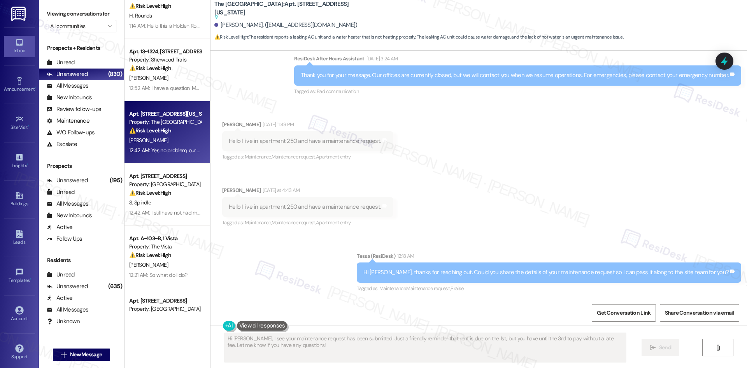
click at [288, 137] on div "Hello I live in apartment 250 and have a maintenance request." at bounding box center [305, 141] width 152 height 8
drag, startPoint x: 301, startPoint y: 141, endPoint x: 350, endPoint y: 168, distance: 55.9
click at [353, 170] on div "Received via SMS Jarren Ricafort-Marasigan Sep 08, 2025 at 11:49 PM Hello I liv…" at bounding box center [479, 169] width 537 height 132
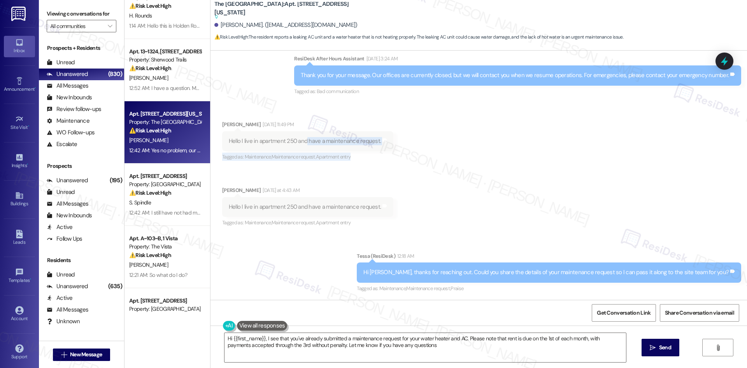
type textarea "Hi {{first_name}}, I see that you've already submitted a maintenance request fo…"
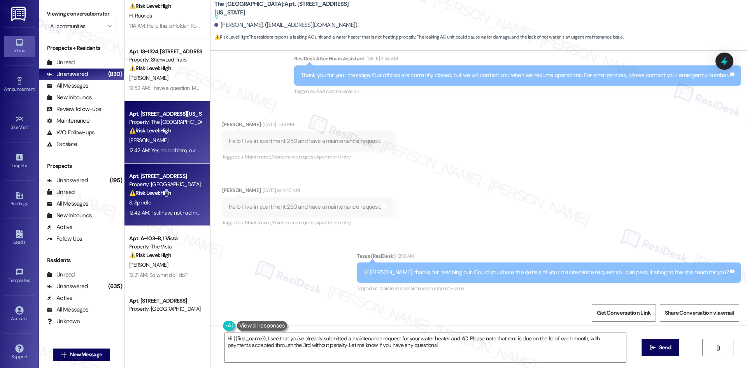
drag, startPoint x: 163, startPoint y: 188, endPoint x: 162, endPoint y: 194, distance: 6.0
click at [162, 194] on div "⚠️ Risk Level: High The resident is reporting that their apartment has not been…" at bounding box center [165, 193] width 72 height 8
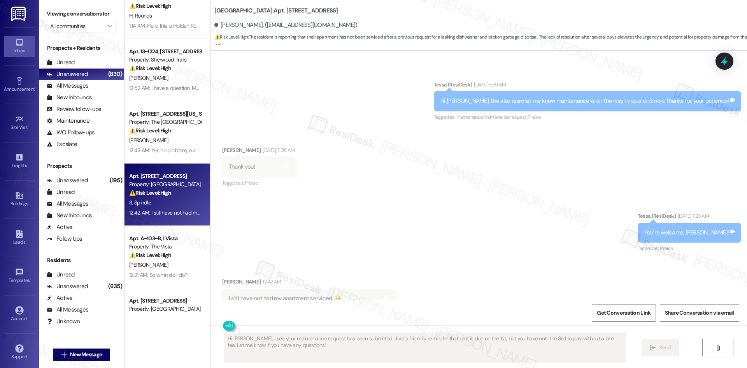
scroll to position [710, 0]
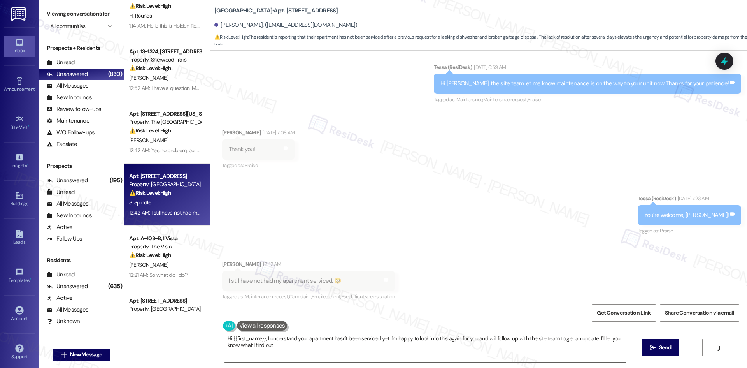
type textarea "Hi {{first_name}}, I understand your apartment hasn't been serviced yet. I'm ha…"
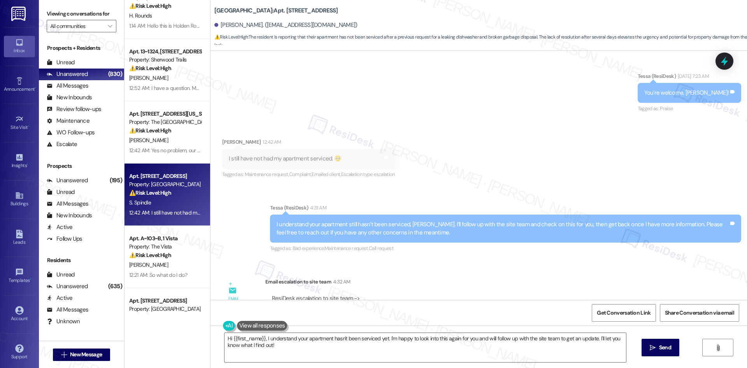
scroll to position [888, 0]
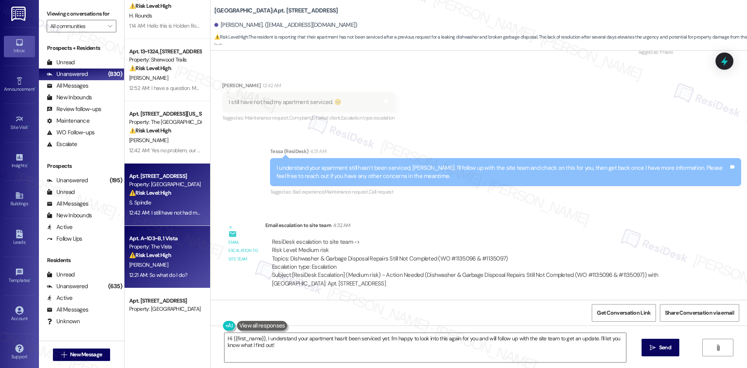
click at [169, 255] on div "⚠️ Risk Level: High The resident indicates they have not paid rent due to an ex…" at bounding box center [165, 255] width 72 height 8
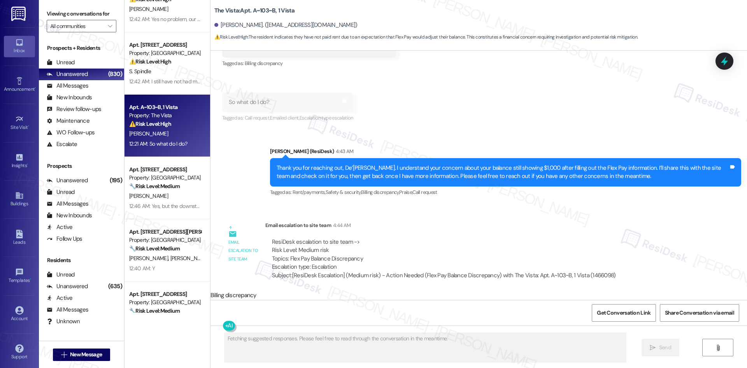
scroll to position [428, 0]
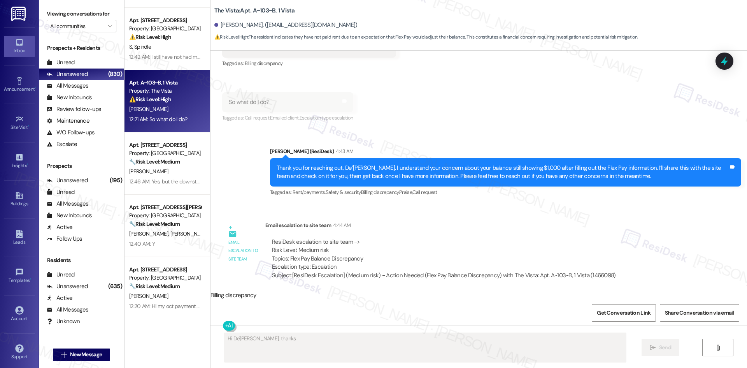
click at [153, 163] on div "Apt. 13~1324, 10401 Brockington Road Property: Sherwood Trails ⚠️ Risk Level: H…" at bounding box center [168, 156] width 86 height 313
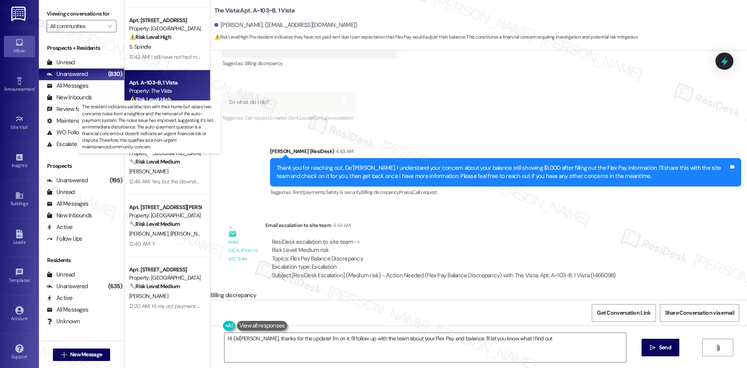
type textarea "Hi De'Shaun, thanks for the update! I'm on it. I'll follow up with the team abo…"
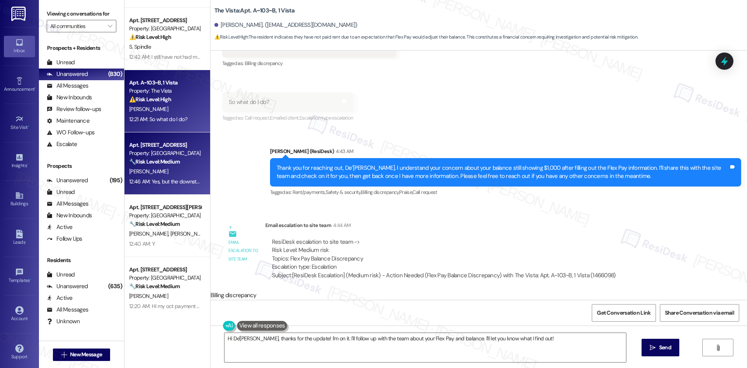
click at [172, 179] on div "12:46 AM: Yes, but the downstairs neighbor plays really loud music sometimes. I…" at bounding box center [347, 181] width 436 height 7
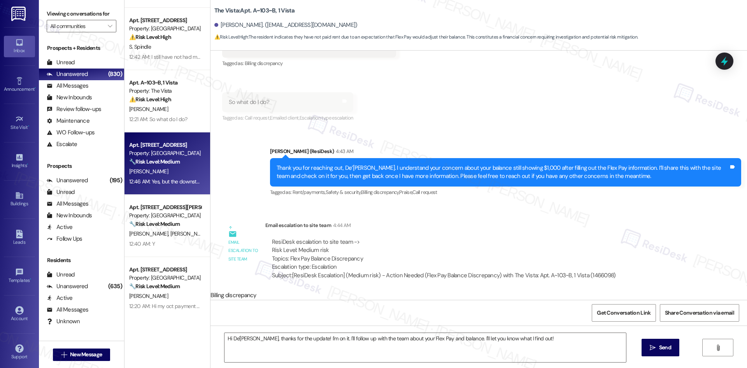
type textarea "Fetching suggested responses. Please feel free to read through the conversation…"
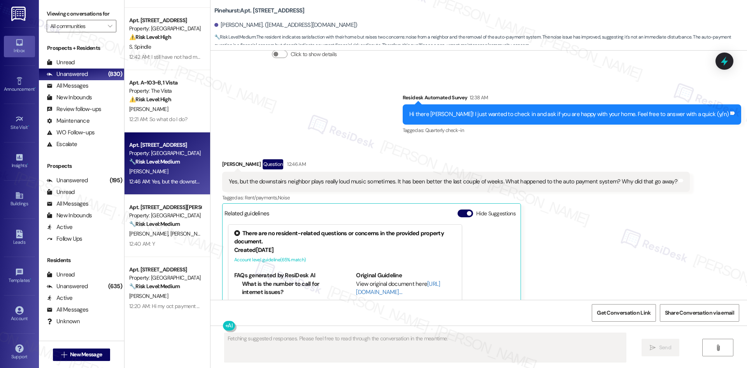
scroll to position [243, 0]
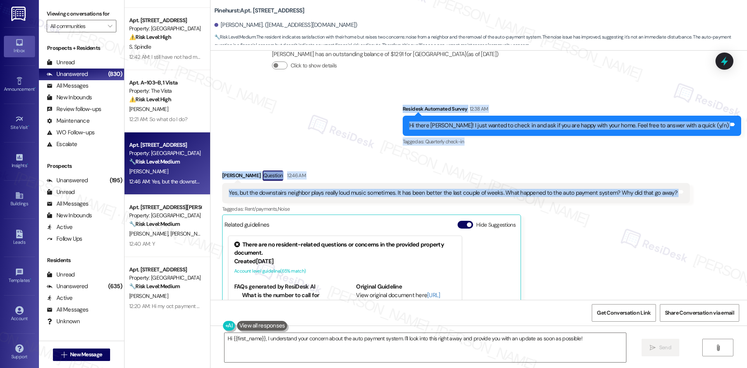
drag, startPoint x: 436, startPoint y: 114, endPoint x: 687, endPoint y: 196, distance: 264.2
click at [687, 196] on div "Lease started Jun 25, 2025 at 8:00 AM Announcement, sent via SMS Tessa (ResiDes…" at bounding box center [479, 175] width 537 height 249
click at [687, 196] on div "Received via SMS Kevin Simpson Question 12:46 AM Yes, but the downstairs neighb…" at bounding box center [479, 265] width 537 height 224
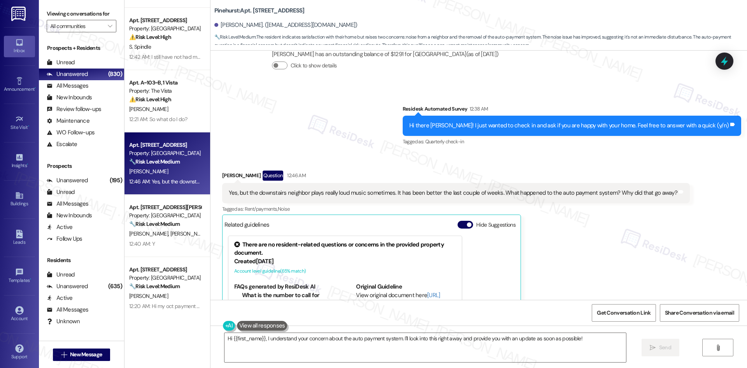
click at [428, 104] on div "Survey, sent via SMS Residesk Automated Survey 12:38 AM Hi there Kevin! I just …" at bounding box center [479, 120] width 537 height 66
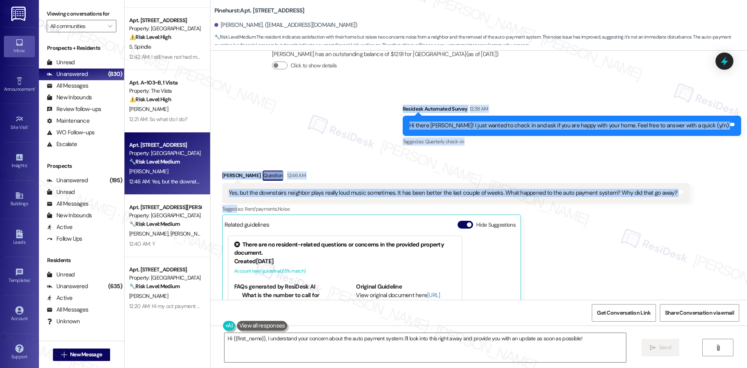
drag, startPoint x: 428, startPoint y: 104, endPoint x: 692, endPoint y: 197, distance: 279.5
click at [692, 197] on div "Lease started Jun 25, 2025 at 8:00 AM Announcement, sent via SMS Tessa (ResiDes…" at bounding box center [479, 175] width 537 height 249
copy div "Residesk Automated Survey 12:38 AM Hi there Kevin! I just wanted to check in an…"
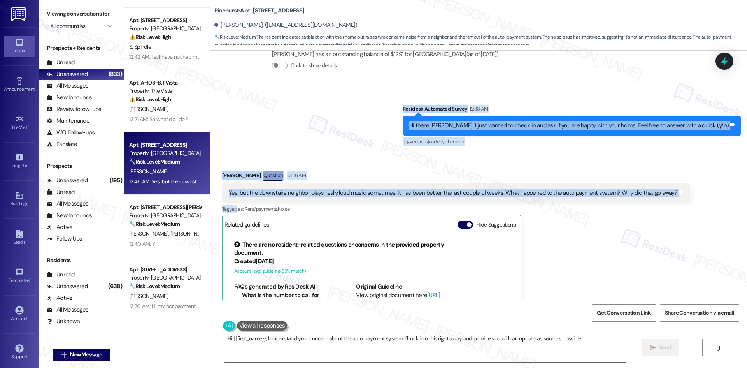
click at [338, 159] on div "Received via SMS Kevin Simpson Question 12:46 AM Yes, but the downstairs neighb…" at bounding box center [479, 265] width 537 height 224
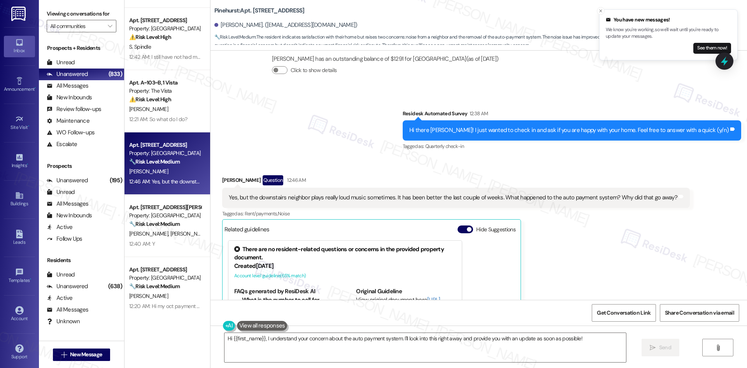
scroll to position [321, 0]
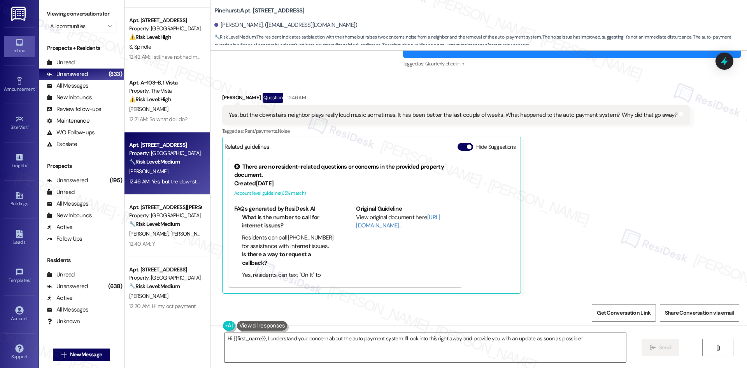
click at [362, 342] on textarea "Hi {{first_name}}, I understand your concern about the auto payment system. I'l…" at bounding box center [426, 347] width 402 height 29
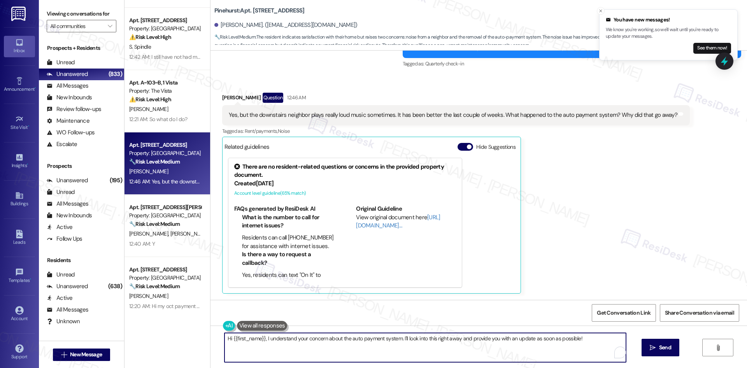
paste textarea "I’m sorry to hear about the loud music, Kevin, and I understand your concern ab…"
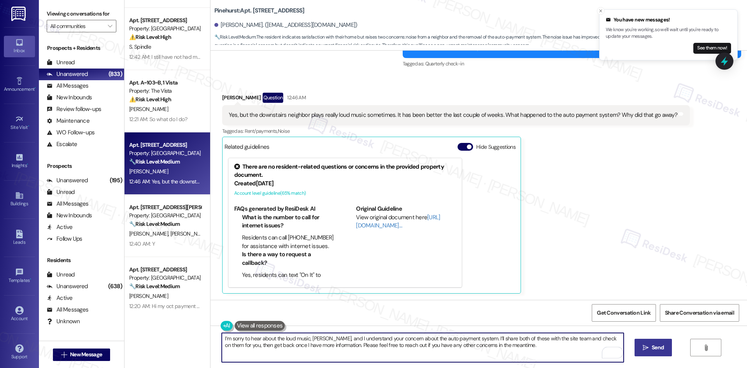
type textarea "I’m sorry to hear about the loud music, Kevin, and I understand your concern ab…"
click at [650, 349] on span "Send" at bounding box center [657, 347] width 15 height 8
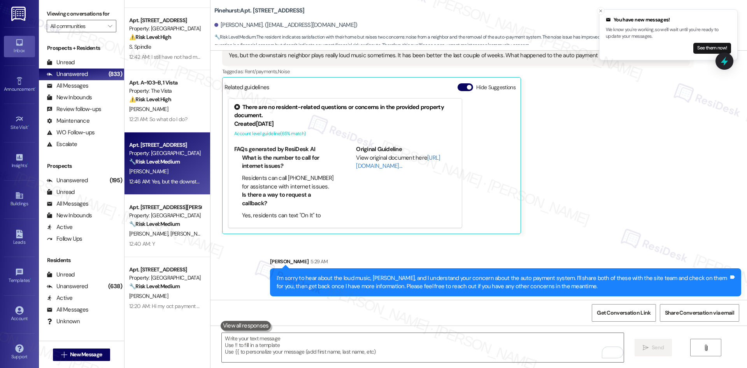
scroll to position [383, 0]
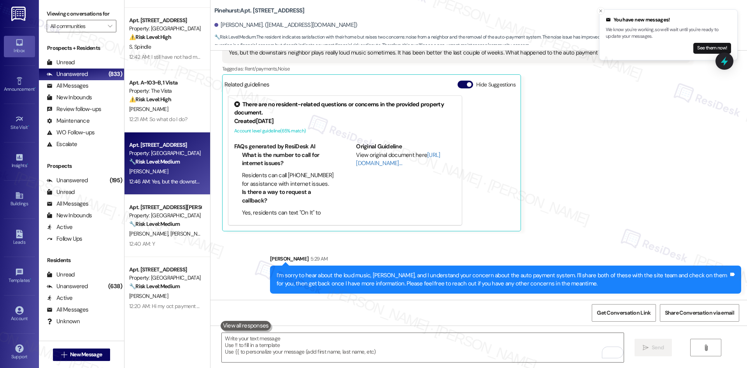
click at [555, 216] on div "Kevin Simpson Question 12:46 AM Yes, but the downstairs neighbor plays really l…" at bounding box center [456, 130] width 468 height 200
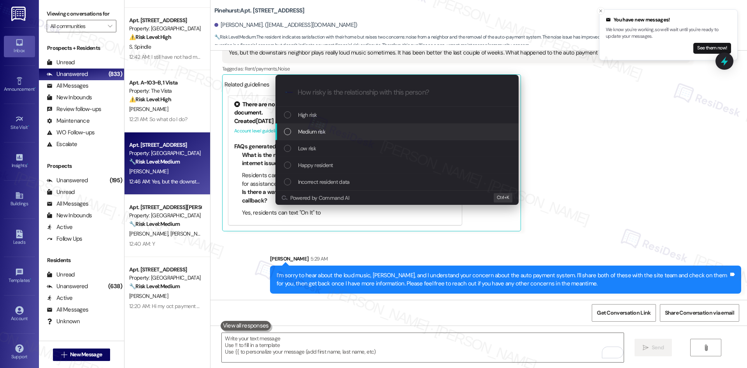
click at [359, 130] on div "Medium risk" at bounding box center [398, 131] width 228 height 9
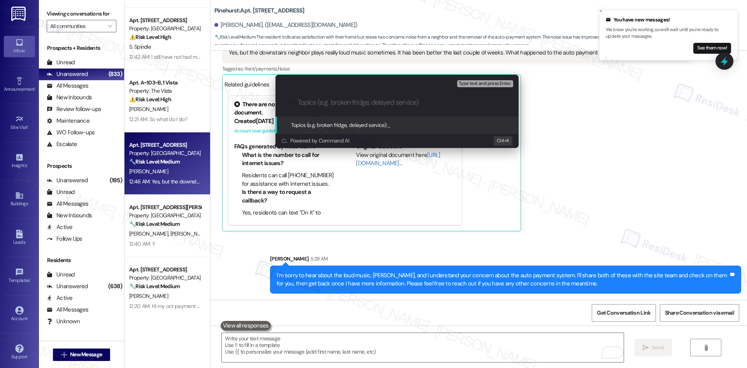
click at [332, 104] on input "Topics (e.g. broken fridge, delayed service)" at bounding box center [403, 102] width 211 height 8
paste input "Noise Complaint & Auto Payment System Inquiry"
type input "Noise Complaint & Auto Payment System Inquiry"
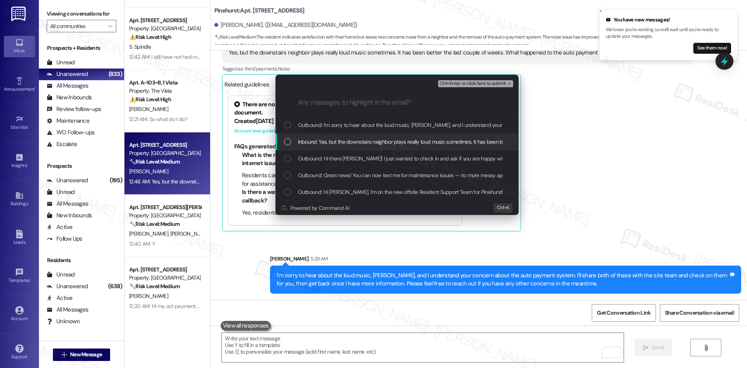
click at [330, 142] on span "Inbound: Yes, but the downstairs neighbor plays really loud music sometimes. It…" at bounding box center [515, 141] width 435 height 9
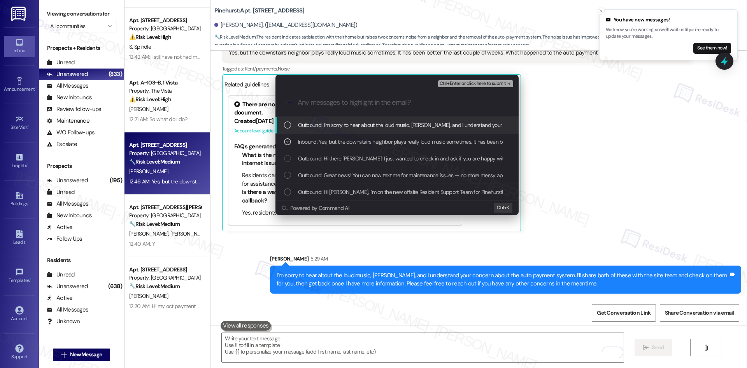
click at [497, 83] on span "Ctrl+Enter or click here to submit" at bounding box center [473, 83] width 67 height 5
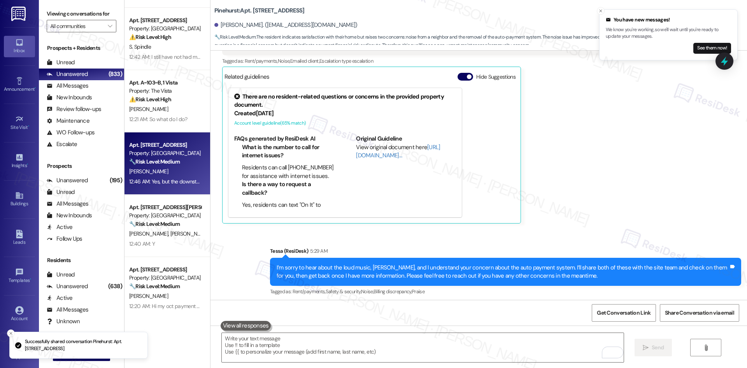
scroll to position [395, 0]
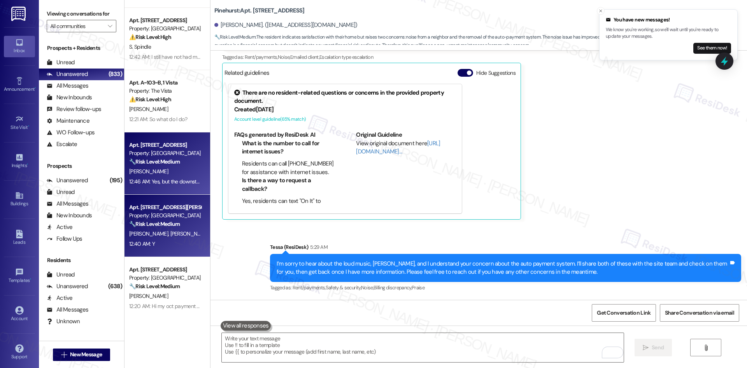
click at [151, 223] on strong "🔧 Risk Level: Medium" at bounding box center [154, 223] width 51 height 7
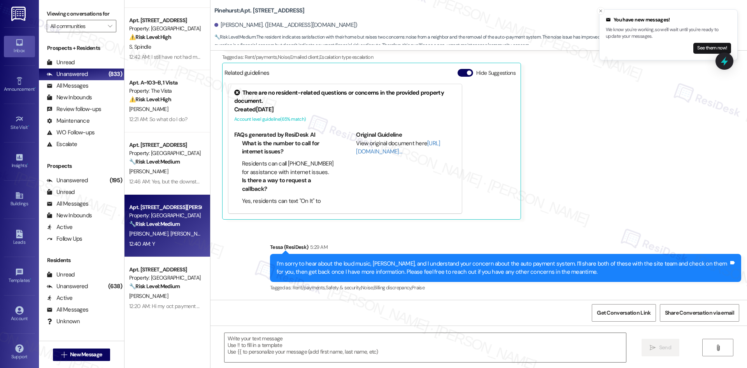
type textarea "Fetching suggested responses. Please feel free to read through the conversation…"
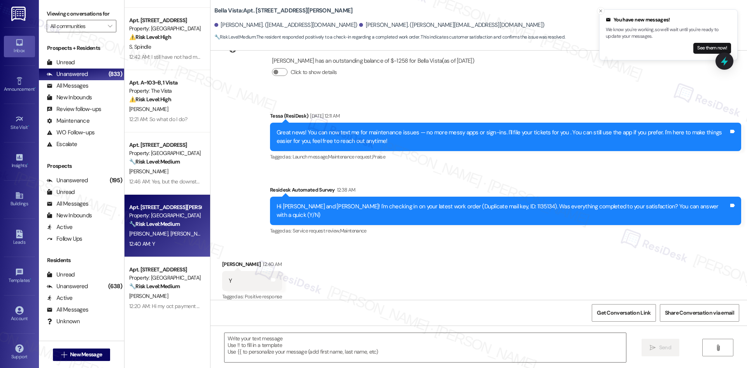
scroll to position [163, 0]
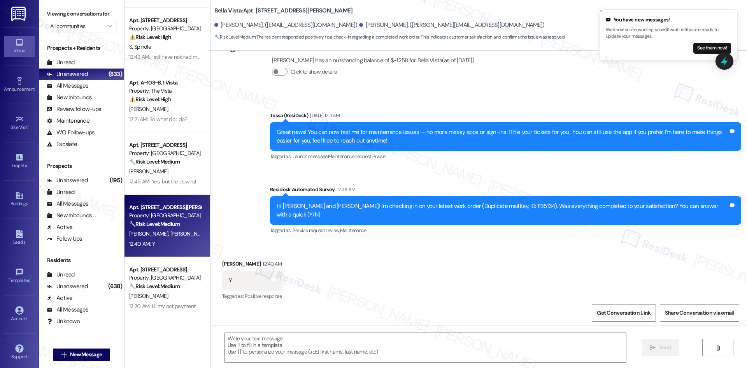
click at [262, 204] on div "Announcement, sent via SMS Tessa (ResiDesk) Sep 04, 2025 at 12:11 AM Great news…" at bounding box center [479, 168] width 537 height 148
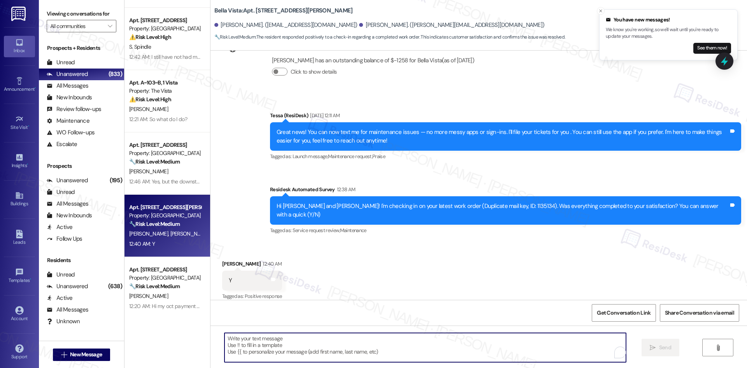
click at [295, 348] on textarea "To enrich screen reader interactions, please activate Accessibility in Grammarl…" at bounding box center [426, 347] width 402 height 29
paste textarea "Thank you for confirming! I’m glad to hear everything was completed to your sat…"
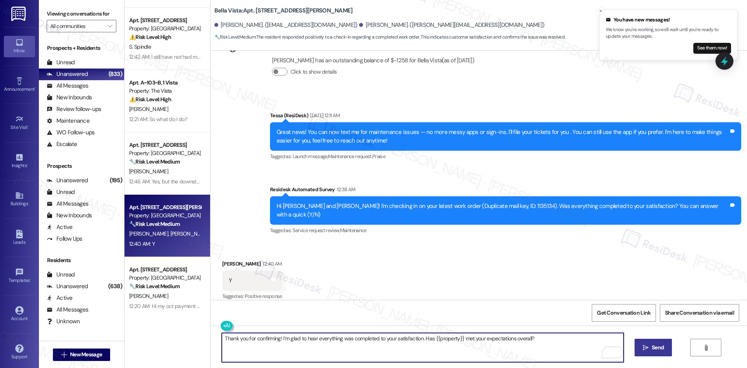
click at [543, 344] on textarea "Thank you for confirming! I’m glad to hear everything was completed to your sat…" at bounding box center [423, 347] width 402 height 29
type textarea "Thank you for confirming! I’m glad to hear everything was completed to your sat…"
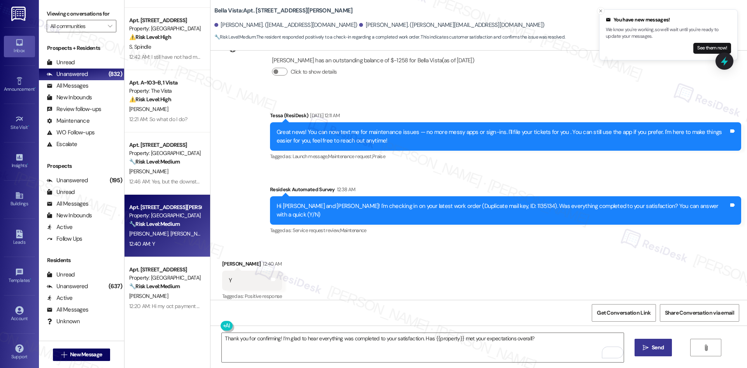
click at [656, 348] on span "Send" at bounding box center [658, 347] width 12 height 8
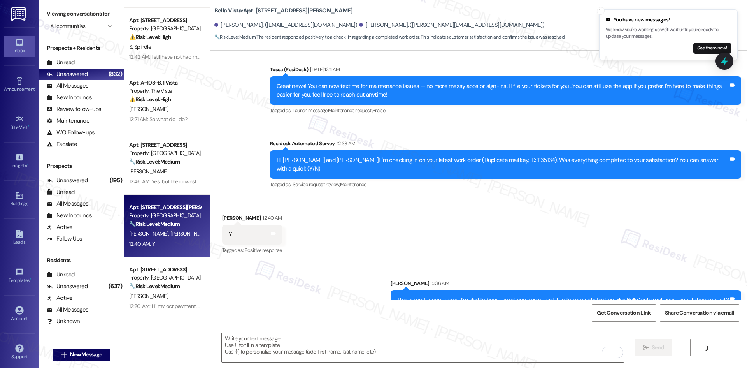
scroll to position [217, 0]
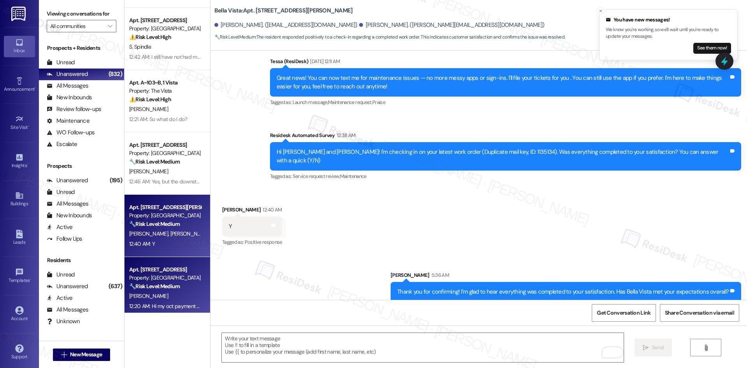
click at [172, 294] on div "E. Smith" at bounding box center [165, 296] width 74 height 10
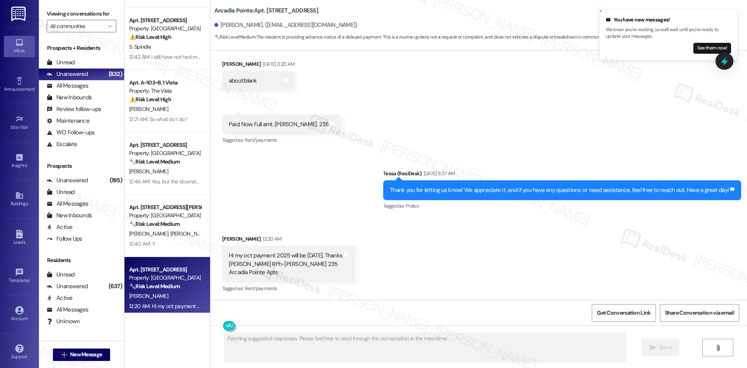
scroll to position [859, 0]
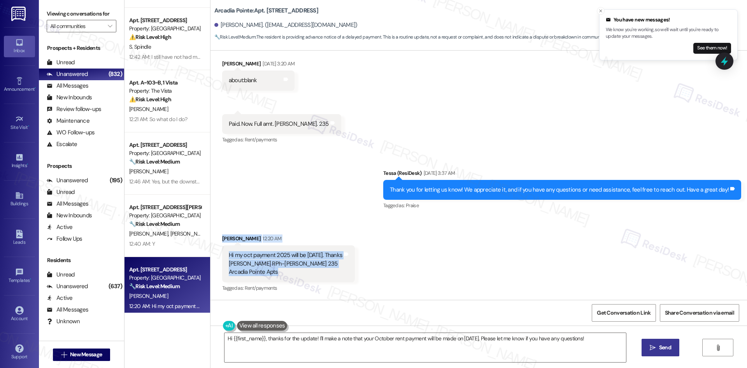
drag, startPoint x: 213, startPoint y: 229, endPoint x: 319, endPoint y: 269, distance: 112.8
click at [319, 269] on div "Received via SMS Eric Smith 12:20 AM Hi my oct payment 2025 will be Oct 3 25. T…" at bounding box center [288, 263] width 144 height 71
copy div "Eric Smith 12:20 AM Hi my oct payment 2025 will be Oct 3 25. Thanks Eric L Smit…"
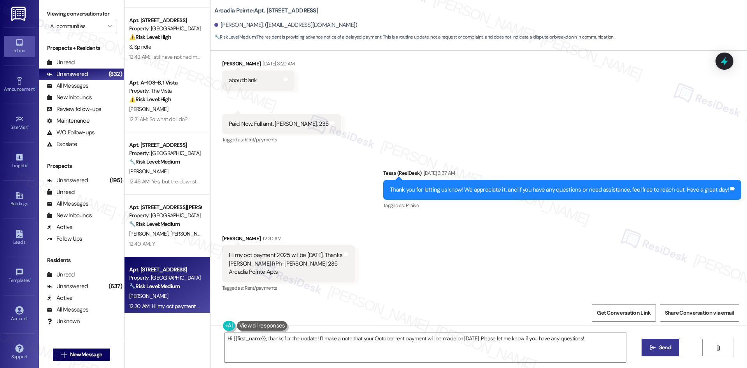
click at [308, 170] on div "Sent via SMS Tessa (ResiDesk) Sep 06, 2025 at 3:37 AM Thank you for letting us …" at bounding box center [479, 184] width 537 height 66
drag, startPoint x: 359, startPoint y: 341, endPoint x: 363, endPoint y: 338, distance: 5.6
click at [359, 342] on textarea "Hi {{first_name}}, thanks for the update! I'll make a note that your October re…" at bounding box center [426, 347] width 402 height 29
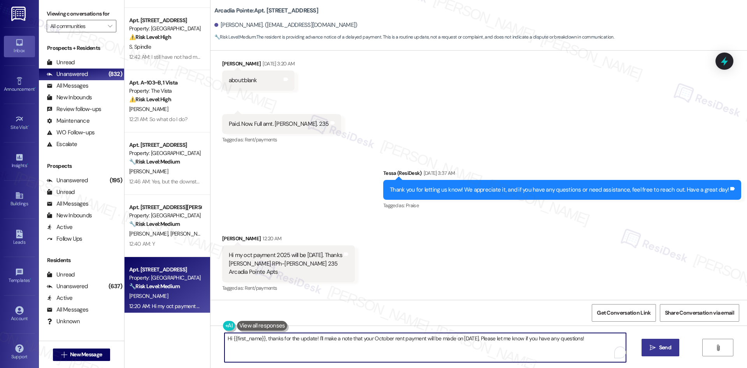
paste textarea "Thank you for letting me know, Eric. I understand your October payment will be …"
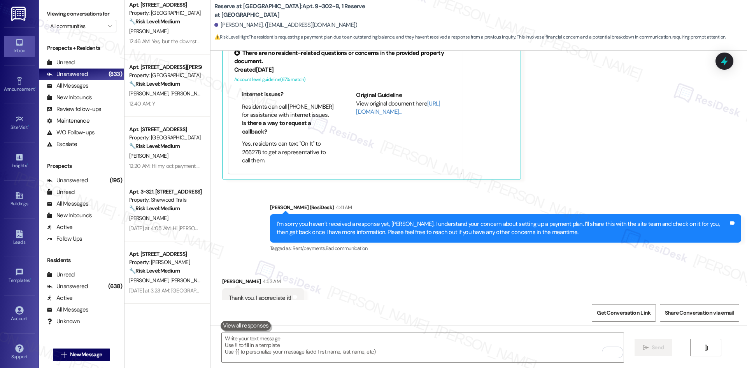
scroll to position [1877, 0]
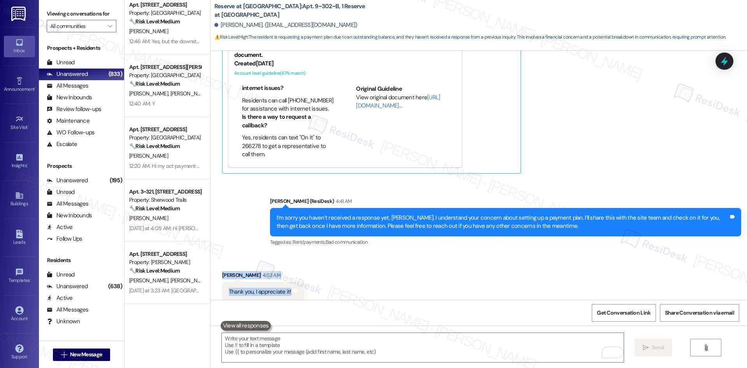
drag, startPoint x: 209, startPoint y: 252, endPoint x: 308, endPoint y: 291, distance: 106.8
click at [308, 291] on div "Received via SMS Iliana Montemayor 4:53 AM Thank you, I appreciate it! Tags and…" at bounding box center [479, 280] width 537 height 54
copy div "Iliana Montemayor 4:53 AM Thank you, I appreciate it! Tags and notes"
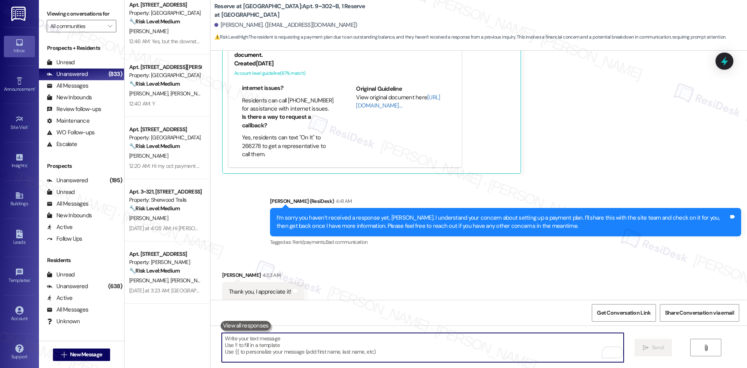
drag, startPoint x: 298, startPoint y: 341, endPoint x: 304, endPoint y: 340, distance: 6.3
click at [298, 341] on textarea "To enrich screen reader interactions, please activate Accessibility in Grammarl…" at bounding box center [423, 347] width 402 height 29
paste textarea "You’re very welcome, Iliana — I’m glad I could help!"
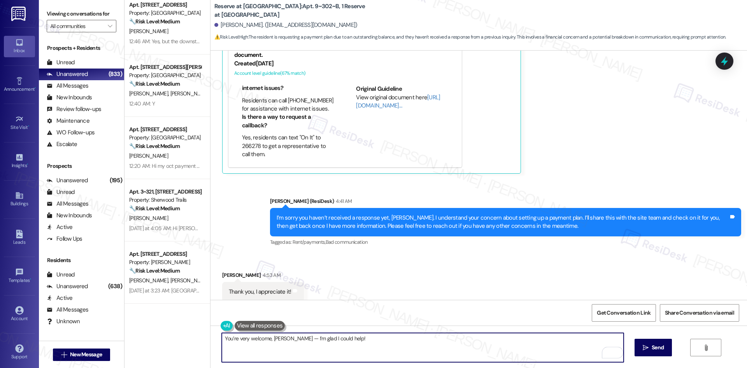
click at [279, 338] on textarea "You’re very welcome, Iliana — I’m glad I could help!" at bounding box center [423, 347] width 402 height 29
drag, startPoint x: 341, startPoint y: 338, endPoint x: 279, endPoint y: 338, distance: 61.9
click at [279, 338] on textarea "You’re very welcome, Iliana — I’m glad I could help!" at bounding box center [423, 347] width 402 height 29
type textarea "You’re very welcome, Iliana!"
click at [648, 342] on button " Send" at bounding box center [654, 348] width 38 height 18
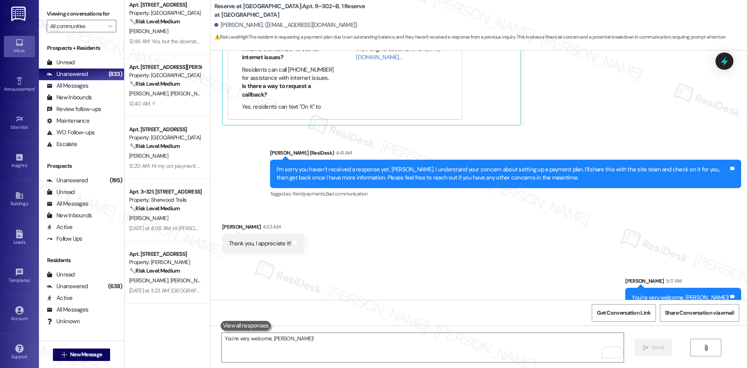
scroll to position [1931, 0]
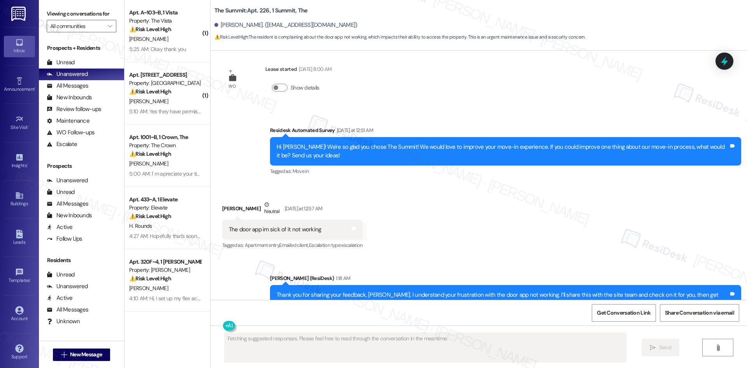
scroll to position [5826, 0]
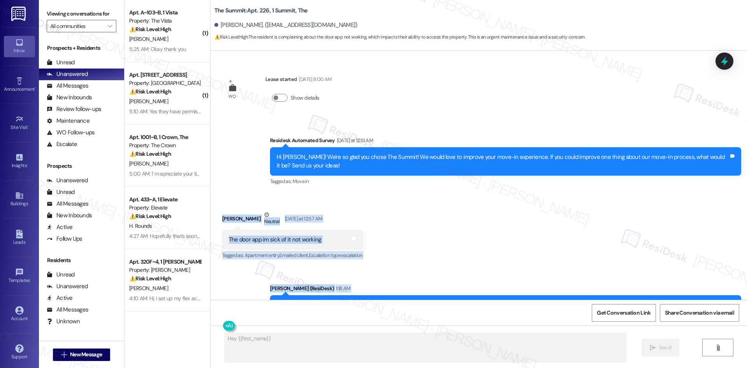
drag, startPoint x: 222, startPoint y: 132, endPoint x: 545, endPoint y: 232, distance: 338.4
click at [562, 238] on div "Announcement, sent via SMS [PERSON_NAME] (ResiDesk) [DATE] 4:40 AM Hi [PERSON_N…" at bounding box center [479, 175] width 537 height 249
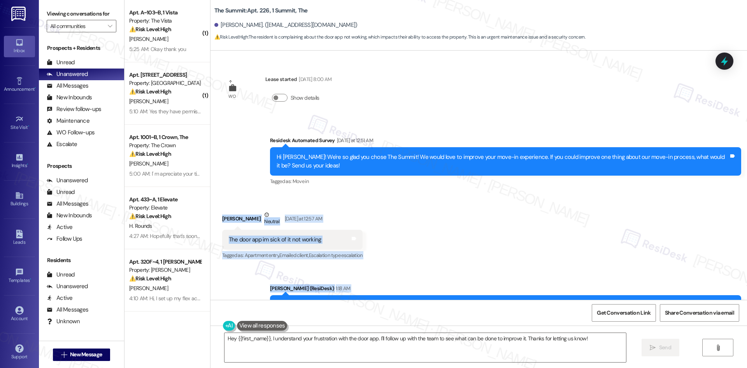
copy div "[PERSON_NAME] Neutral [DATE] at 12:57 AM The door app im sick of it not working…"
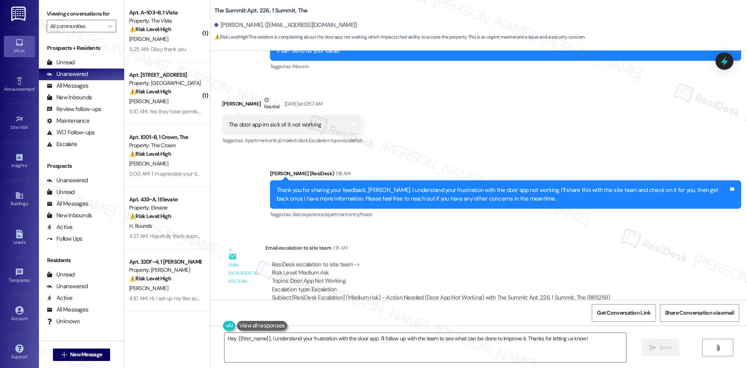
scroll to position [5943, 0]
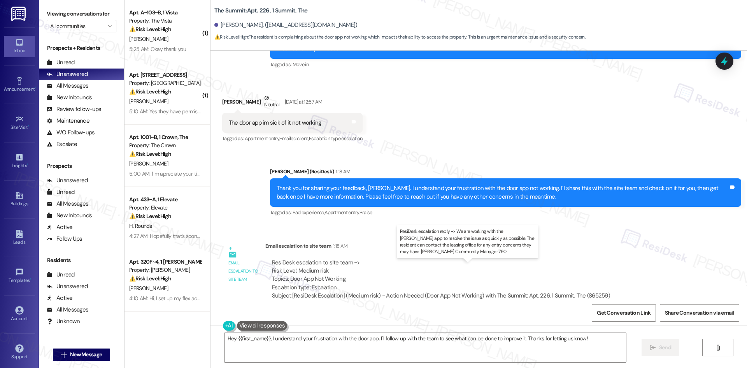
drag, startPoint x: 259, startPoint y: 251, endPoint x: 656, endPoint y: 277, distance: 397.9
click at [656, 329] on div "ResiDesk Escalation - Reply From Site Team 5:20 AM ResiDesk escalation reply ->…" at bounding box center [479, 352] width 428 height 47
copy div "ResiDesk Escalation - Reply From Site Team 5:20 AM ResiDesk escalation reply ->…"
drag, startPoint x: 437, startPoint y: 211, endPoint x: 438, endPoint y: 215, distance: 4.4
click at [438, 291] on div "Subject: [ResiDesk Escalation] (Medium risk) - Action Needed (Door App Not Work…" at bounding box center [441, 295] width 338 height 8
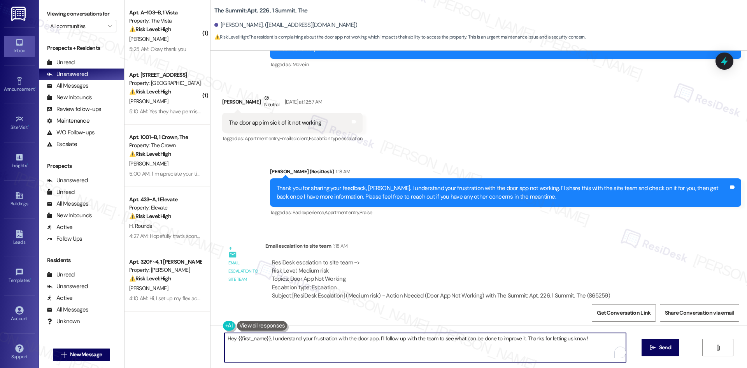
drag, startPoint x: 567, startPoint y: 339, endPoint x: 170, endPoint y: 339, distance: 397.3
click at [170, 339] on div "( 1 ) Apt. A~103~B, 1 Vista Property: The Vista ⚠️ Risk Level: High The residen…" at bounding box center [436, 184] width 623 height 368
paste textarea "Thanks for your patience, [PERSON_NAME]. The site team let me know they’re work…"
type textarea "Thanks for your patience, [PERSON_NAME]. The site team let me know they’re work…"
click at [645, 348] on icon "" at bounding box center [646, 347] width 6 height 6
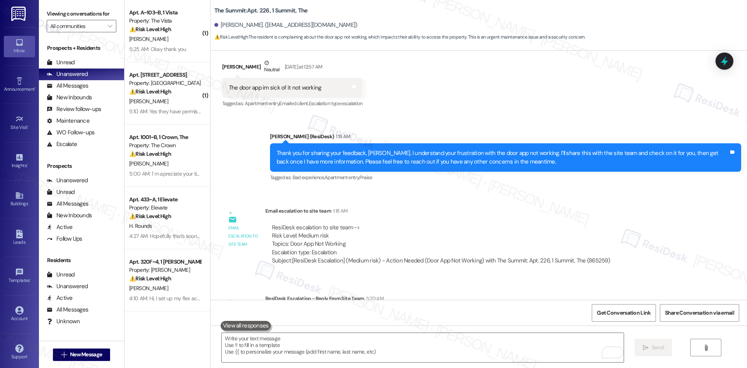
scroll to position [6005, 0]
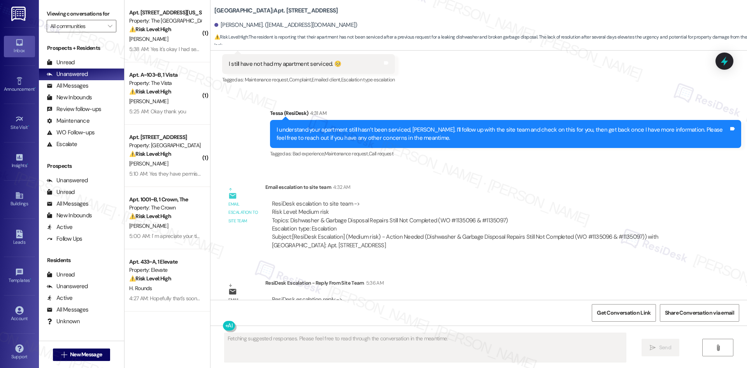
scroll to position [834, 0]
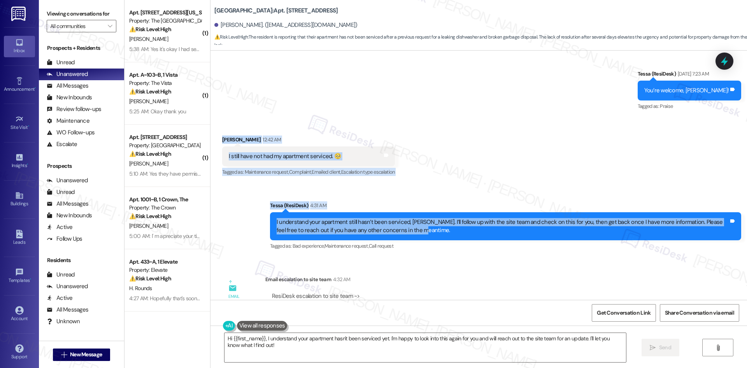
drag, startPoint x: 211, startPoint y: 125, endPoint x: 411, endPoint y: 225, distance: 223.0
click at [411, 225] on div "Lease started [DATE] 8:00 AM Announcement, sent via SMS Tessa (ResiDesk) [DATE]…" at bounding box center [479, 175] width 537 height 249
copy div "[PERSON_NAME] 12:42 AM I still have not had my apartment serviced. 🥺 Tags and n…"
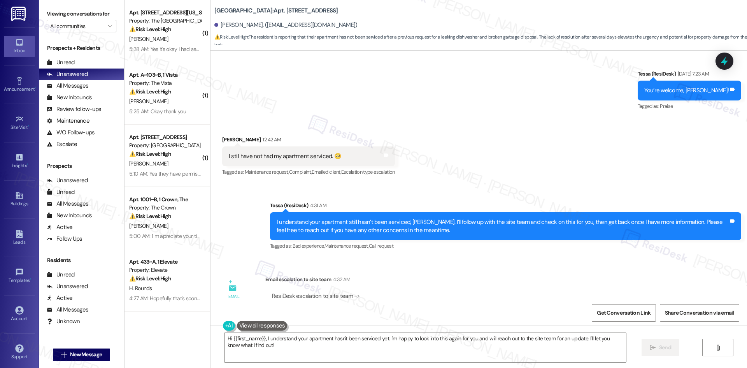
click at [416, 269] on div "Email escalation to site team Email escalation to site team 4:32 AM ResiDesk es…" at bounding box center [457, 311] width 483 height 84
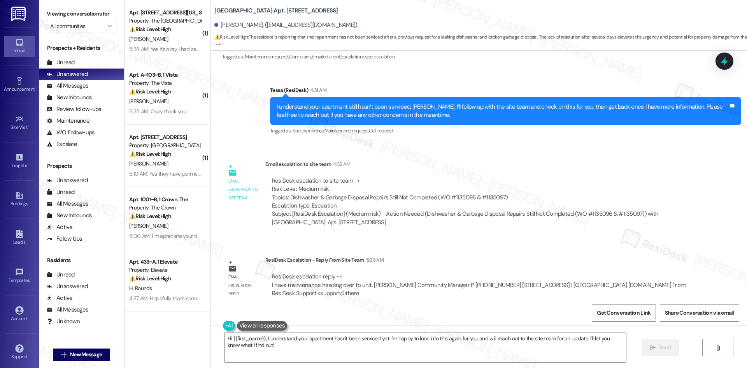
scroll to position [951, 0]
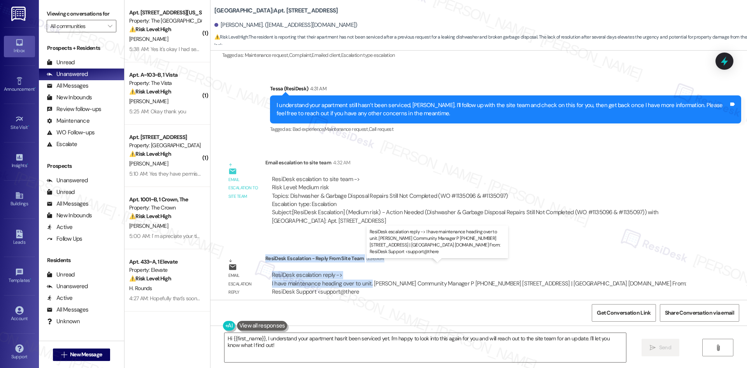
drag, startPoint x: 260, startPoint y: 250, endPoint x: 363, endPoint y: 276, distance: 106.3
click at [363, 276] on div "ResiDesk Escalation - Reply From Site Team 5:36 AM ResiDesk escalation reply ->…" at bounding box center [479, 277] width 428 height 47
copy div "ResiDesk Escalation - Reply From Site Team 5:36 AM ResiDesk escalation reply ->…"
click at [340, 355] on textarea "Hi {{first_name}}, I understand your apartment hasn't been serviced yet. I'm ha…" at bounding box center [426, 347] width 402 height 29
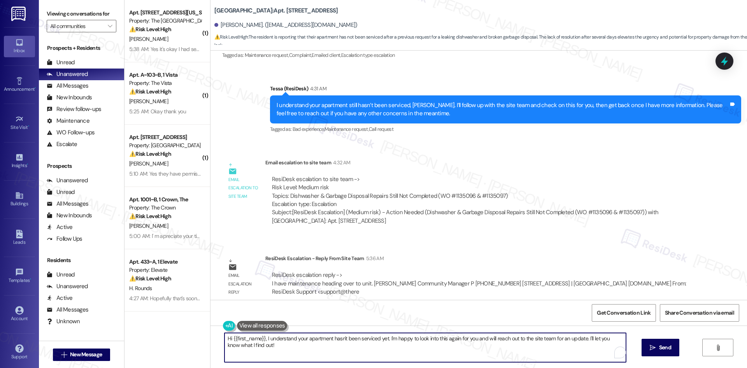
paste textarea "Thank you for your patience, [PERSON_NAME]. The site team let me know that main…"
type textarea "Thank you for your patience, [PERSON_NAME]. The site team let me know that main…"
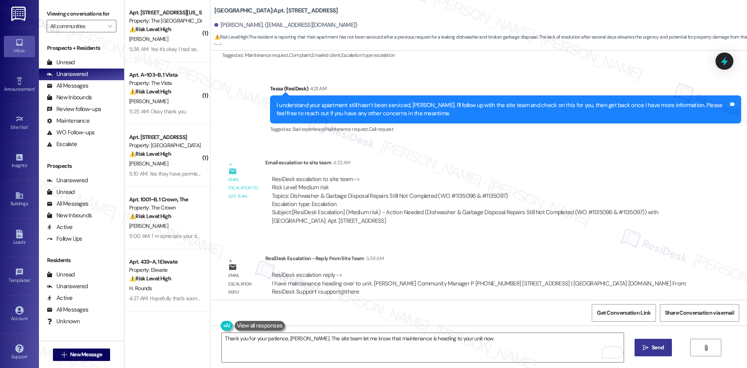
click at [652, 347] on span "Send" at bounding box center [658, 347] width 12 height 8
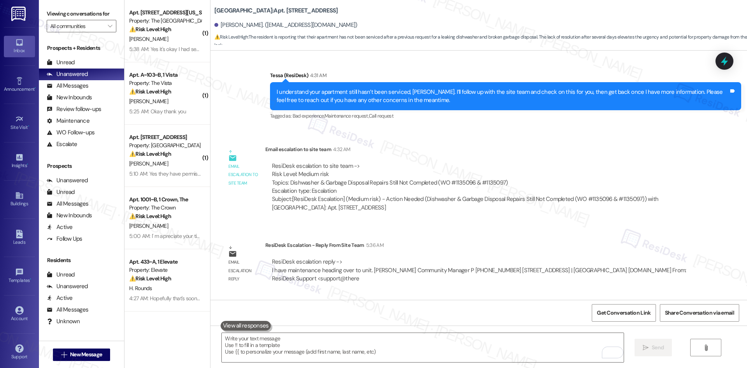
scroll to position [1005, 0]
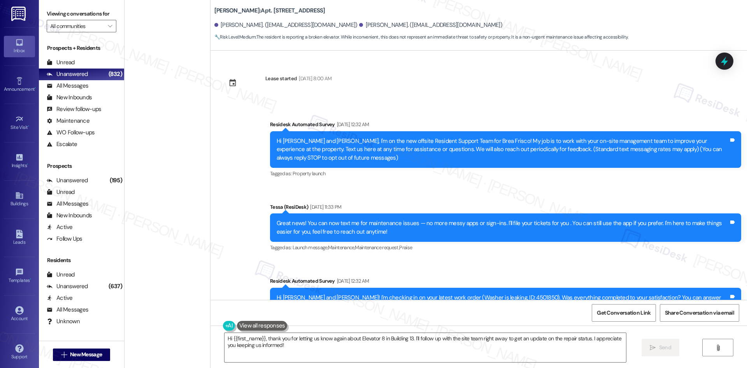
scroll to position [3909, 0]
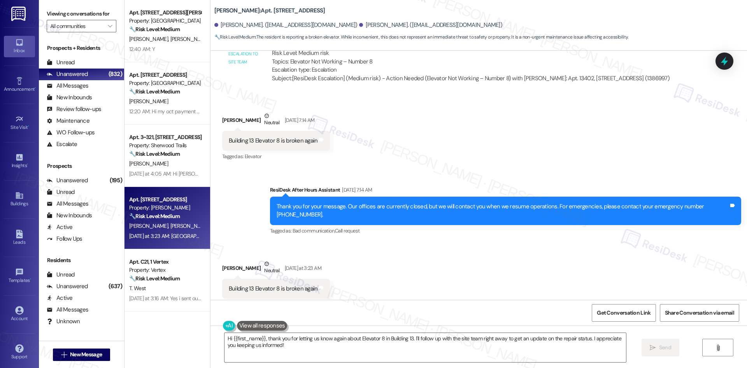
click at [356, 168] on div "Sent via SMS ResiDesk After Hours Assistant [DATE] 7:14 AM Thank you for your m…" at bounding box center [479, 205] width 537 height 74
click at [374, 352] on textarea "Hi {{first_name}}, thank you for letting us know again about Elevator 8 in Buil…" at bounding box center [426, 347] width 402 height 29
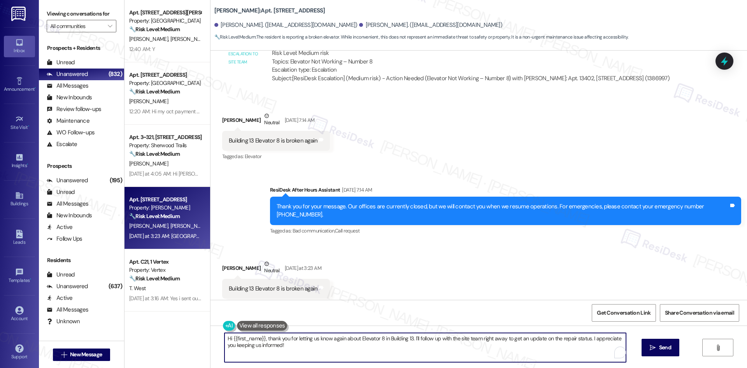
paste textarea "Thank you for letting me know, [PERSON_NAME]. I understand your concern about t…"
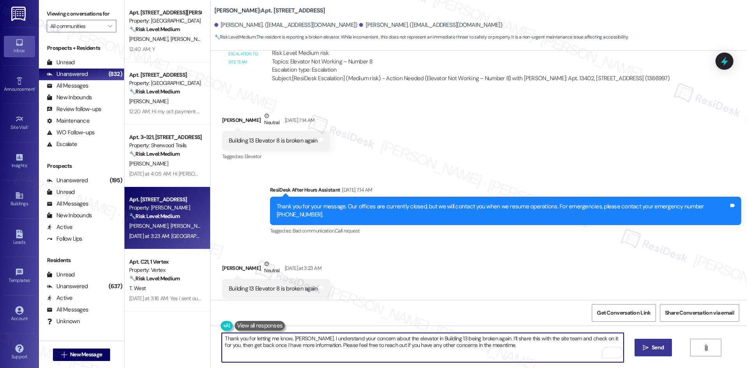
type textarea "Thank you for letting me know, [PERSON_NAME]. I understand your concern about t…"
click at [663, 346] on span "Send" at bounding box center [658, 347] width 12 height 8
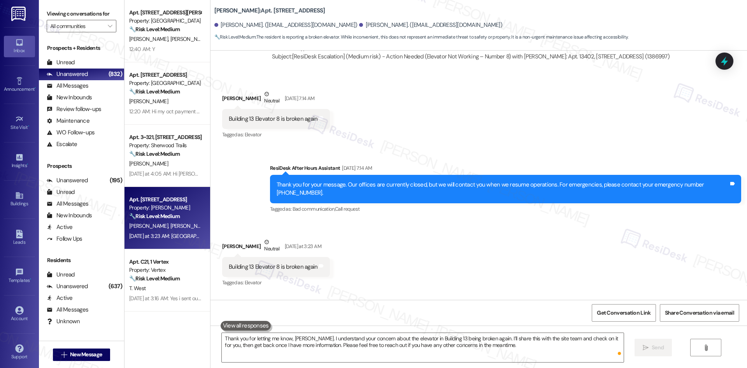
scroll to position [3972, 0]
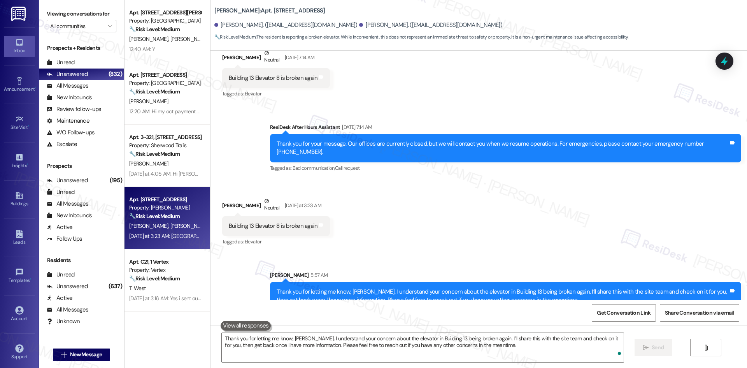
click at [513, 253] on div "Sent via SMS [PERSON_NAME] 5:57 AM Thank you for letting me know, [PERSON_NAME]…" at bounding box center [479, 284] width 537 height 63
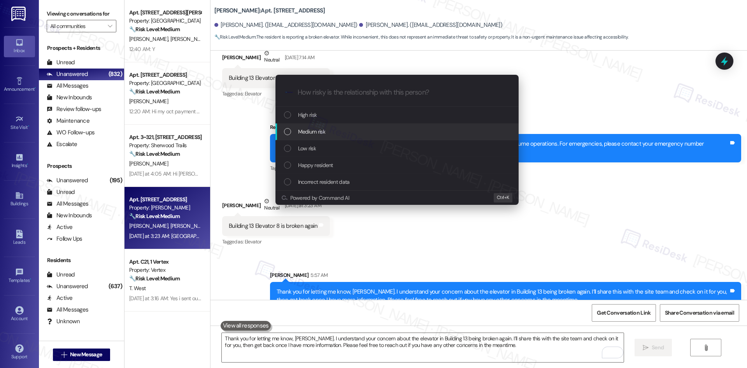
click at [346, 128] on div "Medium risk" at bounding box center [398, 131] width 228 height 9
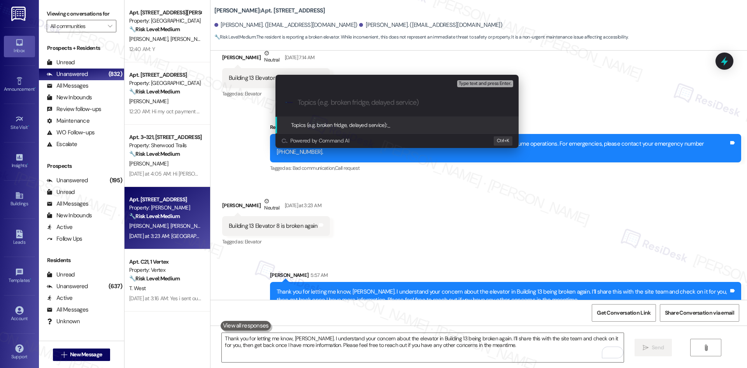
click at [360, 103] on input "Topics (e.g. broken fridge, delayed service)" at bounding box center [403, 102] width 211 height 8
paste input "Elevator Out of Service – Building 13"
type input "Elevator Out of Service – Building 13"
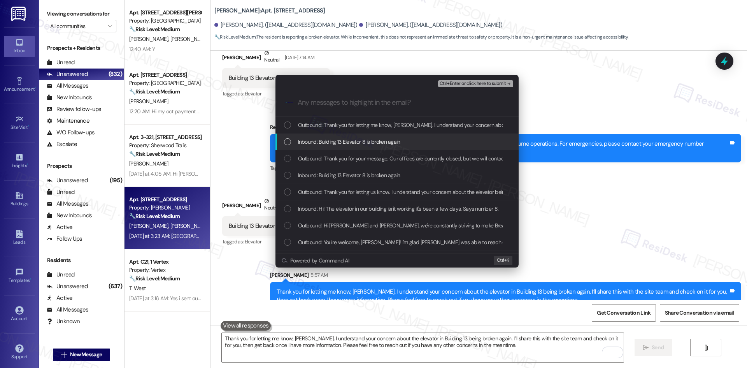
click at [352, 143] on span "Inbound: Building 13 Elevator 8 is broken again" at bounding box center [349, 141] width 102 height 9
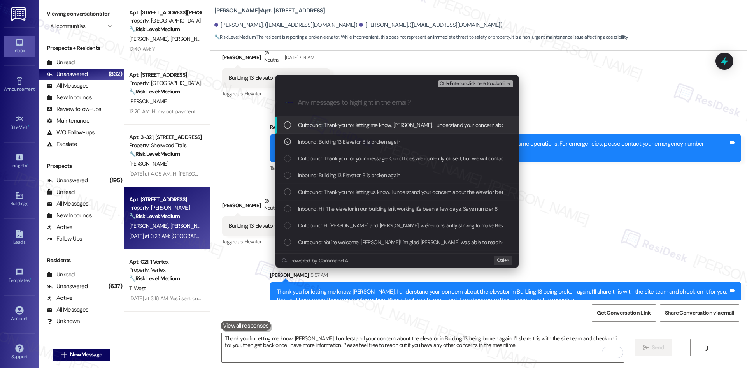
click at [477, 81] on span "Ctrl+Enter or click here to submit" at bounding box center [473, 83] width 67 height 5
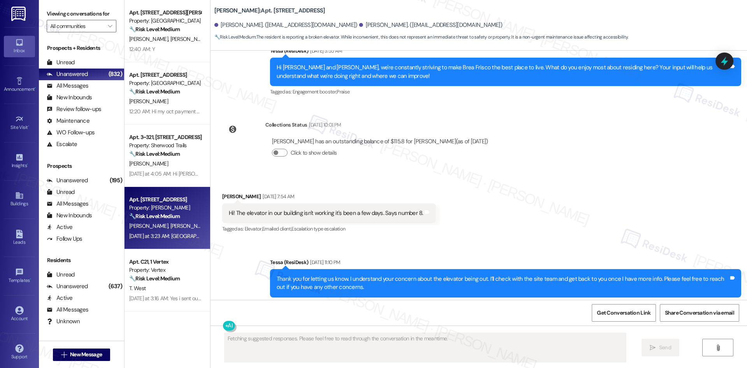
scroll to position [3909, 0]
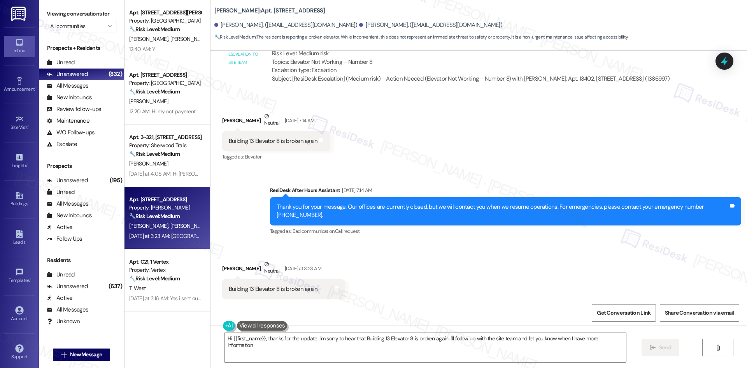
type textarea "Hi {{first_name}}, thanks for the update. I'm sorry to hear that Building 13 El…"
click at [170, 54] on div "12:40 AM: Y 12:40 AM: Y" at bounding box center [165, 49] width 74 height 10
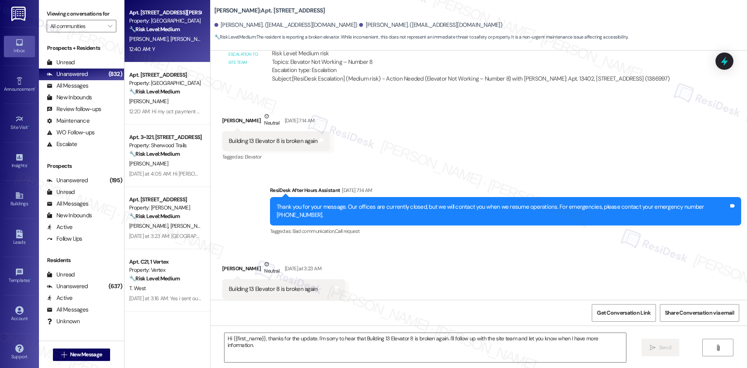
type textarea "Fetching suggested responses. Please feel free to read through the conversation…"
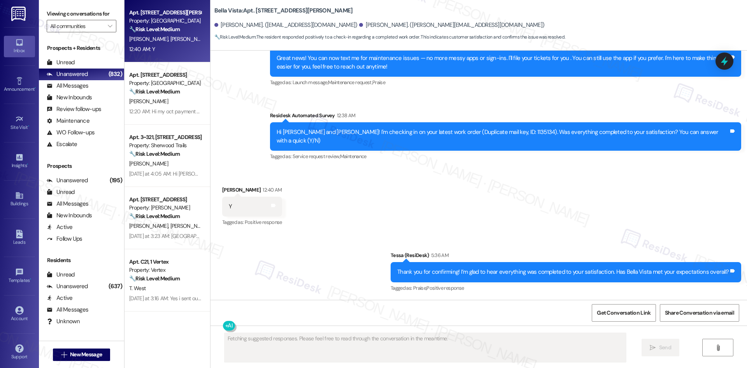
scroll to position [228, 0]
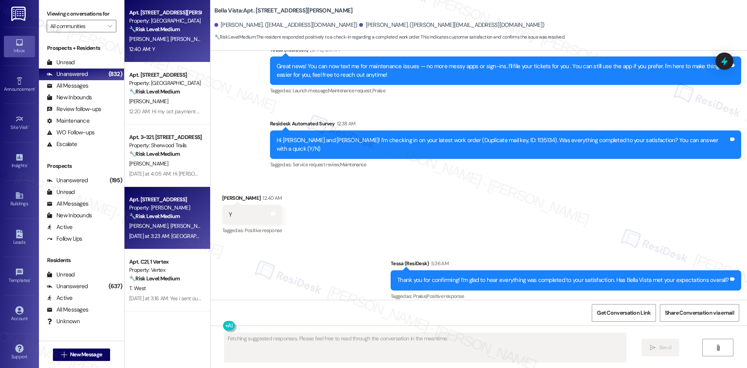
click at [141, 234] on div "[DATE] at 3:23 AM: [GEOGRAPHIC_DATA] is broken again [DATE] at 3:23 AM: Buildin…" at bounding box center [192, 235] width 126 height 7
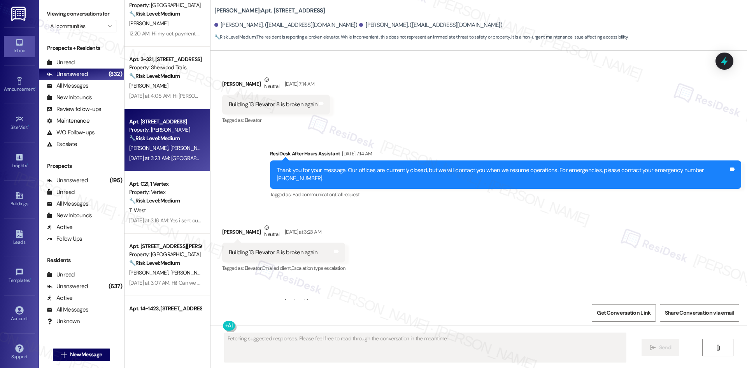
scroll to position [3948, 0]
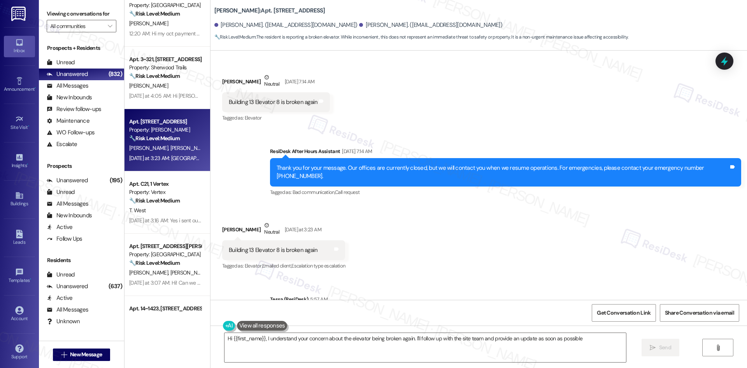
type textarea "Hi {{first_name}}, I understand your concern about the elevator being broken ag…"
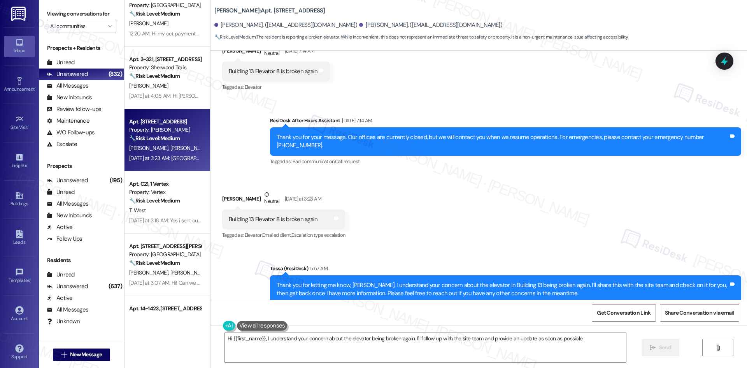
scroll to position [4071, 0]
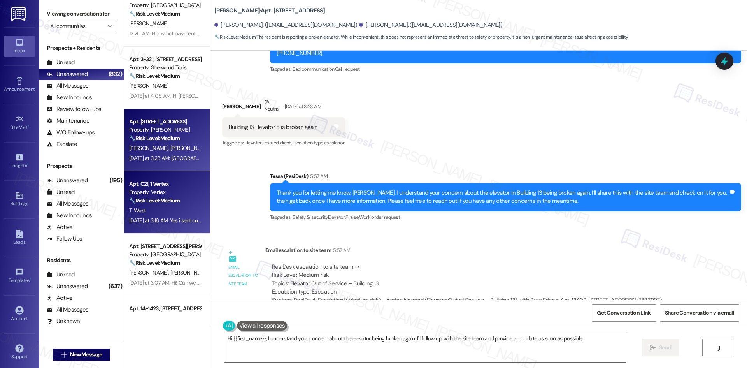
click at [146, 208] on div "T. West" at bounding box center [165, 210] width 74 height 10
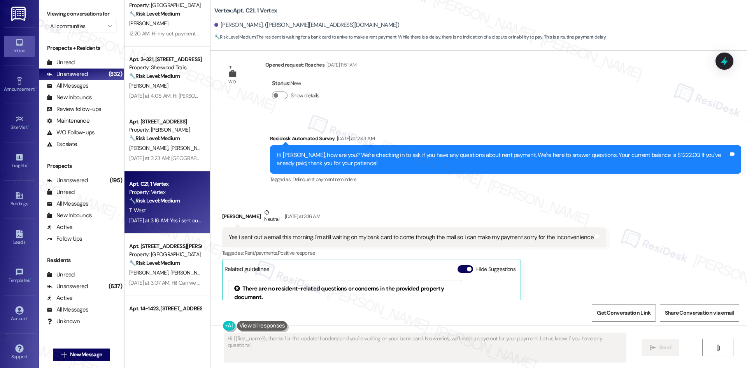
scroll to position [434, 0]
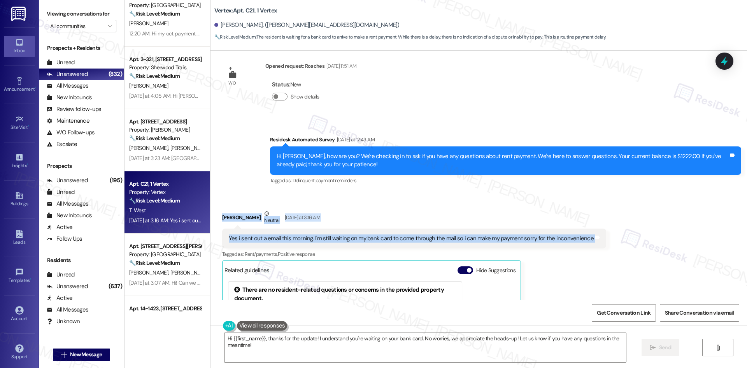
drag, startPoint x: 212, startPoint y: 210, endPoint x: 557, endPoint y: 244, distance: 345.7
click at [612, 236] on div "Received via SMS [PERSON_NAME] Neutral [DATE] at 3:16 AM Yes i sent out a email…" at bounding box center [479, 307] width 537 height 230
copy div "[PERSON_NAME] Neutral [DATE] at 3:16 AM Yes i sent out a email this morning. I'…"
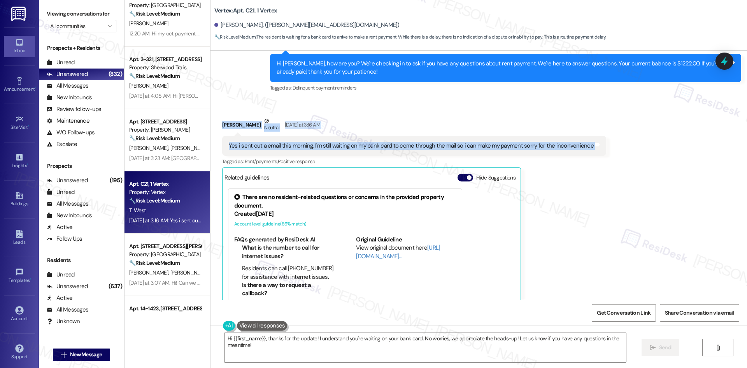
scroll to position [512, 0]
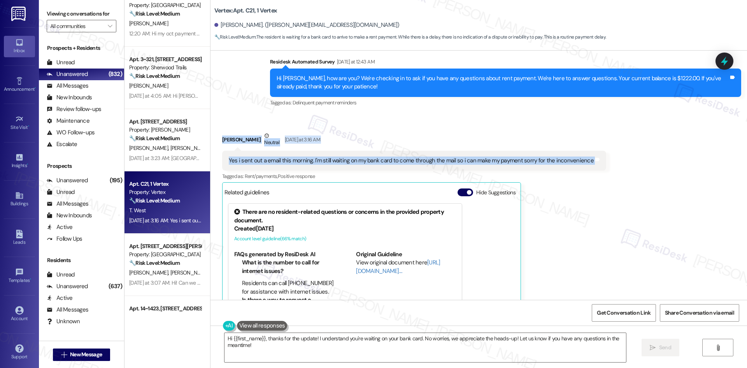
click at [612, 150] on div "Received via SMS [PERSON_NAME] Neutral [DATE] at 3:16 AM Yes i sent out a email…" at bounding box center [479, 229] width 537 height 230
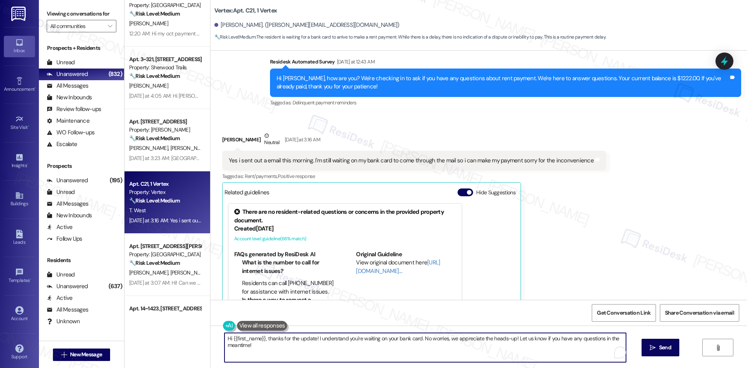
click at [506, 353] on textarea "Hi {{first_name}}, thanks for the update! I understand you're waiting on your b…" at bounding box center [426, 347] width 402 height 29
paste textarea "Thank you for letting us know! We appreciate it, and if you have any questions …"
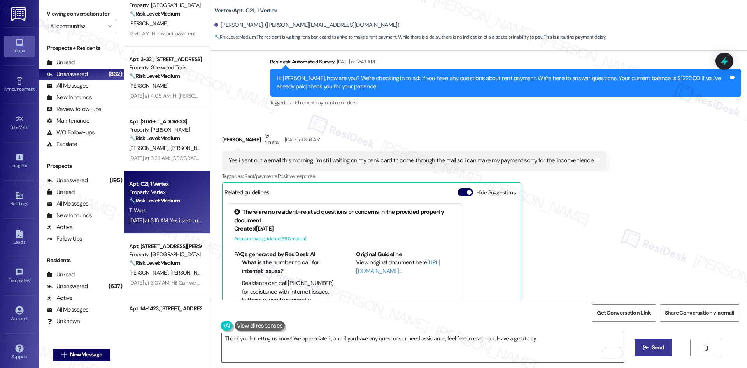
click at [652, 349] on span "Send" at bounding box center [658, 347] width 12 height 8
type textarea "Hi {{first_name}}, thanks for the update! I understand you're waiting on your b…"
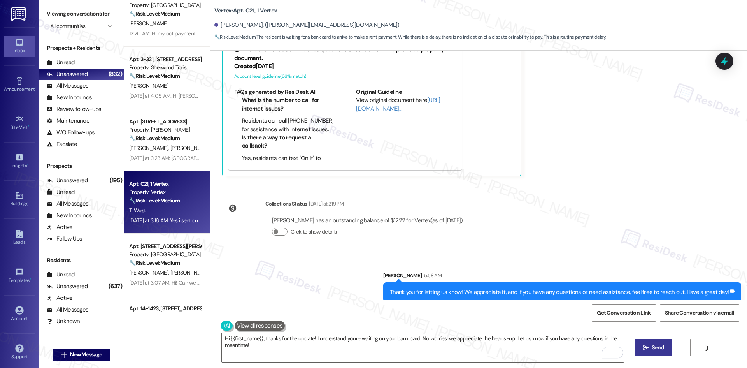
scroll to position [683, 0]
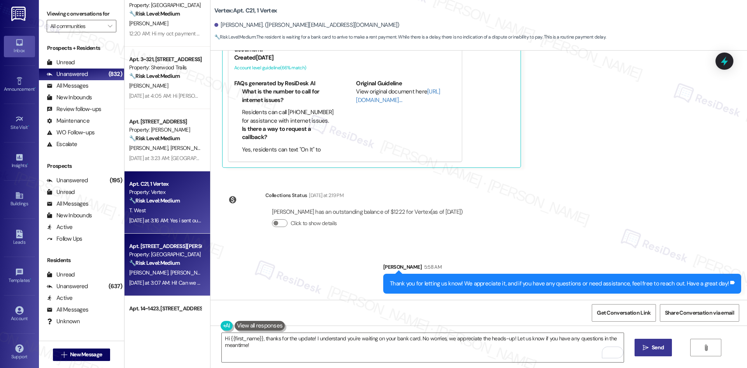
click at [165, 275] on div "[PERSON_NAME] [PERSON_NAME]" at bounding box center [165, 273] width 74 height 10
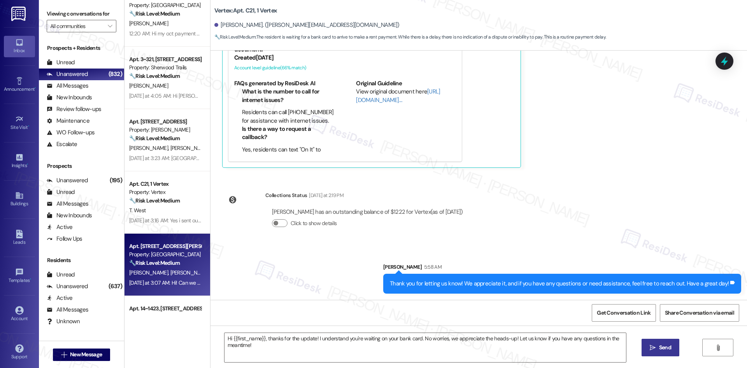
type textarea "Fetching suggested responses. Please feel free to read through the conversation…"
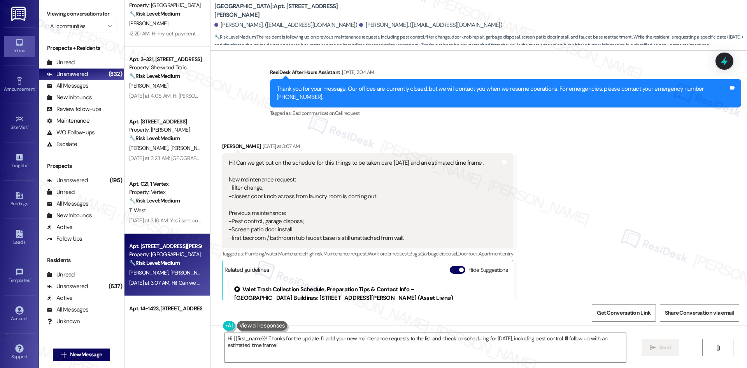
scroll to position [3011, 0]
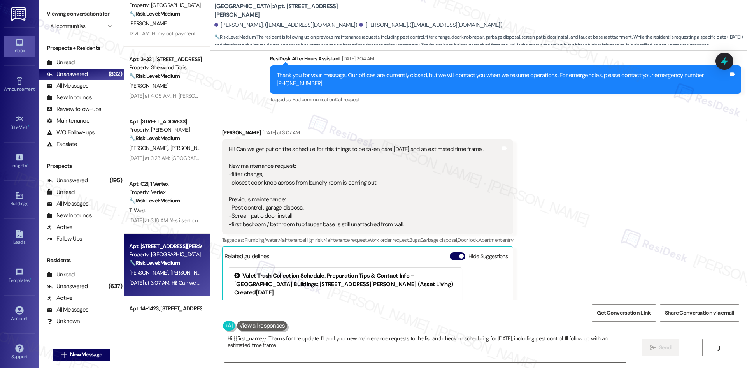
click at [613, 201] on div "Received via SMS [PERSON_NAME] [DATE] at 3:07 AM Hi! Can we get put on the sche…" at bounding box center [479, 265] width 537 height 308
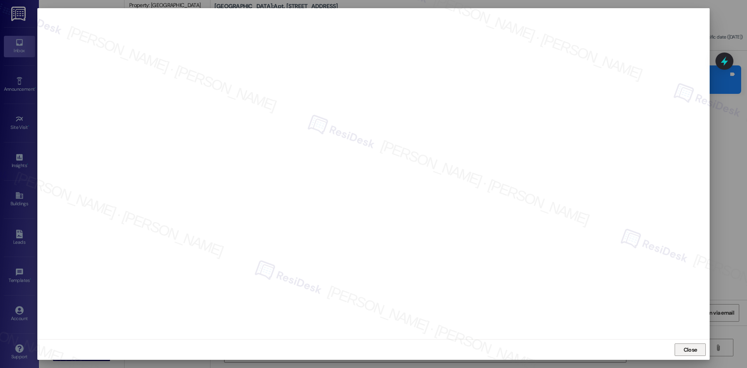
click at [690, 351] on span "Close" at bounding box center [691, 350] width 14 height 8
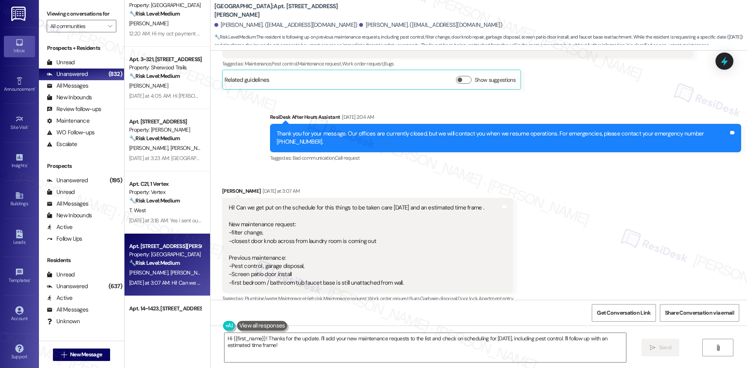
scroll to position [2972, 0]
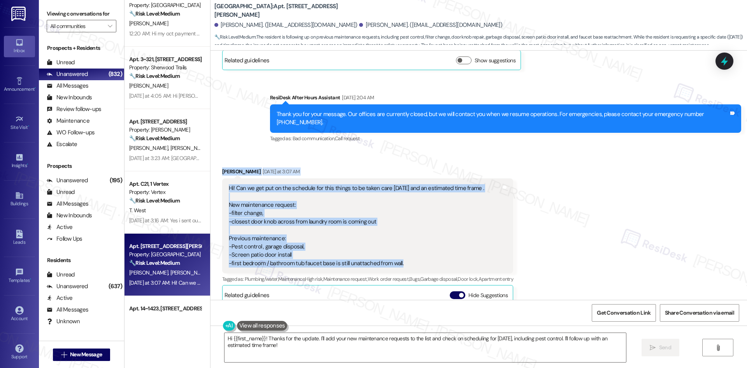
drag, startPoint x: 212, startPoint y: 125, endPoint x: 451, endPoint y: 224, distance: 258.4
click at [451, 224] on div "Received via SMS [PERSON_NAME] [DATE] at 3:07 AM Hi! Can we get put on the sche…" at bounding box center [367, 310] width 303 height 296
copy div "[PERSON_NAME] [DATE] at 3:07 AM Hi! Can we get put on the schedule for this thi…"
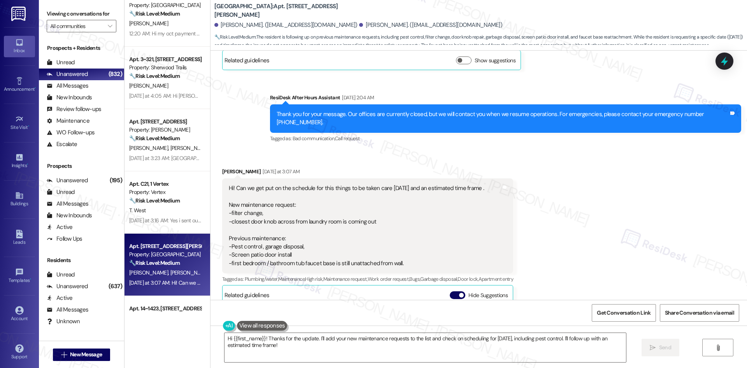
click at [513, 178] on div "Hi! Can we get put on the schedule for this things to be taken care [DATE] and …" at bounding box center [367, 225] width 291 height 95
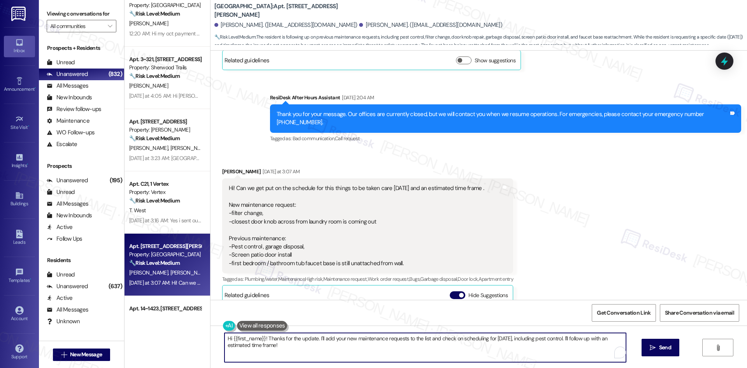
drag, startPoint x: 472, startPoint y: 357, endPoint x: 472, endPoint y: 351, distance: 5.8
click at [472, 356] on textarea "Hi {{first_name}}! Thanks for the update. I'll add your new maintenance request…" at bounding box center [426, 347] width 402 height 29
paste textarea "I’m sorry these items are still outstanding, [PERSON_NAME], and thank you for s…"
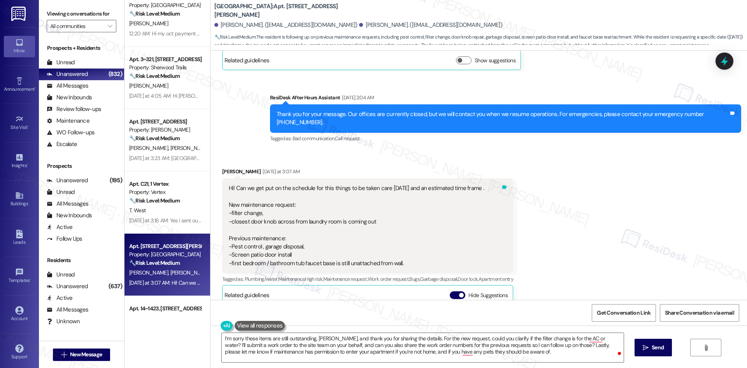
click at [507, 198] on div "Tags and notes" at bounding box center [505, 225] width 6 height 83
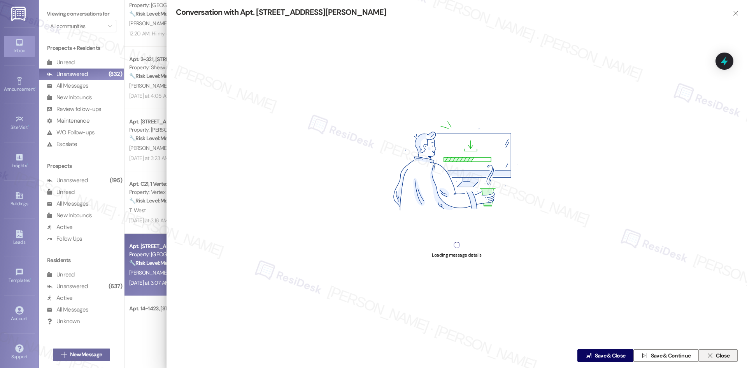
click at [721, 355] on span "Close" at bounding box center [723, 355] width 14 height 8
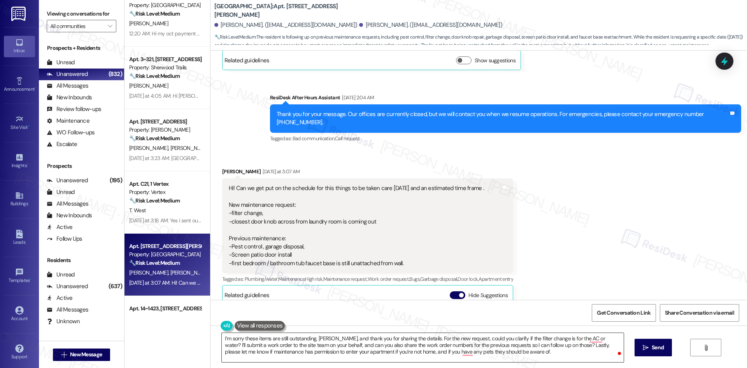
scroll to position [3089, 0]
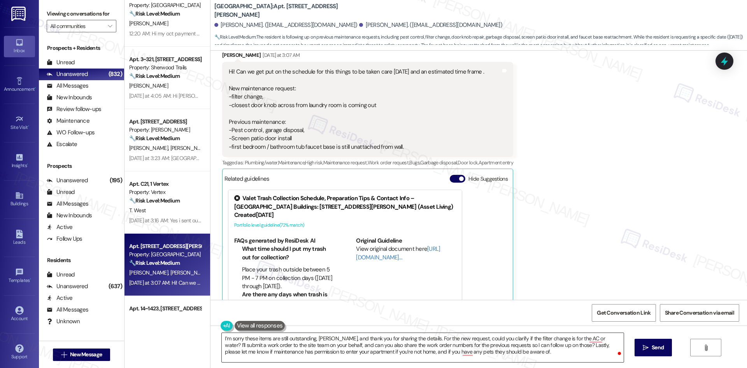
click at [451, 346] on textarea "I’m sorry these items are still outstanding, [PERSON_NAME], and thank you for s…" at bounding box center [423, 347] width 402 height 29
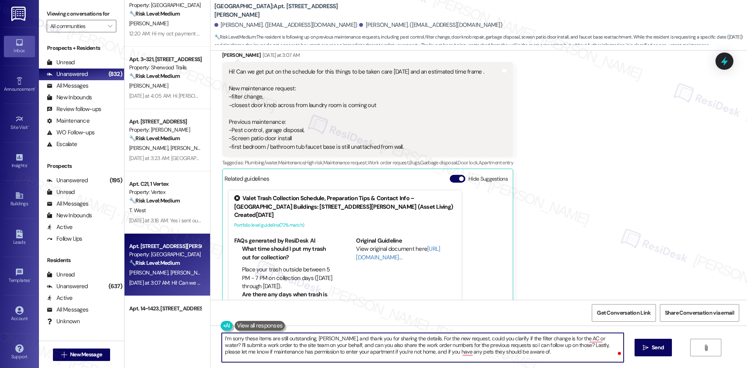
paste textarea "Thanks for the details, [GEOGRAPHIC_DATA]. For the new request, is the filter c…"
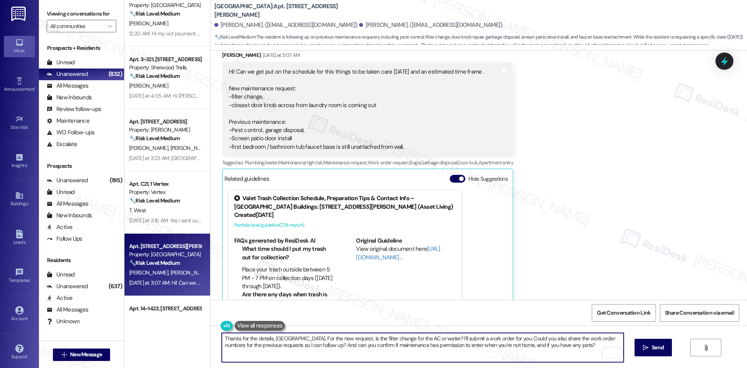
click at [567, 348] on textarea "Thanks for the details, [GEOGRAPHIC_DATA]. For the new request, is the filter c…" at bounding box center [423, 347] width 402 height 29
type textarea "Thanks for the details, [GEOGRAPHIC_DATA]. For the new request, is the filter c…"
click at [653, 351] on span "Send" at bounding box center [658, 347] width 12 height 8
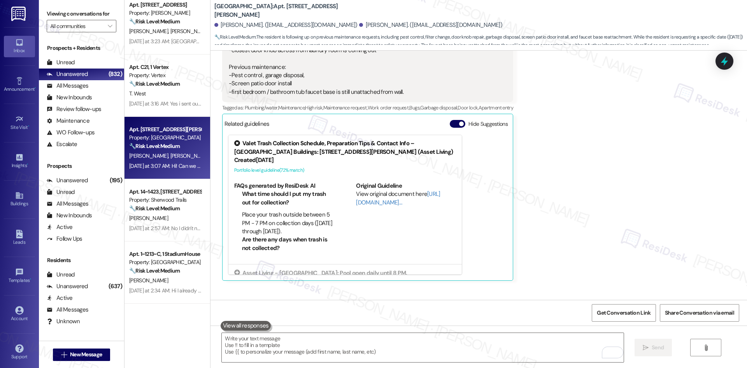
scroll to position [3152, 0]
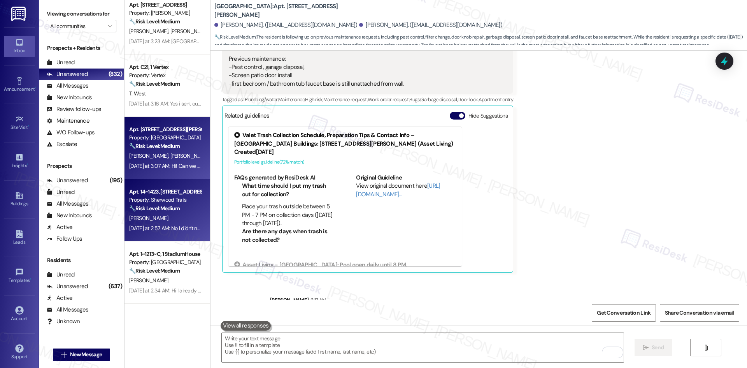
click at [169, 207] on strong "🔧 Risk Level: Medium" at bounding box center [154, 208] width 51 height 7
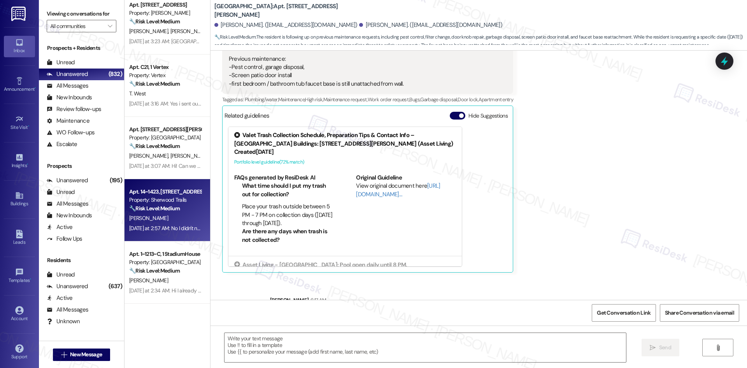
type textarea "Fetching suggested responses. Please feel free to read through the conversation…"
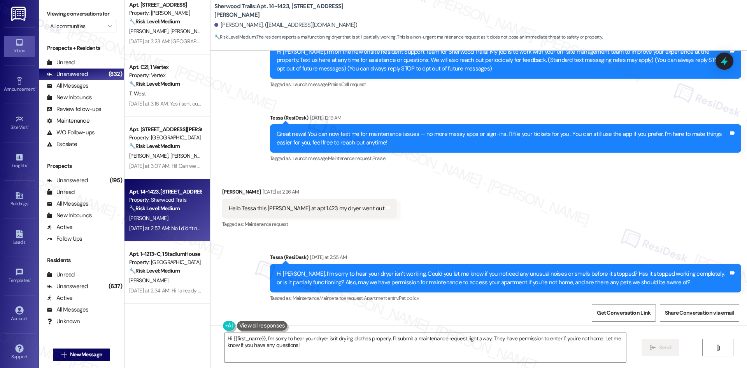
scroll to position [167, 0]
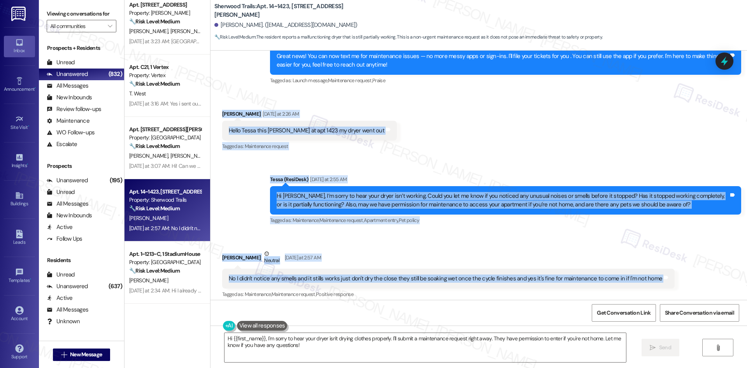
drag, startPoint x: 215, startPoint y: 186, endPoint x: 636, endPoint y: 266, distance: 427.8
click at [681, 277] on div "Lease started [DATE] 8:00 AM Announcement, sent via SMS Tessa (ResiDesk) [DATE]…" at bounding box center [479, 175] width 537 height 249
copy div "Loremipsu Dolors Ametconse ad 2:47 EL Seddo Eiusm temp Incididun ut lab 2682 et…"
drag, startPoint x: 350, startPoint y: 163, endPoint x: 355, endPoint y: 163, distance: 4.3
click at [350, 163] on div "Sent via SMS Tessa (ResiDesk) [DATE] at 2:55 AM Hi [PERSON_NAME], I’m sorry to …" at bounding box center [479, 195] width 537 height 74
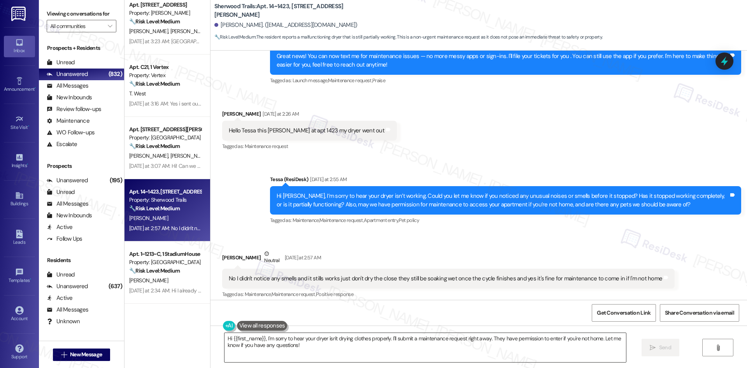
click at [325, 344] on textarea "Hi {{first_name}}, I'm sorry to hear your dryer isn't drying clothes properly. …" at bounding box center [426, 347] width 402 height 29
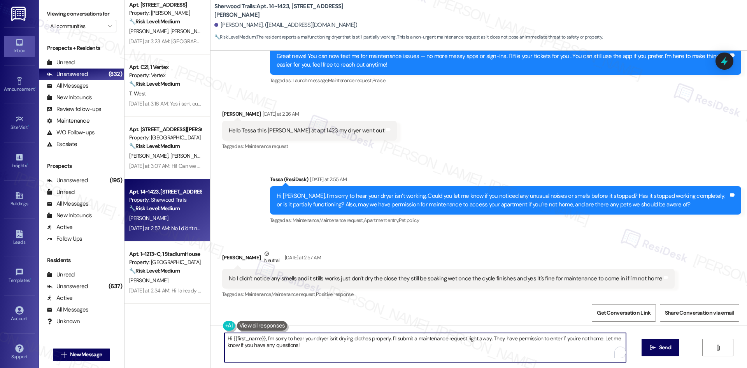
paste textarea "Thank you for the details, [PERSON_NAME]. I’ll let the site team know and get b…"
click at [487, 357] on textarea "Thank you for the details, [PERSON_NAME]. I’ll let the site team know and get b…" at bounding box center [423, 347] width 402 height 29
click at [486, 354] on textarea "Thank you for the details, [PERSON_NAME]. I’ll let the site team know and get b…" at bounding box center [423, 347] width 402 height 29
type textarea "Thank you for the details, [PERSON_NAME]. I’ll let the site team know and get b…"
click at [655, 351] on span "Send" at bounding box center [658, 347] width 12 height 8
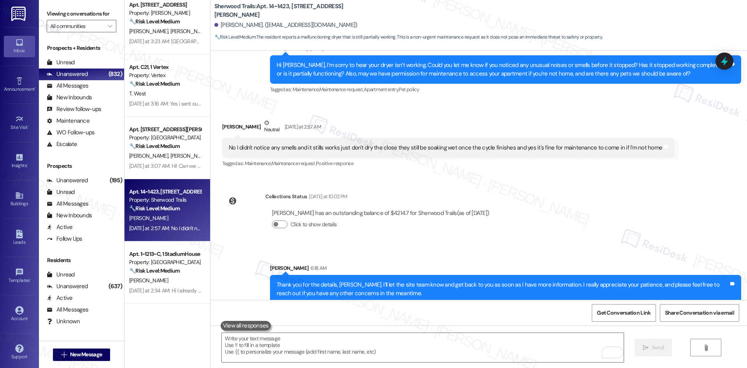
scroll to position [307, 0]
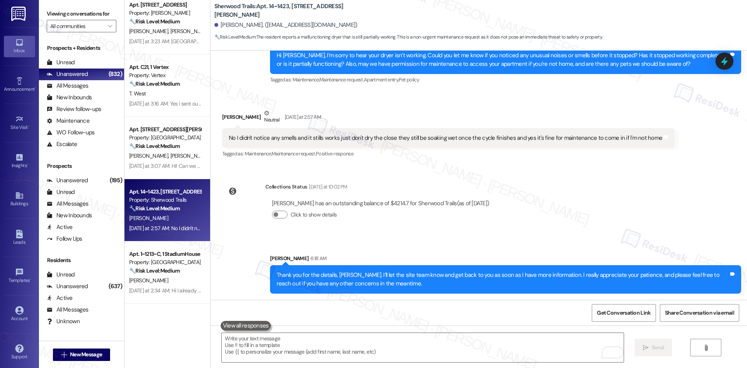
click at [503, 243] on div "Sent via SMS [PERSON_NAME] 6:18 AM Thank you for the details, [PERSON_NAME]. I’…" at bounding box center [479, 268] width 537 height 63
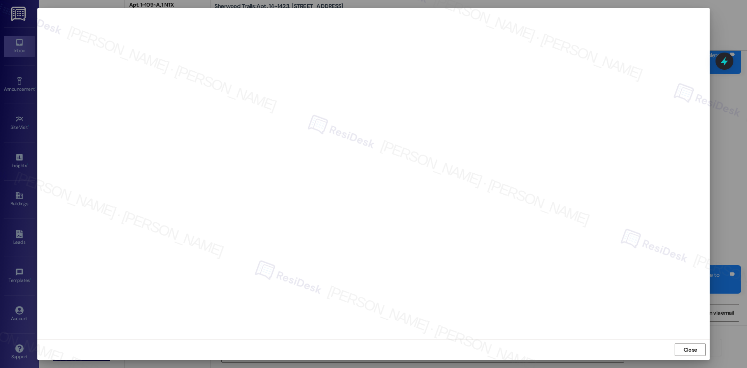
click at [549, 339] on div "Close" at bounding box center [373, 349] width 672 height 21
click at [696, 353] on span "Close" at bounding box center [691, 350] width 14 height 8
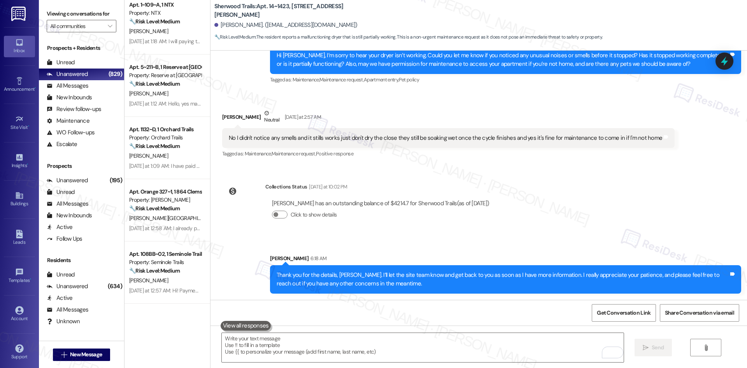
click at [562, 229] on div "Lease started [DATE] 8:00 AM Announcement, sent via SMS Tessa (ResiDesk) [DATE]…" at bounding box center [479, 175] width 537 height 249
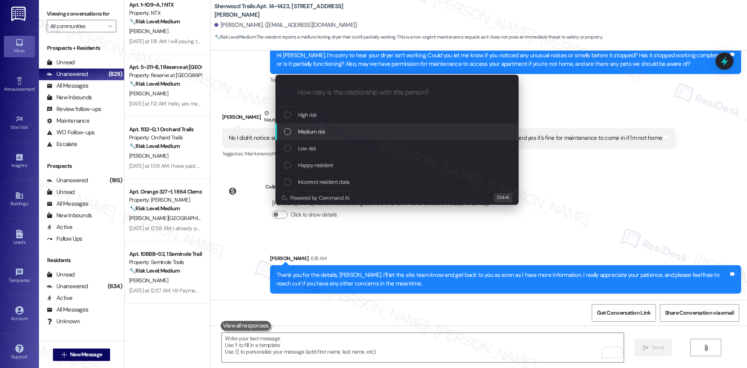
click at [324, 132] on span "Medium risk" at bounding box center [311, 131] width 27 height 9
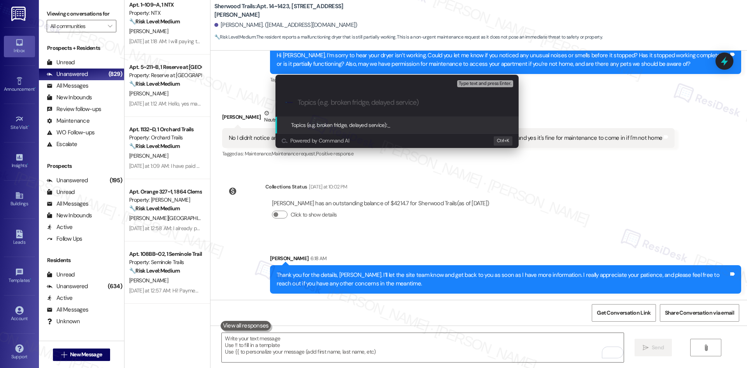
click at [338, 105] on input "Topics (e.g. broken fridge, delayed service)" at bounding box center [403, 102] width 211 height 8
paste input "Dryer Not Drying Clothes (WO #1136284)"
type input "Dryer Not Drying Clothes (WO #1136284)"
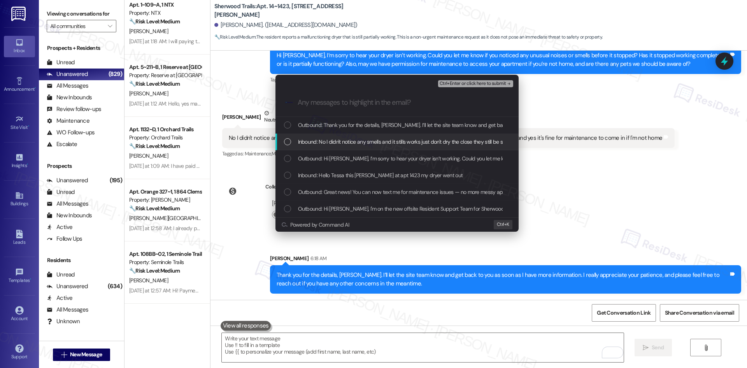
click at [361, 139] on span "Inbound: No I didn't notice any smells and it stills works just don't dry the c…" at bounding box center [505, 141] width 415 height 9
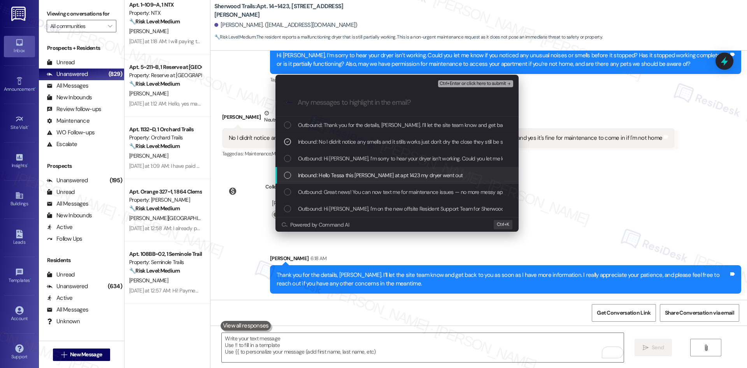
click at [381, 179] on span "Inbound: Hello Tessa this [PERSON_NAME] at apt 1423 my dryer went out" at bounding box center [380, 175] width 165 height 9
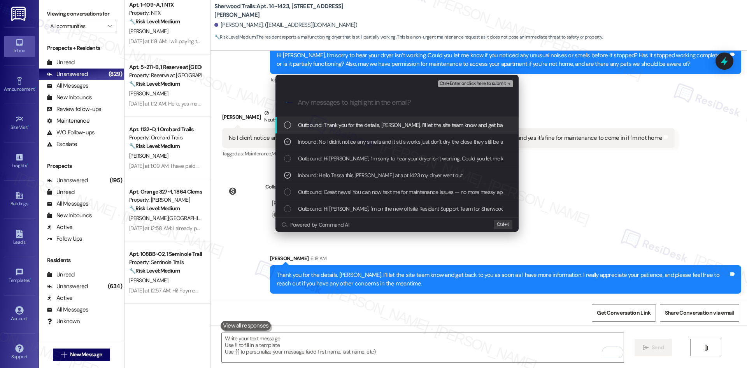
click at [493, 84] on span "Ctrl+Enter or click here to submit" at bounding box center [473, 83] width 67 height 5
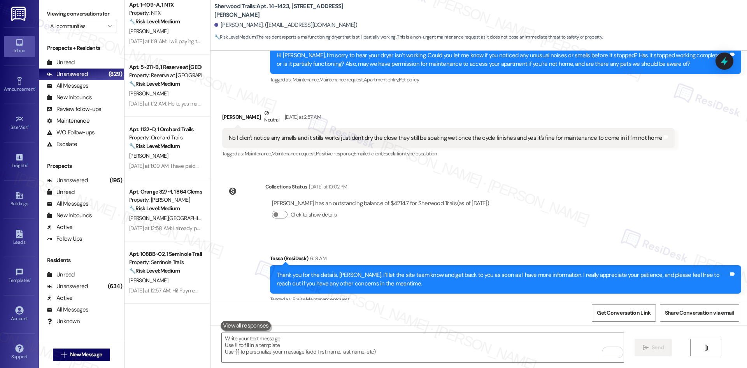
scroll to position [319, 0]
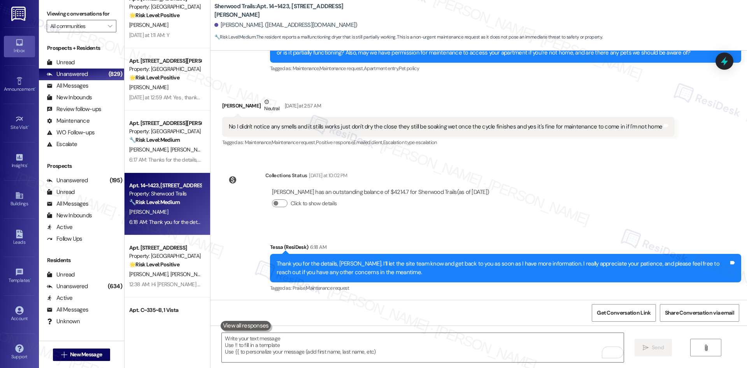
scroll to position [1907, 0]
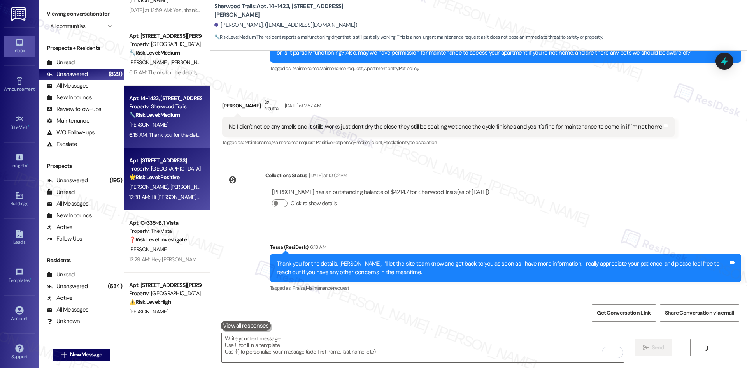
click at [170, 184] on span "[PERSON_NAME]" at bounding box center [189, 186] width 39 height 7
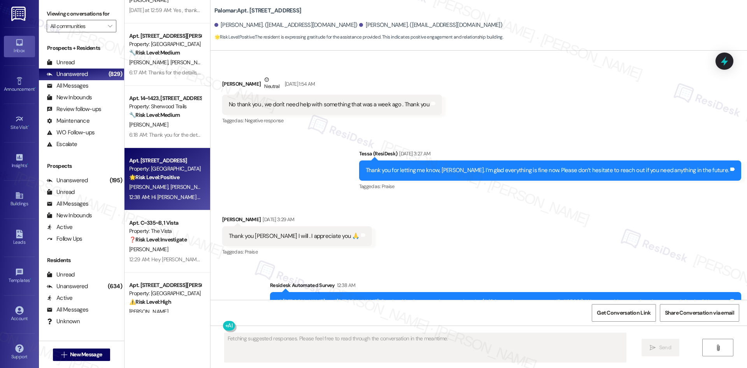
scroll to position [456, 0]
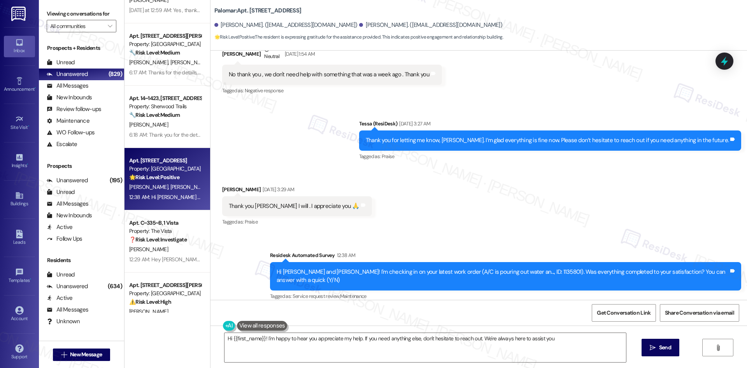
type textarea "Hi {{first_name}}! I'm happy to hear you appreciate my help. If you need anythi…"
click at [423, 243] on div "Survey, sent via SMS Residesk Automated Survey 12:38 AM Hi [PERSON_NAME] and [P…" at bounding box center [479, 271] width 537 height 74
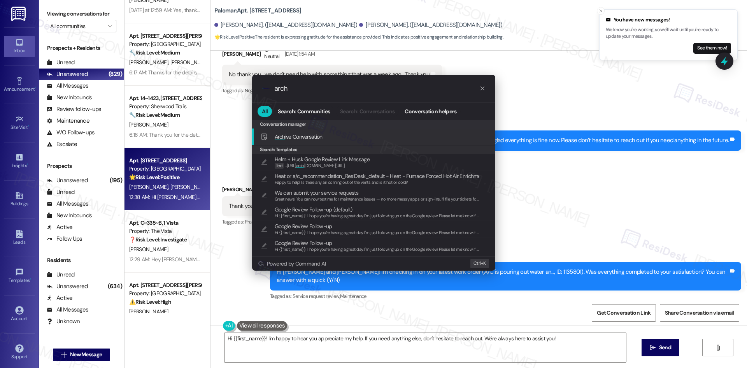
type input "arch"
click at [331, 139] on div "Arch ive Conversation Add shortcut" at bounding box center [375, 136] width 228 height 9
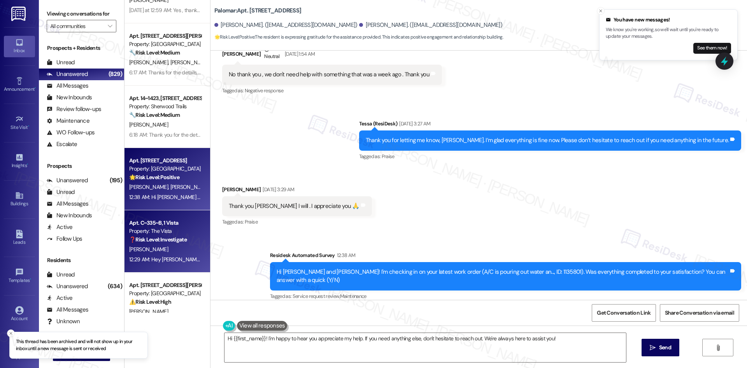
click at [167, 243] on div "❓ Risk Level: Investigate" at bounding box center [165, 239] width 72 height 8
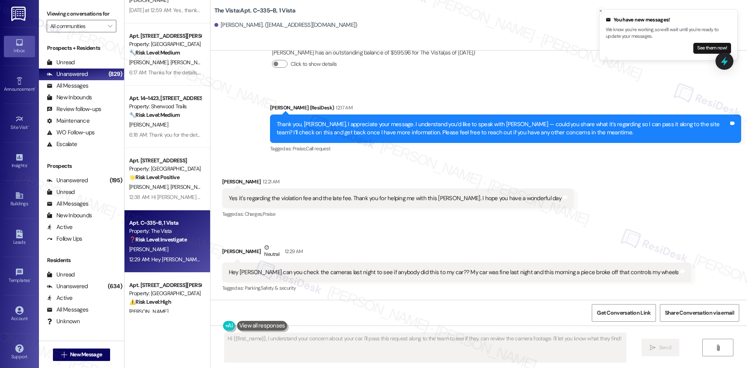
scroll to position [776, 0]
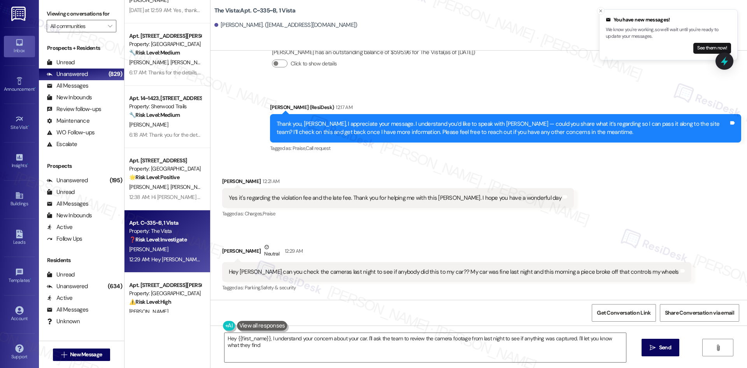
type textarea "Hey {{first_name}}, I understand your concern about your car. I'll ask the team…"
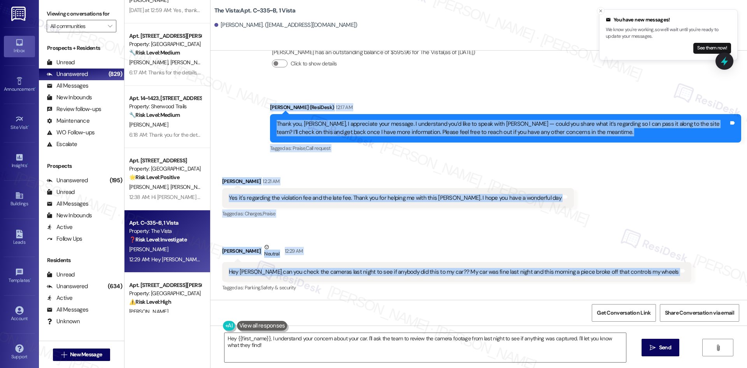
drag, startPoint x: 255, startPoint y: 97, endPoint x: 685, endPoint y: 281, distance: 468.0
click at [685, 281] on div "WO Opened request: A/C filter ... [DATE] 1:53 AM Status : Completed Show detail…" at bounding box center [479, 175] width 537 height 249
copy div "Lorem (IpsuMdol) 28:04 SI Ametc adi, Elits, D eiusmodtem inci utlabor. E dolore…"
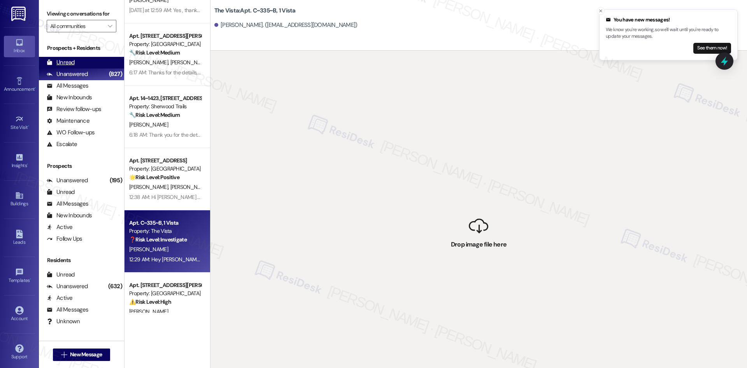
click at [76, 61] on div "Unread (0)" at bounding box center [81, 63] width 85 height 12
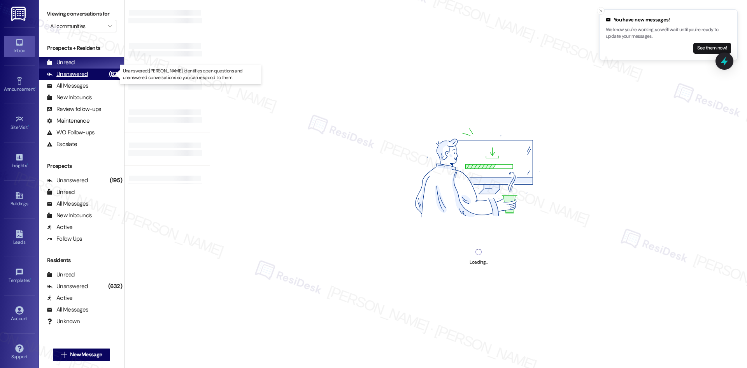
click at [83, 76] on div "Unanswered" at bounding box center [67, 74] width 41 height 8
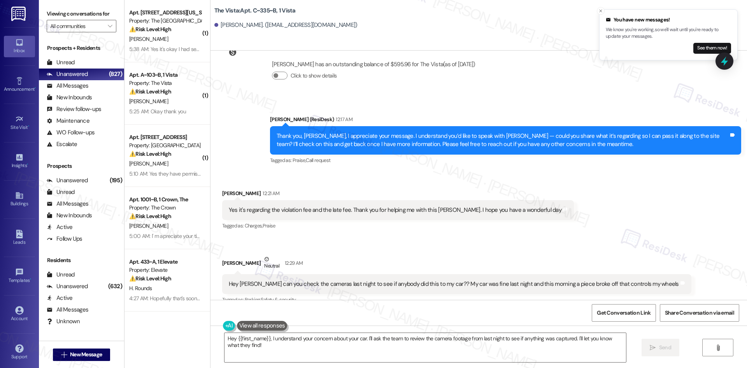
scroll to position [775, 0]
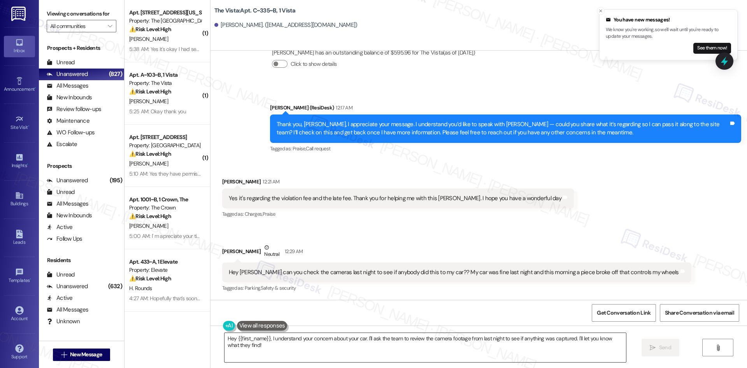
click at [437, 352] on textarea "Hey {{first_name}}, I understand your concern about your car. I'll ask the team…" at bounding box center [426, 347] width 402 height 29
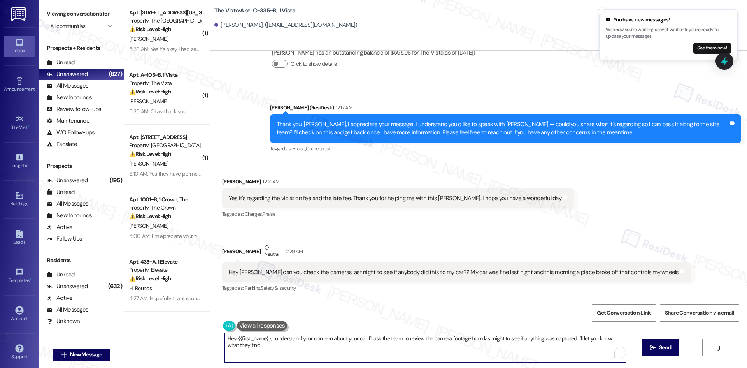
paste textarea "Resident reports that his car was fine last night but this morning a piece brok…"
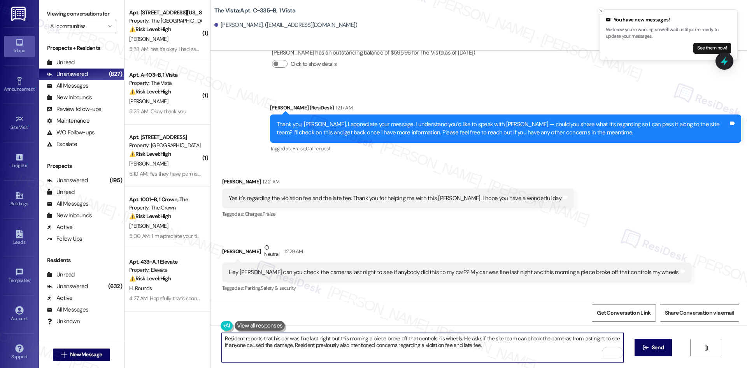
click at [502, 351] on textarea "Resident reports that his car was fine last night but this morning a piece brok…" at bounding box center [423, 347] width 402 height 29
click at [298, 348] on textarea "Resident reports that his car was fine last night but this morning a piece brok…" at bounding box center [423, 347] width 402 height 29
click at [332, 338] on textarea "Resident reports that his car was fine last night but this morning a piece brok…" at bounding box center [423, 347] width 402 height 29
click at [469, 346] on textarea "Resident reports that his car was fine last night, but this morning a piece bro…" at bounding box center [423, 347] width 402 height 29
click at [563, 349] on textarea "Resident reports that his car was fine last night, but this morning a piece bro…" at bounding box center [423, 347] width 402 height 29
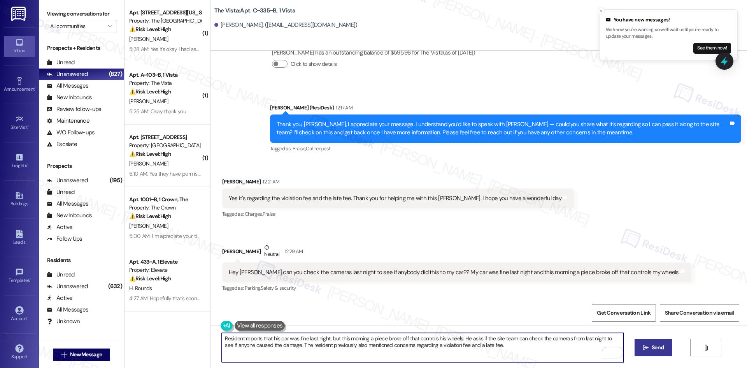
type textarea "Resident reports that his car was fine last night, but this morning a piece bro…"
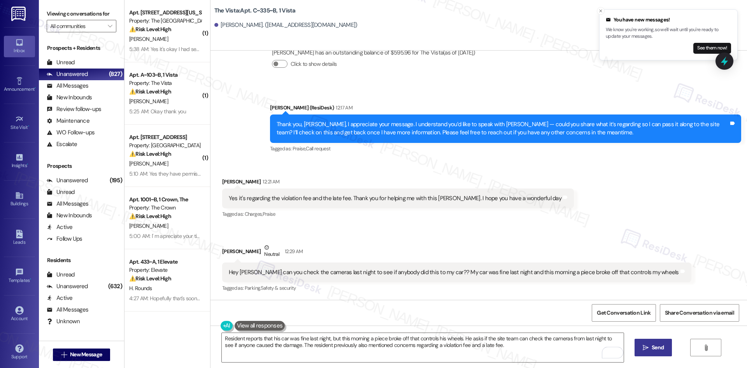
click at [651, 349] on span "Send" at bounding box center [657, 347] width 15 height 8
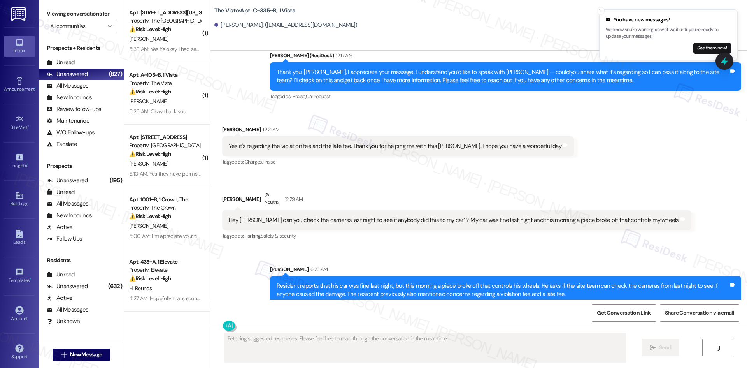
scroll to position [838, 0]
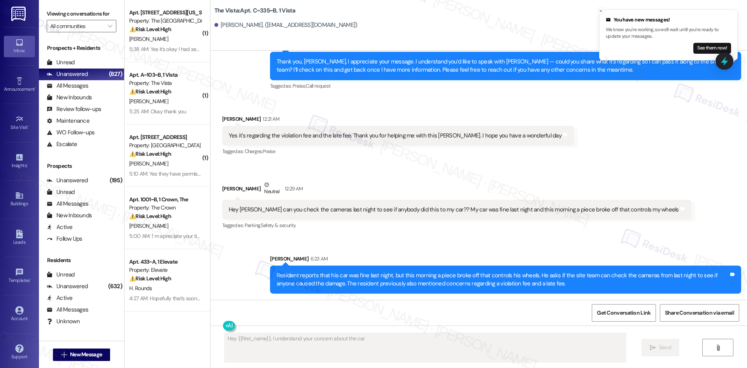
click at [516, 218] on div "Hey Sarah can you check the cameras last night to see if anybody did this to my…" at bounding box center [456, 210] width 469 height 20
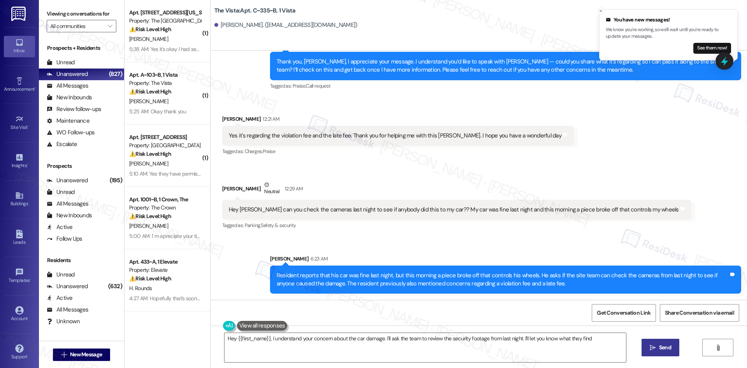
type textarea "Hey {{first_name}}, I understand your concern about the car damage. I'll ask th…"
click at [516, 233] on div "Received via SMS David Gilliam Neutral 12:29 AM Hey Sarah can you check the cam…" at bounding box center [456, 206] width 481 height 62
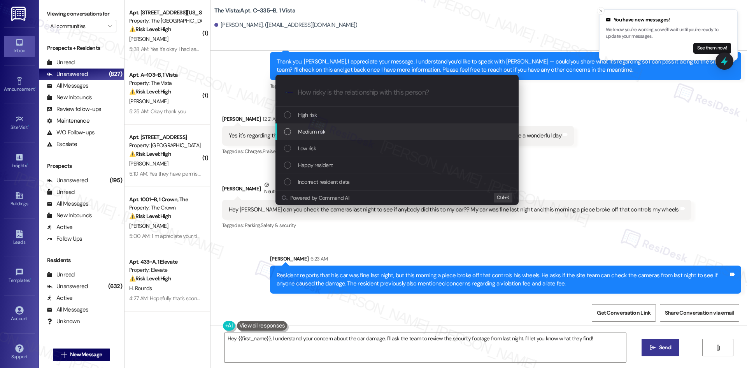
click at [339, 128] on div "Medium risk" at bounding box center [398, 131] width 228 height 9
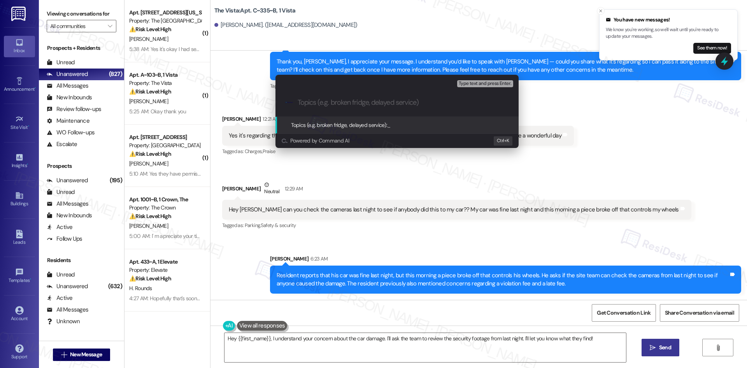
click at [337, 103] on input "Topics (e.g. broken fridge, delayed service)" at bounding box center [403, 102] width 211 height 8
paste input "Violation/Late Fee Concern & Request to Review Cameras for Car Damage"
type input "Violation/Late Fee Concern & Request to Review Cameras for Car Damage"
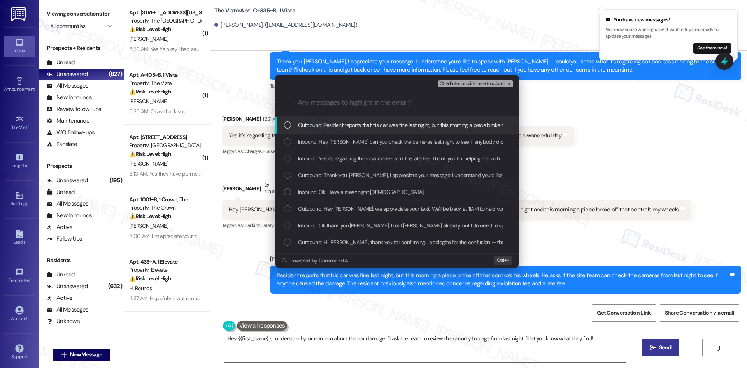
scroll to position [0, 0]
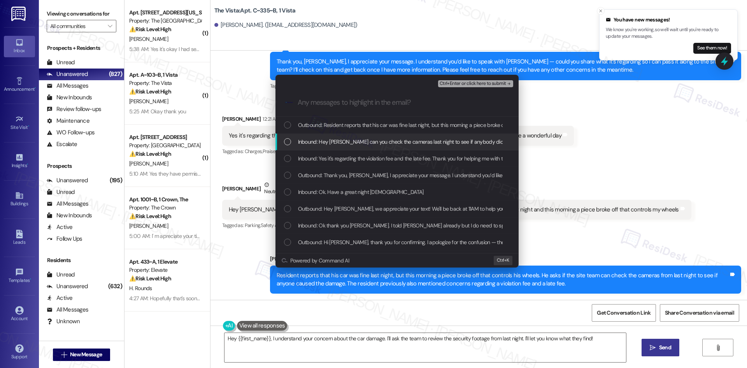
click at [351, 139] on span "Inbound: Hey Sarah can you check the cameras last night to see if anybody did t…" at bounding box center [515, 141] width 435 height 9
click at [351, 150] on div "Inbound: Hey Sarah can you check the cameras last night to see if anybody did t…" at bounding box center [397, 141] width 243 height 17
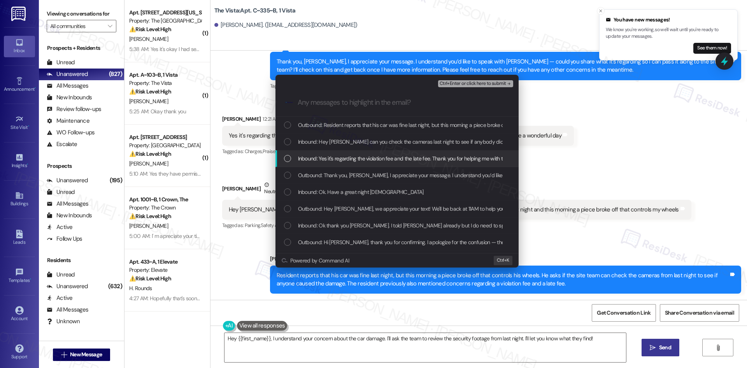
click at [351, 154] on span "Inbound: Yes it's regarding the violation fee and the late fee. Thank you for h…" at bounding box center [462, 158] width 328 height 9
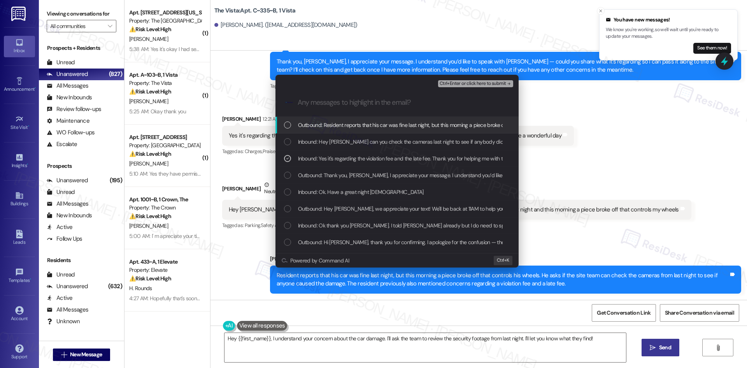
click at [360, 133] on div "Outbound: Resident reports that his car was fine last night, but this morning a…" at bounding box center [397, 125] width 243 height 17
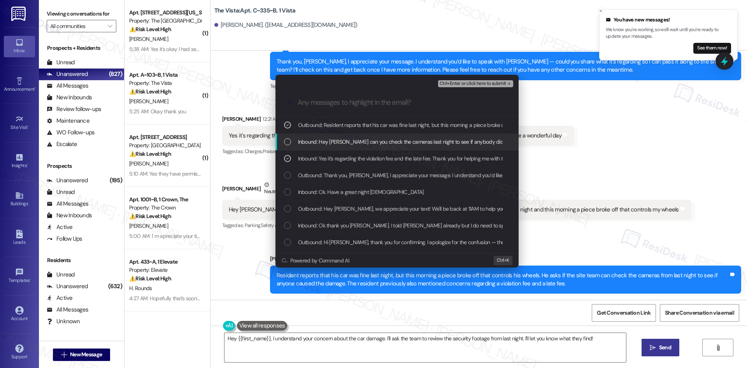
click at [359, 140] on span "Inbound: Hey Sarah can you check the cameras last night to see if anybody did t…" at bounding box center [515, 141] width 435 height 9
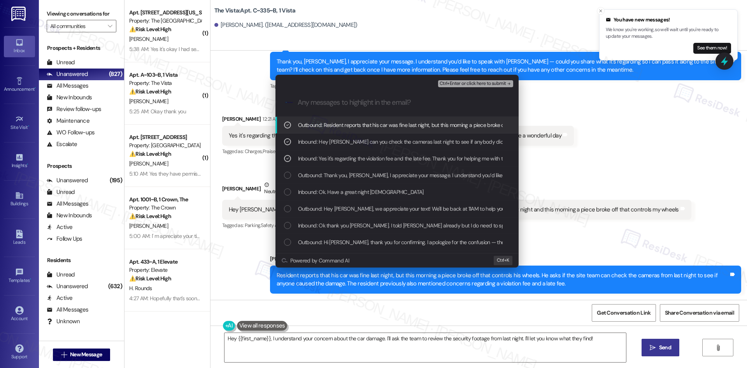
click at [365, 123] on span "Outbound: Resident reports that his car was fine last night, but this morning a…" at bounding box center [644, 125] width 693 height 9
click at [490, 84] on span "Ctrl+Enter or click here to submit" at bounding box center [473, 83] width 67 height 5
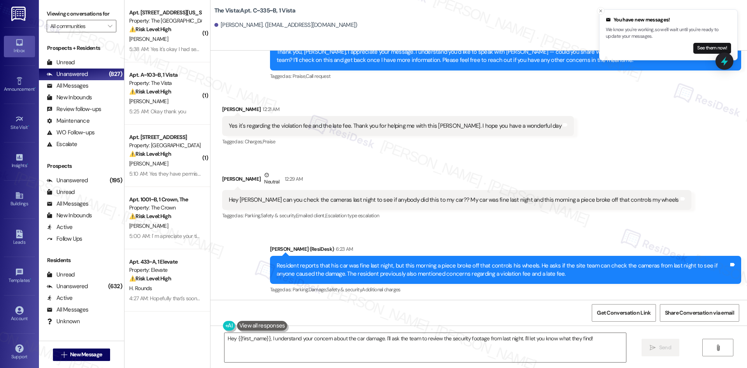
scroll to position [850, 0]
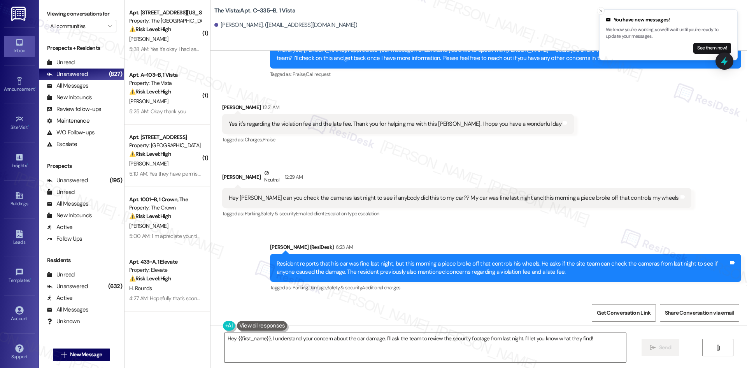
click at [317, 351] on textarea "Hey {{first_name}}, I understand your concern about the car damage. I'll ask th…" at bounding box center [426, 347] width 402 height 29
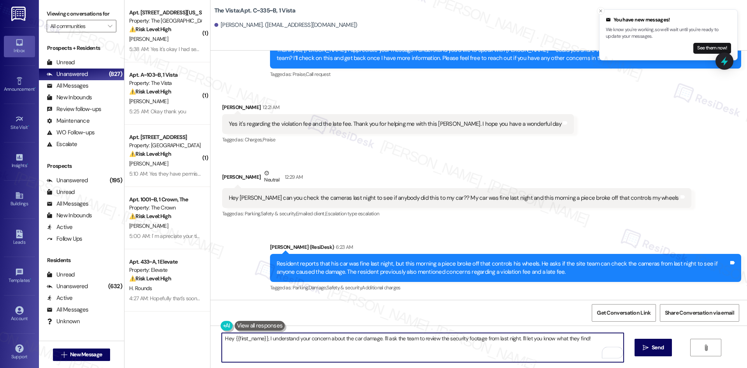
paste textarea "I’m sorry to hear about the damage to your car, David. I’ll share this with the…"
click at [222, 337] on textarea "I’m sorry to hear about the damage to your car, David. I’ll share this with the…" at bounding box center [423, 347] width 402 height 29
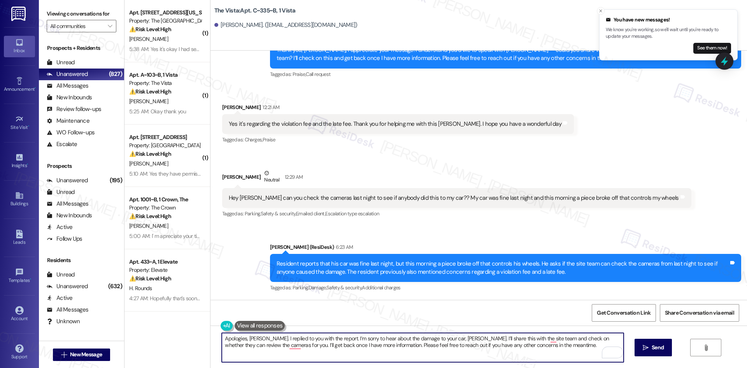
type textarea "Apologies, David. I replied to you with the report. I’m sorry to hear about the…"
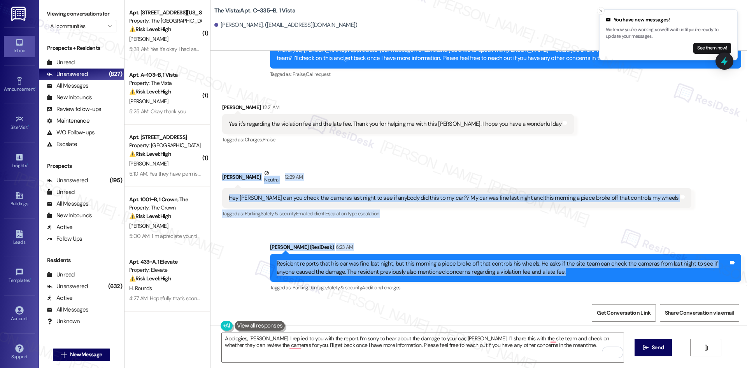
drag, startPoint x: 218, startPoint y: 175, endPoint x: 558, endPoint y: 270, distance: 352.4
click at [558, 270] on div "WO Opened request: A/C filter ... Jul 08, 2025 at 1:53 AM Status : Completed Sh…" at bounding box center [479, 175] width 537 height 249
drag, startPoint x: 528, startPoint y: 274, endPoint x: 294, endPoint y: 172, distance: 254.6
click at [294, 172] on div "David Gilliam Neutral 12:29 AM" at bounding box center [456, 178] width 469 height 19
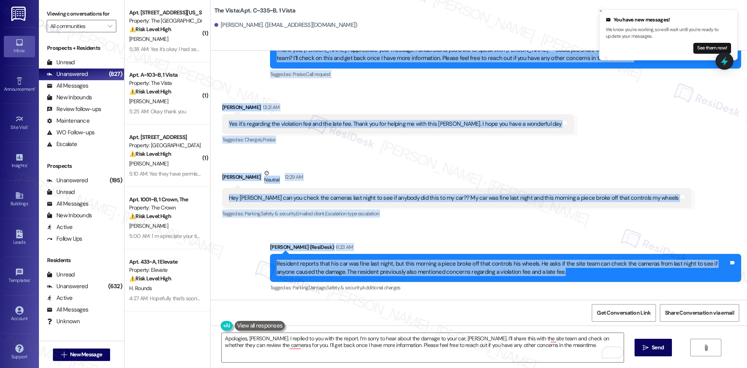
drag, startPoint x: 256, startPoint y: 105, endPoint x: 541, endPoint y: 274, distance: 331.4
click at [541, 274] on div "WO Opened request: A/C filter ... Jul 08, 2025 at 1:53 AM Status : Completed Sh…" at bounding box center [479, 175] width 537 height 249
copy div "Sarah (ResiDesk) 12:17 AM Thank you, David, I appreciate your message. I unders…"
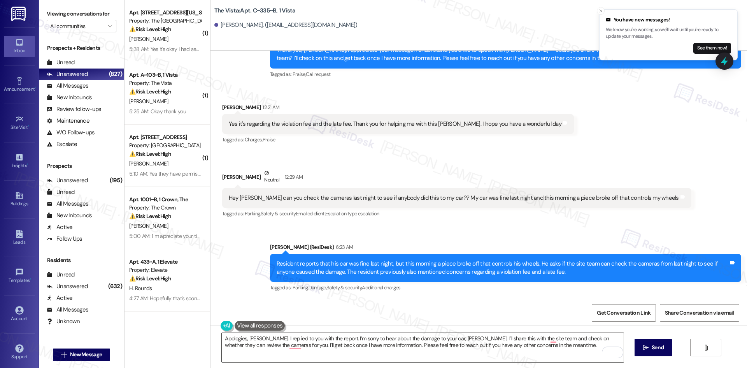
click at [305, 344] on textarea "Apologies, David. I replied to you with the report. I’m sorry to hear about the…" at bounding box center [423, 347] width 402 height 29
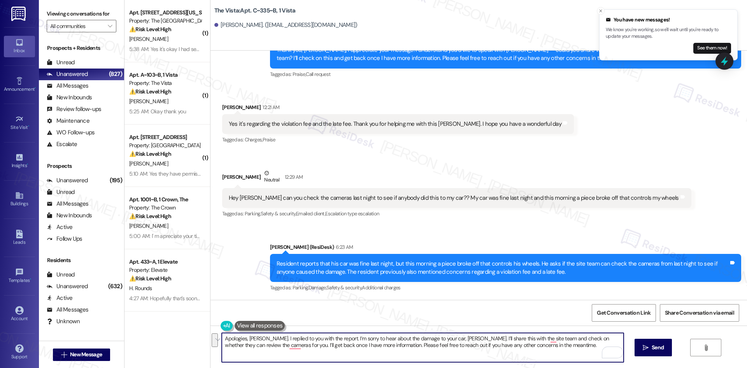
drag, startPoint x: 328, startPoint y: 338, endPoint x: 535, endPoint y: 343, distance: 207.5
click at [535, 343] on textarea "Apologies, David. I replied to you with the report. I’m sorry to hear about the…" at bounding box center [423, 347] width 402 height 29
click at [286, 350] on textarea "Apologies, David. I replied to you with the report. I’m sorry to hear about the…" at bounding box center [423, 347] width 402 height 29
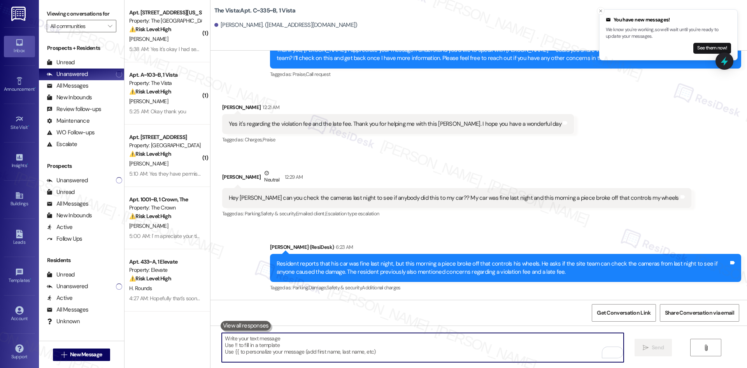
click at [386, 341] on textarea "To enrich screen reader interactions, please activate Accessibility in Grammarl…" at bounding box center [423, 347] width 402 height 29
paste textarea "Oops — my last message wasn’t the clearest, David, sorry about that! I’m really…"
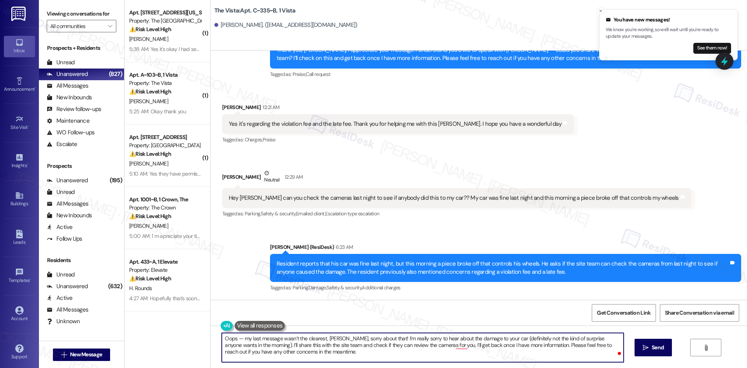
click at [460, 346] on textarea "Oops — my last message wasn’t the clearest, David, sorry about that! I’m really…" at bounding box center [423, 347] width 402 height 29
click at [658, 348] on span "Send" at bounding box center [658, 347] width 12 height 8
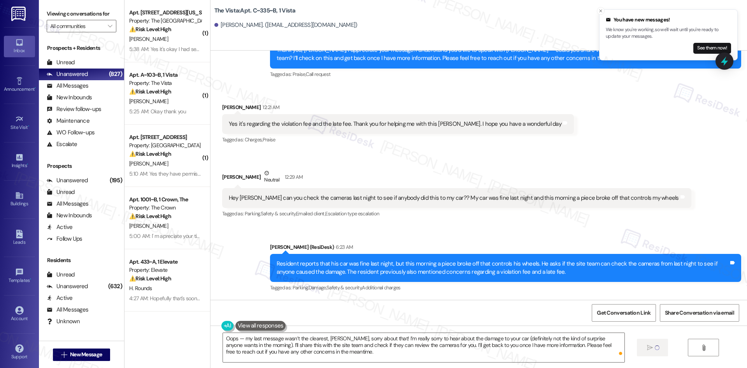
type textarea "Fetching suggested responses. Please feel free to read through the conversation…"
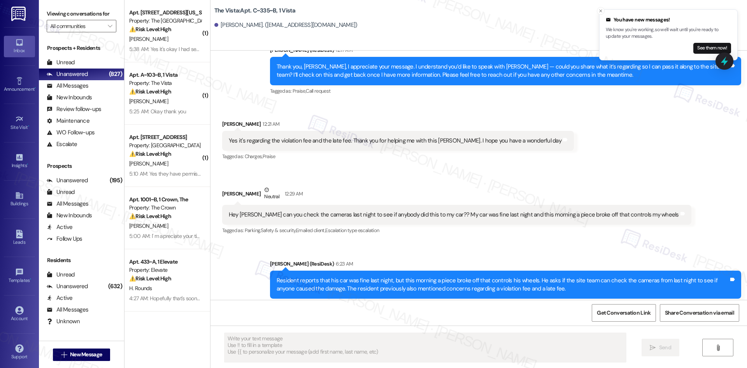
scroll to position [920, 0]
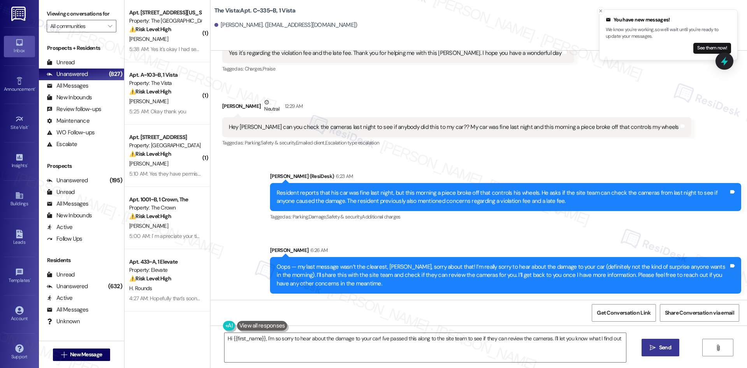
type textarea "Hi {{first_name}}, I'm so sorry to hear about the damage to your car! I've pass…"
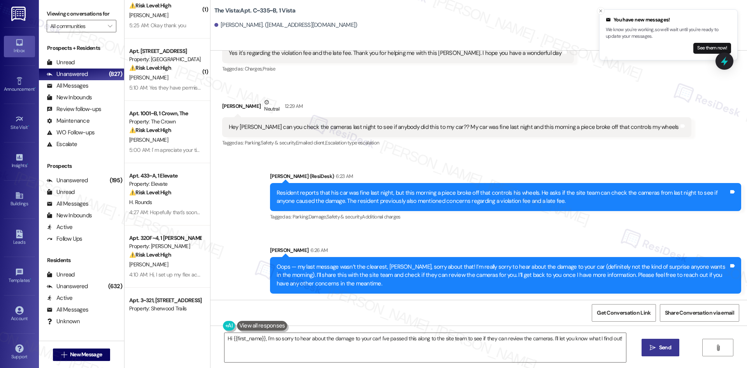
scroll to position [0, 0]
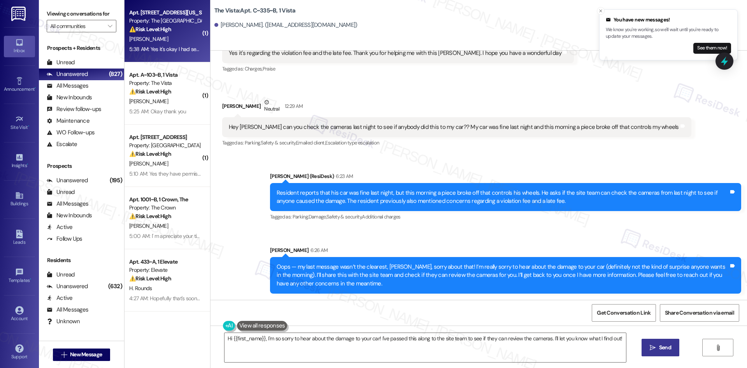
click at [167, 12] on div "Apt. 250, 3450 W Missouri Ave" at bounding box center [165, 13] width 72 height 8
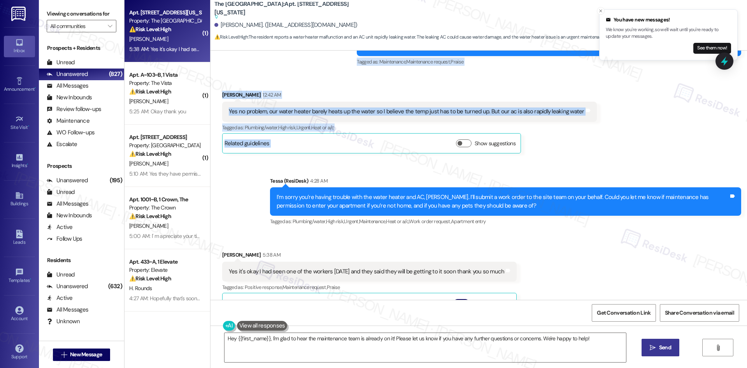
scroll to position [357, 0]
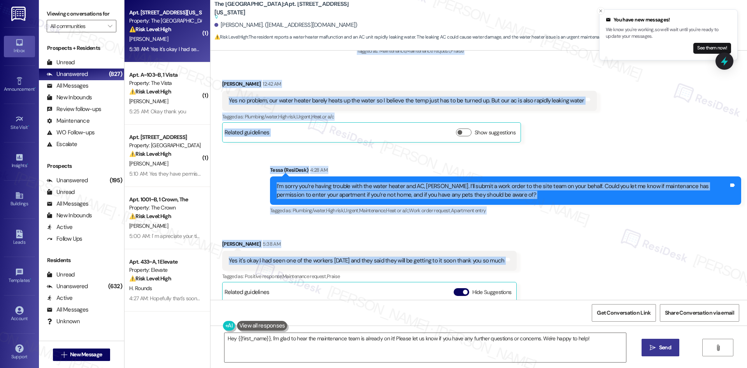
drag, startPoint x: 387, startPoint y: 91, endPoint x: 526, endPoint y: 264, distance: 222.3
click at [526, 264] on div "Lease started Aug 25, 2025 at 8:00 AM Received via SMS Jarren Ricafort-Marasiga…" at bounding box center [479, 175] width 537 height 249
copy div "Tessa (ResiDesk) 12:18 AM Hi Jarren, thanks for reaching out. Could you share t…"
click at [296, 348] on textarea "Hey {{first_name}}, I'm glad to hear the maintenance team is already on it! Ple…" at bounding box center [426, 347] width 402 height 29
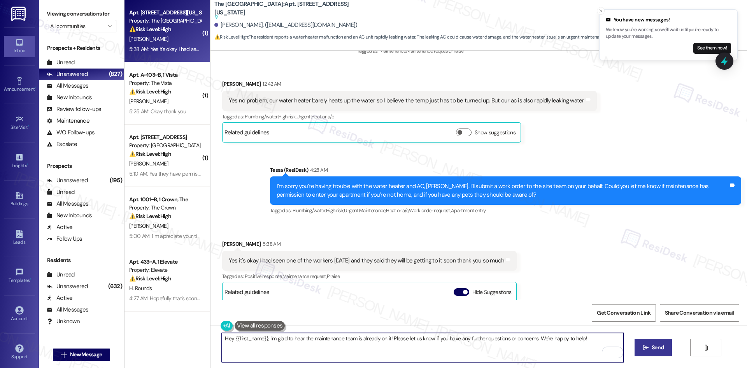
click at [296, 349] on textarea "Hey {{first_name}}, I'm glad to hear the maintenance team is already on it! Ple…" at bounding box center [423, 347] width 402 height 29
drag, startPoint x: 264, startPoint y: 339, endPoint x: 202, endPoint y: 340, distance: 62.3
click at [202, 340] on div "( 1 ) Apt. 250, 3450 W Missouri Ave Property: The Valencia ⚠️ Risk Level: High …" at bounding box center [436, 184] width 623 height 368
click at [541, 349] on textarea "I'm glad to hear the maintenance team is already on it! Please let us know if y…" at bounding box center [423, 347] width 402 height 29
type textarea "I'm glad to hear the maintenance team is already on it! Please let us know if y…"
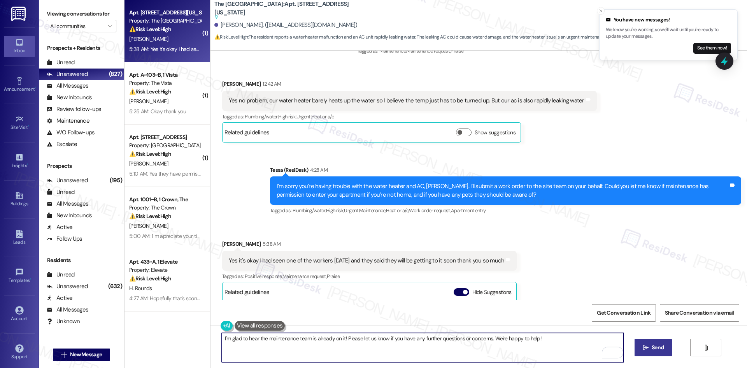
click at [648, 346] on span " Send" at bounding box center [653, 347] width 25 height 8
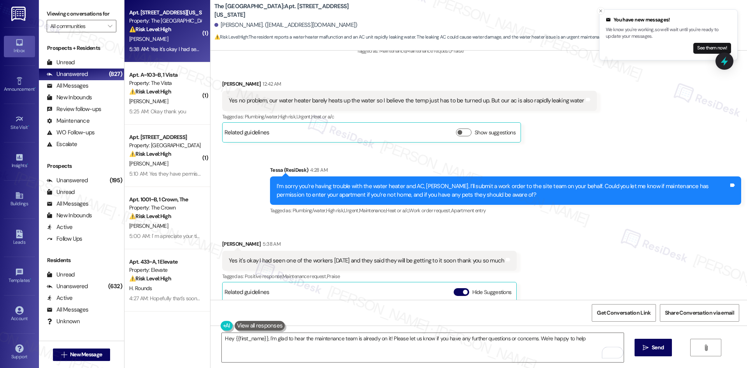
type textarea "Hey {{first_name}}, I'm glad to hear the maintenance team is already on it! Ple…"
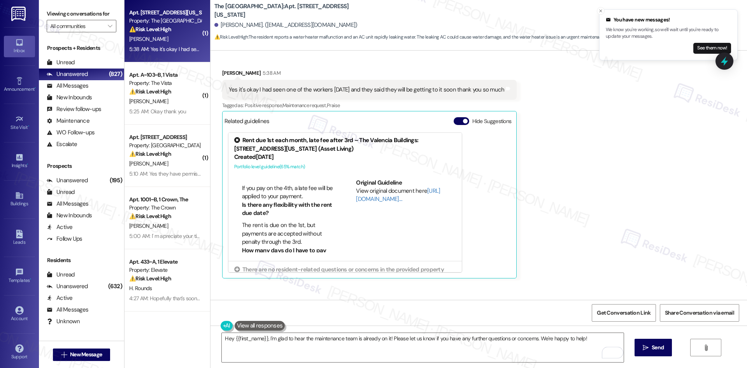
scroll to position [0, 0]
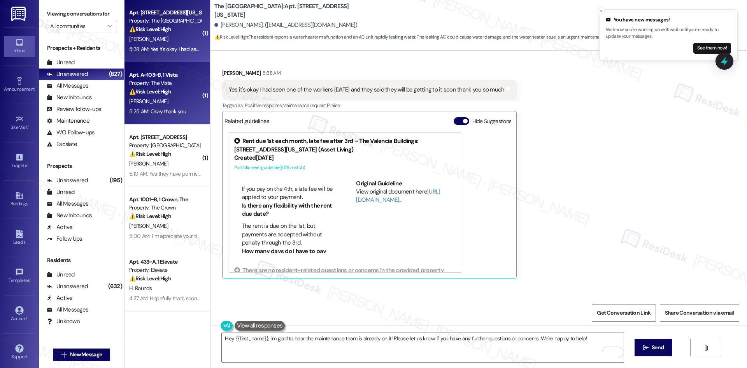
click at [147, 95] on div "⚠️ Risk Level: High The resident is inquiring about their rent balance after ap…" at bounding box center [165, 92] width 72 height 8
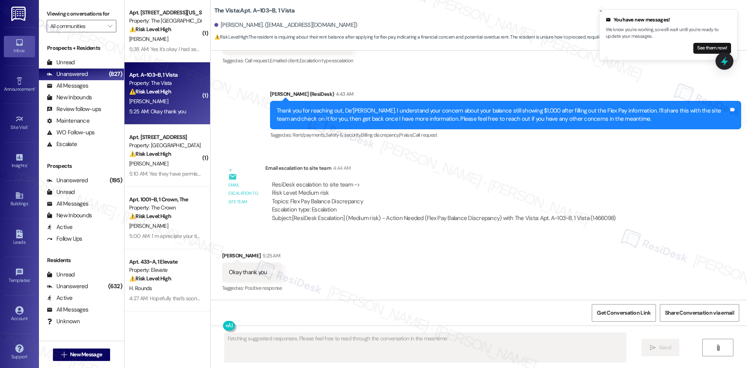
scroll to position [524, 0]
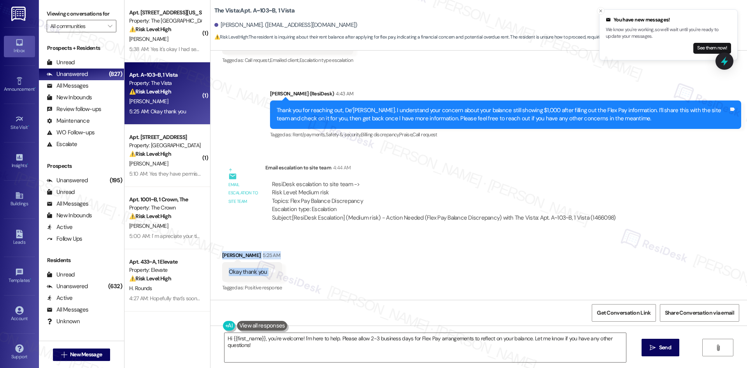
drag, startPoint x: 213, startPoint y: 251, endPoint x: 285, endPoint y: 281, distance: 78.3
click at [285, 281] on div "Received via SMS De'Shaun Brown 5:25 AM Okay thank you Tags and notes Tagged as…" at bounding box center [479, 267] width 537 height 66
copy div "De'Shaun Brown 5:25 AM Okay thank you Tags and notes"
click at [337, 350] on textarea "Hi {{first_name}}, you're welcome! I'm here to help. Please allow 2-3 business …" at bounding box center [426, 347] width 402 height 29
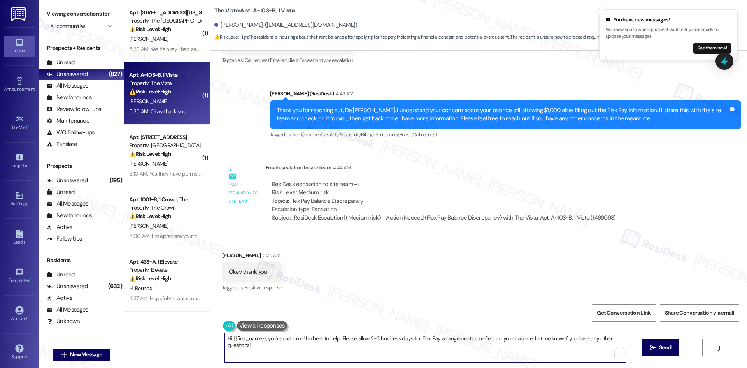
paste textarea "You’re welcome, De’Shaun — I’ll keep you updated once I hear back."
type textarea "You’re welcome, De’Shaun — I’ll keep you updated once I hear back."
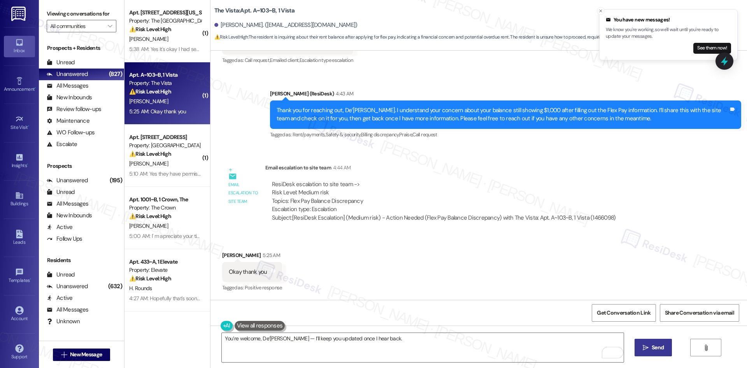
click at [652, 350] on span "Send" at bounding box center [658, 347] width 12 height 8
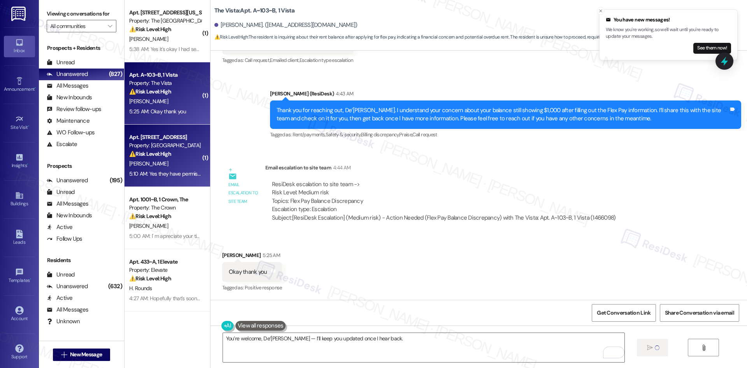
click at [164, 167] on div "A. Ramirez" at bounding box center [165, 164] width 74 height 10
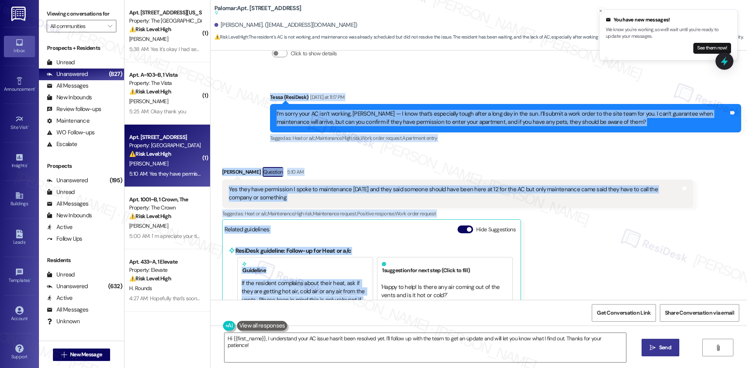
scroll to position [487, 0]
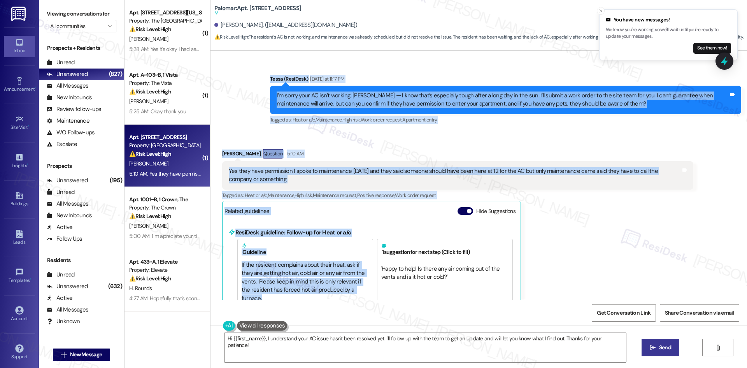
drag, startPoint x: 245, startPoint y: 198, endPoint x: 287, endPoint y: 180, distance: 46.0
click at [287, 180] on div "Lease started Aug 01, 2025 at 8:00 AM Announcement, sent via SMS Tessa (ResiDes…" at bounding box center [479, 175] width 537 height 249
copy div "Abraham Ramirez Question Neutral Yesterday at 8:01 AM My ac is not working at a…"
click at [351, 158] on div "Abraham Ramirez Question 5:10 AM" at bounding box center [457, 155] width 471 height 12
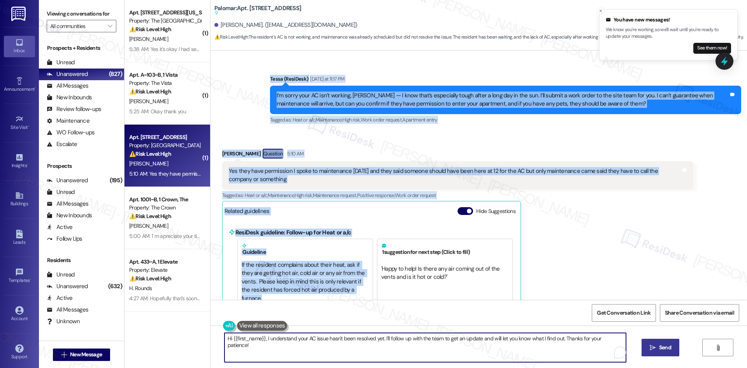
click at [385, 341] on textarea "Hi {{first_name}}, I understand your AC issue hasn't been resolved yet. I'll fo…" at bounding box center [426, 347] width 402 height 29
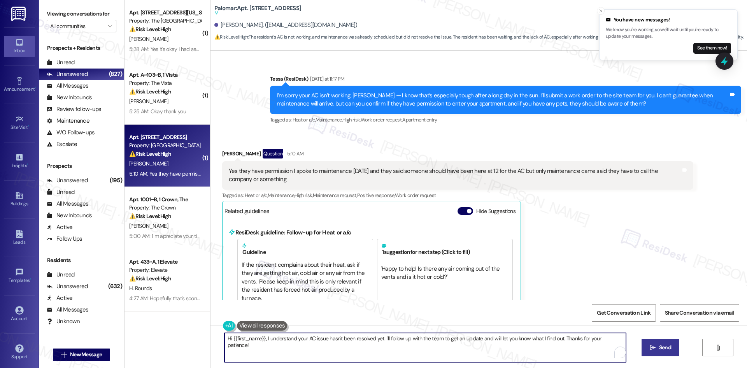
paste textarea "Thank you for the update, Abraham. I’ll let the site team know what you shared …"
type textarea "Thank you for the update, Abraham. I’ll let the site team know what you shared …"
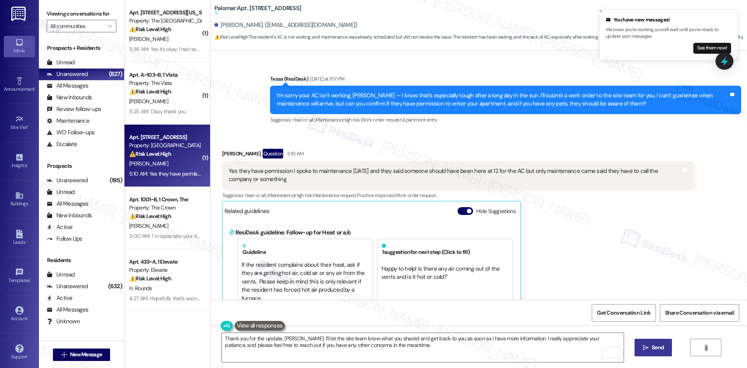
click at [647, 349] on icon "" at bounding box center [646, 347] width 6 height 6
click at [520, 213] on div "Abraham Ramirez Question 5:10 AM Yes they have permission I spoke to maintenanc…" at bounding box center [457, 303] width 471 height 309
click at [561, 226] on div "Abraham Ramirez Question 5:10 AM Yes they have permission I spoke to maintenanc…" at bounding box center [457, 303] width 471 height 309
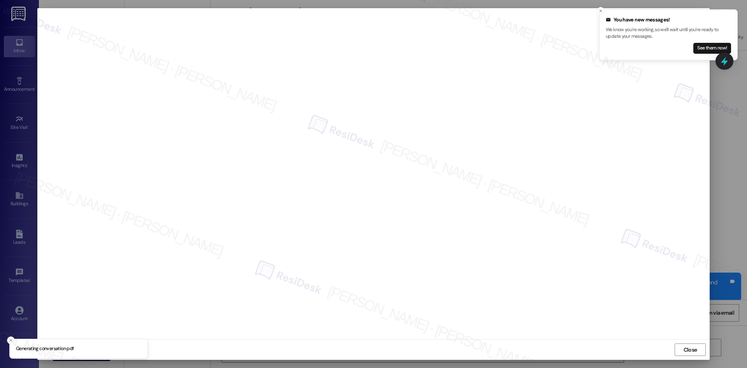
scroll to position [614, 0]
click at [686, 348] on span "Close" at bounding box center [691, 350] width 14 height 8
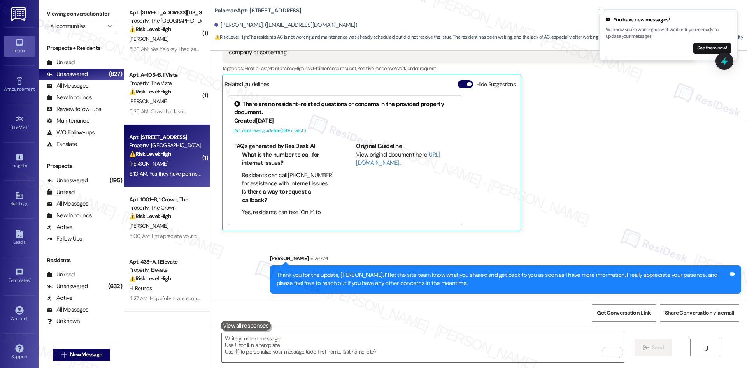
click at [579, 249] on div "Sent via SMS Sarah 6:29 AM Thank you for the update, Abraham. I’ll let the site…" at bounding box center [505, 273] width 483 height 51
click at [581, 235] on div "Received via SMS Abraham Ramirez Question 5:10 AM Yes they have permission I sp…" at bounding box center [457, 126] width 483 height 221
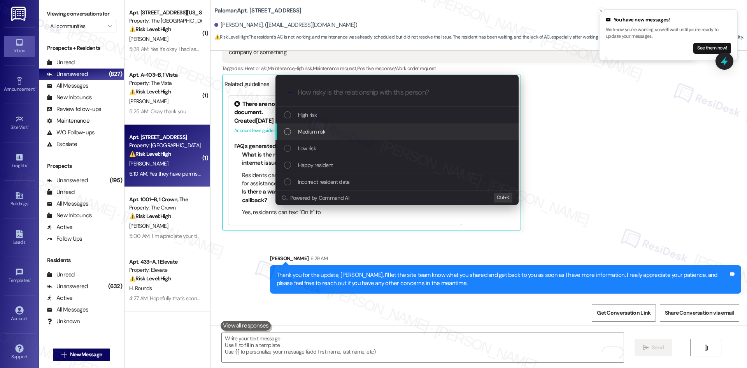
click at [329, 131] on div "Medium risk" at bounding box center [398, 131] width 228 height 9
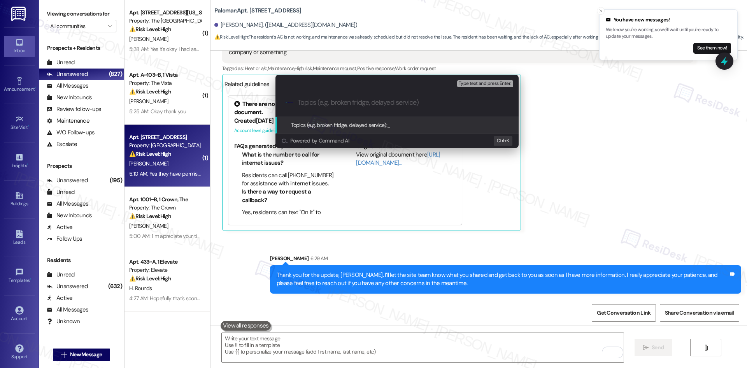
click at [335, 102] on input "Topics (e.g. broken fridge, delayed service)" at bounding box center [403, 102] width 211 height 8
paste input "AC Still Not Repaired After Missed Appointment (WO #1136291)"
type input "AC Still Not Repaired After Missed Appointment (WO #1136291)"
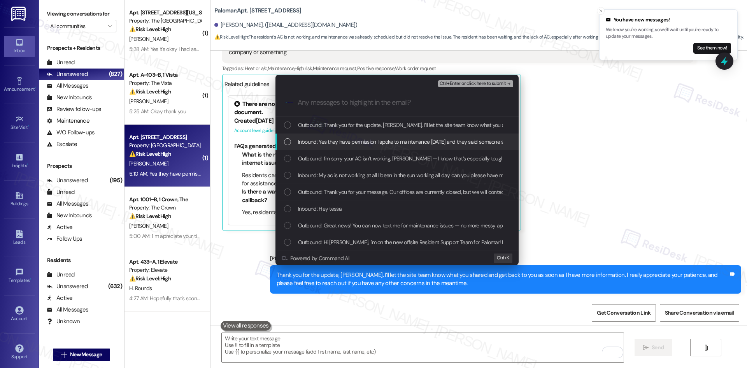
click at [352, 140] on span "Inbound: Yes they have permission I spoke to maintenance yesterday and they sai…" at bounding box center [531, 141] width 467 height 9
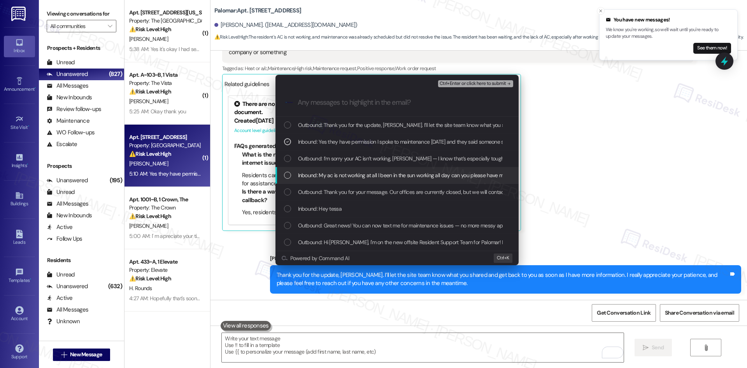
click at [364, 178] on span "Inbound: My ac is not working at all I been in the sun working all day can you …" at bounding box center [437, 175] width 279 height 9
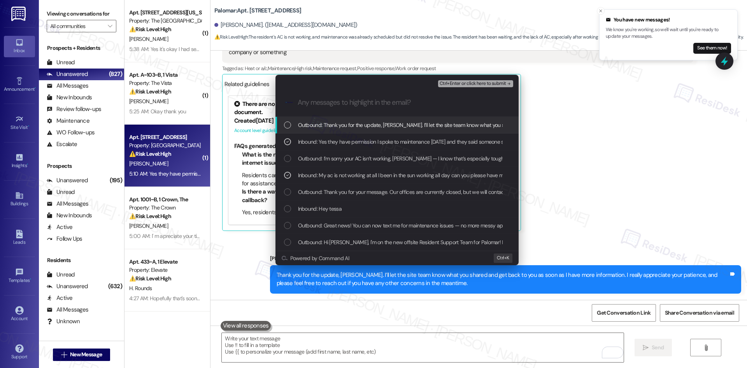
click at [486, 83] on span "Ctrl+Enter or click here to submit" at bounding box center [473, 83] width 67 height 5
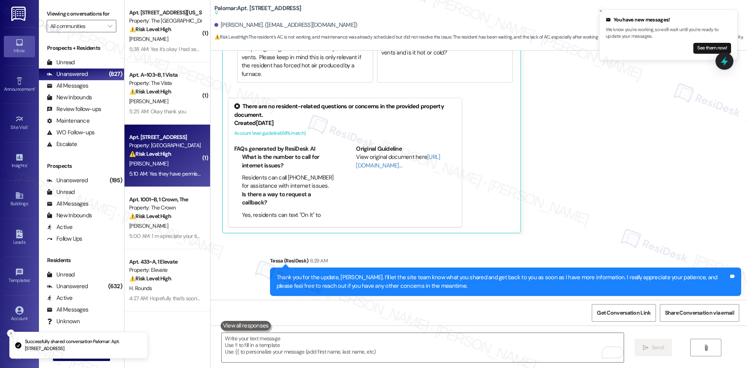
scroll to position [717, 0]
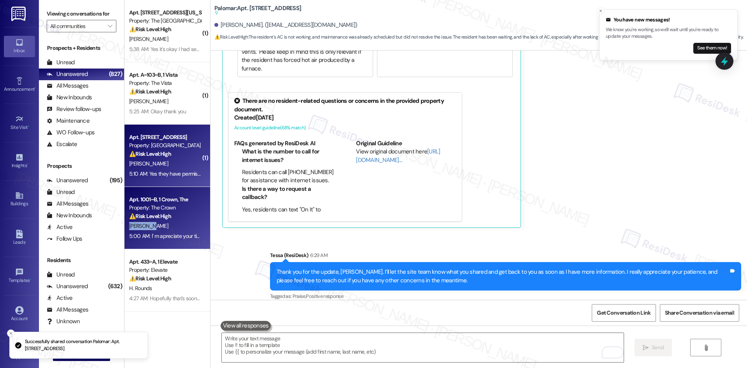
click at [168, 221] on div "Apt. 1001~B, 1 Crown, The Property: The Crown ⚠️ Risk Level: High The resident …" at bounding box center [168, 218] width 86 height 62
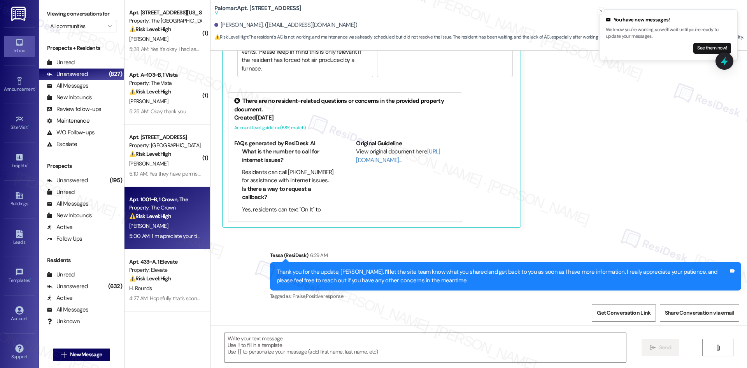
type textarea "Fetching suggested responses. Please feel free to read through the conversation…"
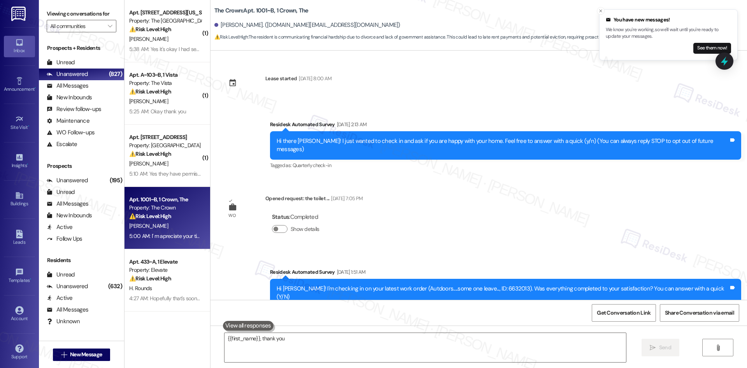
scroll to position [5350, 0]
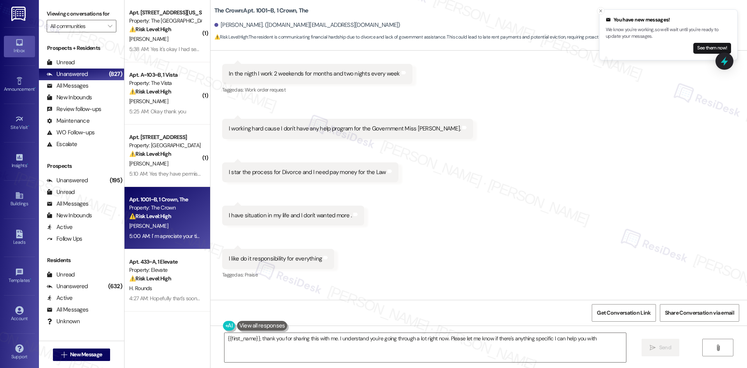
type textarea "{{first_name}}, thank you for sharing this with me. I understand you're going t…"
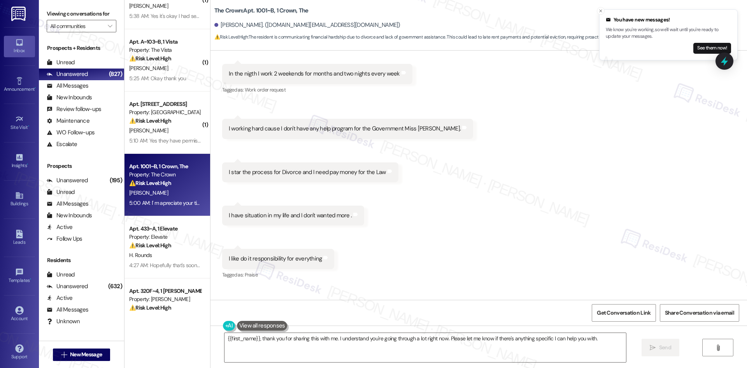
scroll to position [117, 0]
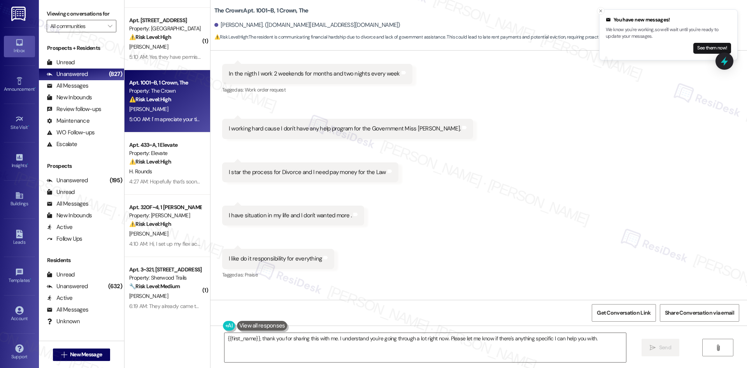
click at [480, 195] on div "Received via SMS Mayra Coreas 4:54 AM Thaks so much Sara for answer me Tags and…" at bounding box center [479, 96] width 537 height 490
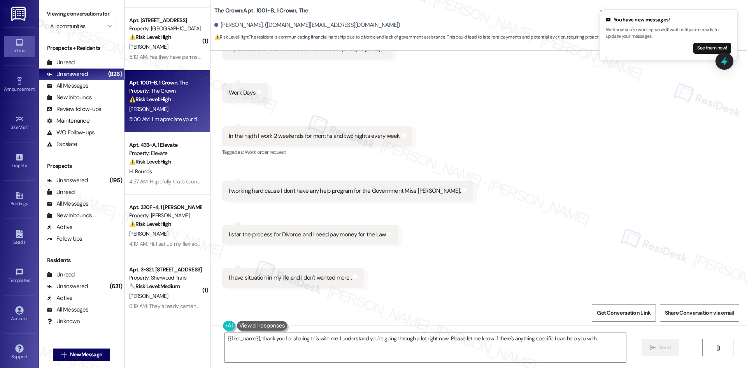
scroll to position [5350, 0]
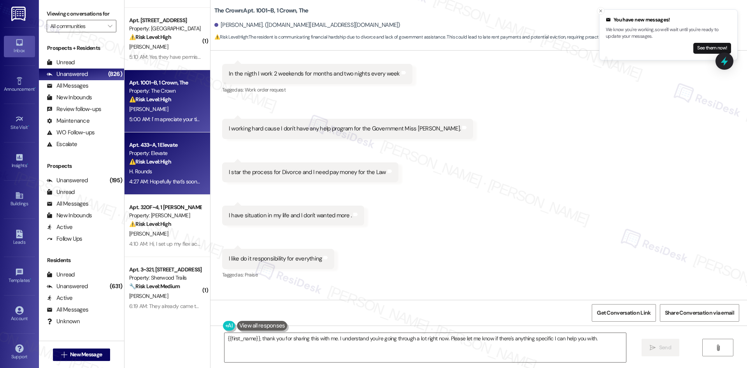
click at [156, 168] on div "H. Rounds" at bounding box center [165, 172] width 74 height 10
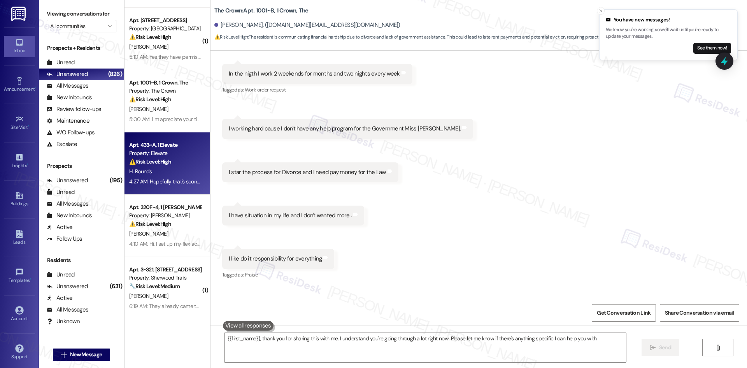
type textarea "{{first_name}}, thank you for sharing this with me. I understand you're going t…"
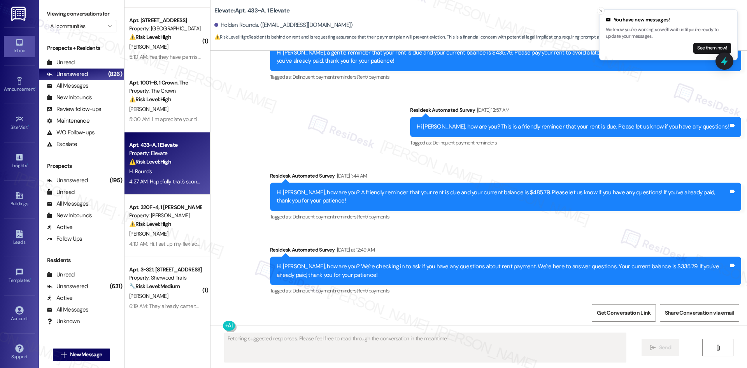
scroll to position [3303, 0]
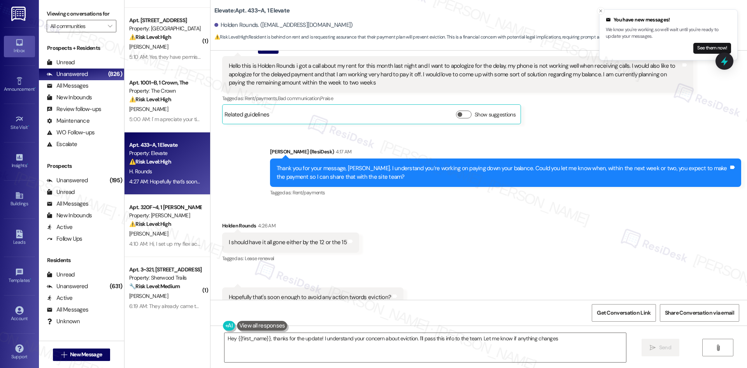
type textarea "Hey {{first_name}}, thanks for the update! I understand your concern about evic…"
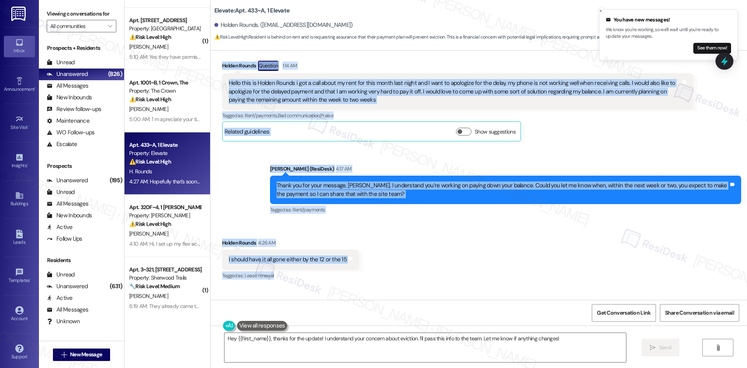
scroll to position [3303, 0]
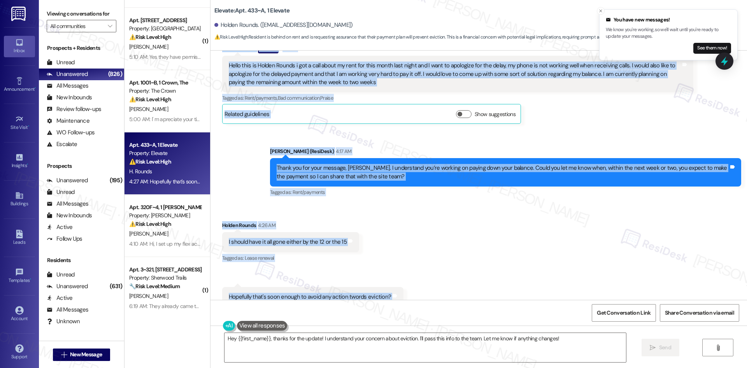
drag, startPoint x: 213, startPoint y: 136, endPoint x: 403, endPoint y: 272, distance: 234.0
click at [403, 272] on div "WO Opened request: plumbing / ... Sep 01, 2023 at 9:55 PM Status : New Show det…" at bounding box center [479, 175] width 537 height 249
copy div "Holden Rounds Question 1:14 AM Hello this is Holden Rounds i got a call about m…"
click at [546, 186] on div "Tagged as: Rent/payments Click to highlight conversations about Rent/payments" at bounding box center [505, 191] width 471 height 11
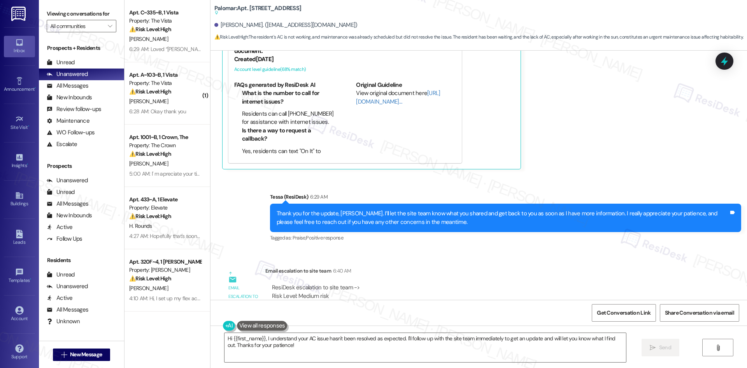
scroll to position [767, 0]
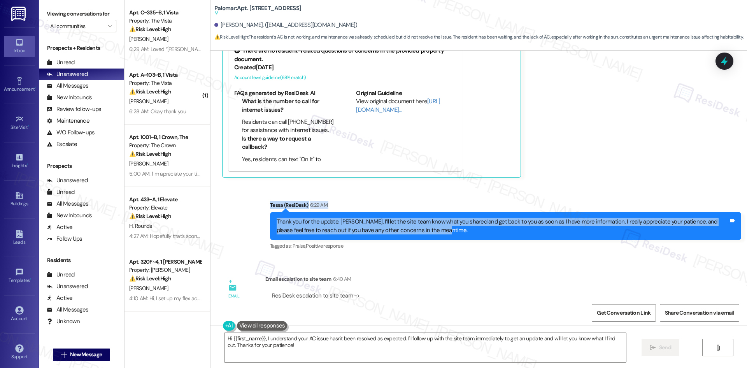
drag, startPoint x: 269, startPoint y: 197, endPoint x: 429, endPoint y: 220, distance: 161.6
click at [429, 220] on div "Sent via SMS Tessa (ResiDesk) 6:29 AM Thank you for the update, [PERSON_NAME]. …" at bounding box center [505, 226] width 483 height 62
copy div "[PERSON_NAME] (ResiDesk) 6:29 AM Thank you for the update, [PERSON_NAME]. I’ll …"
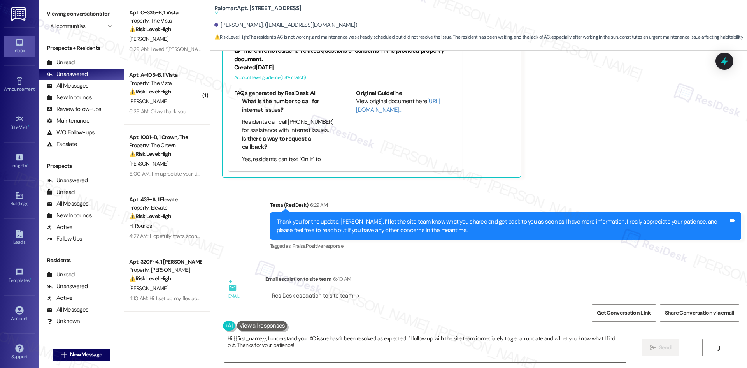
click at [357, 269] on div "Email escalation to site team Email escalation to site team 6:40 AM ResiDesk es…" at bounding box center [457, 311] width 483 height 84
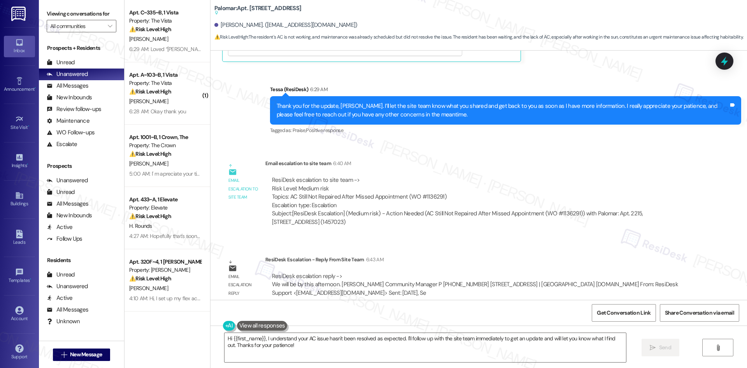
scroll to position [884, 0]
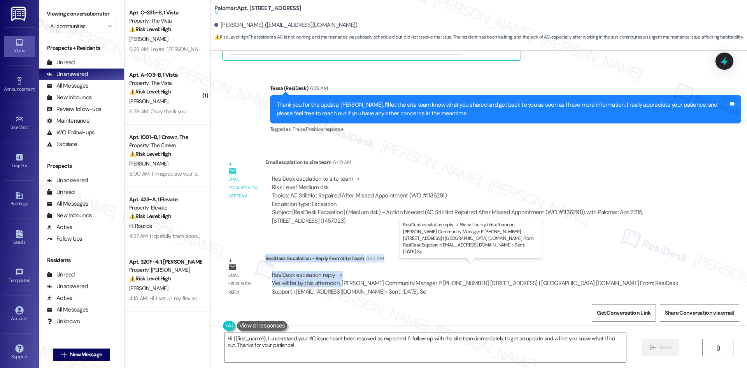
drag, startPoint x: 260, startPoint y: 250, endPoint x: 336, endPoint y: 276, distance: 80.9
click at [336, 276] on div "ResiDesk Escalation - Reply From Site Team 6:43 AM ResiDesk escalation reply ->…" at bounding box center [479, 277] width 428 height 47
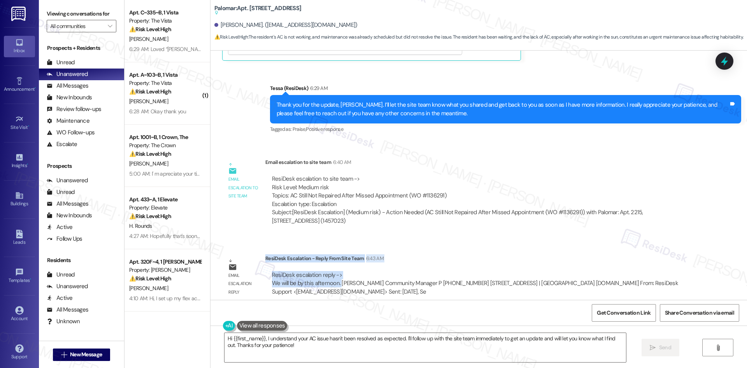
copy div "ResiDesk Escalation - Reply From Site Team 6:43 AM ResiDesk escalation reply ->…"
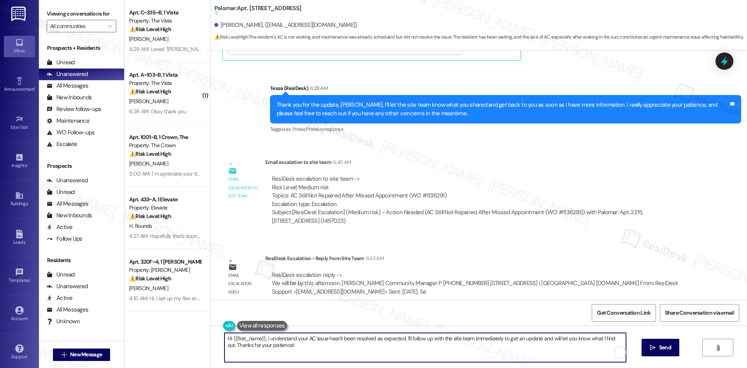
drag, startPoint x: 259, startPoint y: 346, endPoint x: 267, endPoint y: 346, distance: 7.8
click at [220, 342] on div "Hi {{first_name}}, I understand your AC issue hasn't been resolved as expected.…" at bounding box center [421, 347] width 402 height 30
paste textarea "Thanks for your patience, [PERSON_NAME]. The site team let me know that mainten…"
type textarea "Thanks for your patience, [PERSON_NAME]. The site team let me know that mainten…"
click at [664, 349] on span "Send" at bounding box center [657, 347] width 15 height 8
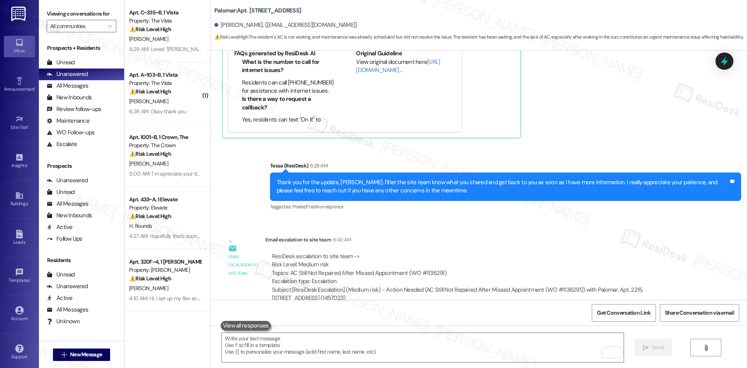
scroll to position [846, 0]
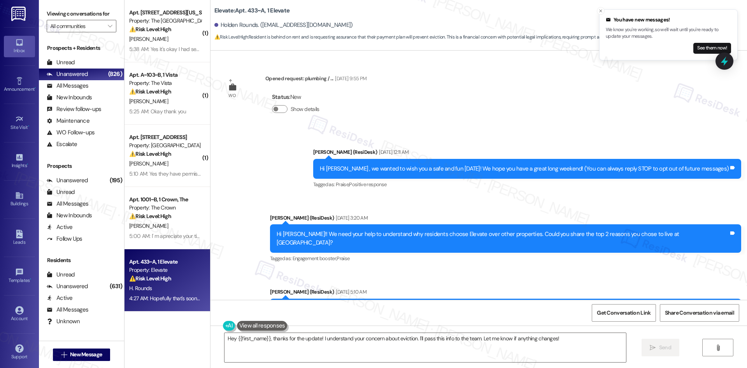
scroll to position [3303, 0]
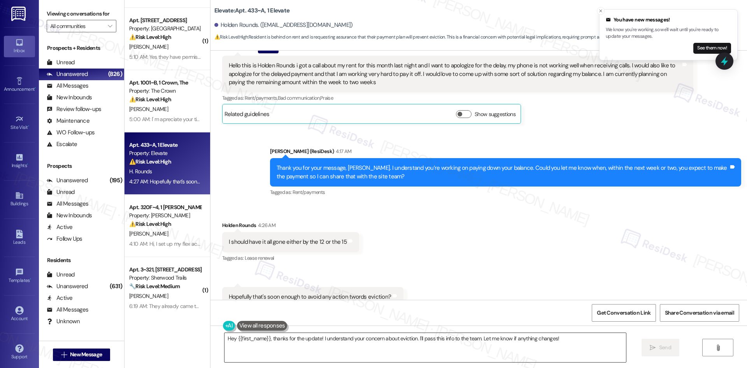
click at [297, 348] on textarea "Hey {{first_name}}, thanks for the update! I understand your concern about evic…" at bounding box center [426, 347] width 402 height 29
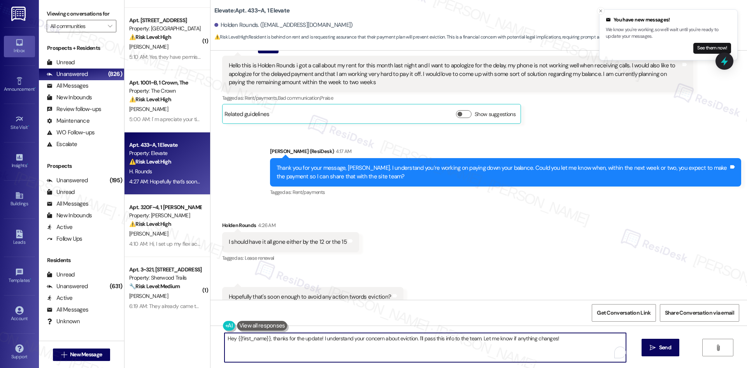
paste textarea "Thank you for clarifying, [PERSON_NAME]. I understand your concern about the pa…"
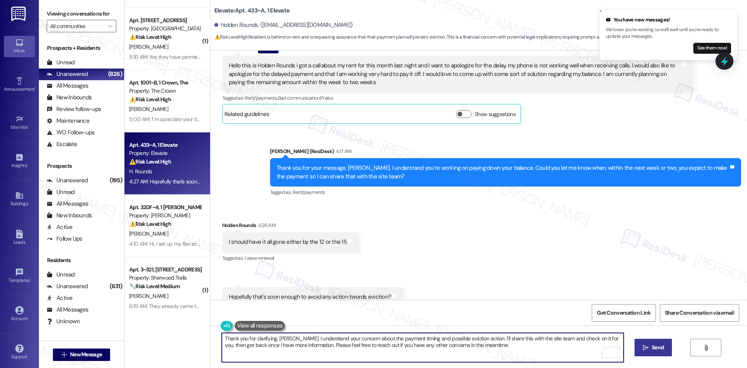
type textarea "Thank you for clarifying, [PERSON_NAME]. I understand your concern about the pa…"
click at [650, 349] on span "Send" at bounding box center [657, 347] width 15 height 8
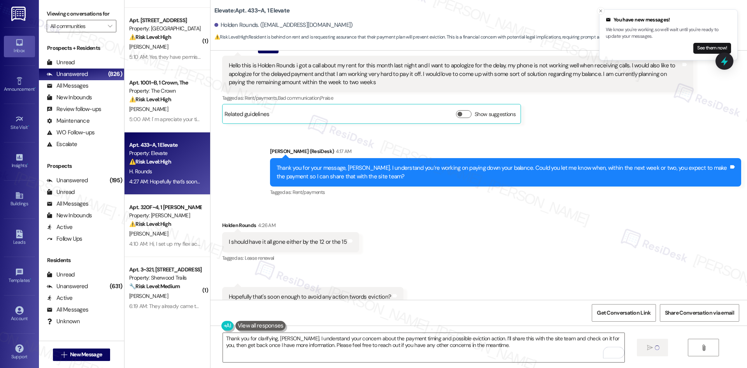
click at [552, 267] on div "Received via SMS Holden Rounds 4:26 AM I should have it all gone either by the …" at bounding box center [479, 264] width 537 height 121
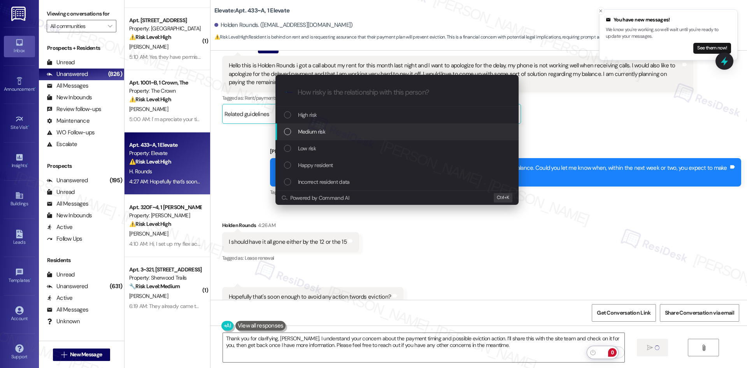
click at [349, 130] on div "Medium risk" at bounding box center [398, 131] width 228 height 9
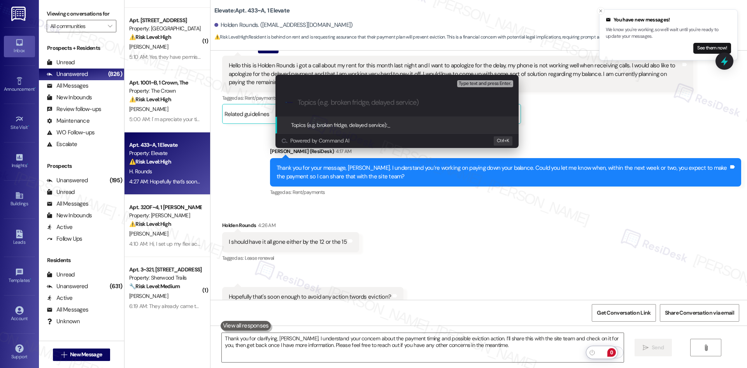
scroll to position [3303, 0]
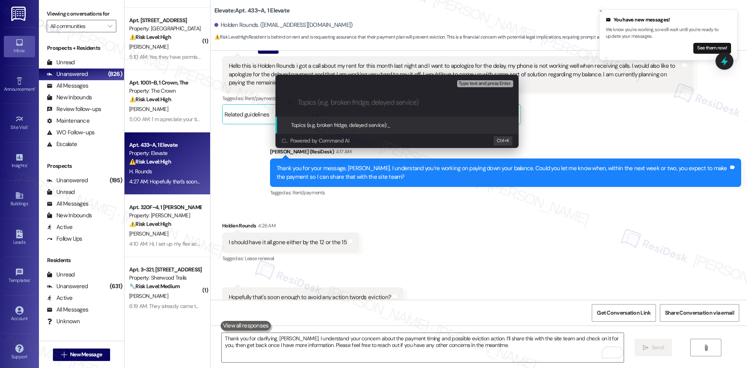
click at [342, 101] on input "Topics (e.g. broken fridge, delayed service)" at bounding box center [403, 102] width 211 height 8
paste input "Rent Payment Timing & Eviction Concern"
type input "Rent Payment Timing & Eviction Concern"
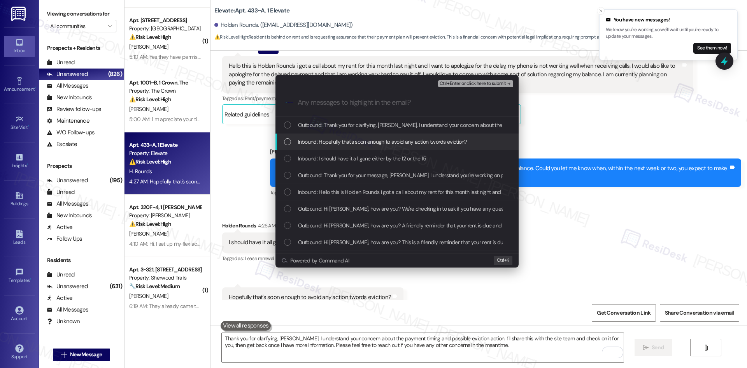
click at [327, 146] on span "Inbound: Hopefully that's soon enough to avoid any action twords eviction?" at bounding box center [382, 141] width 169 height 9
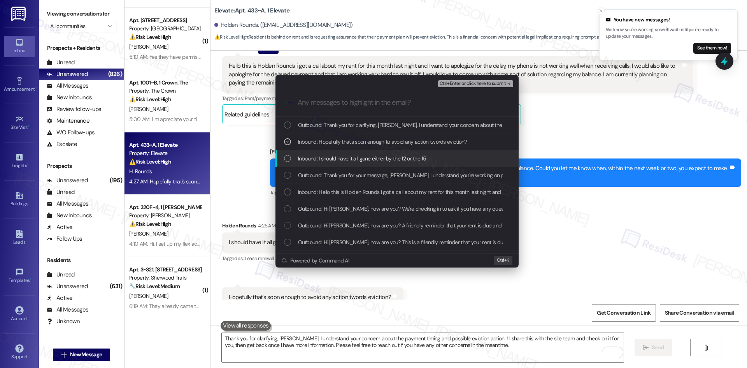
click at [331, 163] on span "Inbound: I should have it all gone either by the 12 or the 15" at bounding box center [362, 158] width 128 height 9
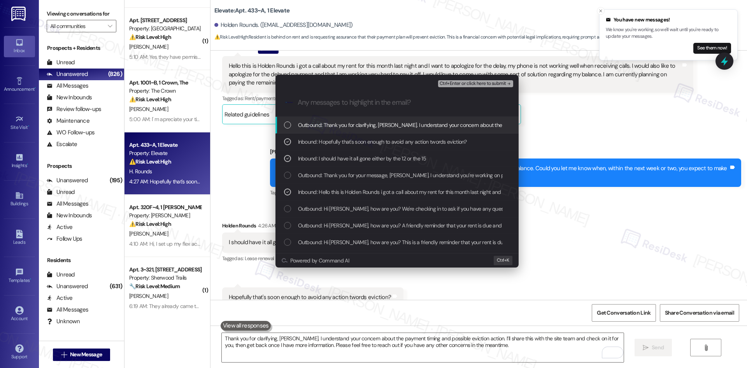
click at [490, 82] on span "Ctrl+Enter or click here to submit" at bounding box center [473, 83] width 67 height 5
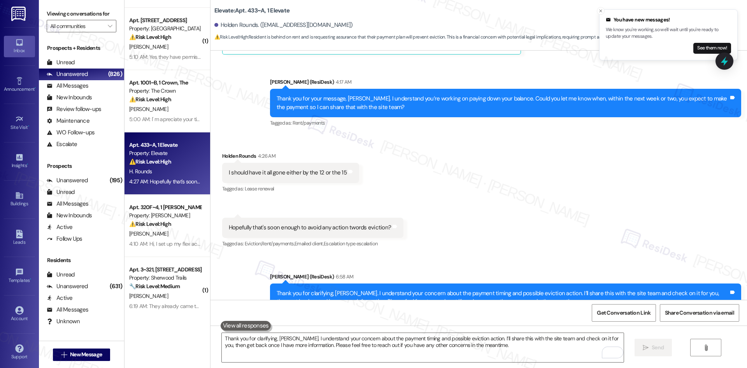
scroll to position [3377, 0]
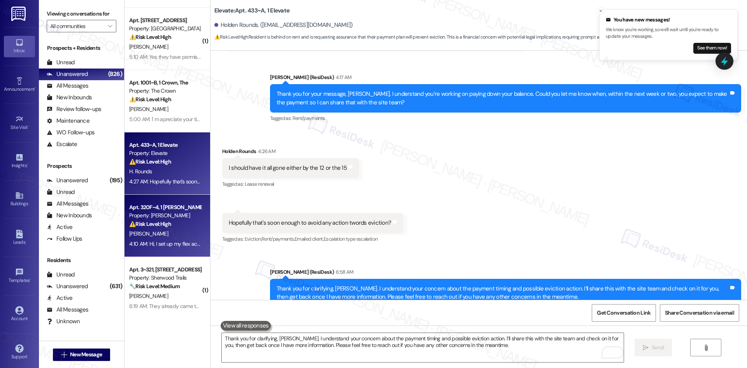
click at [168, 229] on div "[PERSON_NAME]" at bounding box center [165, 234] width 74 height 10
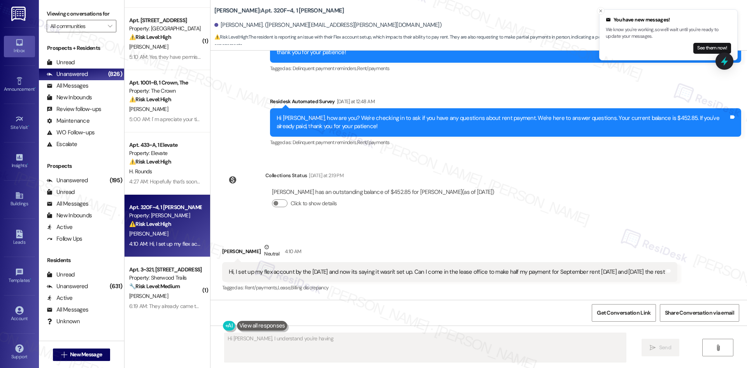
scroll to position [245, 0]
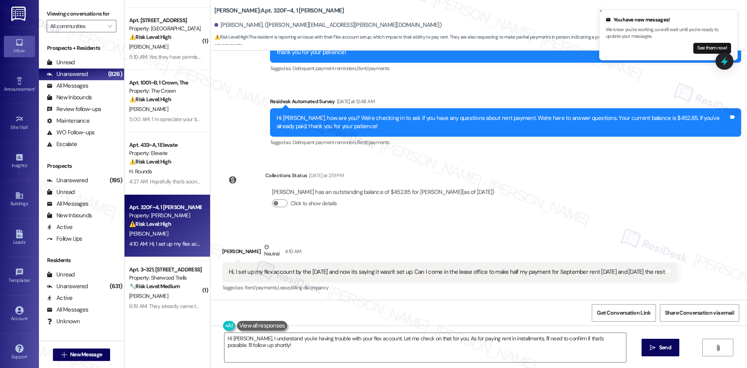
drag, startPoint x: 214, startPoint y: 241, endPoint x: 331, endPoint y: 275, distance: 121.7
click at [331, 275] on div "Received via SMS [PERSON_NAME] 4:10 AM Hi, I set up my flex account by the [DAT…" at bounding box center [449, 268] width 467 height 62
copy div "[PERSON_NAME] 4:10 AM Hi, I set up my flex account by the [DATE] and now its sa…"
click at [530, 176] on div "Lease started [DATE] 8:00 AM Survey, sent via SMS Residesk Automated Survey [DA…" at bounding box center [479, 175] width 537 height 249
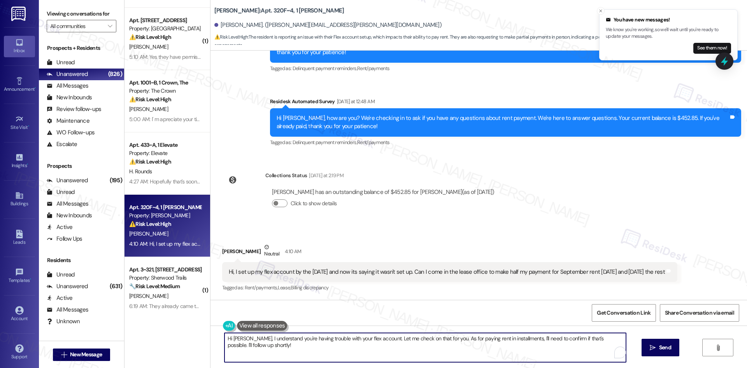
click at [397, 339] on textarea "Hi [PERSON_NAME], I understand you're having trouble with your flex account. Le…" at bounding box center [426, 347] width 402 height 29
paste textarea "Thank you for reaching out, [PERSON_NAME]. I understand your concern about the …"
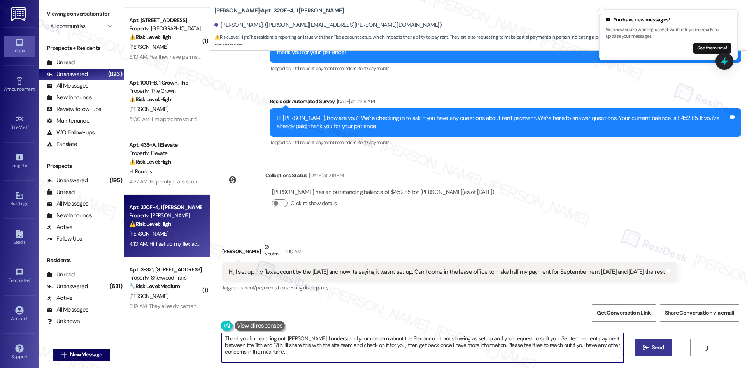
type textarea "Thank you for reaching out, [PERSON_NAME]. I understand your concern about the …"
click at [649, 349] on span " Send" at bounding box center [653, 347] width 25 height 8
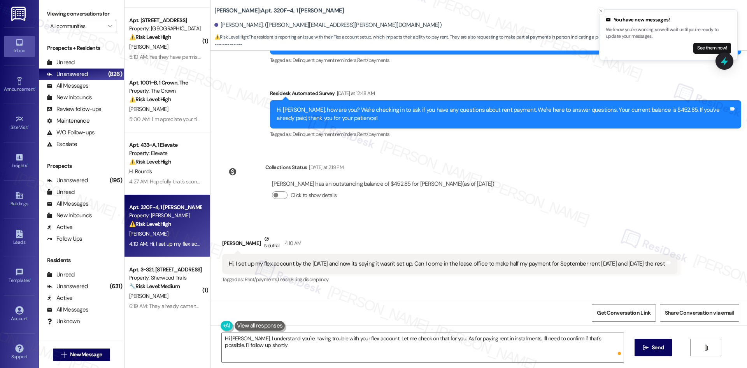
type textarea "Hi [PERSON_NAME], I understand you're having trouble with your flex account. Le…"
click at [548, 215] on div "Lease started [DATE] 8:00 AM Survey, sent via SMS Residesk Automated Survey [DA…" at bounding box center [479, 175] width 537 height 249
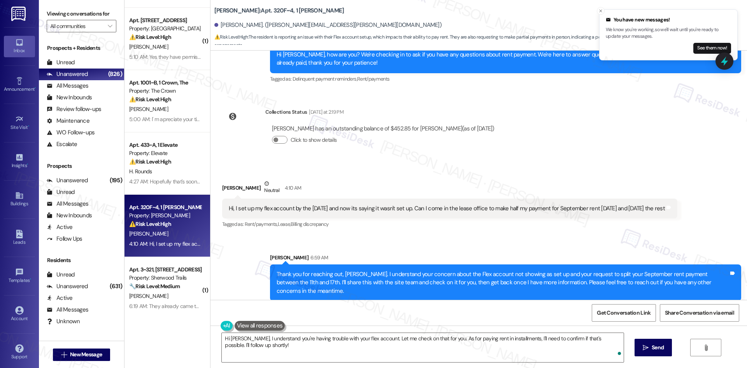
scroll to position [307, 0]
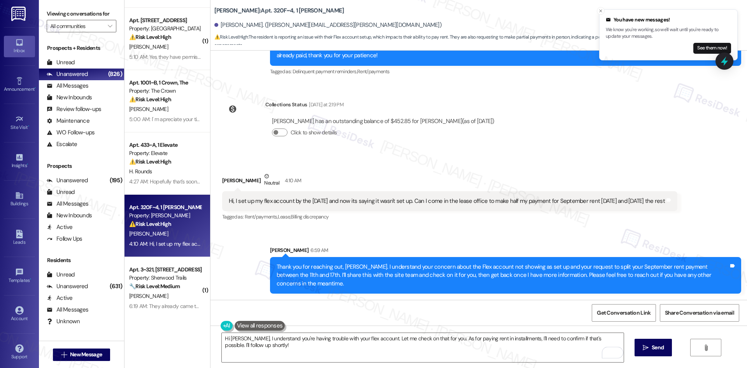
click at [551, 222] on div "Tagged as: Rent/payments , Click to highlight conversations about Rent/payments…" at bounding box center [449, 216] width 455 height 11
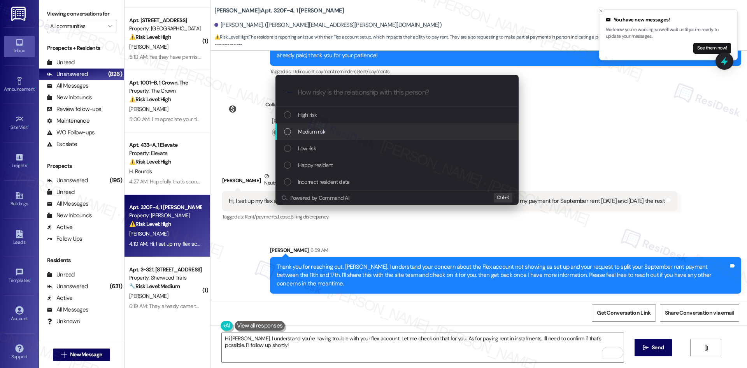
click at [328, 132] on div "Medium risk" at bounding box center [398, 131] width 228 height 9
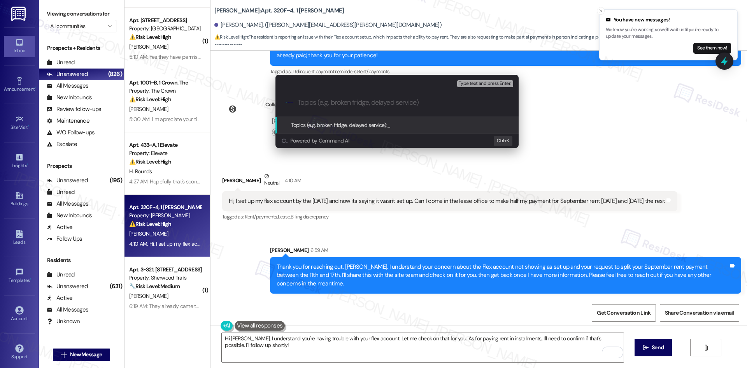
click at [361, 99] on input "Topics (e.g. broken fridge, delayed service)" at bounding box center [403, 102] width 211 height 8
paste input "Flex Account Setup Issue & Rent Payment Plan Request"
type input "Flex Account Setup Issue & Rent Payment Plan Request"
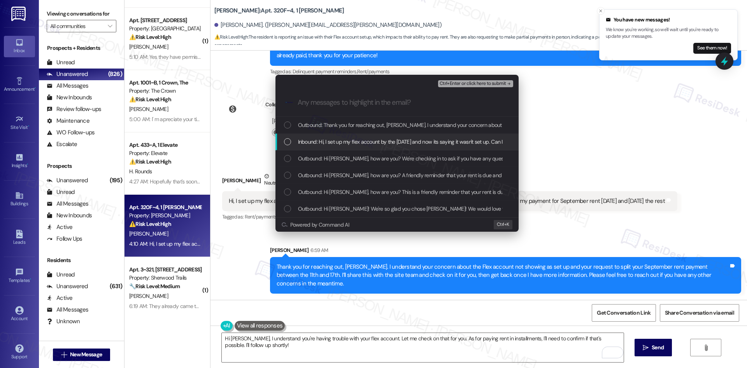
click at [362, 140] on span "Inbound: Hi, I set up my flex account by the [DATE] and now its saying it wasn'…" at bounding box center [510, 141] width 424 height 9
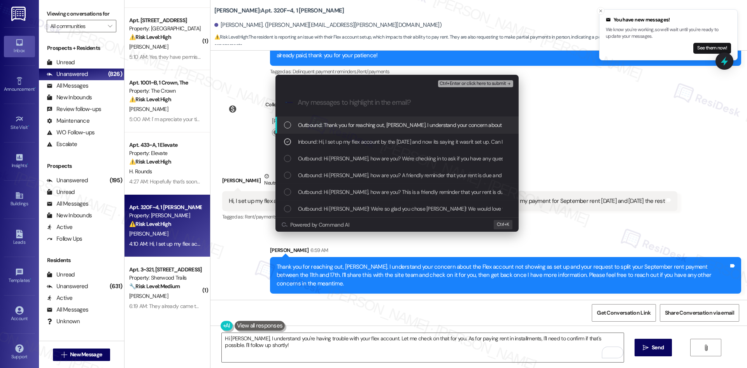
click at [500, 83] on span "Ctrl+Enter or click here to submit" at bounding box center [473, 83] width 67 height 5
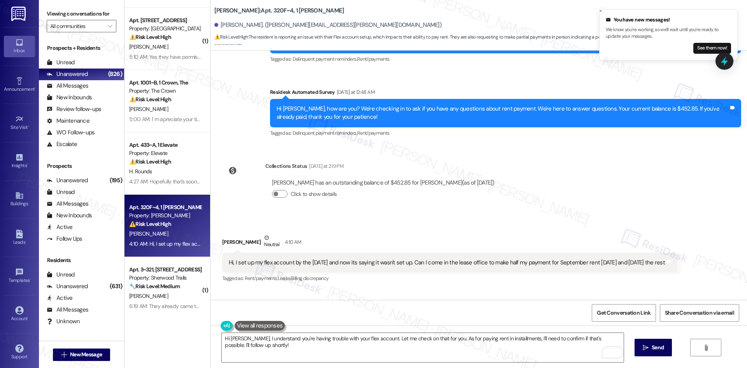
scroll to position [244, 0]
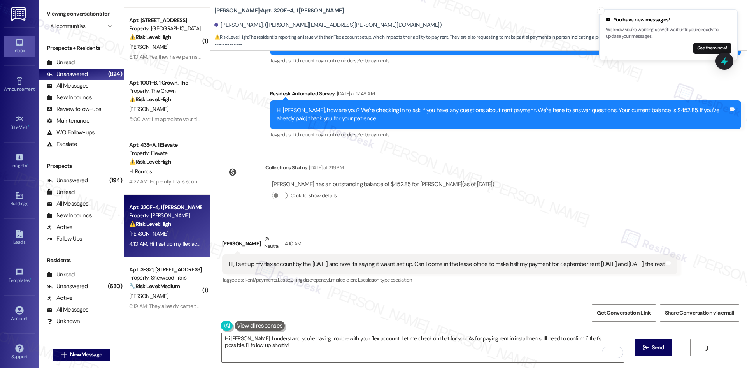
click at [578, 147] on div "Lease started Aug 15, 2025 at 8:00 AM Survey, sent via SMS Residesk Automated S…" at bounding box center [479, 175] width 537 height 249
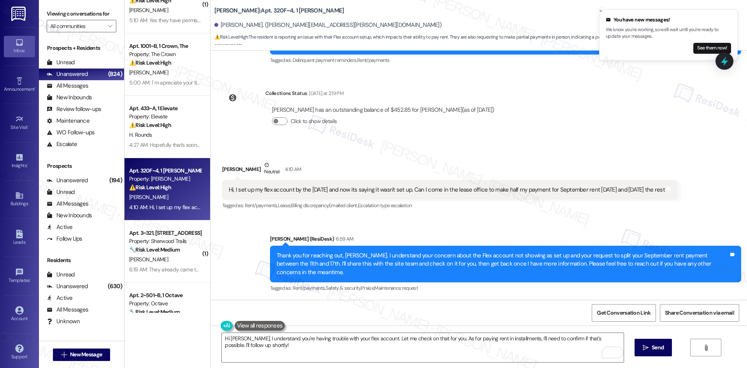
scroll to position [234, 0]
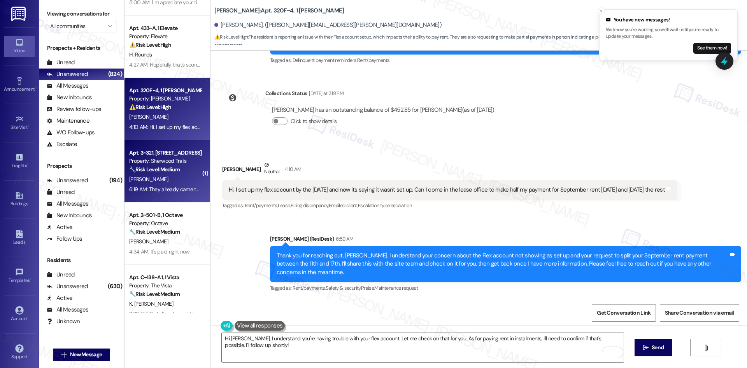
click at [166, 169] on strong "🔧 Risk Level: Medium" at bounding box center [154, 169] width 51 height 7
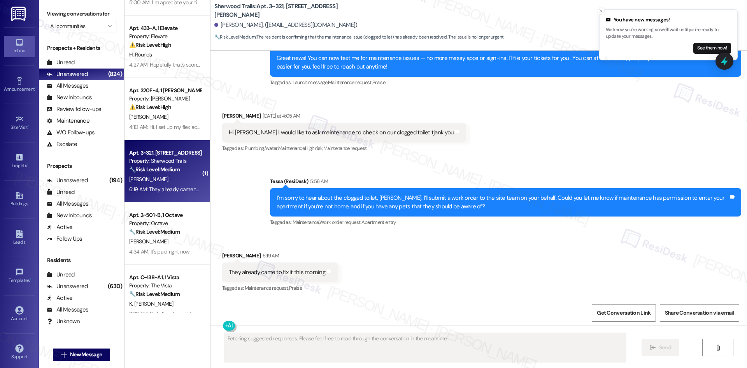
scroll to position [165, 0]
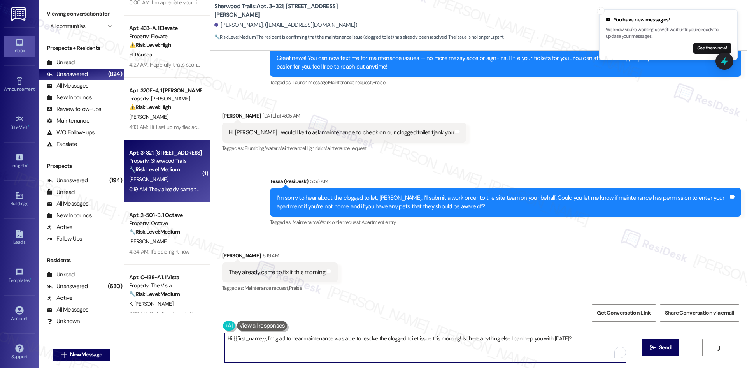
drag, startPoint x: 262, startPoint y: 337, endPoint x: 204, endPoint y: 338, distance: 58.4
click at [204, 338] on div "( 1 ) Apt. A~103~B, 1 Vista Property: The Vista ⚠️ Risk Level: High The residen…" at bounding box center [436, 184] width 623 height 368
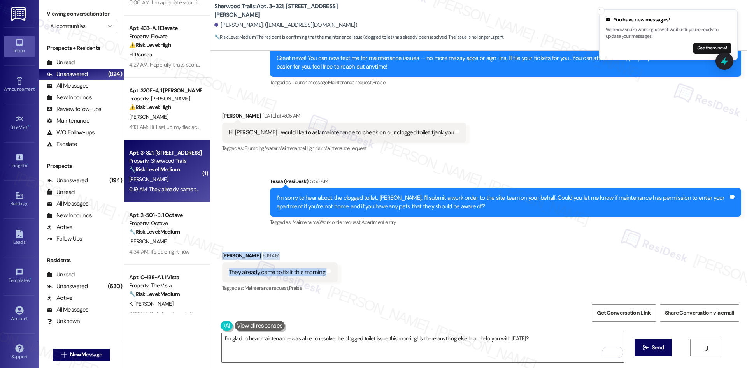
drag, startPoint x: 211, startPoint y: 251, endPoint x: 360, endPoint y: 276, distance: 150.9
click at [360, 276] on div "Received via SMS Mitzi Mary Nepomuceno 6:19 AM They already came to fix it this…" at bounding box center [479, 267] width 537 height 66
copy div "Mitzi Mary Nepomuceno 6:19 AM They already came to fix it this morning Tags and…"
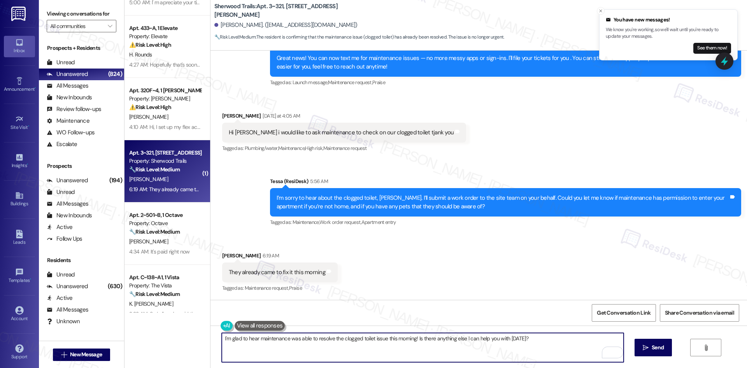
click at [467, 337] on textarea "I'm glad to hear maintenance was able to resolve the clogged toilet issue this …" at bounding box center [423, 347] width 402 height 29
paste textarea "That’s great to hear, Mitzi — thank you for letting me know it’s been fixed!"
type textarea "That’s great to hear, Mitzi — thank you for letting me know it’s been fixed!"
click at [652, 346] on span "Send" at bounding box center [658, 347] width 12 height 8
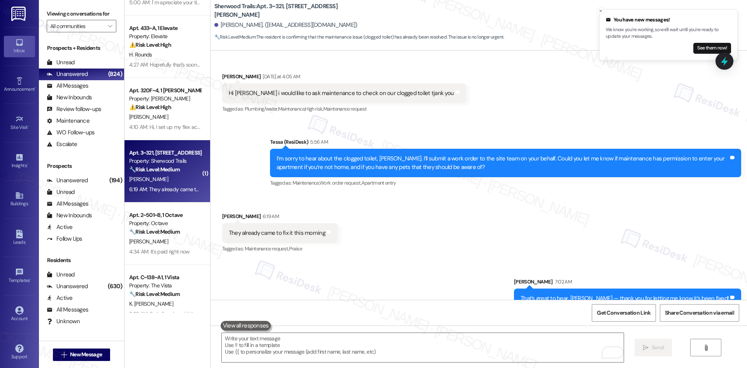
scroll to position [219, 0]
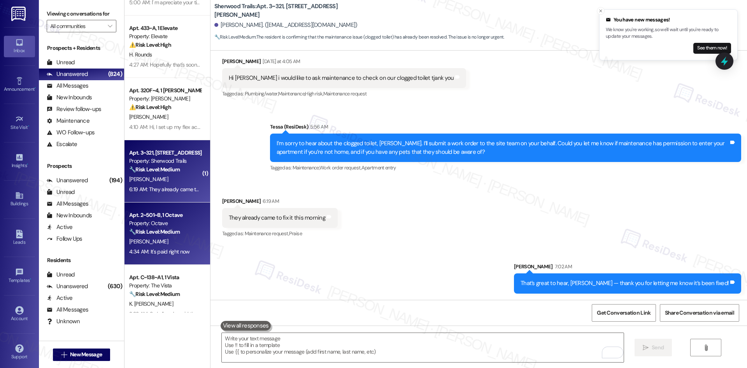
click at [158, 239] on div "H. Chen" at bounding box center [165, 242] width 74 height 10
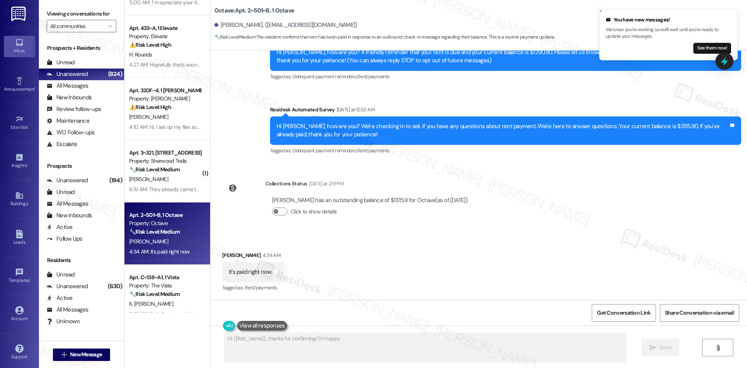
scroll to position [89, 0]
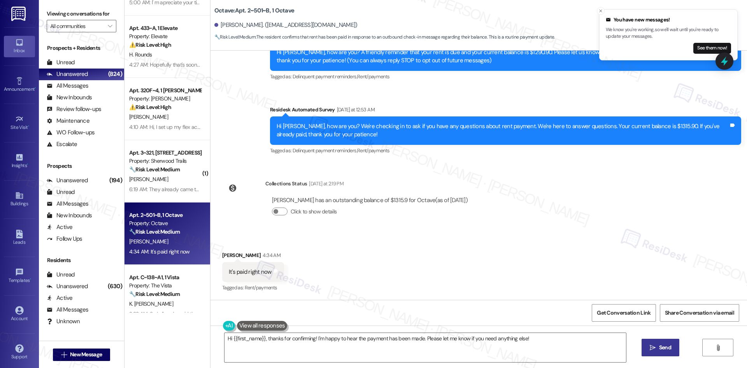
click at [217, 198] on div "Collections Status Yesterday at 2:19 PM Haojia Chen has an outstanding balance …" at bounding box center [348, 204] width 264 height 60
click at [271, 345] on textarea "Hi {{first_name}}, thanks for confirming! I'm happy to hear the payment has bee…" at bounding box center [426, 347] width 402 height 29
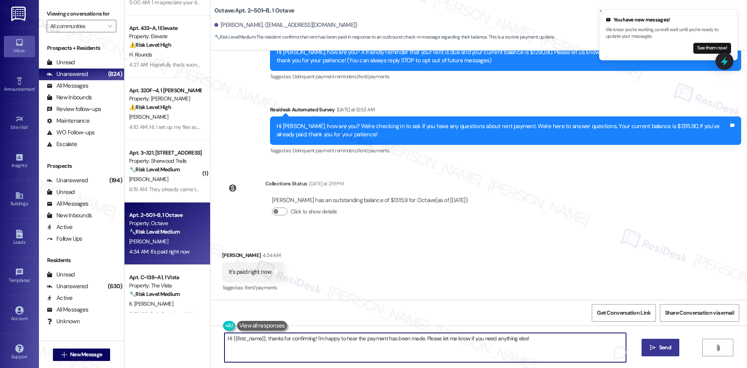
paste textarea "Thank you for letting us know! We appreciate it, and if you have any questions …"
type textarea "Thank you for letting us know! We appreciate it, and if you have any questions …"
click at [648, 347] on icon "" at bounding box center [646, 347] width 6 height 6
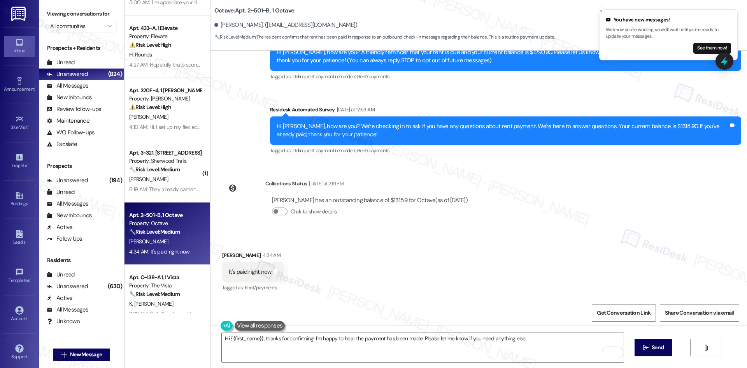
type textarea "Hi {{first_name}}, thanks for confirming! I'm happy to hear the payment has bee…"
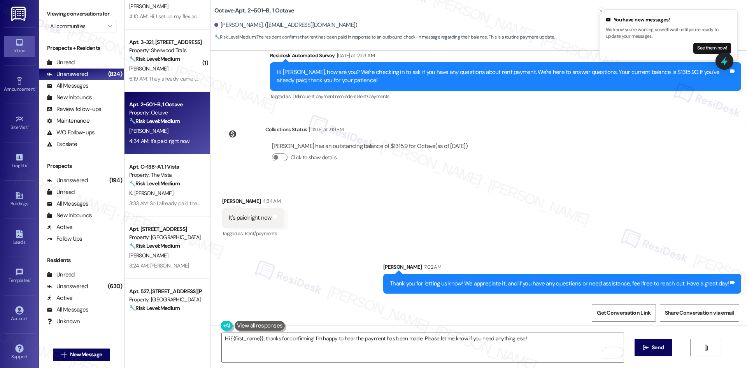
scroll to position [350, 0]
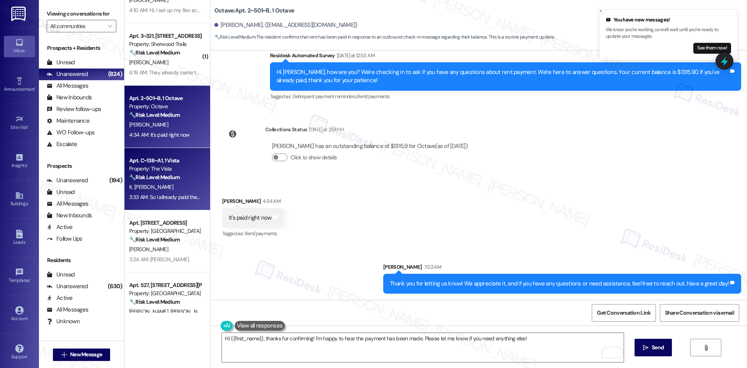
click at [149, 176] on strong "🔧 Risk Level: Medium" at bounding box center [154, 177] width 51 height 7
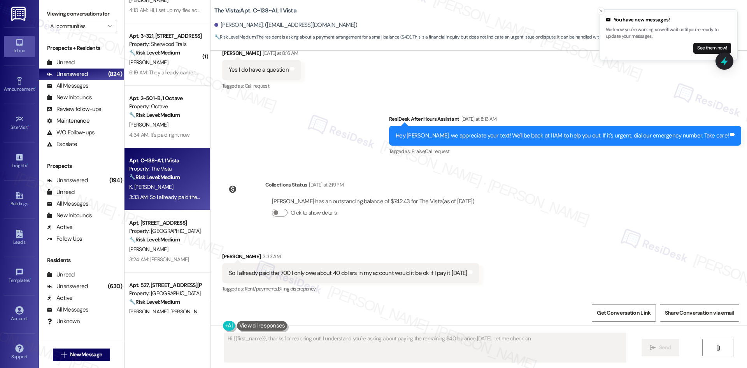
scroll to position [219, 0]
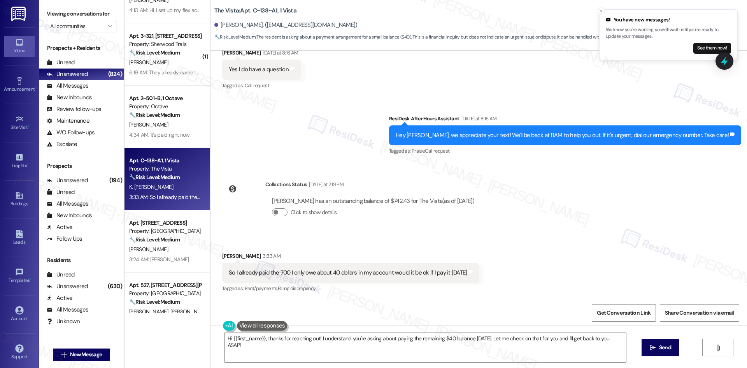
click at [372, 153] on div "Sent via SMS ResiDesk After Hours Assistant Yesterday at 8:16 AM Hey Karla, we …" at bounding box center [479, 130] width 537 height 66
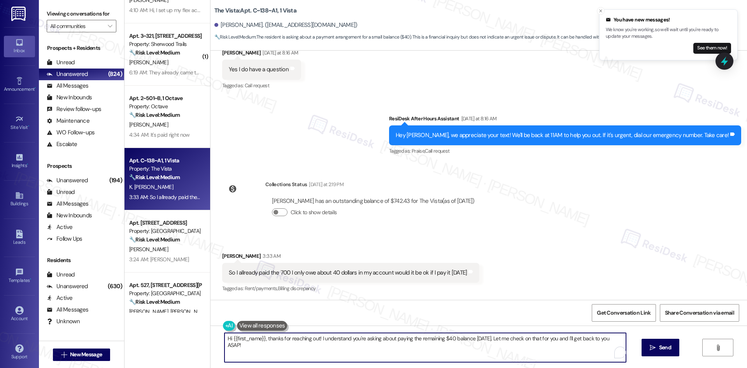
click at [370, 348] on textarea "Hi {{first_name}}, thanks for reaching out! I understand you're asking about pa…" at bounding box center [426, 347] width 402 height 29
paste textarea "Thank you for keeping us informed! We truly appreciate it. If you have any ques…"
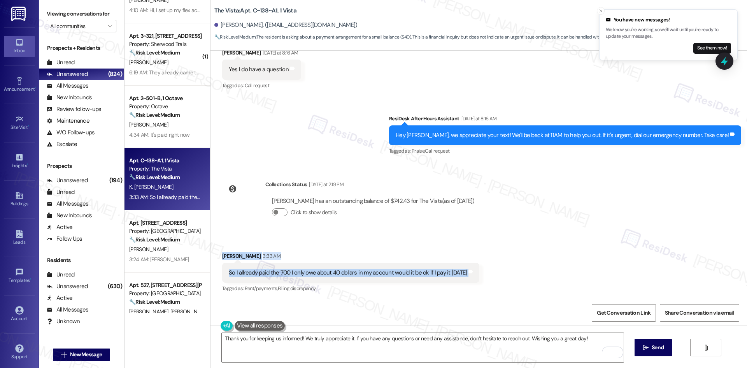
drag, startPoint x: 207, startPoint y: 251, endPoint x: 488, endPoint y: 273, distance: 281.1
click at [488, 273] on div "Received via SMS Karla Everardo Aguirre 3:33 AM So I allready paid the 700 I on…" at bounding box center [479, 267] width 537 height 66
copy div "Karla Everardo Aguirre 3:33 AM So I allready paid the 700 I only owe about 40 d…"
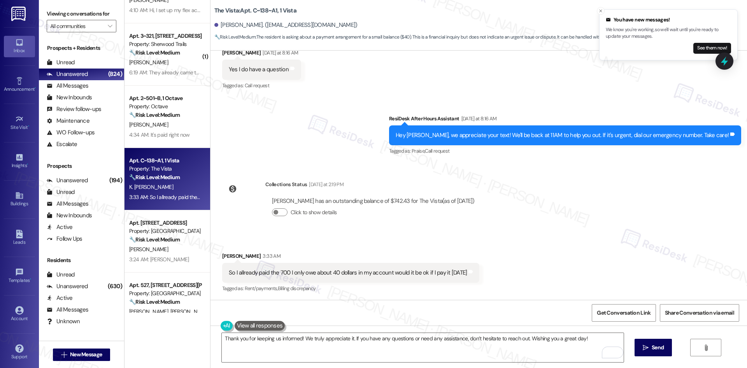
click at [297, 174] on div "Lease started Aug 18, 2025 at 8:00 AM Survey, sent via SMS Residesk Automated S…" at bounding box center [479, 175] width 537 height 249
click at [307, 351] on textarea "Thank you for keeping us informed! We truly appreciate it. If you have any ques…" at bounding box center [423, 347] width 402 height 29
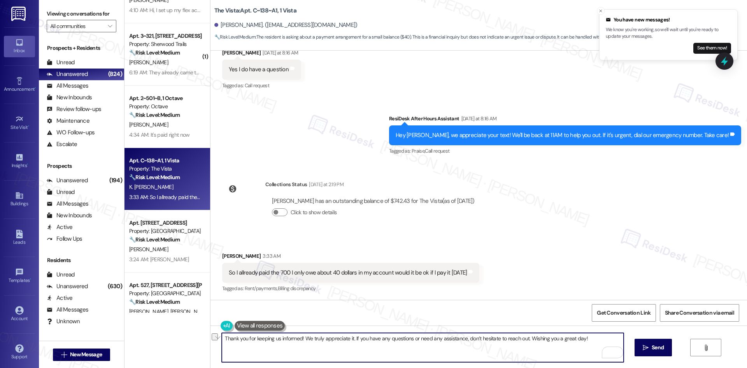
paste textarea "letting me know, Karla — I appreciate the update. I’ll share this with the site…"
type textarea "Thank you for letting me know, Karla — I appreciate the update. I’ll share this…"
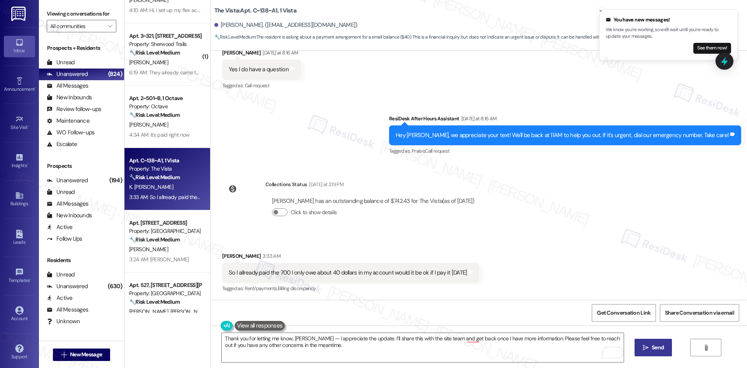
click at [652, 349] on span "Send" at bounding box center [658, 347] width 12 height 8
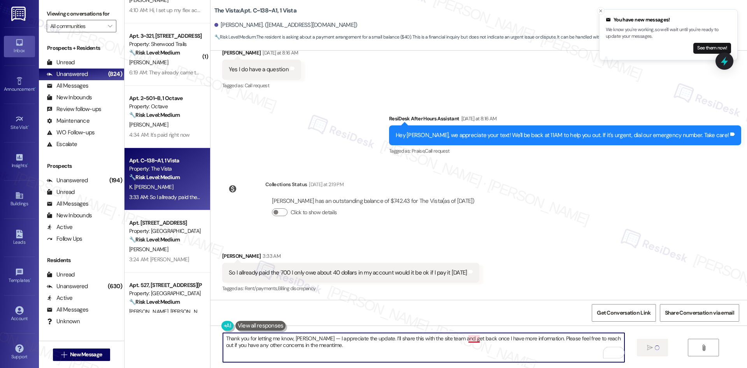
click at [467, 338] on textarea "Thank you for letting me know, Karla — I appreciate the update. I’ll share this…" at bounding box center [424, 347] width 402 height 29
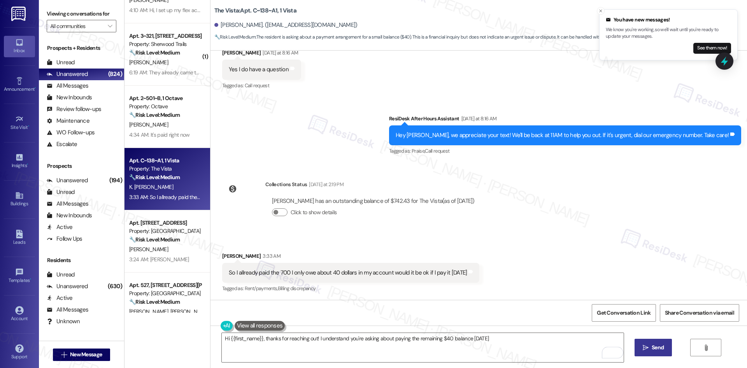
click at [535, 249] on div "Received via SMS Karla Everardo Aguirre 3:33 AM So I allready paid the 700 I on…" at bounding box center [479, 267] width 537 height 66
type textarea "Hi {{first_name}}, thanks for reaching out! I understand you're asking about pa…"
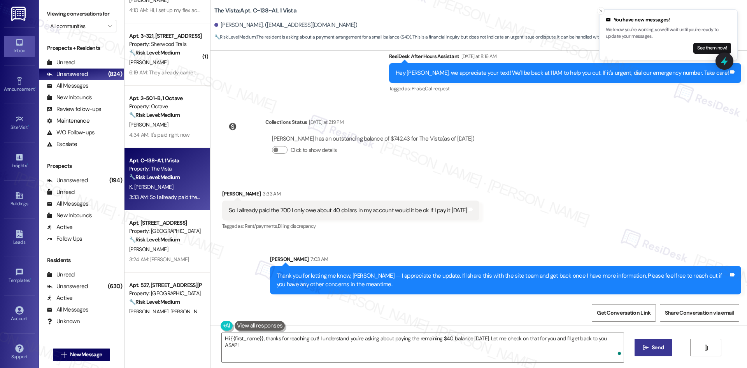
scroll to position [283, 0]
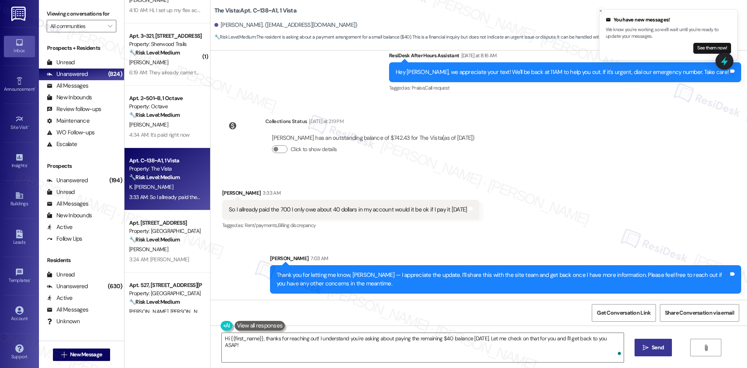
click at [569, 210] on div "Received via SMS Karla Everardo Aguirre 3:33 AM So I allready paid the 700 I on…" at bounding box center [479, 204] width 537 height 66
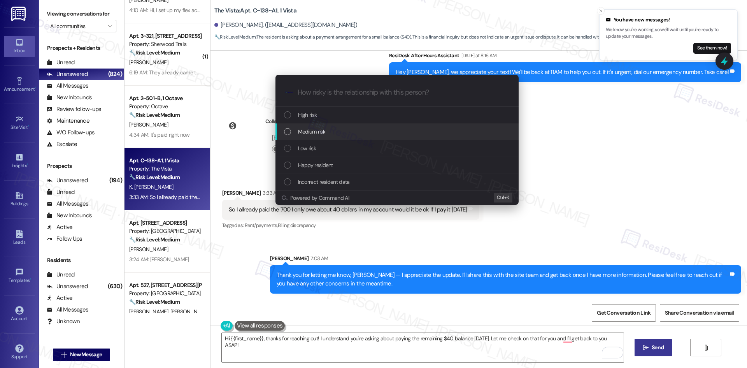
click at [353, 130] on div "Medium risk" at bounding box center [398, 131] width 228 height 9
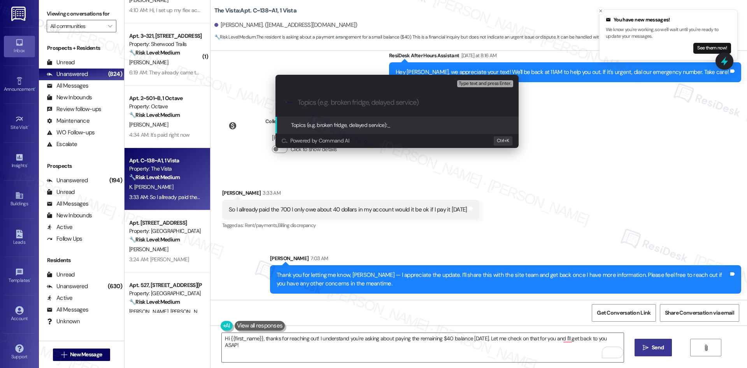
click at [324, 106] on input "Topics (e.g. broken fridge, delayed service)" at bounding box center [403, 102] width 211 height 8
paste input "Request to Pay Remaining Balance on Friday"
type input "Request to Pay Remaining Balance on Friday"
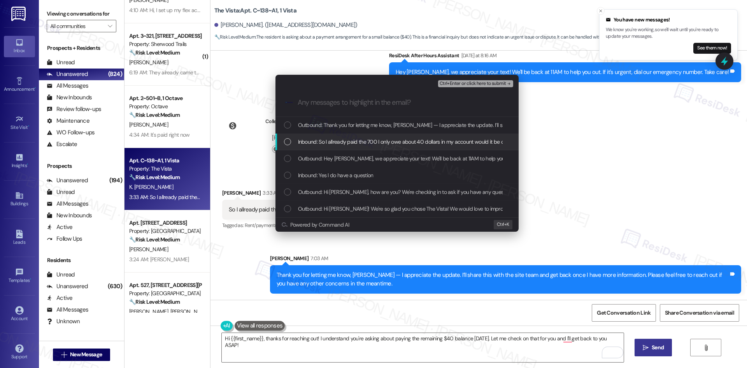
click at [340, 139] on span "Inbound: So I allready paid the 700 I only owe about 40 dollars in my account w…" at bounding box center [420, 141] width 244 height 9
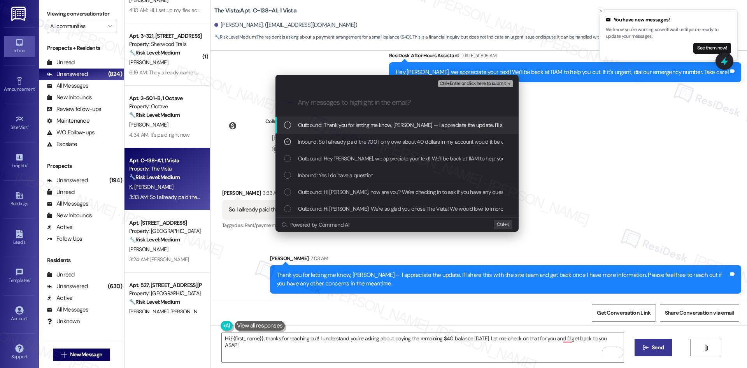
click at [492, 82] on span "Ctrl+Enter or click here to submit" at bounding box center [473, 83] width 67 height 5
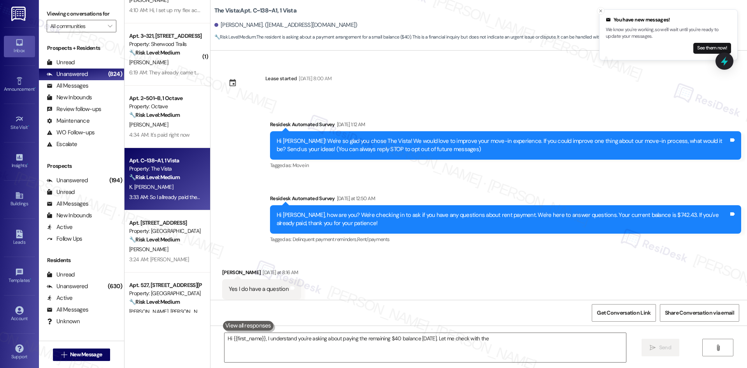
scroll to position [219, 0]
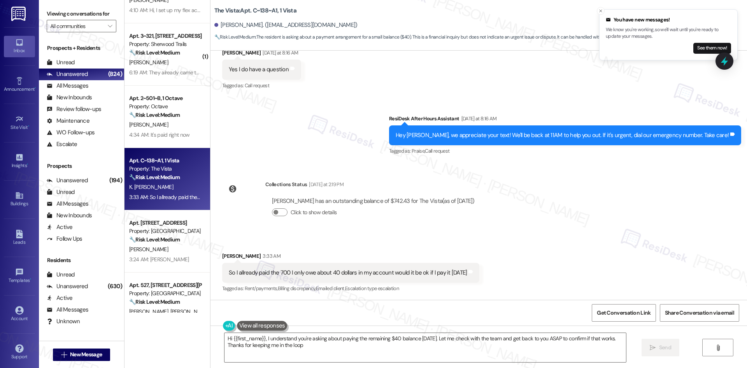
type textarea "Hi {{first_name}}, I understand you're asking about paying the remaining $40 ba…"
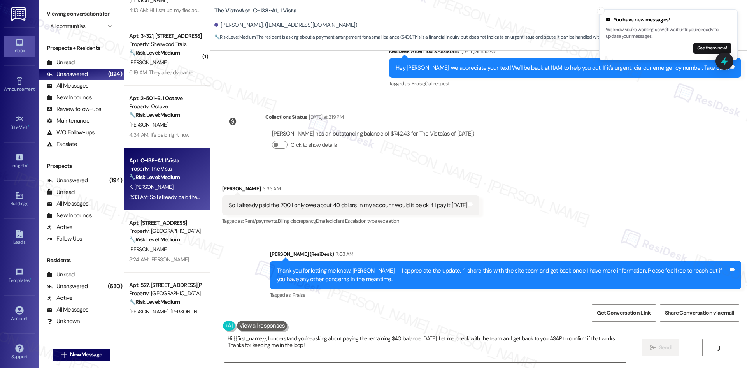
scroll to position [294, 0]
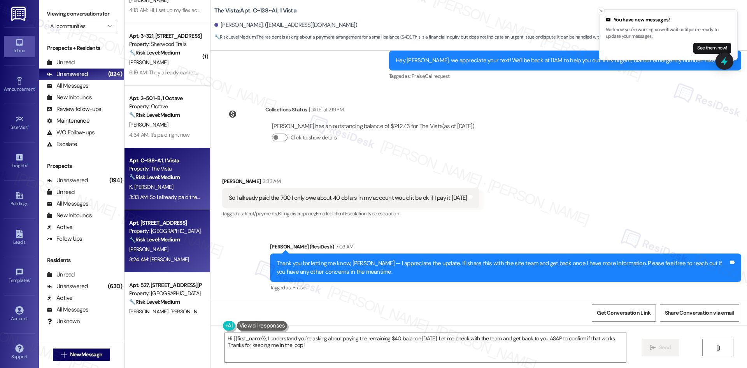
click at [156, 244] on div "Apt. 511, 4777 Tramway Blvd NE Property: Las Kivas 🔧 Risk Level: Medium The res…" at bounding box center [165, 231] width 74 height 26
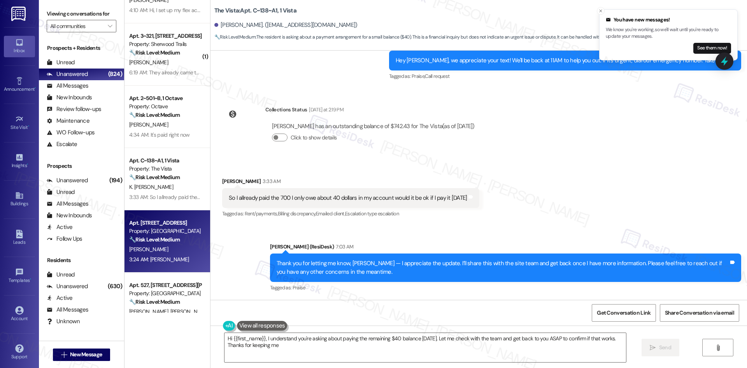
type textarea "Hi {{first_name}}, I understand you're asking about paying the remaining $40 ba…"
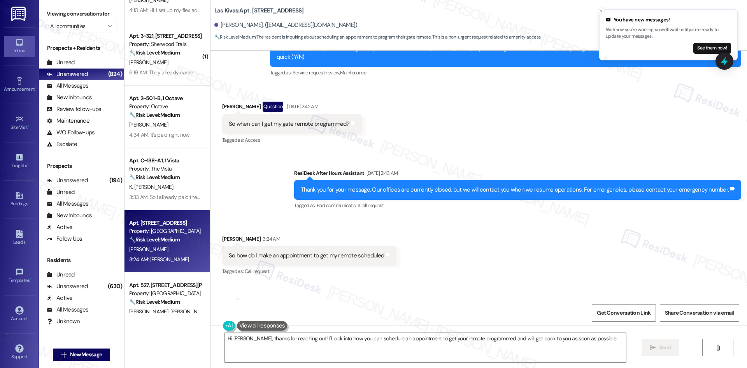
scroll to position [1354, 0]
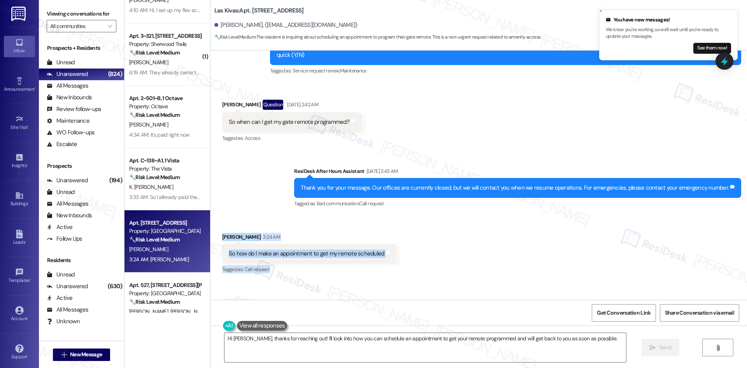
drag, startPoint x: 217, startPoint y: 212, endPoint x: 249, endPoint y: 290, distance: 84.3
click at [249, 290] on div "Received via SMS Brooke Hodge 3:24 AM So how do I make an appointment to get my…" at bounding box center [479, 269] width 537 height 109
copy div "Brooke Hodge 3:24 AM So how do I make an appointment to get my remote scheduled…"
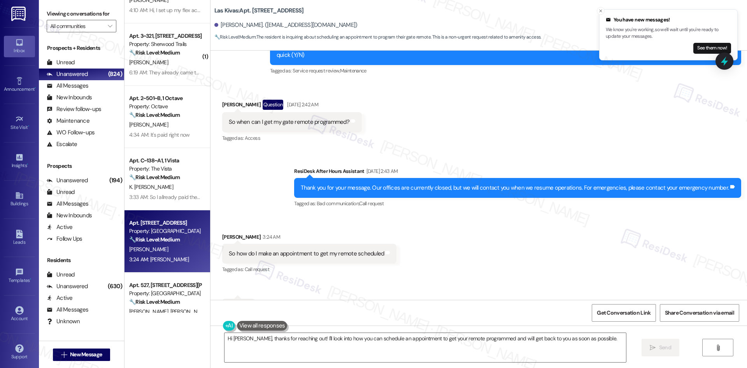
click at [292, 153] on div "Sent via SMS ResiDesk After Hours Assistant Sep 07, 2025 at 2:43 AM Thank you f…" at bounding box center [479, 182] width 537 height 66
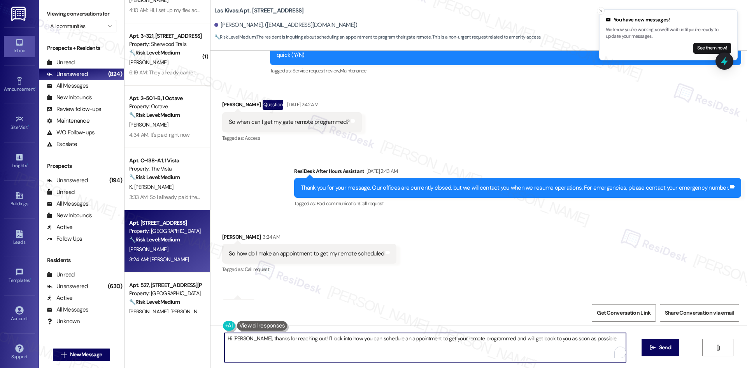
click at [280, 352] on textarea "Hi Tessa, thanks for reaching out! I'll look into how you can schedule an appoi…" at bounding box center [426, 347] width 402 height 29
paste textarea "I understand you’d like to schedule an appointment to get your remote programme…"
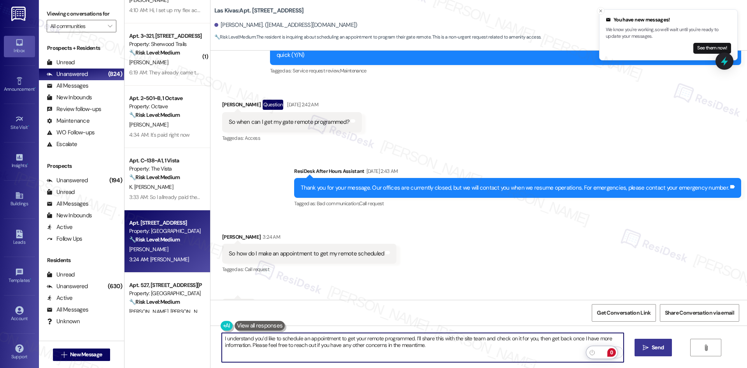
type textarea "I understand you’d like to schedule an appointment to get your remote programme…"
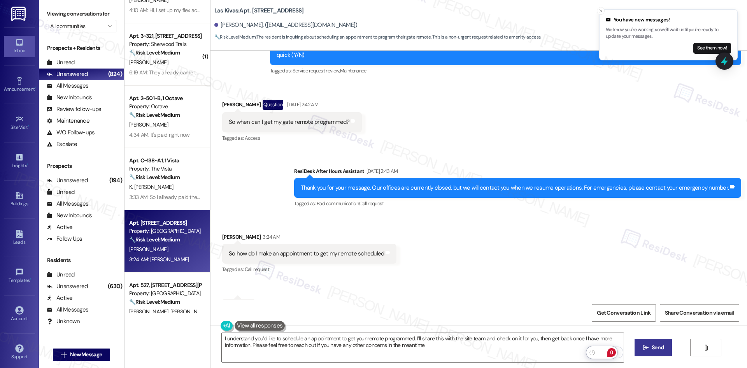
click at [640, 349] on button " Send" at bounding box center [654, 348] width 38 height 18
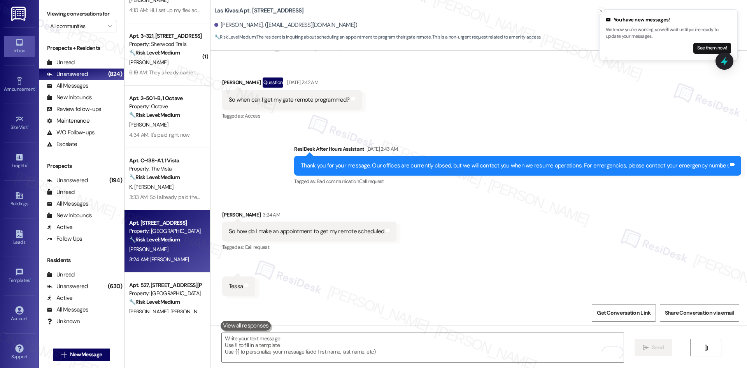
scroll to position [1417, 0]
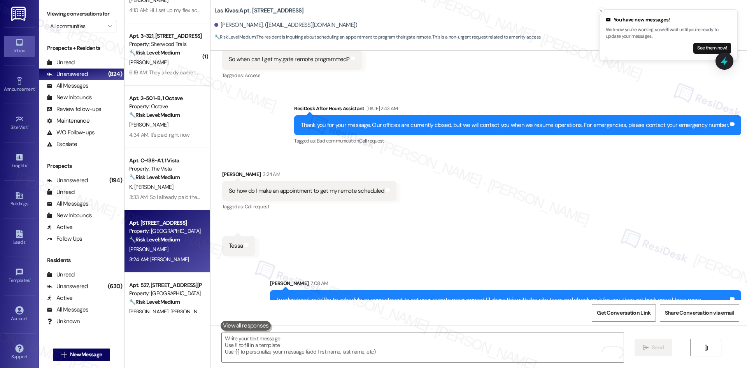
click at [435, 262] on div "Sent via SMS Sarah 7:08 AM I understand you’d like to schedule an appointment t…" at bounding box center [479, 293] width 537 height 63
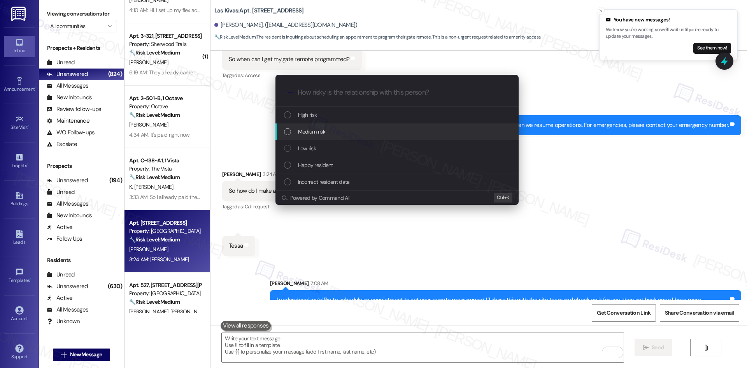
click at [323, 133] on span "Medium risk" at bounding box center [311, 131] width 27 height 9
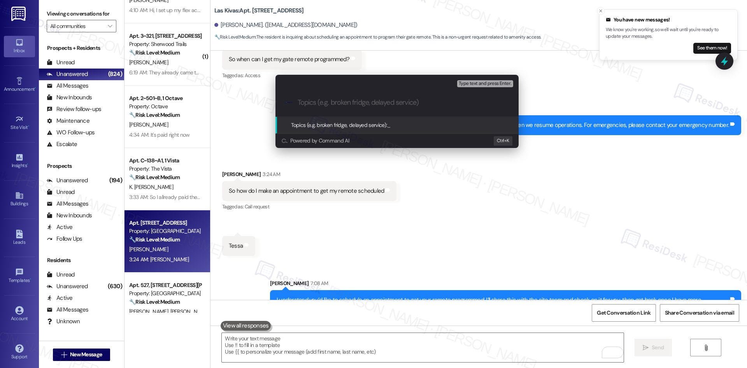
click at [334, 100] on input "Topics (e.g. broken fridge, delayed service)" at bounding box center [403, 102] width 211 height 8
paste input "Appointment Request to Program Remote"
type input "Appointment Request to Program Remote"
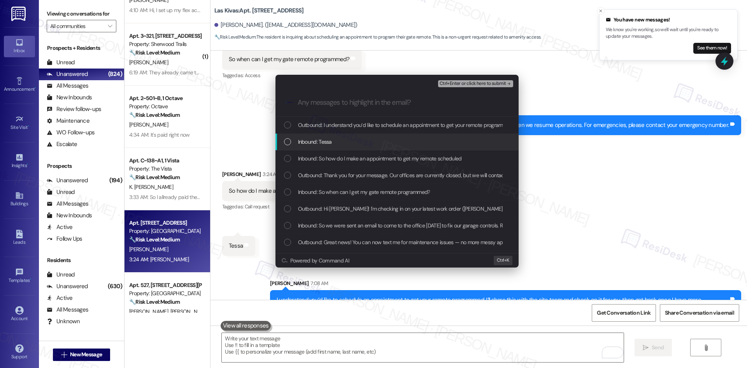
click at [344, 137] on div "Inbound: Tessa" at bounding box center [398, 141] width 228 height 9
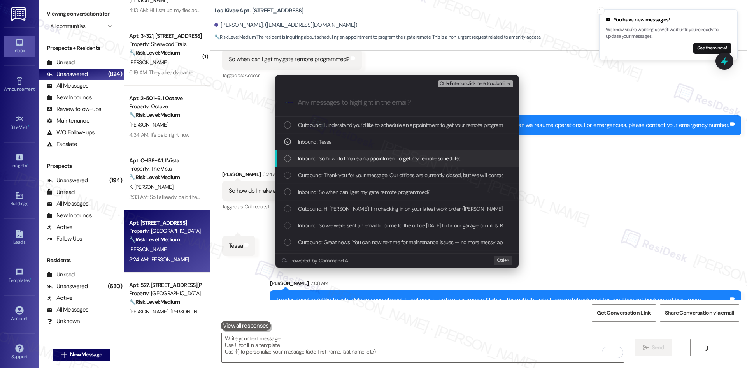
drag, startPoint x: 354, startPoint y: 158, endPoint x: 362, endPoint y: 161, distance: 8.4
click at [355, 158] on span "Inbound: So how do I make an appointment to get my remote scheduled" at bounding box center [380, 158] width 164 height 9
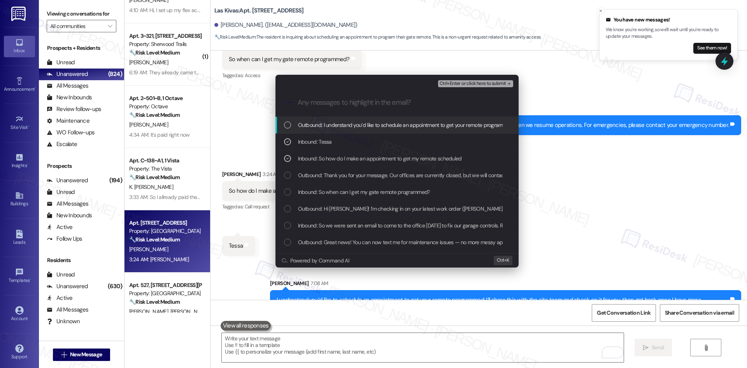
click at [484, 83] on span "Ctrl+Enter or click here to submit" at bounding box center [473, 83] width 67 height 5
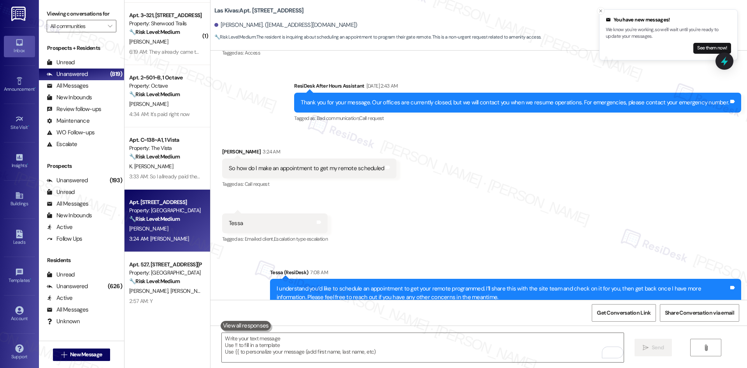
scroll to position [428, 0]
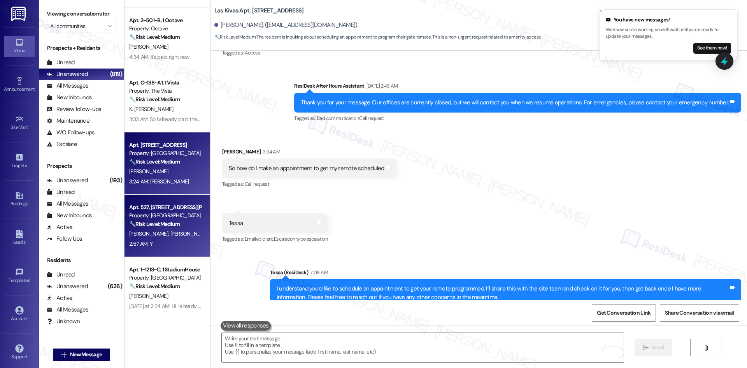
click at [174, 235] on span "[PERSON_NAME]" at bounding box center [189, 233] width 39 height 7
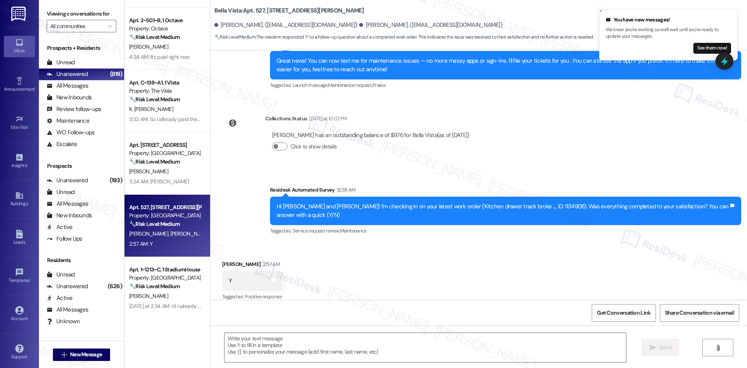
type textarea "Fetching suggested responses. Please feel free to read through the conversation…"
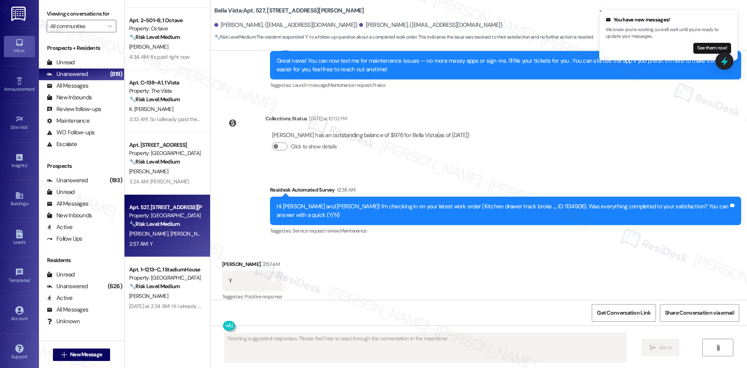
scroll to position [163, 0]
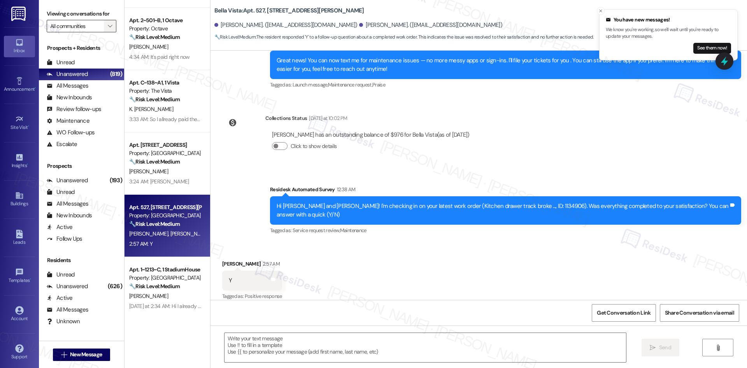
click at [104, 26] on button "" at bounding box center [110, 26] width 12 height 12
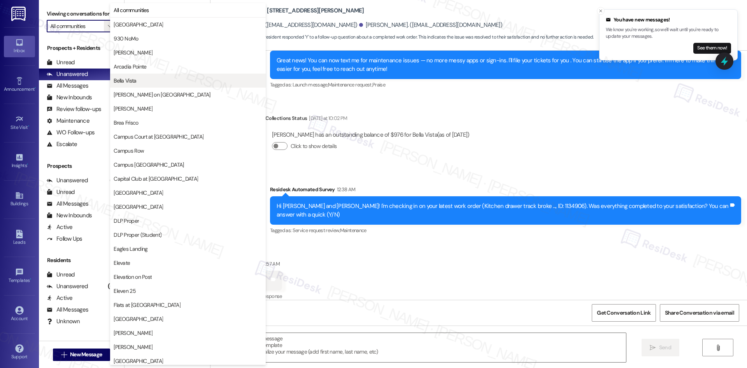
click at [142, 84] on span "Bella Vista" at bounding box center [188, 81] width 149 height 8
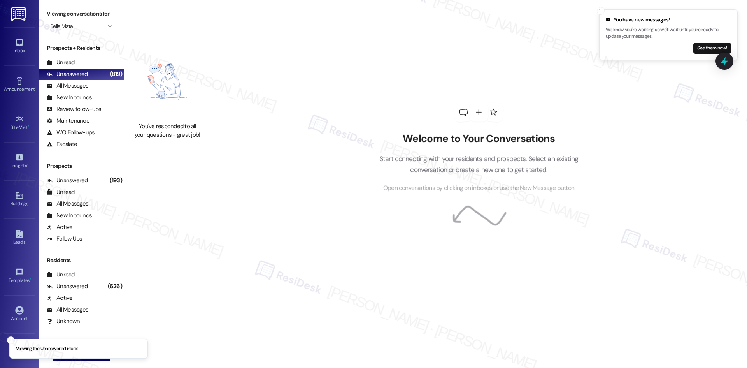
type input "Bella Vista"
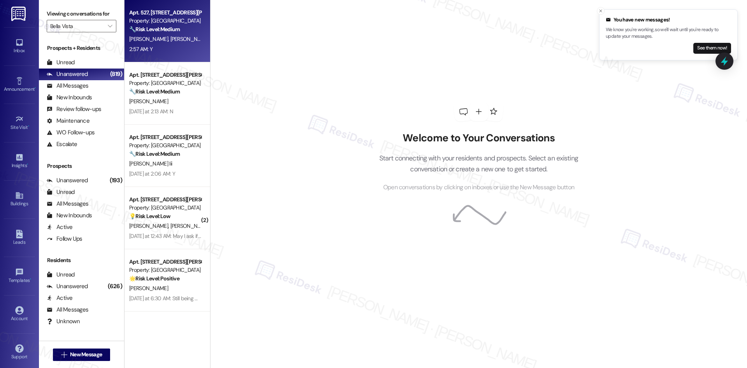
click at [176, 33] on div "🔧 Risk Level: Medium The resident responded 'Y' to a follow-up question about a…" at bounding box center [165, 29] width 72 height 8
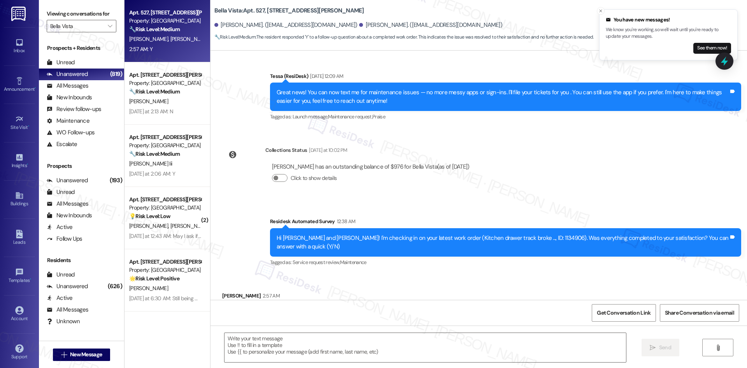
type textarea "Fetching suggested responses. Please feel free to read through the conversation…"
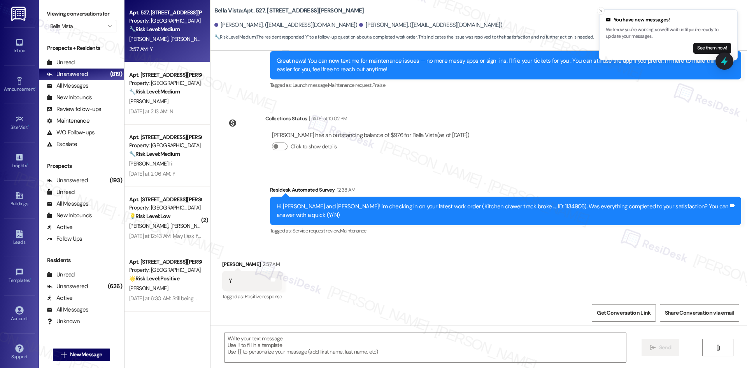
scroll to position [163, 0]
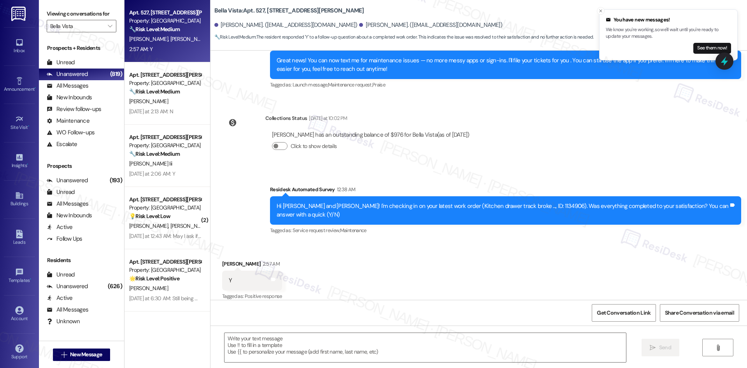
click at [453, 168] on div "Collections Status Yesterday at 10:02 PM Sergio Rodriguez has an outstanding ba…" at bounding box center [349, 138] width 266 height 60
click at [322, 347] on textarea at bounding box center [426, 347] width 402 height 29
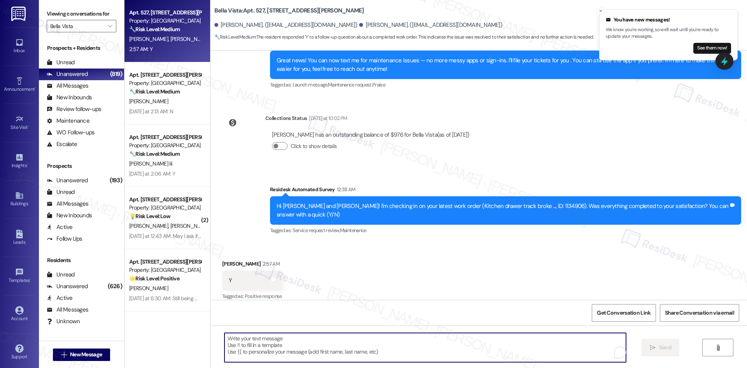
paste textarea "Thank you for confirming! I’m glad to hear everything was completed to your sat…"
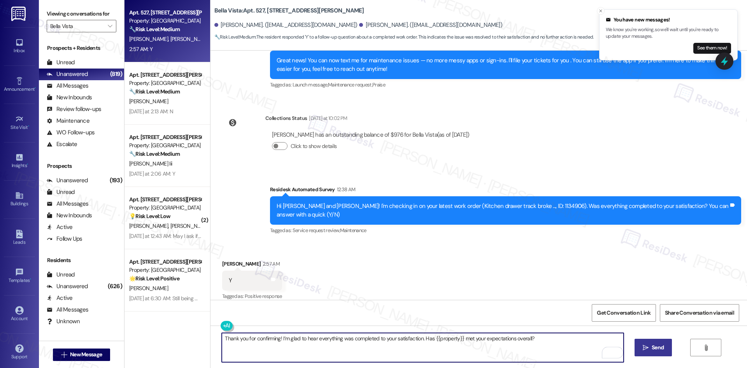
type textarea "Thank you for confirming! I’m glad to hear everything was completed to your sat…"
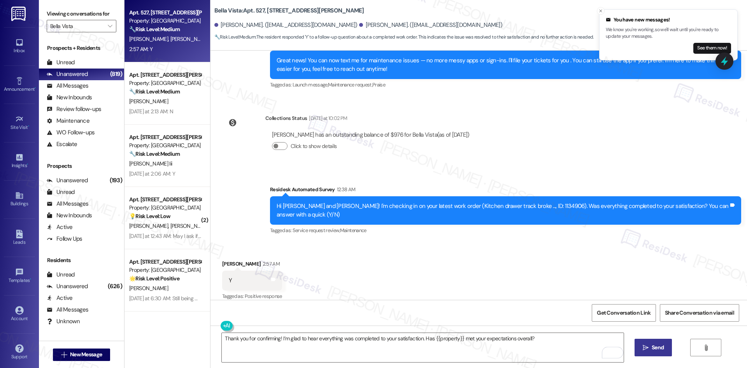
click at [652, 349] on span "Send" at bounding box center [658, 347] width 12 height 8
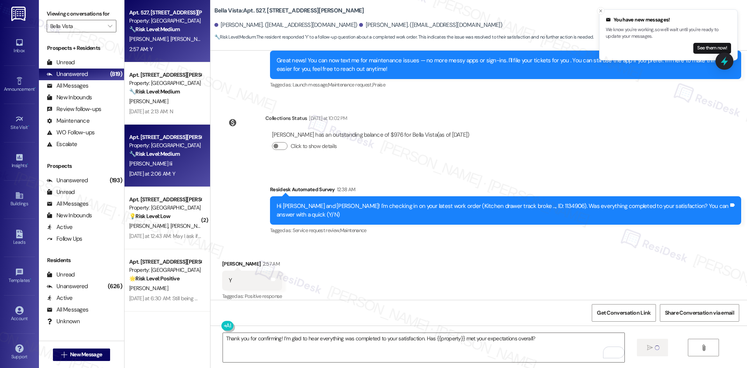
click at [153, 168] on div "[PERSON_NAME] Iii" at bounding box center [165, 164] width 74 height 10
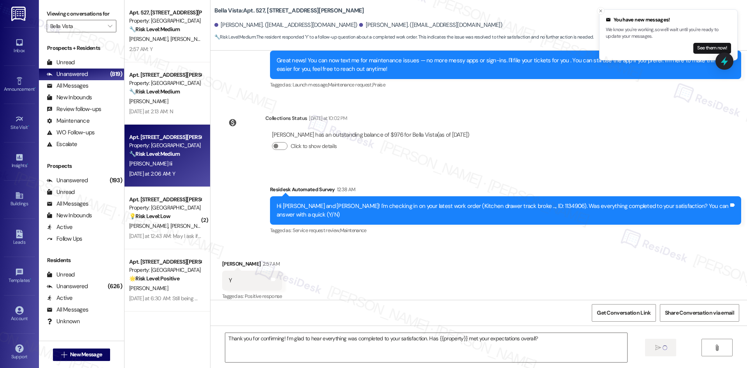
type textarea "Fetching suggested responses. Please feel free to read through the conversation…"
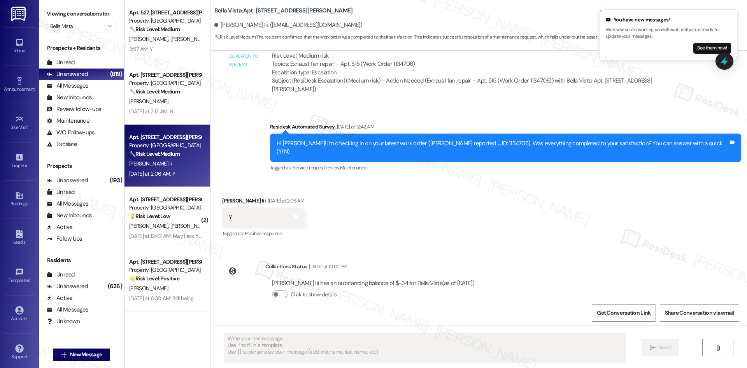
scroll to position [824, 0]
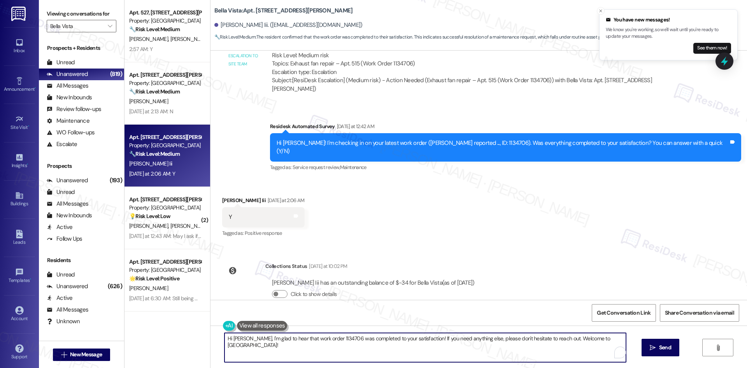
click at [348, 346] on textarea "Hi [PERSON_NAME], I'm glad to hear that work order 1134706 was completed to you…" at bounding box center [426, 347] width 402 height 29
paste textarea "Thank you for confirming! I’m glad to hear everything was completed to your sat…"
type textarea "Thank you for confirming! I’m glad to hear everything was completed to your sat…"
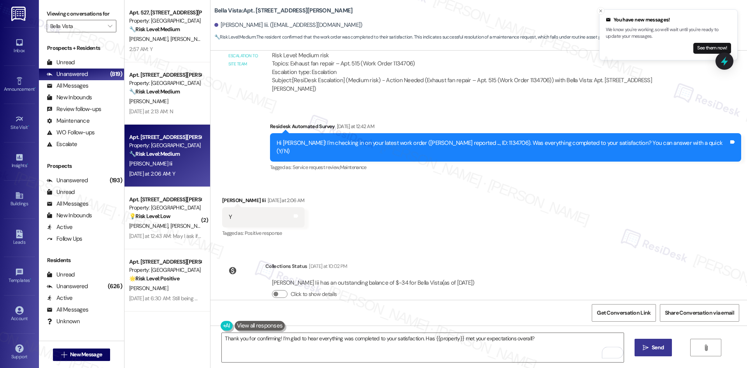
click at [654, 350] on span "Send" at bounding box center [658, 347] width 12 height 8
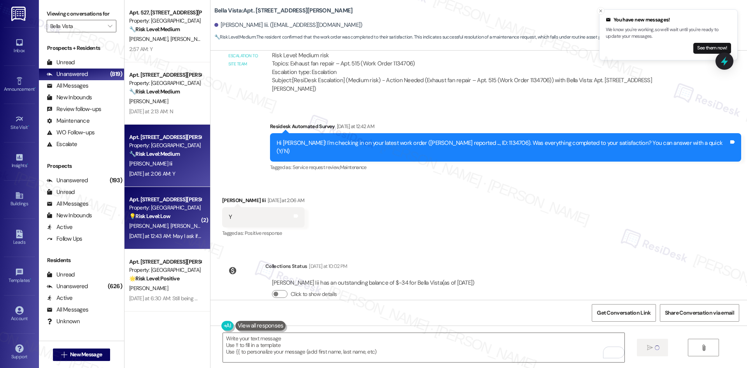
click at [171, 219] on div "💡 Risk Level: Low The resident is requesting a filter change, which is consider…" at bounding box center [165, 216] width 72 height 8
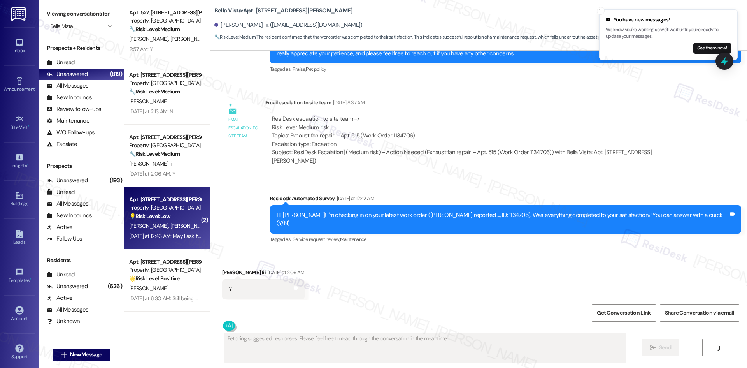
scroll to position [218, 0]
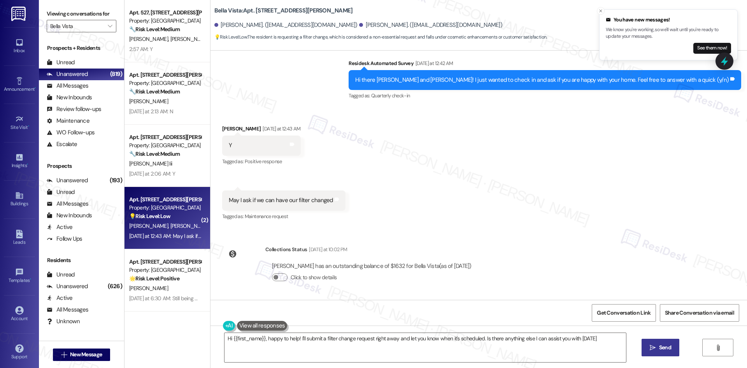
type textarea "Hi {{first_name}}, happy to help! I'll submit a filter change request right awa…"
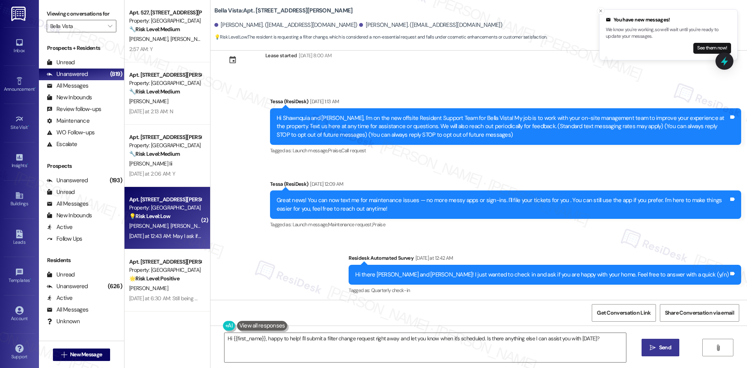
scroll to position [117, 0]
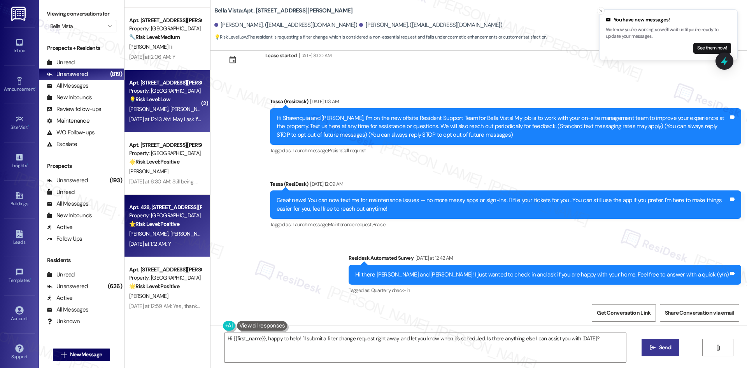
click at [185, 241] on div "[DATE] at 1:12 AM: Y [DATE] at 1:12 AM: Y" at bounding box center [165, 244] width 74 height 10
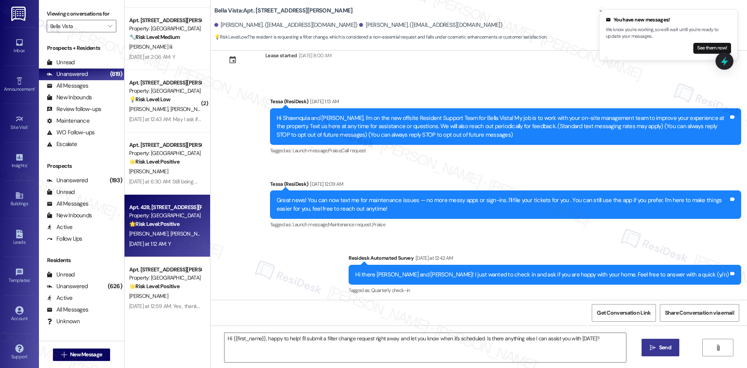
type textarea "Fetching suggested responses. Please feel free to read through the conversation…"
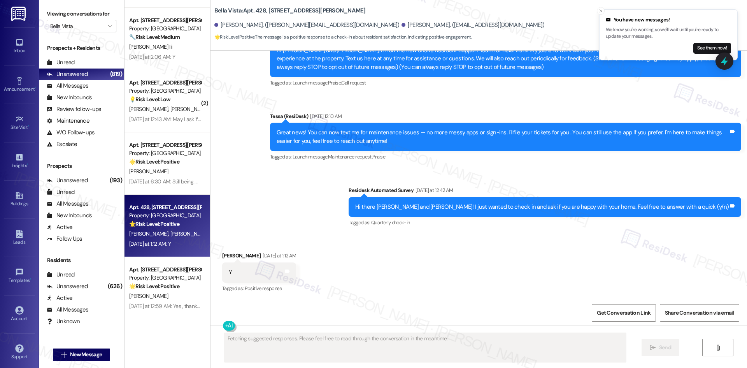
scroll to position [91, 0]
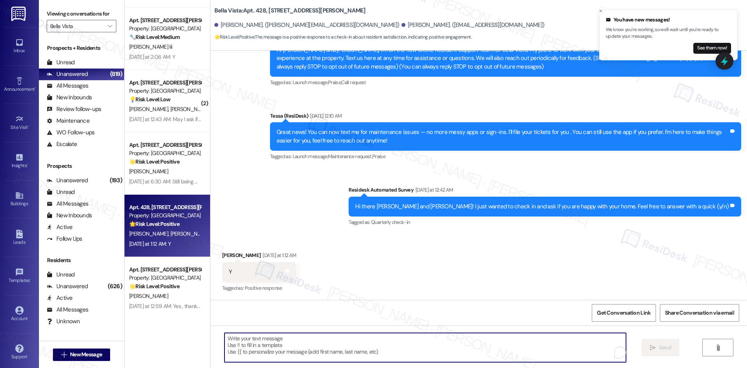
click at [318, 344] on textarea "To enrich screen reader interactions, please activate Accessibility in Grammarl…" at bounding box center [426, 347] width 402 height 29
paste textarea "Thank you for confirming! I’m glad to hear everything was completed to your sat…"
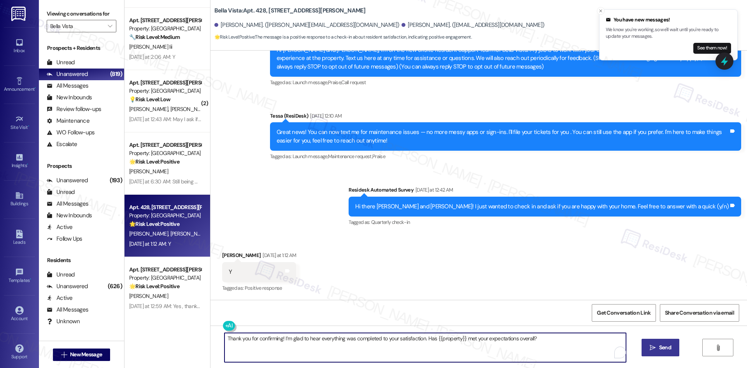
type textarea "Thank you for confirming! I’m glad to hear everything was completed to your sat…"
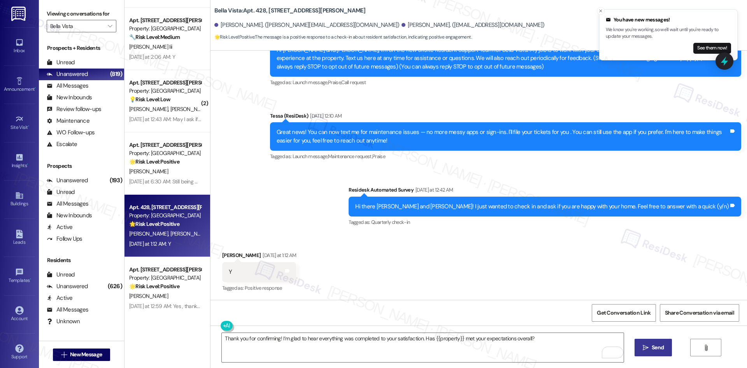
click at [645, 346] on icon "" at bounding box center [646, 347] width 6 height 6
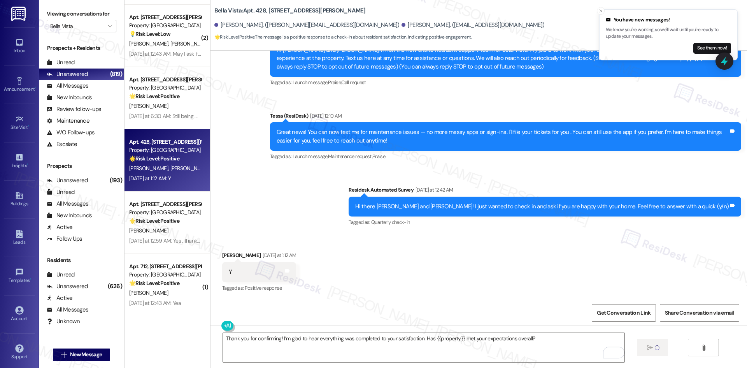
scroll to position [186, 0]
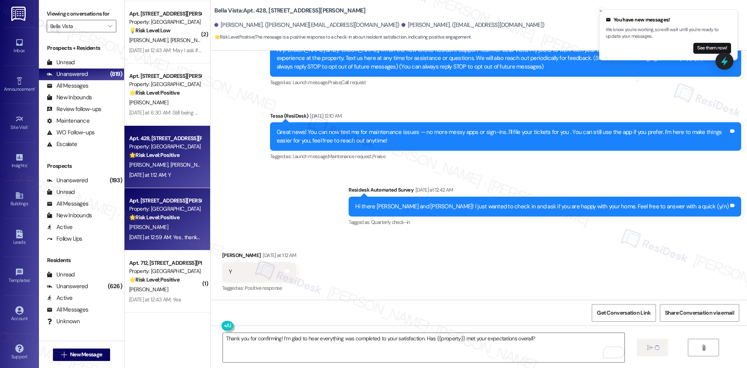
click at [169, 225] on div "[PERSON_NAME]" at bounding box center [165, 227] width 74 height 10
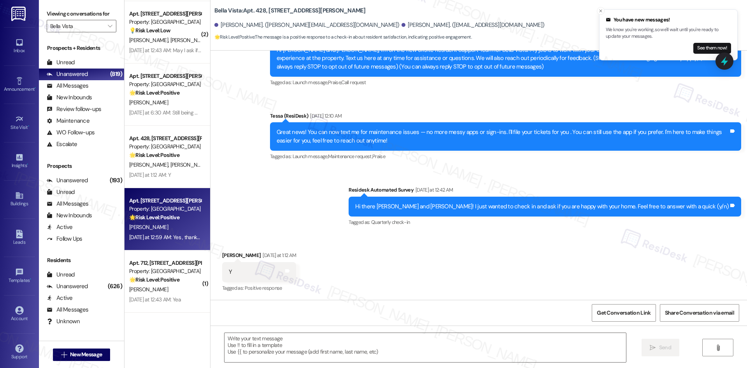
scroll to position [91, 0]
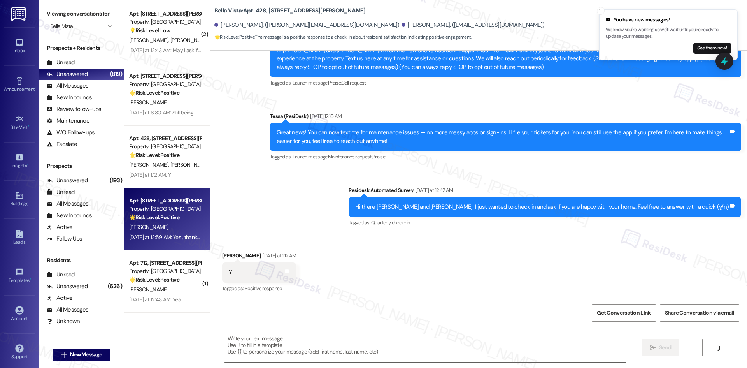
type textarea "Fetching suggested responses. Please feel free to read through the conversation…"
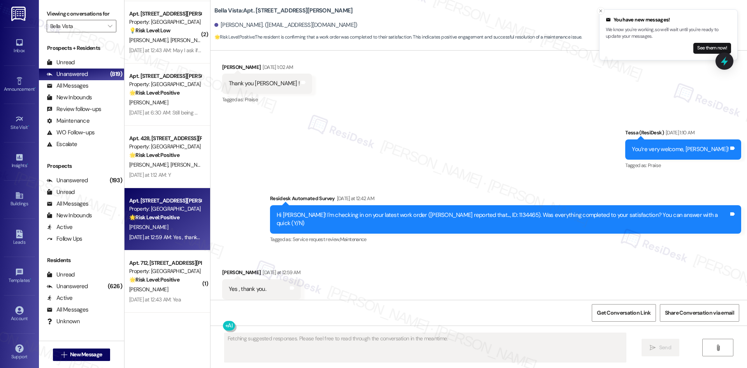
scroll to position [990, 0]
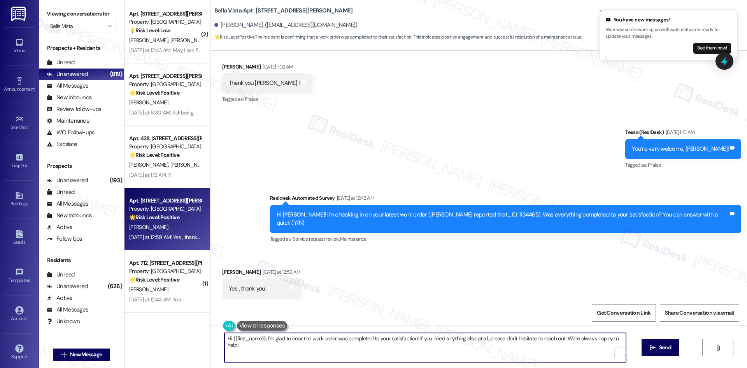
click at [279, 344] on textarea "Hi {{first_name}}, I'm glad to hear the work order was completed to your satisf…" at bounding box center [426, 347] width 402 height 29
paste textarea "Thank you for confirming! I’m glad to hear everything was completed to your sat…"
type textarea "Thank you for confirming! I’m glad to hear everything was completed to your sat…"
click at [643, 349] on icon "" at bounding box center [646, 347] width 6 height 6
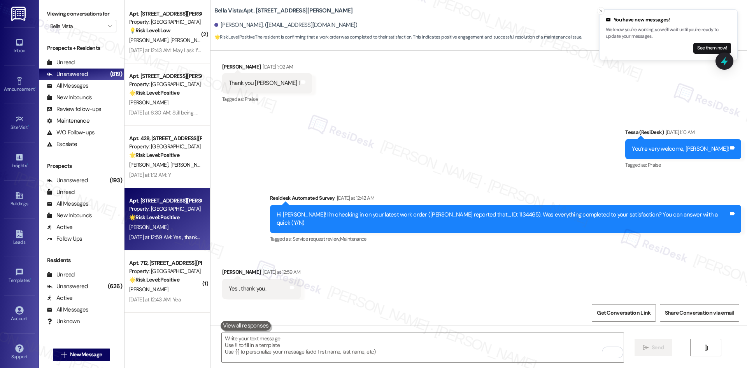
scroll to position [990, 0]
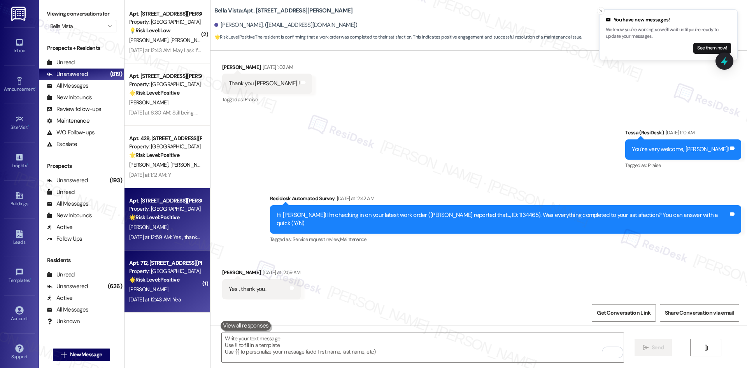
click at [175, 285] on div "[PERSON_NAME]" at bounding box center [165, 289] width 74 height 10
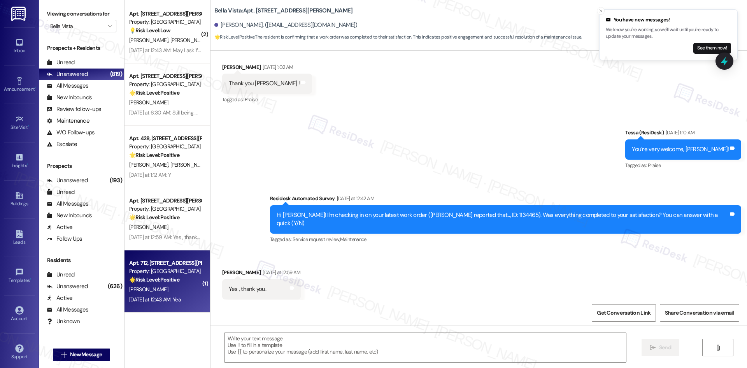
type textarea "Fetching suggested responses. Please feel free to read through the conversation…"
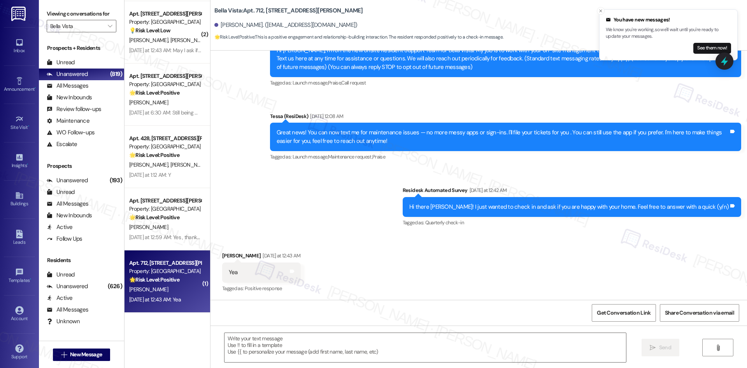
type textarea "Fetching suggested responses. Please feel free to read through the conversation…"
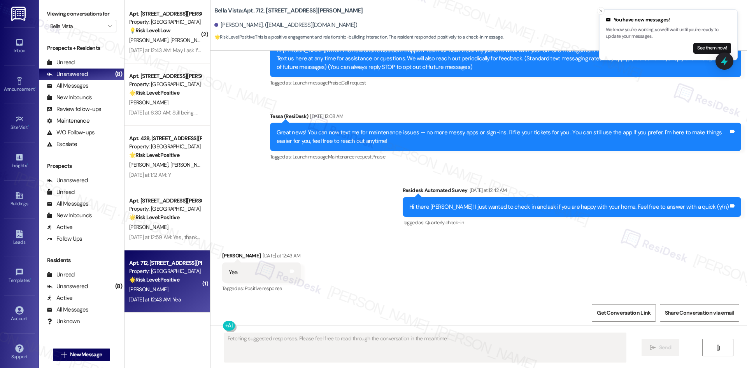
scroll to position [91, 0]
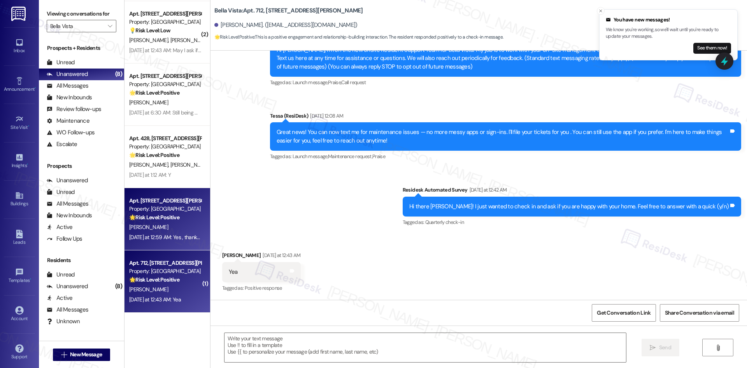
click at [166, 216] on strong "🌟 Risk Level: Positive" at bounding box center [154, 217] width 50 height 7
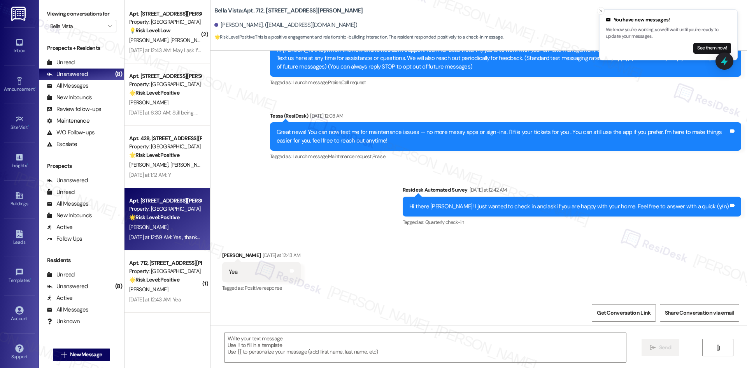
type textarea "Fetching suggested responses. Please feel free to read through the conversation…"
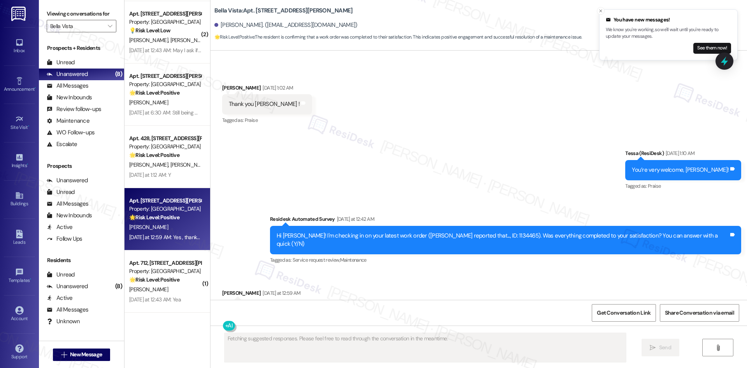
scroll to position [990, 0]
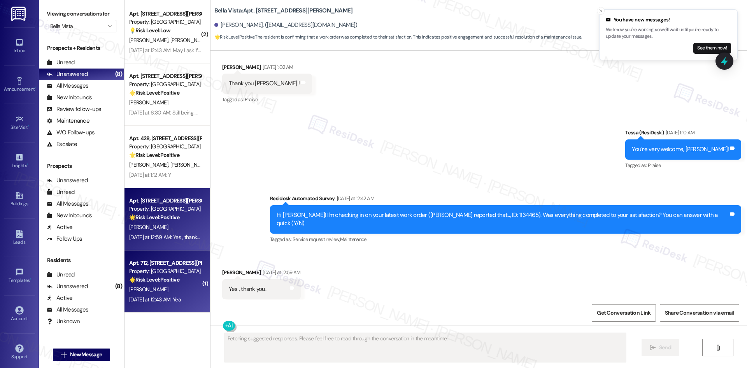
click at [169, 264] on div "Apt. 712, [STREET_ADDRESS][PERSON_NAME]" at bounding box center [165, 263] width 72 height 8
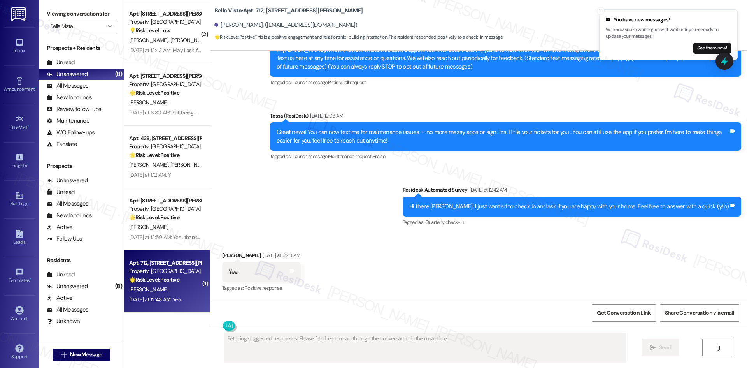
scroll to position [91, 0]
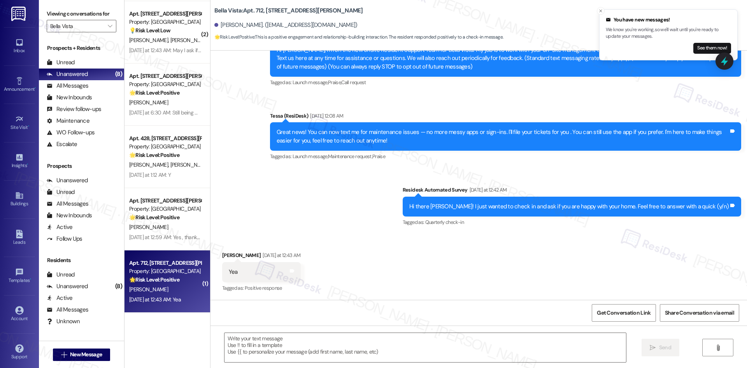
click at [321, 201] on div "Announcement, sent via SMS Tessa (ResiDesk) [DATE] 1:12 AM Hi [PERSON_NAME], I'…" at bounding box center [479, 123] width 537 height 222
click at [361, 204] on div "Announcement, sent via SMS Tessa (ResiDesk) [DATE] 1:12 AM Hi [PERSON_NAME], I'…" at bounding box center [479, 123] width 537 height 222
click at [325, 352] on textarea at bounding box center [426, 347] width 402 height 29
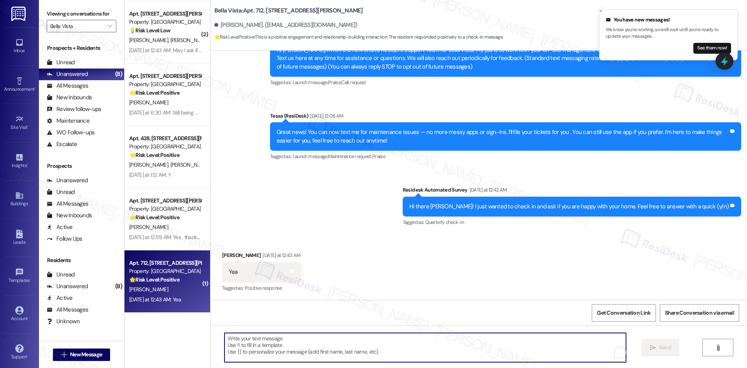
paste textarea "I'm glad to hear that! Please don't hesitate to reach out if you have any other…"
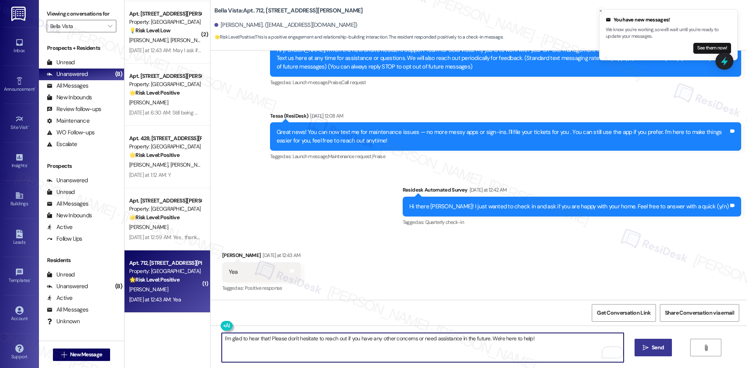
type textarea "I'm glad to hear that! Please don't hesitate to reach out if you have any other…"
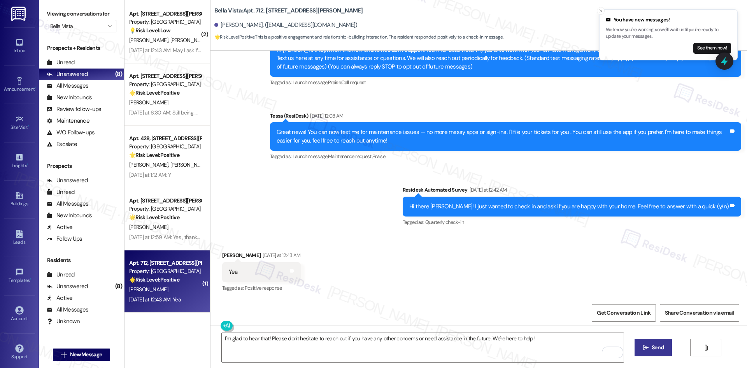
drag, startPoint x: 654, startPoint y: 354, endPoint x: 643, endPoint y: 354, distance: 10.9
click at [652, 354] on button " Send" at bounding box center [654, 348] width 38 height 18
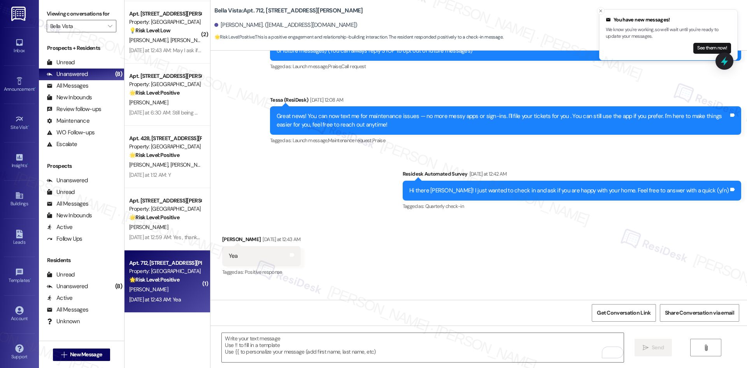
scroll to position [146, 0]
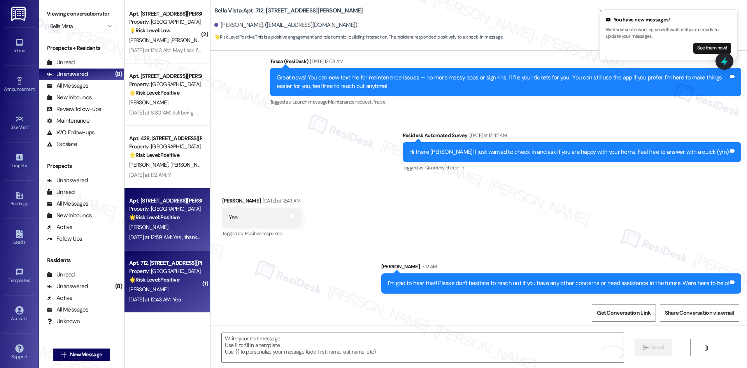
click at [186, 225] on div "[PERSON_NAME]" at bounding box center [165, 227] width 74 height 10
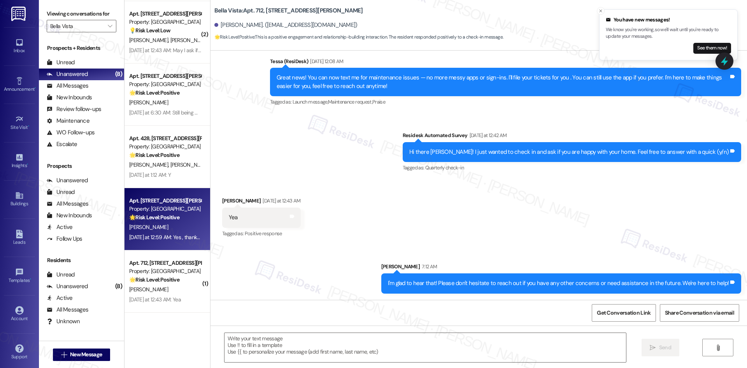
type textarea "Fetching suggested responses. Please feel free to read through the conversation…"
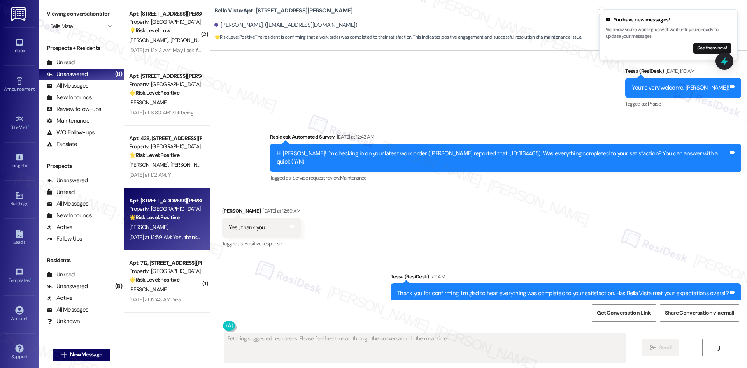
scroll to position [1056, 0]
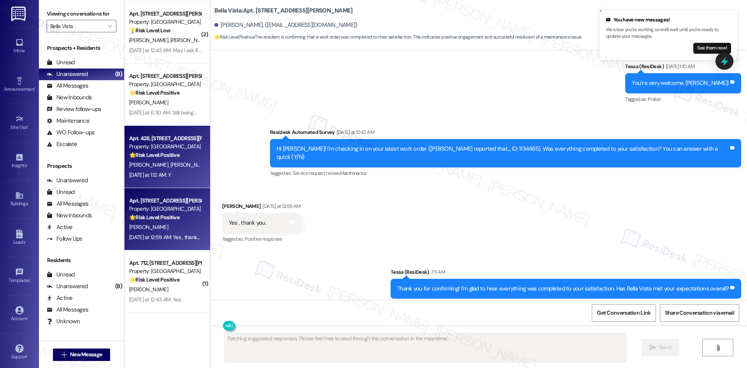
click at [161, 184] on div "Apt. 428, [STREET_ADDRESS][PERSON_NAME] Property: Bella Vista 🌟 Risk Level: Pos…" at bounding box center [168, 157] width 86 height 62
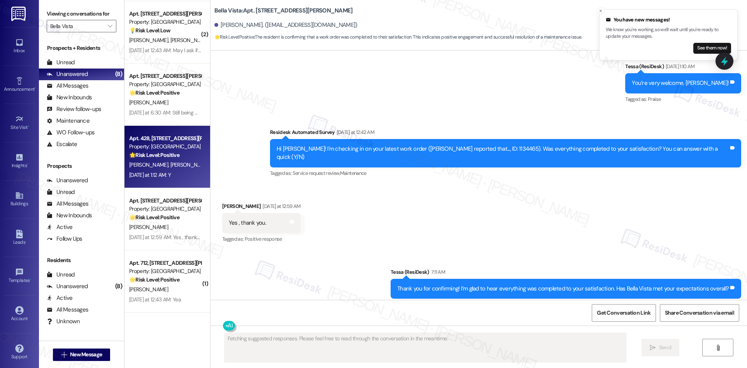
scroll to position [157, 0]
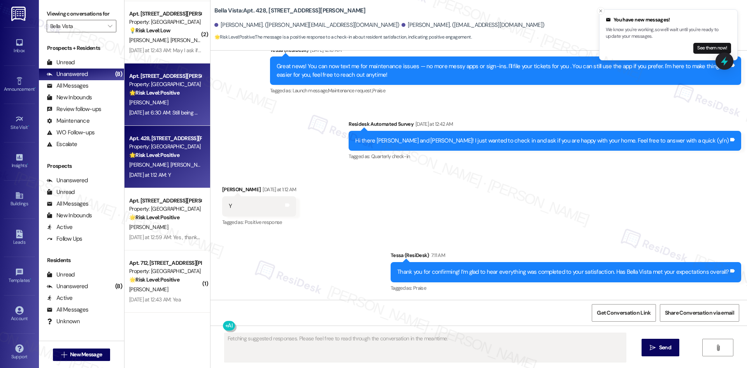
click at [155, 115] on div "[DATE] at 6:30 AM: Still being worked on but maintenance staff if amazing. I ap…" at bounding box center [258, 112] width 259 height 7
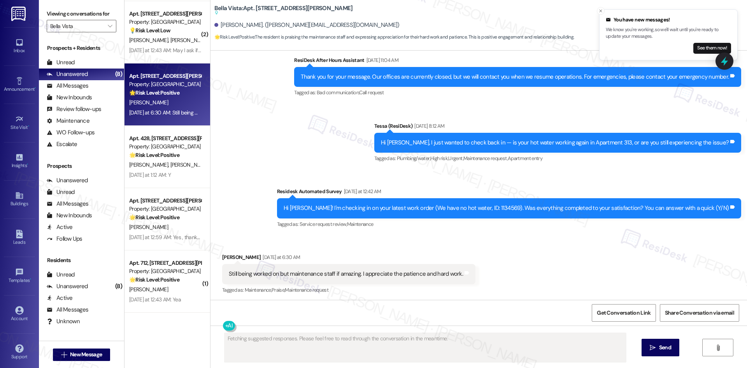
scroll to position [308, 0]
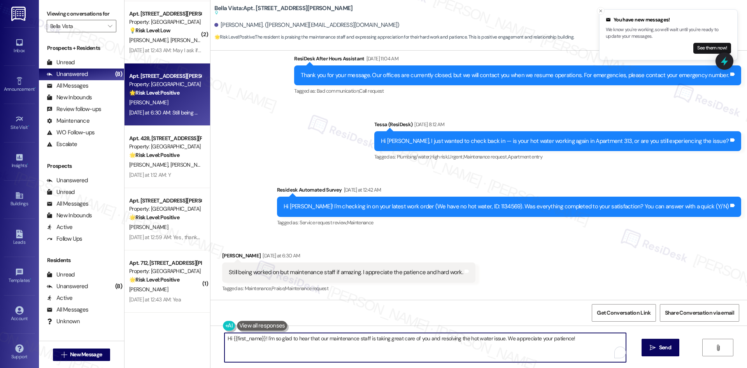
drag, startPoint x: 262, startPoint y: 338, endPoint x: 191, endPoint y: 338, distance: 70.8
click at [191, 338] on div "Apt. 527, [STREET_ADDRESS][PERSON_NAME] Property: Bella Vista 🔧 Risk Level: Med…" at bounding box center [436, 184] width 623 height 368
click at [528, 352] on textarea "I'm so glad to hear that our maintenance staff is taking great care of you and …" at bounding box center [423, 347] width 402 height 29
type textarea "I'm so glad to hear that our maintenance staff is taking great care of you and …"
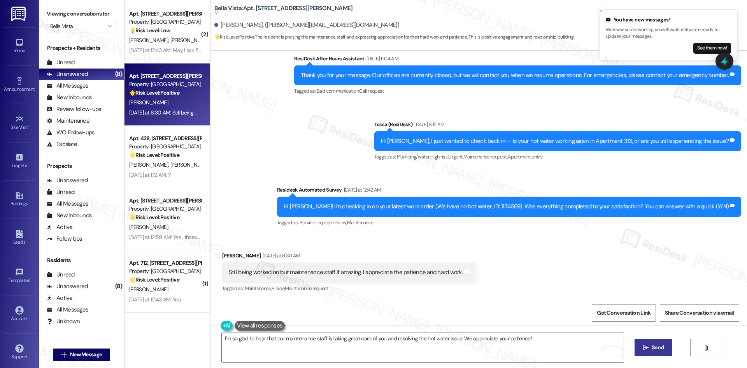
click at [661, 351] on span "Send" at bounding box center [658, 347] width 12 height 8
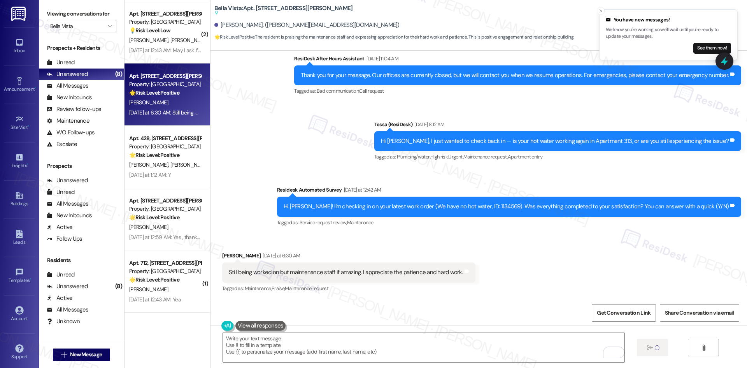
scroll to position [288, 0]
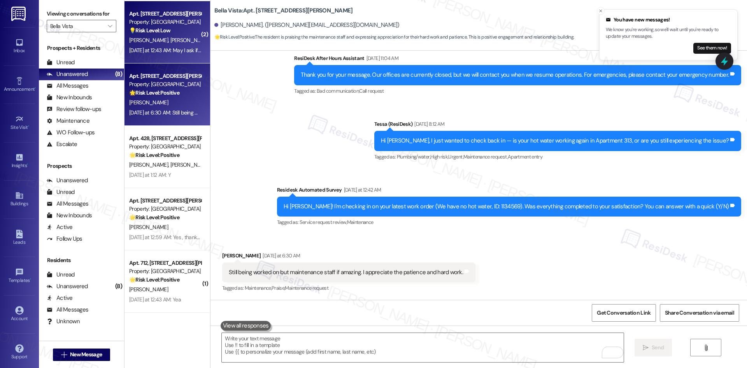
click at [174, 58] on div "Apt. [STREET_ADDRESS][PERSON_NAME] Property: Bella Vista 💡 Risk Level: Low The …" at bounding box center [168, 32] width 86 height 62
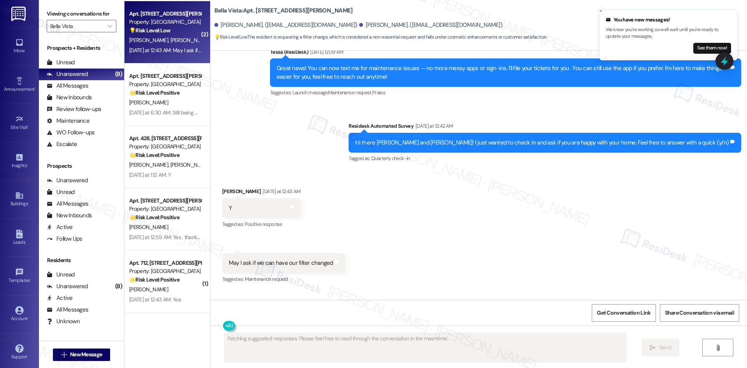
scroll to position [140, 0]
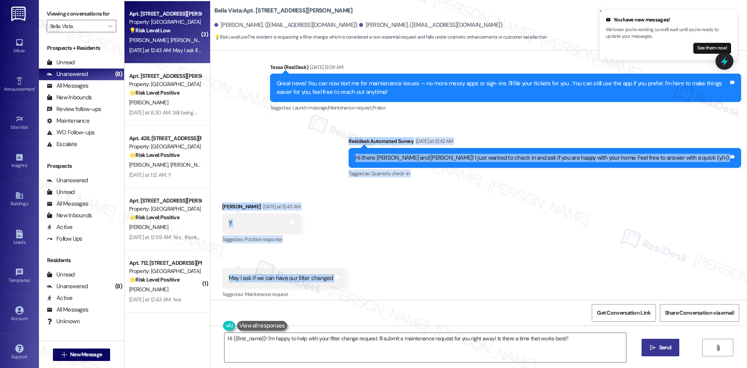
drag, startPoint x: 383, startPoint y: 139, endPoint x: 390, endPoint y: 269, distance: 129.8
click at [390, 269] on div "Lease started [DATE] 8:00 AM Announcement, sent via SMS Tessa (ResiDesk) [DATE]…" at bounding box center [479, 175] width 537 height 249
copy div "Residesk Automated Survey [DATE] at 12:42 AM Hi there [PERSON_NAME] and [PERSON…"
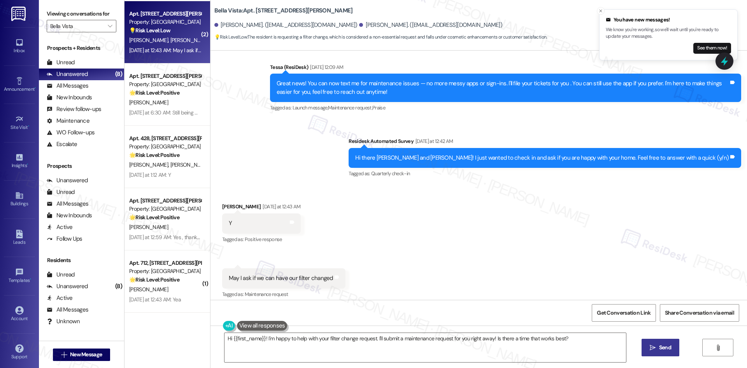
click at [300, 169] on div "Announcement, sent via SMS Tessa (ResiDesk) [DATE] 1:13 AM Hi Shawnquia and [PE…" at bounding box center [479, 74] width 537 height 222
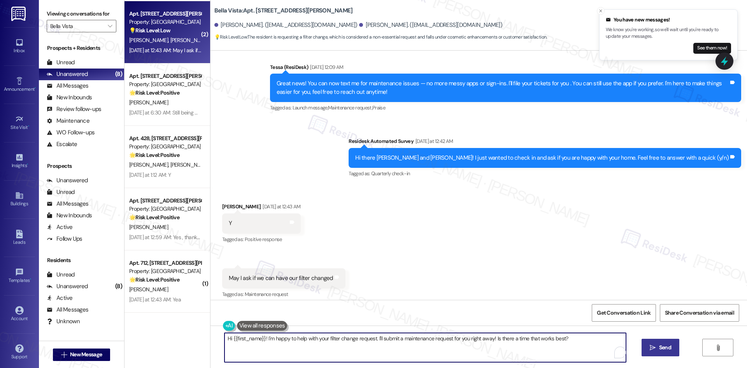
drag, startPoint x: 599, startPoint y: 340, endPoint x: 185, endPoint y: 338, distance: 414.1
click at [185, 338] on div "Apt. 527, [STREET_ADDRESS][PERSON_NAME] Property: Bella Vista 🔧 Risk Level: Med…" at bounding box center [436, 184] width 623 height 368
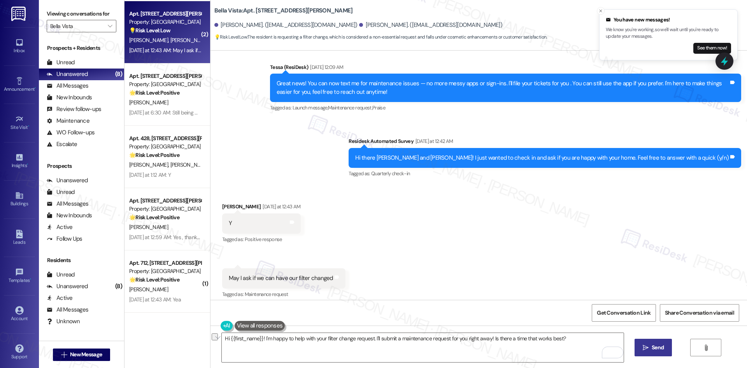
click at [343, 173] on div "Announcement, sent via SMS Tessa (ResiDesk) [DATE] 1:13 AM Hi Shawnquia and [PE…" at bounding box center [479, 74] width 537 height 222
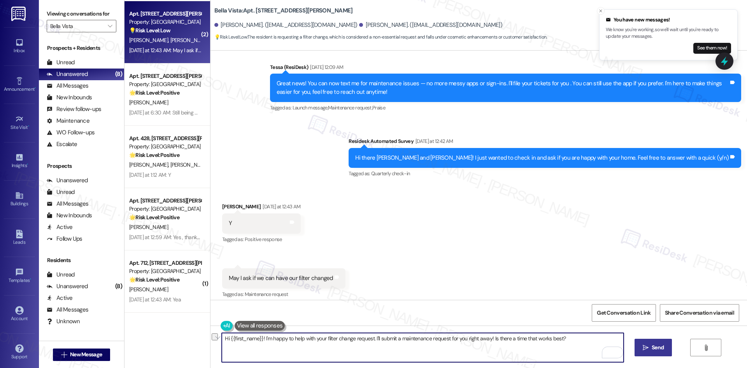
drag, startPoint x: 576, startPoint y: 338, endPoint x: 239, endPoint y: 342, distance: 336.7
click at [175, 336] on div "Apt. 527, [STREET_ADDRESS][PERSON_NAME] Property: Bella Vista 🔧 Risk Level: Med…" at bounding box center [436, 184] width 623 height 368
paste textarea "Thanks, Shawnquia! Is the filter change for your HVAC system? I’ll submit a wor…"
type textarea "Thanks, Shawnquia! Is the filter change for your HVAC system? I’ll submit a wor…"
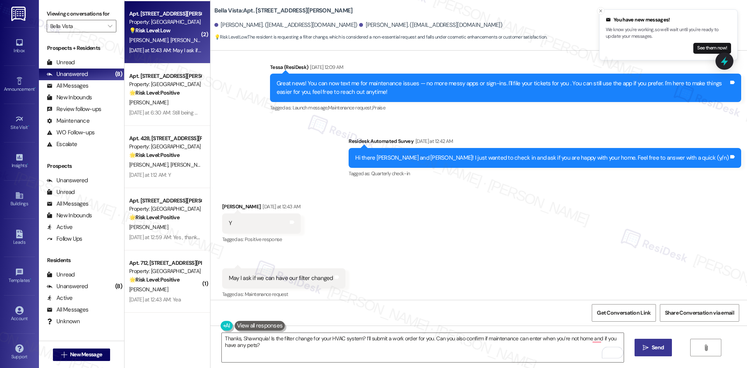
drag, startPoint x: 638, startPoint y: 347, endPoint x: 622, endPoint y: 348, distance: 16.4
click at [639, 347] on button " Send" at bounding box center [654, 348] width 38 height 18
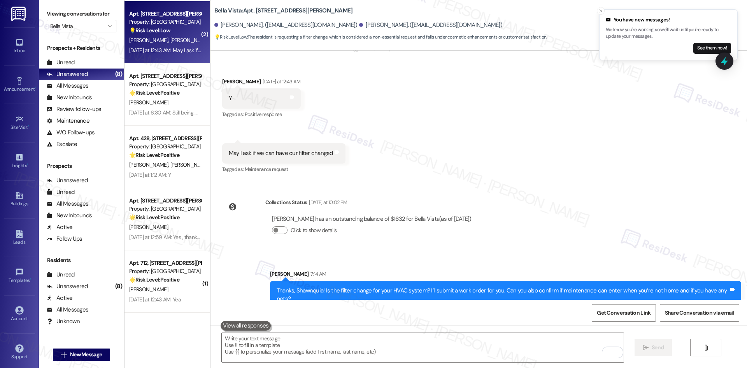
scroll to position [272, 0]
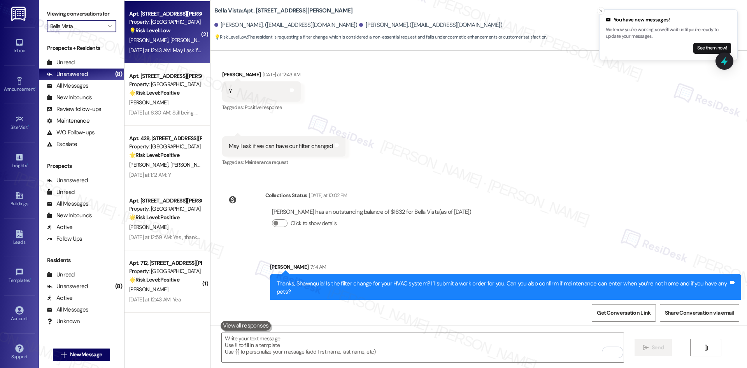
click at [77, 27] on input "Bella Vista" at bounding box center [77, 26] width 54 height 12
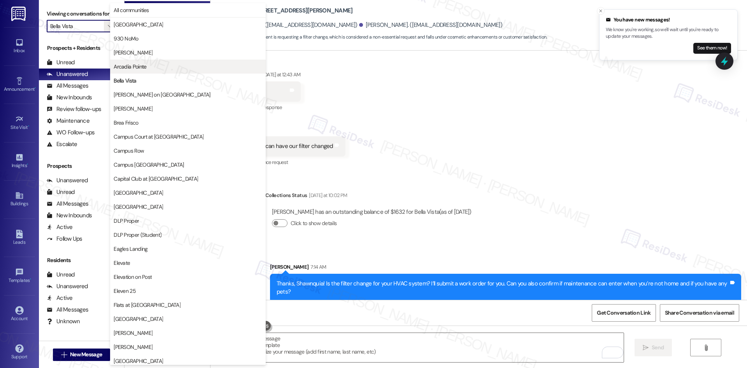
click at [155, 67] on span "Arcadia Pointe" at bounding box center [188, 67] width 149 height 8
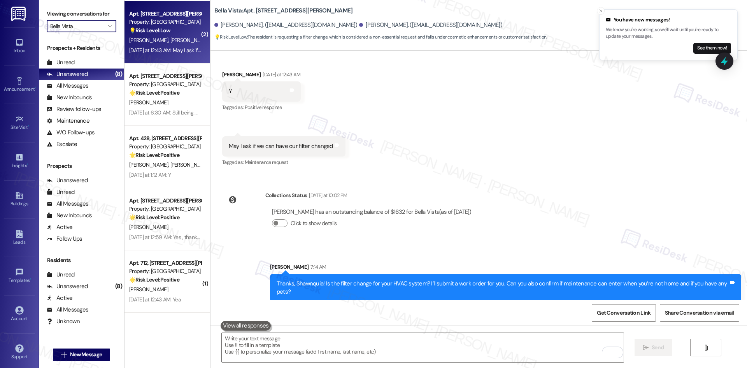
type input "Arcadia Pointe"
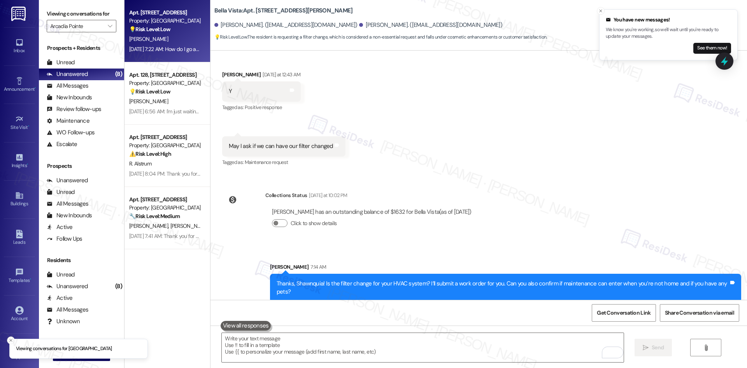
click at [172, 37] on div "[PERSON_NAME]" at bounding box center [165, 39] width 74 height 10
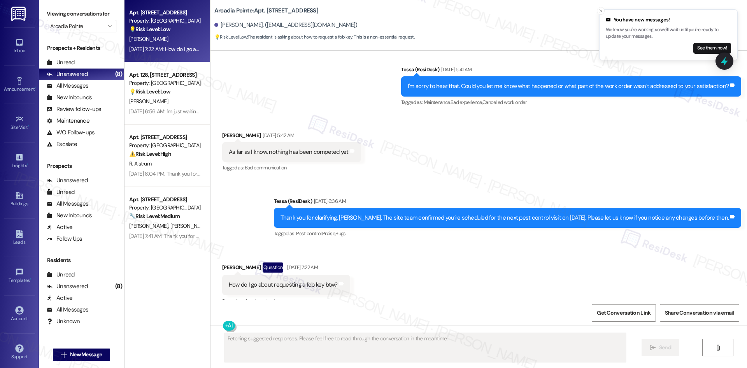
scroll to position [1287, 0]
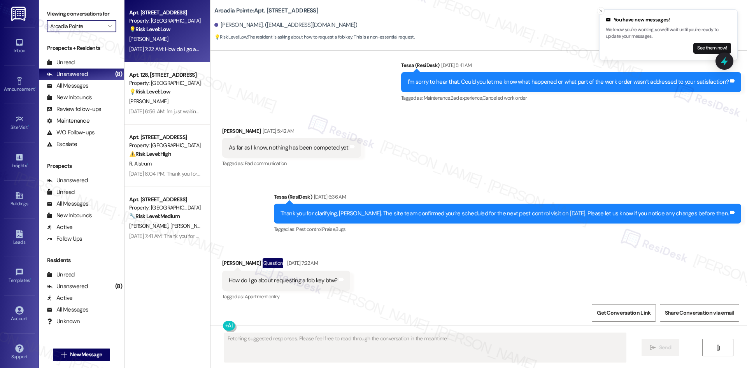
click at [93, 29] on input "Arcadia Pointe" at bounding box center [77, 26] width 54 height 12
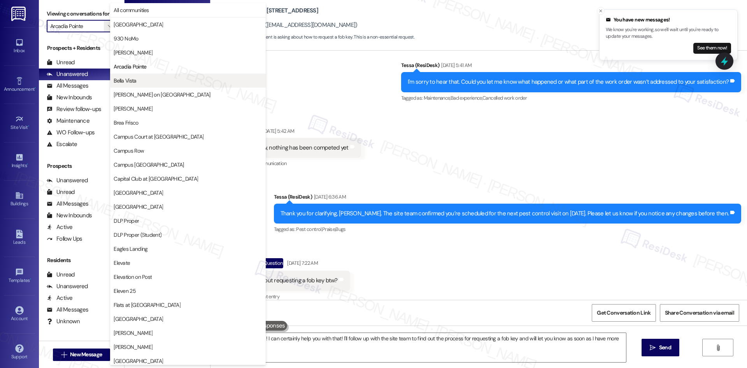
type textarea "Hi {{first_name}}! I can certainly help you with that! I'll follow up with the …"
click at [135, 80] on span "Bella Vista" at bounding box center [125, 81] width 23 height 8
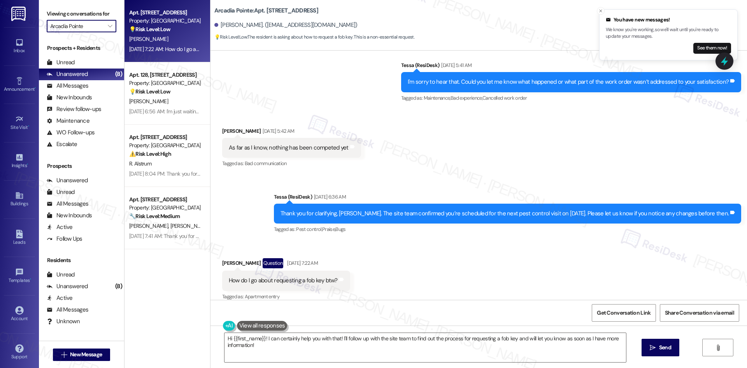
type input "Bella Vista"
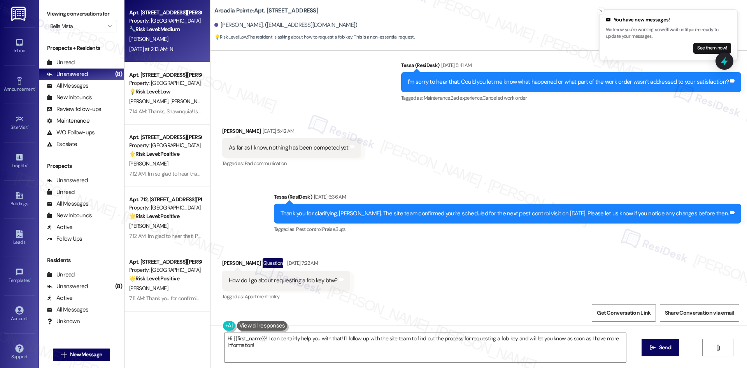
click at [165, 44] on div "[DATE] at 2:13 AM: N [DATE] at 2:13 AM: N" at bounding box center [165, 49] width 74 height 10
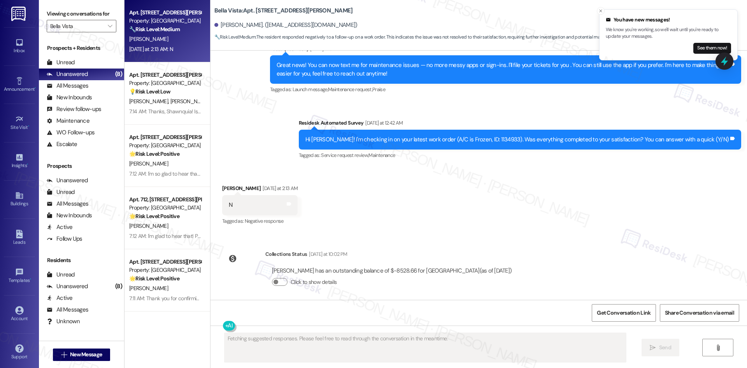
scroll to position [163, 0]
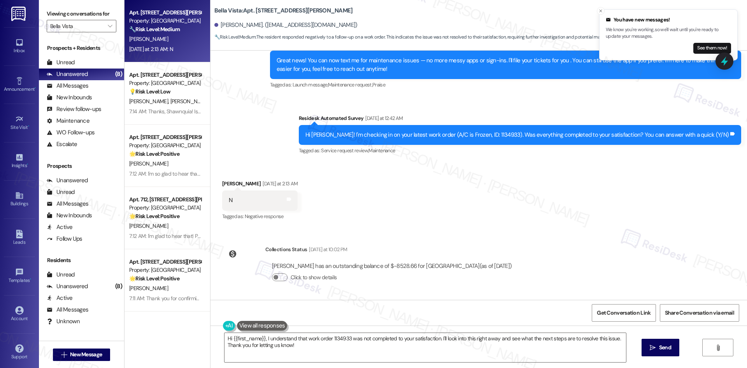
click at [417, 196] on div "Received via SMS [PERSON_NAME] [DATE] at 2:13 AM N Tags and notes Tagged as: Ne…" at bounding box center [479, 195] width 537 height 66
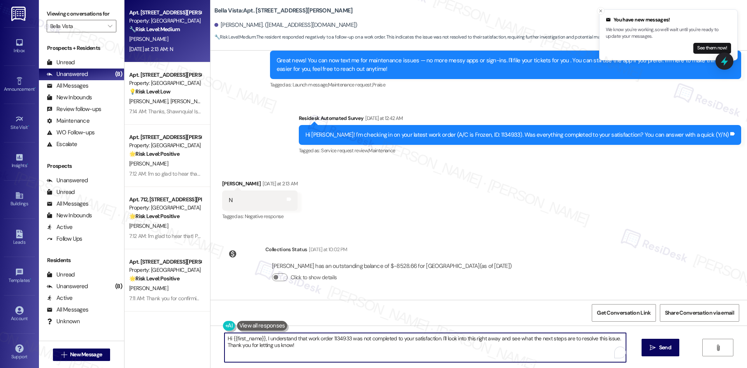
drag, startPoint x: 333, startPoint y: 351, endPoint x: 250, endPoint y: 346, distance: 83.1
click at [188, 328] on div "Apt. [STREET_ADDRESS][PERSON_NAME] Property: Bella Vista 🔧 Risk Level: Medium T…" at bounding box center [436, 184] width 623 height 368
paste textarea "I'm sorry to hear that. Could you let me know what happened or what part of the…"
type textarea "I'm sorry to hear that. Could you let me know what happened or what part of the…"
click at [653, 350] on span "Send" at bounding box center [658, 347] width 12 height 8
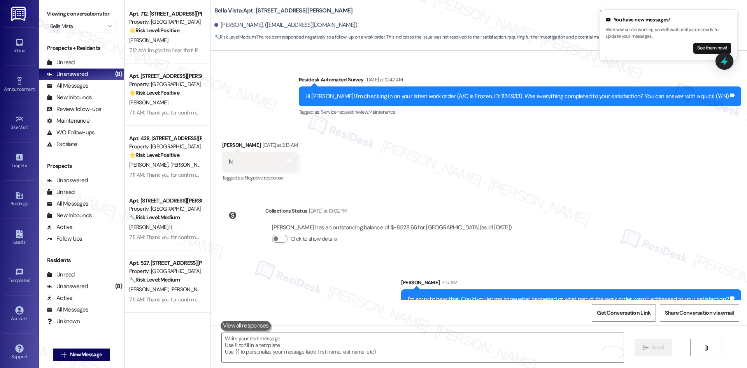
scroll to position [217, 0]
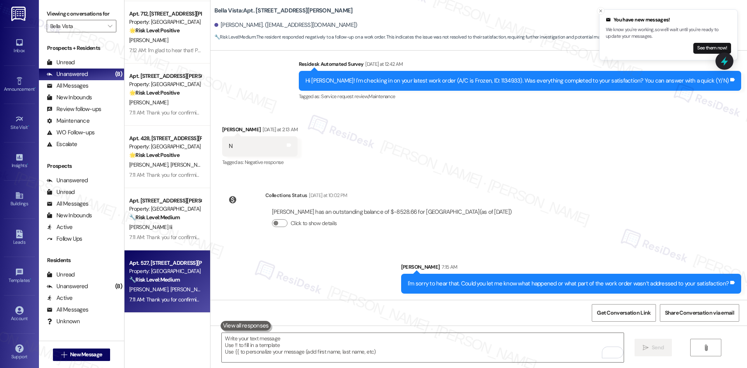
click at [169, 283] on div "🔧 Risk Level: Medium The resident responded 'Y' to a follow-up question about a…" at bounding box center [165, 280] width 72 height 8
type textarea "Fetching suggested responses. Please feel free to read through the conversation…"
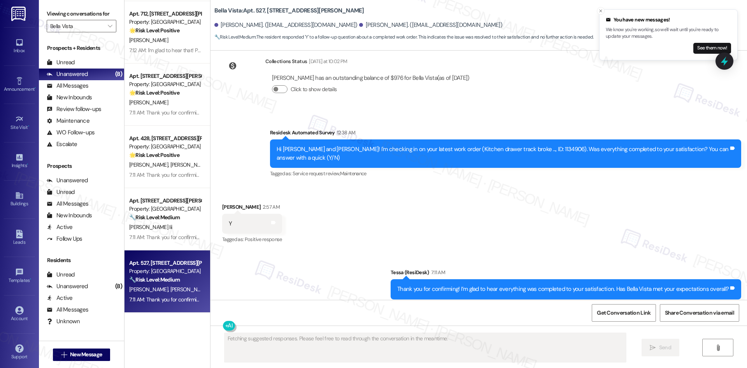
scroll to position [228, 0]
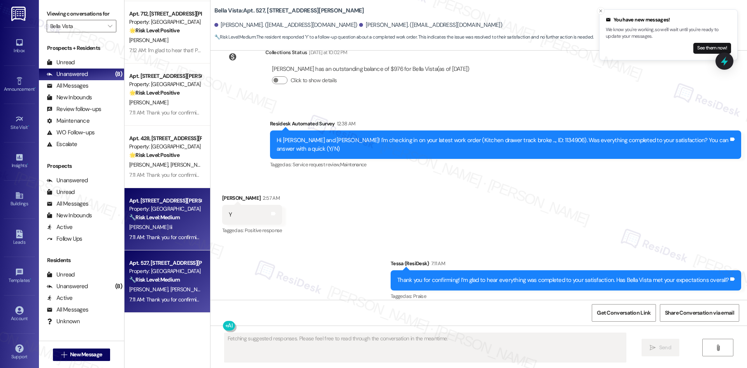
click at [153, 235] on div "7:11 AM: Thank you for confirming! I’m glad to hear everything was completed to…" at bounding box center [289, 237] width 321 height 7
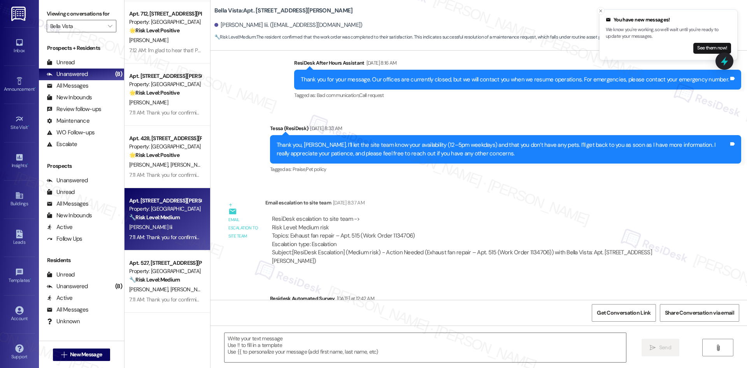
type textarea "Fetching suggested responses. Please feel free to read through the conversation…"
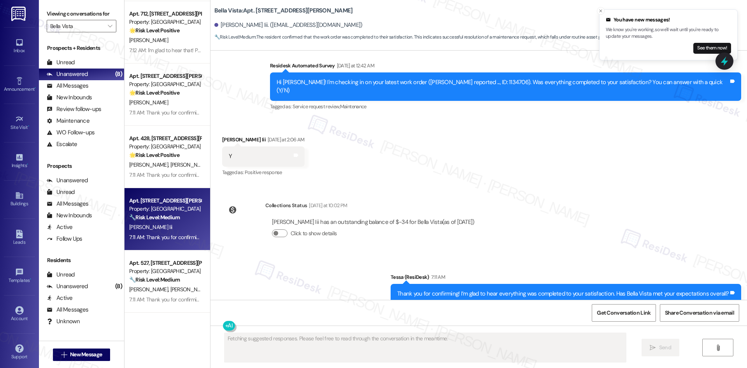
scroll to position [890, 0]
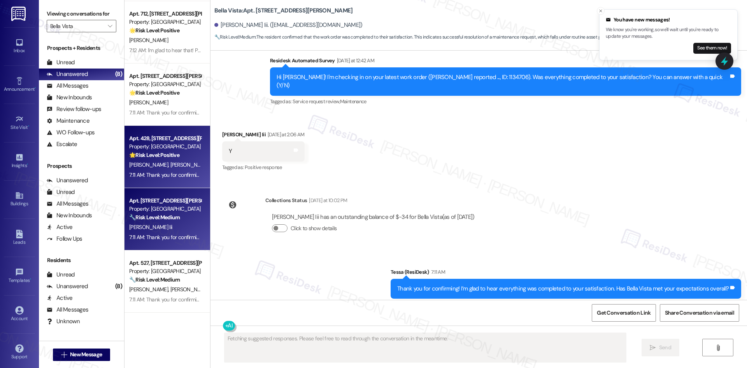
click at [146, 148] on div "Property: [GEOGRAPHIC_DATA]" at bounding box center [165, 146] width 72 height 8
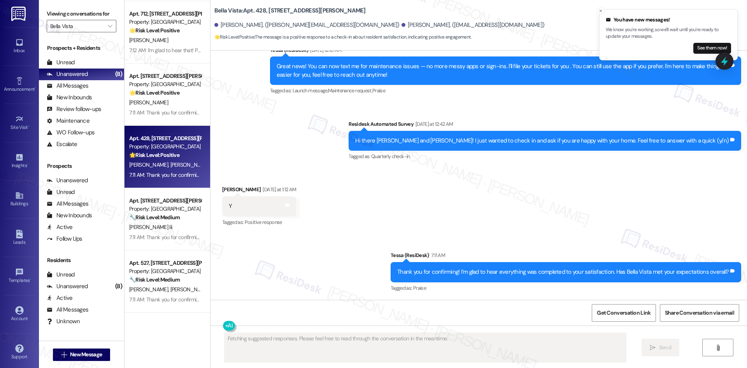
scroll to position [157, 0]
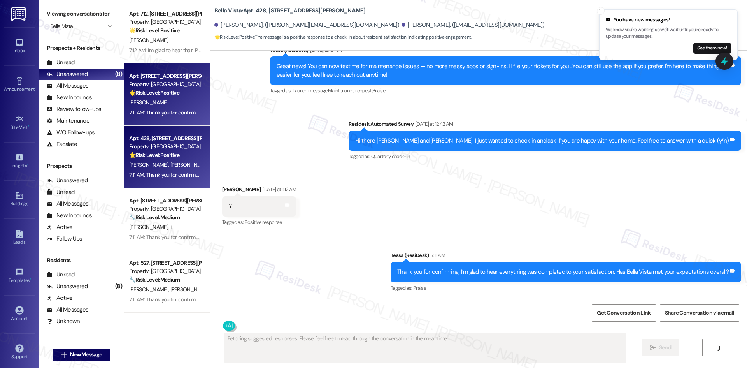
click at [154, 106] on div "[PERSON_NAME]" at bounding box center [165, 103] width 74 height 10
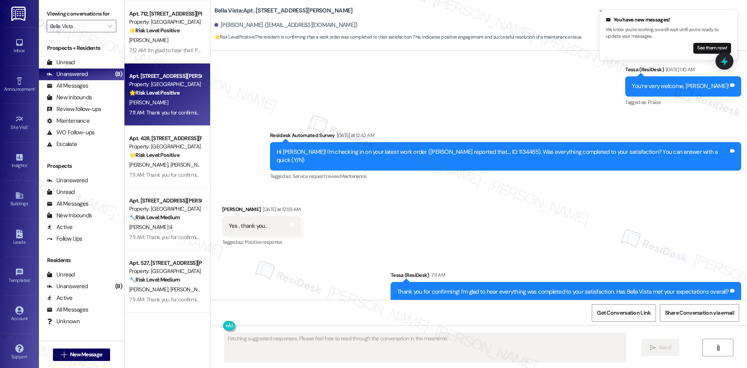
scroll to position [1056, 0]
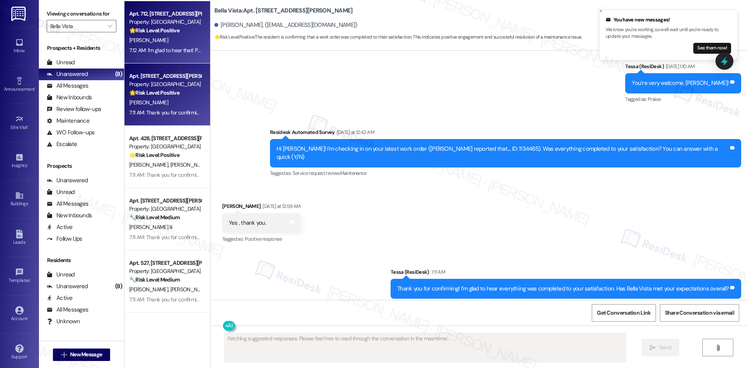
click at [162, 41] on div "[PERSON_NAME]" at bounding box center [165, 40] width 74 height 10
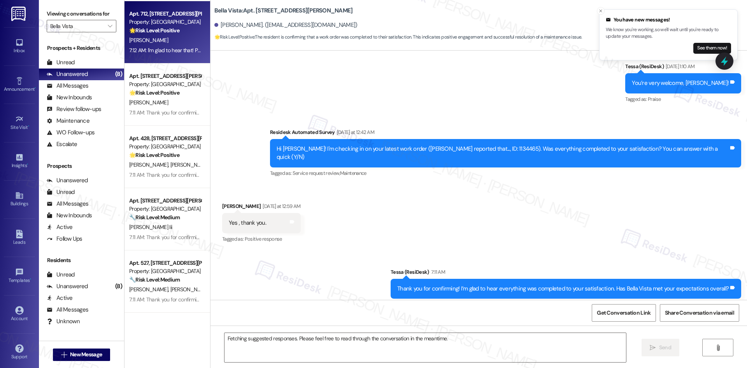
scroll to position [157, 0]
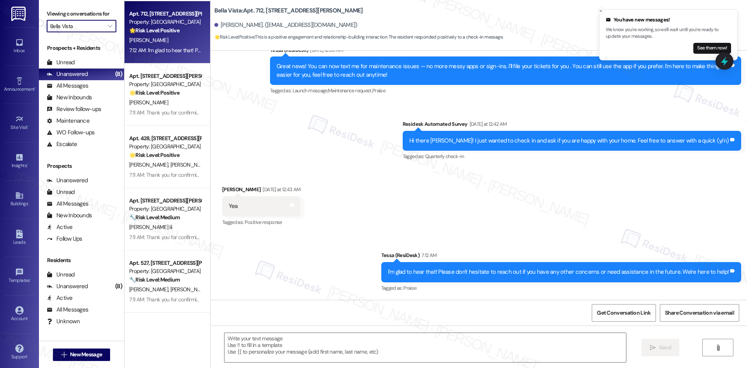
click at [89, 32] on input "Bella Vista" at bounding box center [77, 26] width 54 height 12
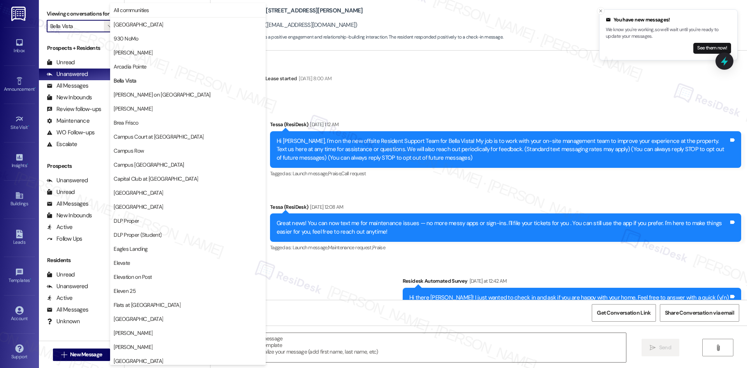
scroll to position [157, 0]
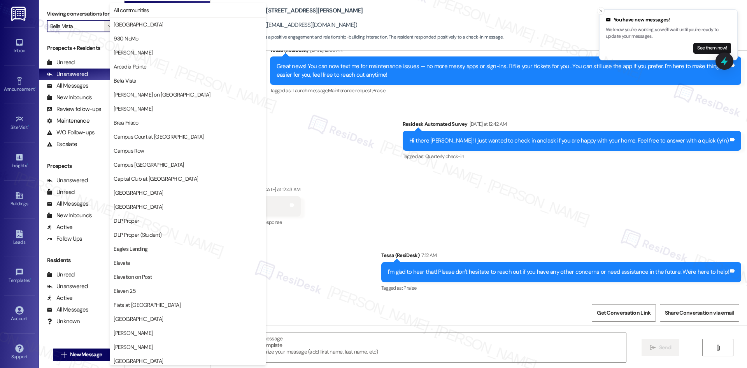
click at [375, 228] on div "Received via SMS [PERSON_NAME] [DATE] at 12:43 AM Yea Tags and notes Tagged as:…" at bounding box center [479, 201] width 537 height 66
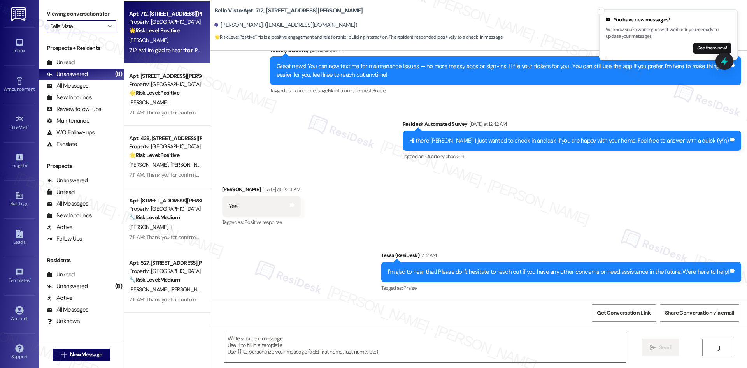
click at [84, 26] on input "Bella Vista" at bounding box center [77, 26] width 54 height 12
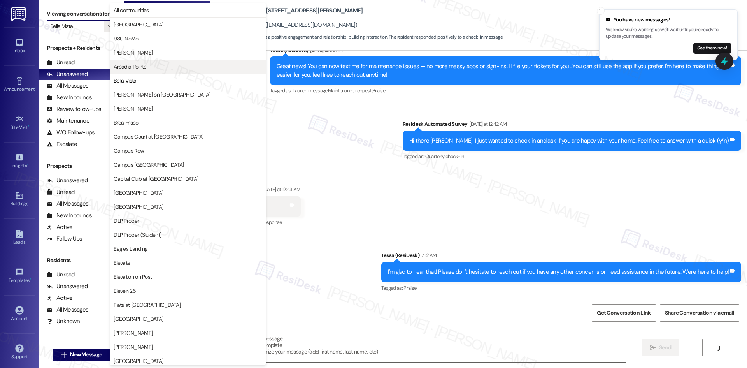
click at [145, 69] on span "Arcadia Pointe" at bounding box center [130, 67] width 33 height 8
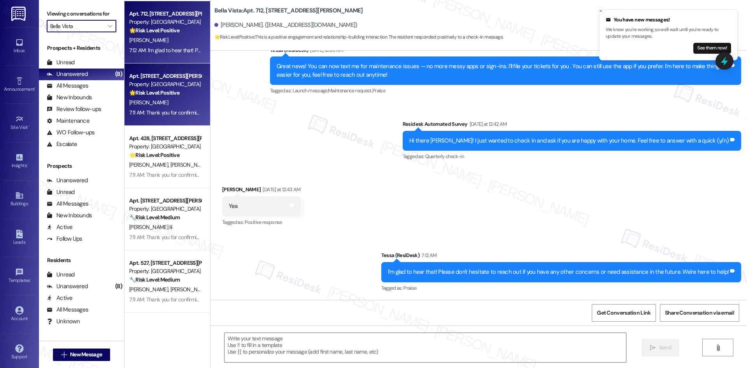
type input "Arcadia Pointe"
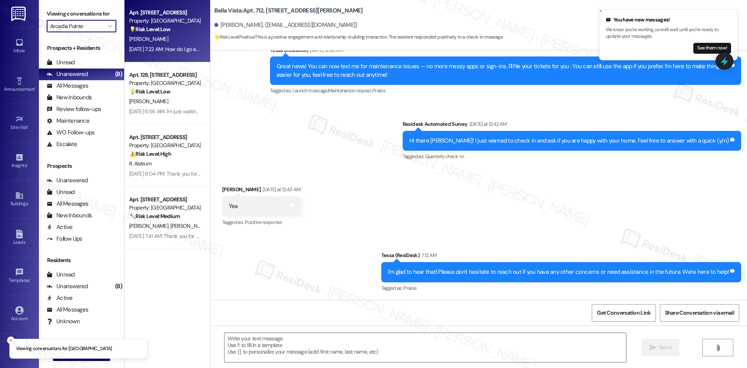
click at [174, 41] on div "A. Toriz" at bounding box center [165, 39] width 74 height 10
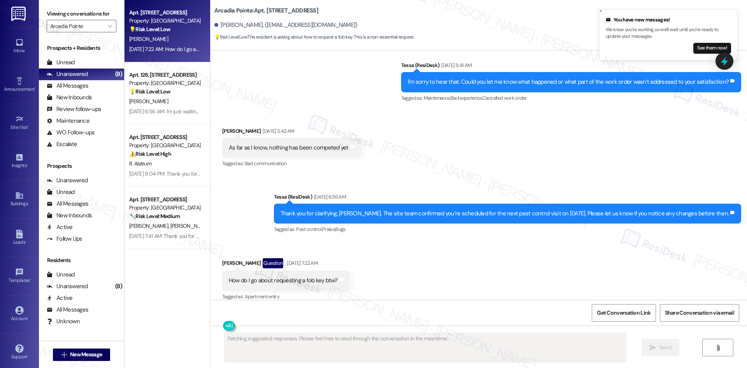
scroll to position [1287, 0]
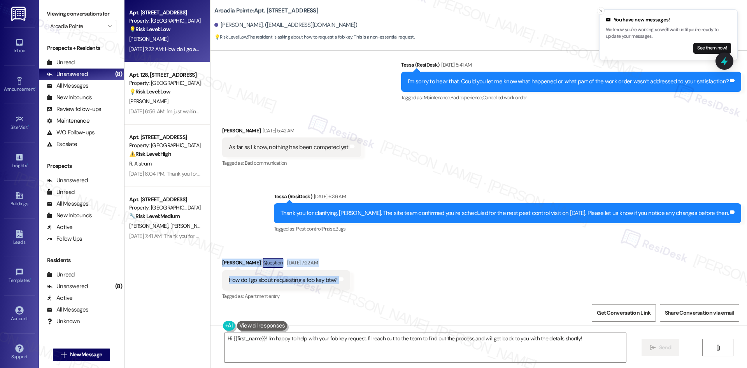
drag, startPoint x: 213, startPoint y: 249, endPoint x: 355, endPoint y: 269, distance: 143.0
click at [355, 269] on div "Received via SMS Ariana Toriz Question Sep 06, 2025 at 7:22 AM How do I go abou…" at bounding box center [479, 273] width 537 height 67
copy div "Ariana Toriz Question Sep 06, 2025 at 7:22 AM How do I go about requesting a fo…"
click at [306, 109] on div "Received via SMS Ariana Toriz Sep 06, 2025 at 5:42 AM As far as I know, nothing…" at bounding box center [479, 142] width 537 height 66
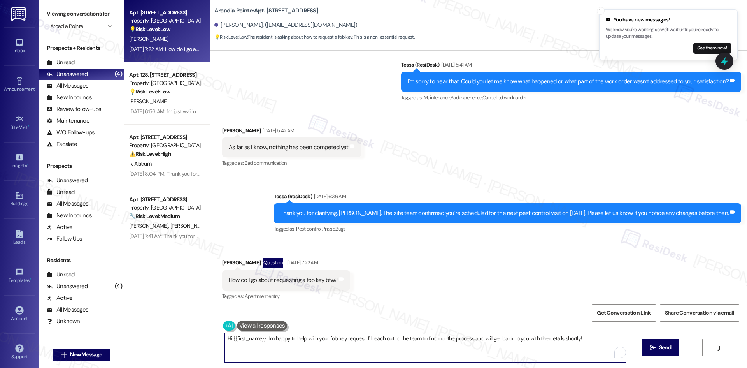
drag, startPoint x: 581, startPoint y: 336, endPoint x: 194, endPoint y: 337, distance: 386.5
click at [178, 334] on div "Apt. 151, 4330 S Eastern Ave Property: Arcadia Pointe 💡 Risk Level: Low The res…" at bounding box center [436, 184] width 623 height 368
paste textarea "Thanks for reaching out, Ariana. Fob keys are reprogrammed in the site office. …"
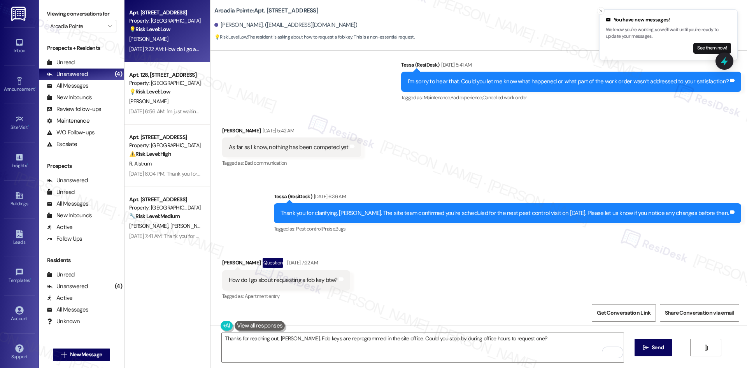
click at [376, 283] on div "Received via SMS Ariana Toriz Question Sep 06, 2025 at 7:22 AM How do I go abou…" at bounding box center [479, 273] width 537 height 67
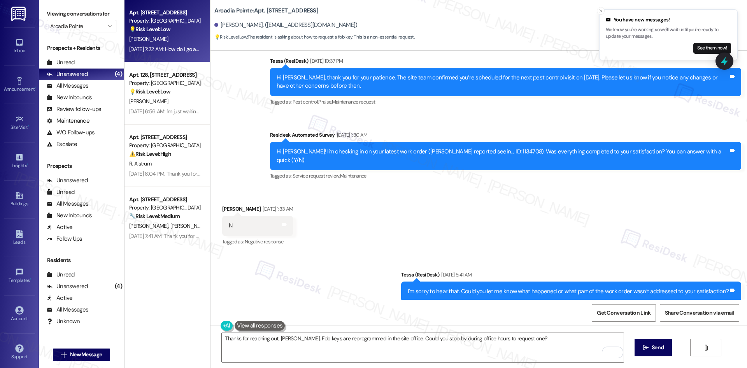
scroll to position [1054, 0]
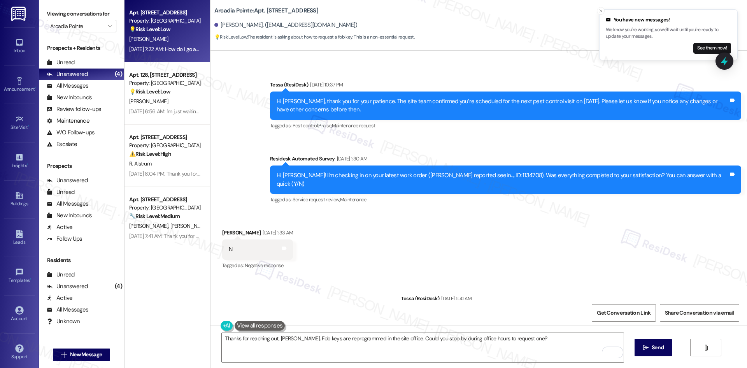
click at [648, 234] on div "Received via SMS Ariana Toriz Sep 06, 2025 at 1:33 AM N Tags and notes Tagged a…" at bounding box center [479, 244] width 537 height 66
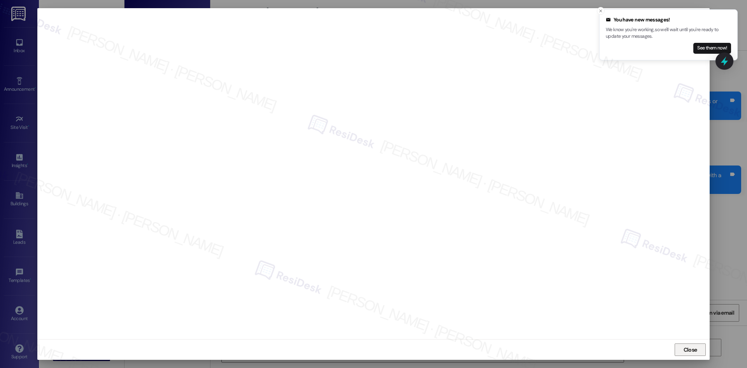
click at [686, 348] on span "Close" at bounding box center [691, 350] width 14 height 8
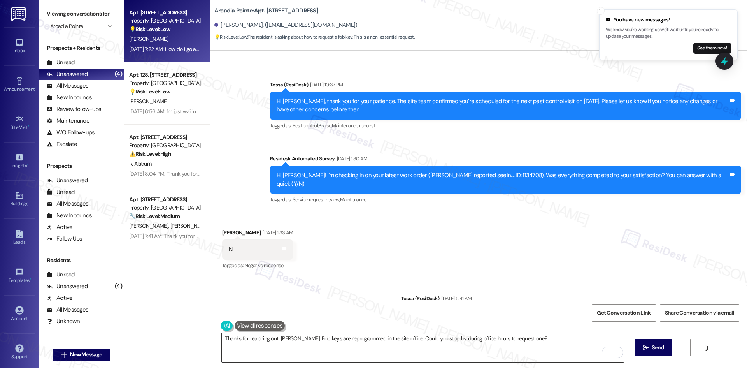
click at [398, 353] on textarea "Thanks for reaching out, Ariana. Fob keys are reprogrammed in the site office. …" at bounding box center [423, 347] width 402 height 29
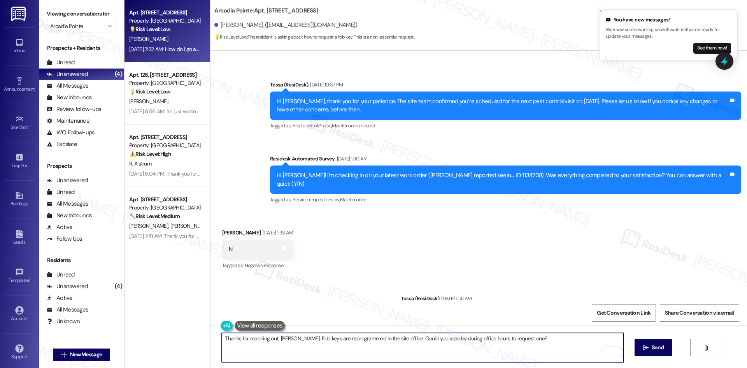
paste textarea "Ariana Toriz Reported Seeing Ants In The Bathroom Near The Sliding Glass Door A…"
type textarea "Ariana Toriz Reported Seeing Ants In The Bathroom Near The Sliding Glass Door A…"
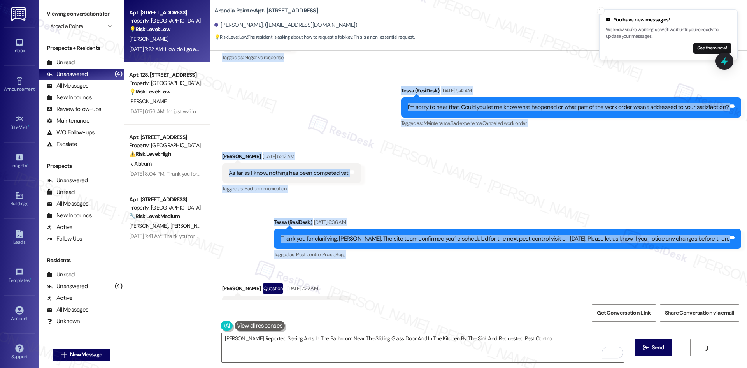
scroll to position [1287, 0]
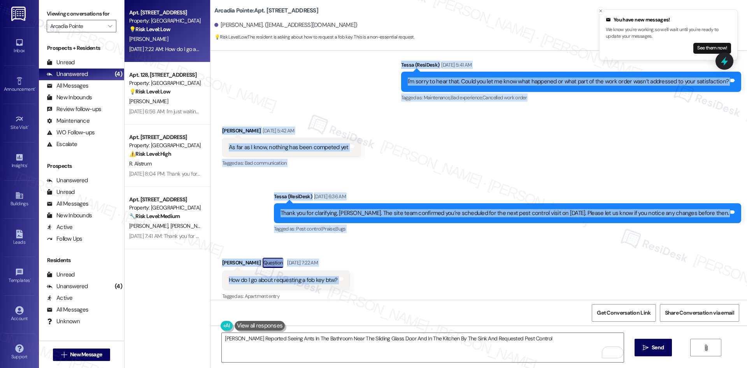
drag, startPoint x: 277, startPoint y: 153, endPoint x: 364, endPoint y: 276, distance: 150.7
click at [364, 276] on div "Lease started Aug 14, 2025 at 8:00 AM Announcement, sent via SMS Tessa (ResiDes…" at bounding box center [479, 175] width 537 height 249
copy div "ed as: Pest control , Click to highlight conversations about Pest control Prais…"
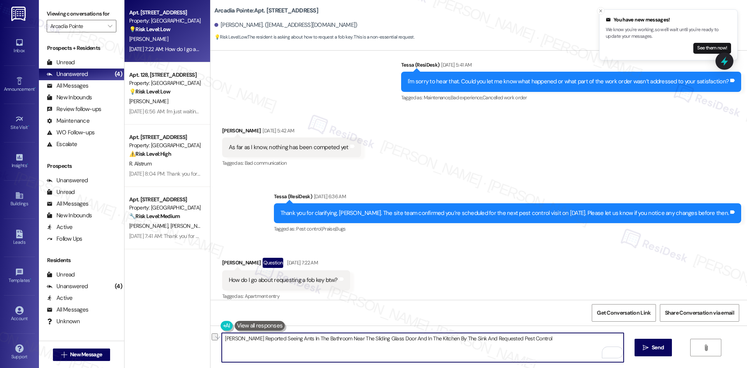
drag, startPoint x: 538, startPoint y: 337, endPoint x: 197, endPoint y: 338, distance: 340.9
click at [197, 338] on div "Apt. 151, 4330 S Eastern Ave Property: Arcadia Pointe 💡 Risk Level: Low The res…" at bounding box center [436, 184] width 623 height 368
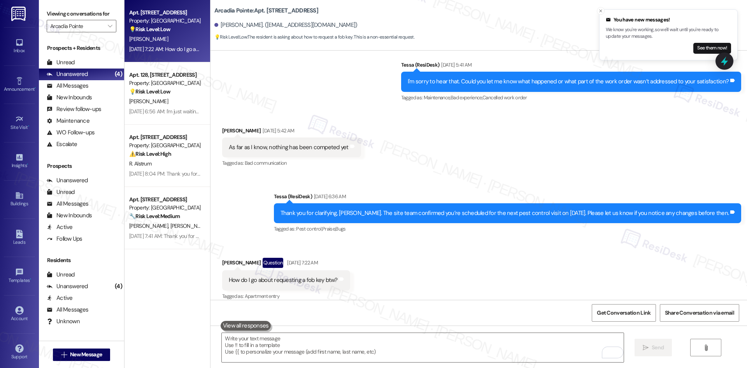
click at [260, 193] on div "Sent via SMS Tessa (ResiDesk) Sep 06, 2025 at 6:36 AM Thank you for clarifying,…" at bounding box center [479, 208] width 537 height 66
click at [437, 267] on div "Received via SMS Ariana Toriz Question Sep 06, 2025 at 7:22 AM How do I go abou…" at bounding box center [479, 273] width 537 height 67
click at [229, 240] on div "Received via SMS Ariana Toriz Question Sep 06, 2025 at 7:22 AM How do I go abou…" at bounding box center [479, 273] width 537 height 67
drag, startPoint x: 212, startPoint y: 251, endPoint x: 341, endPoint y: 275, distance: 130.7
click at [341, 275] on div "Received via SMS Ariana Toriz Question Sep 06, 2025 at 7:22 AM How do I go abou…" at bounding box center [286, 280] width 140 height 56
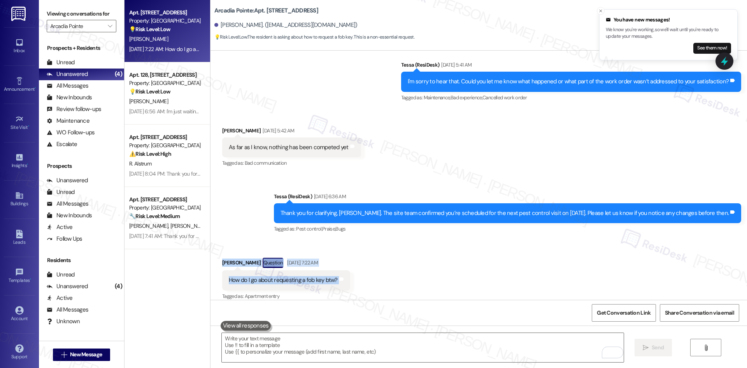
copy div "Ariana Toriz Question Sep 06, 2025 at 7:22 AM How do I go about requesting a fo…"
drag, startPoint x: 363, startPoint y: 133, endPoint x: 378, endPoint y: 163, distance: 33.1
click at [365, 133] on div "Received via SMS Ariana Toriz Sep 06, 2025 at 5:42 AM As far as I know, nothing…" at bounding box center [479, 142] width 537 height 66
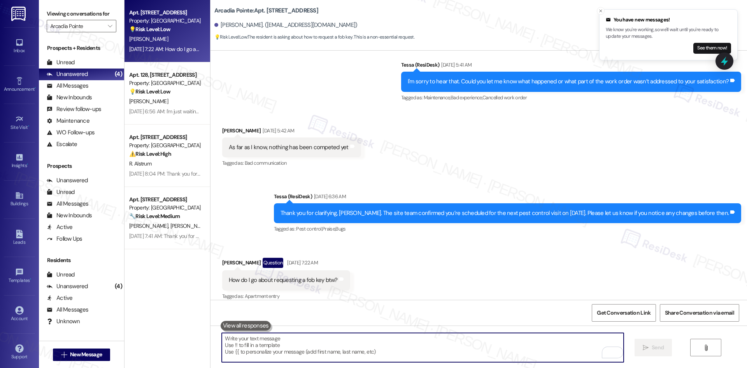
click at [309, 349] on textarea "To enrich screen reader interactions, please activate Accessibility in Grammarl…" at bounding box center [423, 347] width 402 height 29
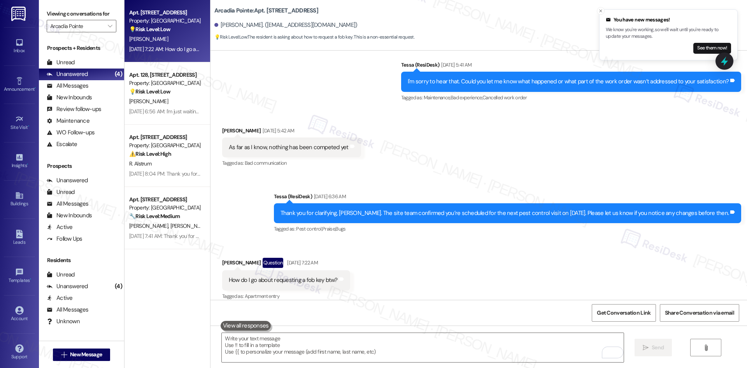
click at [372, 154] on div "Received via SMS Ariana Toriz Sep 06, 2025 at 5:42 AM As far as I know, nothing…" at bounding box center [479, 142] width 537 height 66
click at [310, 351] on textarea "To enrich screen reader interactions, please activate Accessibility in Grammarl…" at bounding box center [423, 347] width 402 height 29
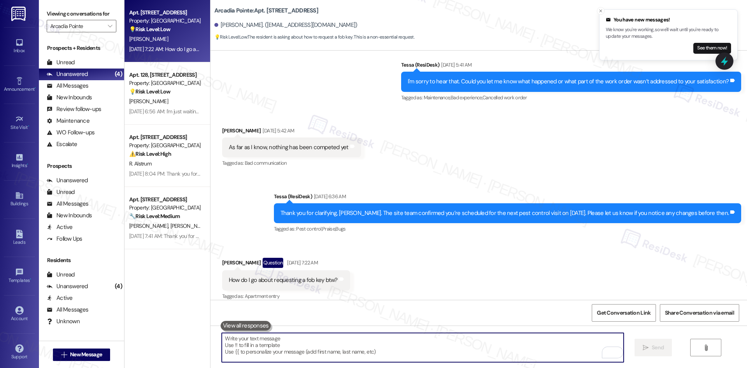
paste textarea "Hi Ariana, just checking if you were able to connect with the office about requ…"
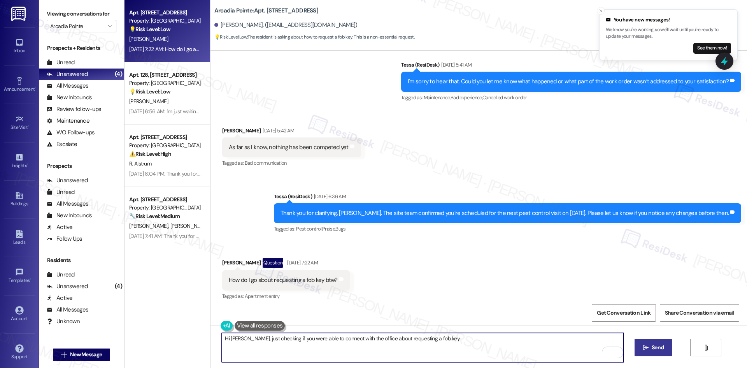
type textarea "Hi Ariana, just checking if you were able to connect with the office about requ…"
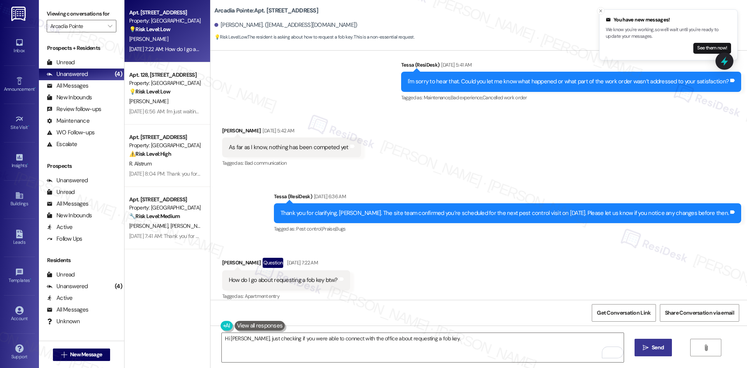
click at [637, 345] on button " Send" at bounding box center [654, 348] width 38 height 18
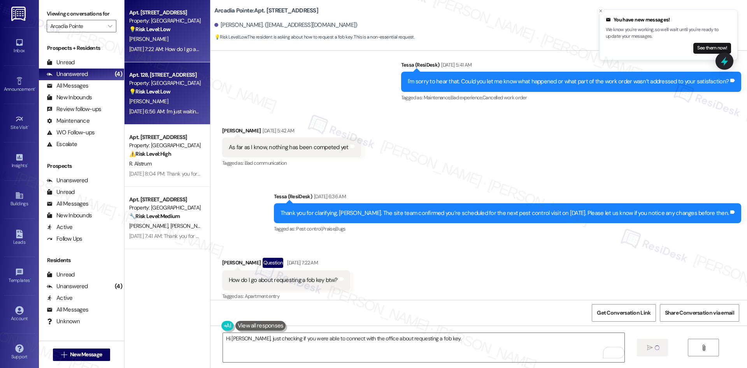
click at [173, 95] on div "💡 Risk Level: Low The resident is requesting dog waste bags to be restocked. Th…" at bounding box center [165, 92] width 72 height 8
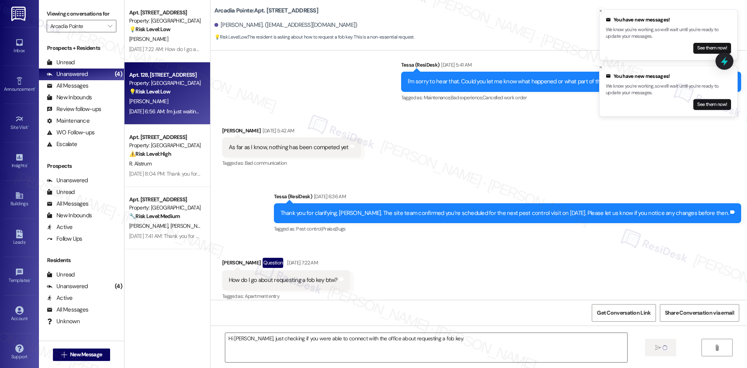
type textarea "Fetching suggested responses. Please feel free to read through the conversation…"
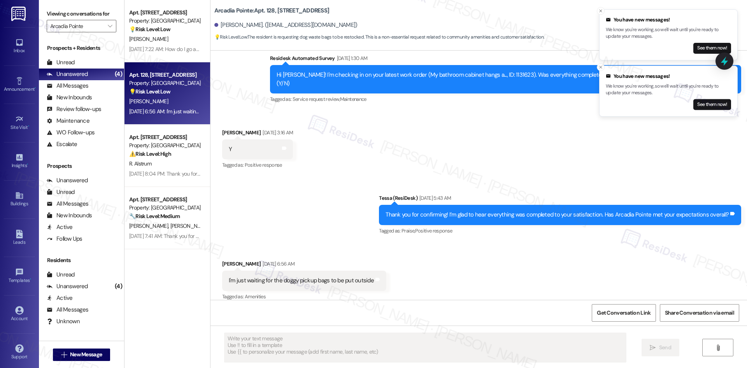
scroll to position [294, 0]
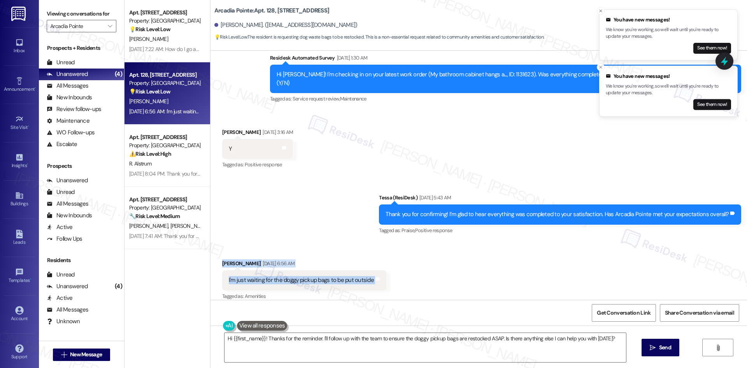
drag, startPoint x: 213, startPoint y: 254, endPoint x: 374, endPoint y: 274, distance: 162.3
click at [386, 274] on div "Received via SMS Rosa Mendez Sep 06, 2025 at 6:56 AM I'm just waiting for the d…" at bounding box center [479, 275] width 537 height 66
copy div "Rosa Mendez Sep 06, 2025 at 6:56 AM I'm just waiting for the doggy pickup bags …"
click at [341, 184] on div "Sent via SMS Tessa (ResiDesk) Sep 06, 2025 at 5:43 AM Thank you for confirming!…" at bounding box center [479, 209] width 537 height 66
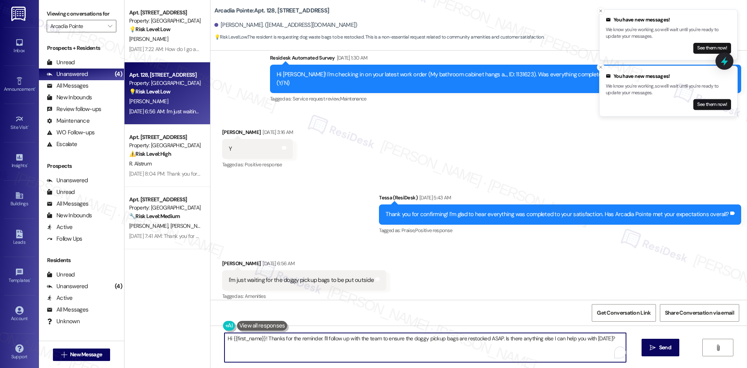
drag, startPoint x: 612, startPoint y: 338, endPoint x: 284, endPoint y: 359, distance: 327.9
click at [135, 334] on div "Apt. 151, 4330 S Eastern Ave Property: Arcadia Pointe 💡 Risk Level: Low The res…" at bounding box center [436, 184] width 623 height 368
paste textarea "Rosa, just checking if the doggy pickup bags have been put outside yet."
type textarea "Hi Rosa, just checking if the doggy pickup bags have been put outside yet."
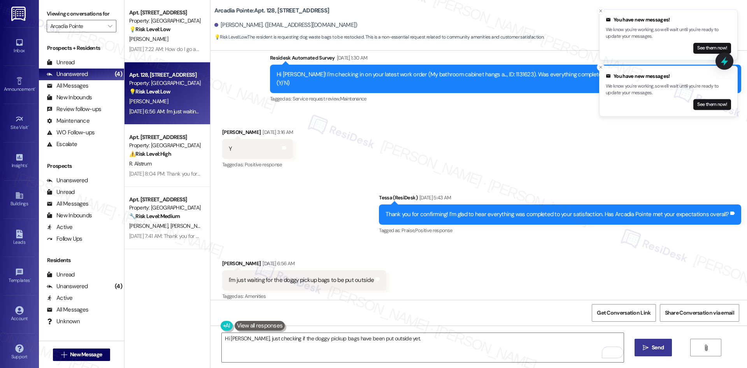
click at [658, 350] on span "Send" at bounding box center [658, 347] width 12 height 8
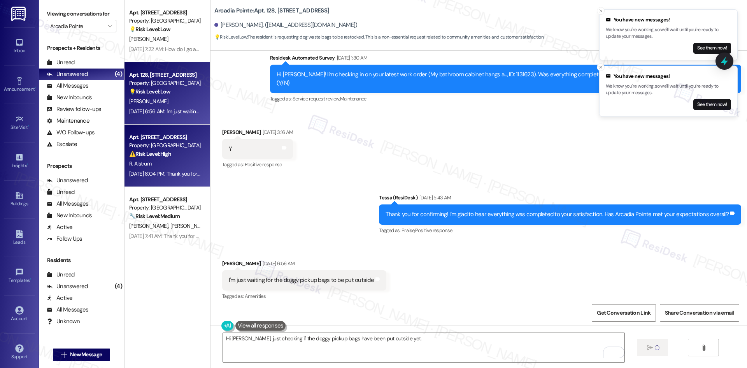
click at [154, 170] on div "Sep 08, 2025 at 8:04 PM: Thank you for your message. Our offices are currently …" at bounding box center [343, 173] width 428 height 7
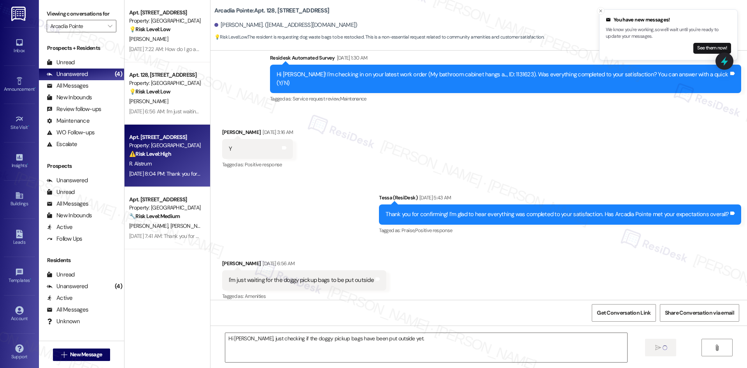
type textarea "Fetching suggested responses. Please feel free to read through the conversation…"
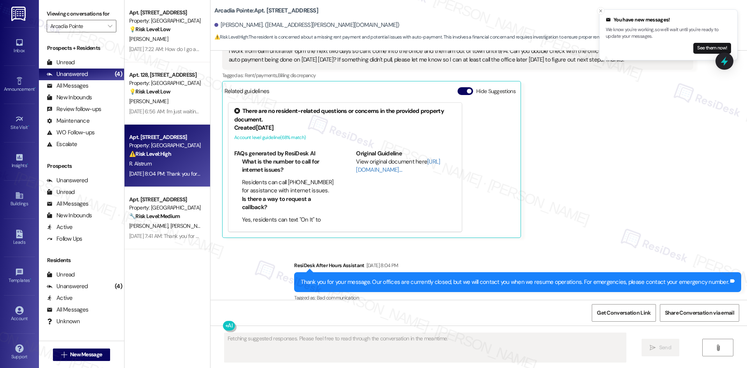
scroll to position [486, 0]
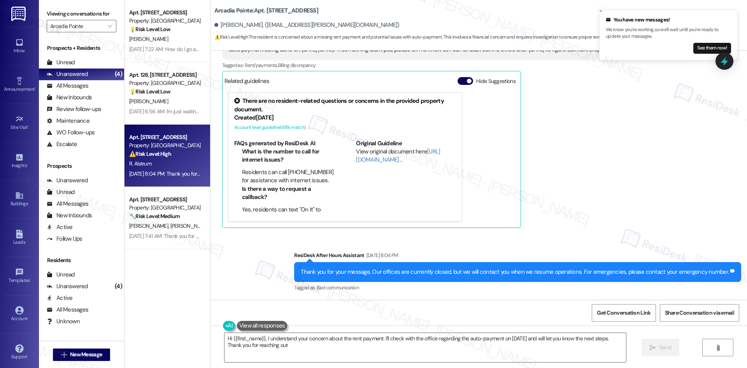
type textarea "Hi {{first_name}}, I understand your concern about the rent payment. I'll check…"
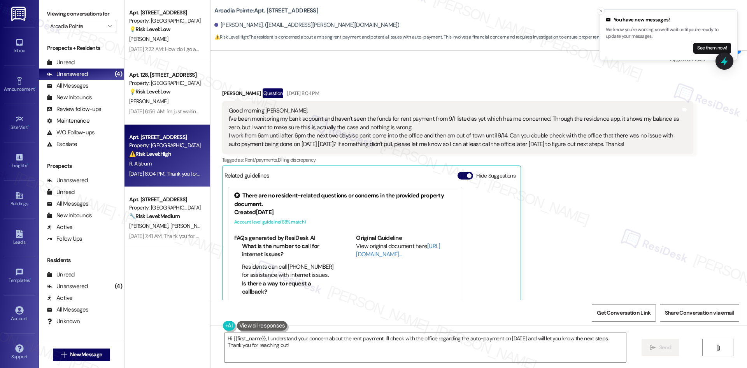
scroll to position [330, 0]
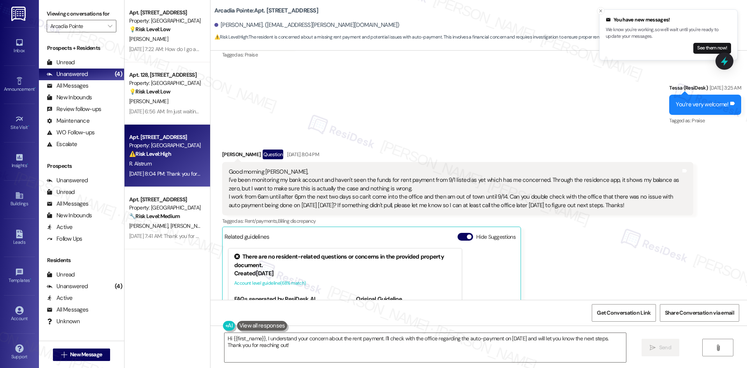
drag, startPoint x: 527, startPoint y: 202, endPoint x: 215, endPoint y: 151, distance: 315.9
click at [216, 151] on div "Received via SMS Robert Alstrum Question Sep 08, 2025 at 8:04 PM Good morning T…" at bounding box center [457, 267] width 483 height 246
copy div "Robert Alstrum Question Sep 08, 2025 at 8:04 PM Good morning Tessa, I've been m…"
drag, startPoint x: 377, startPoint y: 140, endPoint x: 359, endPoint y: 157, distance: 24.8
click at [377, 140] on div "Received via SMS Robert Alstrum Question Sep 08, 2025 at 8:04 PM Good morning T…" at bounding box center [479, 260] width 537 height 257
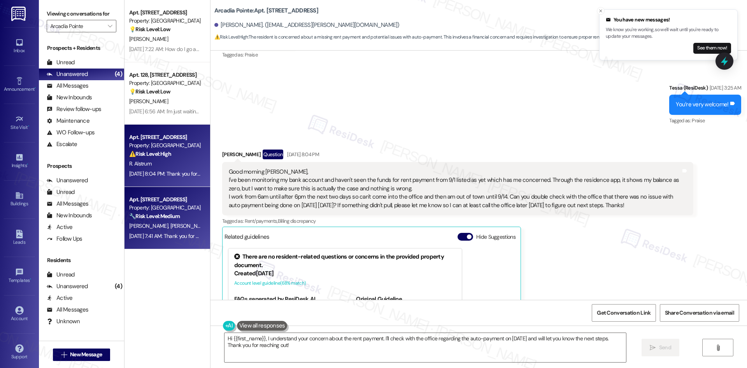
click at [171, 207] on div "Property: Arcadia Pointe" at bounding box center [165, 208] width 72 height 8
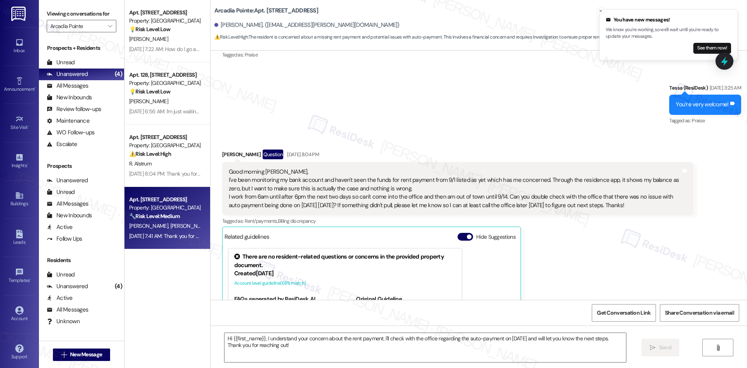
type textarea "Fetching suggested responses. Please feel free to read through the conversation…"
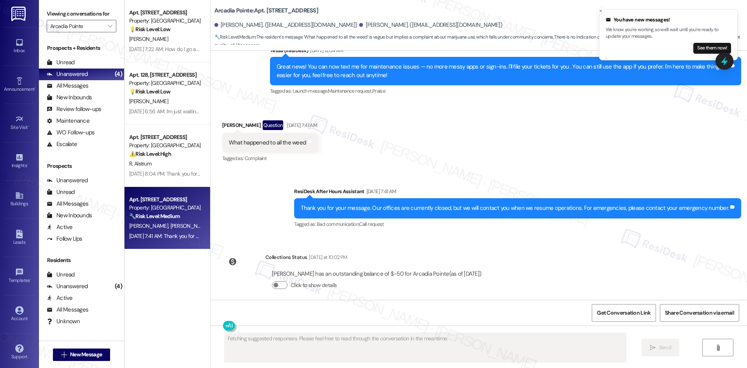
scroll to position [164, 0]
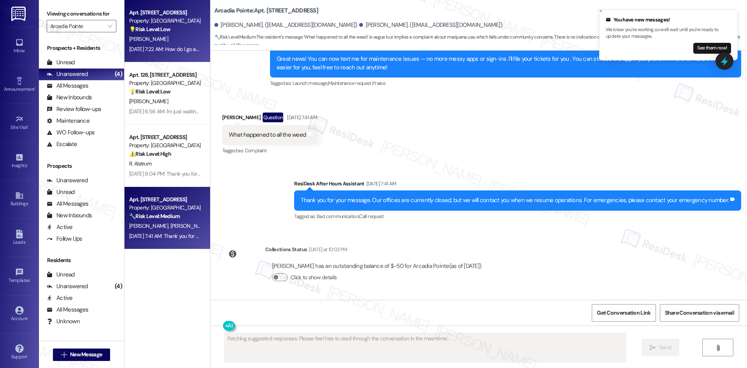
click at [200, 30] on div "Apt. 151, 4330 S Eastern Ave Property: Arcadia Pointe 💡 Risk Level: Low The res…" at bounding box center [168, 31] width 86 height 62
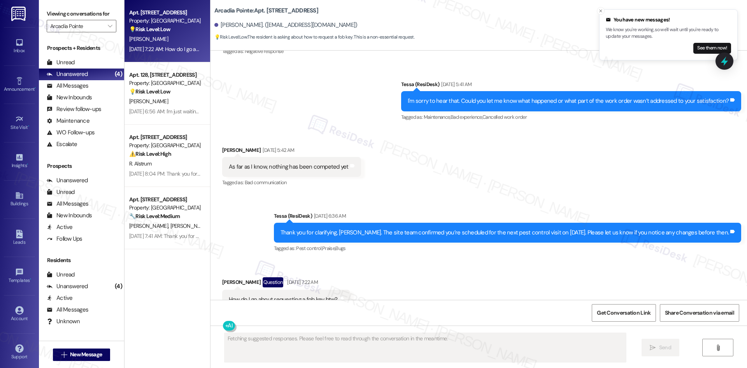
scroll to position [1287, 0]
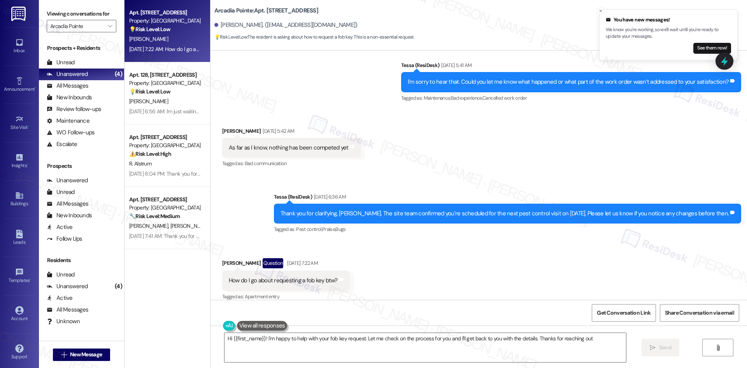
type textarea "Hi {{first_name}}! I'm happy to help with your fob key request. Let me check on…"
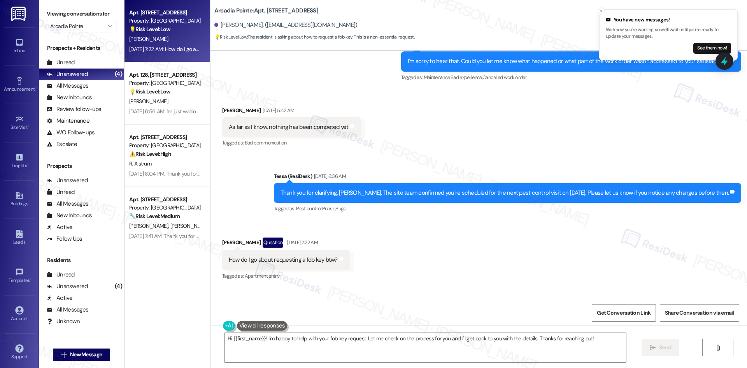
scroll to position [1353, 0]
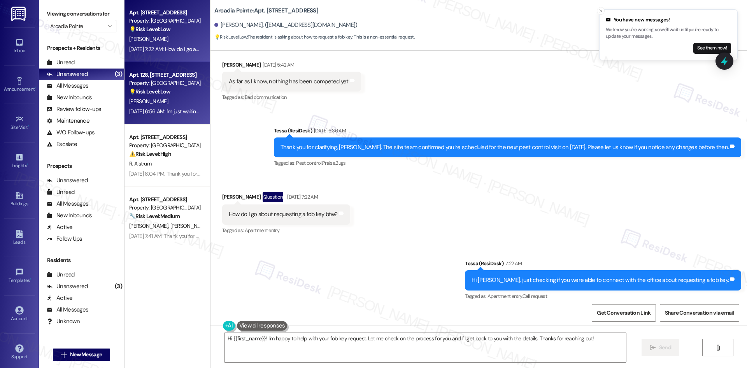
click at [148, 87] on div "Property: Arcadia Pointe" at bounding box center [165, 83] width 72 height 8
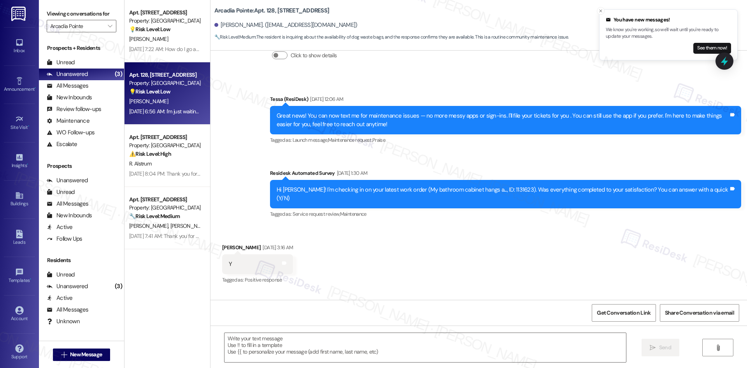
type textarea "Fetching suggested responses. Please feel free to read through the conversation…"
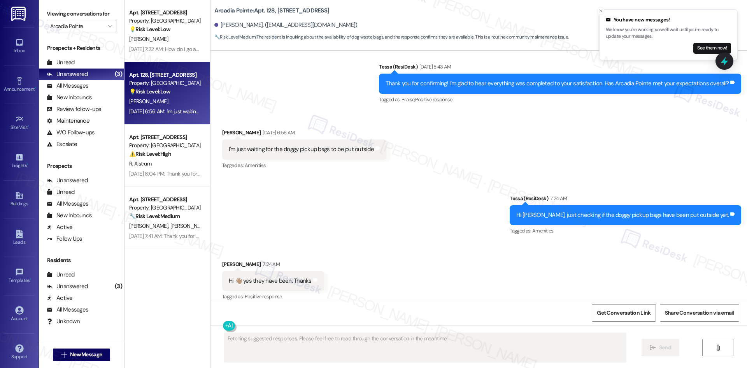
scroll to position [425, 0]
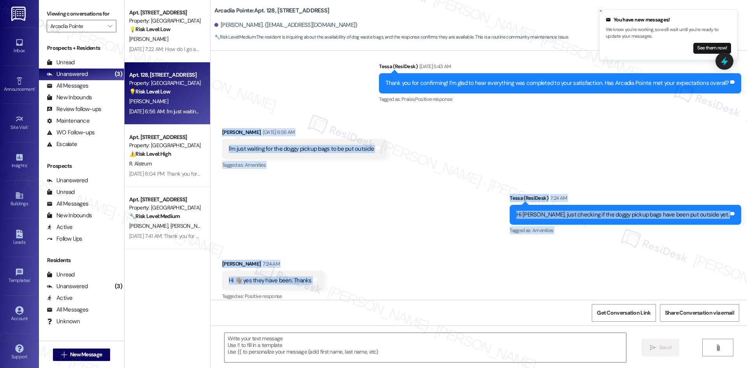
drag, startPoint x: 239, startPoint y: 167, endPoint x: 339, endPoint y: 272, distance: 145.4
click at [339, 272] on div "Lease started Aug 22, 2025 at 8:00 AM Announcement, sent via SMS Tessa (ResiDes…" at bounding box center [479, 175] width 537 height 249
copy div "Rosa Mendez Sep 06, 2025 at 6:56 AM I'm just waiting for the doggy pickup bags …"
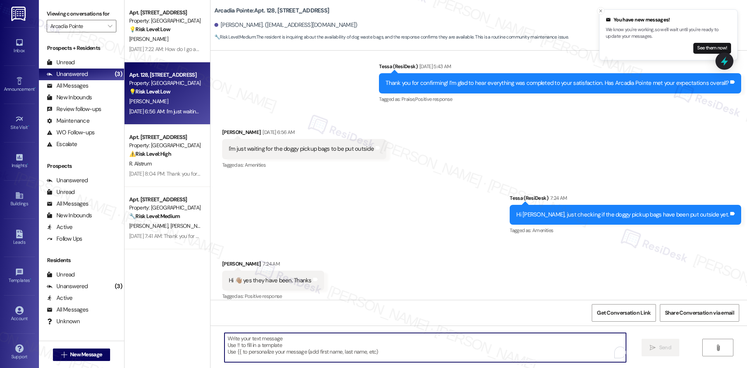
drag, startPoint x: 348, startPoint y: 355, endPoint x: 346, endPoint y: 348, distance: 7.2
click at [348, 355] on textarea "To enrich screen reader interactions, please activate Accessibility in Grammarl…" at bounding box center [426, 347] width 402 height 29
paste textarea "Great, thanks for letting me know!"
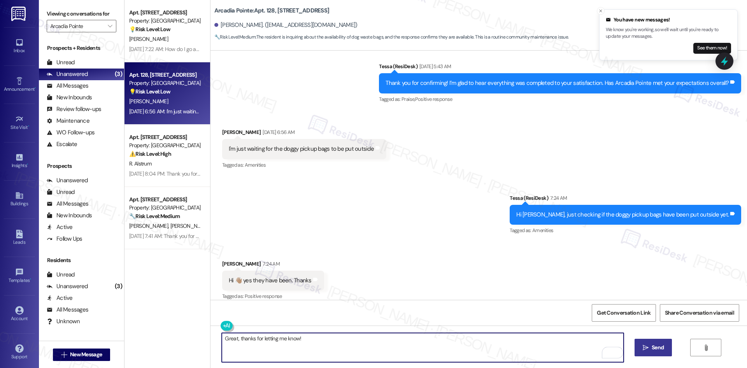
type textarea "Great, thanks for letting me know!"
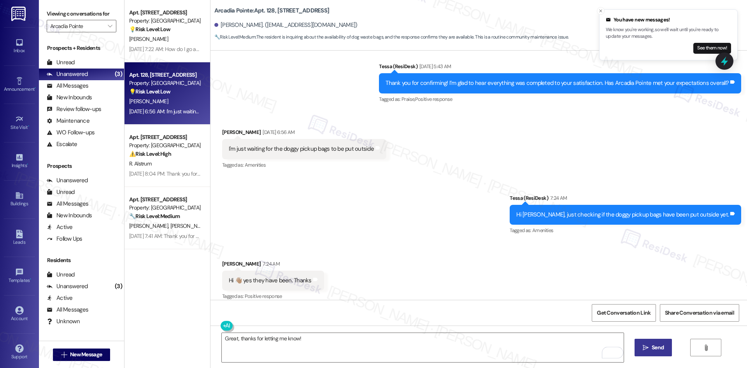
click at [647, 351] on span " Send" at bounding box center [653, 347] width 25 height 8
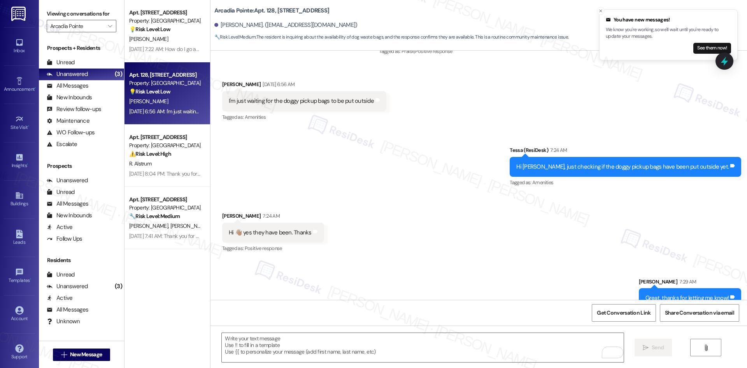
scroll to position [479, 0]
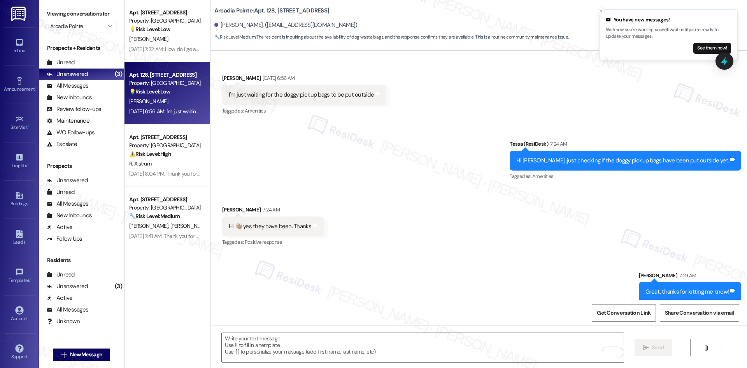
click at [350, 254] on div "Sent via SMS Sarah 7:29 AM Great, thanks for letting me know! Tags and notes" at bounding box center [479, 281] width 537 height 54
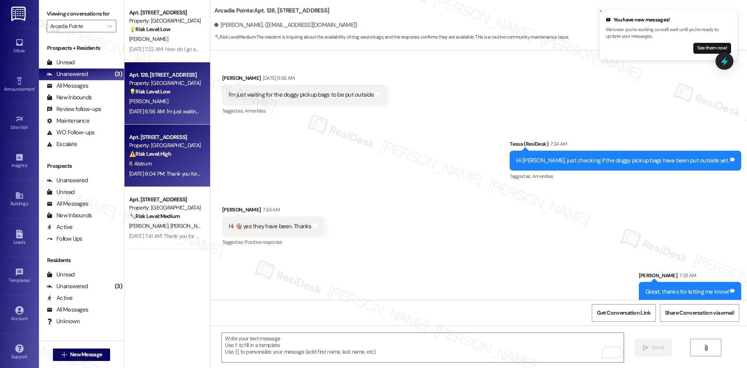
click at [125, 155] on div "Apt. 210, 4330 S Eastern Ave Property: Arcadia Pointe ⚠️ Risk Level: High The r…" at bounding box center [168, 156] width 86 height 62
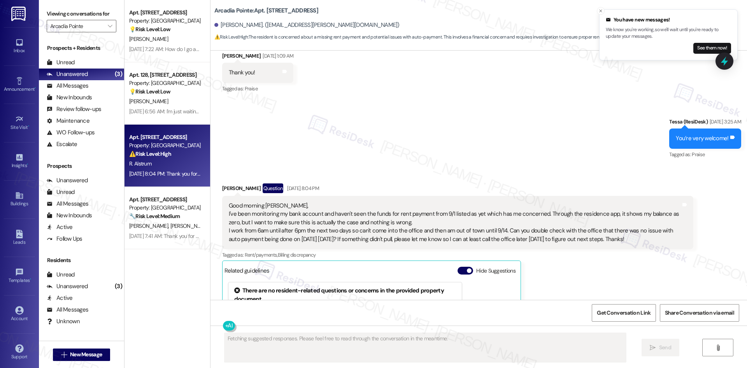
scroll to position [269, 0]
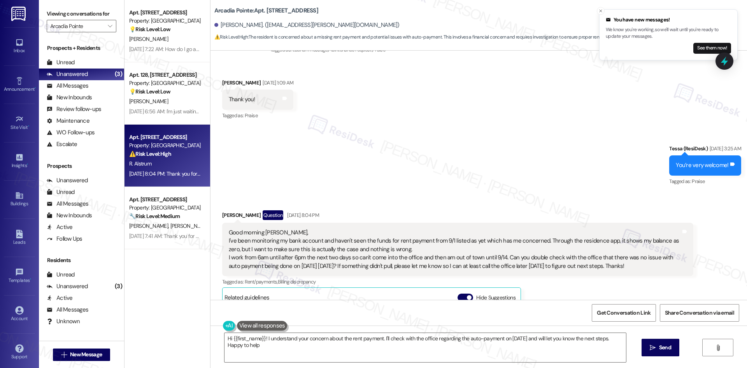
type textarea "Hi {{first_name}}! I understand your concern about the rent payment. I'll check…"
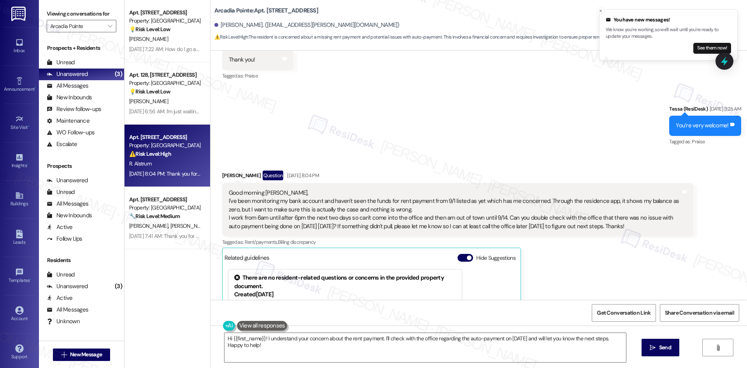
scroll to position [308, 0]
drag, startPoint x: 213, startPoint y: 173, endPoint x: 638, endPoint y: 229, distance: 429.0
click at [638, 229] on div "Received via SMS Robert Alstrum Question Sep 08, 2025 at 8:04 PM Good morning T…" at bounding box center [457, 288] width 483 height 246
copy div "Robert Alstrum Question Sep 08, 2025 at 8:04 PM Good morning Tessa, I've been m…"
click at [370, 148] on div "Sent via SMS Tessa (ResiDesk) Sep 04, 2025 at 3:25 AM You’re very welcome! Tags…" at bounding box center [479, 121] width 537 height 66
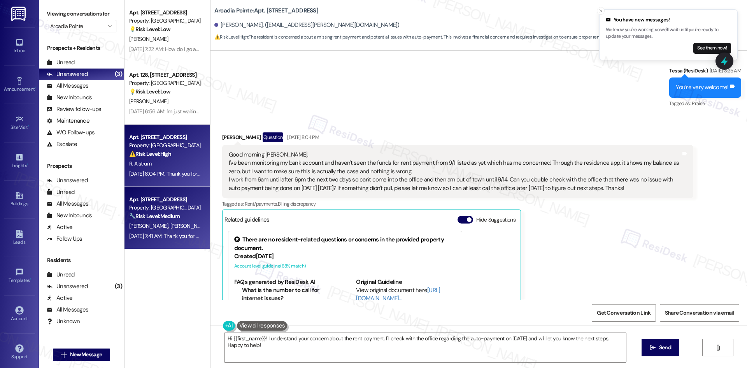
scroll to position [464, 0]
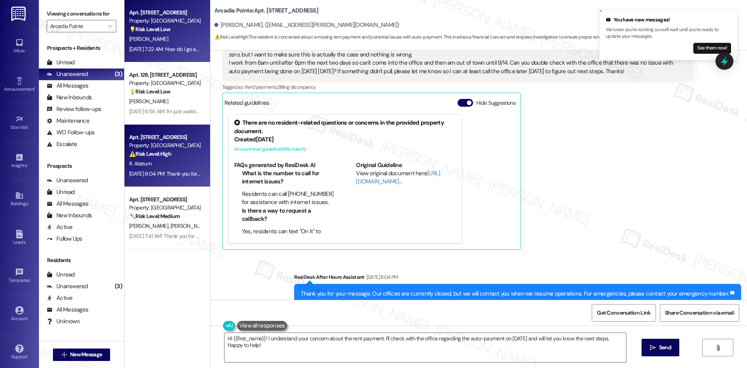
click at [160, 28] on strong "💡 Risk Level: Low" at bounding box center [149, 29] width 41 height 7
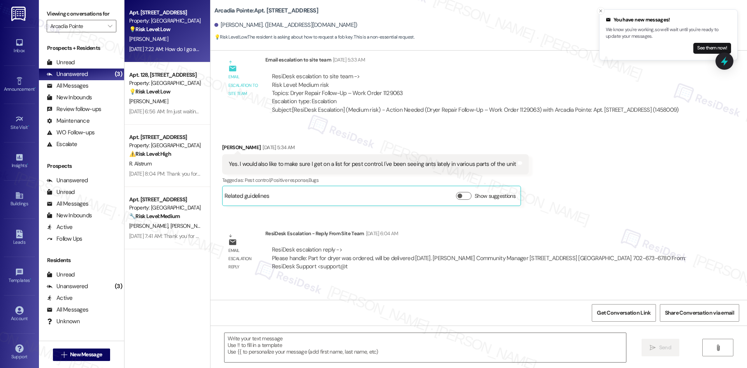
type textarea "Fetching suggested responses. Please feel free to read through the conversation…"
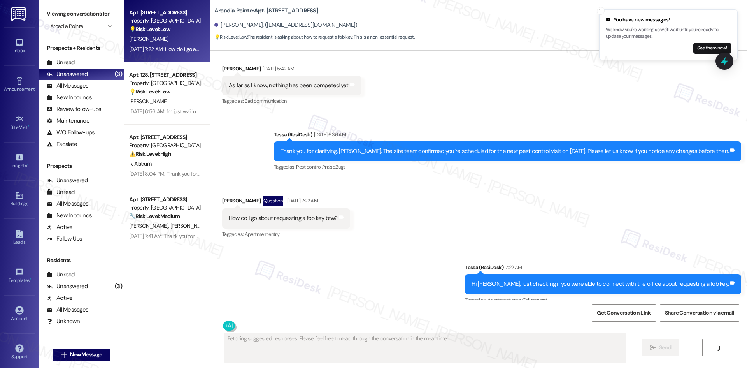
scroll to position [1353, 0]
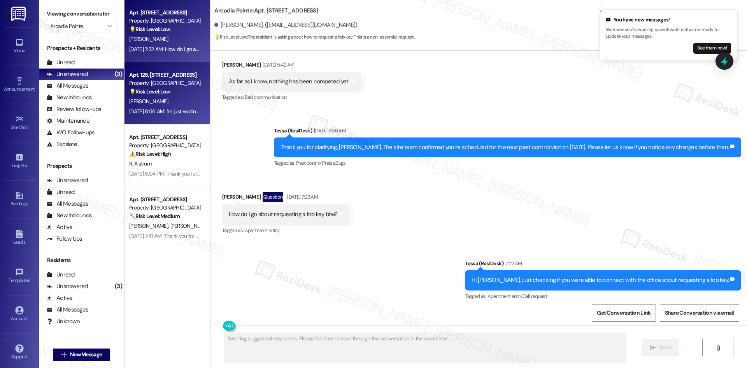
click at [167, 98] on div "R. Mendez" at bounding box center [165, 102] width 74 height 10
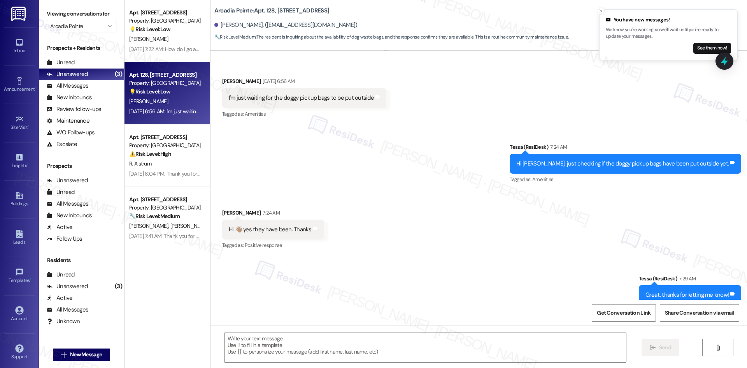
scroll to position [491, 0]
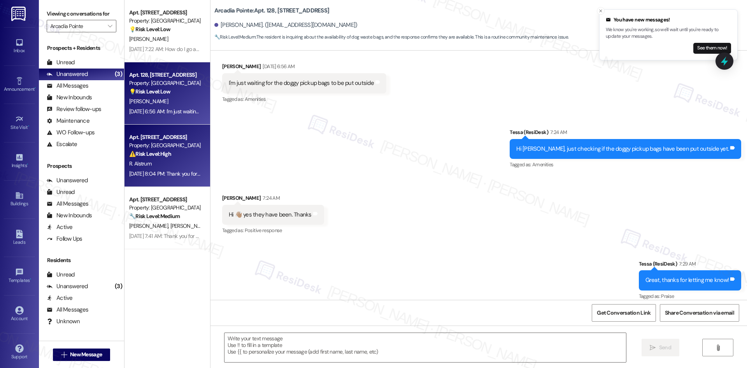
click at [137, 150] on strong "⚠️ Risk Level: High" at bounding box center [150, 153] width 42 height 7
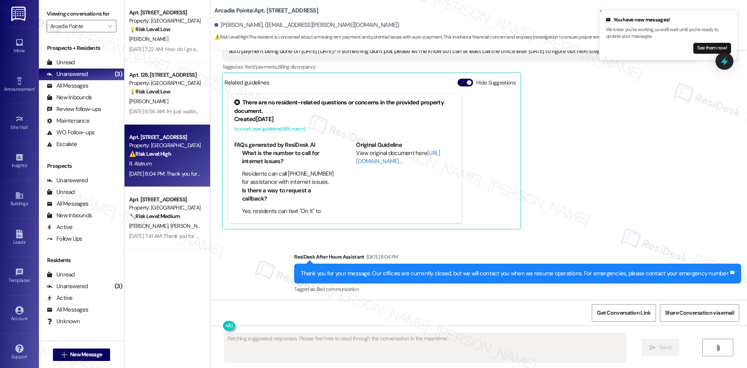
scroll to position [486, 0]
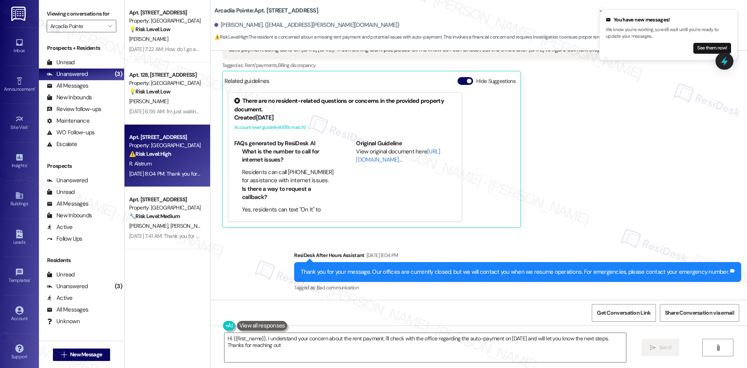
type textarea "Hi {{first_name}}, I understand your concern about the rent payment. I'll check…"
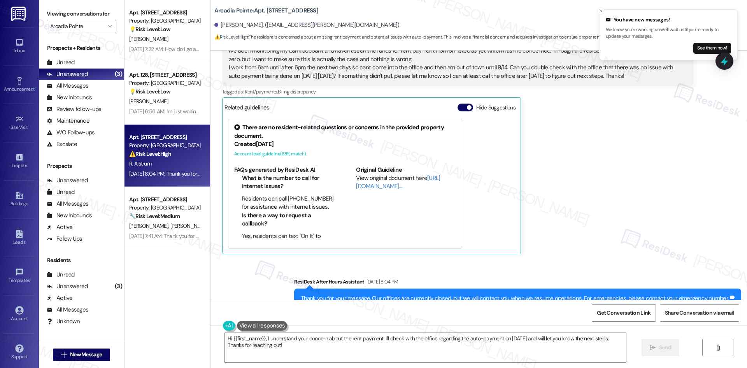
scroll to position [330, 0]
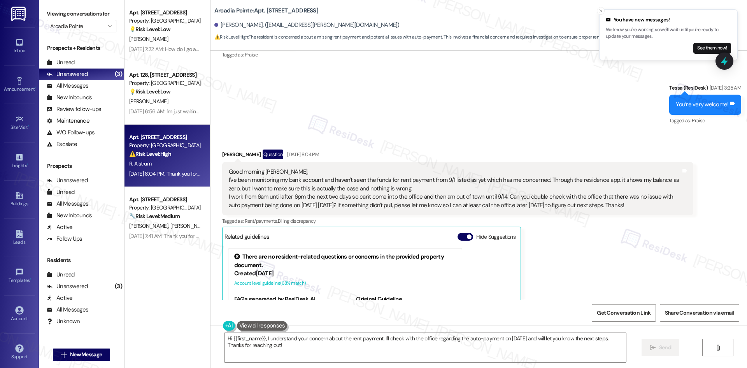
click at [483, 117] on div "Sent via SMS Tessa (ResiDesk) Sep 04, 2025 at 3:25 AM You’re very welcome! Tags…" at bounding box center [479, 99] width 537 height 66
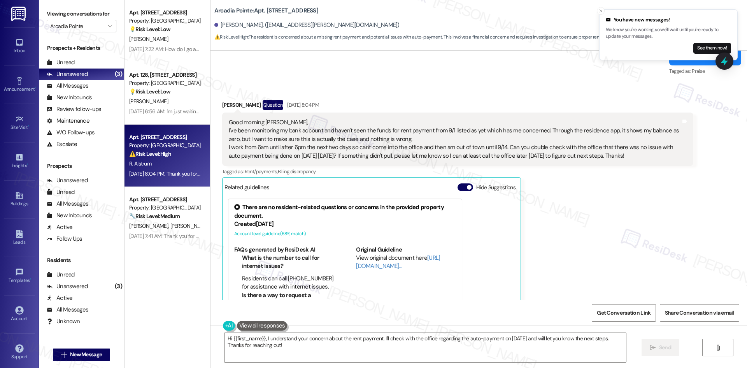
scroll to position [369, 0]
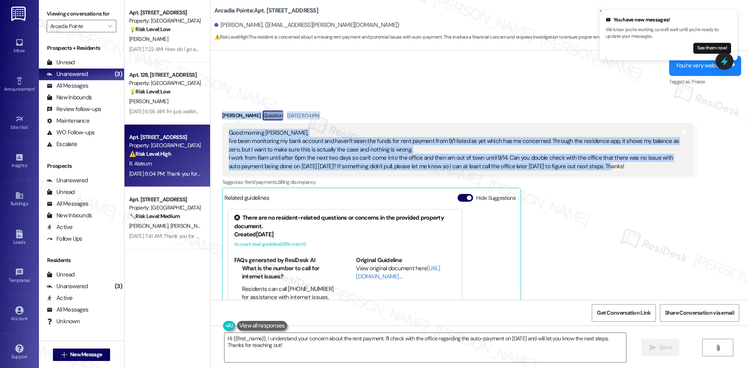
drag, startPoint x: 210, startPoint y: 109, endPoint x: 593, endPoint y: 174, distance: 388.5
click at [593, 174] on div "Received via SMS Robert Alstrum Question Sep 08, 2025 at 8:04 PM Good morning T…" at bounding box center [479, 221] width 537 height 257
click at [593, 174] on div "Good morning Tessa, I've been monitoring my bank account and haven't seen the f…" at bounding box center [457, 149] width 471 height 53
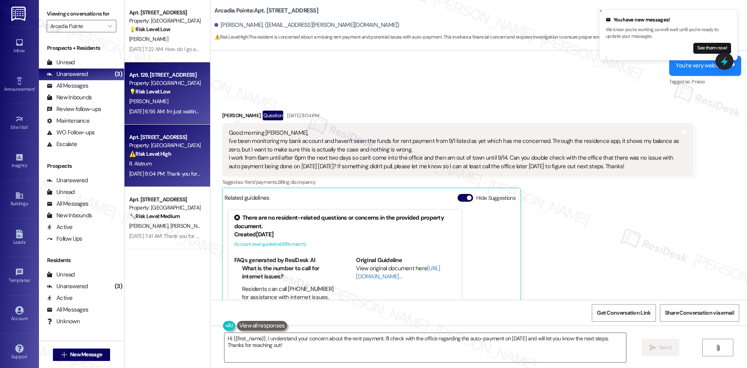
click at [148, 94] on strong "💡 Risk Level: Low" at bounding box center [149, 91] width 41 height 7
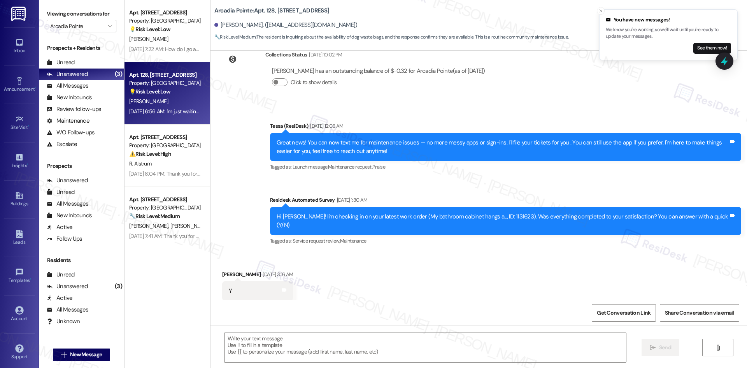
type textarea "Fetching suggested responses. Please feel free to read through the conversation…"
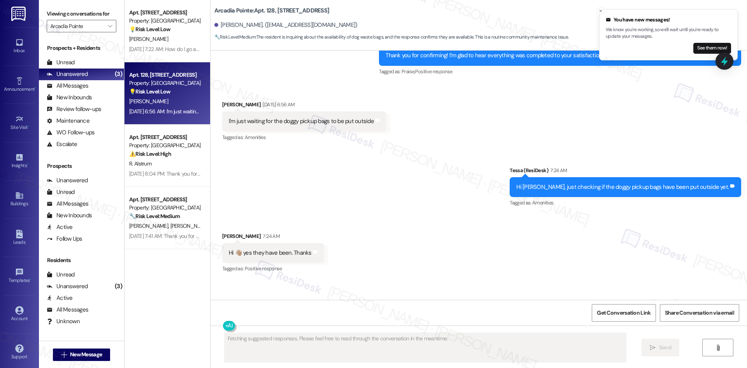
scroll to position [491, 0]
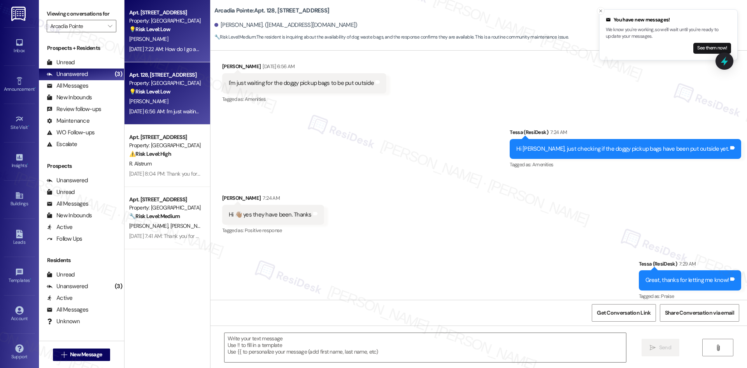
click at [135, 41] on span "A. Toriz" at bounding box center [148, 38] width 39 height 7
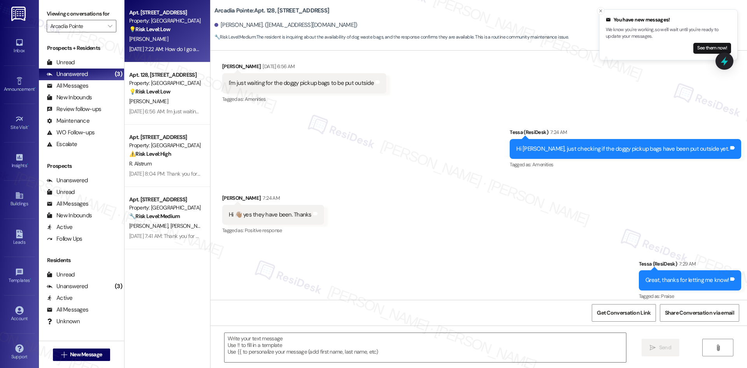
type textarea "Fetching suggested responses. Please feel free to read through the conversation…"
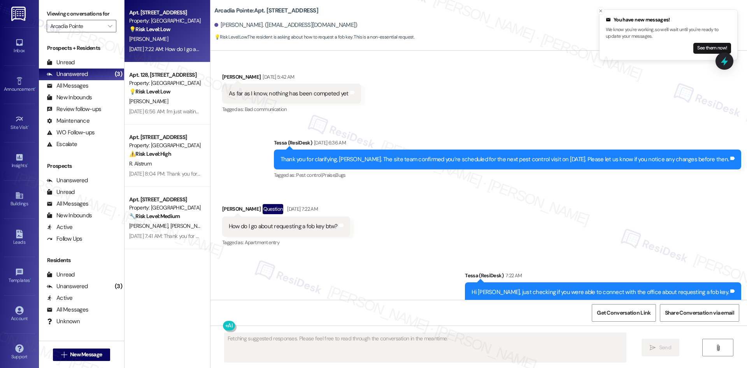
scroll to position [1353, 0]
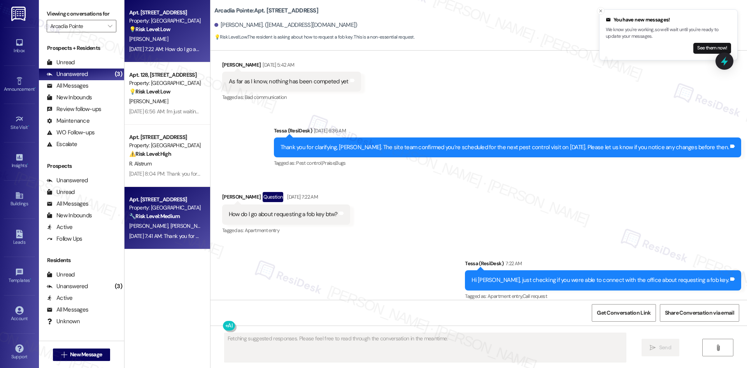
click at [160, 212] on strong "🔧 Risk Level: Medium" at bounding box center [154, 215] width 51 height 7
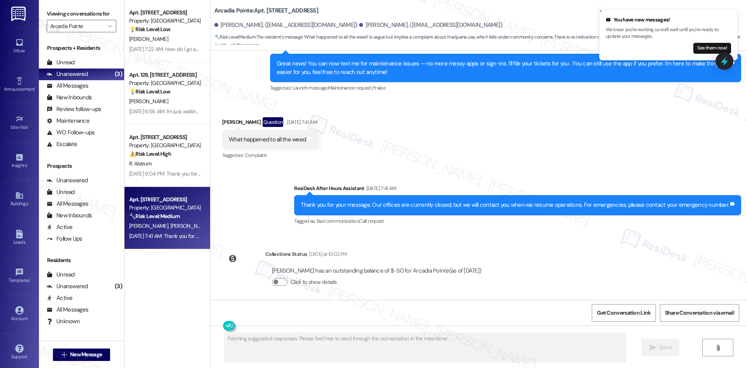
scroll to position [164, 0]
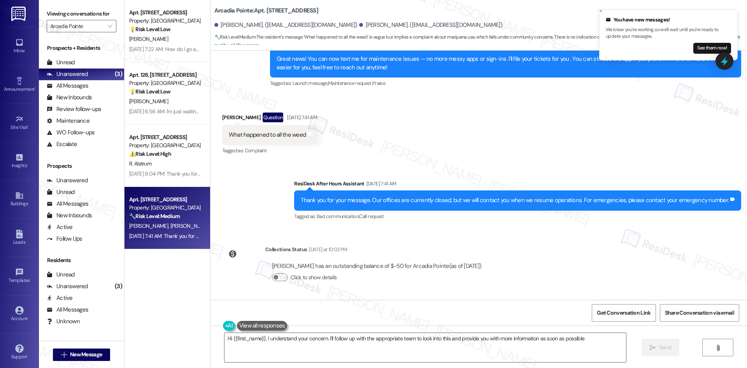
type textarea "Hi {{first_name}}, I understand your concern. I'll follow up with the appropria…"
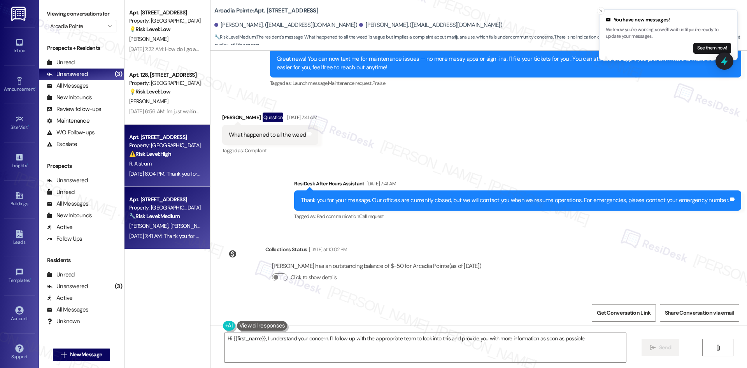
click at [158, 166] on div "R. Alstrum" at bounding box center [165, 164] width 74 height 10
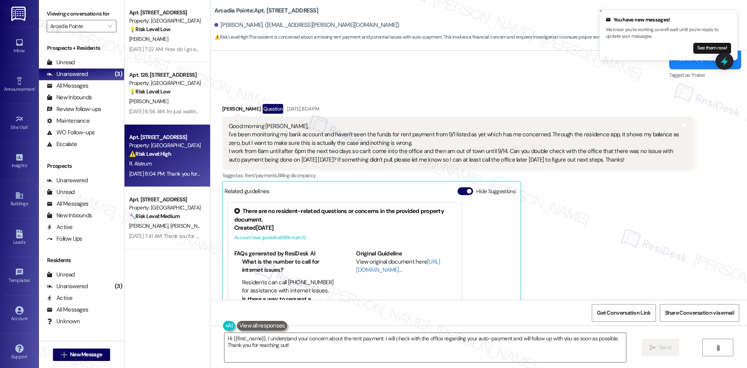
scroll to position [369, 0]
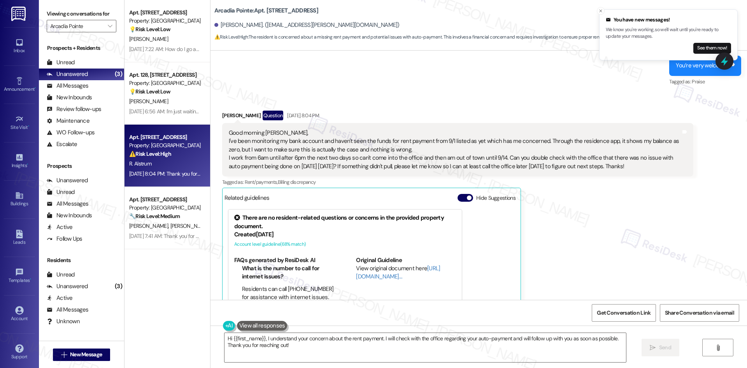
click at [586, 234] on div "Robert Alstrum Question Sep 08, 2025 at 8:04 PM Good morning Tessa, I've been m…" at bounding box center [457, 228] width 471 height 234
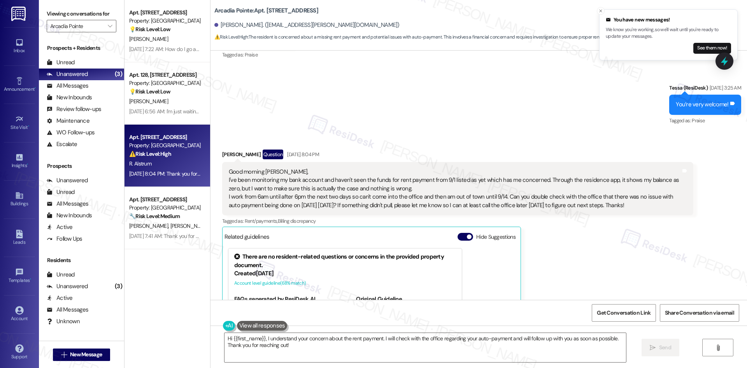
scroll to position [486, 0]
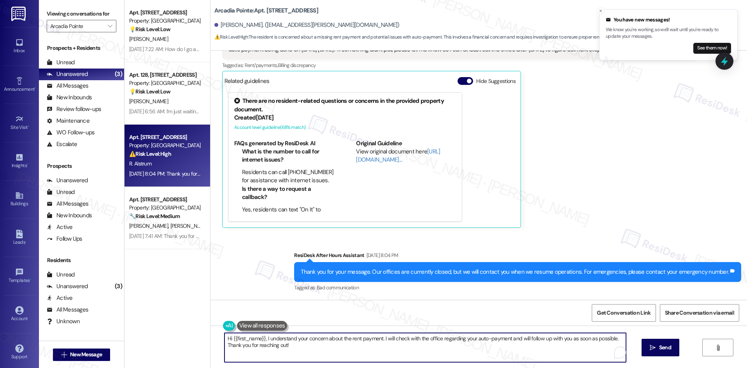
drag, startPoint x: 281, startPoint y: 345, endPoint x: 212, endPoint y: 339, distance: 68.4
click at [212, 339] on div "Hi {{first_name}}, I understand your concern about the rent payment. I will che…" at bounding box center [479, 354] width 537 height 58
paste textarea "Robert, sorry for the delay in getting back to you. Just checking if you were a…"
click at [283, 346] on textarea "Hi Robert, sorry for the delay in getting back to you. Just checking if you wer…" at bounding box center [423, 347] width 402 height 29
drag, startPoint x: 306, startPoint y: 348, endPoint x: 301, endPoint y: 347, distance: 4.8
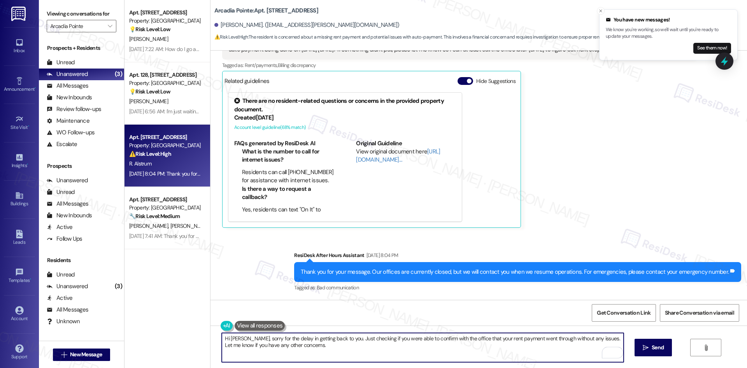
click at [301, 347] on textarea "Hi Robert, sorry for the delay in getting back to you. Just checking if you wer…" at bounding box center [423, 347] width 402 height 29
type textarea "Hi Robert, sorry for the delay in getting back to you. Just checking if you wer…"
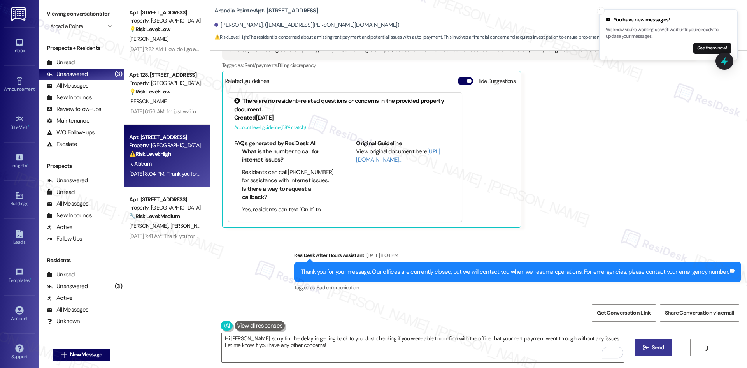
click at [644, 350] on icon "" at bounding box center [646, 347] width 6 height 6
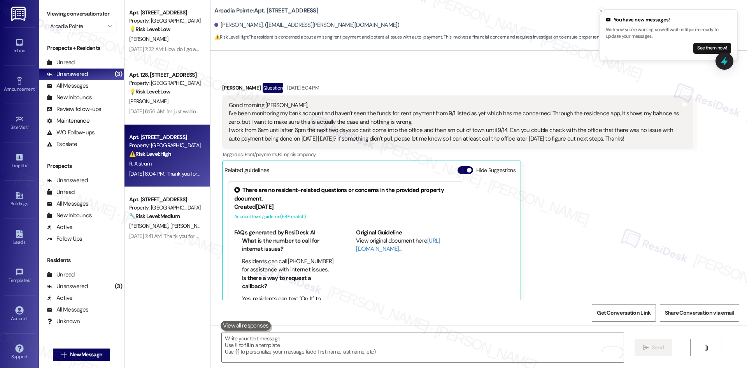
scroll to position [393, 0]
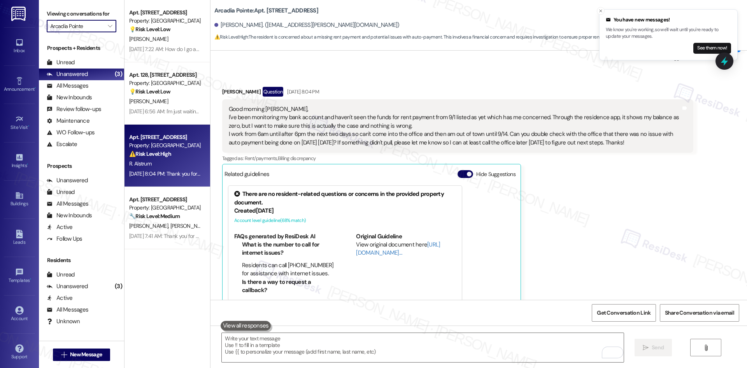
click at [78, 25] on input "Arcadia Pointe" at bounding box center [77, 26] width 54 height 12
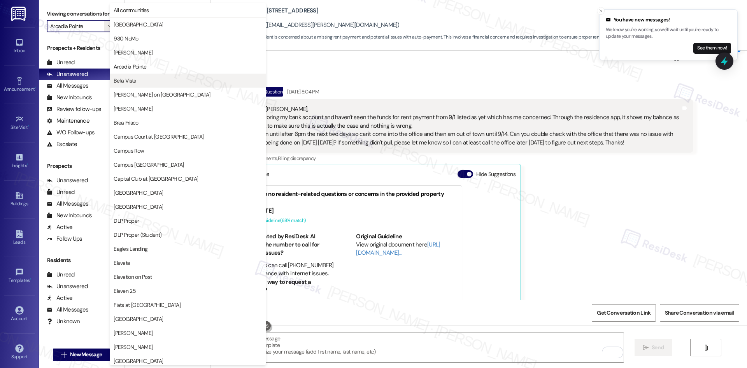
click at [144, 83] on span "Bella Vista" at bounding box center [188, 81] width 149 height 8
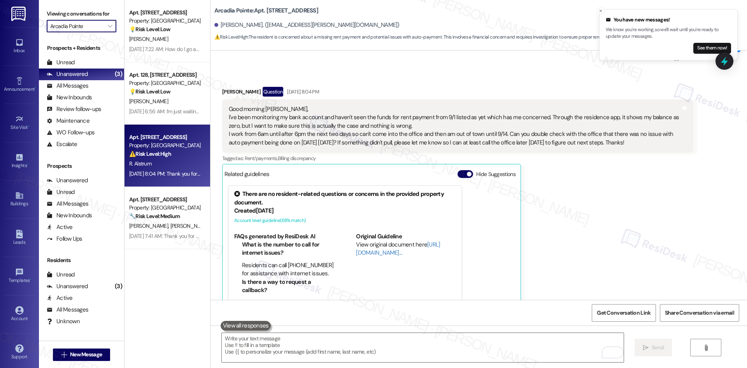
type input "Bella Vista"
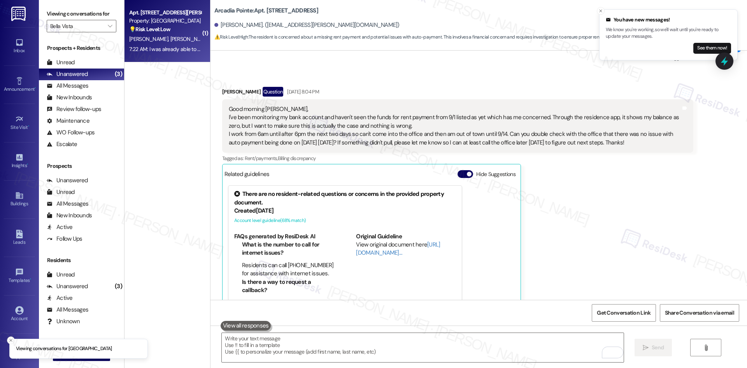
click at [170, 41] on span "D. Olivas" at bounding box center [189, 38] width 39 height 7
type textarea "Fetching suggested responses. Please feel free to read through the conversation…"
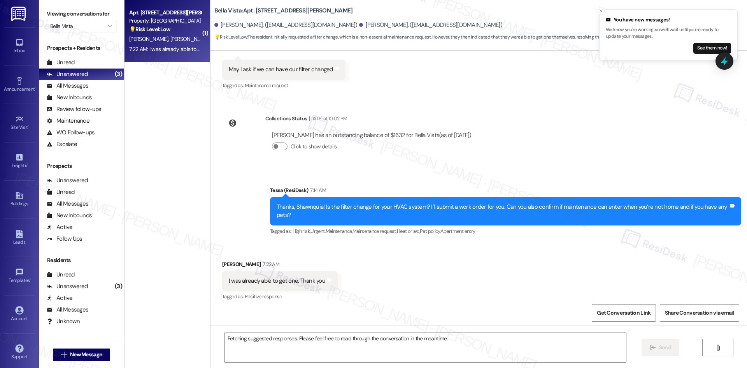
scroll to position [349, 0]
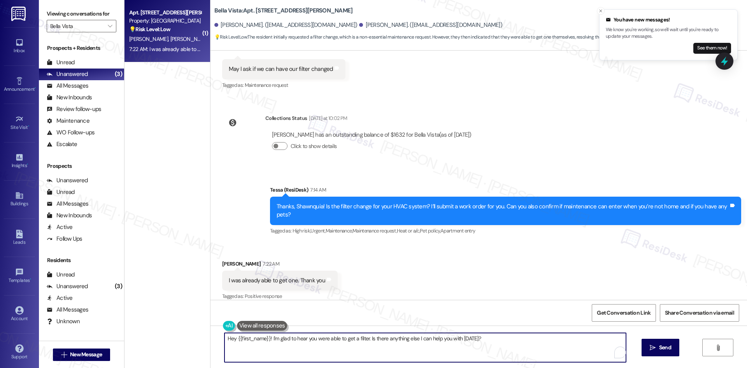
drag, startPoint x: 267, startPoint y: 339, endPoint x: 182, endPoint y: 343, distance: 84.9
click at [182, 343] on div "( 1 ) Apt. 612, 1564 N Morrison Ave Property: Bella Vista 💡 Risk Level: Low The…" at bounding box center [436, 184] width 623 height 368
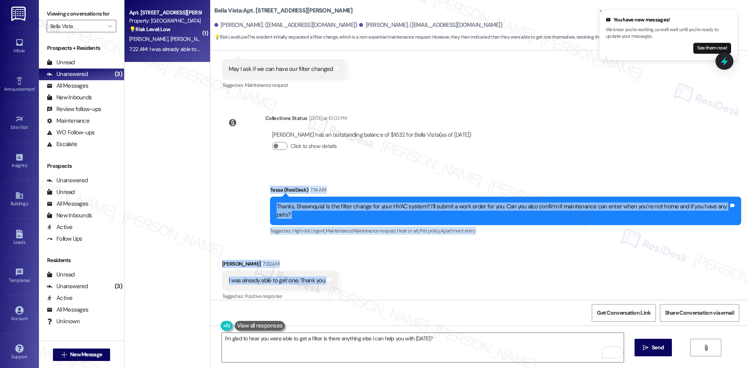
drag, startPoint x: 281, startPoint y: 225, endPoint x: 330, endPoint y: 270, distance: 66.7
click at [330, 270] on div "Lease started Jun 14, 2025 at 8:00 AM Announcement, sent via SMS Tessa (ResiDes…" at bounding box center [479, 175] width 537 height 249
copy div "Tessa (ResiDesk) 7:14 AM Thanks, Shawnquia! Is the filter change for your HVAC …"
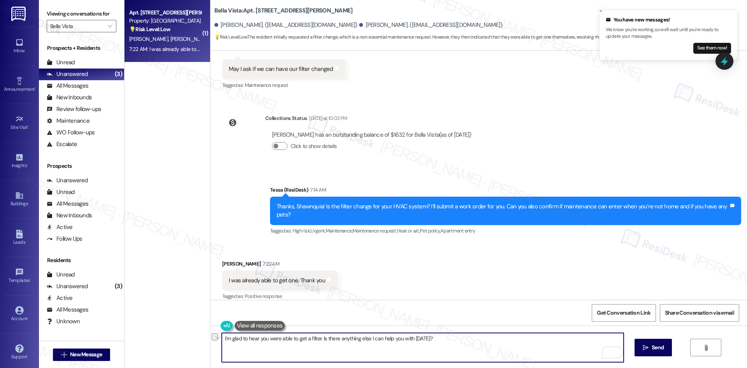
drag, startPoint x: 430, startPoint y: 337, endPoint x: 198, endPoint y: 336, distance: 231.2
click at [192, 336] on div "( 1 ) Apt. 612, 1564 N Morrison Ave Property: Bella Vista 💡 Risk Level: Low The…" at bounding box center [436, 184] width 623 height 368
paste textarea "Got it, thanks for the update! Glad you were able to get one."
type textarea "Got it, thanks for the update! Glad you were able to get one."
click at [660, 344] on span "Send" at bounding box center [658, 347] width 12 height 8
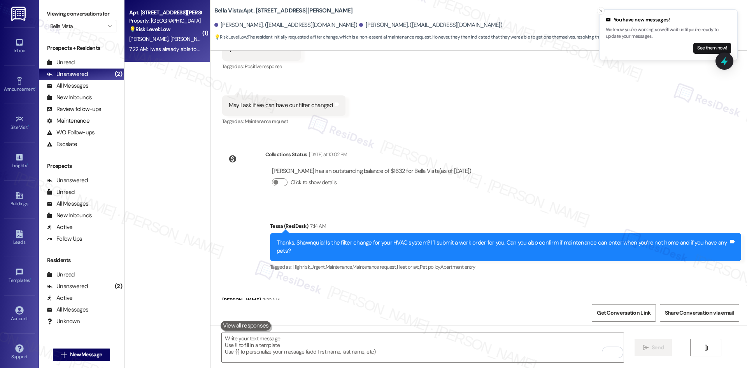
scroll to position [403, 0]
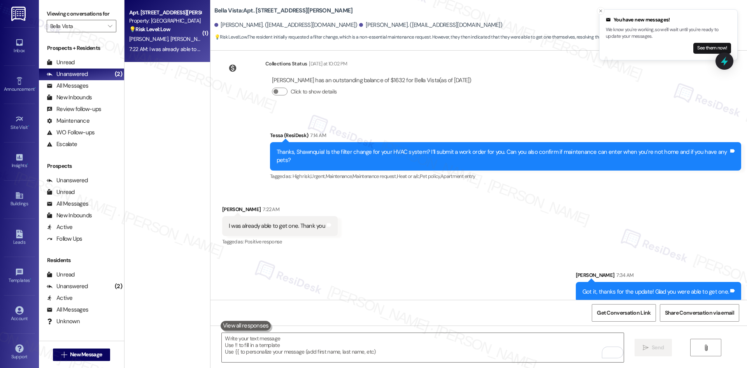
click at [516, 259] on div "Sent via SMS Sarah 7:34 AM Got it, thanks for the update! Glad you were able to…" at bounding box center [479, 280] width 537 height 54
click at [93, 25] on input "Bella Vista" at bounding box center [77, 26] width 54 height 12
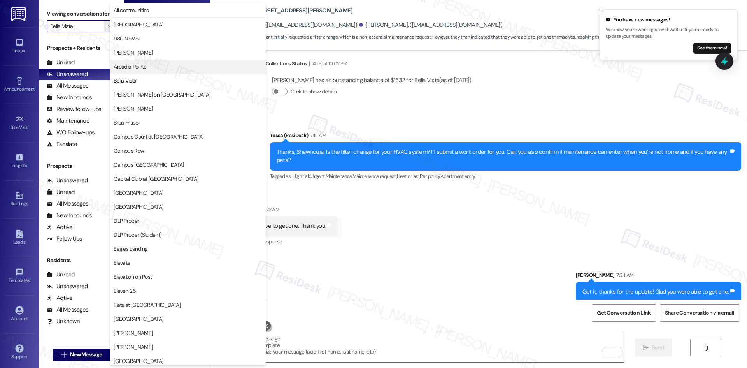
click at [156, 66] on span "Arcadia Pointe" at bounding box center [188, 67] width 149 height 8
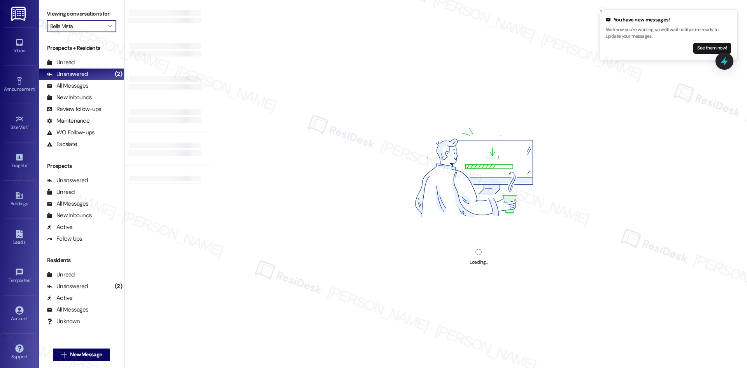
type input "Arcadia Pointe"
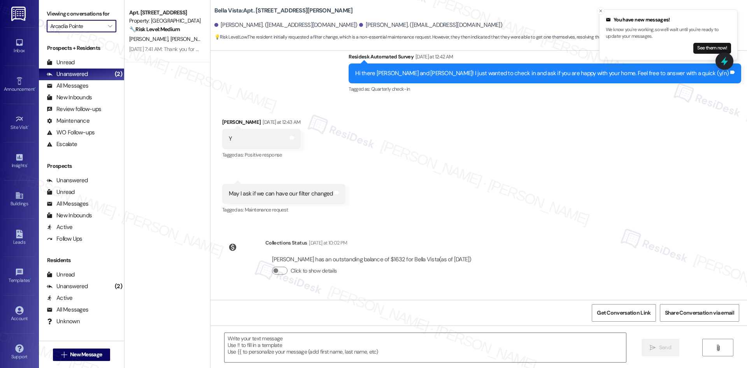
type textarea "Fetching suggested responses. Please feel free to read through the conversation…"
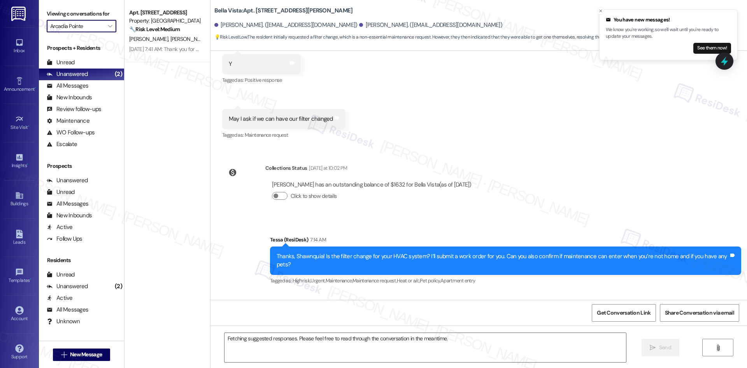
scroll to position [348, 0]
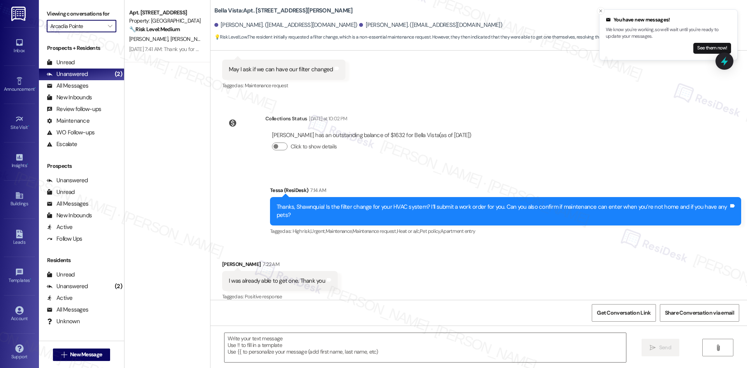
click at [94, 25] on input "Arcadia Pointe" at bounding box center [77, 26] width 54 height 12
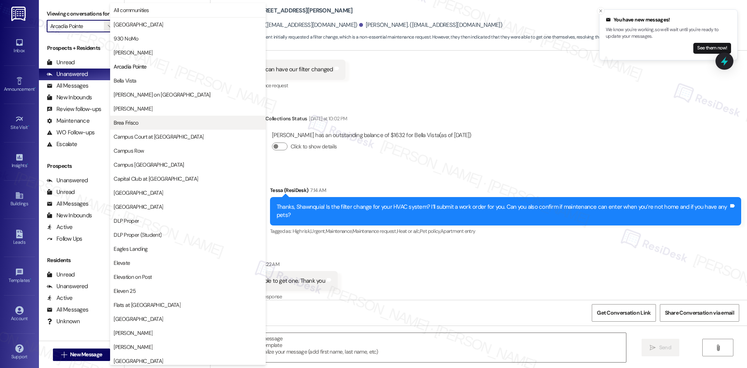
click at [155, 123] on span "Brea Frisco" at bounding box center [188, 123] width 149 height 8
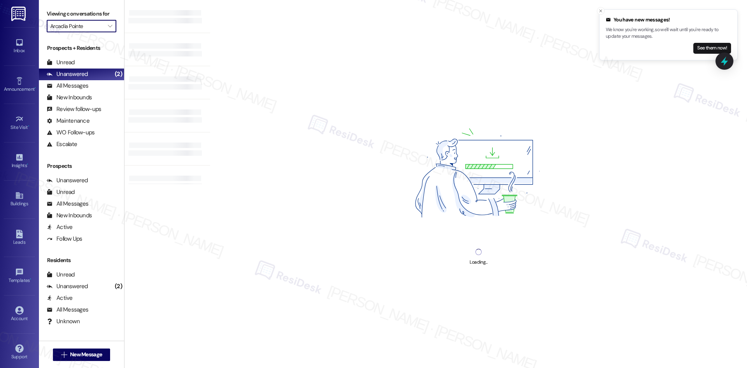
type input "Brea Frisco"
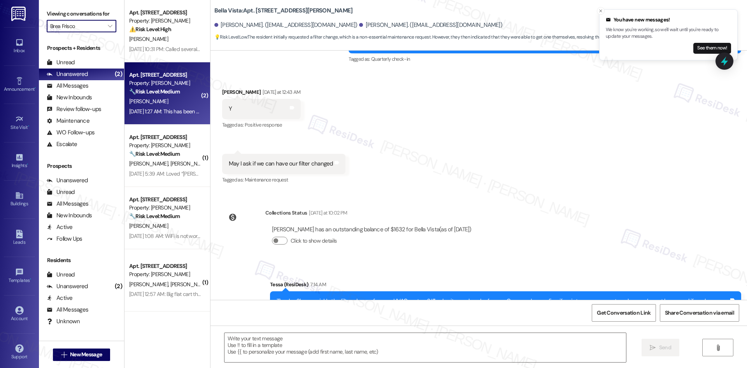
type textarea "Fetching suggested responses. Please feel free to read through the conversation…"
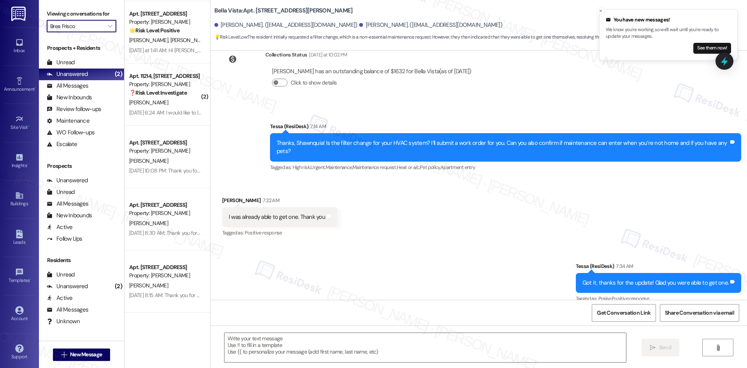
scroll to position [414, 0]
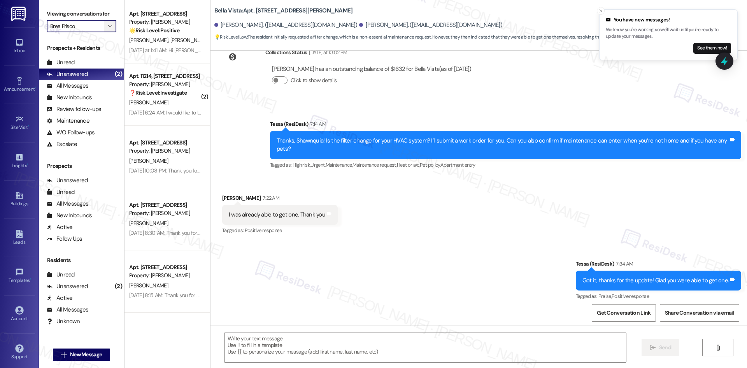
click at [104, 31] on button "" at bounding box center [110, 26] width 12 height 12
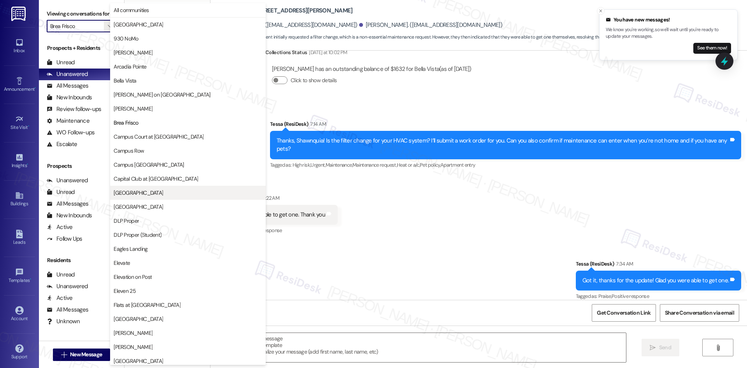
click at [159, 194] on span "Crescent Ridge" at bounding box center [188, 193] width 149 height 8
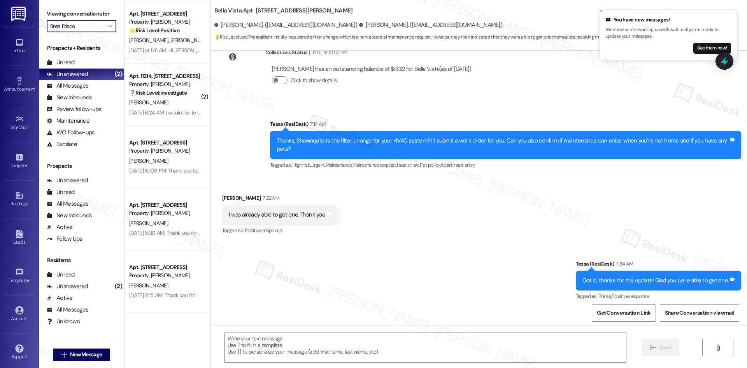
type input "Crescent Ridge"
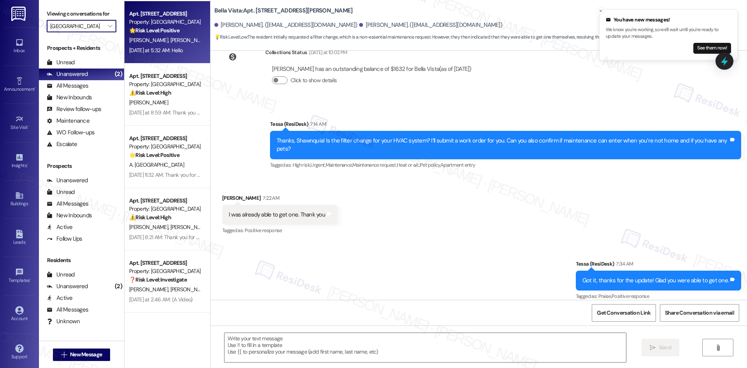
click at [176, 44] on div "J. Villegas I. Bizarron" at bounding box center [165, 40] width 74 height 10
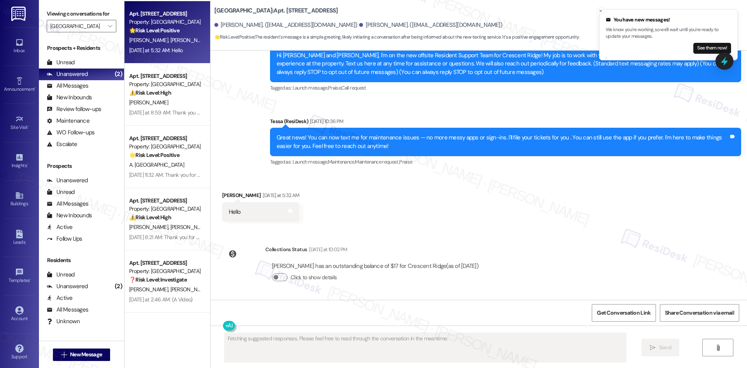
scroll to position [86, 0]
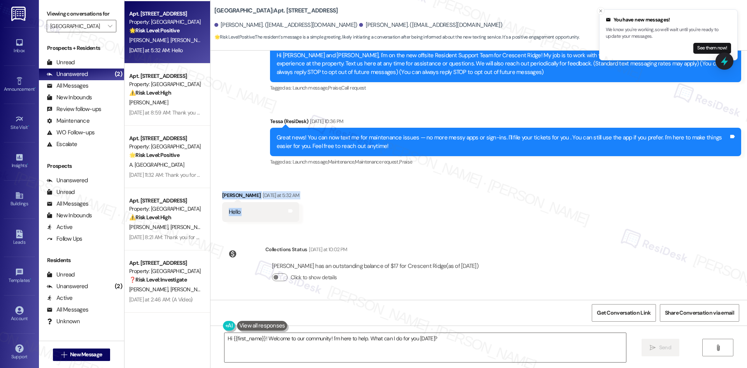
drag, startPoint x: 259, startPoint y: 206, endPoint x: 288, endPoint y: 219, distance: 31.5
click at [288, 219] on div "Received via SMS Juan Villegas Yesterday at 5:32 AM Hello Tags and notes" at bounding box center [479, 201] width 537 height 54
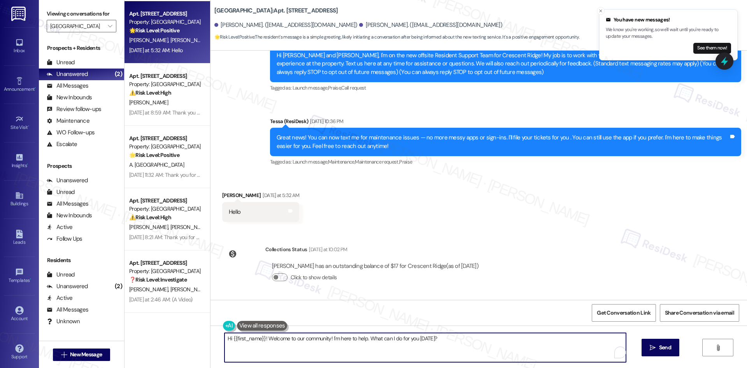
drag, startPoint x: 365, startPoint y: 337, endPoint x: 276, endPoint y: 349, distance: 89.2
click at [262, 339] on textarea "Hi {{first_name}}! Welcome to our community! I'm here to help. What can I do fo…" at bounding box center [426, 347] width 402 height 29
type textarea "Hi {{first_name}}! What can I do for you today?"
click at [653, 348] on span "Send" at bounding box center [658, 347] width 12 height 8
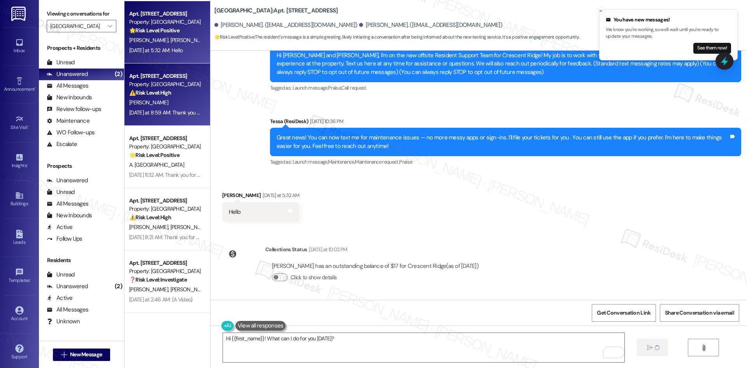
click at [176, 95] on div "⚠️ Risk Level: High The resident reports that the AC is not working and the apa…" at bounding box center [165, 93] width 72 height 8
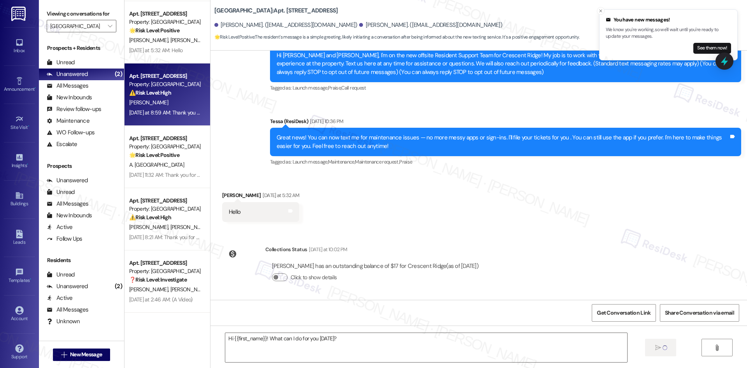
type textarea "Fetching suggested responses. Please feel free to read through the conversation…"
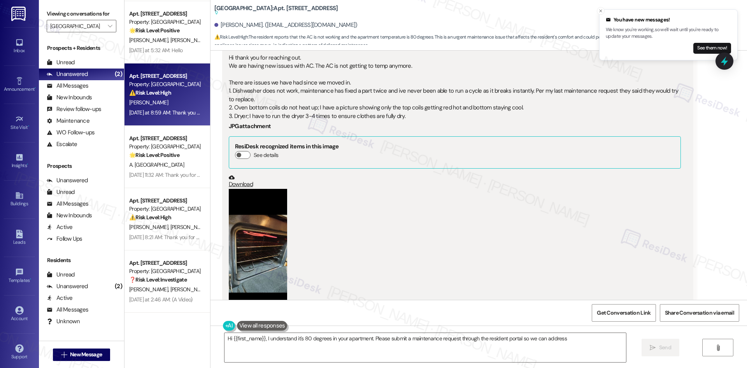
scroll to position [217, 0]
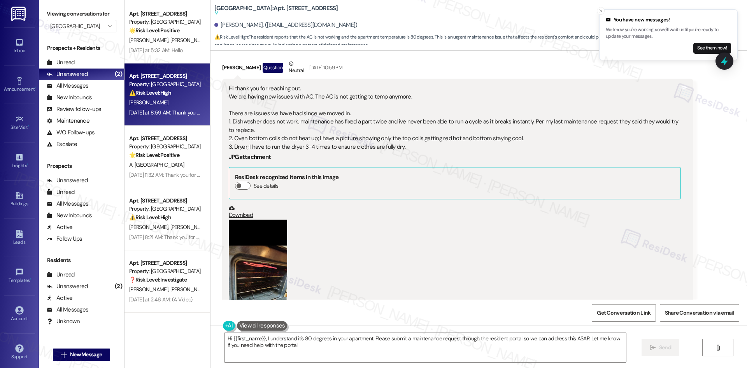
type textarea "Hi {{first_name}}, I understand it's 80 degrees in your apartment. Please submi…"
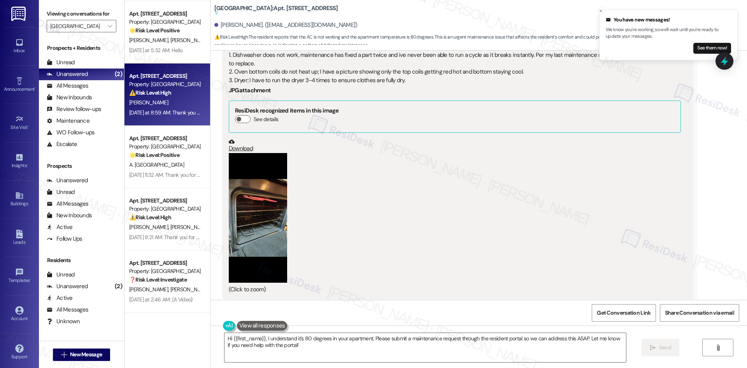
scroll to position [412, 0]
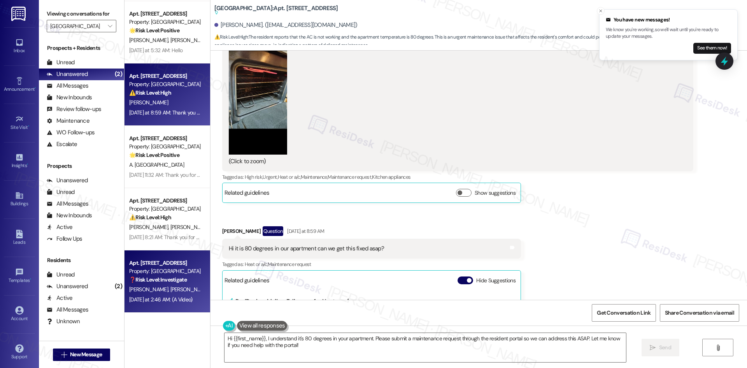
click at [173, 295] on div "Yesterday at 2:46 AM: (A Video) Yesterday at 2:46 AM: (A Video)" at bounding box center [165, 300] width 74 height 10
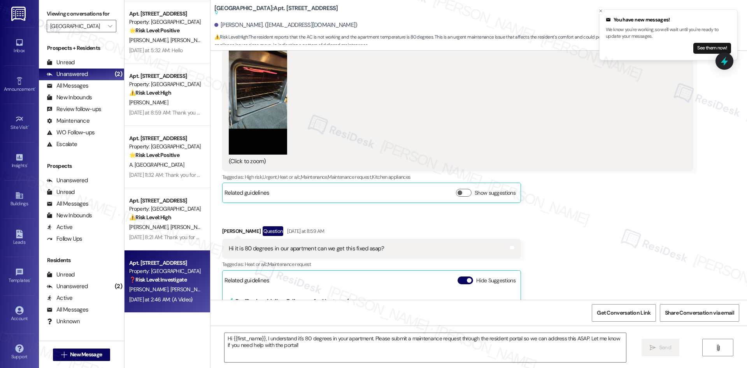
type textarea "Fetching suggested responses. Please feel free to read through the conversation…"
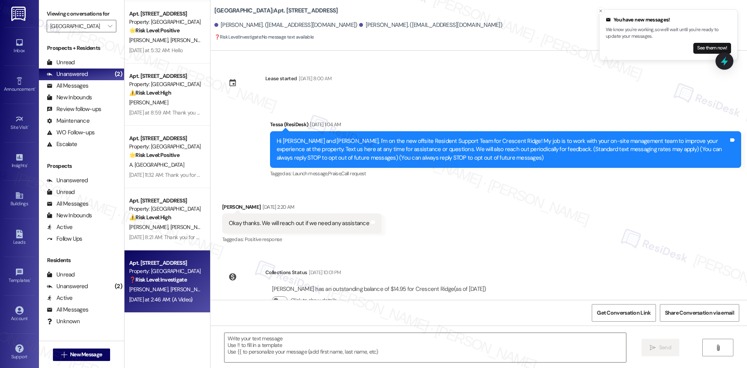
scroll to position [1569, 0]
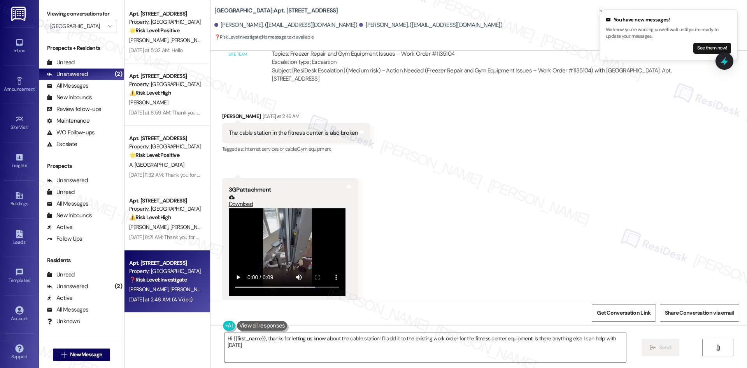
type textarea "Hi {{first_name}}, thanks for letting us know about the cable station! I'll add…"
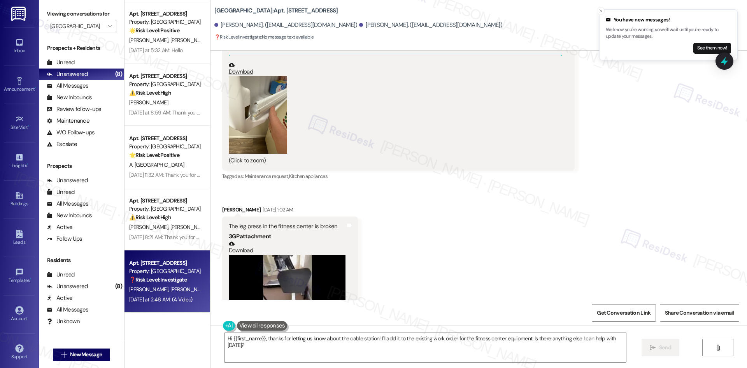
scroll to position [479, 0]
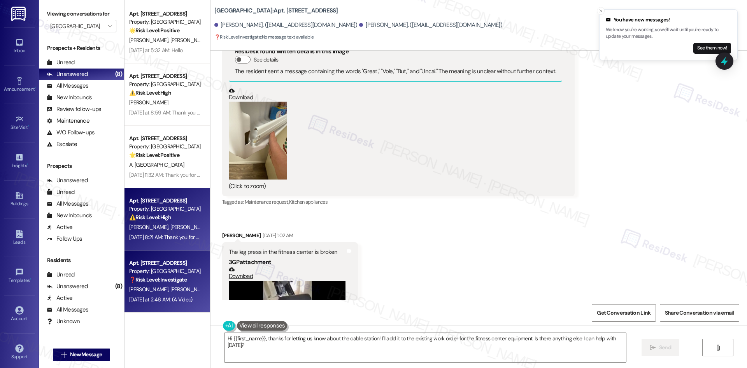
click at [174, 216] on div "⚠️ Risk Level: High The resident reports that their wall AC is not working prop…" at bounding box center [165, 217] width 72 height 8
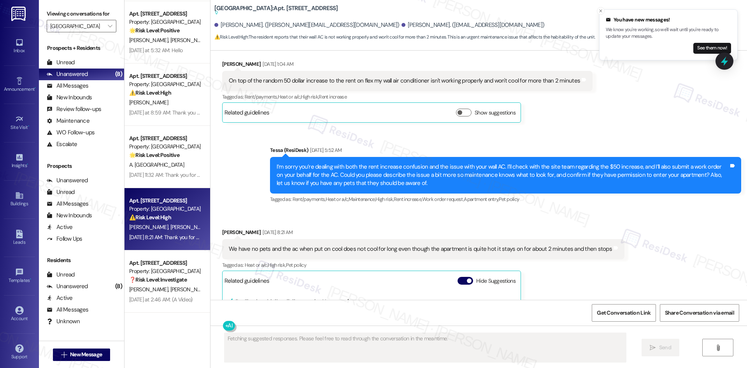
scroll to position [722, 0]
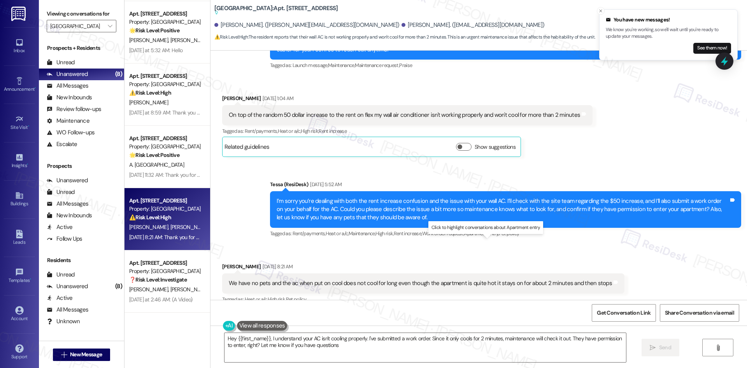
type textarea "Hey {{first_name}}, I understand your AC isn't cooling properly. I've submitted…"
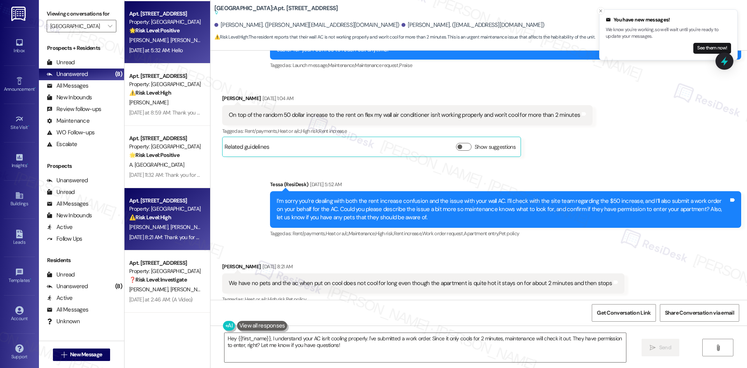
click at [170, 42] on span "I. Bizarron" at bounding box center [189, 40] width 39 height 7
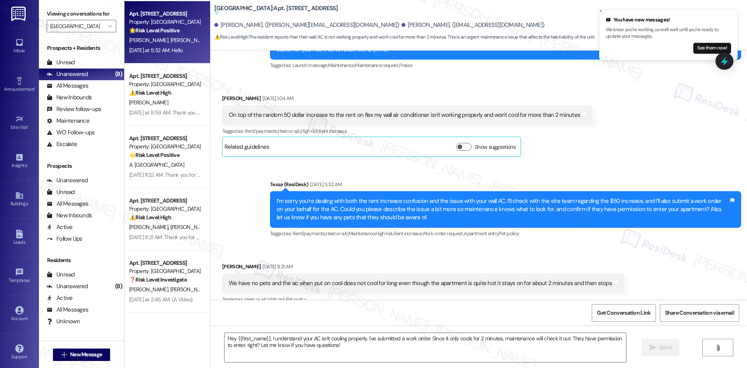
type textarea "Fetching suggested responses. Please feel free to read through the conversation…"
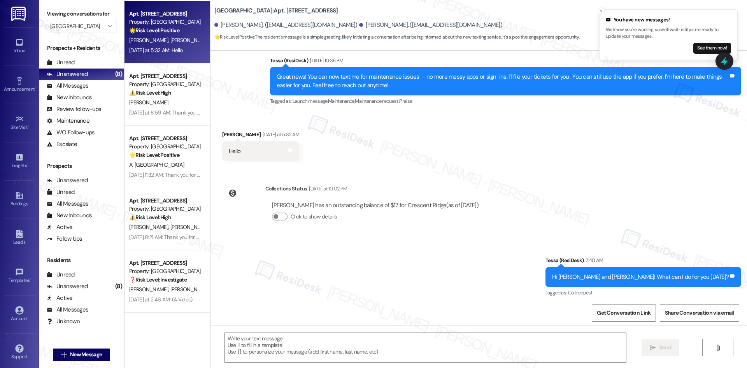
scroll to position [151, 0]
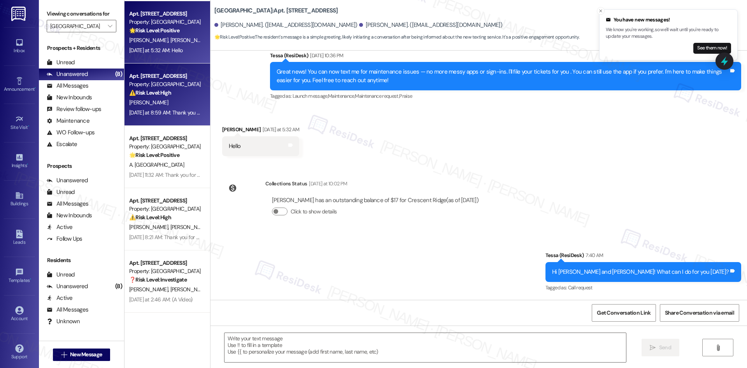
click at [172, 112] on div "Yesterday at 8:59 AM: Thank you for your message. Our offices are currently clo…" at bounding box center [368, 112] width 478 height 7
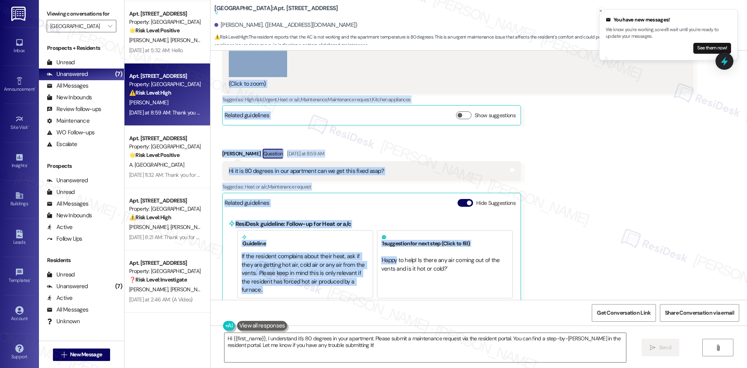
scroll to position [490, 0]
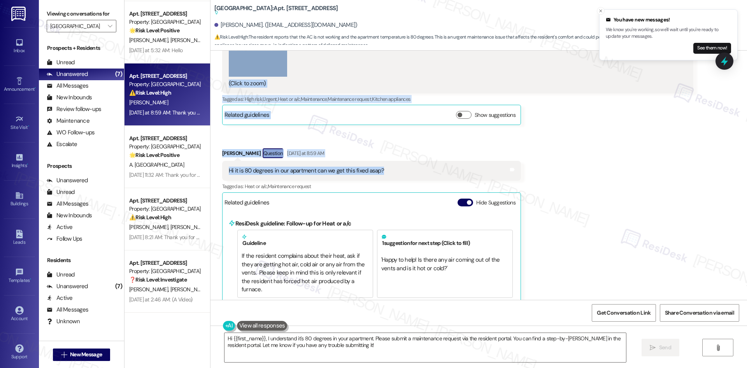
drag, startPoint x: 212, startPoint y: 97, endPoint x: 387, endPoint y: 172, distance: 190.9
click at [387, 172] on div "Received via SMS Briannamarie Pierce Question Neutral Sep 08, 2025 at 10:59 PM …" at bounding box center [479, 44] width 537 height 548
copy div "Briannamarie Pierce Question Neutral Sep 08, 2025 at 10:59 PM Hi thank you for …"
click at [542, 146] on div "Received via SMS Briannamarie Pierce Question Neutral Sep 08, 2025 at 10:59 PM …" at bounding box center [479, 44] width 537 height 548
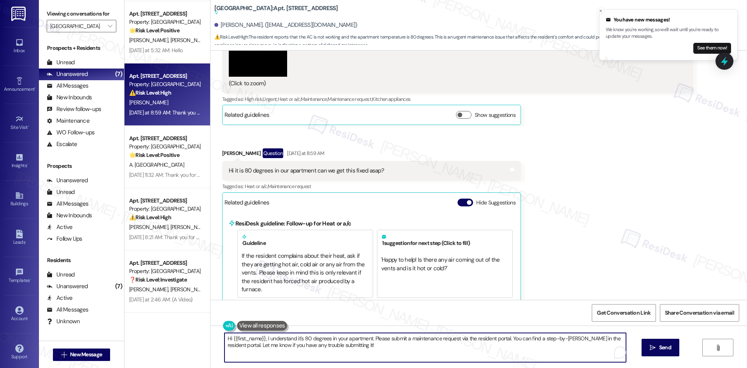
click at [381, 354] on textarea "Hi {{first_name}}, I understand it's 80 degrees in your apartment. Please submi…" at bounding box center [426, 347] width 402 height 29
paste textarea "Briannamarie, just checking if maintenance has been able to address the AC and …"
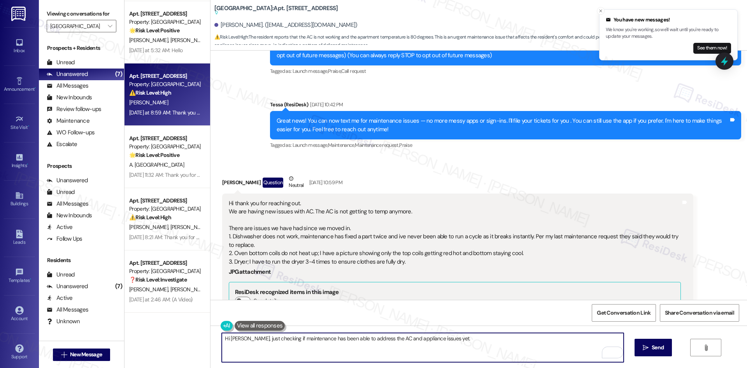
scroll to position [100, 0]
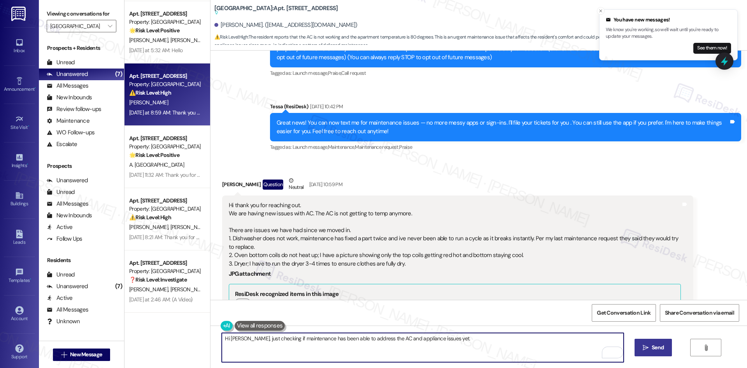
type textarea "Hi Briannamarie, just checking if maintenance has been able to address the AC a…"
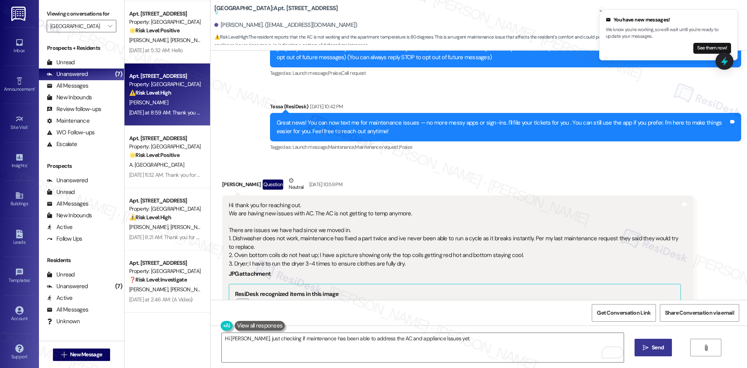
click at [648, 354] on button " Send" at bounding box center [654, 348] width 38 height 18
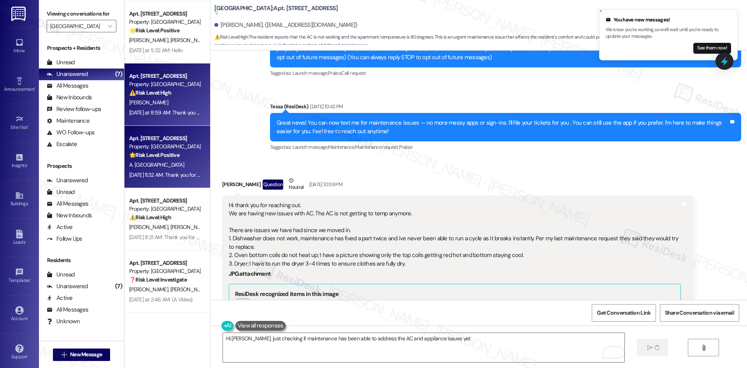
click at [175, 168] on div "A. Madrid" at bounding box center [165, 165] width 74 height 10
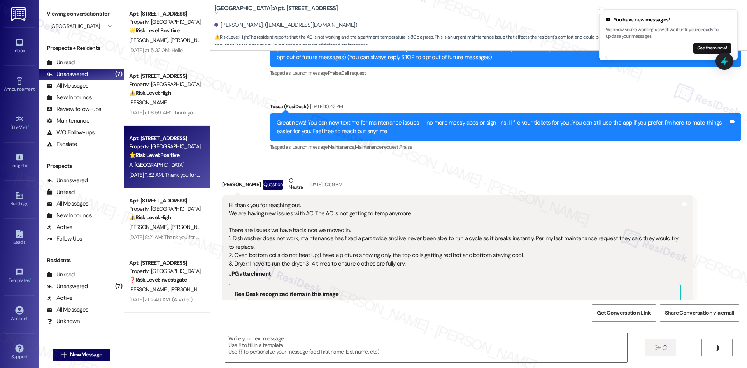
type textarea "Fetching suggested responses. Please feel free to read through the conversation…"
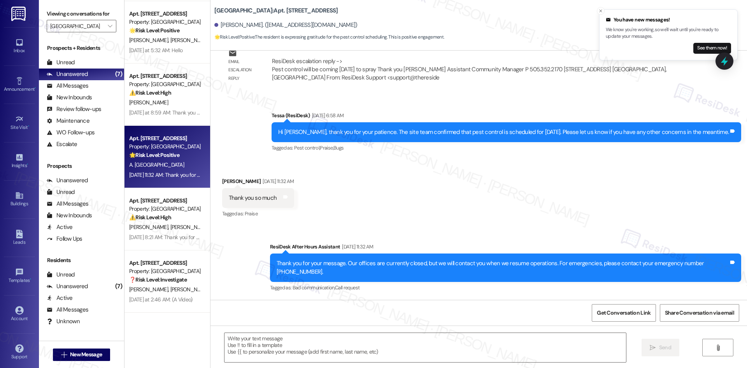
scroll to position [615, 0]
click at [402, 192] on div "Received via SMS Ashley Madrid Sep 06, 2025 at 11:32 AM Thank you so much Tags …" at bounding box center [479, 193] width 537 height 66
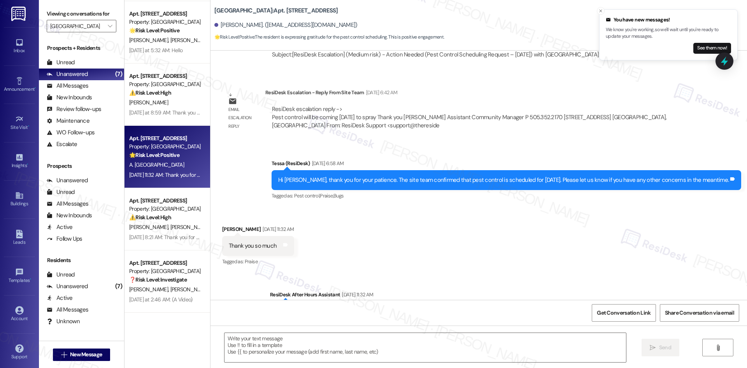
scroll to position [537, 0]
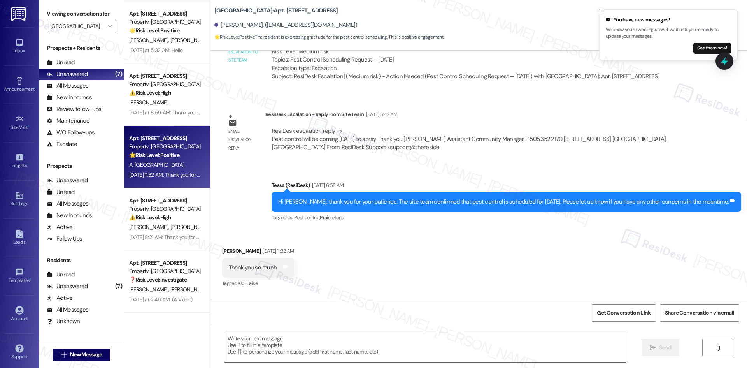
click at [421, 271] on div "Received via SMS Ashley Madrid Sep 06, 2025 at 11:32 AM Thank you so much Tags …" at bounding box center [479, 262] width 537 height 66
click at [423, 264] on div "Received via SMS Ashley Madrid Sep 06, 2025 at 11:32 AM Thank you so much Tags …" at bounding box center [479, 262] width 537 height 66
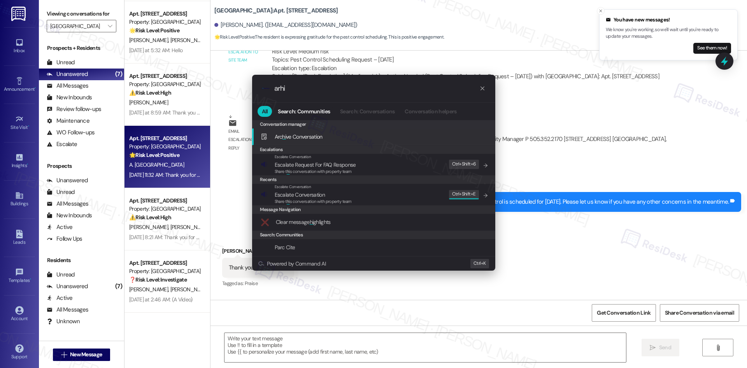
type input "arhi"
click at [334, 133] on div "Arc hi ve Conversation Add shortcut" at bounding box center [375, 136] width 228 height 9
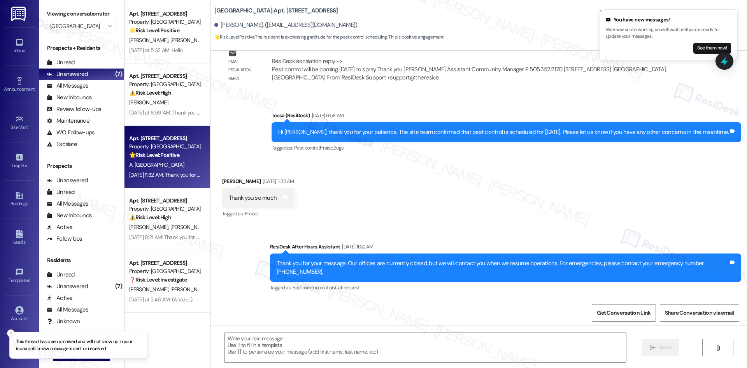
scroll to position [615, 0]
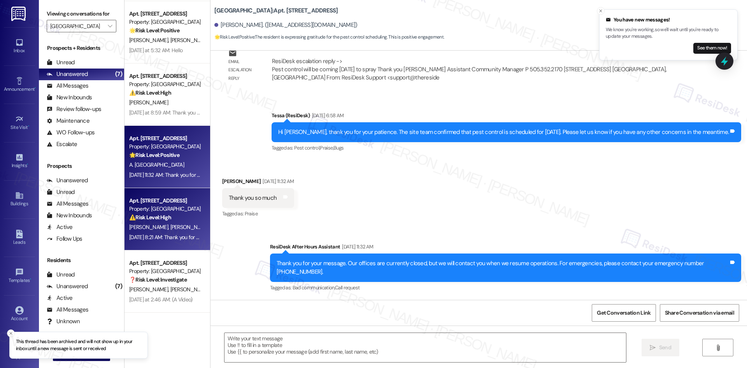
click at [172, 220] on div "⚠️ Risk Level: High The resident reports that their wall AC is not working prop…" at bounding box center [165, 217] width 72 height 8
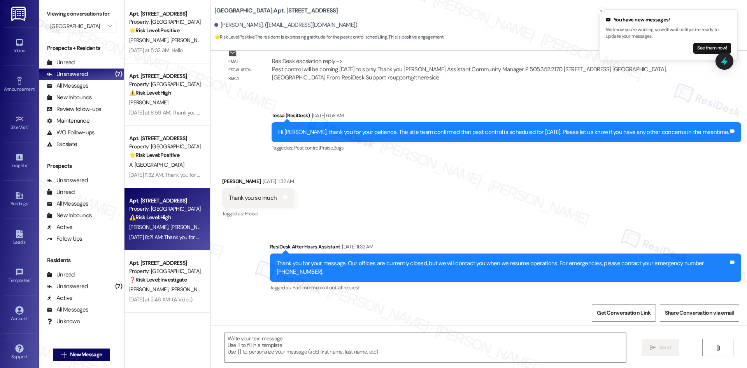
type textarea "Fetching suggested responses. Please feel free to read through the conversation…"
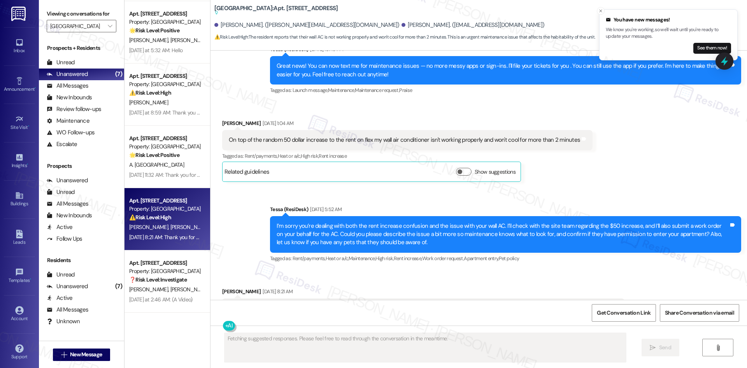
scroll to position [675, 0]
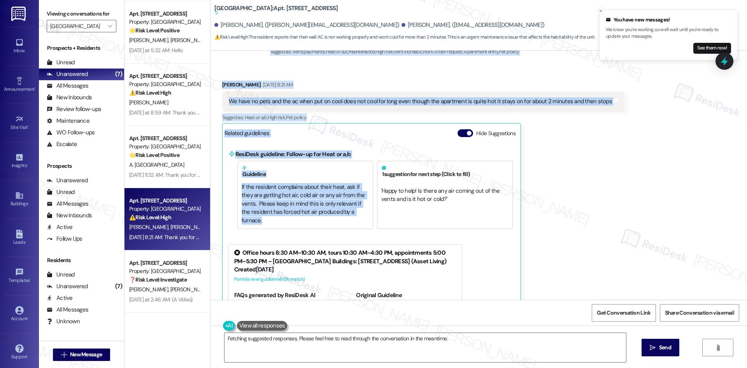
scroll to position [841, 0]
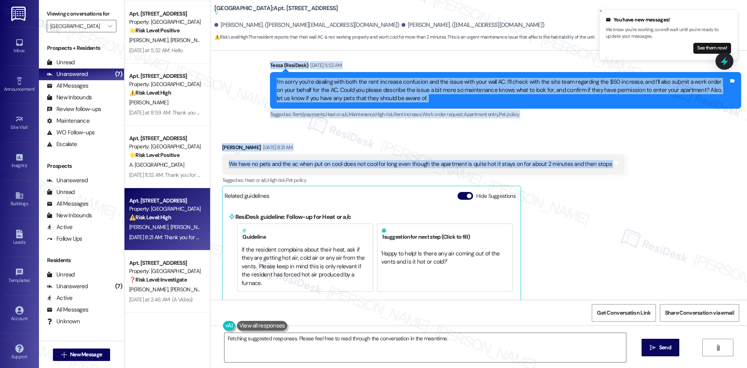
drag, startPoint x: 214, startPoint y: 104, endPoint x: 617, endPoint y: 173, distance: 408.6
click at [620, 173] on div "Lease started [DATE] 8:00 AM Announcement, sent via SMS Tessa (ResiDesk) [DATE]…" at bounding box center [479, 175] width 537 height 249
copy div "Lore Ipsumdolo Sit 90, 6926 am 4:47 CO Ad eli se doe tempor 03 incidi utlabore …"
click at [355, 141] on div "Received via SMS [PERSON_NAME] [DATE] 8:21 AM We have no pets and the ac when p…" at bounding box center [479, 287] width 537 height 322
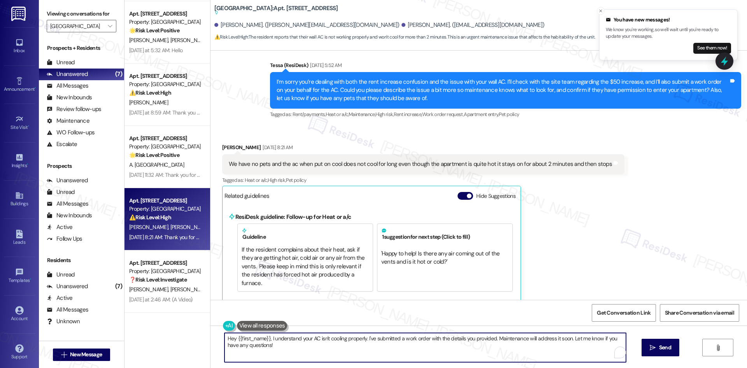
click at [334, 355] on textarea "Hey {{first_name}}, I understand your AC isn't cooling properly. I've submitted…" at bounding box center [426, 347] width 402 height 29
paste textarea "i [PERSON_NAME], just checking if maintenance has been able to come by and get …"
type textarea "Hi [PERSON_NAME], just checking if maintenance has been able to come by and get…"
click at [659, 349] on span "Send" at bounding box center [658, 347] width 12 height 8
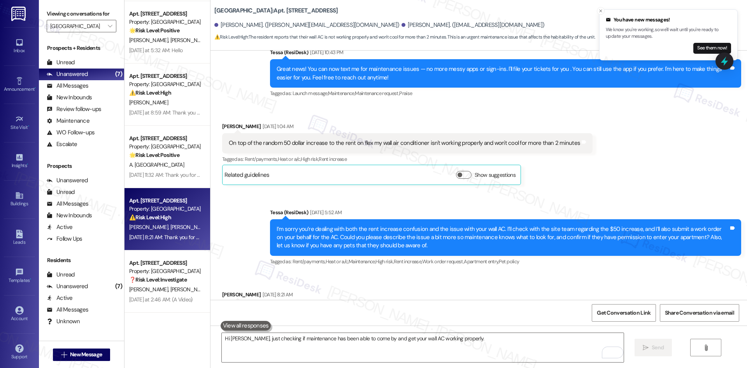
scroll to position [675, 0]
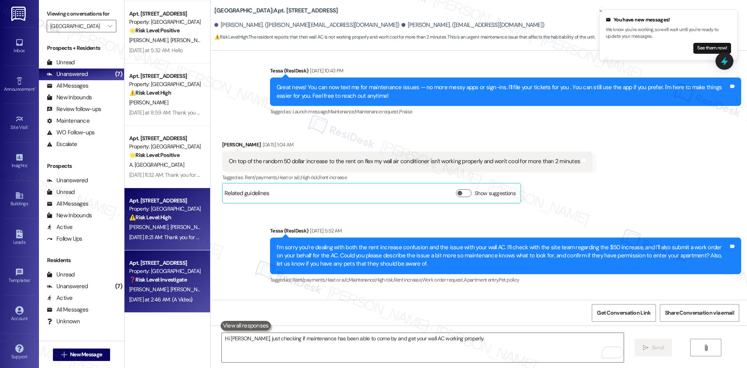
click at [170, 272] on div "Property: [GEOGRAPHIC_DATA]" at bounding box center [165, 271] width 72 height 8
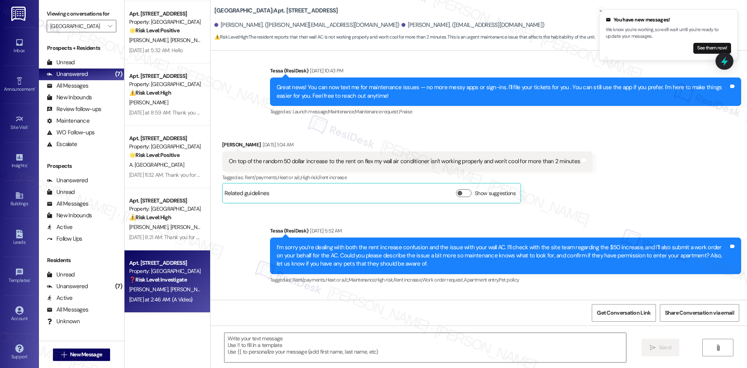
type textarea "Fetching suggested responses. Please feel free to read through the conversation…"
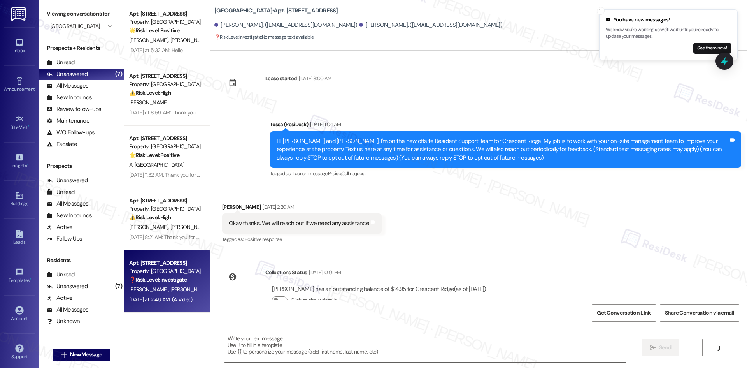
scroll to position [1569, 0]
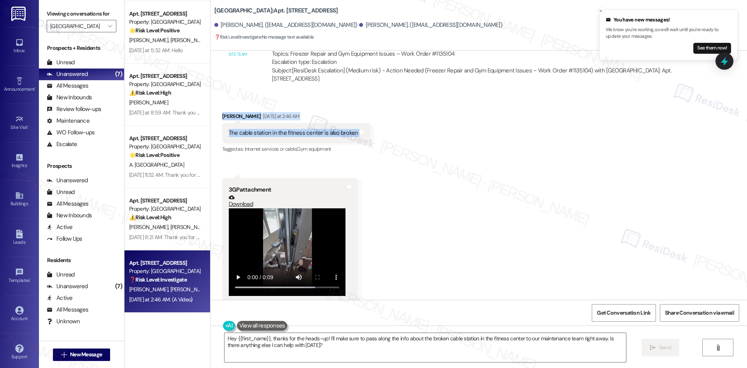
drag, startPoint x: 226, startPoint y: 108, endPoint x: 381, endPoint y: 124, distance: 155.7
click at [381, 124] on div "Received via SMS [PERSON_NAME] [DATE] at 2:46 AM The cable station in the fitne…" at bounding box center [479, 201] width 537 height 213
copy div "[PERSON_NAME] [DATE] at 2:46 AM The cable station in the fitness center is also…"
click at [424, 189] on div "Received via SMS [PERSON_NAME] [DATE] at 2:46 AM The cable station in the fitne…" at bounding box center [479, 201] width 537 height 213
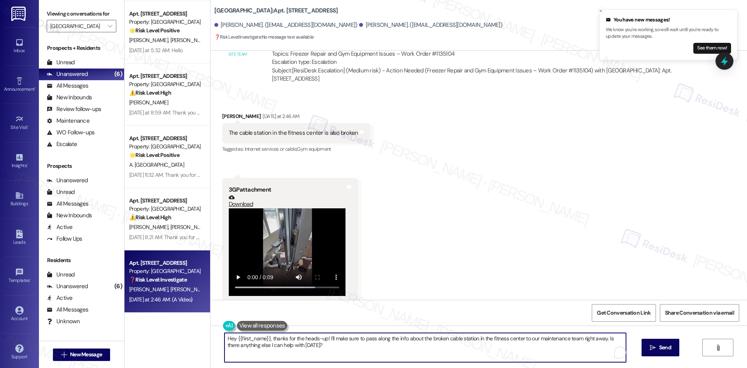
click at [354, 346] on textarea "Hey {{first_name}}, thanks for the heads-up! I'll make sure to pass along the i…" at bounding box center [426, 347] width 402 height 29
paste textarea "i [PERSON_NAME], thanks for letting us know about the cable station in the fitn…"
type textarea "Hi [PERSON_NAME], thanks for letting us know about the cable station in the fit…"
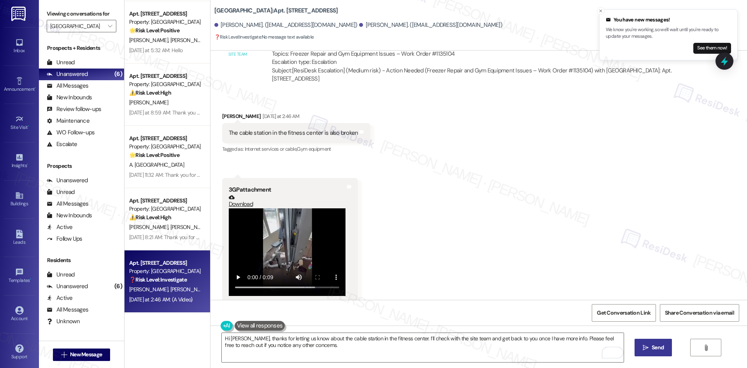
click at [636, 349] on button " Send" at bounding box center [654, 348] width 38 height 18
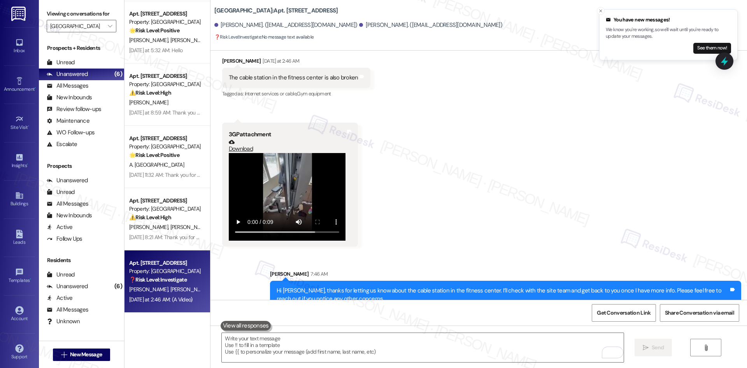
scroll to position [1631, 0]
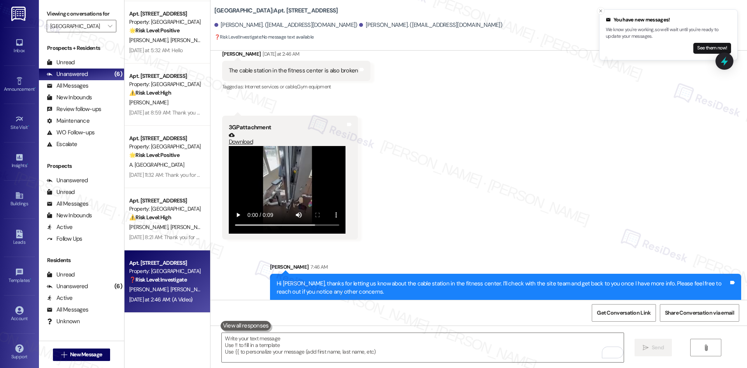
click at [477, 212] on div "Received via SMS [PERSON_NAME] [DATE] at 2:46 AM The cable station in the fitne…" at bounding box center [479, 138] width 537 height 213
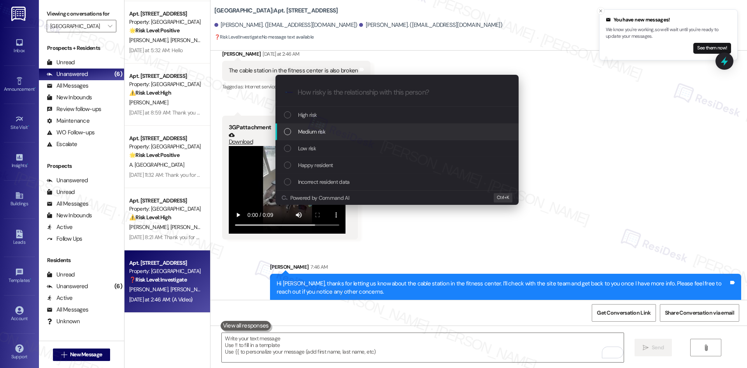
click at [348, 133] on div "Medium risk" at bounding box center [398, 131] width 228 height 9
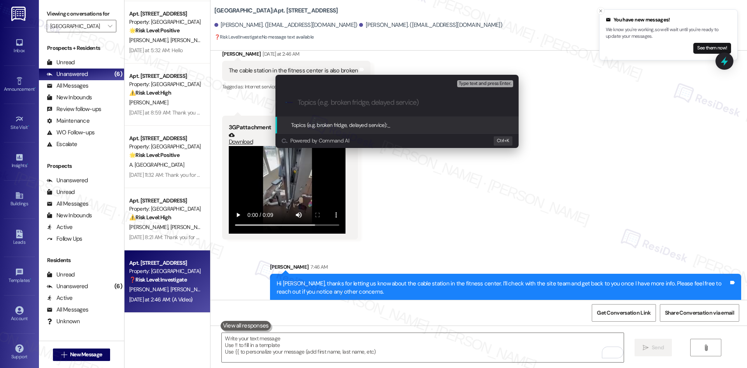
click at [353, 104] on input "Topics (e.g. broken fridge, delayed service)" at bounding box center [403, 102] width 211 height 8
paste input "Fitness Center Equipment Issue"
type input "Fitness Center Equipment Issue"
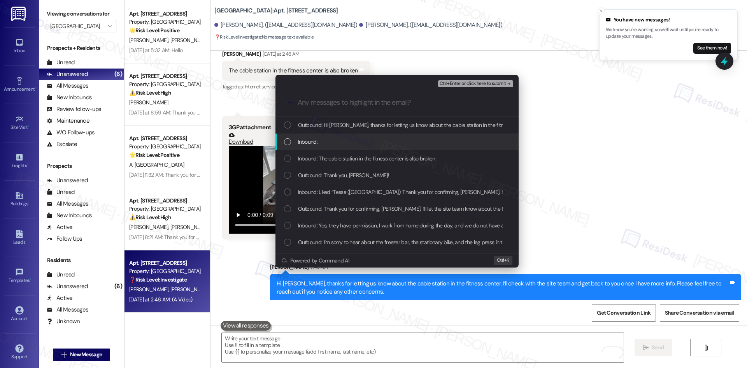
drag, startPoint x: 363, startPoint y: 143, endPoint x: 378, endPoint y: 152, distance: 17.0
click at [363, 143] on div "Inbound:" at bounding box center [398, 141] width 228 height 9
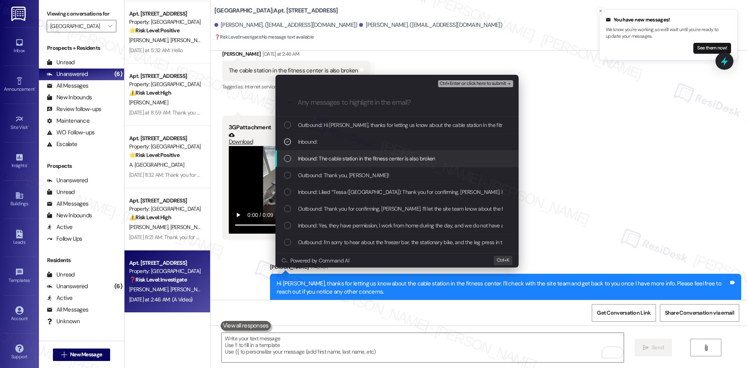
drag, startPoint x: 383, startPoint y: 159, endPoint x: 395, endPoint y: 162, distance: 12.6
click at [384, 160] on span "Inbound: The cable station in the fitness center is also broken" at bounding box center [366, 158] width 137 height 9
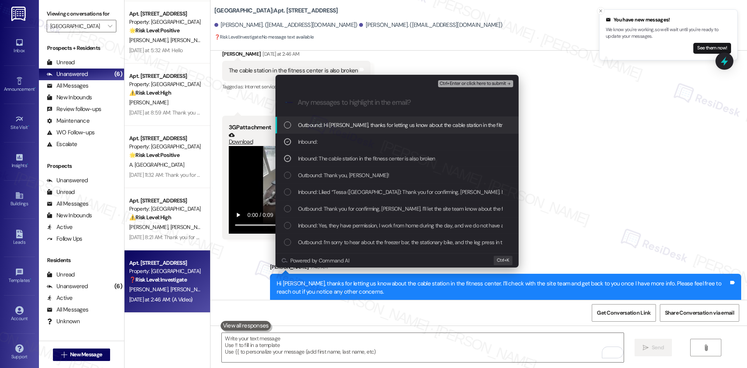
click at [509, 83] on icon "remove-block-ctrl+enter-or click here to submit" at bounding box center [508, 83] width 5 height 5
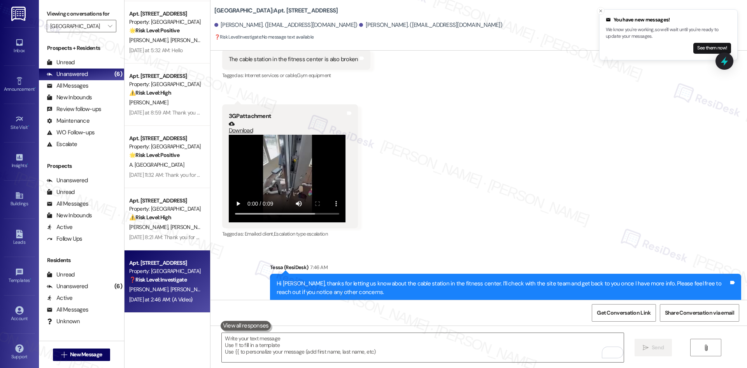
scroll to position [1654, 0]
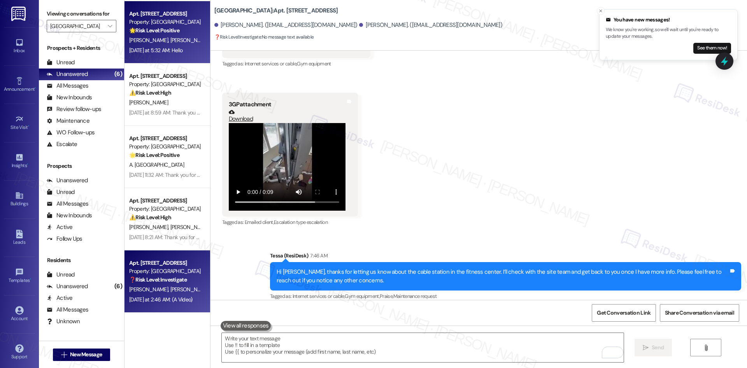
click at [155, 36] on div "[PERSON_NAME] [PERSON_NAME]" at bounding box center [165, 40] width 74 height 10
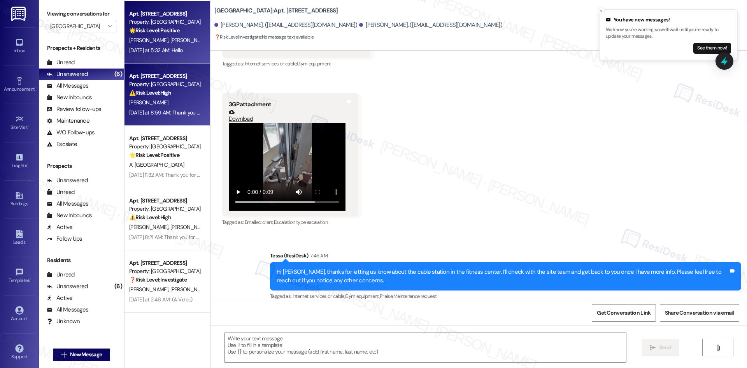
type textarea "Fetching suggested responses. Please feel free to read through the conversation…"
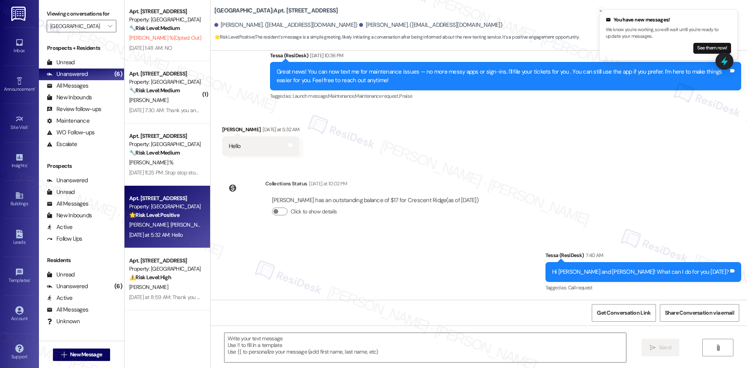
scroll to position [0, 0]
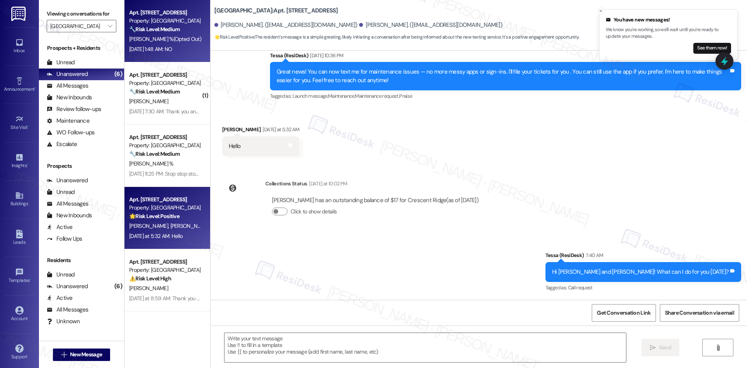
click at [169, 27] on strong "🔧 Risk Level: Medium" at bounding box center [154, 29] width 51 height 7
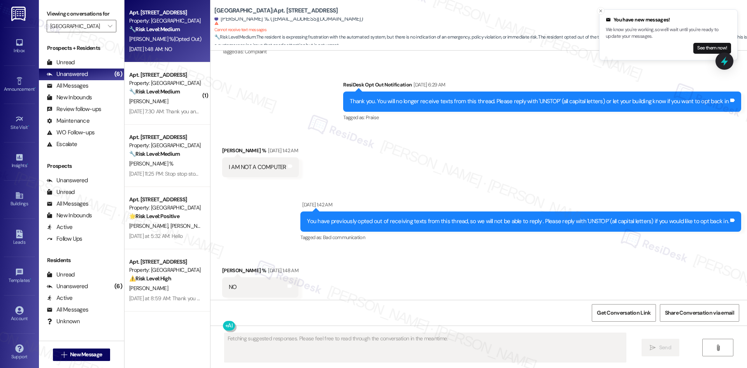
scroll to position [525, 0]
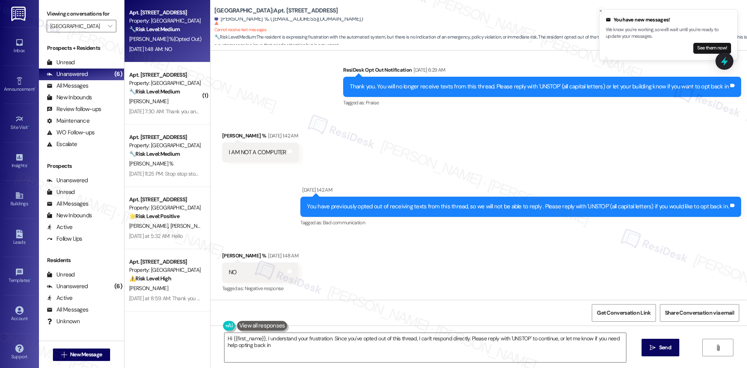
type textarea "Hi {{first_name}}, I understand your frustration. Since you've opted out of thi…"
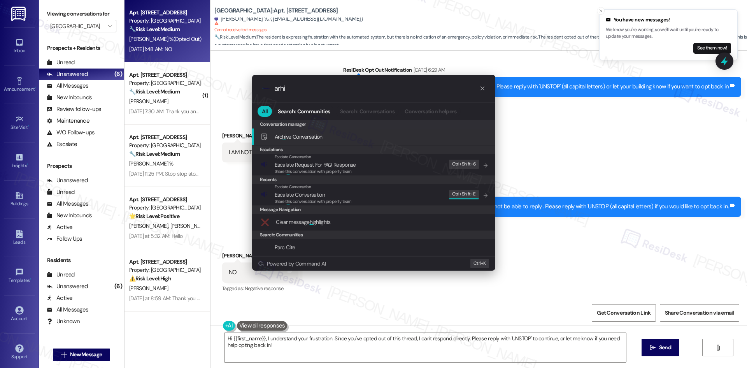
type input "arhi"
click at [340, 130] on div "Arc hi ve Conversation Add shortcut" at bounding box center [373, 136] width 243 height 17
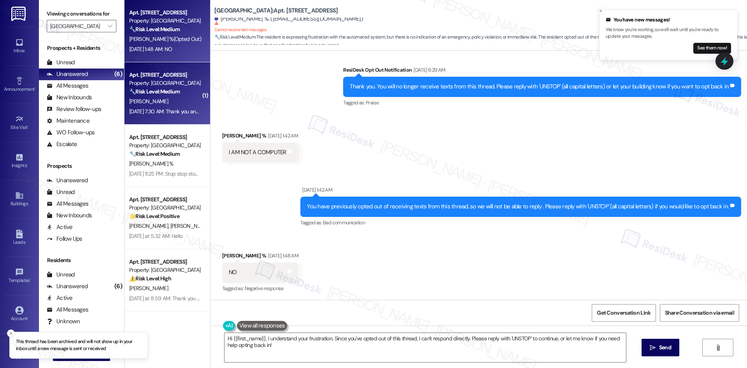
click at [166, 102] on div "[PERSON_NAME]" at bounding box center [165, 102] width 74 height 10
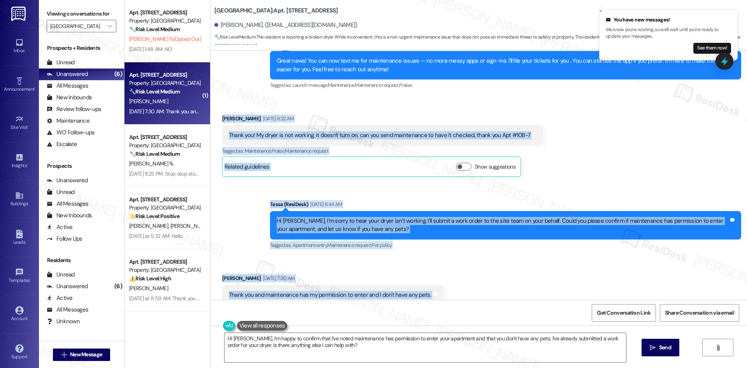
scroll to position [185, 0]
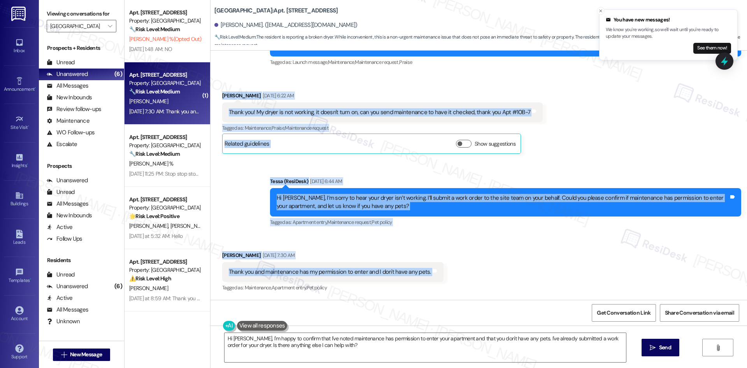
drag, startPoint x: 210, startPoint y: 205, endPoint x: 449, endPoint y: 272, distance: 248.3
click at [460, 270] on div "Lease started [DATE] 8:00 AM Announcement, sent via SMS Tessa (ResiDesk) [DATE]…" at bounding box center [479, 175] width 537 height 249
copy div "Loremi Dolorsi Ame 95, 3375 co 5:51 AD Elits doe! Te incid ut lab etdolor, ma a…"
click at [581, 269] on div "Received via SMS [PERSON_NAME] [DATE] 7:30 AM Thank you and maintenance has my …" at bounding box center [479, 267] width 537 height 66
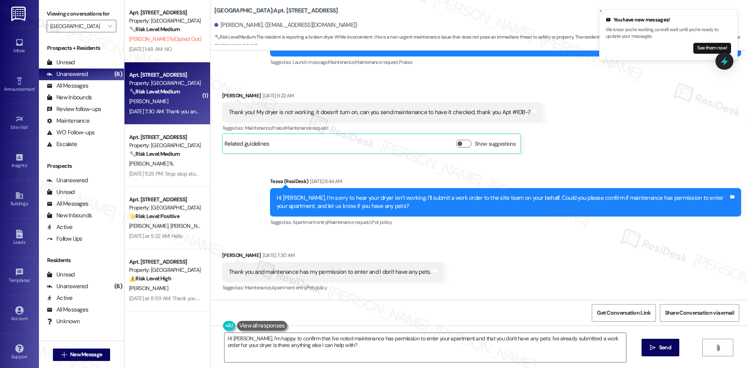
click at [409, 176] on div "Sent via SMS Tessa (ResiDesk) [DATE] 6:44 AM Hi [PERSON_NAME], I’m sorry to hea…" at bounding box center [505, 202] width 483 height 62
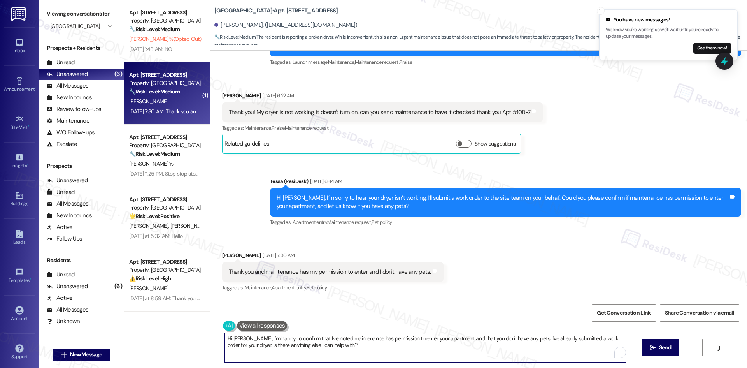
click at [347, 349] on textarea "Hi [PERSON_NAME], I'm happy to confirm that I've noted maintenance has permissi…" at bounding box center [426, 347] width 402 height 29
paste textarea "just checking if maintenance was able to come by and get your dryer working aga…"
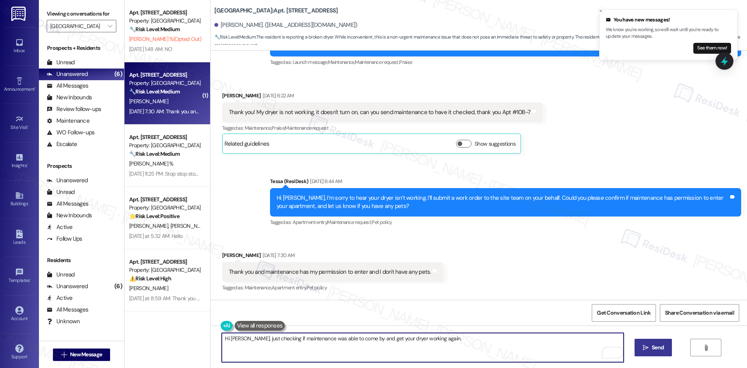
type textarea "Hi [PERSON_NAME], just checking if maintenance was able to come by and get your…"
click at [646, 343] on button " Send" at bounding box center [654, 348] width 38 height 18
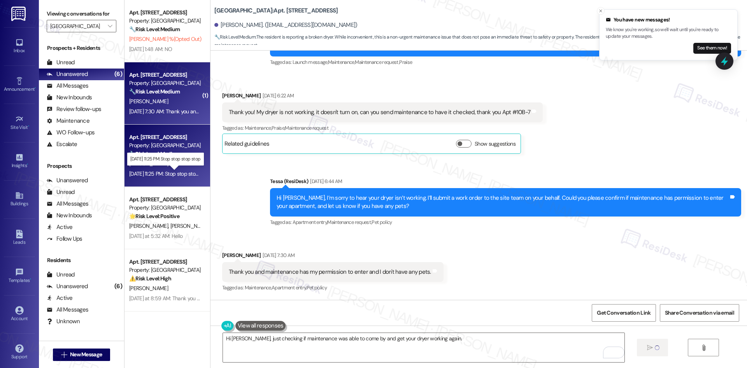
click at [163, 171] on div "[DATE] 11:25 PM: Stop stop stop stop [DATE] 11:25 PM: Stop stop stop stop" at bounding box center [169, 173] width 81 height 7
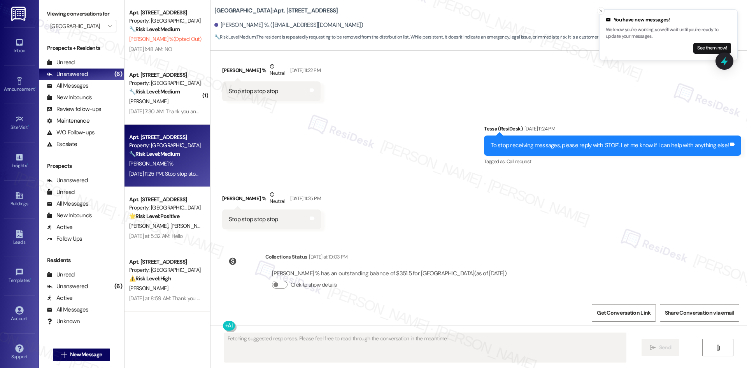
scroll to position [350, 0]
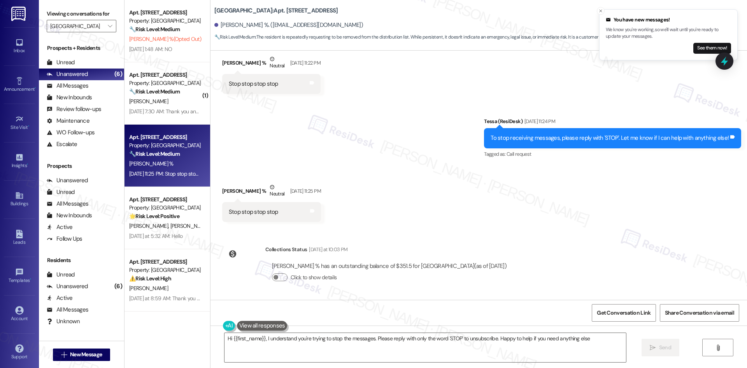
type textarea "Hi {{first_name}}, I understand you're trying to stop the messages. Please repl…"
click at [484, 223] on div "Received via SMS [PERSON_NAME] % Neutral [DATE] 11:25 PM Stop stop stop stop Ta…" at bounding box center [479, 196] width 537 height 62
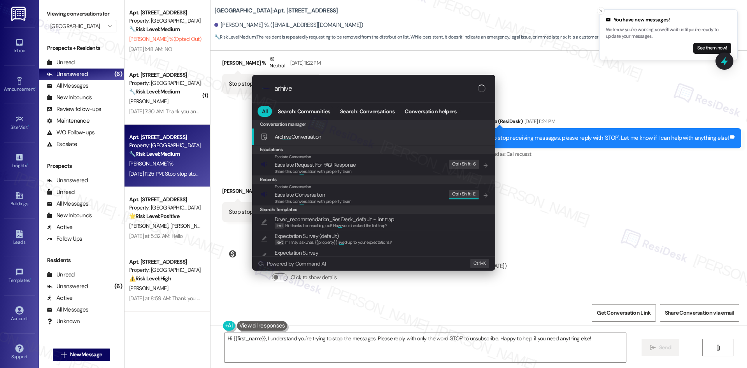
type input "arhive"
click at [327, 137] on div "Arc hive Conversation Add shortcut" at bounding box center [375, 136] width 228 height 9
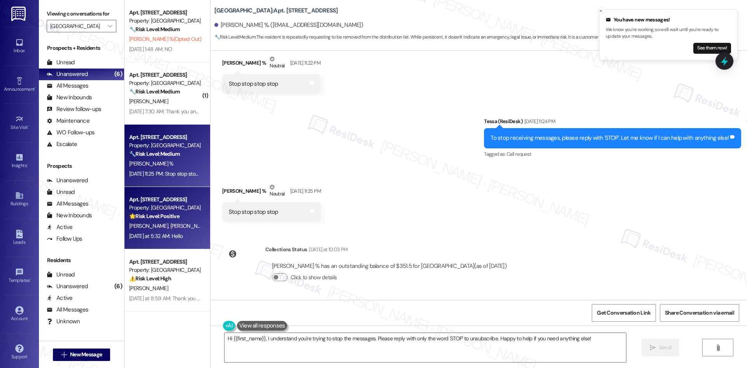
click at [170, 225] on span "[PERSON_NAME]" at bounding box center [189, 225] width 39 height 7
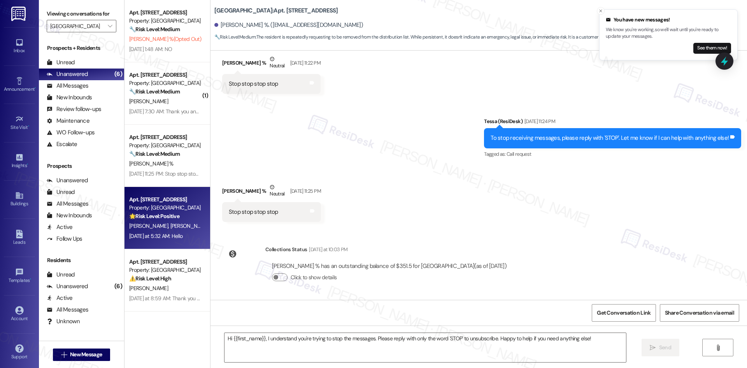
type textarea "Fetching suggested responses. Please feel free to read through the conversation…"
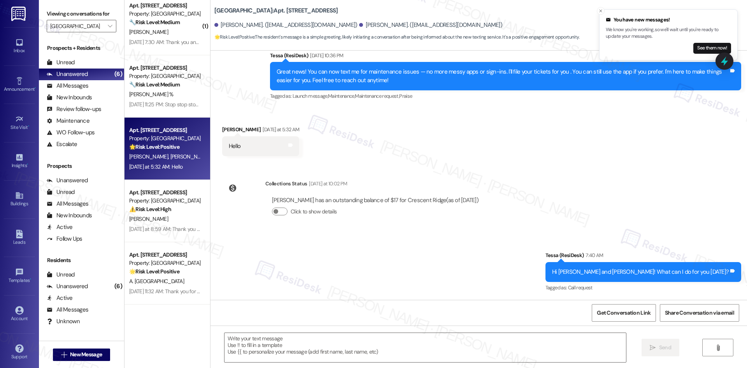
scroll to position [78, 0]
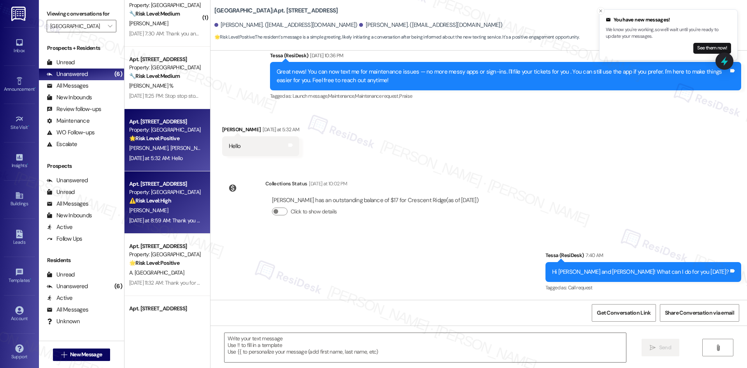
click at [149, 219] on div "[DATE] at 8:59 AM: Thank you for your message. Our offices are currently closed…" at bounding box center [368, 220] width 478 height 7
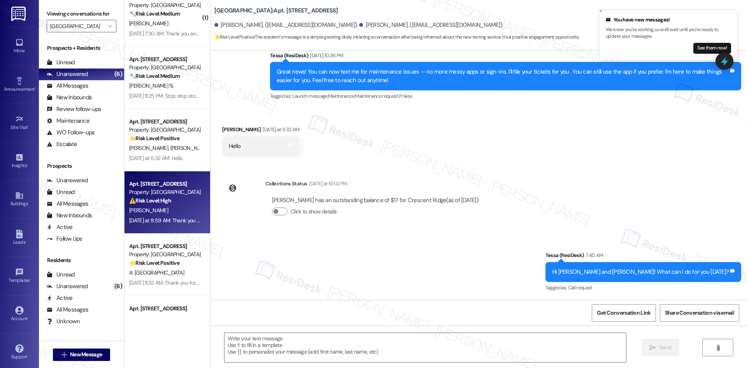
type textarea "Fetching suggested responses. Please feel free to read through the conversation…"
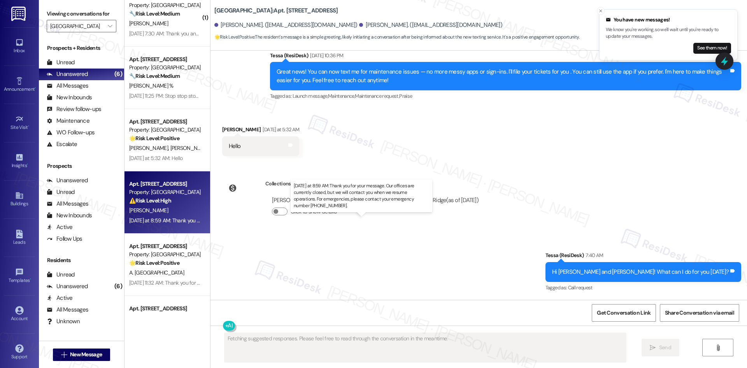
scroll to position [709, 0]
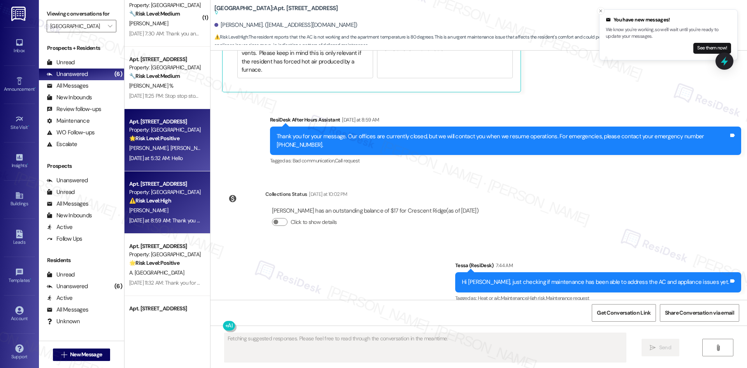
click at [163, 157] on div "[DATE] at 5:32 AM: Hello [DATE] at 5:32 AM: Hello" at bounding box center [155, 158] width 53 height 7
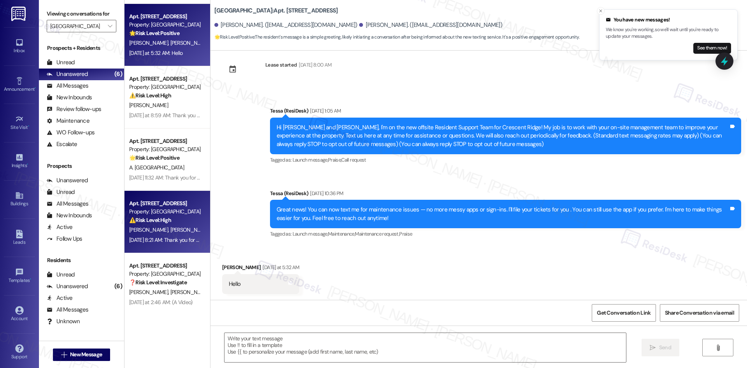
scroll to position [186, 0]
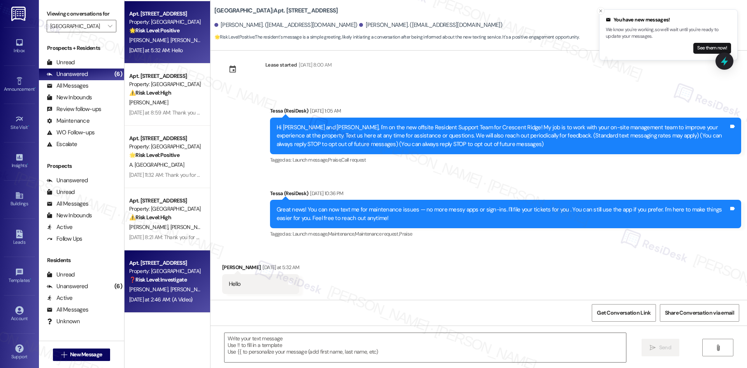
click at [180, 290] on span "[PERSON_NAME]" at bounding box center [189, 289] width 39 height 7
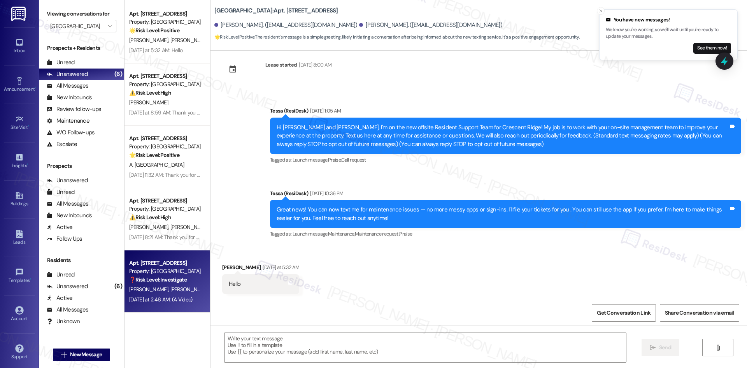
type textarea "Fetching suggested responses. Please feel free to read through the conversation…"
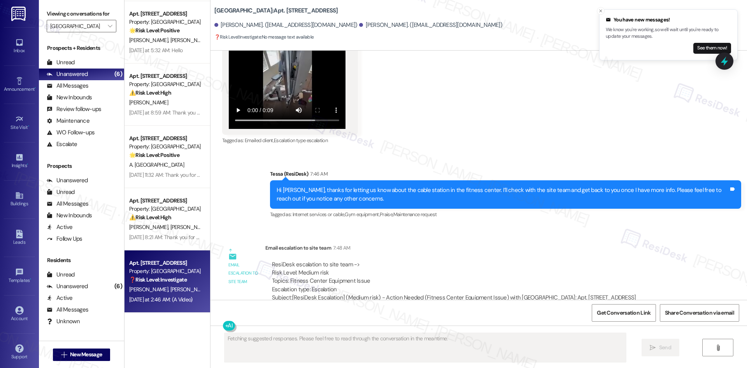
scroll to position [1742, 0]
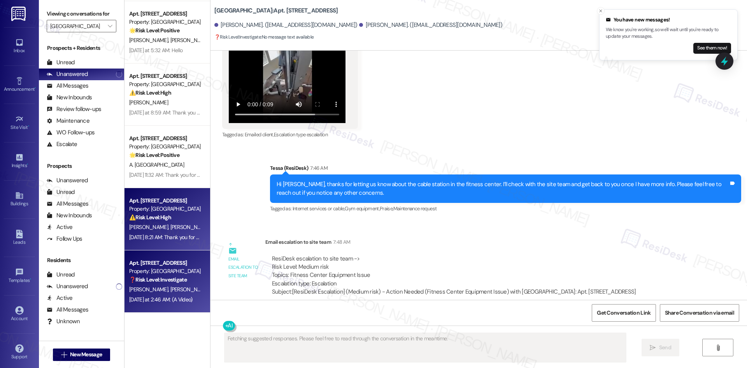
click at [151, 218] on strong "⚠️ Risk Level: High" at bounding box center [150, 217] width 42 height 7
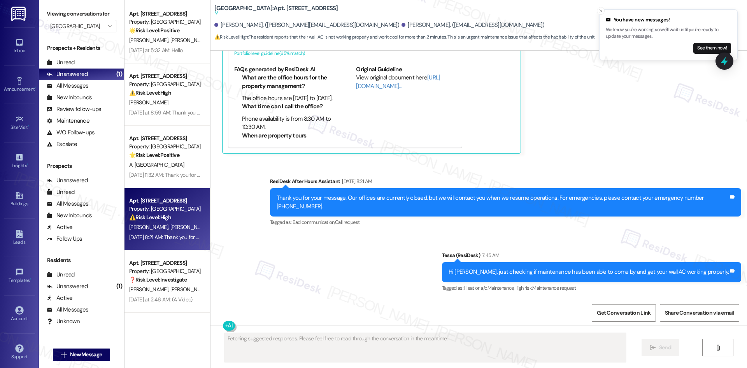
scroll to position [1138, 0]
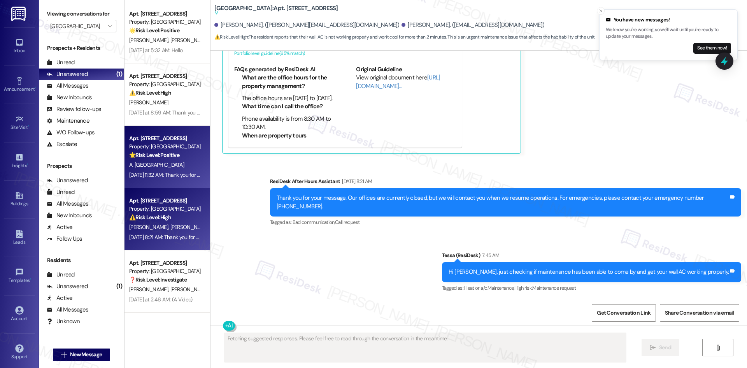
click at [162, 169] on div "A. [GEOGRAPHIC_DATA]" at bounding box center [165, 165] width 74 height 10
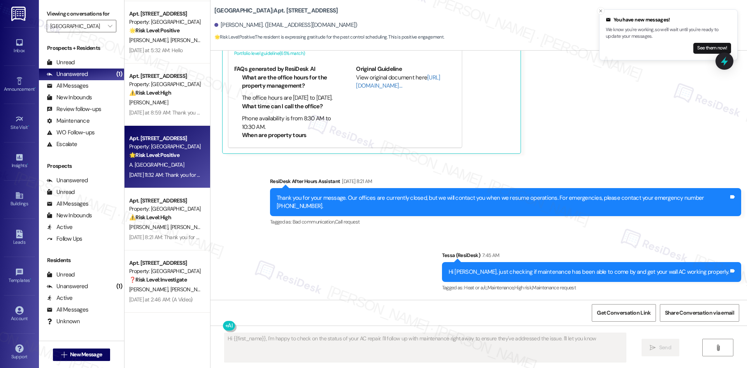
scroll to position [672, 0]
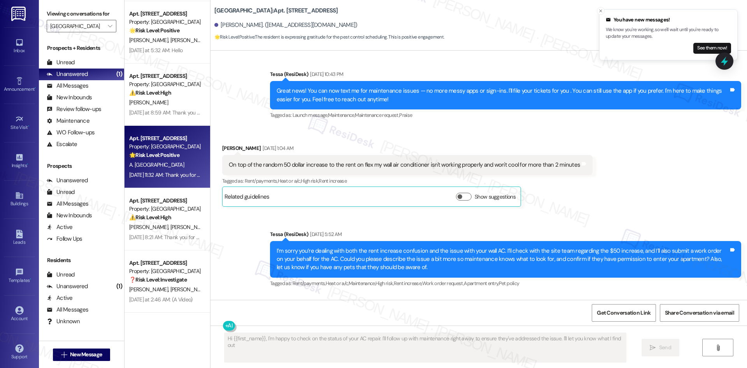
type textarea "Hi {{first_name}}, I'm happy to check on the status of your AC repair. I'll fol…"
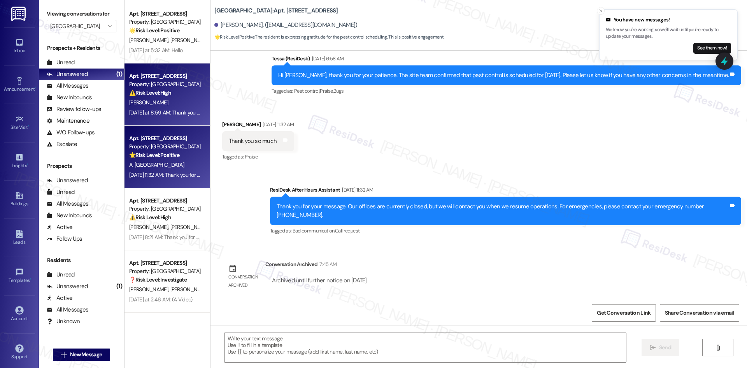
click at [167, 104] on div "[PERSON_NAME]" at bounding box center [165, 103] width 74 height 10
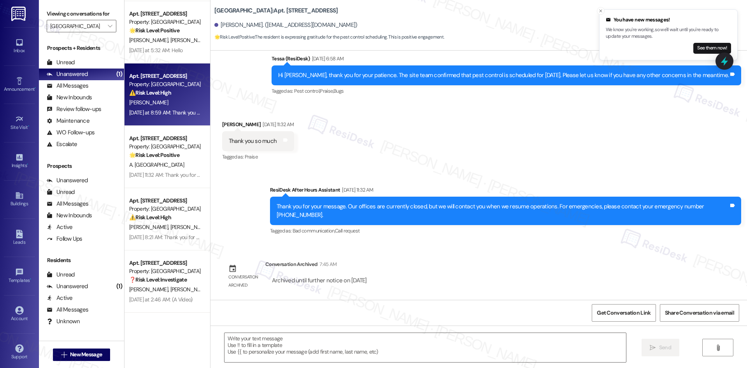
type textarea "Fetching suggested responses. Please feel free to read through the conversation…"
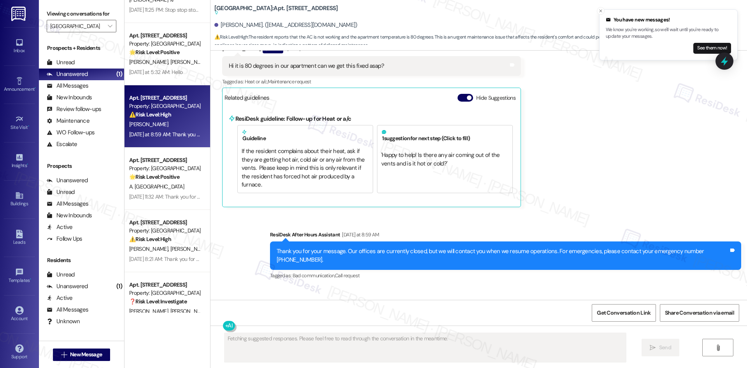
scroll to position [69, 0]
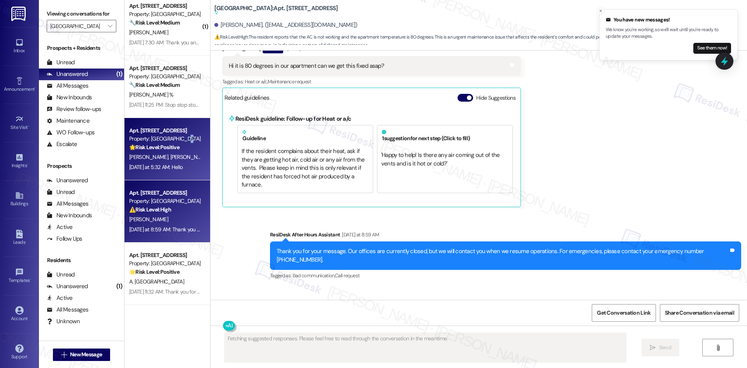
click at [178, 142] on div "Property: [GEOGRAPHIC_DATA]" at bounding box center [165, 139] width 72 height 8
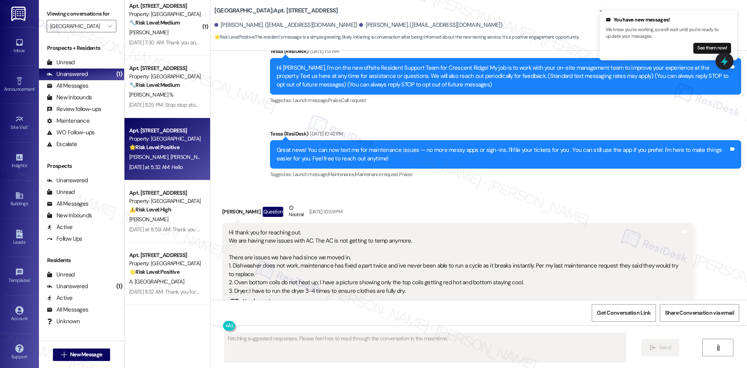
click at [187, 150] on div "🌟 Risk Level: Positive The resident's message is a simple greeting, likely init…" at bounding box center [165, 147] width 72 height 8
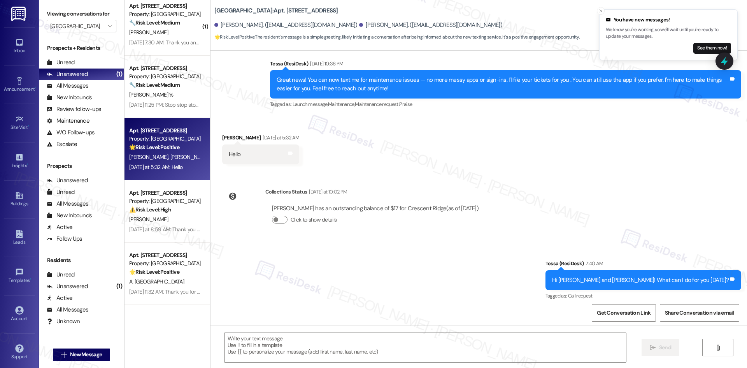
scroll to position [151, 0]
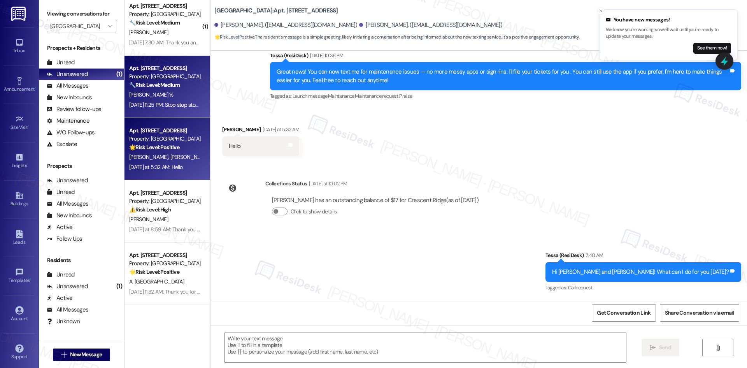
click at [178, 83] on div "🔧 Risk Level: Medium The resident is repeatedly requesting to be removed from t…" at bounding box center [165, 85] width 72 height 8
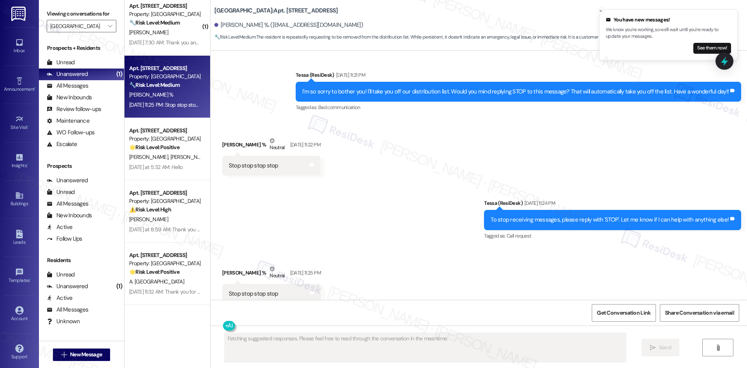
scroll to position [278, 0]
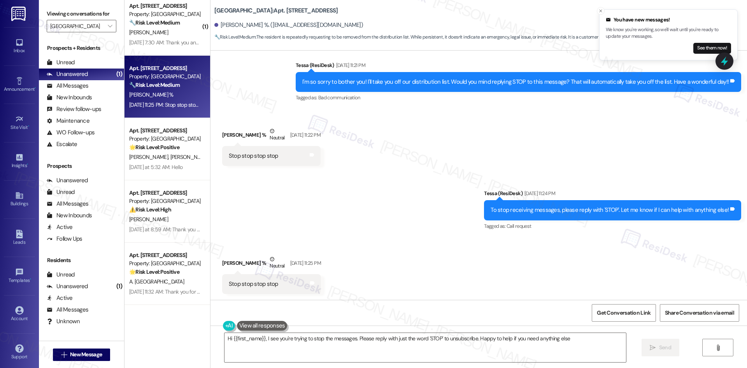
type textarea "Hi {{first_name}}, I see you're trying to stop the messages. Please reply with …"
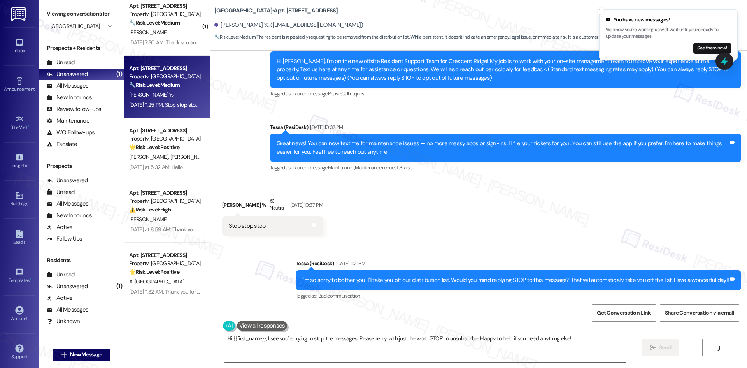
scroll to position [0, 0]
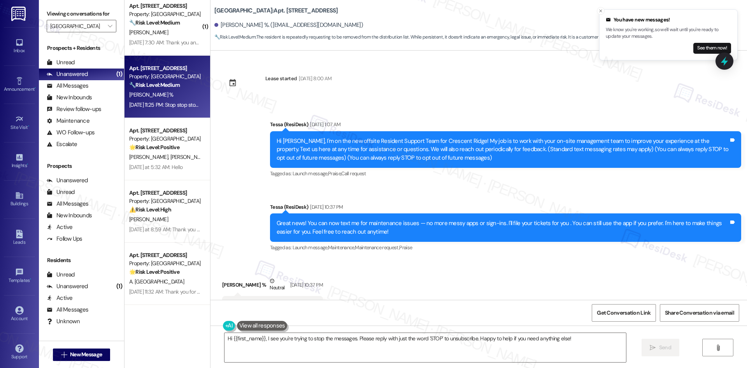
click at [237, 195] on div "Announcement, sent via SMS Tessa (ResiDesk) [DATE] 1:07 AM Hi Timi, I'm on the …" at bounding box center [479, 181] width 537 height 156
drag, startPoint x: 72, startPoint y: 26, endPoint x: 77, endPoint y: 27, distance: 4.3
click at [73, 27] on input "[GEOGRAPHIC_DATA]" at bounding box center [77, 26] width 54 height 12
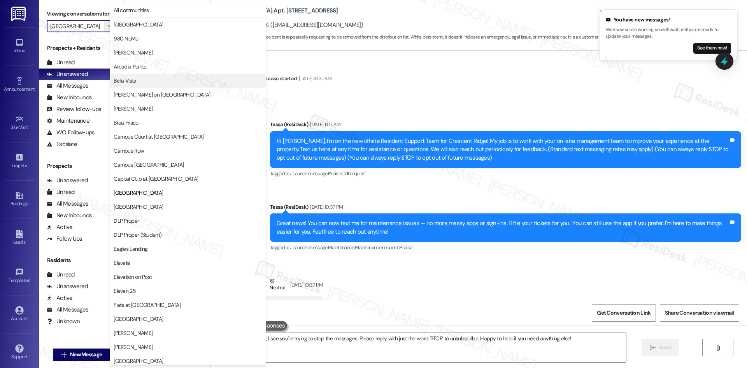
click at [152, 83] on span "Bella Vista" at bounding box center [188, 81] width 149 height 8
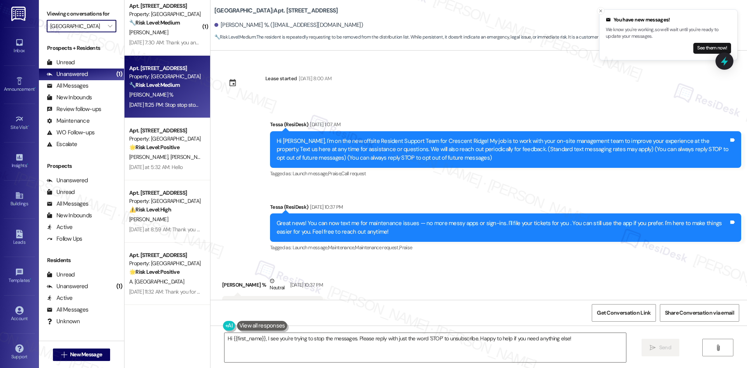
type input "Bella Vista"
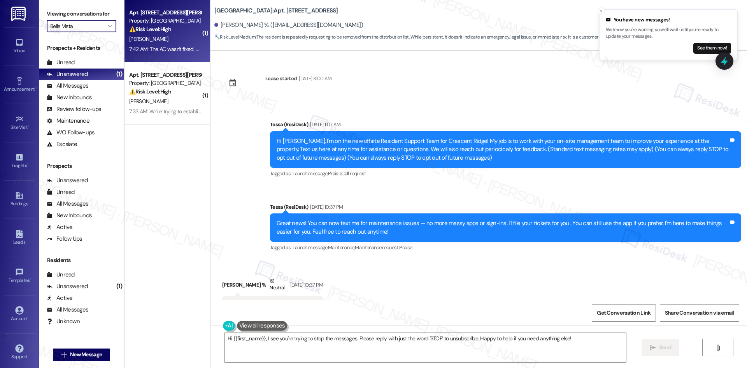
click at [175, 47] on div "7:42 AM: The AC wasn't fixed. And if we are waiting for a part then I think you…" at bounding box center [272, 49] width 287 height 7
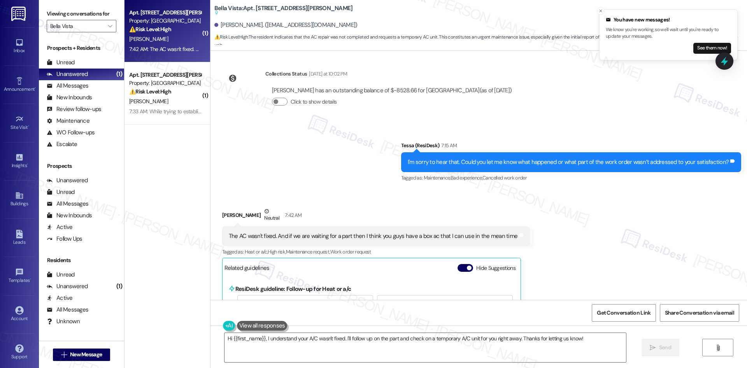
scroll to position [317, 0]
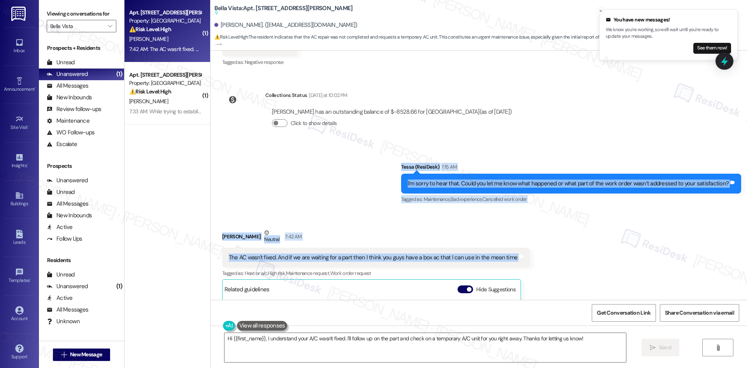
drag, startPoint x: 374, startPoint y: 160, endPoint x: 522, endPoint y: 257, distance: 176.8
click at [522, 257] on div "Lease started [DATE] 8:00 AM Announcement, sent via SMS Tessa (ResiDesk) [DATE]…" at bounding box center [479, 175] width 537 height 249
copy div "[PERSON_NAME] (ResiDesk) 7:15 AM I'm sorry to hear that. Could you let me know …"
click at [344, 154] on div "Sent via SMS Tessa (ResiDesk) 7:15 AM I'm sorry to hear that. Could you let me …" at bounding box center [479, 178] width 537 height 66
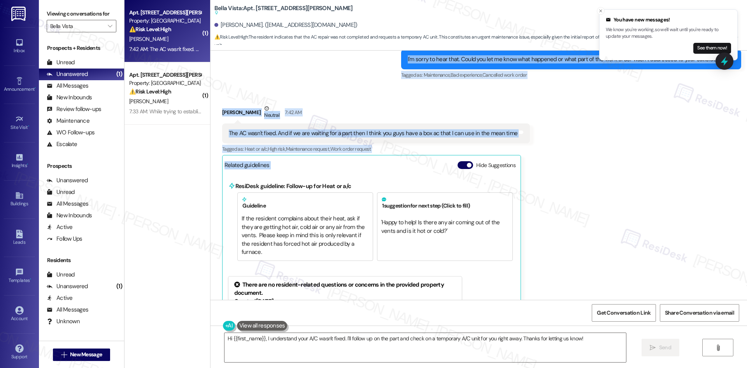
scroll to position [434, 0]
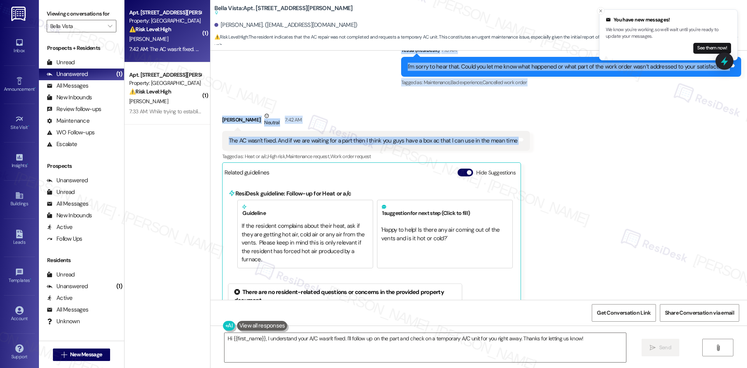
drag, startPoint x: 329, startPoint y: 158, endPoint x: 510, endPoint y: 148, distance: 181.7
click at [510, 148] on div "Lease started [DATE] 8:00 AM Announcement, sent via SMS Tessa (ResiDesk) [DATE]…" at bounding box center [479, 175] width 537 height 249
copy div "Loremips Dolorsita Consec Adipiscin el 60:63 SE Do Eiusmo! T'i utlabore et do m…"
click at [388, 125] on div "[PERSON_NAME] Neutral 7:42 AM" at bounding box center [376, 121] width 308 height 19
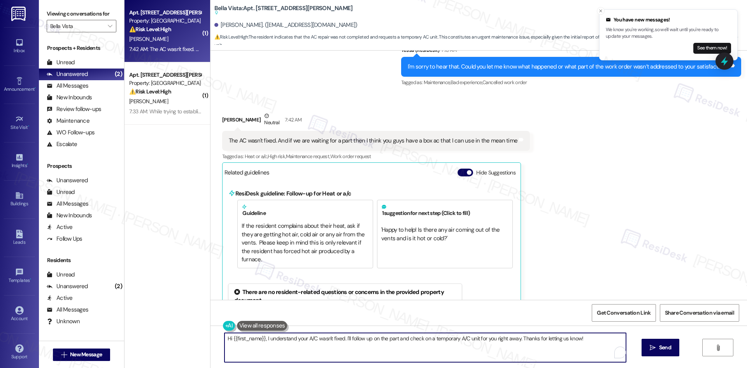
click at [304, 351] on textarea "Hi {{first_name}}, I understand your A/C wasn't fixed. I'll follow up on the pa…" at bounding box center [426, 347] width 402 height 29
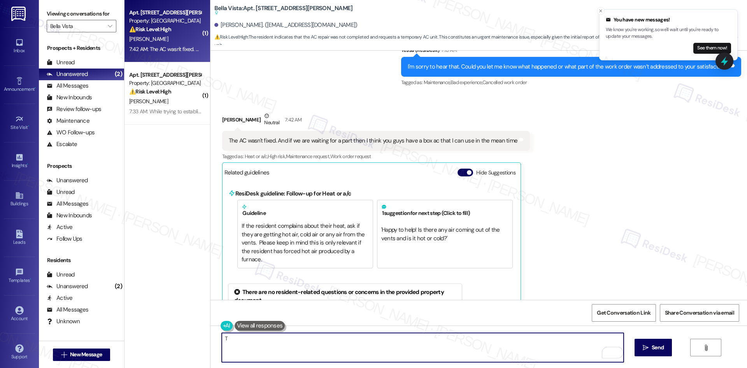
paste textarea "[PERSON_NAME] you for clarifying. I’ll check with the site team about the AC re…"
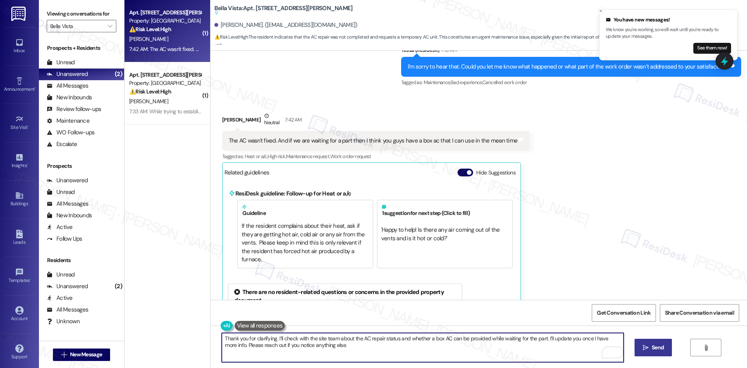
type textarea "Thank you for clarifying. I’ll check with the site team about the AC repair sta…"
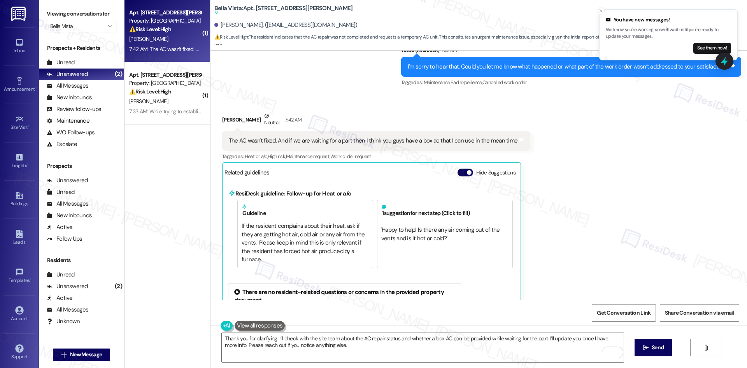
drag, startPoint x: 646, startPoint y: 350, endPoint x: 626, endPoint y: 351, distance: 20.7
click at [647, 350] on icon "" at bounding box center [646, 347] width 6 height 6
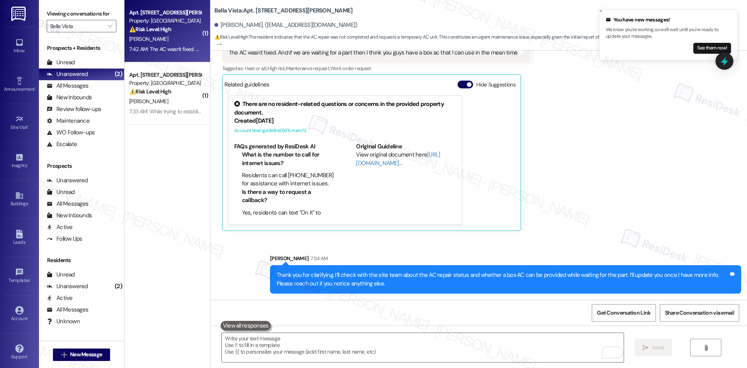
scroll to position [521, 0]
click at [611, 216] on div "Received via SMS [PERSON_NAME] Neutral 7:42 AM The AC wasn't fixed. And if we a…" at bounding box center [479, 121] width 537 height 230
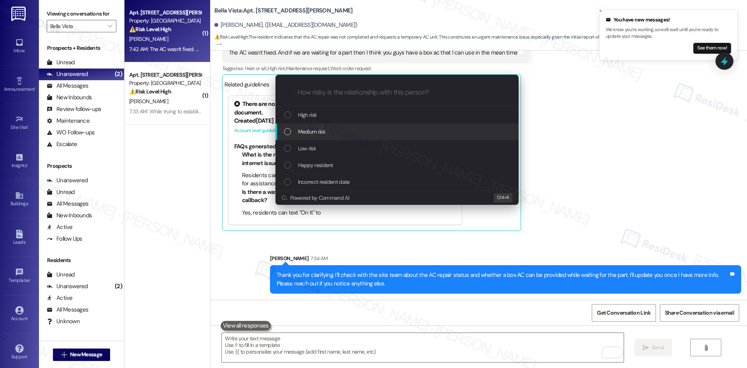
click at [336, 130] on div "Medium risk" at bounding box center [398, 131] width 228 height 9
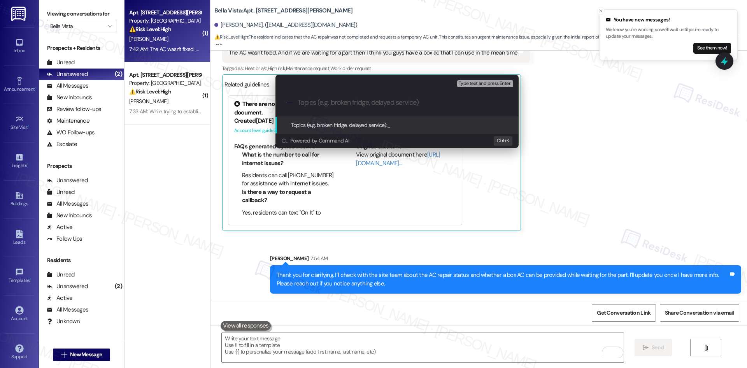
click at [333, 101] on input "Topics (e.g. broken fridge, delayed service)" at bounding box center [403, 102] width 211 height 8
paste input "Work Order #1134933 – AC Not Fixed / Request for Box AC"
type input "Work Order #1134933 – AC Not Fixed / Request for Box AC"
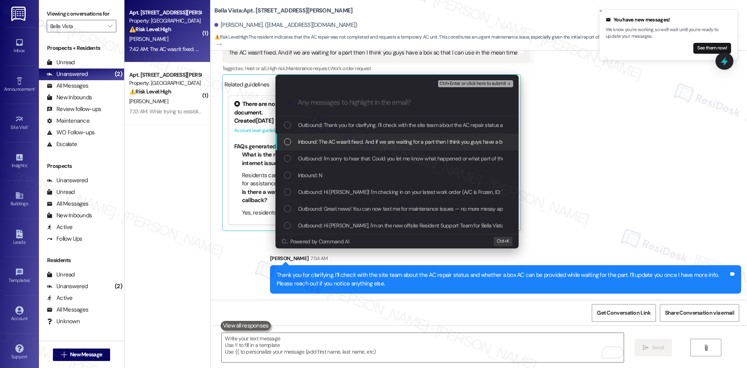
click at [343, 141] on span "Inbound: The AC wasn't fixed. And if we are waiting for a part then I think you…" at bounding box center [442, 141] width 288 height 9
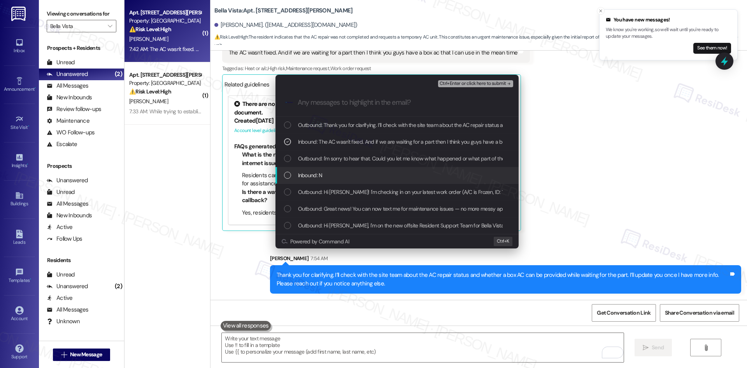
click at [343, 174] on div "Inbound: N" at bounding box center [398, 175] width 228 height 9
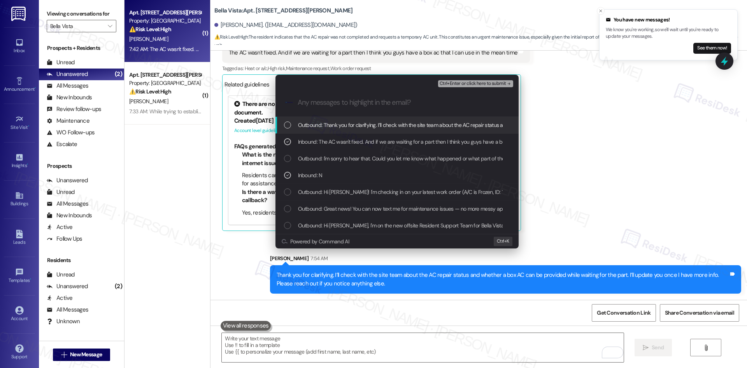
click at [497, 81] on span "Ctrl+Enter or click here to submit" at bounding box center [473, 83] width 67 height 5
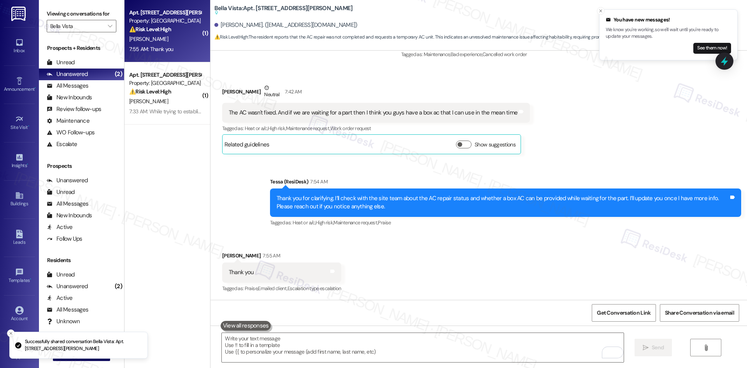
scroll to position [462, 0]
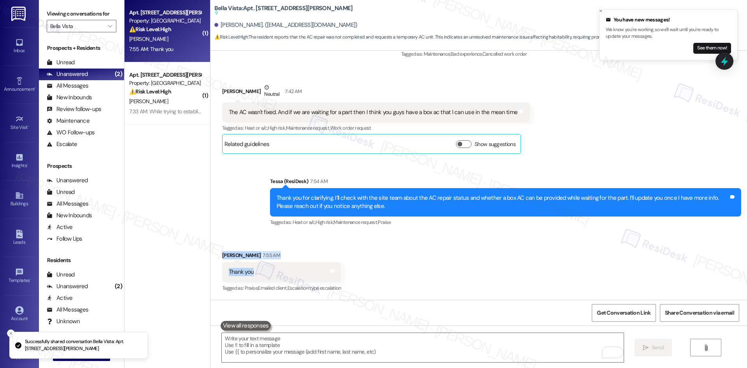
drag, startPoint x: 214, startPoint y: 248, endPoint x: 240, endPoint y: 274, distance: 36.6
click at [259, 273] on div "Received via SMS [PERSON_NAME] 7:55 AM Thank you Tags and notes Tagged as: Prai…" at bounding box center [281, 272] width 131 height 54
copy div "[PERSON_NAME] 7:55 AM Thank you"
click at [415, 247] on div "Received via SMS [PERSON_NAME] 7:55 AM Thank you Tags and notes Tagged as: Prai…" at bounding box center [479, 267] width 537 height 66
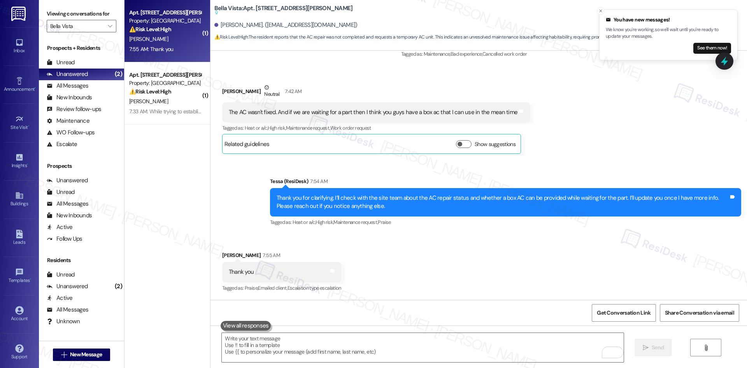
click at [427, 250] on div "Received via SMS [PERSON_NAME] 7:55 AM Thank you Tags and notes Tagged as: Prai…" at bounding box center [479, 267] width 537 height 66
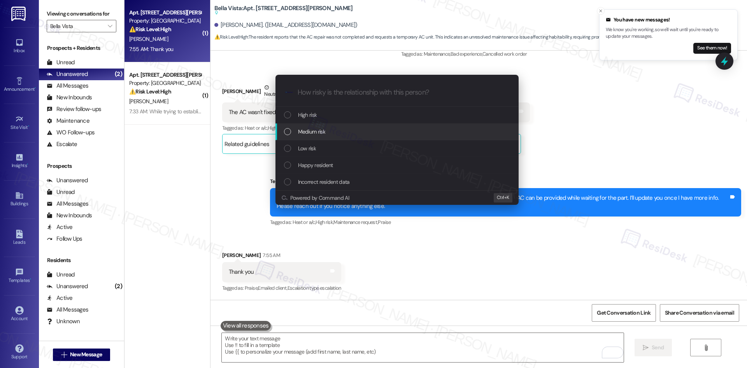
click at [331, 132] on div "Medium risk" at bounding box center [398, 131] width 228 height 9
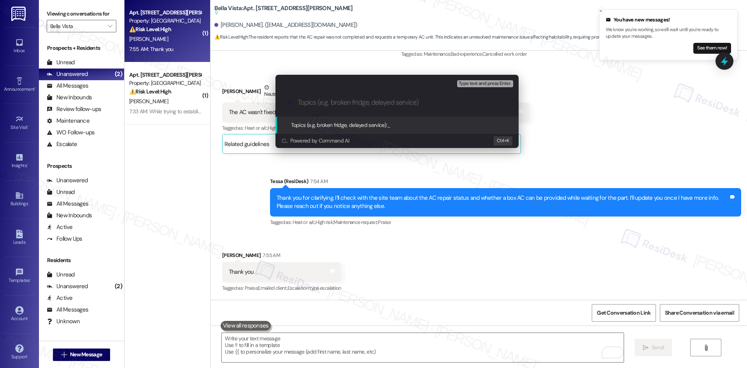
drag, startPoint x: 308, startPoint y: 112, endPoint x: 309, endPoint y: 108, distance: 4.4
click at [309, 109] on div ".cls-1{fill:#0a055f;}.cls-2{fill:#0cc4c4;} resideskLogoBlueOrange" at bounding box center [397, 103] width 243 height 28
click at [309, 105] on input "Topics (e.g. broken fridge, delayed service)" at bounding box center [403, 102] width 211 height 8
paste input "Work Order #1134933 – AC Not Fixed / Request for Box AC"
type input "Work Order #1134933 – AC Not Fixed / Request for Box AC"
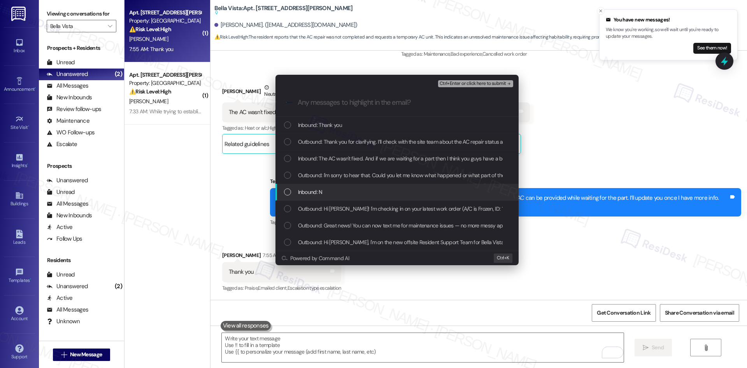
click at [321, 196] on span "Inbound: N" at bounding box center [310, 192] width 25 height 9
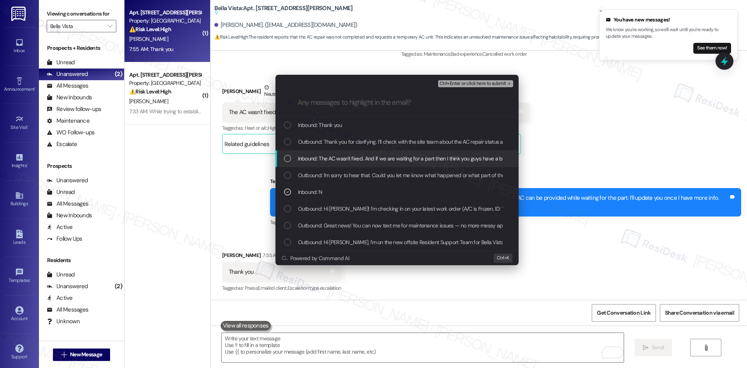
click at [344, 159] on span "Inbound: The AC wasn't fixed. And if we are waiting for a part then I think you…" at bounding box center [442, 158] width 288 height 9
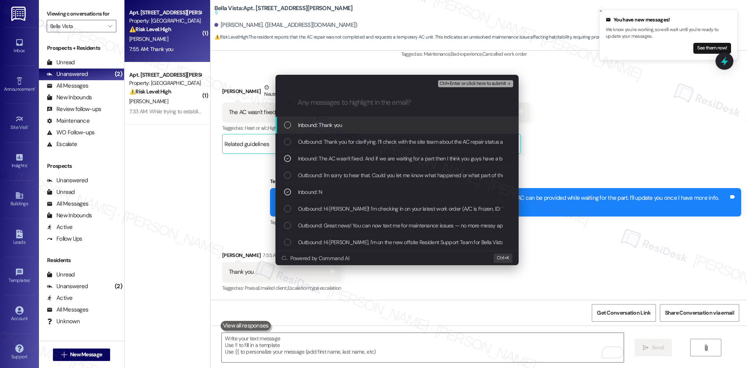
click at [353, 131] on div "Inbound: Thank you" at bounding box center [397, 125] width 243 height 17
click at [506, 81] on span "Ctrl+Enter or click here to submit" at bounding box center [473, 83] width 67 height 5
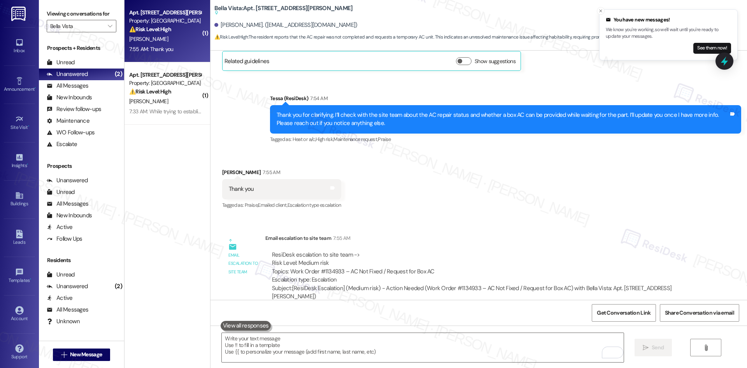
scroll to position [558, 0]
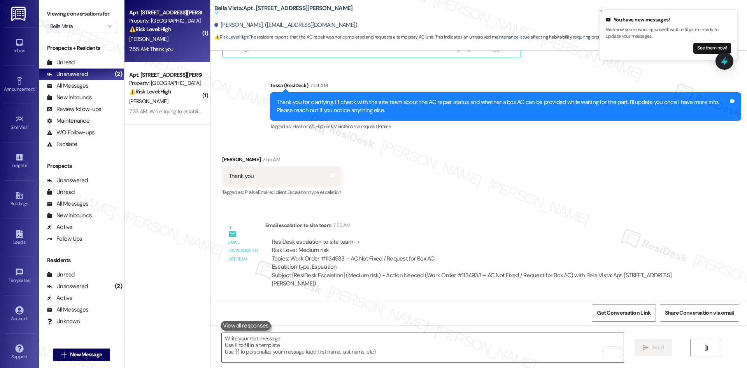
click at [285, 351] on textarea "To enrich screen reader interactions, please activate Accessibility in Grammarl…" at bounding box center [423, 347] width 402 height 29
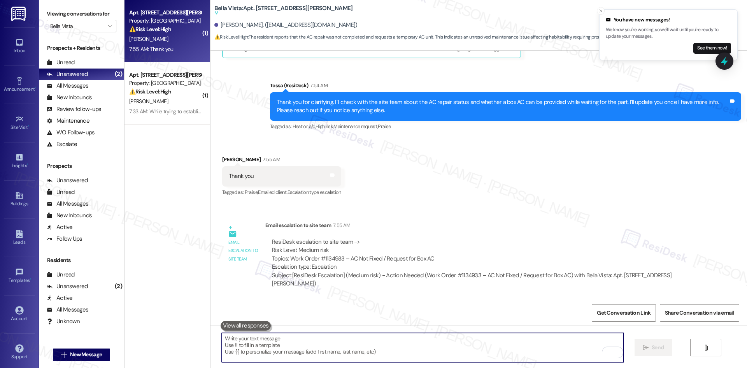
paste textarea "You’re welcome!"
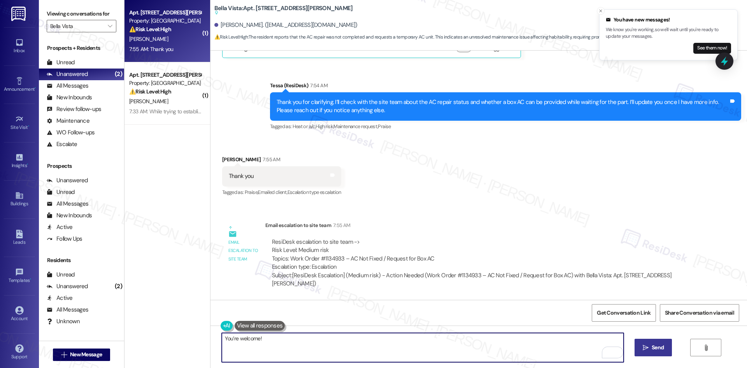
type textarea "You’re welcome!"
click at [653, 349] on span "Send" at bounding box center [658, 347] width 12 height 8
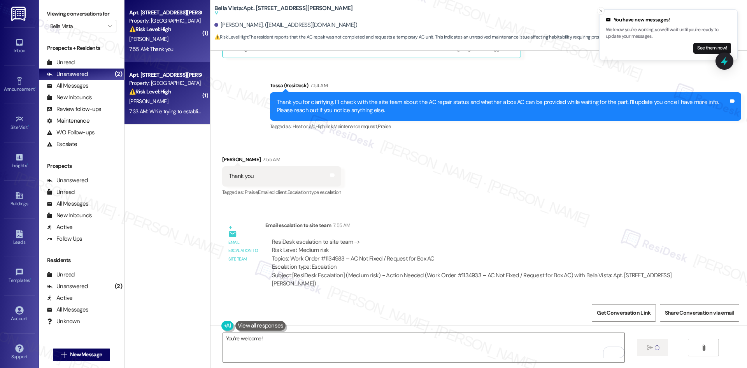
click at [181, 105] on div "[PERSON_NAME]" at bounding box center [165, 102] width 74 height 10
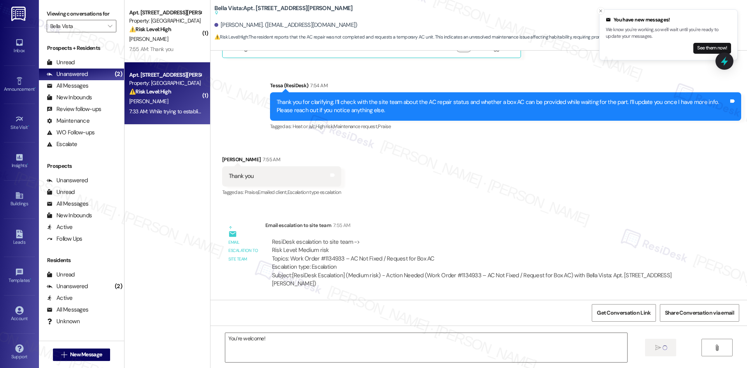
type textarea "Fetching suggested responses. Please feel free to read through the conversation…"
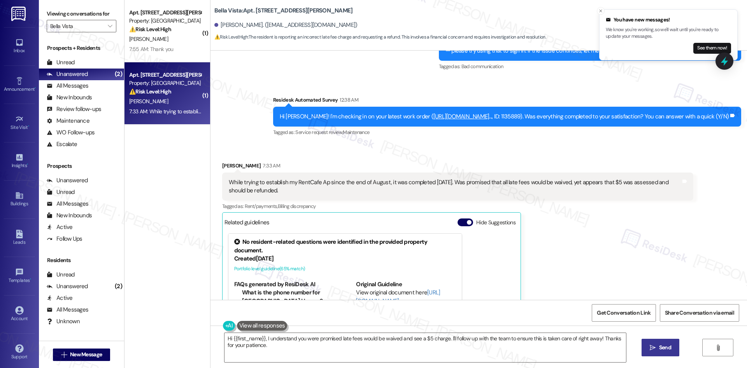
scroll to position [1558, 0]
drag, startPoint x: 288, startPoint y: 95, endPoint x: 315, endPoint y: 182, distance: 91.6
click at [315, 182] on div "Lease started [DATE] 8:00 AM Announcement, sent via SMS Tessa (ResiDesk) [DATE]…" at bounding box center [479, 175] width 537 height 249
copy div "Residesk Automated Survey 12:38 AM Hi [PERSON_NAME]! I'm checking in on your la…"
click at [355, 179] on div "While trying to establish my RentCafe Ap since the end of August, it was comple…" at bounding box center [455, 187] width 452 height 17
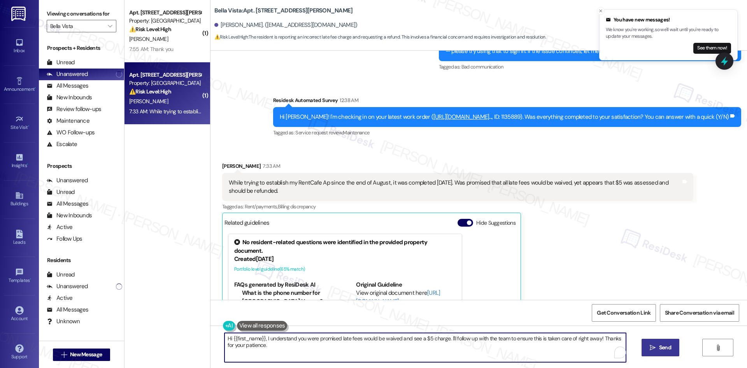
click at [300, 344] on textarea "Hi {{first_name}}, I understand you were promised late fees would be waived and…" at bounding box center [426, 347] width 402 height 29
click at [306, 346] on textarea "Hi {{first_name}}, I understand you were promised late fees would be waived and…" at bounding box center [423, 347] width 402 height 29
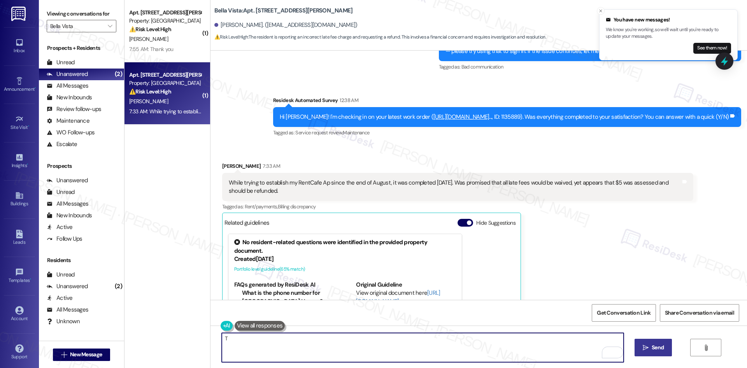
paste textarea "[PERSON_NAME] for letting us know. I’ll check with the site team regarding the …"
click at [545, 350] on textarea "Thanks for letting us know. I’ll check with the site team regarding the $5 late…" at bounding box center [423, 347] width 402 height 29
type textarea "Thanks for letting us know. I’ll check with the site team regarding the $5 late…"
click at [650, 349] on span "Send" at bounding box center [657, 347] width 15 height 8
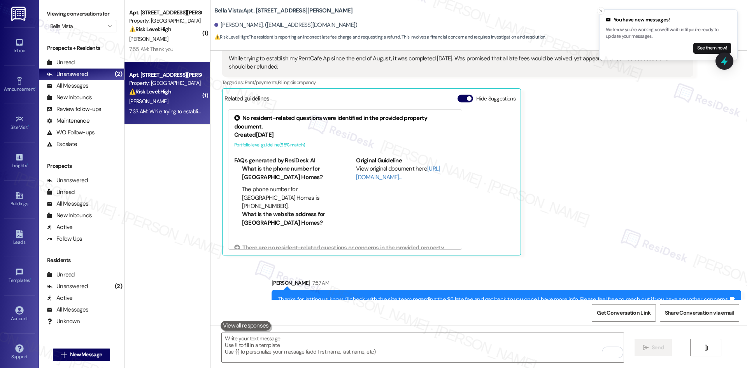
scroll to position [1690, 0]
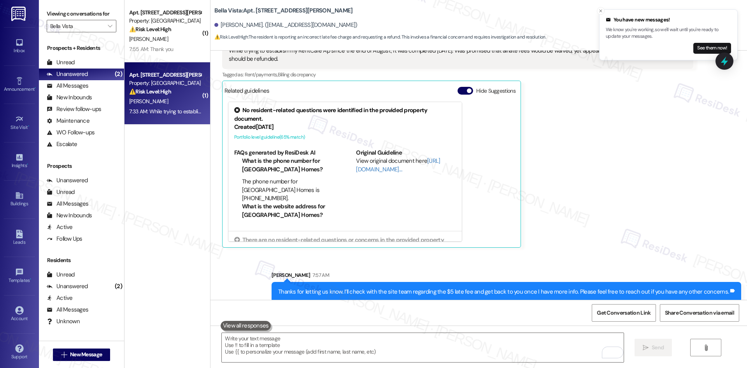
click at [578, 198] on div "[PERSON_NAME] 7:33 AM While trying to establish my RentCafe Ap since the end of…" at bounding box center [457, 139] width 471 height 218
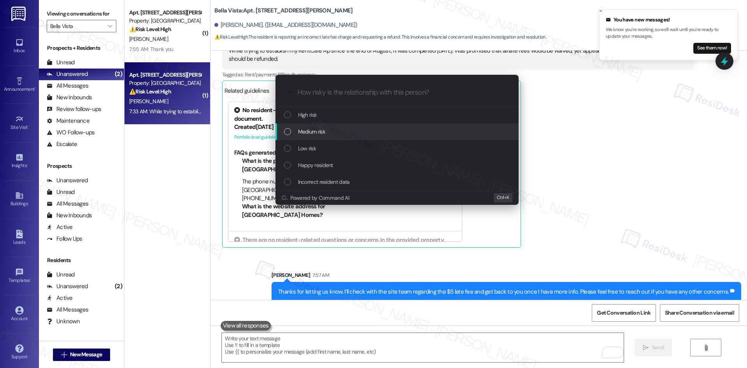
click at [337, 133] on div "Medium risk" at bounding box center [398, 131] width 228 height 9
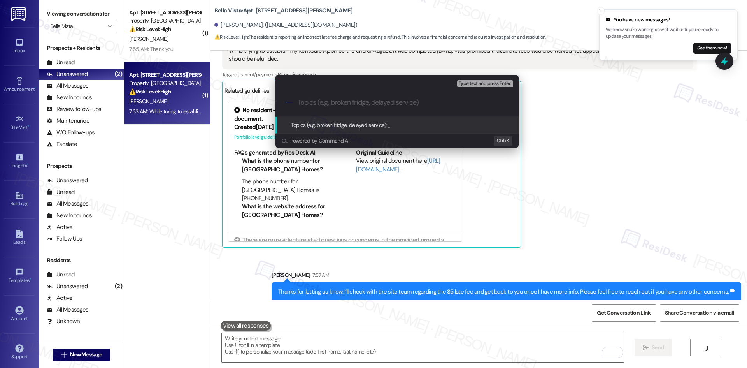
click at [311, 102] on input "Topics (e.g. broken fridge, delayed service)" at bounding box center [403, 102] width 211 height 8
paste input "Work Order #1135889 – Concern About $5 Late Fee"
click at [602, 195] on div "Escalate Conversation Medium risk Topics (e.g. broken fridge, delayed service) …" at bounding box center [373, 184] width 747 height 368
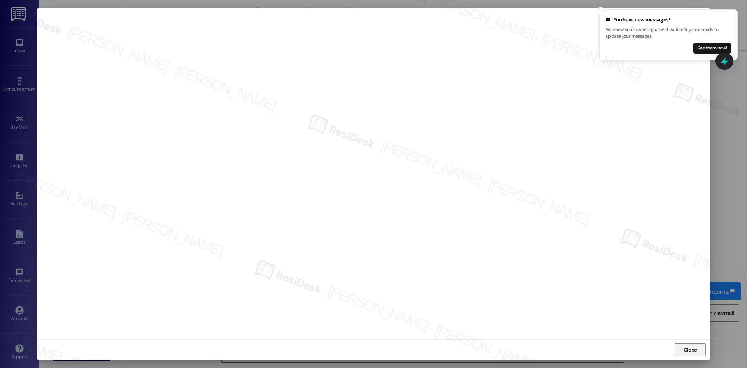
click at [676, 352] on button "Close" at bounding box center [690, 349] width 31 height 12
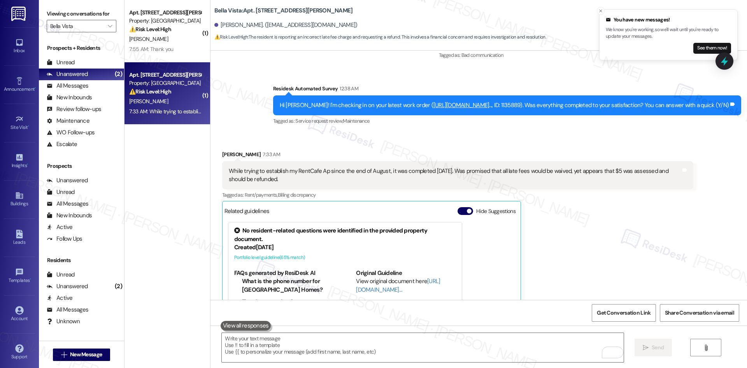
scroll to position [1534, 0]
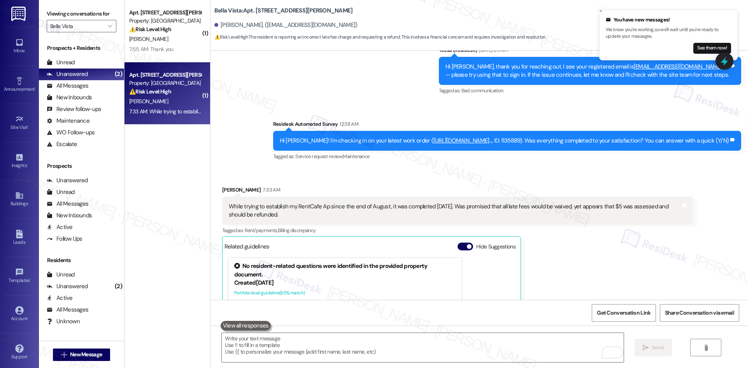
click at [549, 258] on div "[PERSON_NAME] 7:33 AM While trying to establish my RentCafe Ap since the end of…" at bounding box center [457, 295] width 471 height 218
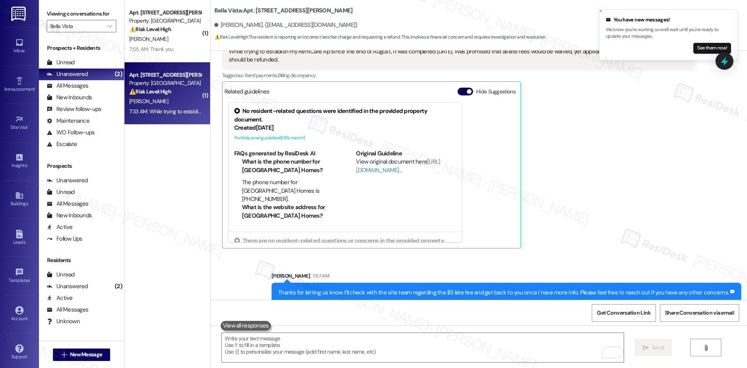
scroll to position [1690, 0]
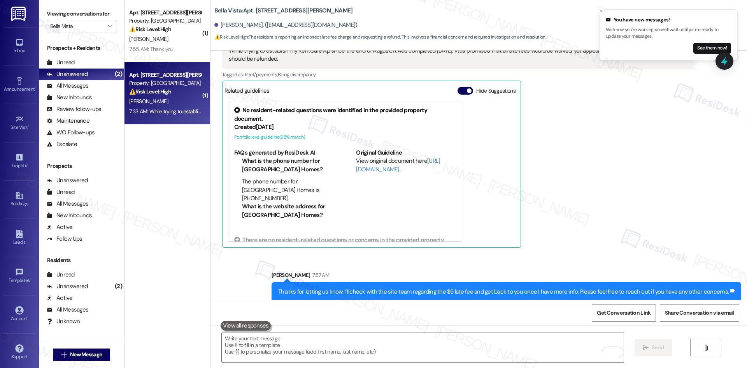
click at [552, 217] on div "[PERSON_NAME] 7:33 AM While trying to establish my RentCafe Ap since the end of…" at bounding box center [457, 139] width 471 height 218
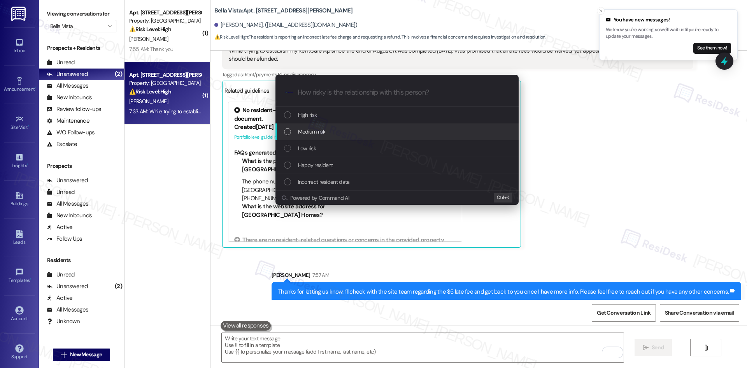
click at [320, 133] on span "Medium risk" at bounding box center [311, 131] width 27 height 9
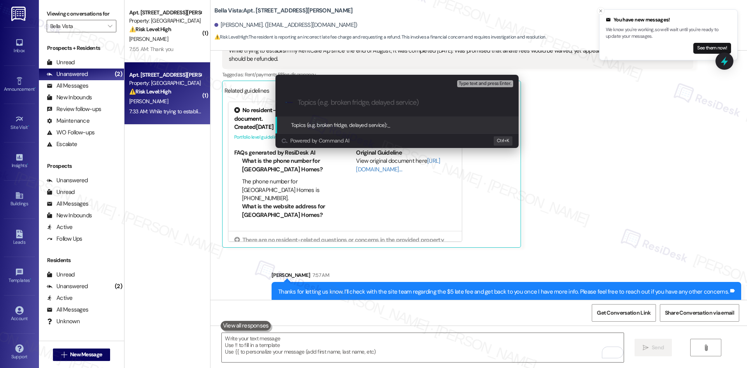
click at [350, 102] on input "Topics (e.g. broken fridge, delayed service)" at bounding box center [403, 102] width 211 height 8
paste input "$5 Late Fee Dispute"
type input "$5 Late Fee Dispute"
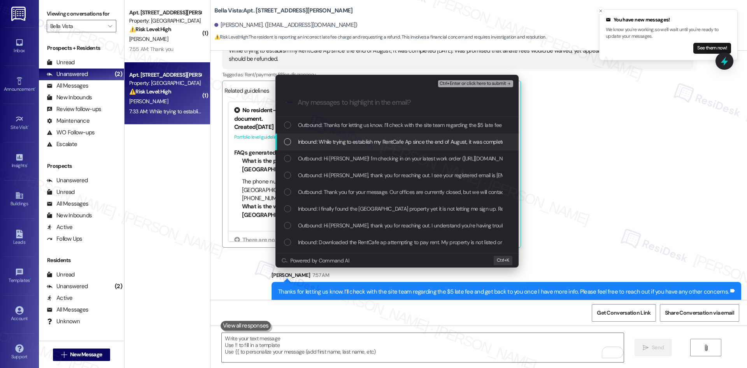
click at [376, 140] on span "Inbound: While trying to establish my RentCafe Ap since the end of August, it w…" at bounding box center [536, 141] width 476 height 9
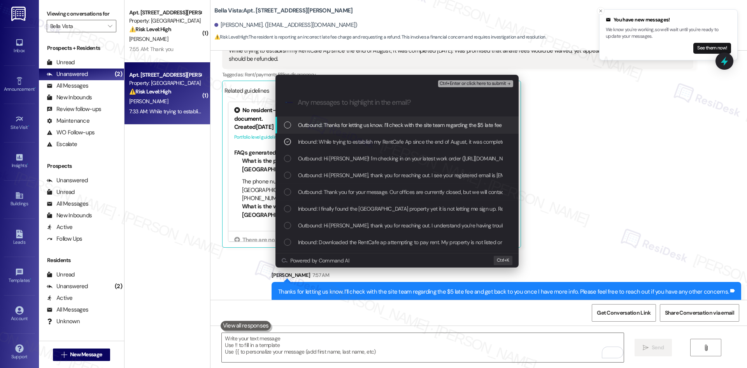
click at [471, 83] on span "Ctrl+Enter or click here to submit" at bounding box center [473, 83] width 67 height 5
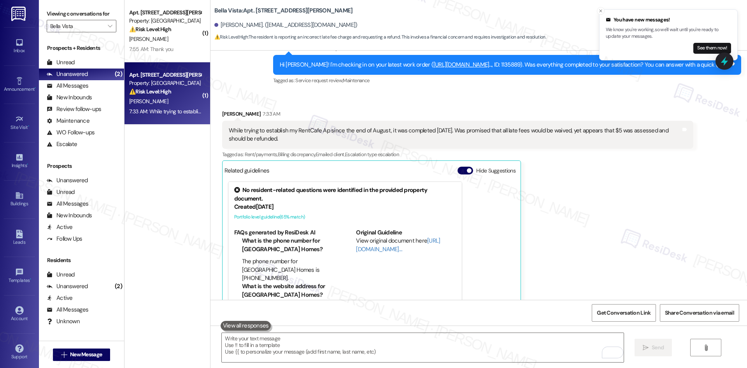
scroll to position [1585, 0]
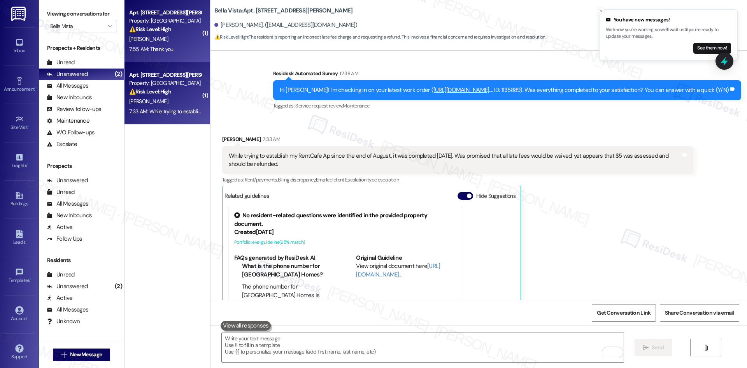
click at [154, 46] on div "7:55 AM: Thank you 7:55 AM: Thank you" at bounding box center [151, 49] width 44 height 7
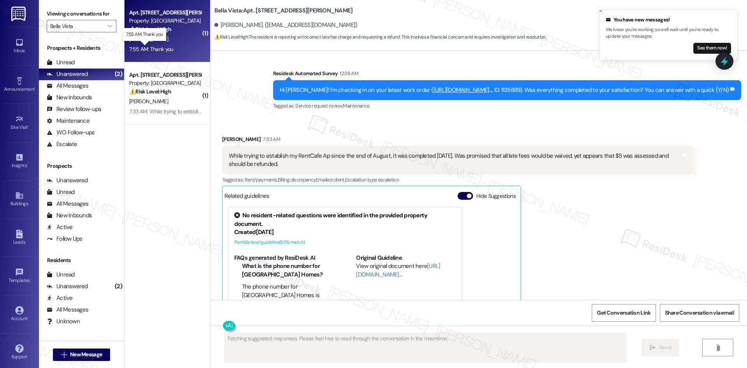
scroll to position [720, 0]
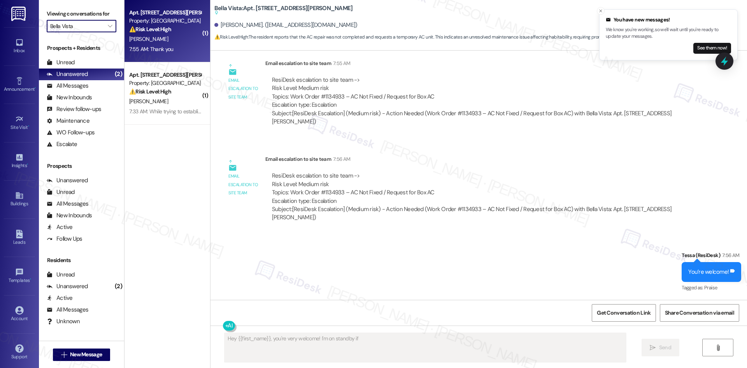
click at [95, 25] on input "Bella Vista" at bounding box center [77, 26] width 54 height 12
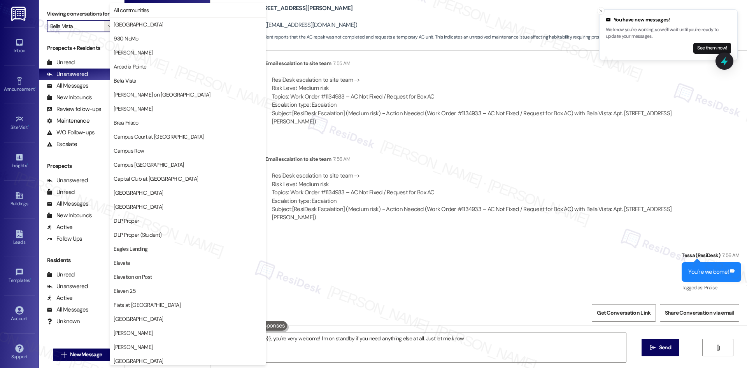
type textarea "Hey {{first_name}}, you're very welcome! I'm on standby if you need anything el…"
click at [155, 7] on span "All communities" at bounding box center [188, 10] width 149 height 8
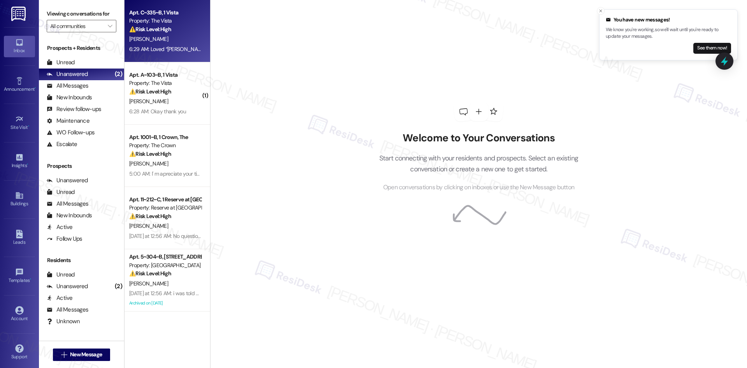
click at [166, 46] on div "6:29 AM: Loved “[PERSON_NAME] (The Vista): Oops — my last message wasn’t the cl…" at bounding box center [640, 49] width 1022 height 7
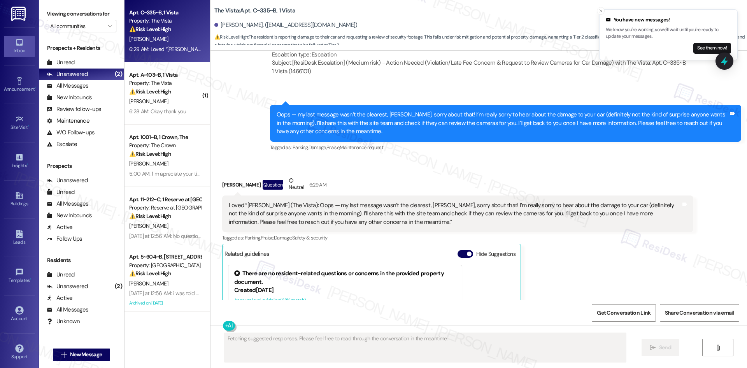
scroll to position [1108, 0]
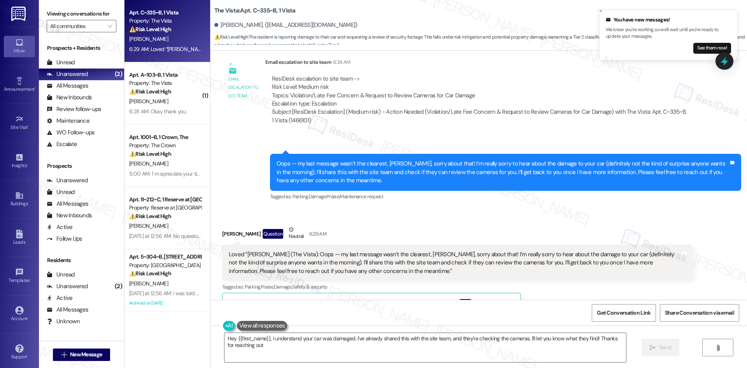
type textarea "Hey {{first_name}}, I understand your car was damaged. I've already shared this…"
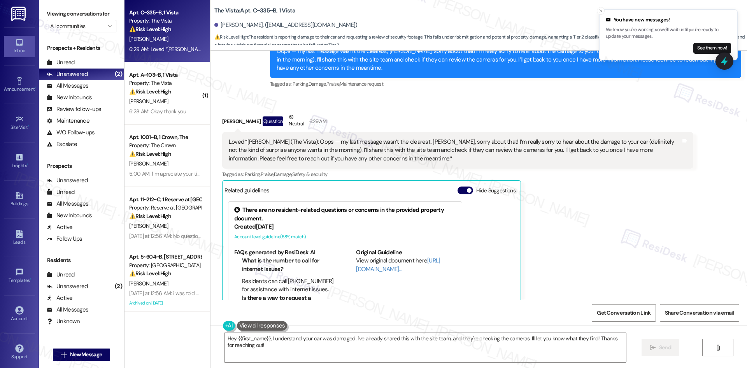
scroll to position [1225, 0]
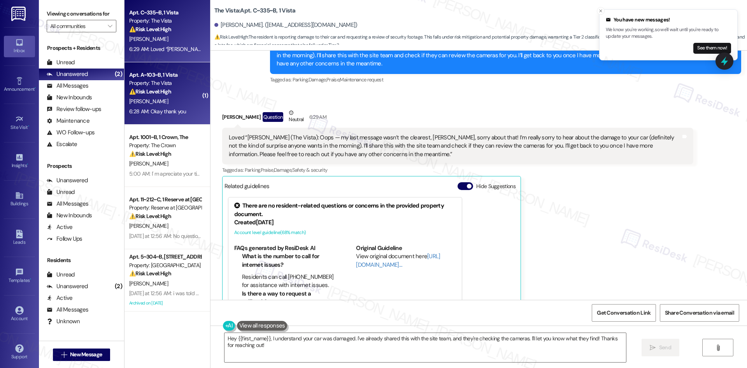
click at [165, 100] on div "[PERSON_NAME]" at bounding box center [165, 102] width 74 height 10
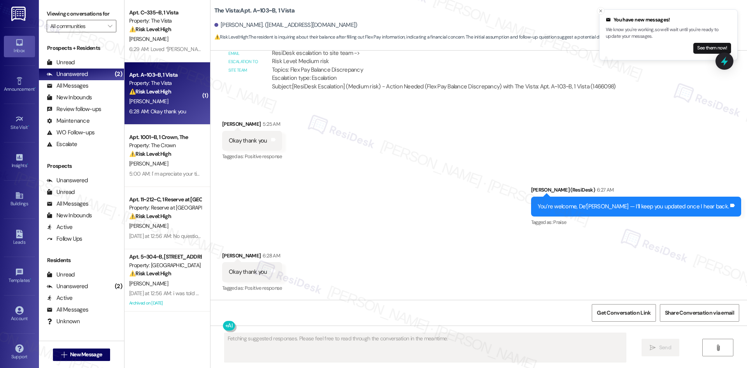
scroll to position [655, 0]
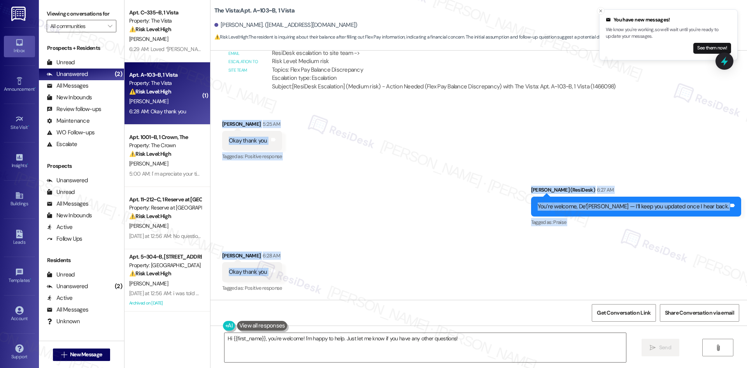
drag, startPoint x: 214, startPoint y: 123, endPoint x: 300, endPoint y: 274, distance: 174.5
click at [300, 274] on div "Lease started [DATE] 8:00 AM Survey, sent via SMS Residesk Automated Survey [DA…" at bounding box center [479, 175] width 537 height 249
copy div "[PERSON_NAME] 5:25 AM Okay thank you Tags and notes Tagged as: Positive respons…"
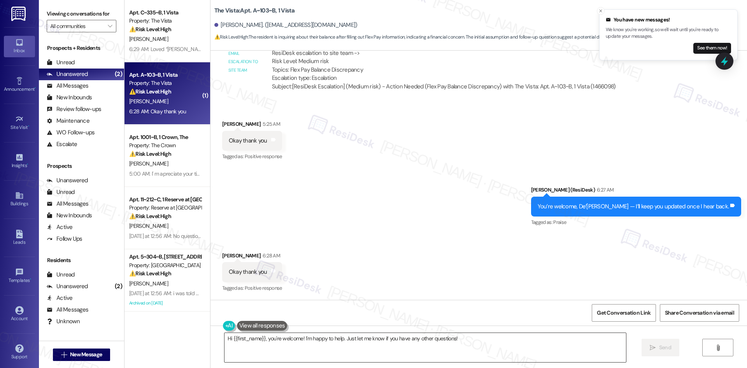
click at [327, 349] on textarea "Hi {{first_name}}, you're welcome! I'm happy to help. Just let me know if you h…" at bounding box center [426, 347] width 402 height 29
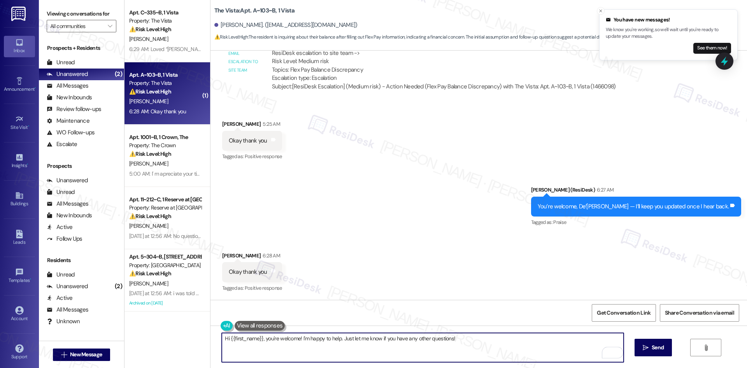
drag, startPoint x: 265, startPoint y: 338, endPoint x: 230, endPoint y: 337, distance: 35.8
click at [230, 337] on textarea "Hi {{first_name}}, you're welcome! I'm happy to help. Just let me know if you h…" at bounding box center [423, 347] width 402 height 29
click at [264, 342] on textarea "Hi {{first_name}}, you're welcome! I'm happy to help. Just let me know if you h…" at bounding box center [423, 347] width 402 height 29
drag, startPoint x: 262, startPoint y: 337, endPoint x: 174, endPoint y: 336, distance: 88.7
click at [174, 336] on div "Apt. C~335~B, 1 Vista Property: The Vista ⚠️ Risk Level: High The resident is r…" at bounding box center [436, 184] width 623 height 368
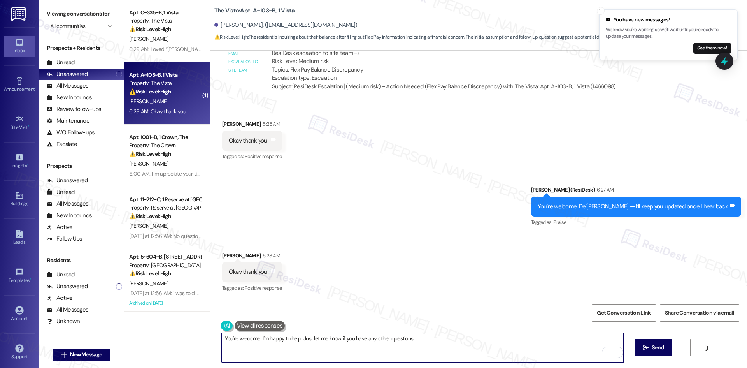
drag, startPoint x: 256, startPoint y: 337, endPoint x: 488, endPoint y: 341, distance: 231.2
click at [488, 341] on textarea "You're welcome! I'm happy to help. Just let me know if you have any other quest…" at bounding box center [423, 347] width 402 height 29
type textarea "You're welcome!"
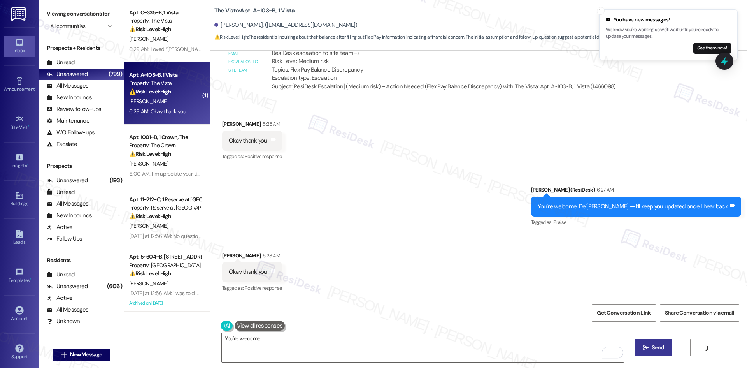
click at [655, 344] on span "Send" at bounding box center [658, 347] width 12 height 8
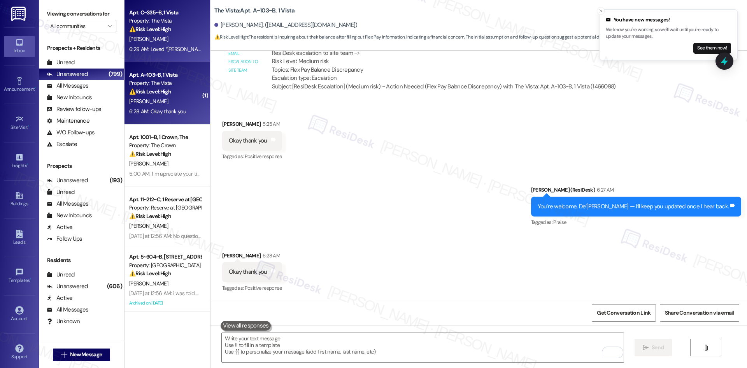
click at [169, 49] on div "6:29 AM: Loved “[PERSON_NAME] (The Vista): Oops — my last message wasn’t the cl…" at bounding box center [640, 49] width 1022 height 7
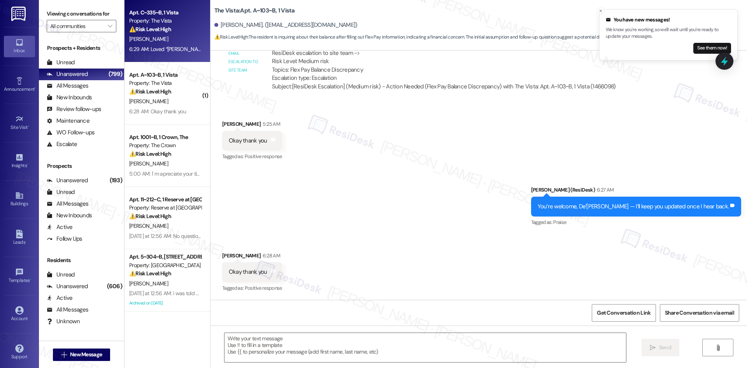
type textarea "Fetching suggested responses. Please feel free to read through the conversation…"
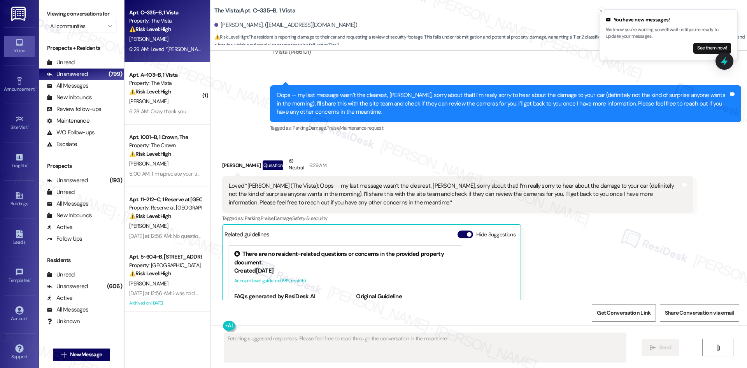
scroll to position [1147, 0]
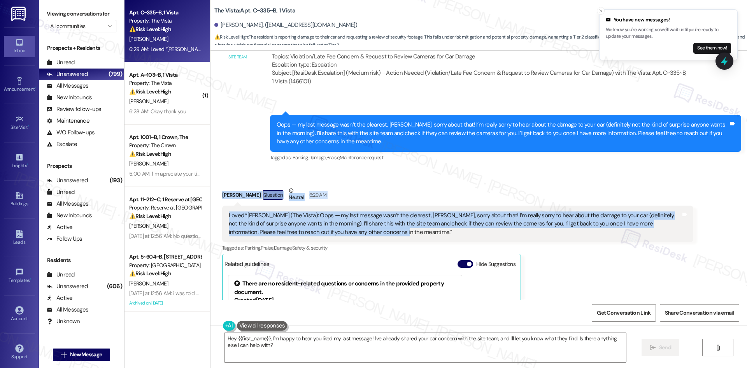
drag, startPoint x: 283, startPoint y: 200, endPoint x: 569, endPoint y: 240, distance: 288.8
click at [572, 240] on div "Received via SMS [PERSON_NAME] Question Neutral 6:29 AM Loved “[PERSON_NAME] (T…" at bounding box center [457, 298] width 483 height 235
copy div "[PERSON_NAME] Question Neutral 6:29 AM Loved “[PERSON_NAME] (The Vista): Oops —…"
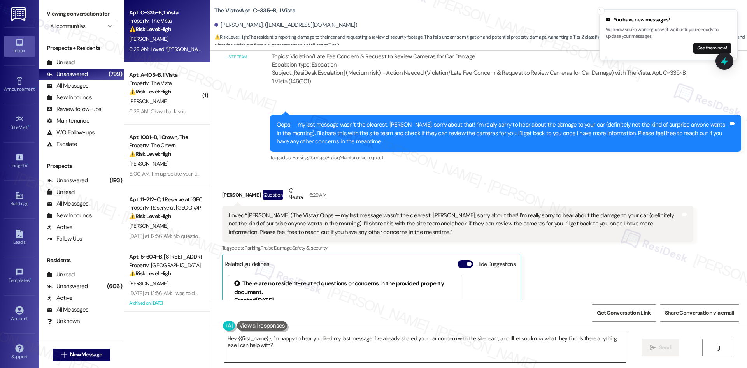
click at [313, 354] on textarea "Hey {{first_name}}, I'm happy to hear you liked my last message! I've already s…" at bounding box center [426, 347] width 402 height 29
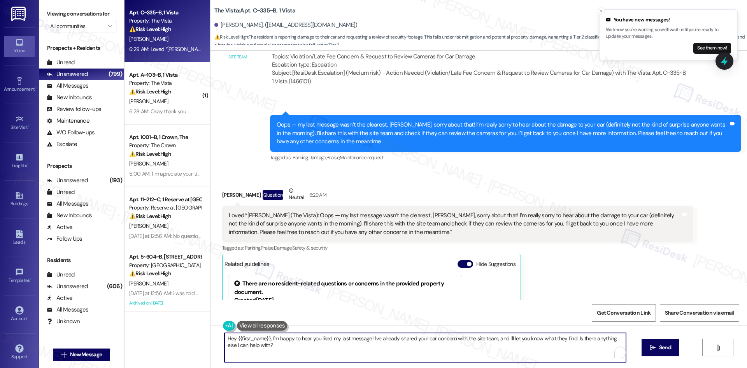
paste textarea "Thank you, [PERSON_NAME]"
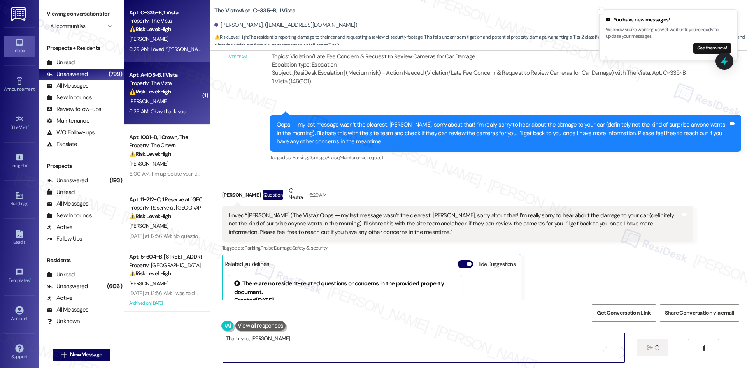
type textarea "Thank you, [PERSON_NAME]!"
click at [160, 104] on div "[PERSON_NAME]" at bounding box center [165, 102] width 74 height 10
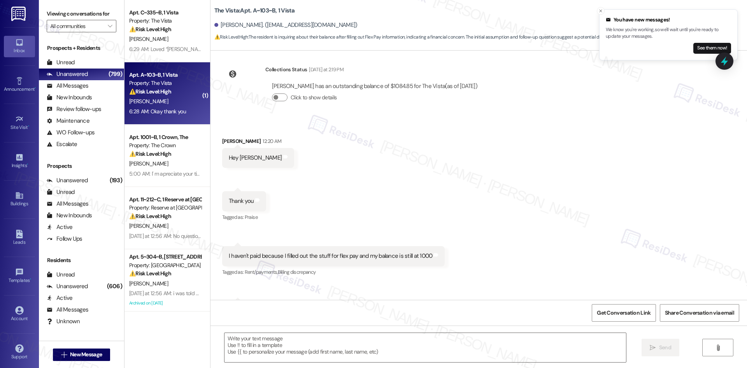
type textarea "Fetching suggested responses. Please feel free to read through the conversation…"
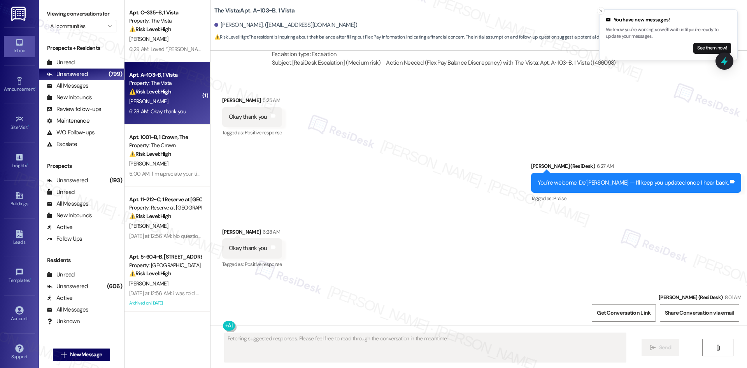
scroll to position [721, 0]
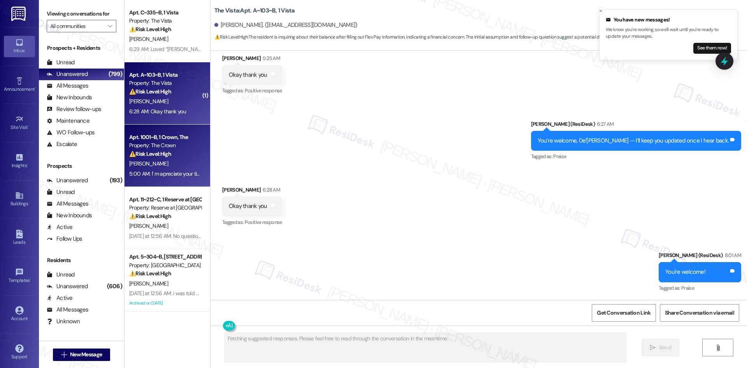
click at [140, 153] on strong "⚠️ Risk Level: High" at bounding box center [150, 153] width 42 height 7
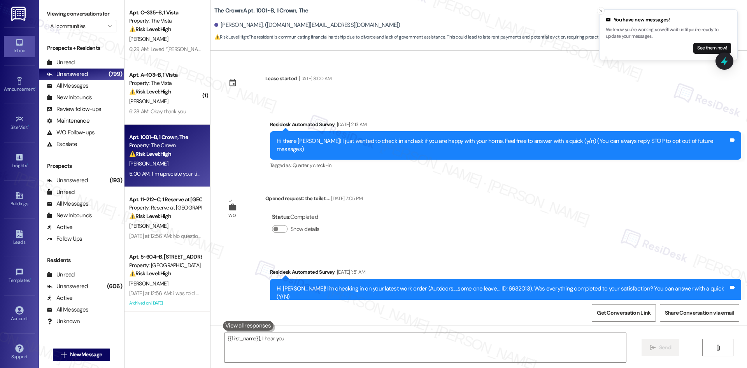
scroll to position [5350, 0]
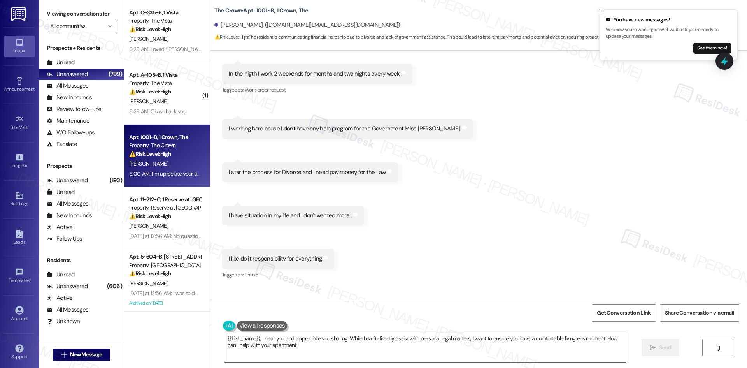
type textarea "{{first_name}}, I hear you and appreciate you sharing. While I can't directly a…"
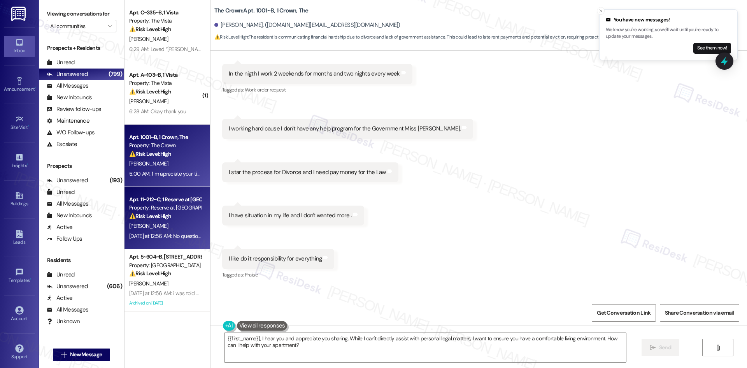
click at [170, 219] on div "⚠️ Risk Level: High The resident states they will pay rent on the 19th, which i…" at bounding box center [165, 216] width 72 height 8
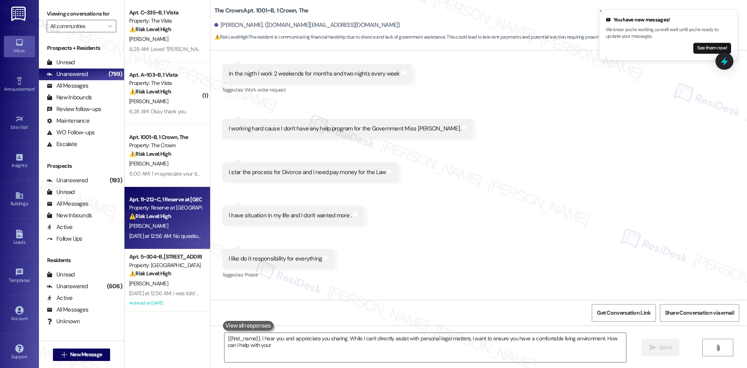
type textarea "{{first_name}}, I hear you and appreciate you sharing. While I can't directly a…"
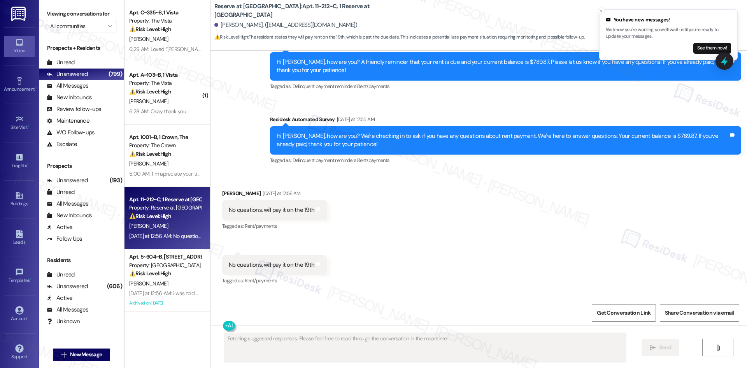
scroll to position [5399, 0]
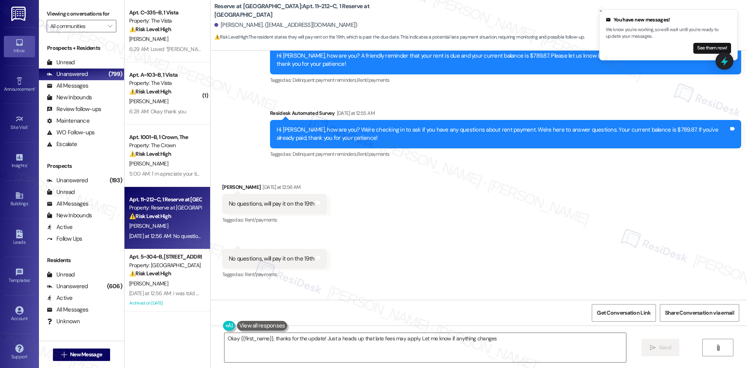
type textarea "Okay {{first_name}}, thanks for the update! Just a heads up that late fees may …"
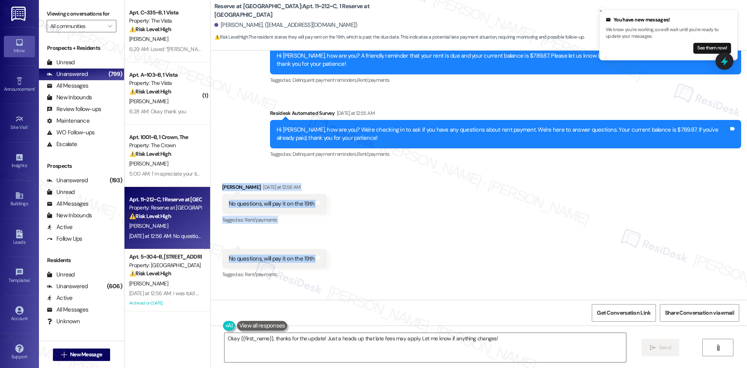
drag, startPoint x: 213, startPoint y: 123, endPoint x: 339, endPoint y: 200, distance: 147.4
click at [339, 200] on div "Received via SMS [PERSON_NAME] [DATE] at 12:56 AM No questions, will pay it on …" at bounding box center [479, 225] width 537 height 121
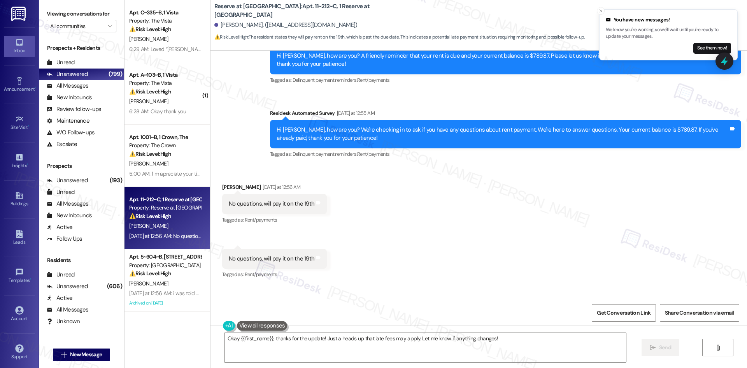
drag, startPoint x: 280, startPoint y: 201, endPoint x: 248, endPoint y: 65, distance: 140.2
click at [248, 65] on div "Survey, sent via SMS Residesk Automated Survey [DATE] 1:52 AM Hi [PERSON_NAME],…" at bounding box center [479, 92] width 537 height 148
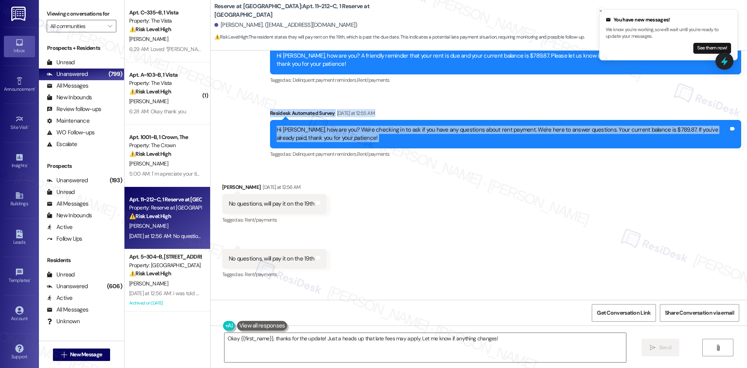
scroll to position [5394, 0]
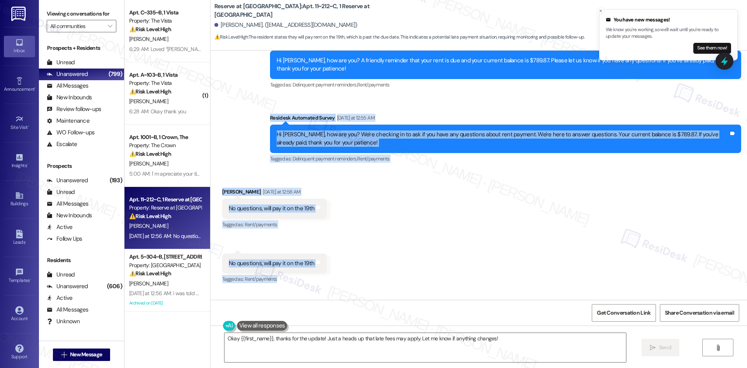
drag, startPoint x: 288, startPoint y: 76, endPoint x: 306, endPoint y: 218, distance: 142.4
click at [367, 220] on div "WO Opened request: [DATE] will ... [DATE] 6:21 PM Status : New Show details Ann…" at bounding box center [479, 175] width 537 height 249
copy div "Residesk Automated Survey [DATE] at 12:55 AM Hi [PERSON_NAME], how are you? We'…"
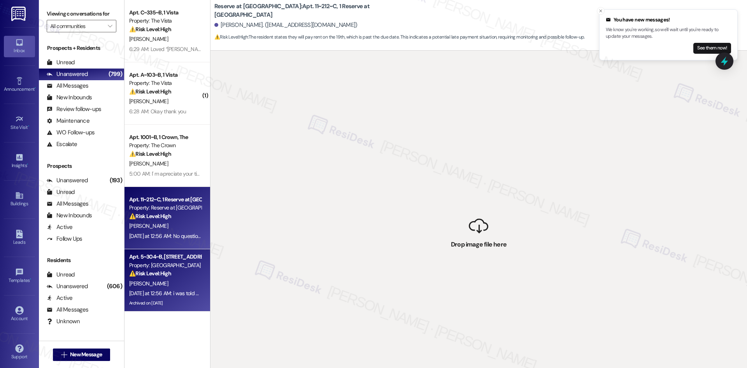
click at [139, 273] on strong "⚠️ Risk Level: High" at bounding box center [150, 273] width 42 height 7
click at [161, 235] on div "[DATE] at 12:56 AM: No questions, will pay it on the 19th [DATE] at 12:56 AM: N…" at bounding box center [190, 235] width 123 height 7
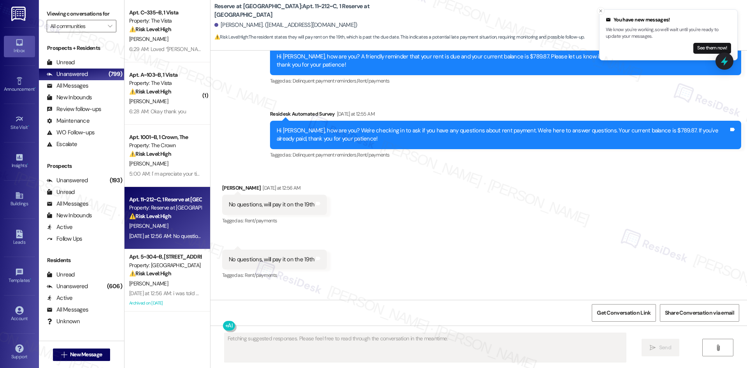
scroll to position [5399, 0]
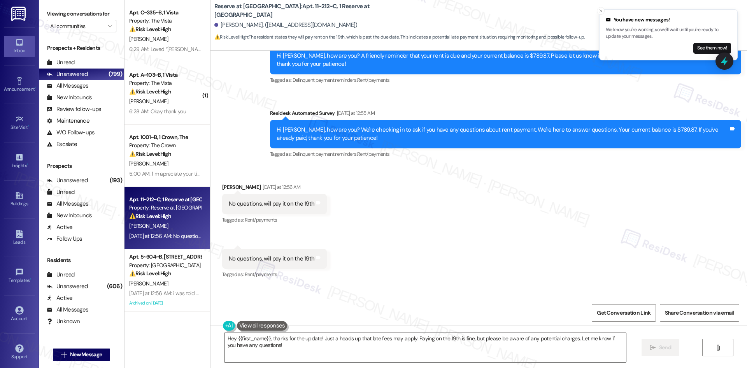
click at [370, 348] on textarea "Hey {{first_name}}, thanks for the update! Just a heads up that late fees may a…" at bounding box center [426, 347] width 402 height 29
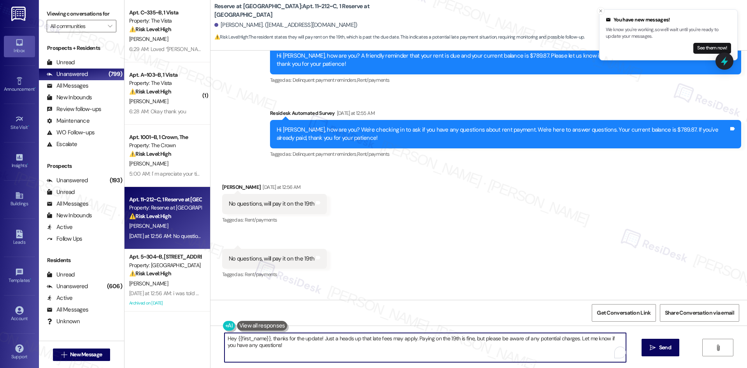
paste textarea "Thanks, [PERSON_NAME] — I appreciate the update. I’ll let the site team know. P…"
type textarea "Thanks, Jonathan — I appreciate the update. I’ll let the site team know. Please…"
click at [649, 349] on span " Send" at bounding box center [653, 347] width 25 height 8
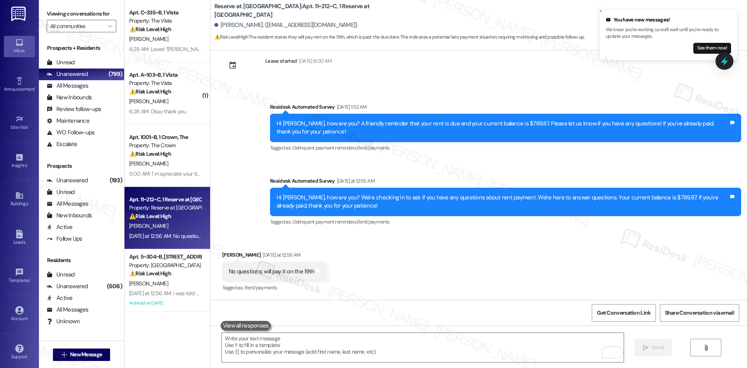
scroll to position [5327, 0]
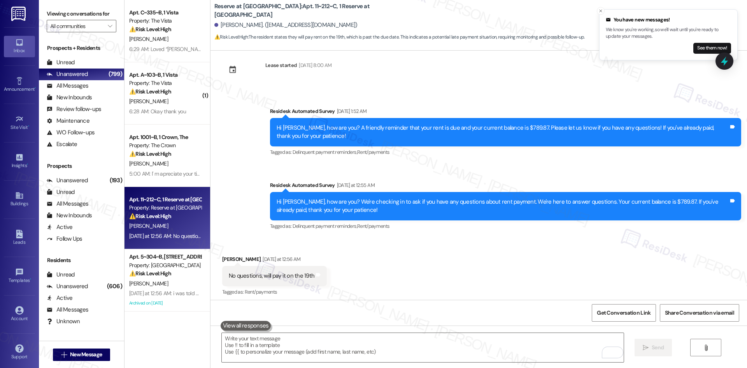
click at [547, 237] on div "Received via SMS Jonathan Salinas Yesterday at 12:56 AM No questions, will pay …" at bounding box center [479, 297] width 537 height 121
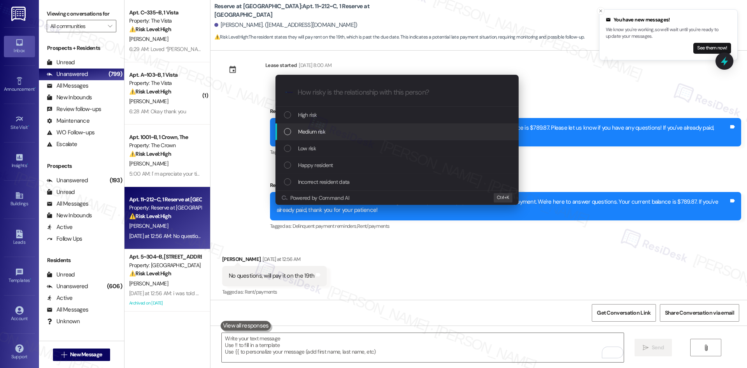
click at [326, 129] on div "Medium risk" at bounding box center [398, 131] width 228 height 9
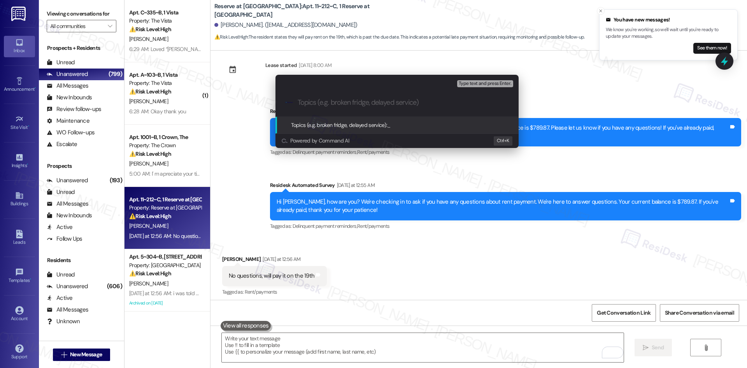
click at [317, 100] on input "Topics (e.g. broken fridge, delayed service)" at bounding box center [403, 102] width 211 height 8
paste input "Rent Payment Plan – Will Pay on 19th"
type input "Rent Payment Plan – Will Pay on 19th"
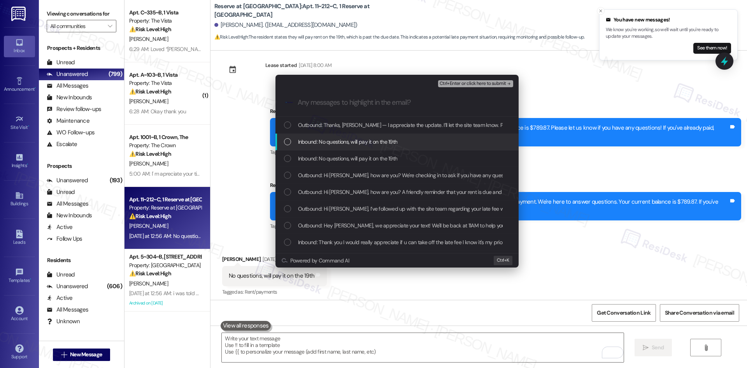
click at [355, 142] on span "Inbound: No questions, will pay it on the 19th" at bounding box center [348, 141] width 100 height 9
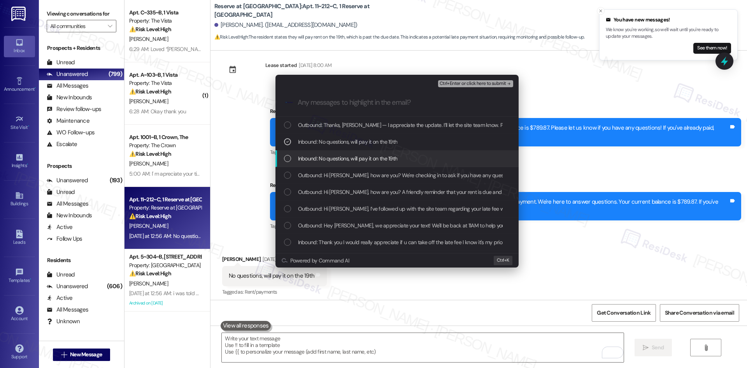
drag, startPoint x: 360, startPoint y: 156, endPoint x: 405, endPoint y: 134, distance: 50.6
click at [360, 158] on span "Inbound: No questions, will pay it on the 19th" at bounding box center [348, 158] width 100 height 9
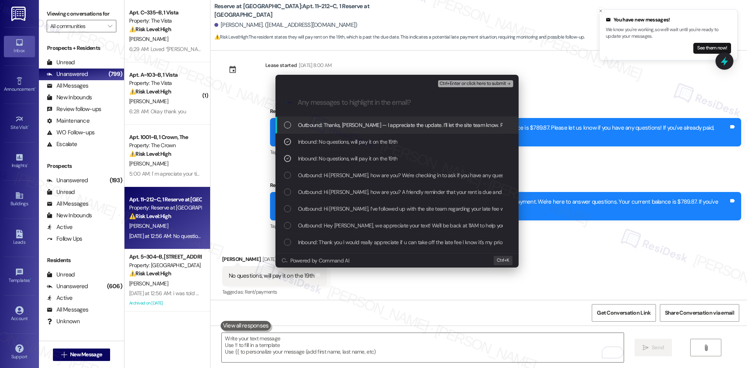
click at [482, 84] on span "Ctrl+Enter or click here to submit" at bounding box center [473, 83] width 67 height 5
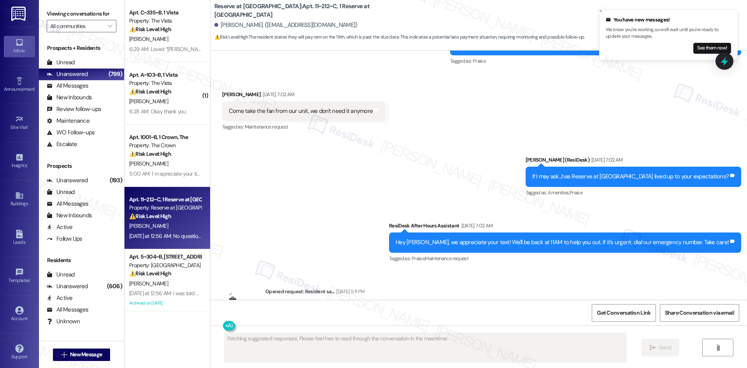
scroll to position [4546, 0]
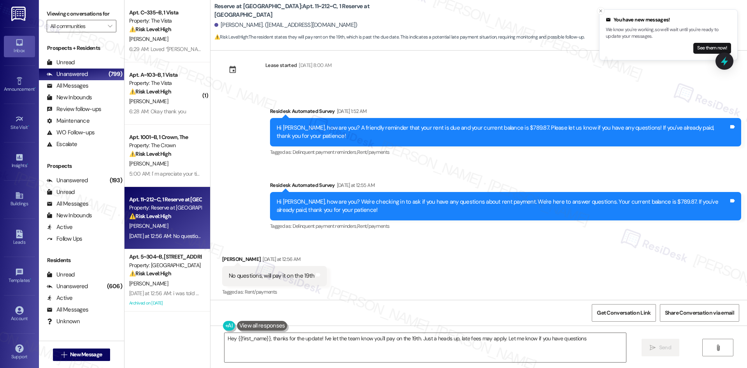
type textarea "Hey {{first_name}}, thanks for the update! I've let the team know you'll pay on…"
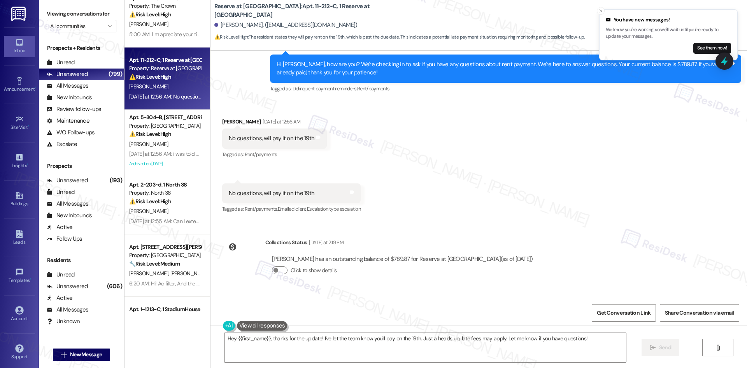
scroll to position [156, 0]
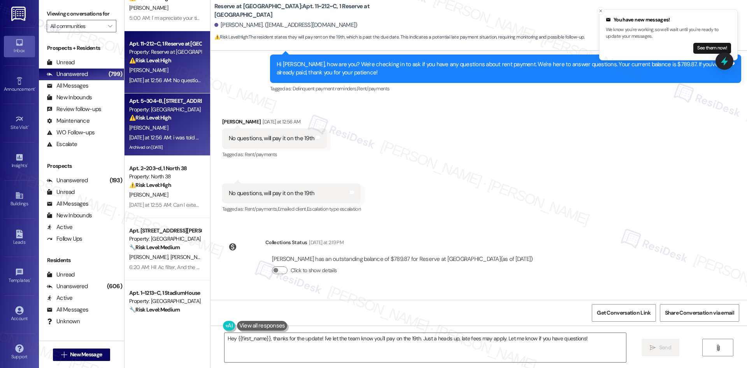
click at [176, 119] on div "⚠️ Risk Level: High The resident is disputing the rent balance and referencing …" at bounding box center [165, 118] width 72 height 8
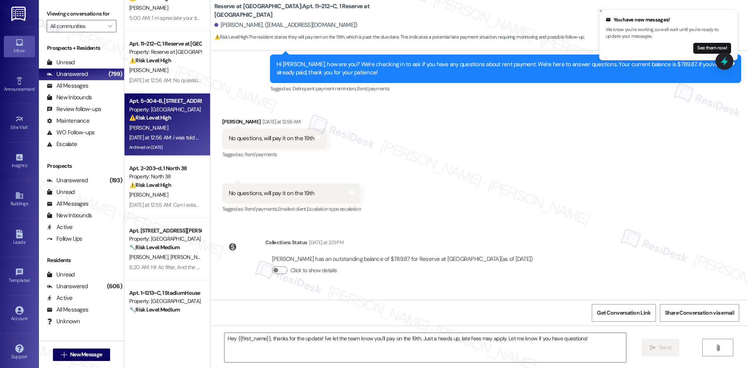
type textarea "Fetching suggested responses. Please feel free to read through the conversation…"
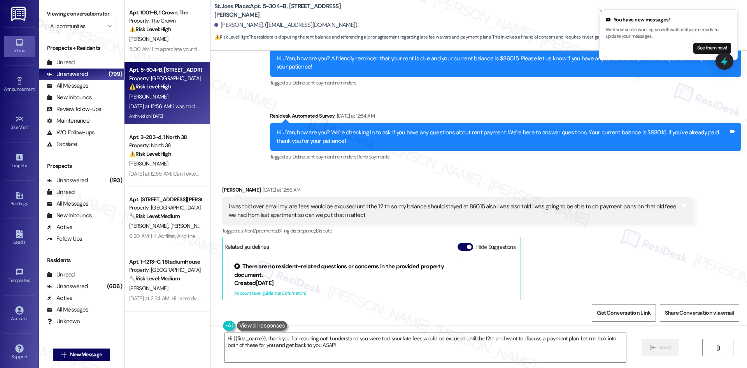
scroll to position [3282, 0]
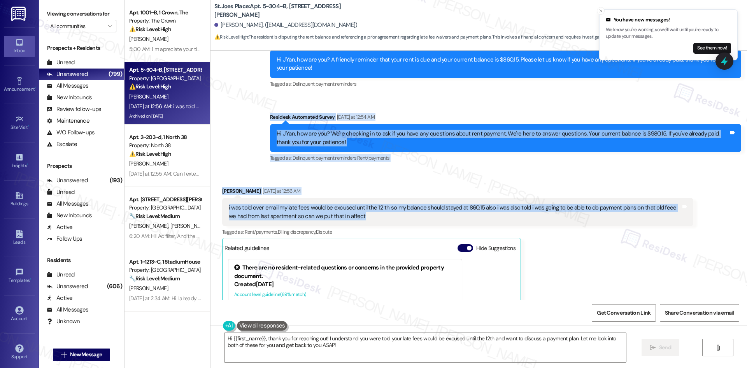
drag, startPoint x: 251, startPoint y: 98, endPoint x: 351, endPoint y: 204, distance: 145.7
click at [381, 206] on div "Survey, sent via SMS Residesk Automated Survey Sep 29, 2022 at 1:07 AM Hi Jyan …" at bounding box center [479, 175] width 537 height 249
copy div "Residesk Automated Survey Yesterday at 12:54 AM Hi J'Yan, how are you? We're ch…"
click at [342, 169] on div "Received via SMS J'Yan Jackson Yesterday at 12:56 AM i was told over email my l…" at bounding box center [479, 284] width 537 height 231
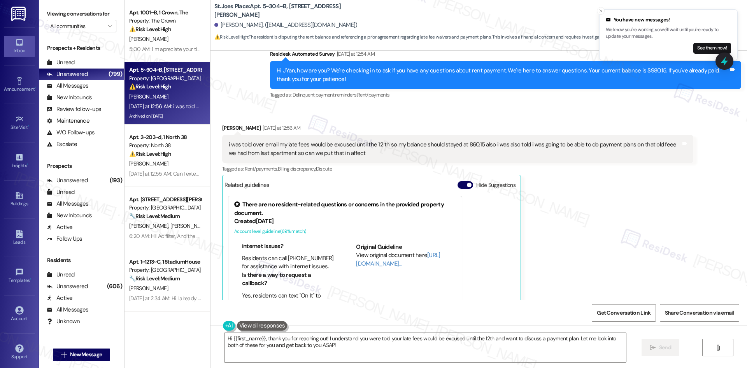
scroll to position [3321, 0]
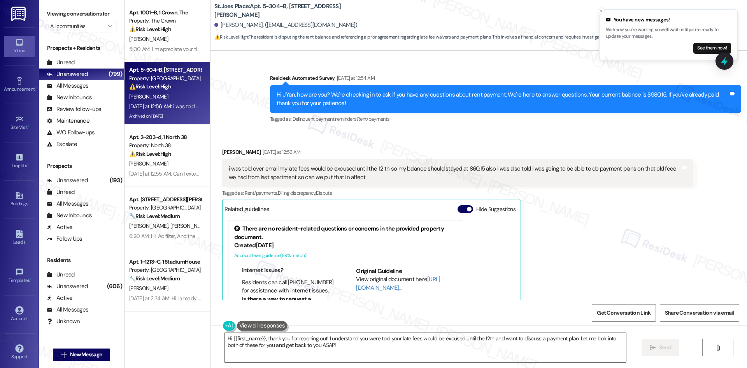
drag, startPoint x: 314, startPoint y: 349, endPoint x: 316, endPoint y: 342, distance: 7.2
click at [314, 349] on textarea "Hi {{first_name}}, thank you for reaching out! I understand you were told your …" at bounding box center [426, 347] width 402 height 29
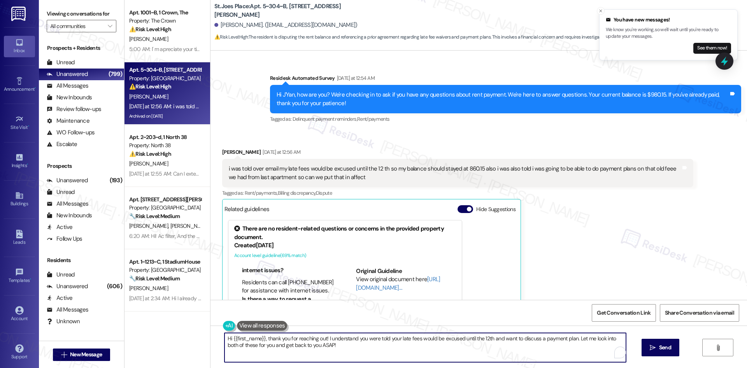
paste textarea "J’Yan, thanks for sharing this. I’ll check with the site team regarding the lat…"
type textarea "Hi J’Yan, thanks for sharing this. I’ll check with the site team regarding the …"
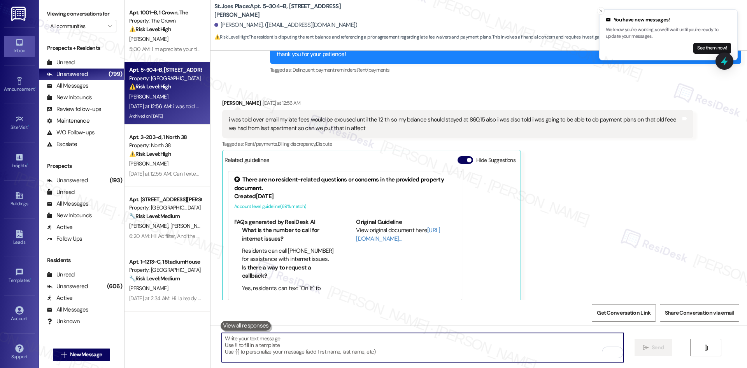
scroll to position [3366, 0]
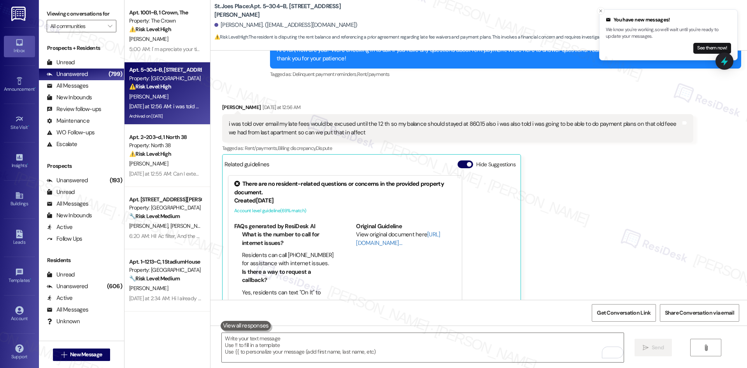
click at [557, 221] on div "J'Yan Jackson Yesterday at 12:56 AM i was told over email my late fees would be…" at bounding box center [457, 206] width 471 height 207
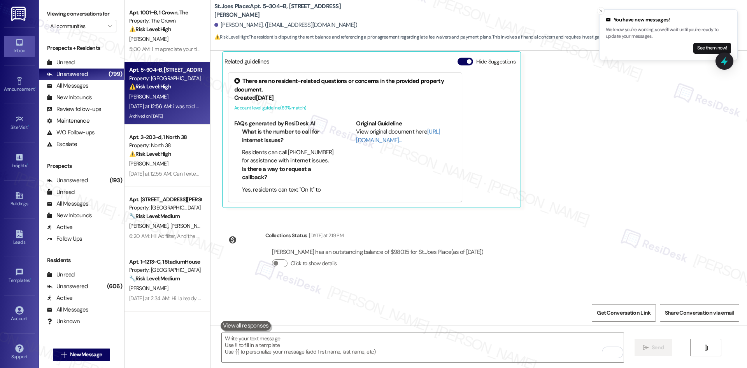
scroll to position [3500, 0]
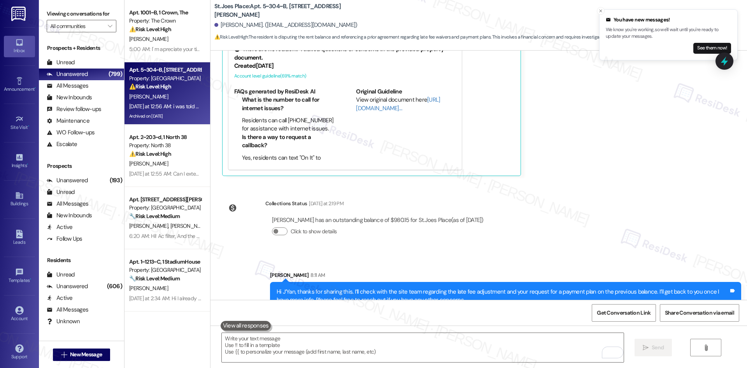
click at [557, 221] on div "Survey, sent via SMS Residesk Automated Survey Sep 29, 2022 at 1:07 AM Hi Jyan …" at bounding box center [479, 175] width 537 height 249
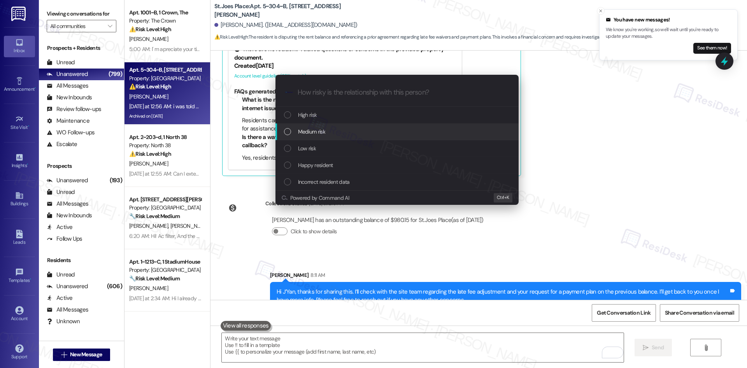
click at [379, 128] on div "Medium risk" at bounding box center [398, 131] width 228 height 9
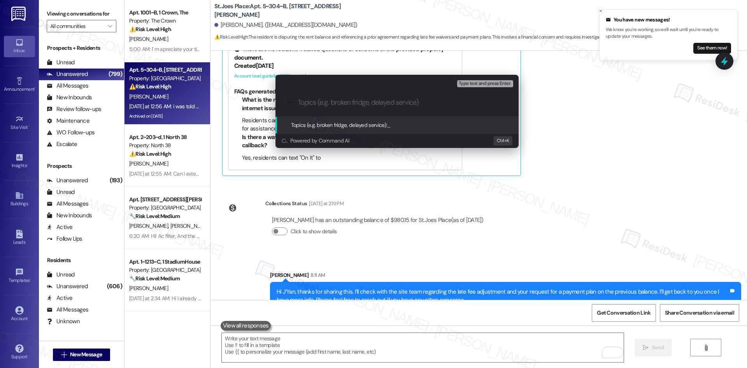
click at [319, 98] on input "Topics (e.g. broken fridge, delayed service)" at bounding box center [403, 102] width 211 height 8
paste input "Rent Balance & Payment Plan Request"
type input "Rent Balance & Payment Plan Request"
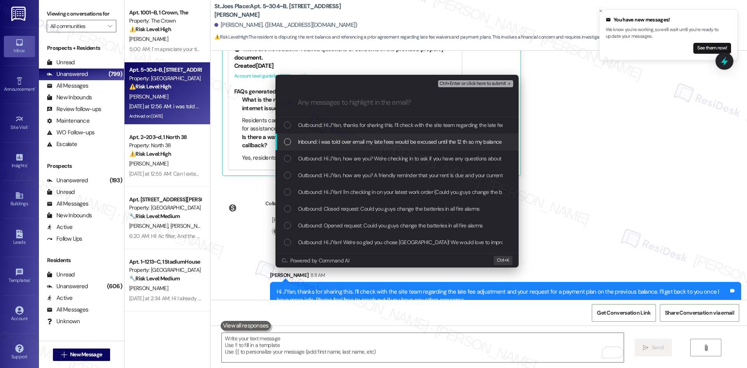
click at [350, 144] on span "Inbound: i was told over email my late fees would be excused until the 12 th so…" at bounding box center [581, 141] width 567 height 9
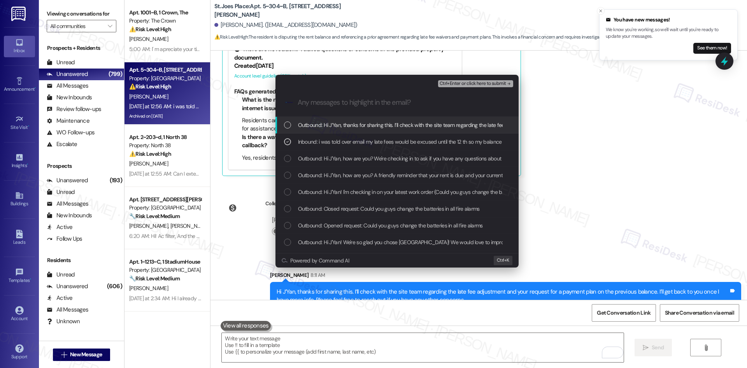
click at [489, 86] on button "Ctrl+Enter or click here to submit" at bounding box center [475, 83] width 75 height 7
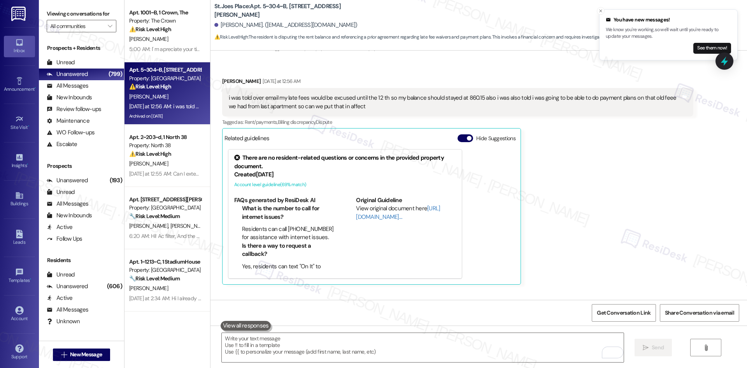
scroll to position [3366, 0]
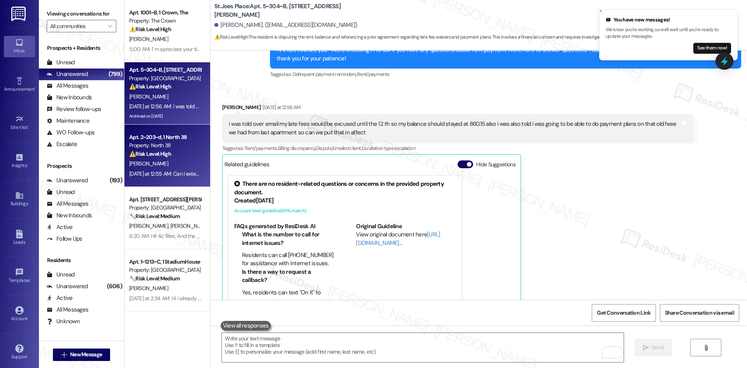
click at [183, 161] on div "[PERSON_NAME]" at bounding box center [165, 164] width 74 height 10
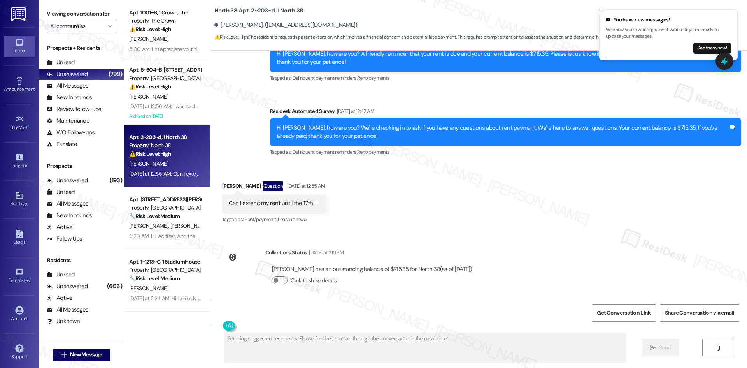
scroll to position [1011, 0]
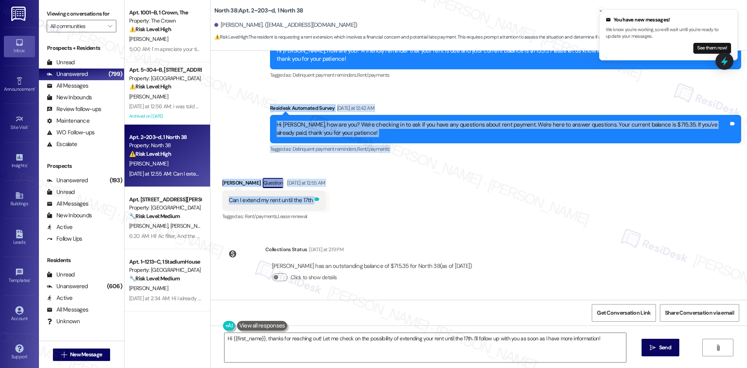
drag, startPoint x: 257, startPoint y: 105, endPoint x: 317, endPoint y: 197, distance: 109.3
click at [317, 197] on div "WO Opened request: Dishwasher ... Aug 20, 2024 at 8:02 PM Status : Completed Sh…" at bounding box center [479, 175] width 537 height 249
copy div "Residesk Automated Survey Yesterday at 12:42 AM Hi Chamar, how are you? We're c…"
click at [378, 208] on div "Received via SMS Chamar Hoover Question Yesterday at 12:55 AM Can I extend my r…" at bounding box center [479, 193] width 537 height 67
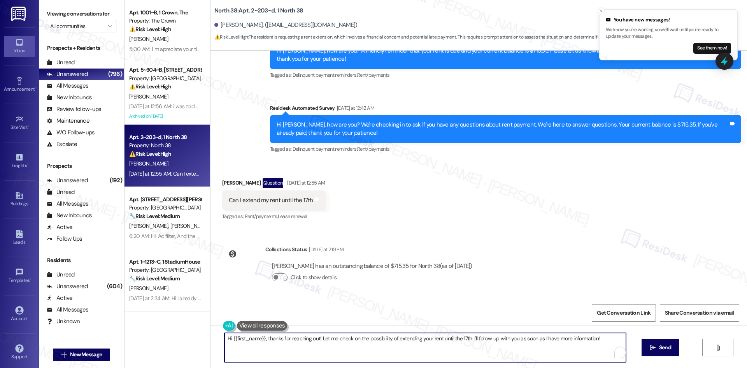
click at [376, 348] on textarea "Hi {{first_name}}, thanks for reaching out! Let me check on the possibility of …" at bounding box center [426, 347] width 402 height 29
paste textarea "Chamar, thanks for reaching out. I’ll check with the site team regarding your r…"
type textarea "Hi [PERSON_NAME], thanks for reaching out. I’ll check with the site team regard…"
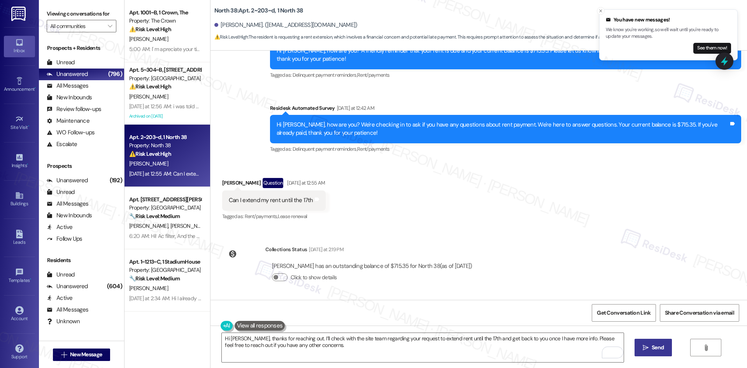
click at [658, 346] on span "Send" at bounding box center [658, 347] width 12 height 8
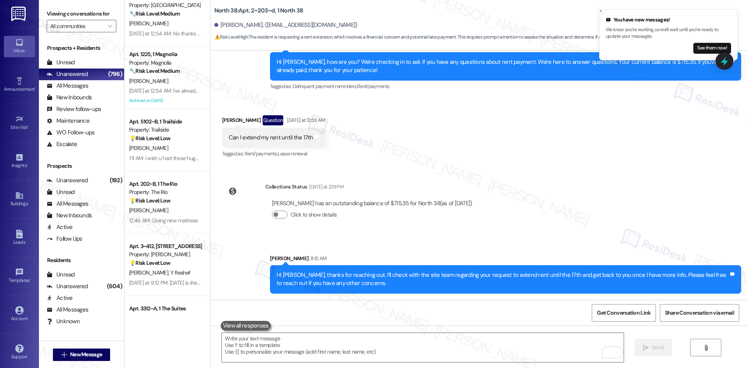
scroll to position [856, 0]
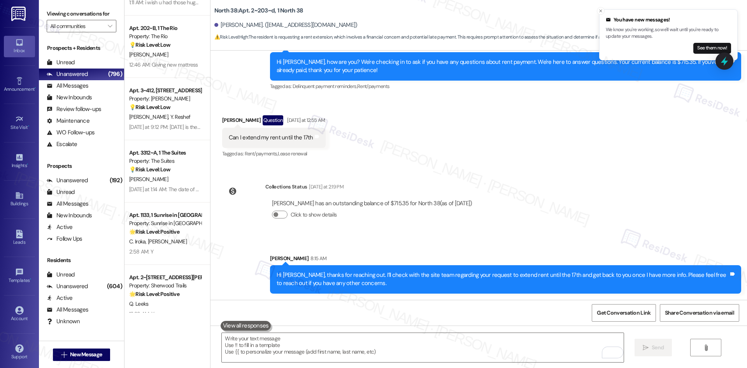
click at [557, 235] on div "WO Opened request: Dishwasher ... Aug 20, 2024 at 8:02 PM Status : Completed Sh…" at bounding box center [479, 175] width 537 height 249
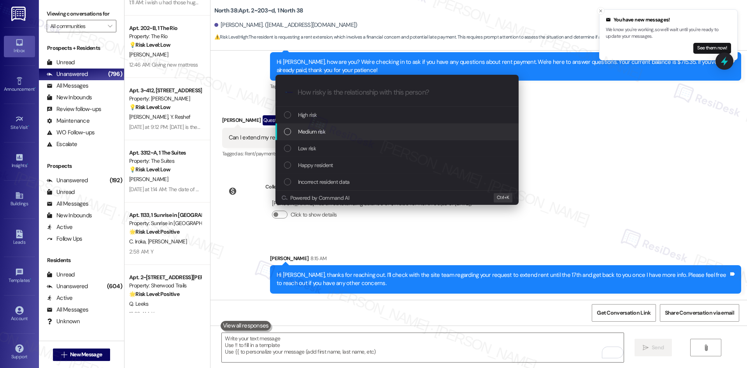
click at [331, 134] on div "Medium risk" at bounding box center [398, 131] width 228 height 9
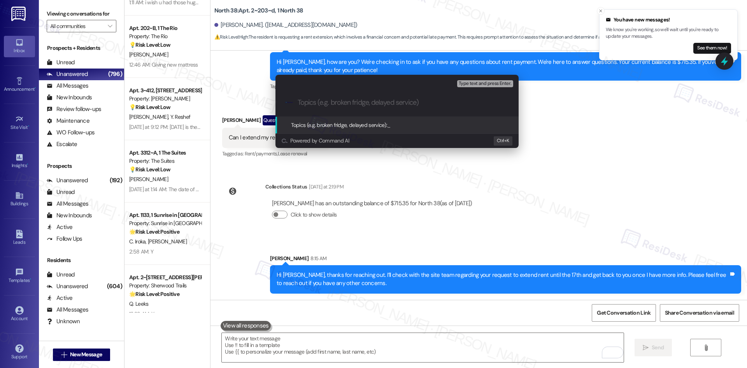
click at [370, 104] on input "Topics (e.g. broken fridge, delayed service)" at bounding box center [403, 102] width 211 height 8
paste input "Rent Extension Request – Until 17th"
type input "Rent Extension Request – Until 17th"
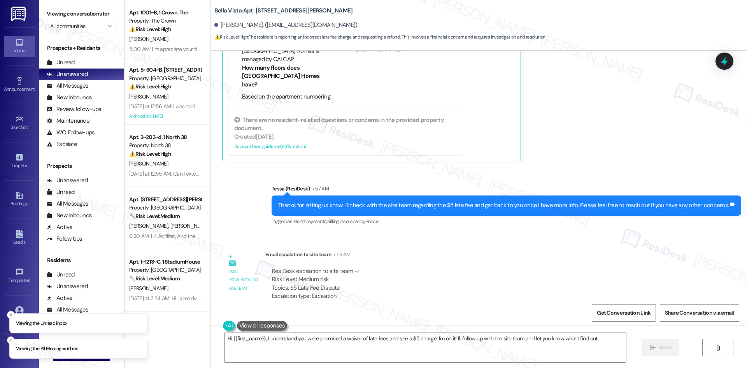
scroll to position [1791, 0]
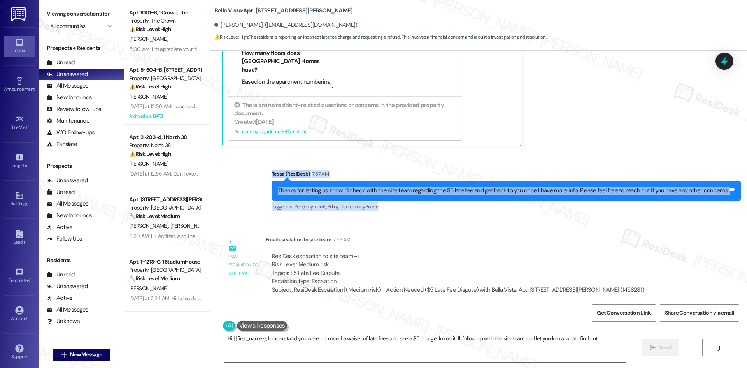
drag, startPoint x: 272, startPoint y: 160, endPoint x: 735, endPoint y: 193, distance: 464.7
click at [735, 193] on div "Sent via SMS Tessa (ResiDesk) 7:57 AM Thanks for letting us know. I’ll check wi…" at bounding box center [479, 185] width 537 height 66
copy div "[PERSON_NAME] (ResiDesk) 7:57 AM Thanks for letting us know. I’ll check with th…"
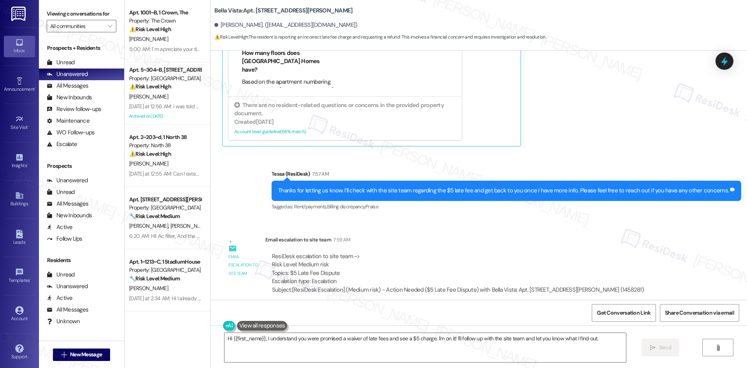
click at [407, 237] on div "Email escalation to site team 7:59 AM" at bounding box center [457, 240] width 385 height 11
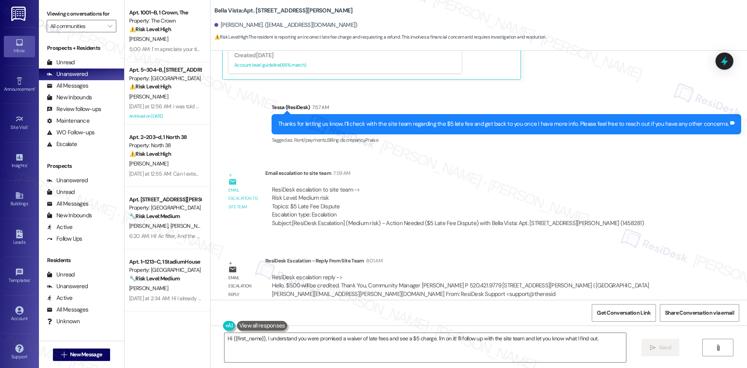
scroll to position [1860, 0]
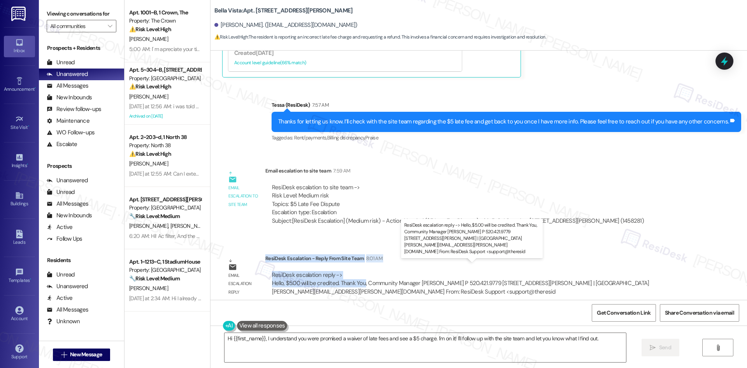
drag, startPoint x: 260, startPoint y: 250, endPoint x: 353, endPoint y: 272, distance: 95.8
click at [359, 274] on div "ResiDesk Escalation - Reply From Site Team 8:01 AM ResiDesk escalation reply ->…" at bounding box center [479, 277] width 428 height 47
copy div "ResiDesk Escalation - Reply From Site Team 8:01 AM ResiDesk escalation reply ->…"
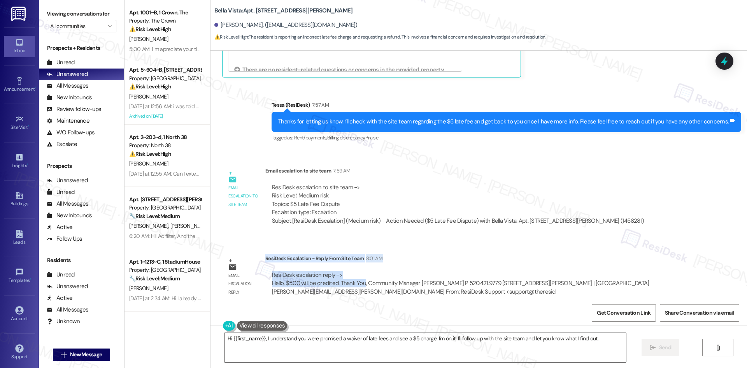
click at [342, 352] on textarea "Hi {{first_name}}, I understand you were promised a waiver of late fees and see…" at bounding box center [426, 347] width 402 height 29
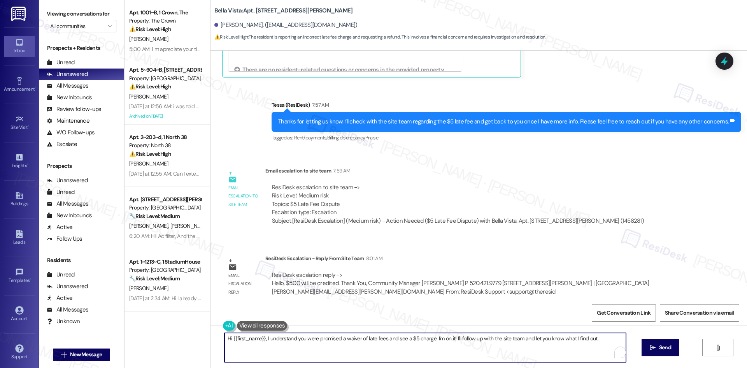
paste textarea "[PERSON_NAME], the site team confirmed the $5 late fee will be credited. Thank …"
type textarea "Hi [PERSON_NAME], the site team confirmed the $5 late fee will be credited. Tha…"
click at [655, 351] on span "Send" at bounding box center [658, 347] width 12 height 8
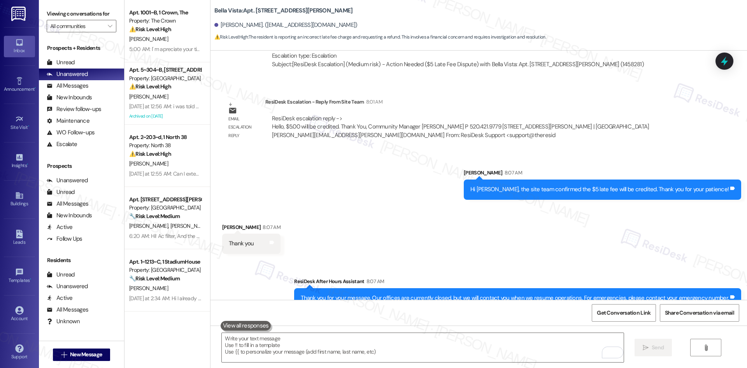
scroll to position [2023, 0]
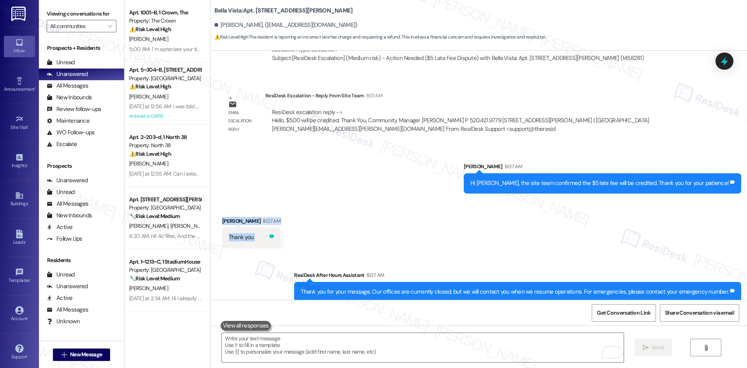
drag, startPoint x: 229, startPoint y: 213, endPoint x: 263, endPoint y: 230, distance: 37.8
click at [263, 230] on div "Received via SMS [PERSON_NAME] 8:07 AM Thank you Tags and notes" at bounding box center [479, 226] width 537 height 54
copy div "[PERSON_NAME] 8:07 AM Thank you Tags and notes Sent via SMS"
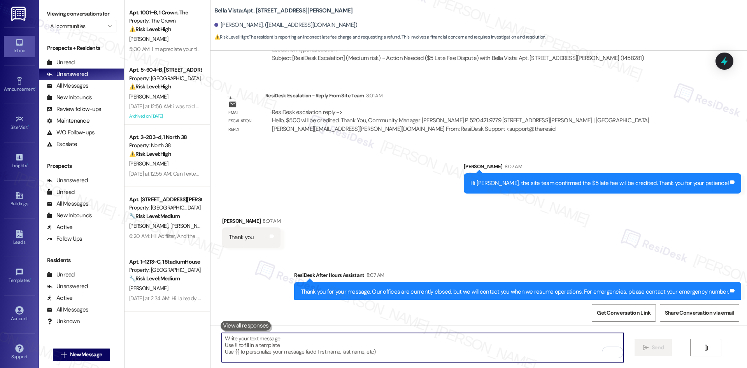
click at [402, 346] on textarea "To enrich screen reader interactions, please activate Accessibility in Grammarl…" at bounding box center [423, 347] width 402 height 29
paste textarea "You’re welcome, [PERSON_NAME]!"
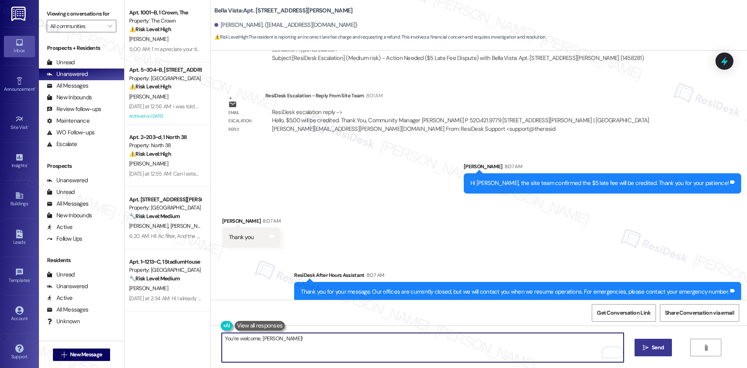
type textarea "You’re welcome, [PERSON_NAME]!"
click at [641, 346] on span " Send" at bounding box center [653, 347] width 25 height 8
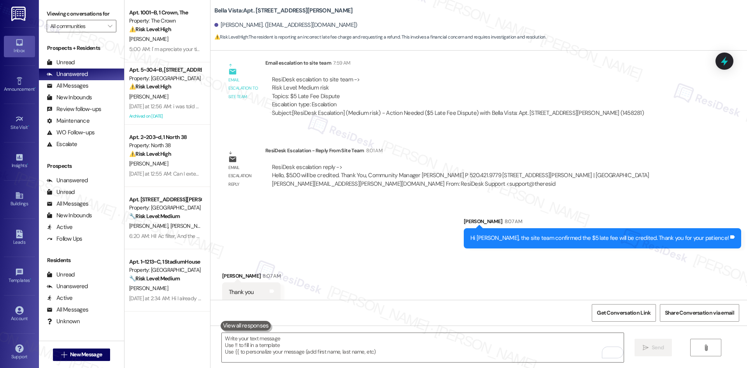
scroll to position [2077, 0]
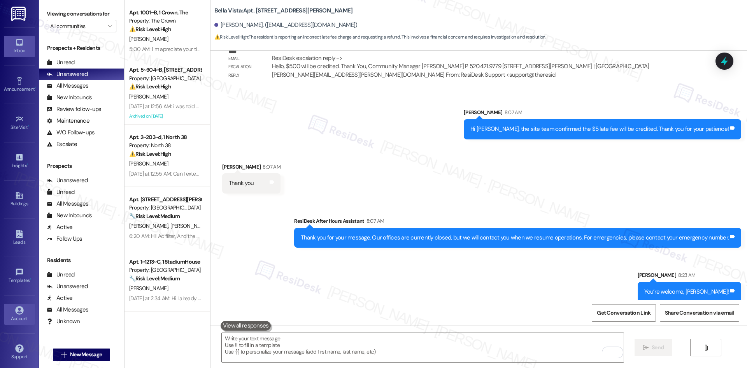
click at [29, 309] on link "Account" at bounding box center [19, 314] width 31 height 21
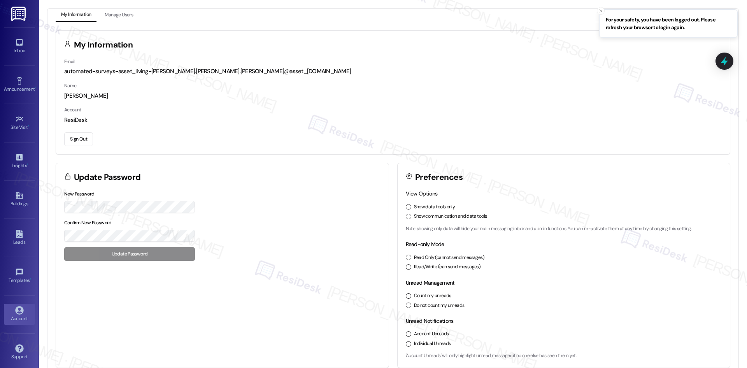
click at [77, 140] on button "Sign Out" at bounding box center [78, 139] width 29 height 14
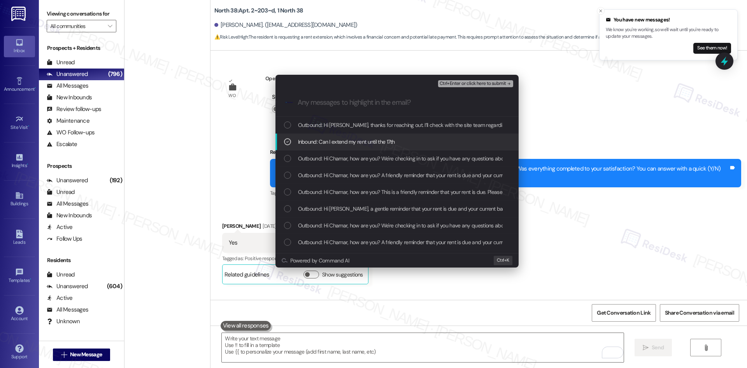
scroll to position [1074, 0]
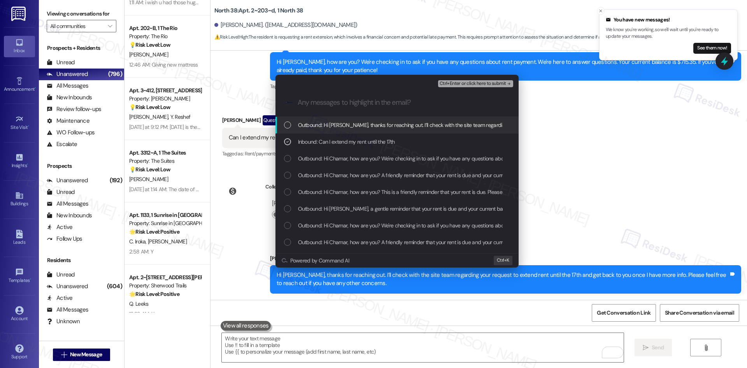
click at [488, 84] on span "Ctrl+Enter or click here to submit" at bounding box center [473, 83] width 67 height 5
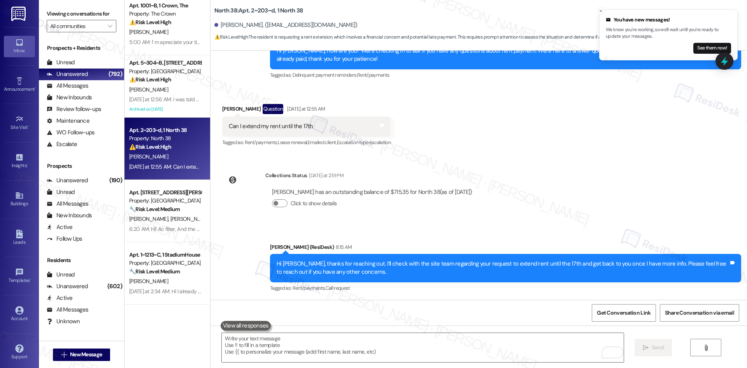
scroll to position [0, 0]
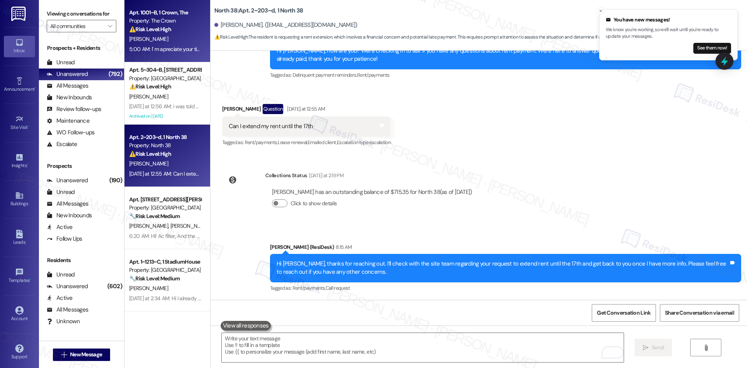
click at [174, 47] on div "5:00 AM: I' m apreciate your time for me ,I know you're to much responsibility …" at bounding box center [219, 49] width 181 height 7
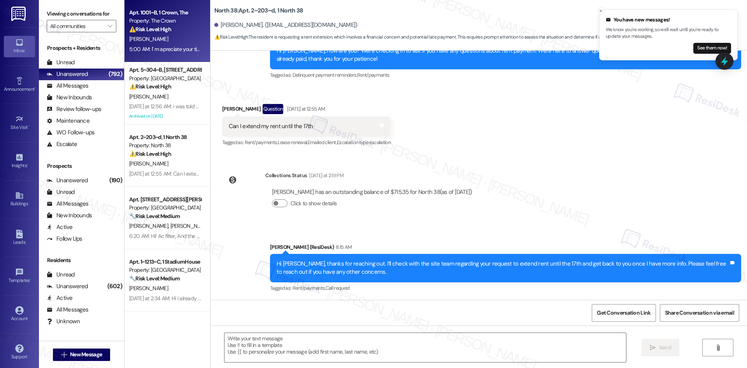
type textarea "Fetching suggested responses. Please feel free to read through the conversation…"
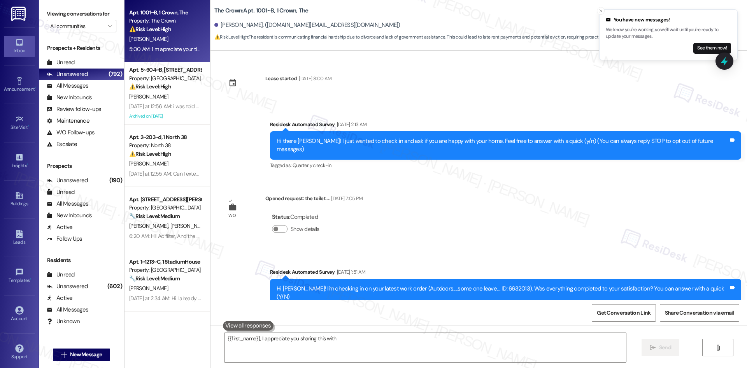
scroll to position [5350, 0]
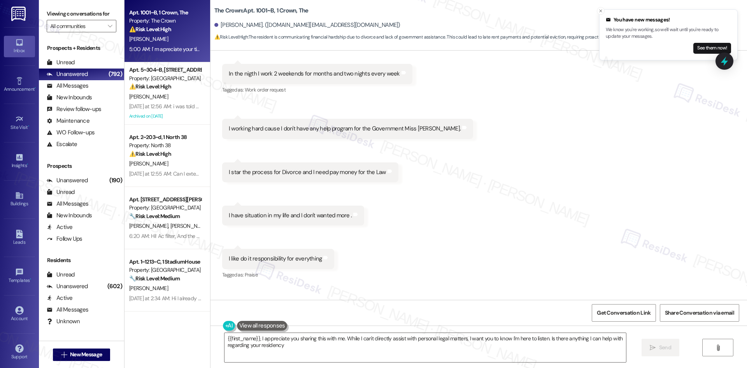
type textarea "{{first_name}}, I appreciate you sharing this with me. While I can't directly a…"
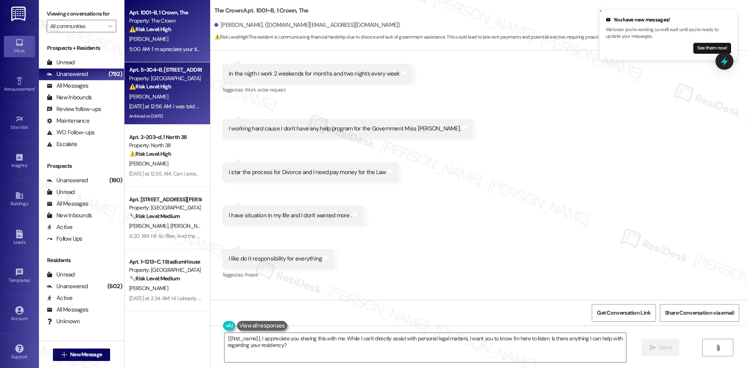
click at [160, 95] on div "[PERSON_NAME]" at bounding box center [165, 97] width 74 height 10
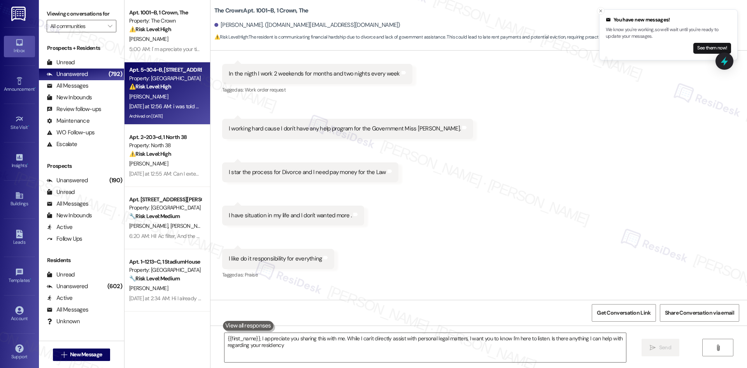
type textarea "{{first_name}}, I appreciate you sharing this with me. While I can't directly a…"
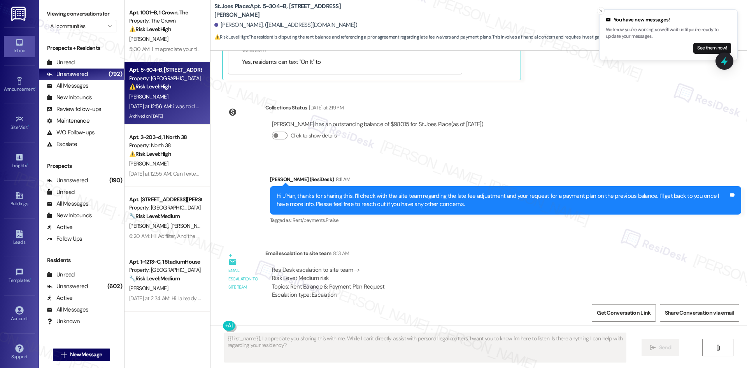
scroll to position [3599, 0]
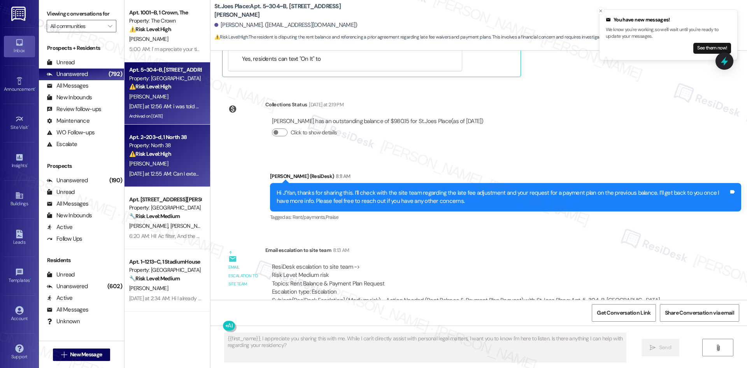
click at [165, 166] on div "[PERSON_NAME]" at bounding box center [165, 164] width 74 height 10
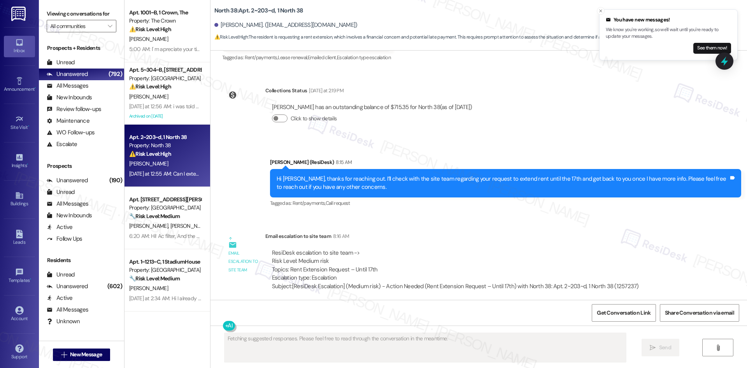
scroll to position [1173, 0]
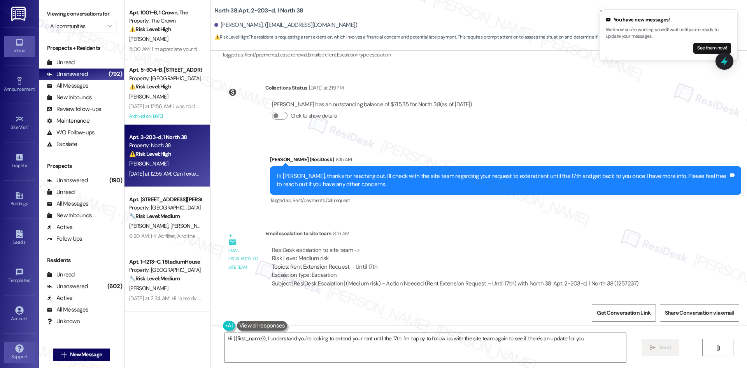
type textarea "Hi {{first_name}}, I understand you're looking to extend your rent until the 17…"
click at [15, 311] on icon at bounding box center [19, 310] width 8 height 8
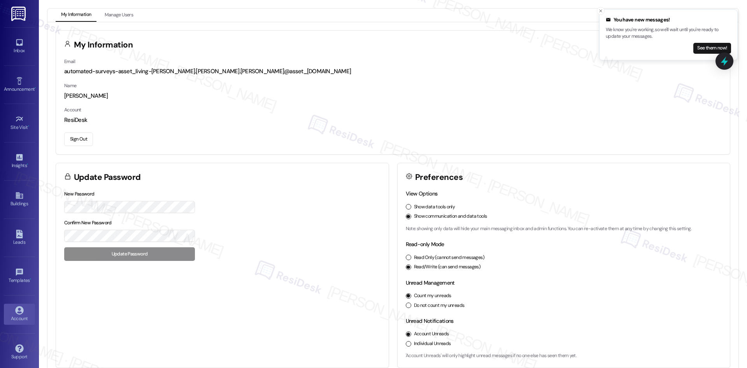
click at [78, 140] on button "Sign Out" at bounding box center [78, 139] width 29 height 14
